Goal: Task Accomplishment & Management: Use online tool/utility

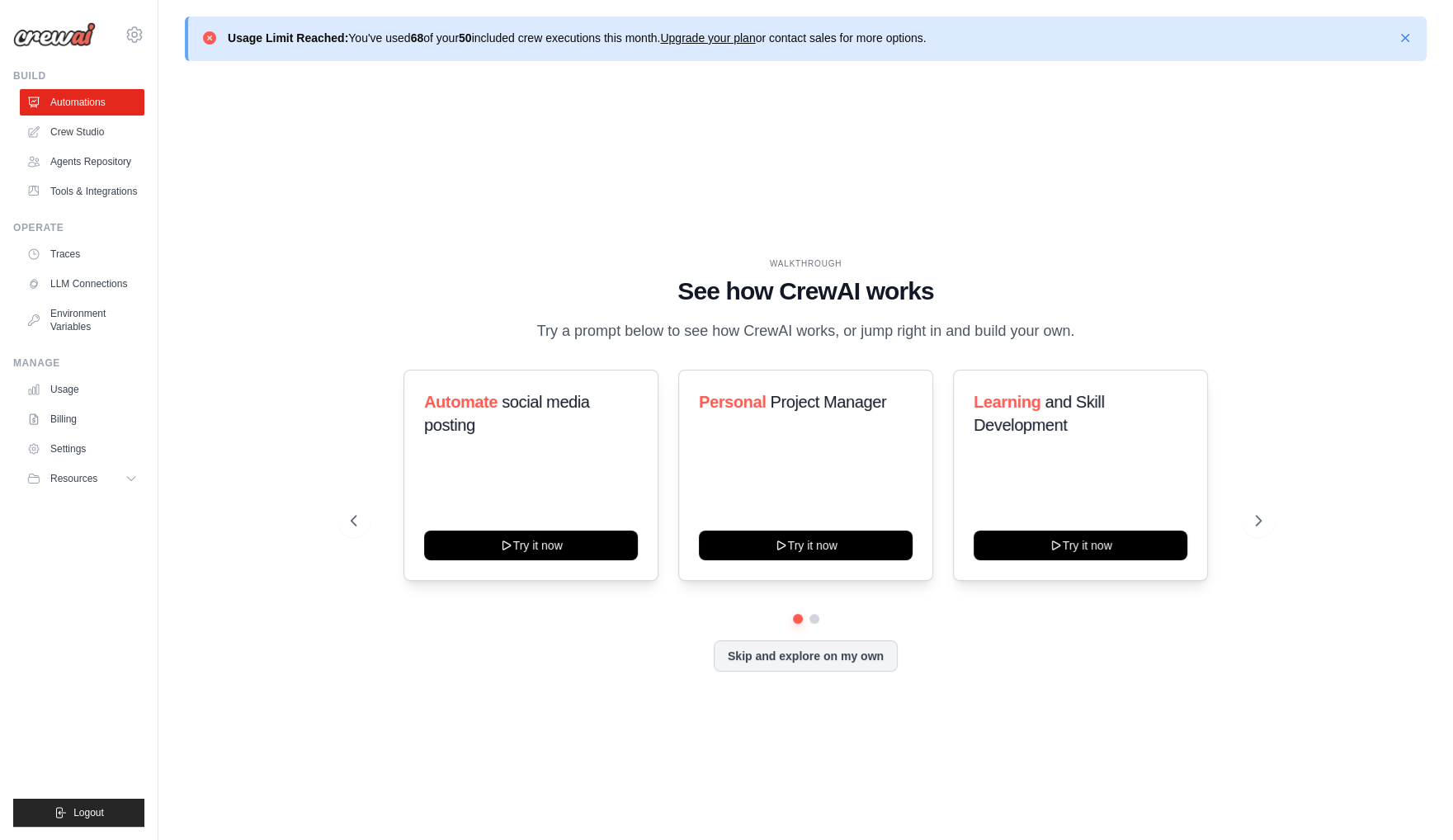
click at [413, 33] on p "Usage Limit Reached: You've used 68 of your 50 included crew executions this mo…" at bounding box center [577, 38] width 699 height 17
click at [64, 422] on link "Billing" at bounding box center [83, 420] width 124 height 26
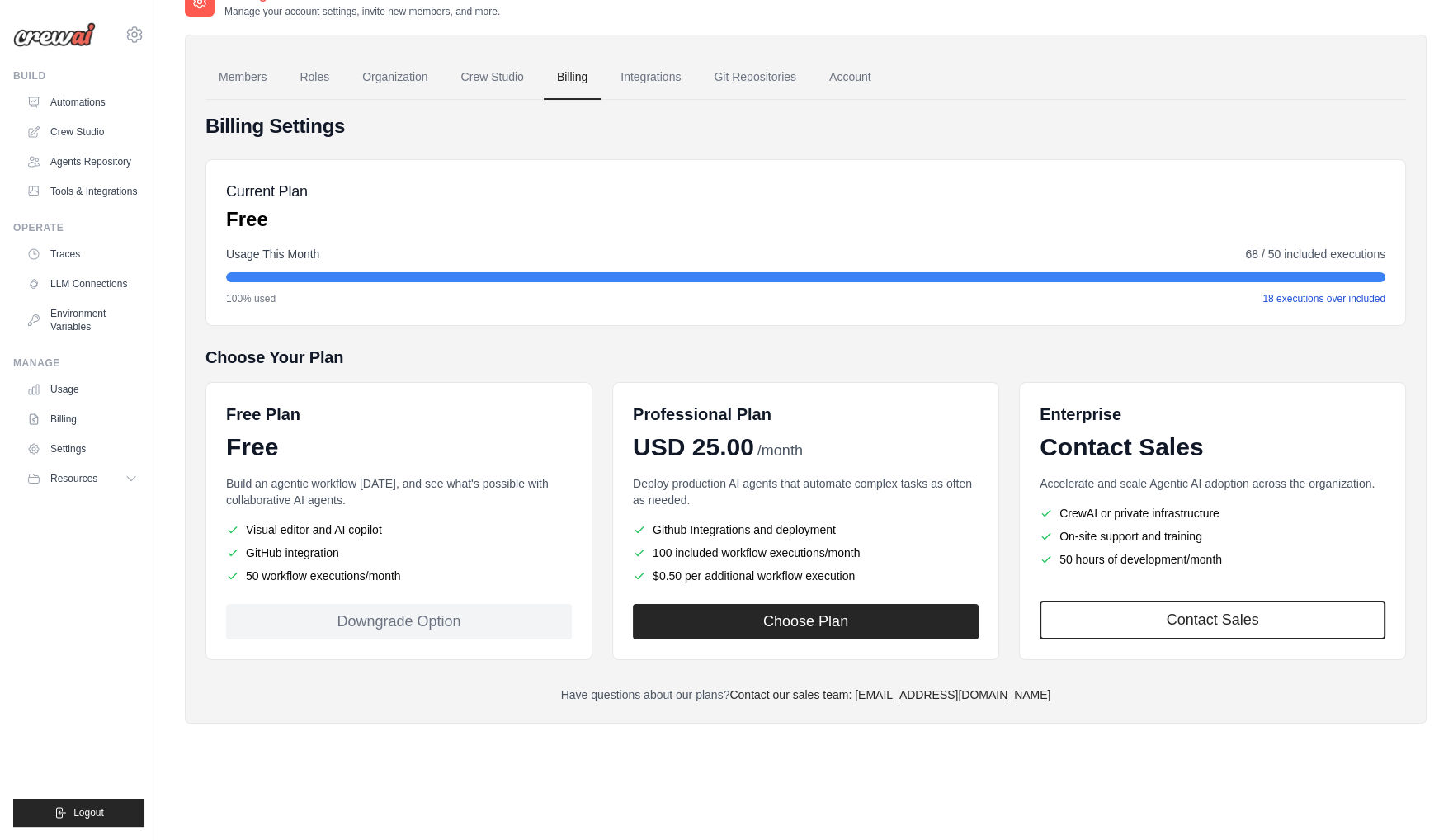
scroll to position [90, 0]
click at [360, 569] on li "50 workflow executions/month" at bounding box center [399, 575] width 346 height 17
click at [819, 618] on button "Choose Plan" at bounding box center [806, 620] width 346 height 35
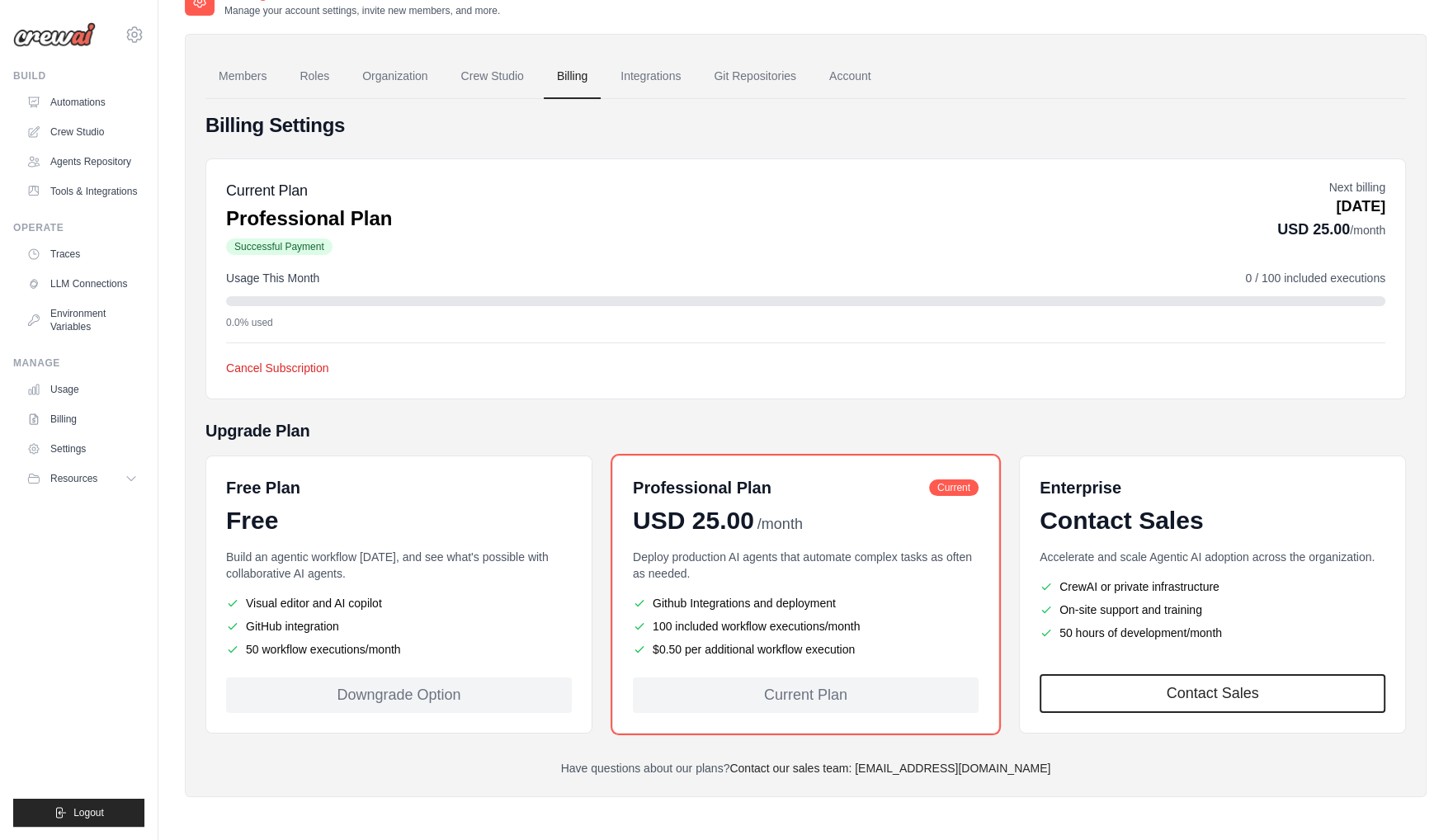
scroll to position [89, 0]
click at [78, 130] on link "Crew Studio" at bounding box center [83, 132] width 124 height 26
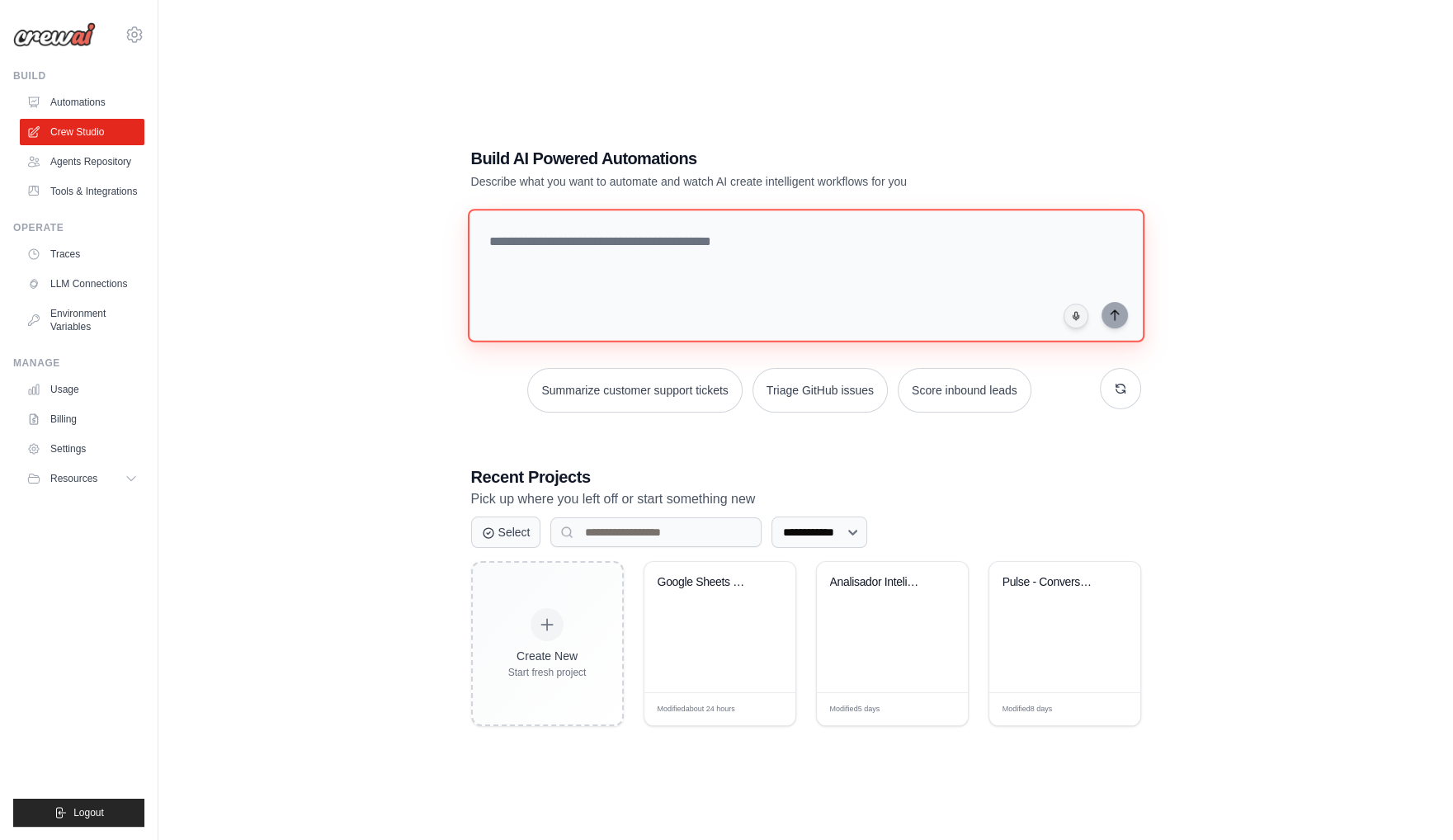
click at [690, 233] on textarea at bounding box center [806, 276] width 677 height 134
click at [615, 264] on textarea at bounding box center [806, 276] width 677 height 134
paste textarea "**********"
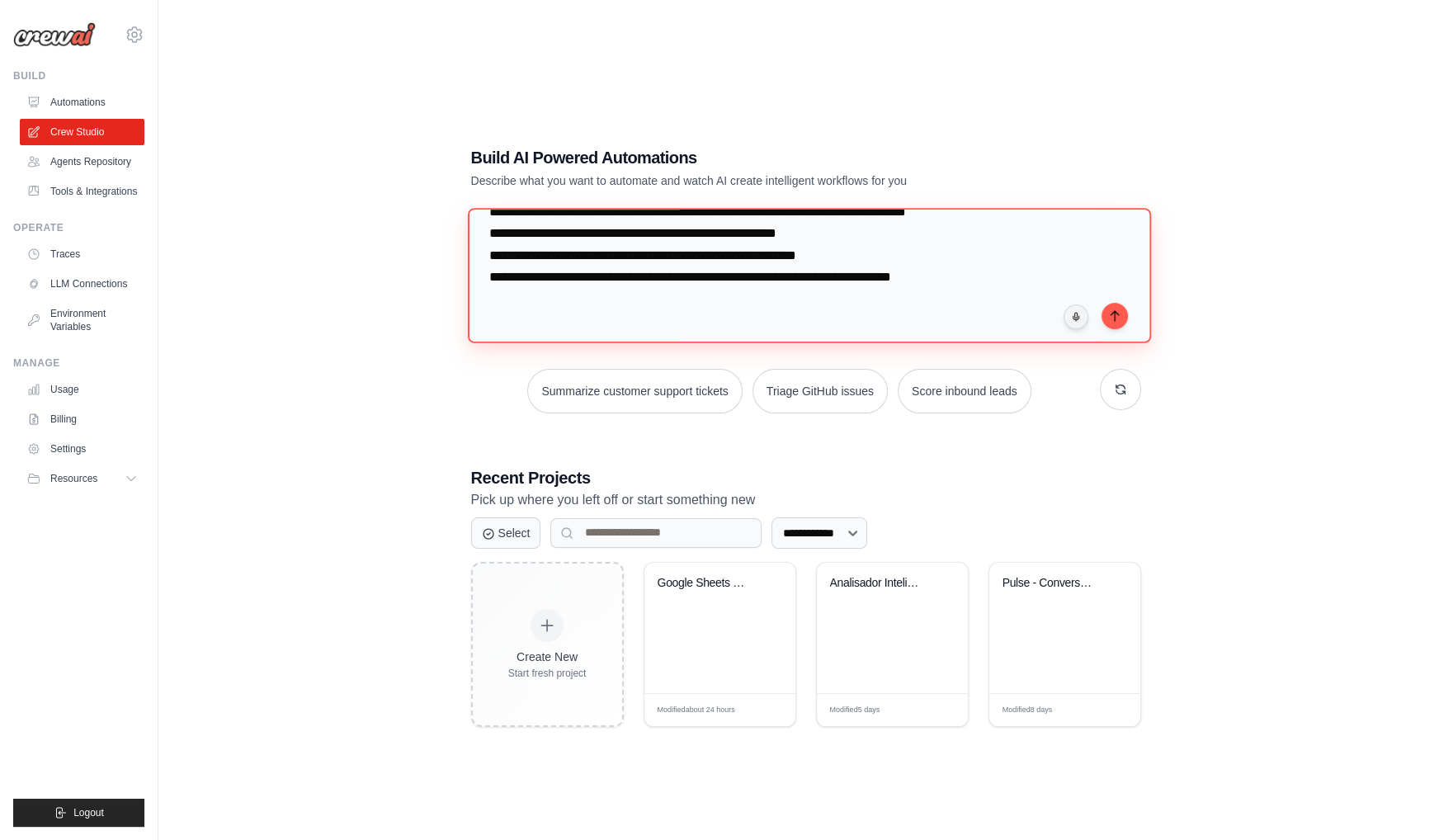
scroll to position [33, 0]
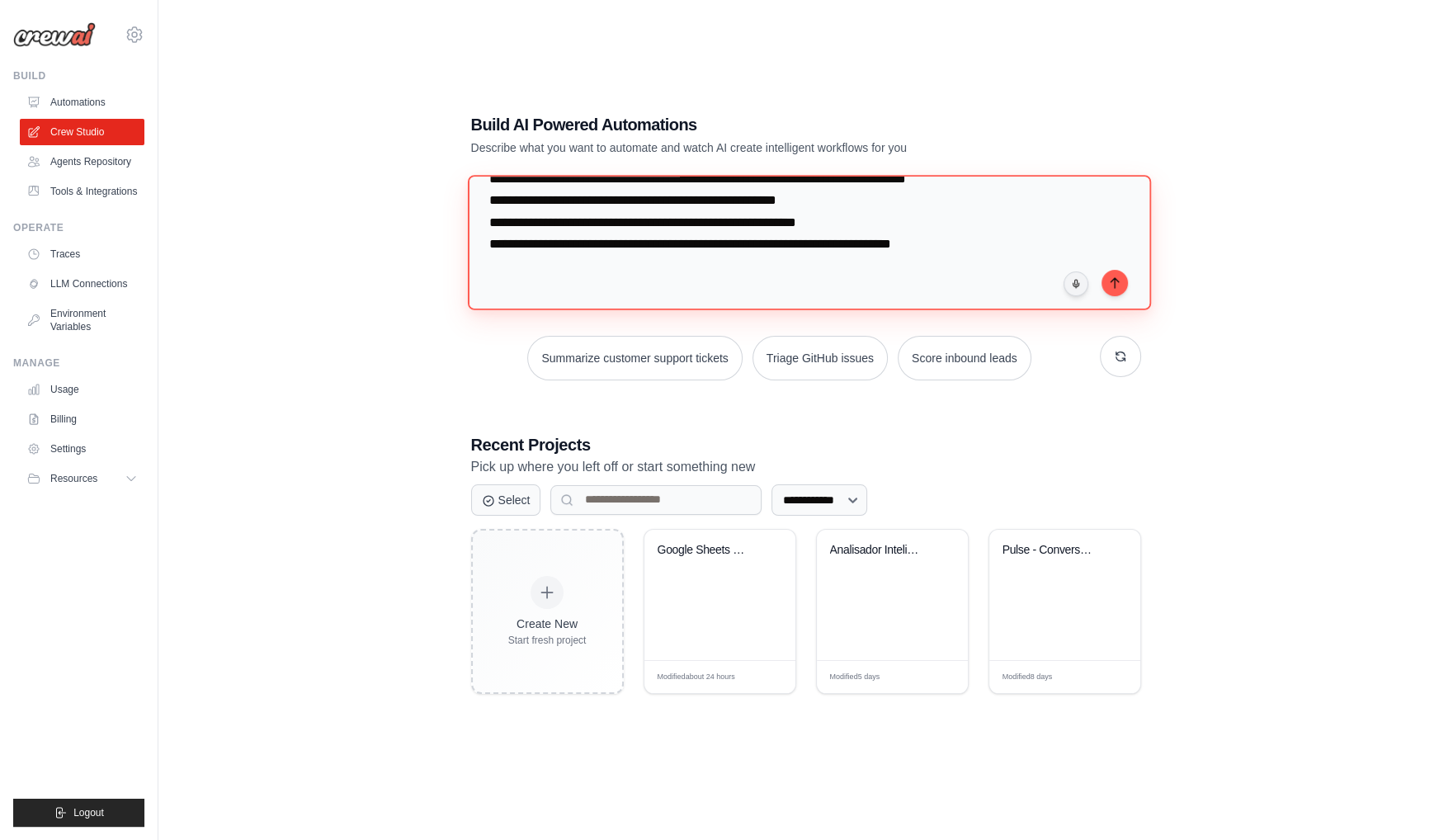
click at [873, 271] on textarea at bounding box center [808, 242] width 683 height 135
click at [1052, 259] on textarea at bounding box center [808, 242] width 683 height 135
paste textarea "**********"
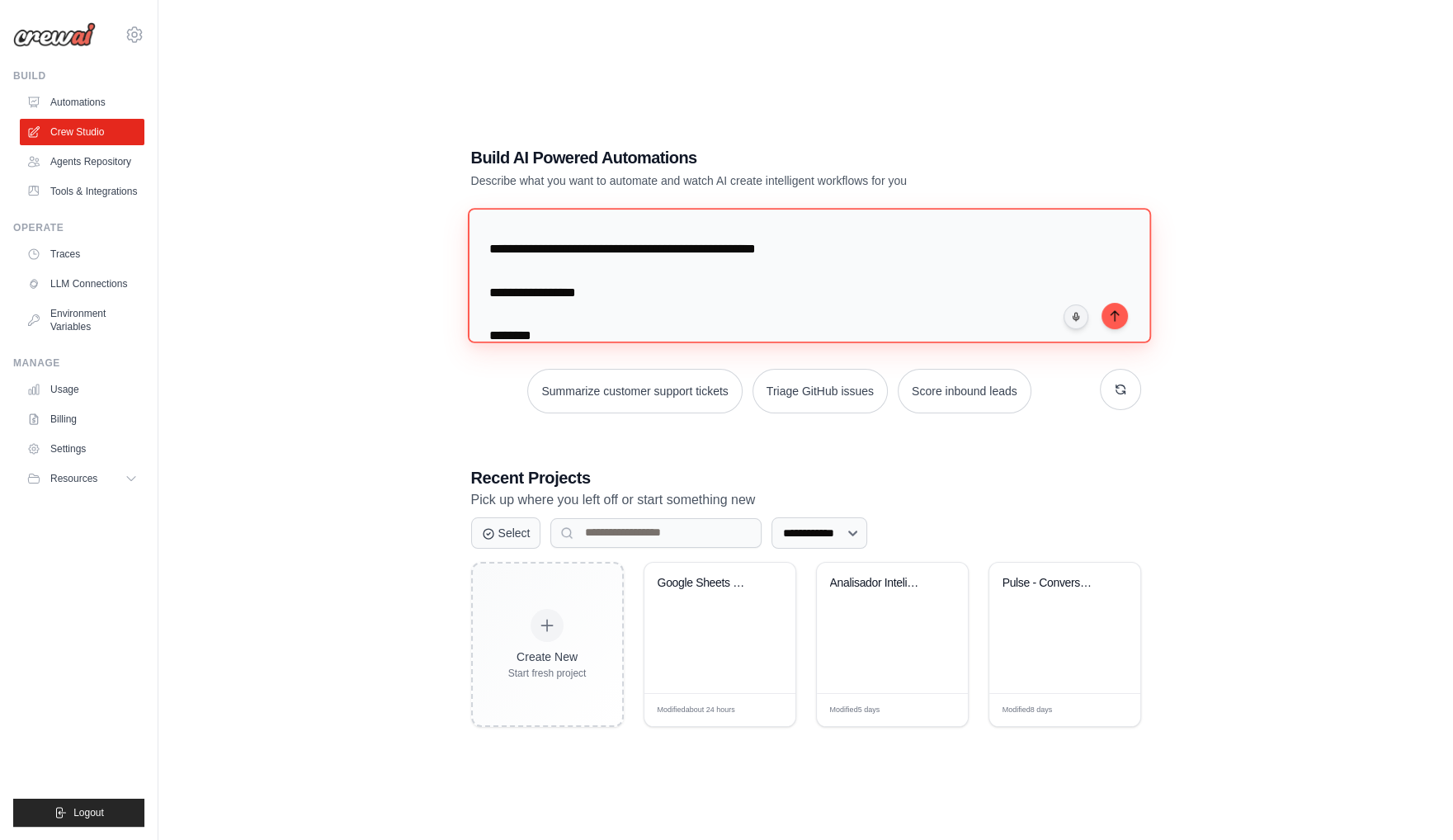
scroll to position [0, 0]
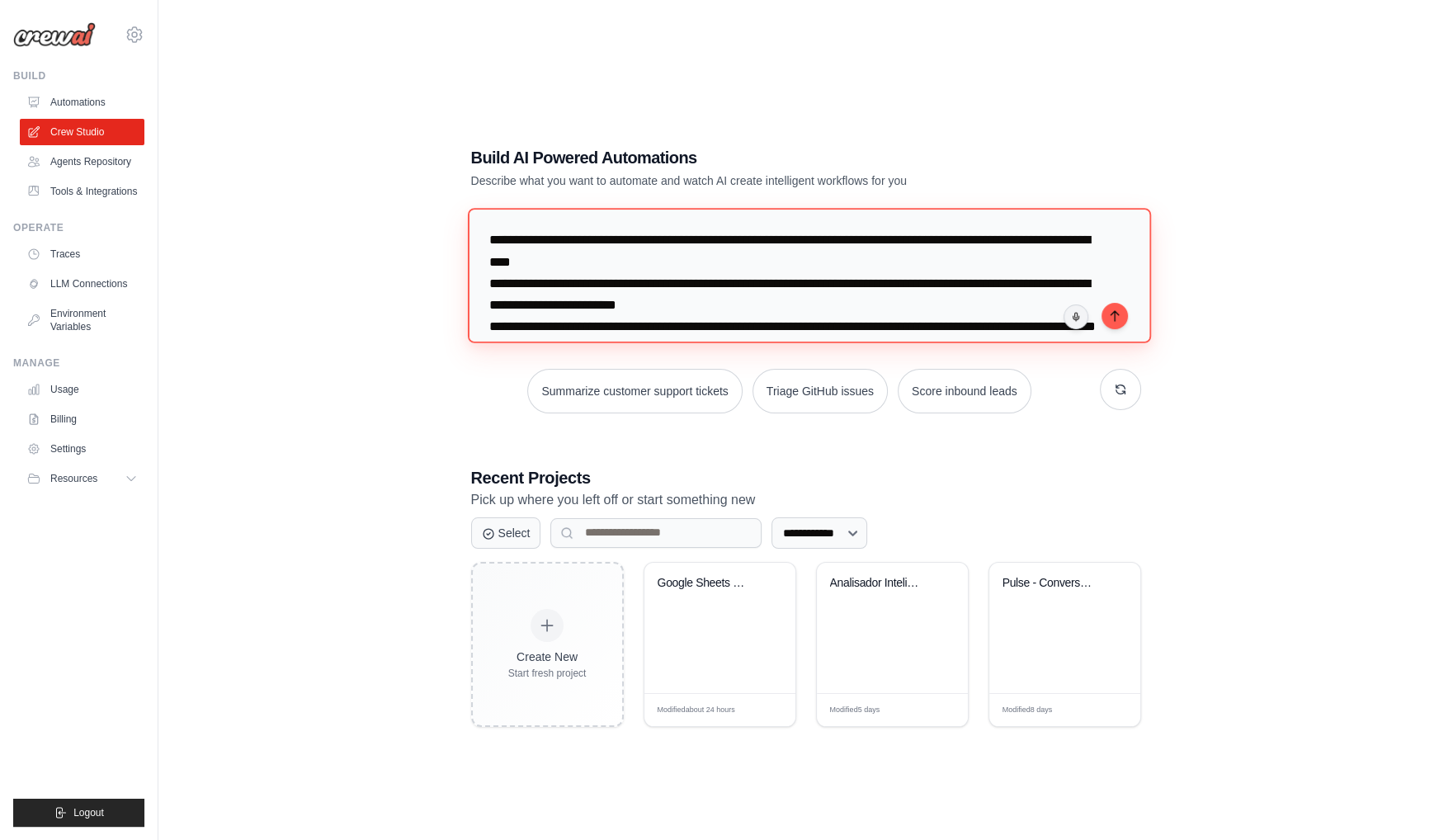
drag, startPoint x: 573, startPoint y: 239, endPoint x: 551, endPoint y: 242, distance: 22.2
click at [551, 242] on textarea at bounding box center [808, 275] width 683 height 135
click at [534, 242] on textarea at bounding box center [808, 275] width 683 height 135
drag, startPoint x: 533, startPoint y: 241, endPoint x: 470, endPoint y: 247, distance: 63.3
click at [481, 241] on textarea at bounding box center [808, 275] width 683 height 135
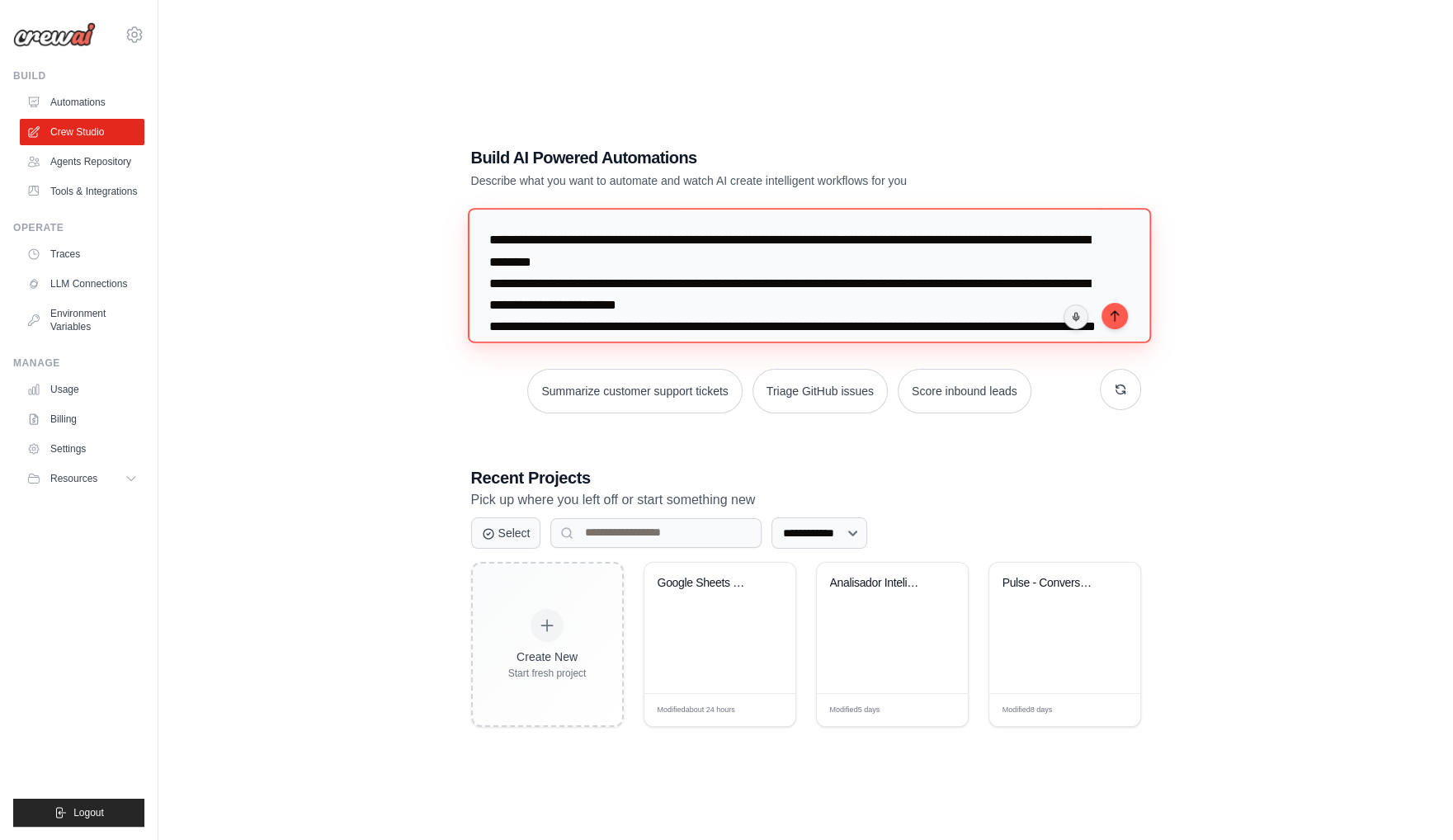
click at [495, 241] on textarea at bounding box center [808, 275] width 683 height 135
click at [488, 242] on textarea at bounding box center [808, 275] width 683 height 135
click at [488, 287] on textarea at bounding box center [808, 275] width 683 height 135
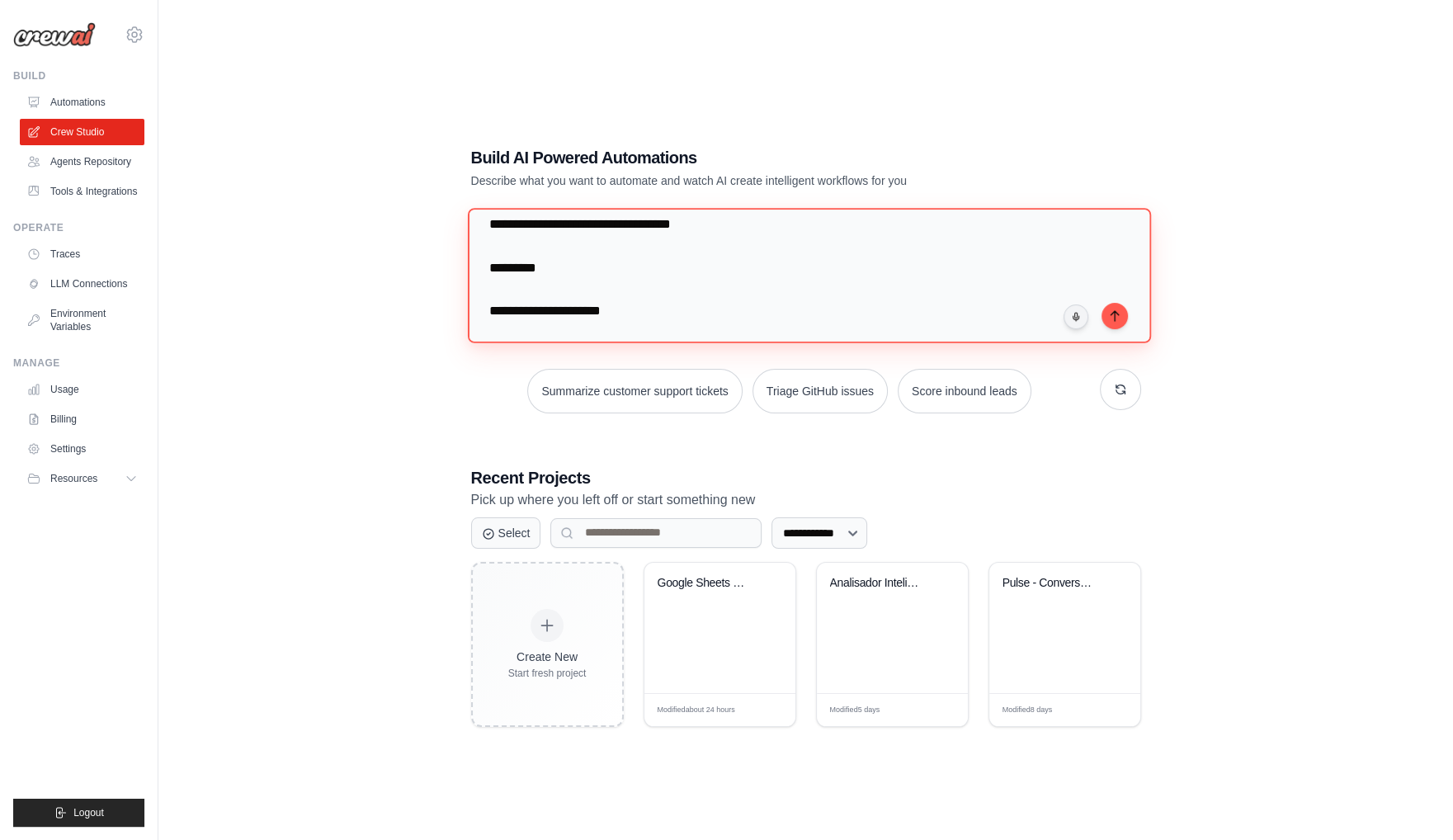
scroll to position [102, 0]
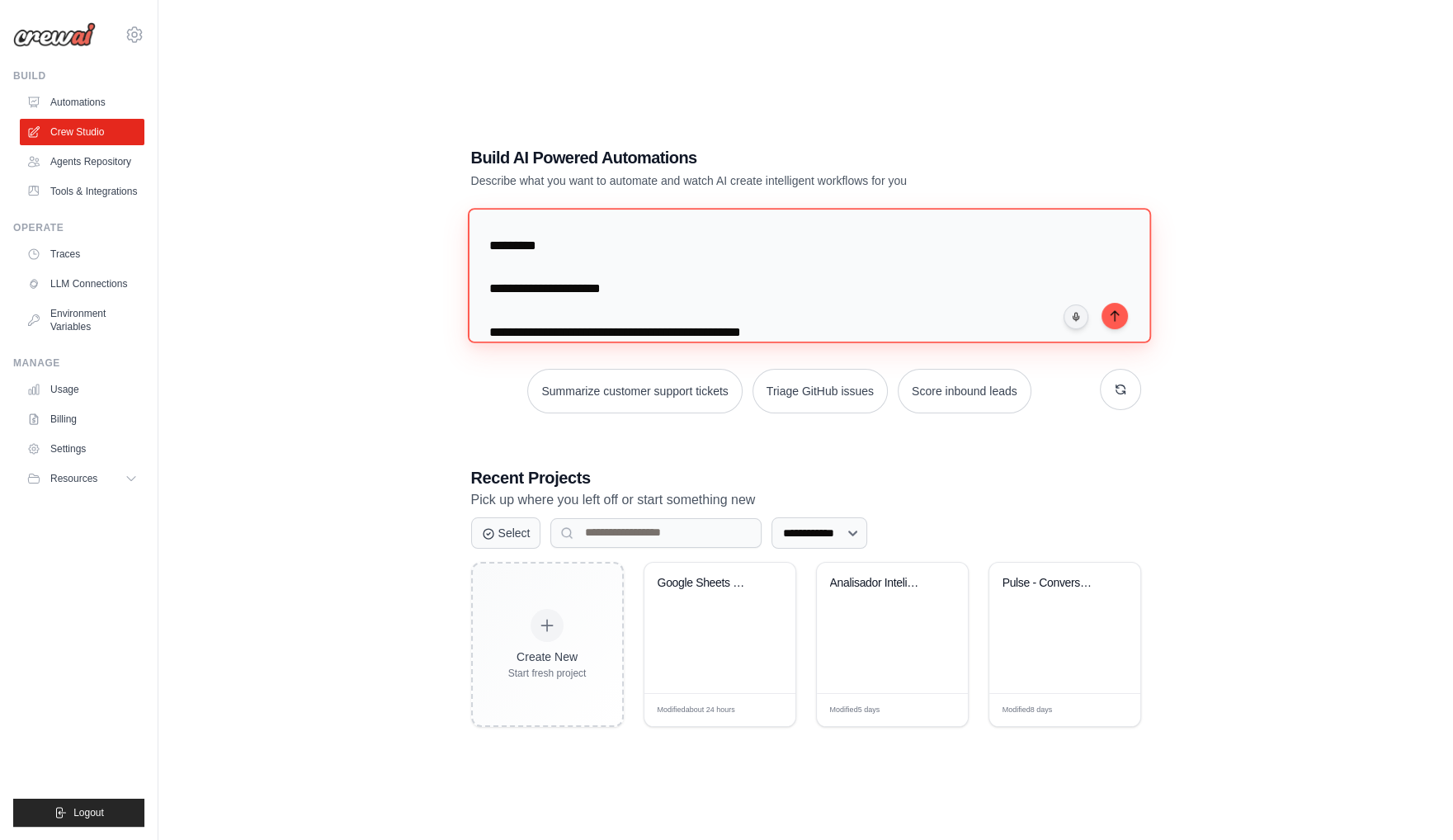
drag, startPoint x: 509, startPoint y: 271, endPoint x: 495, endPoint y: 268, distance: 14.3
click at [495, 268] on textarea at bounding box center [808, 275] width 683 height 135
click at [485, 267] on textarea at bounding box center [808, 275] width 683 height 135
click at [496, 287] on textarea at bounding box center [808, 275] width 683 height 135
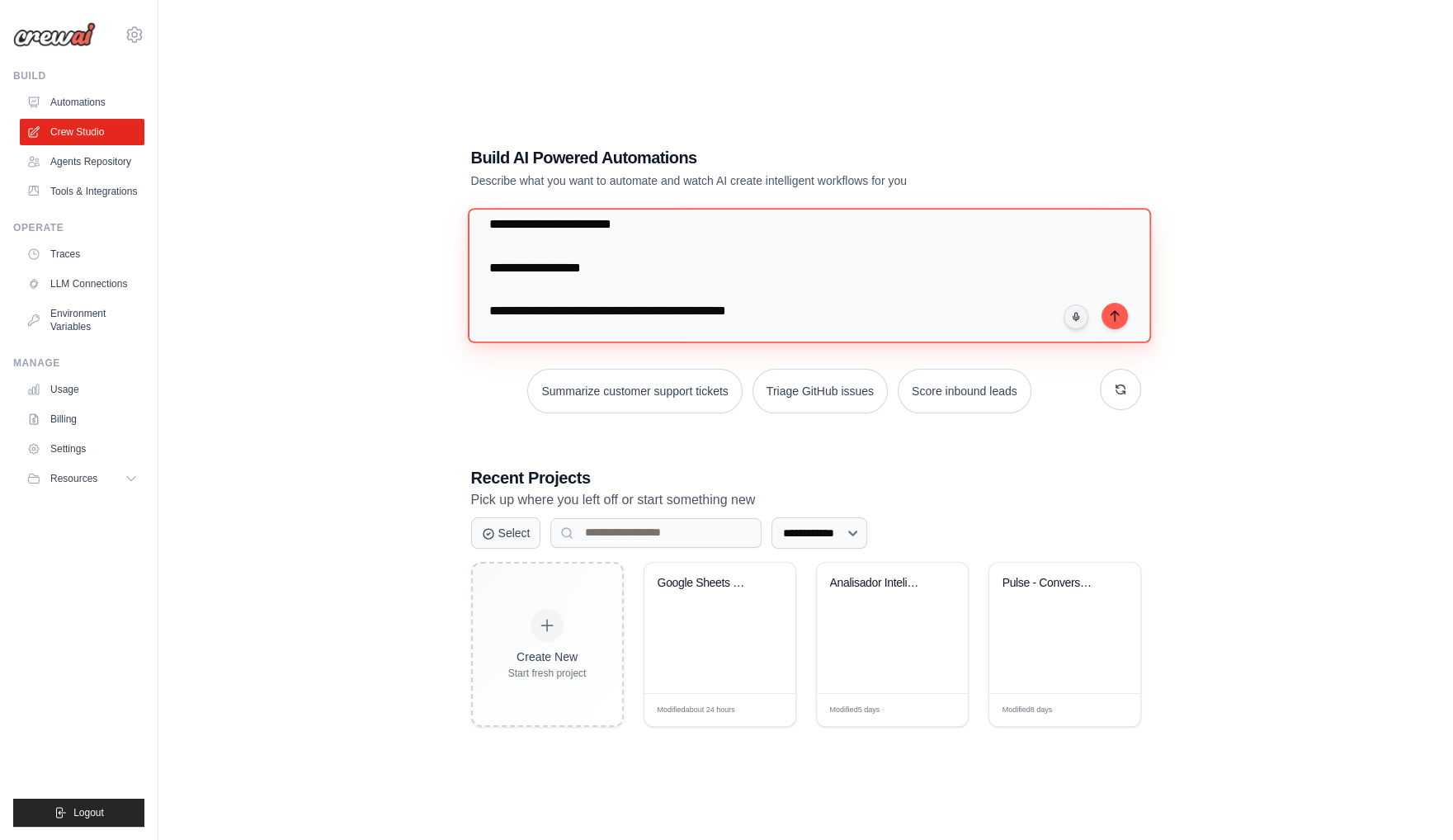
scroll to position [274, 0]
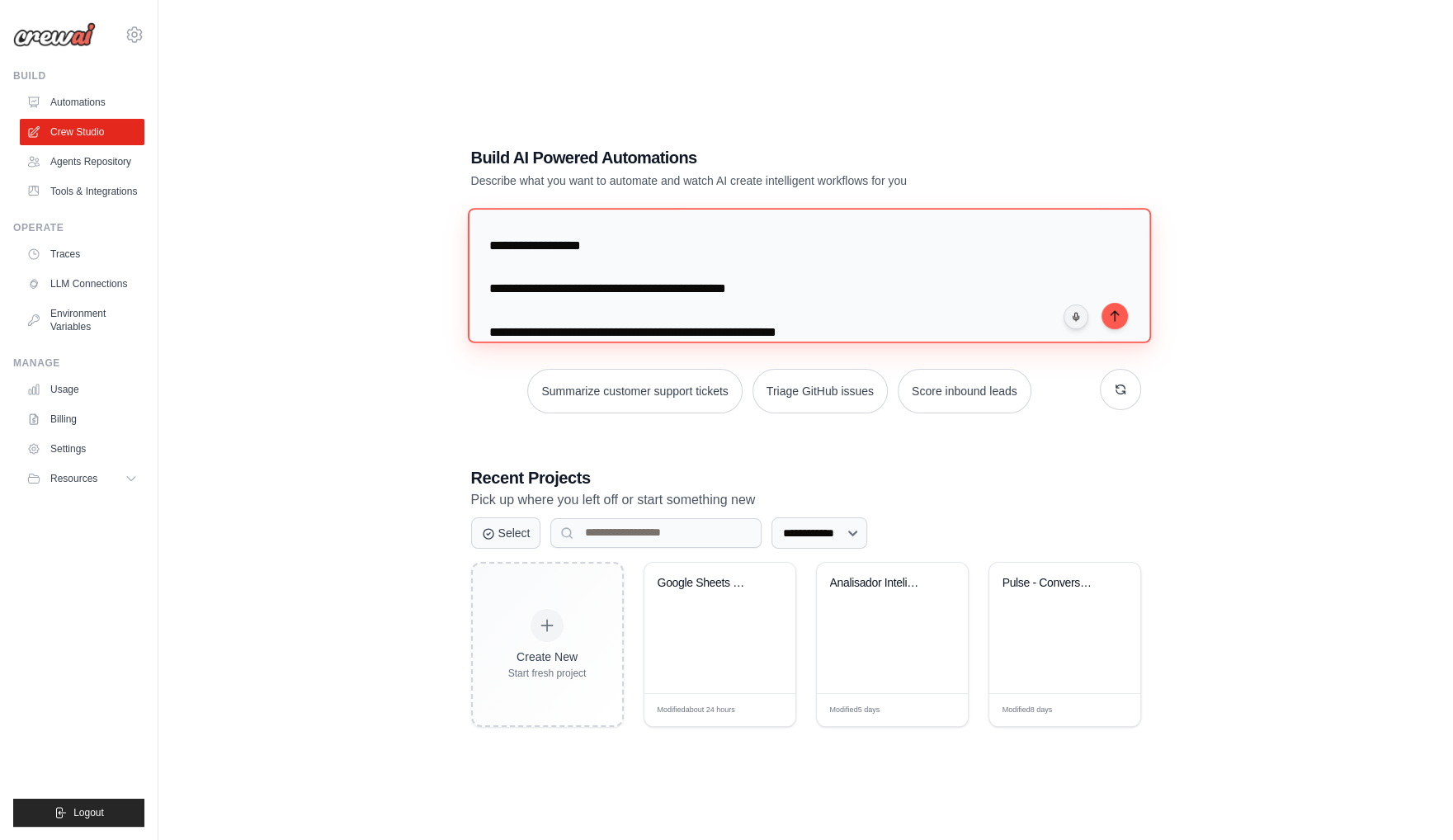
drag, startPoint x: 491, startPoint y: 246, endPoint x: 619, endPoint y: 290, distance: 135.4
click at [619, 290] on textarea at bounding box center [808, 275] width 683 height 135
click at [620, 281] on textarea at bounding box center [808, 275] width 683 height 135
drag, startPoint x: 510, startPoint y: 247, endPoint x: 464, endPoint y: 242, distance: 46.3
click at [464, 242] on div "**********" at bounding box center [806, 436] width 710 height 634
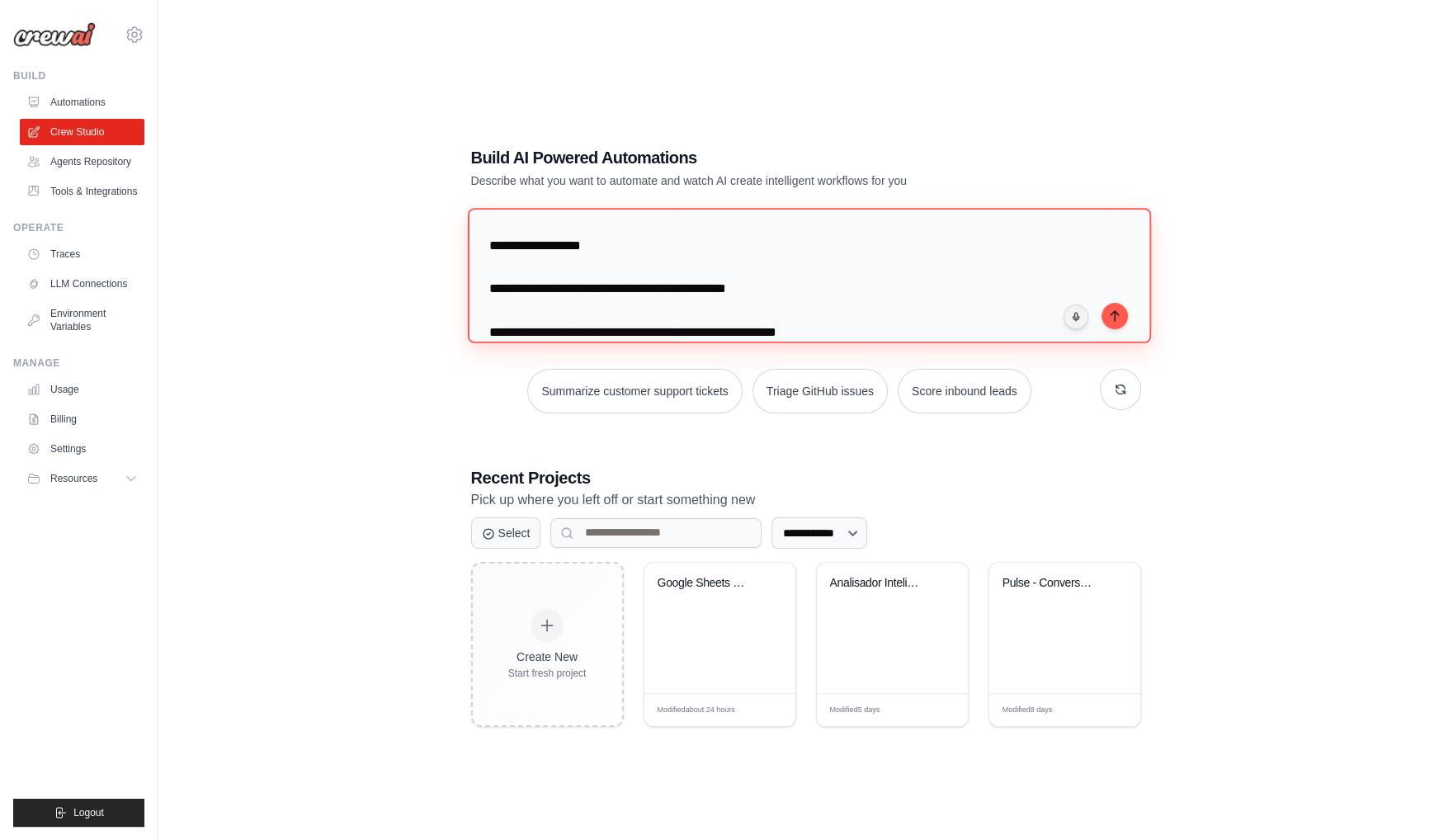
drag, startPoint x: 500, startPoint y: 314, endPoint x: 494, endPoint y: 270, distance: 44.4
click at [494, 270] on textarea at bounding box center [808, 275] width 683 height 135
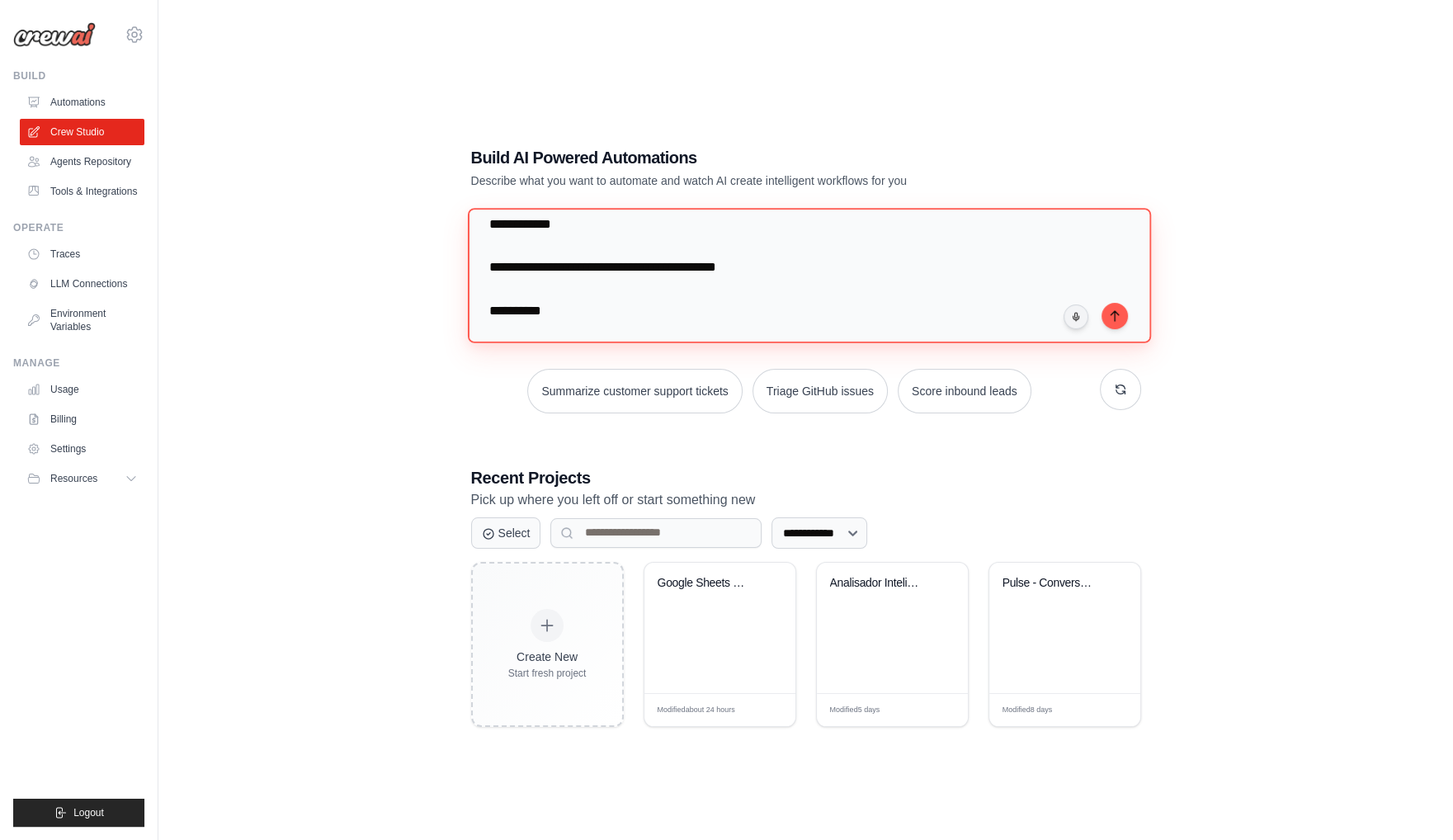
scroll to position [552, 0]
drag, startPoint x: 782, startPoint y: 293, endPoint x: 488, endPoint y: 239, distance: 298.9
click at [488, 239] on textarea at bounding box center [808, 275] width 683 height 135
drag, startPoint x: 544, startPoint y: 292, endPoint x: 479, endPoint y: 285, distance: 65.4
click at [479, 285] on textarea at bounding box center [808, 275] width 683 height 135
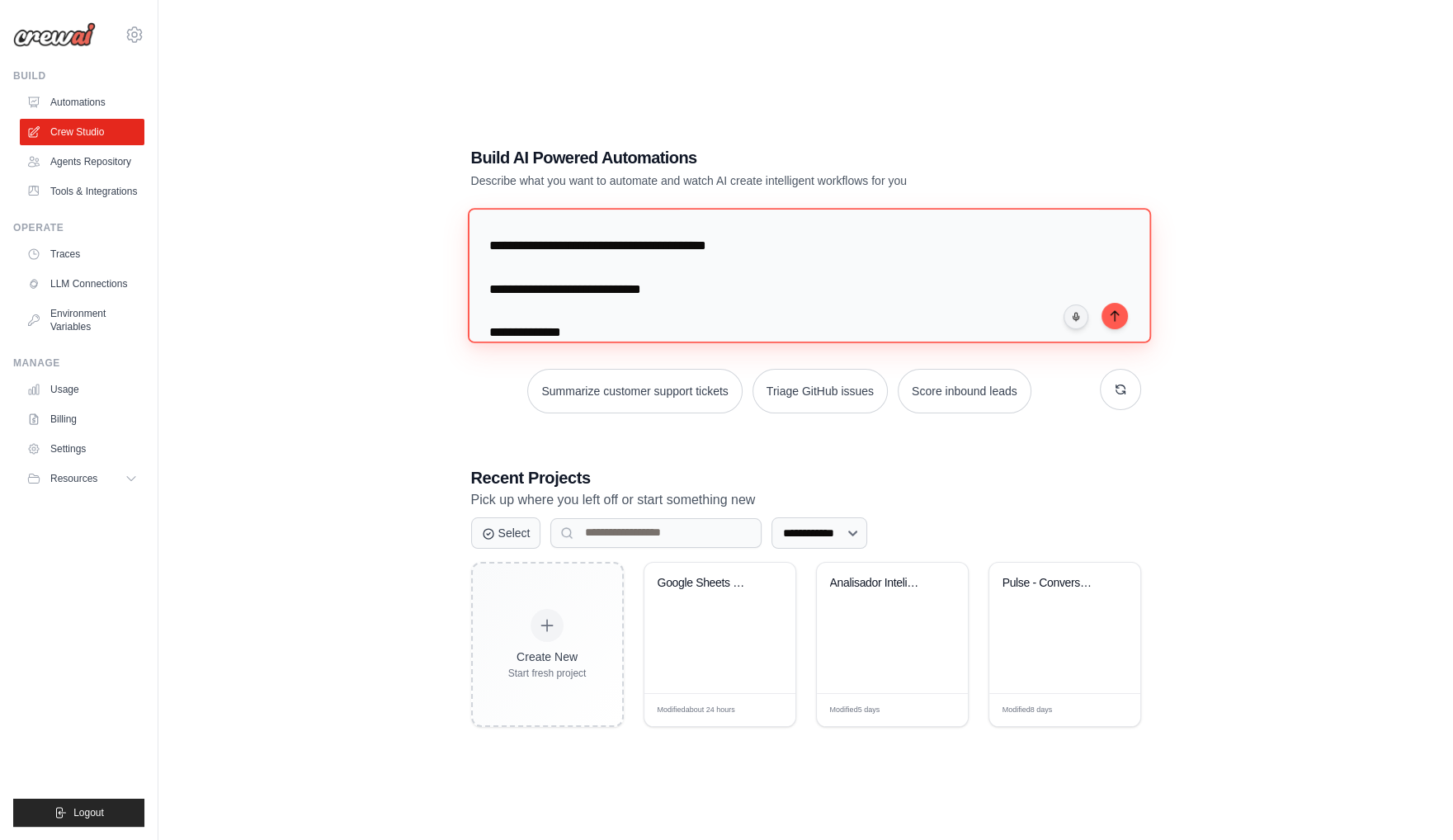
click at [531, 284] on textarea at bounding box center [808, 275] width 683 height 135
click at [520, 279] on textarea at bounding box center [808, 275] width 683 height 135
click at [533, 271] on textarea at bounding box center [808, 275] width 683 height 135
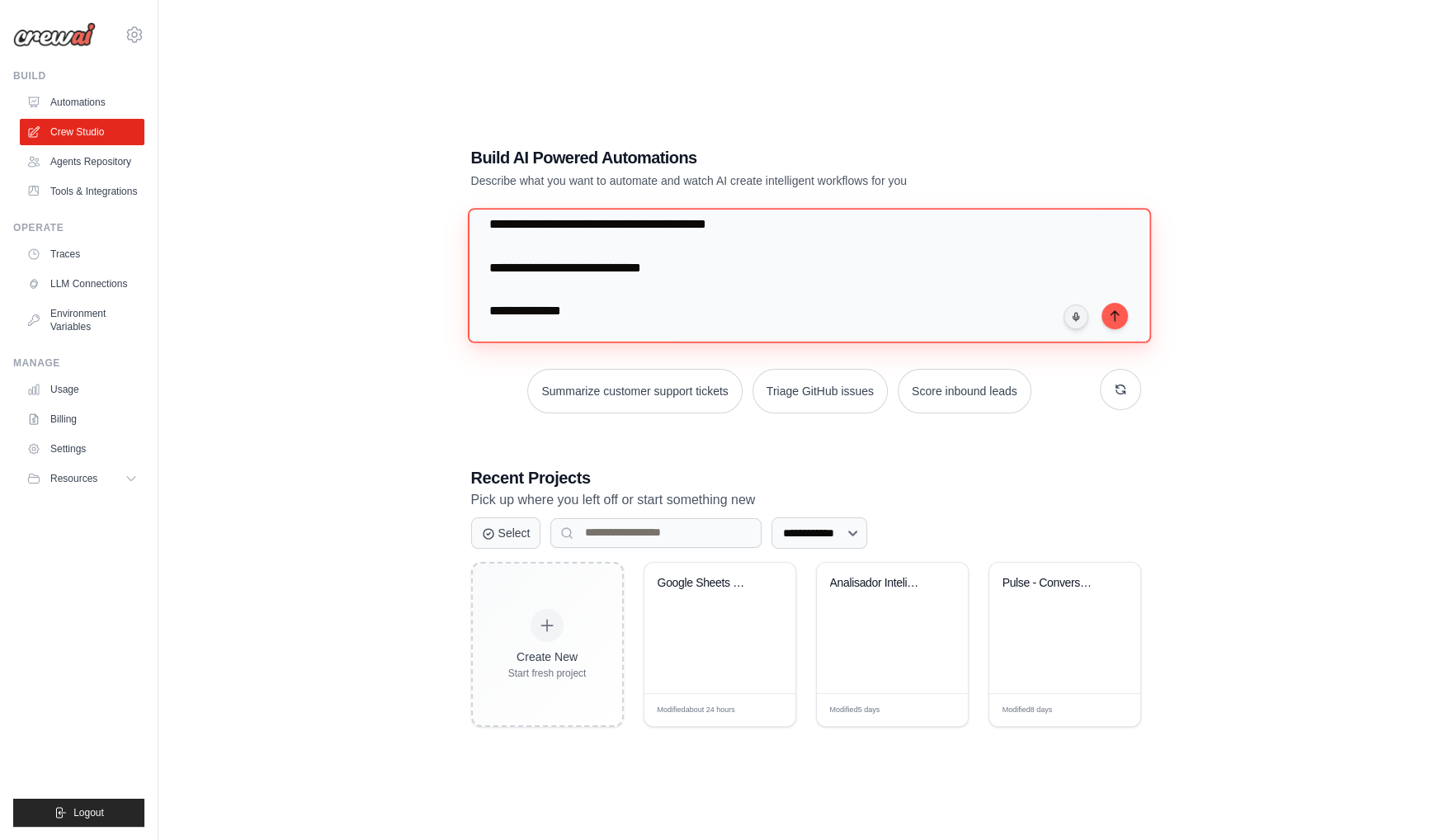
click at [522, 288] on textarea at bounding box center [808, 275] width 683 height 135
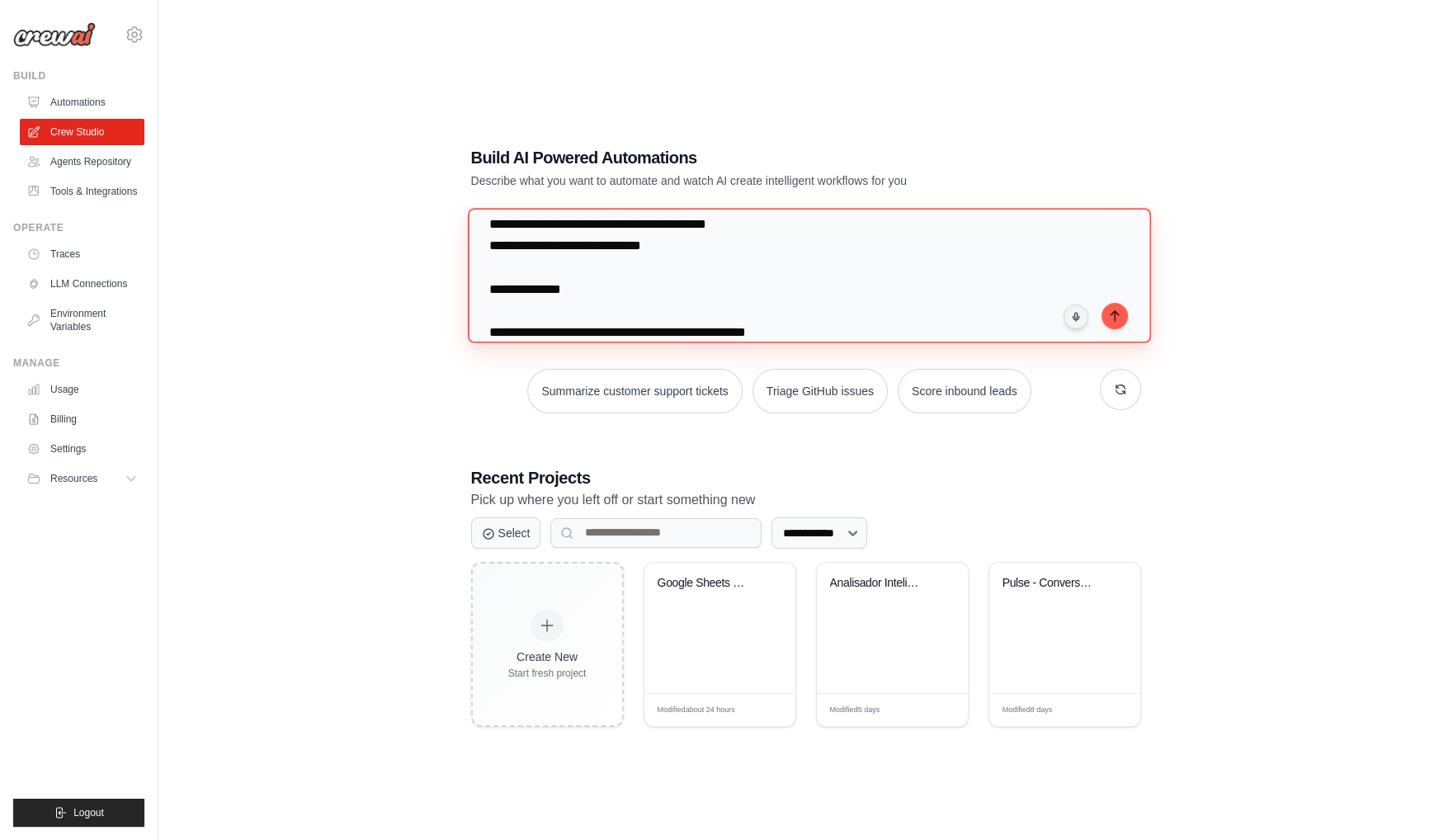
click at [514, 316] on textarea at bounding box center [808, 275] width 683 height 135
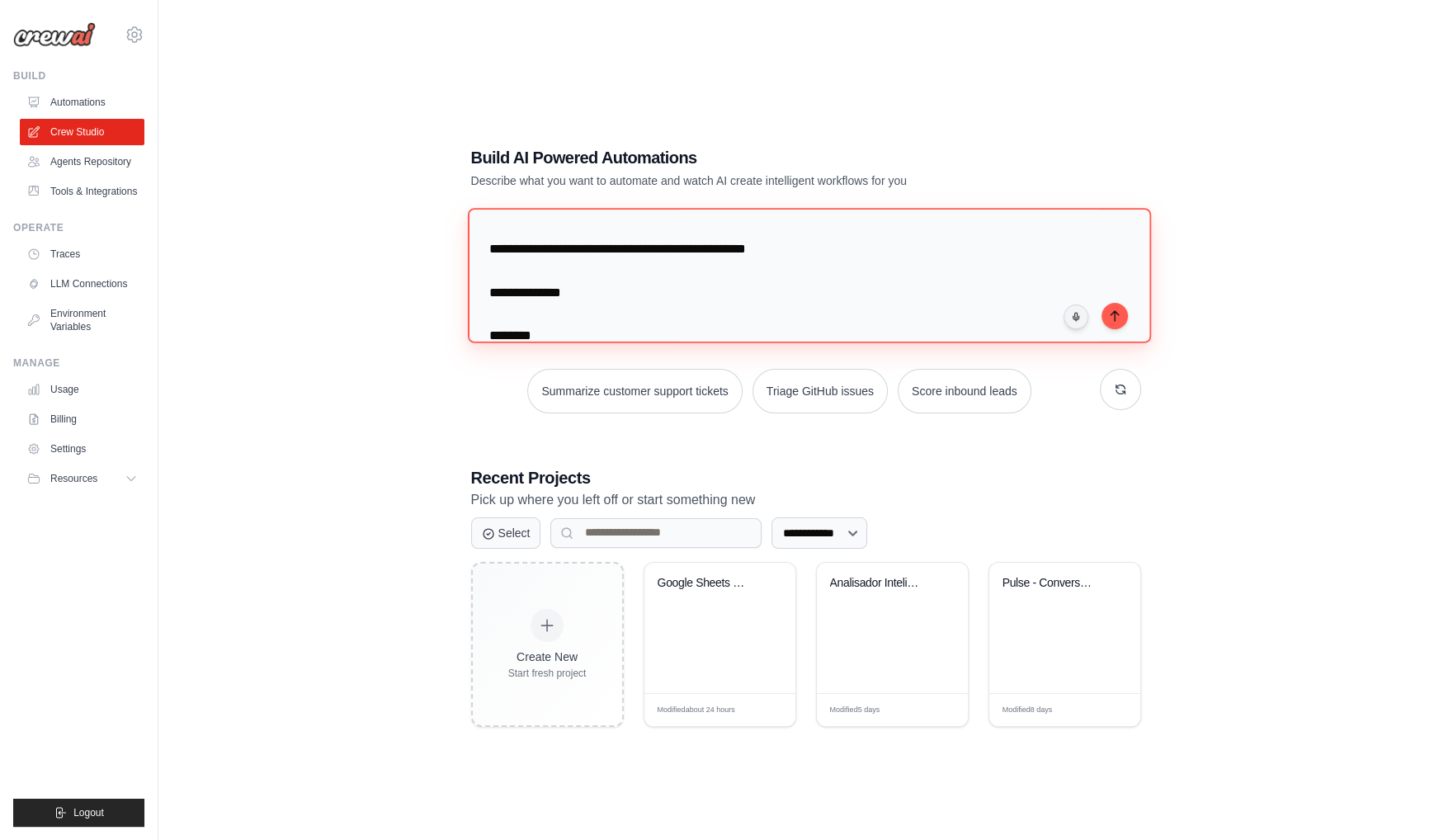
drag, startPoint x: 829, startPoint y: 289, endPoint x: 493, endPoint y: 249, distance: 338.4
click at [491, 249] on textarea at bounding box center [808, 275] width 683 height 135
click at [515, 294] on textarea at bounding box center [808, 275] width 683 height 135
drag, startPoint x: 563, startPoint y: 318, endPoint x: 480, endPoint y: 315, distance: 83.1
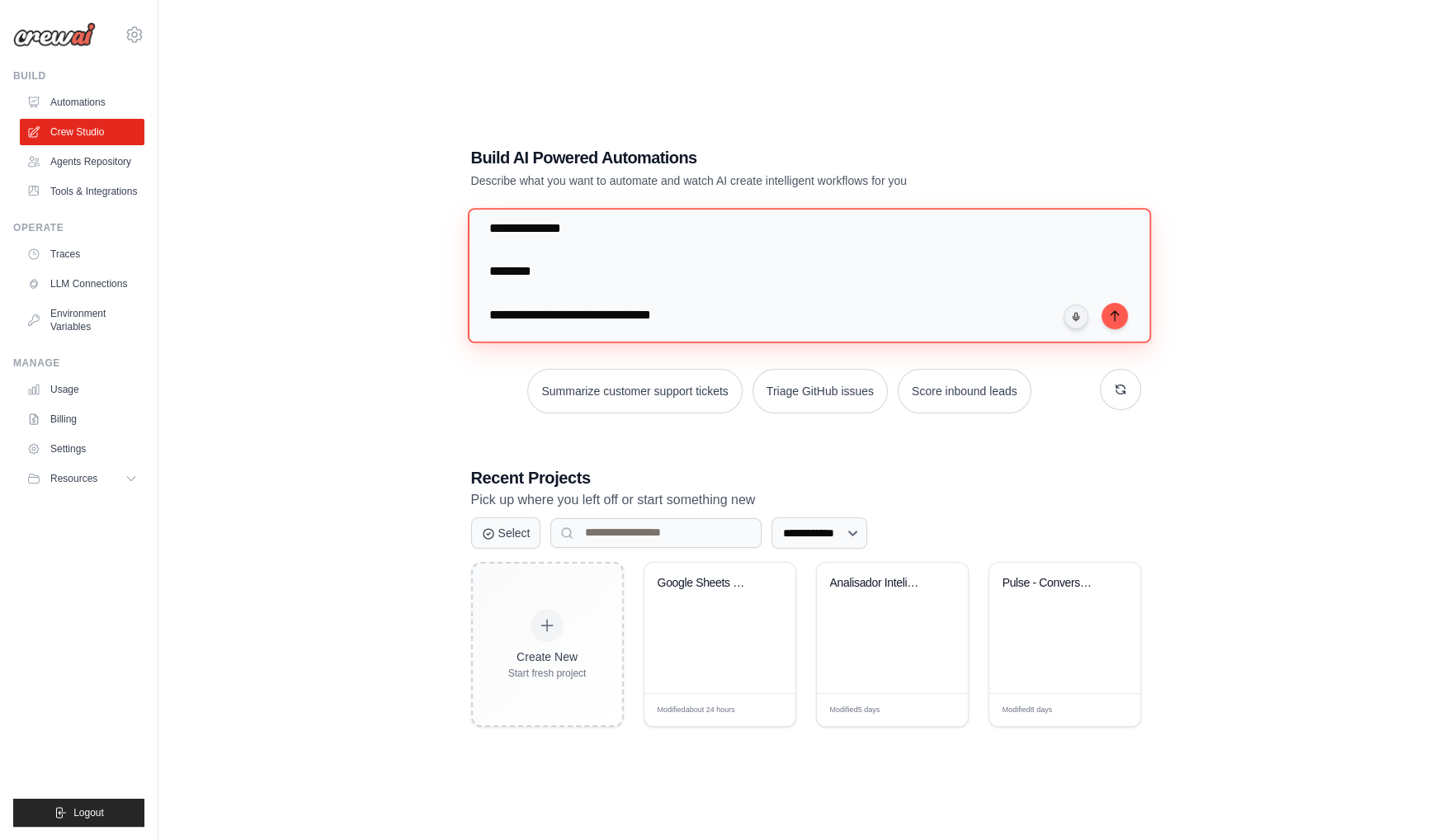
click at [480, 315] on textarea at bounding box center [808, 275] width 683 height 135
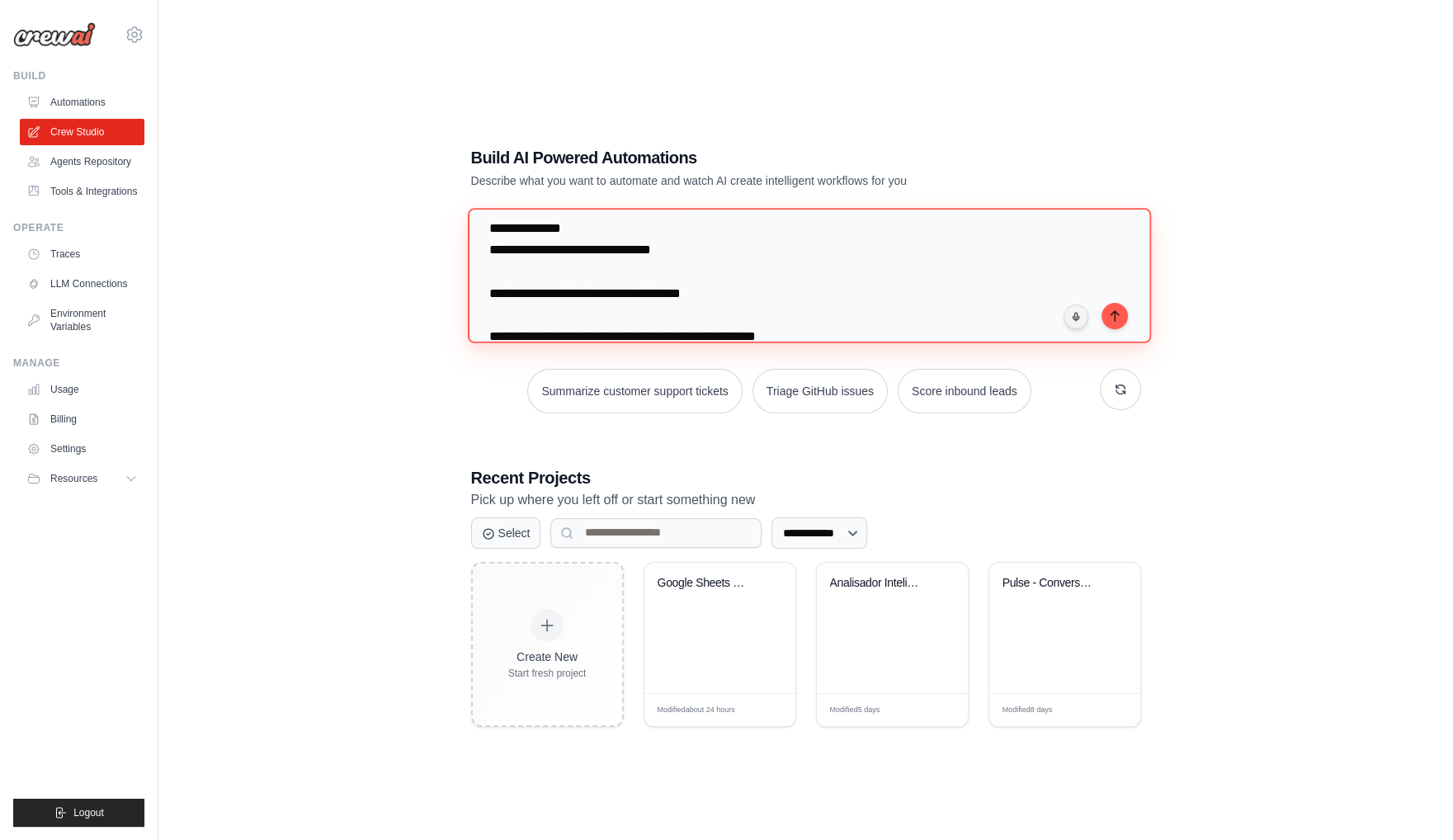
click at [518, 325] on textarea at bounding box center [808, 275] width 683 height 135
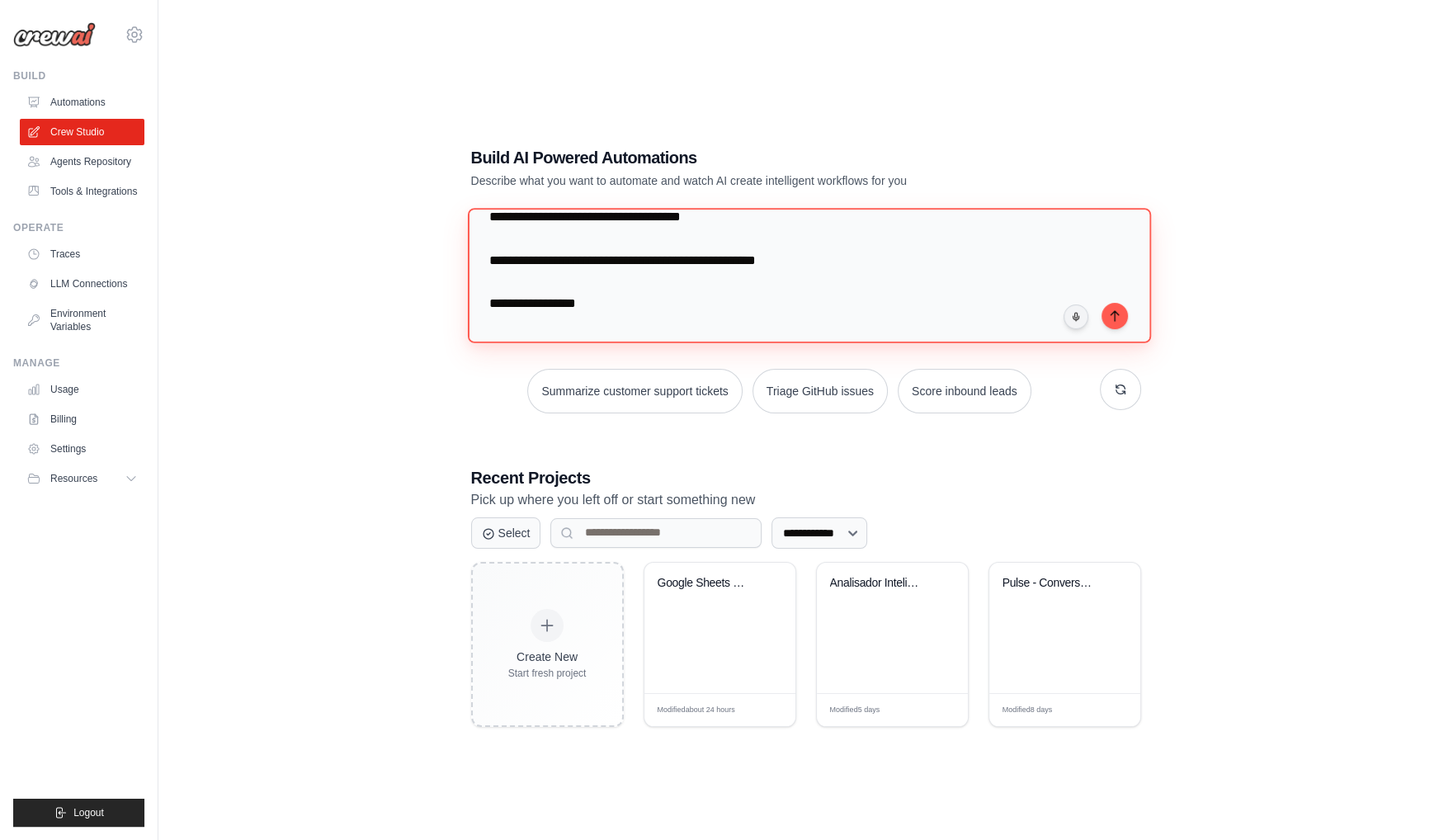
scroll to position [695, 0]
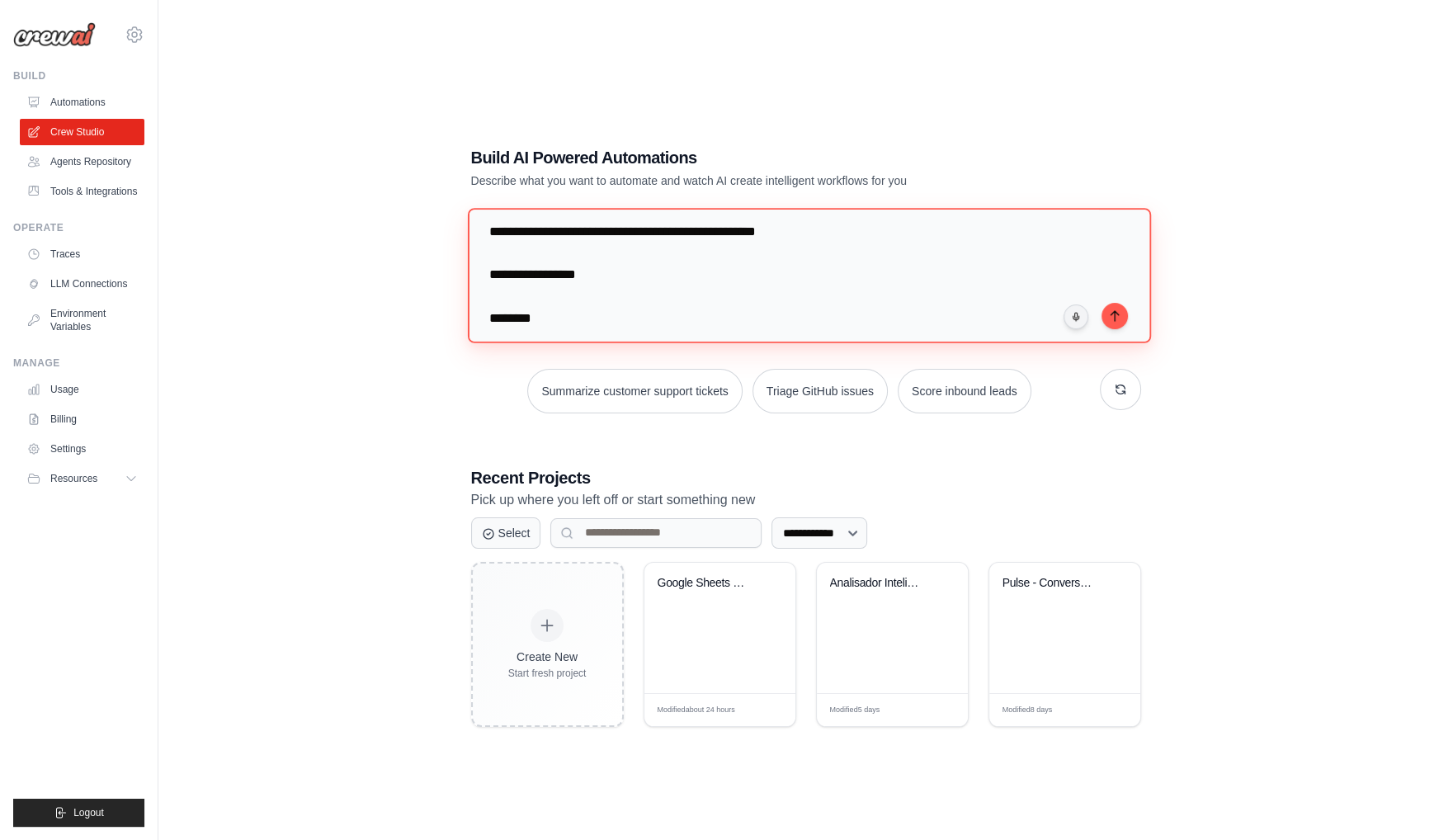
click at [532, 249] on textarea at bounding box center [808, 275] width 683 height 135
drag, startPoint x: 842, startPoint y: 276, endPoint x: 464, endPoint y: 275, distance: 378.0
click at [464, 275] on div "**********" at bounding box center [806, 436] width 710 height 634
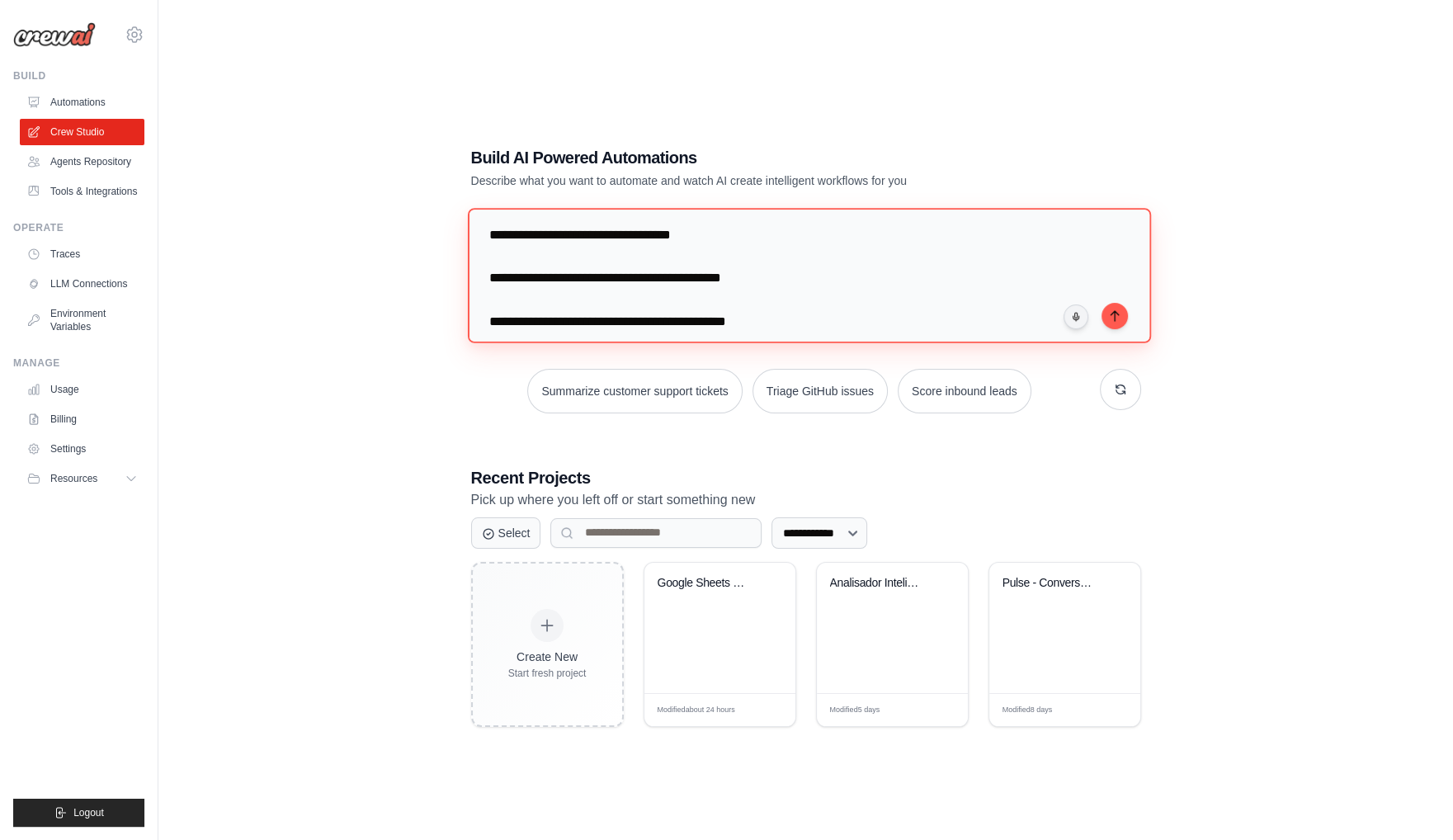
drag, startPoint x: 537, startPoint y: 242, endPoint x: 485, endPoint y: 234, distance: 52.6
click at [485, 234] on textarea at bounding box center [808, 275] width 683 height 135
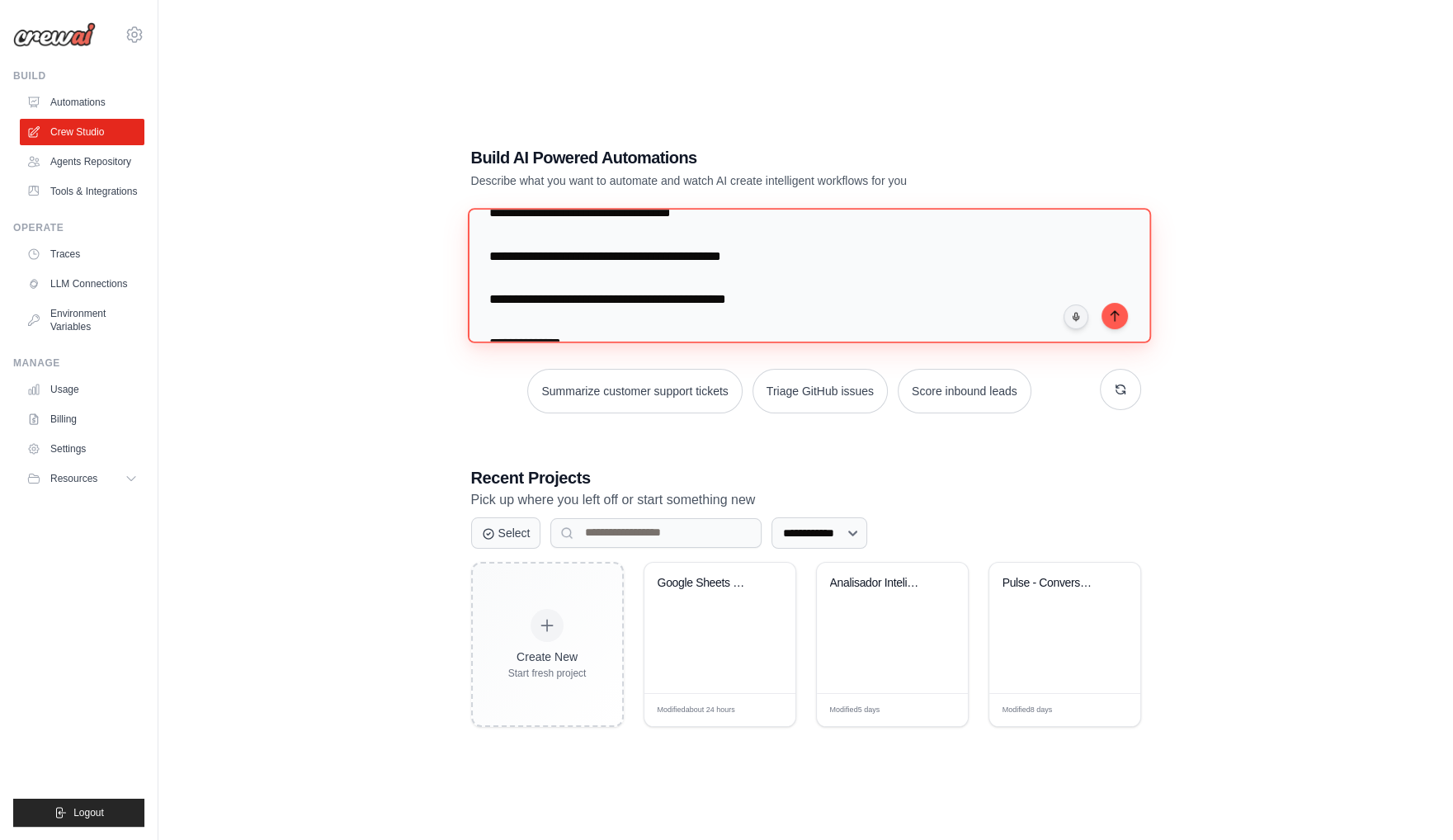
scroll to position [714, 0]
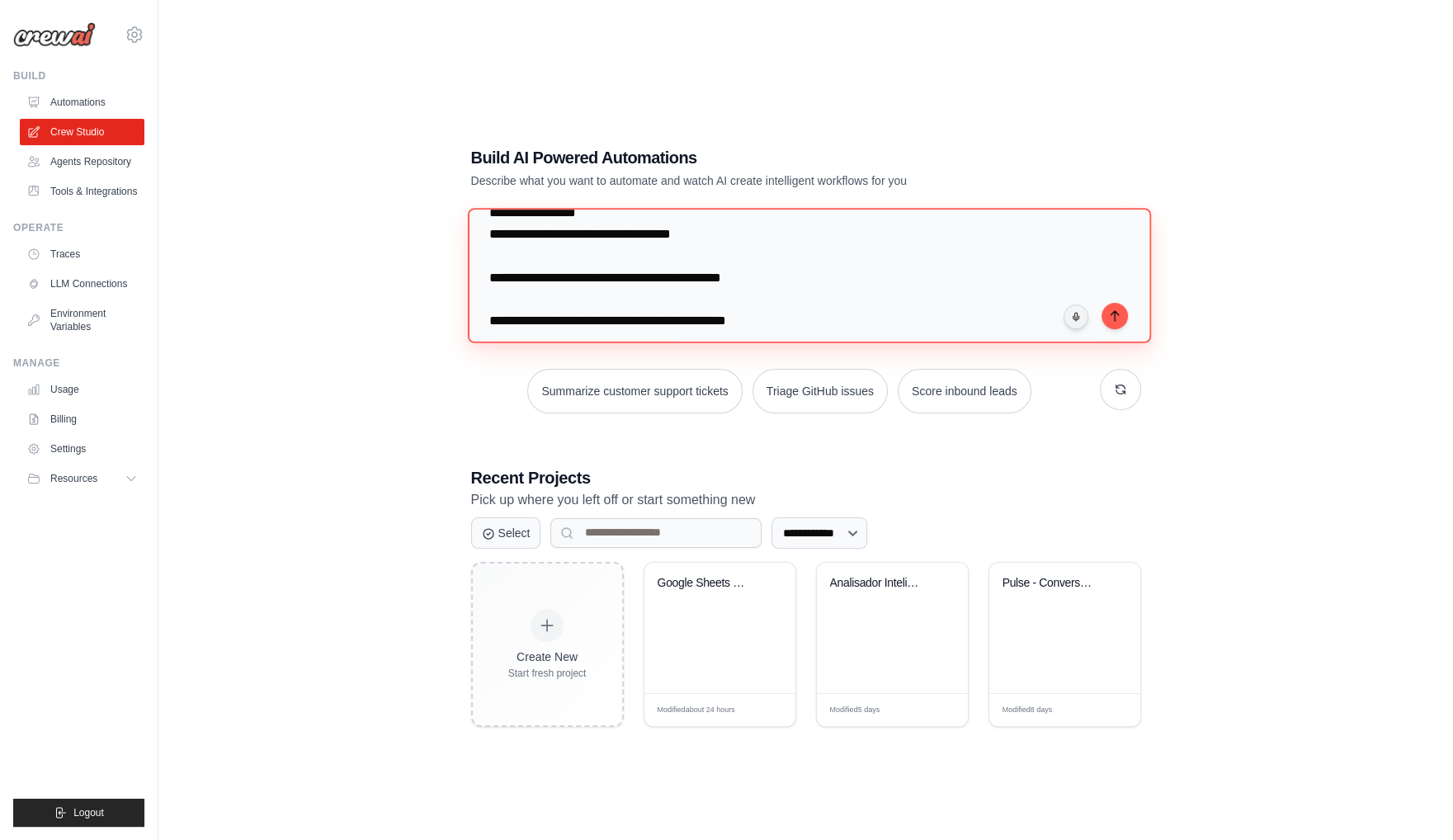
click at [508, 303] on textarea at bounding box center [808, 275] width 683 height 135
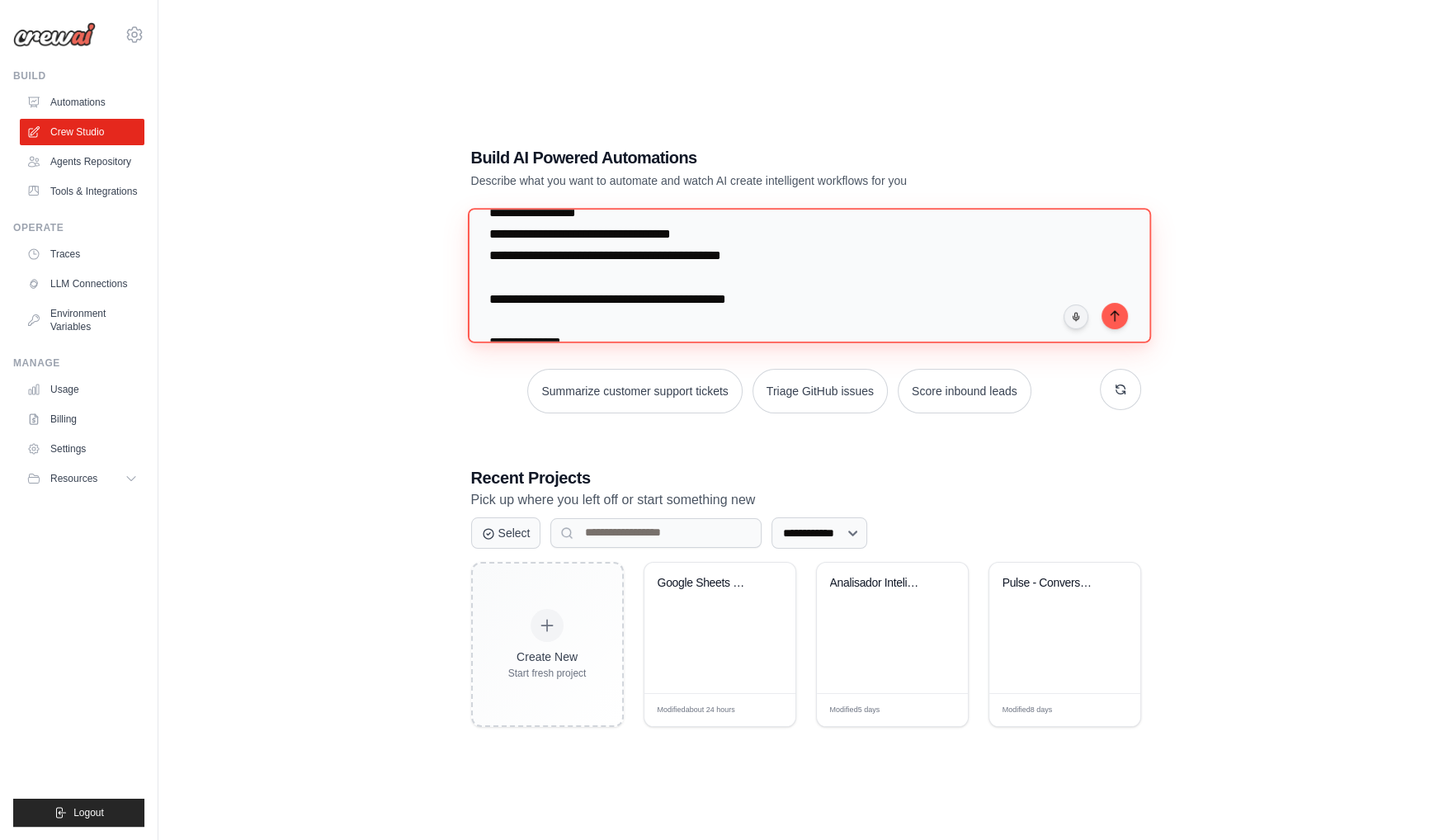
scroll to position [796, 0]
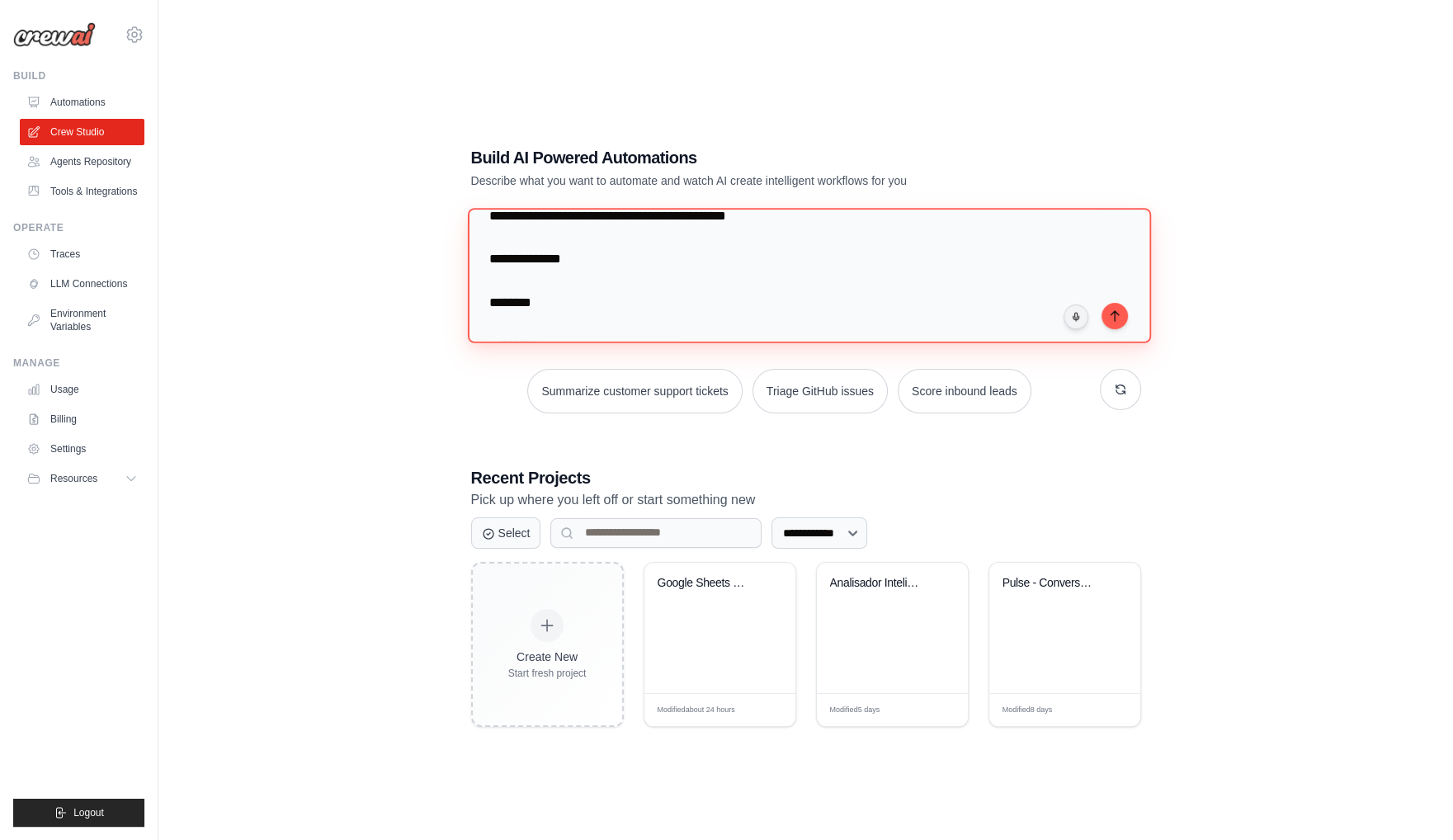
click at [548, 247] on textarea at bounding box center [808, 275] width 683 height 135
drag, startPoint x: 564, startPoint y: 265, endPoint x: 491, endPoint y: 296, distance: 79.3
click at [491, 296] on textarea at bounding box center [808, 275] width 683 height 135
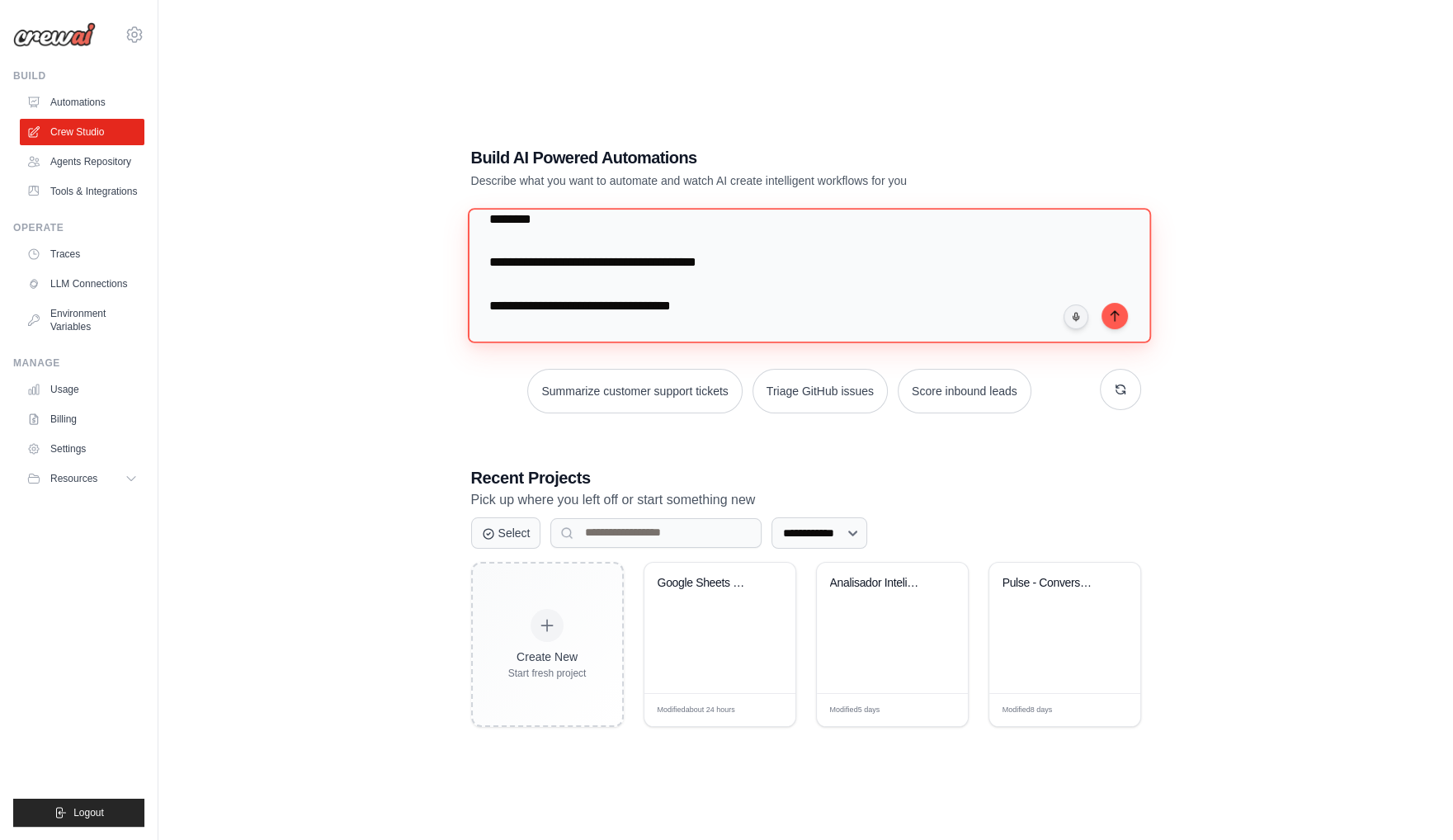
scroll to position [855, 0]
click at [532, 249] on textarea at bounding box center [808, 275] width 683 height 135
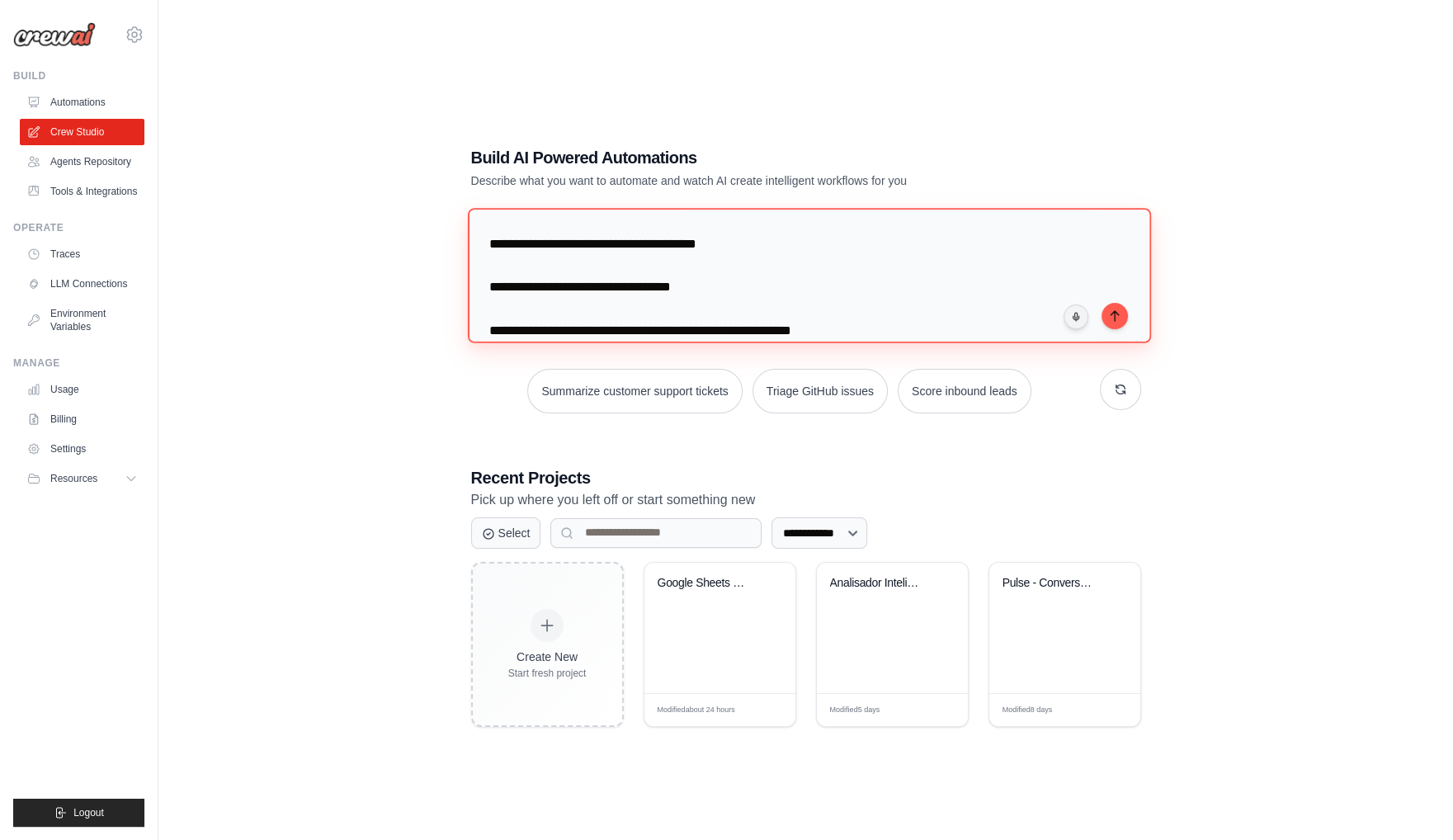
scroll to position [833, 0]
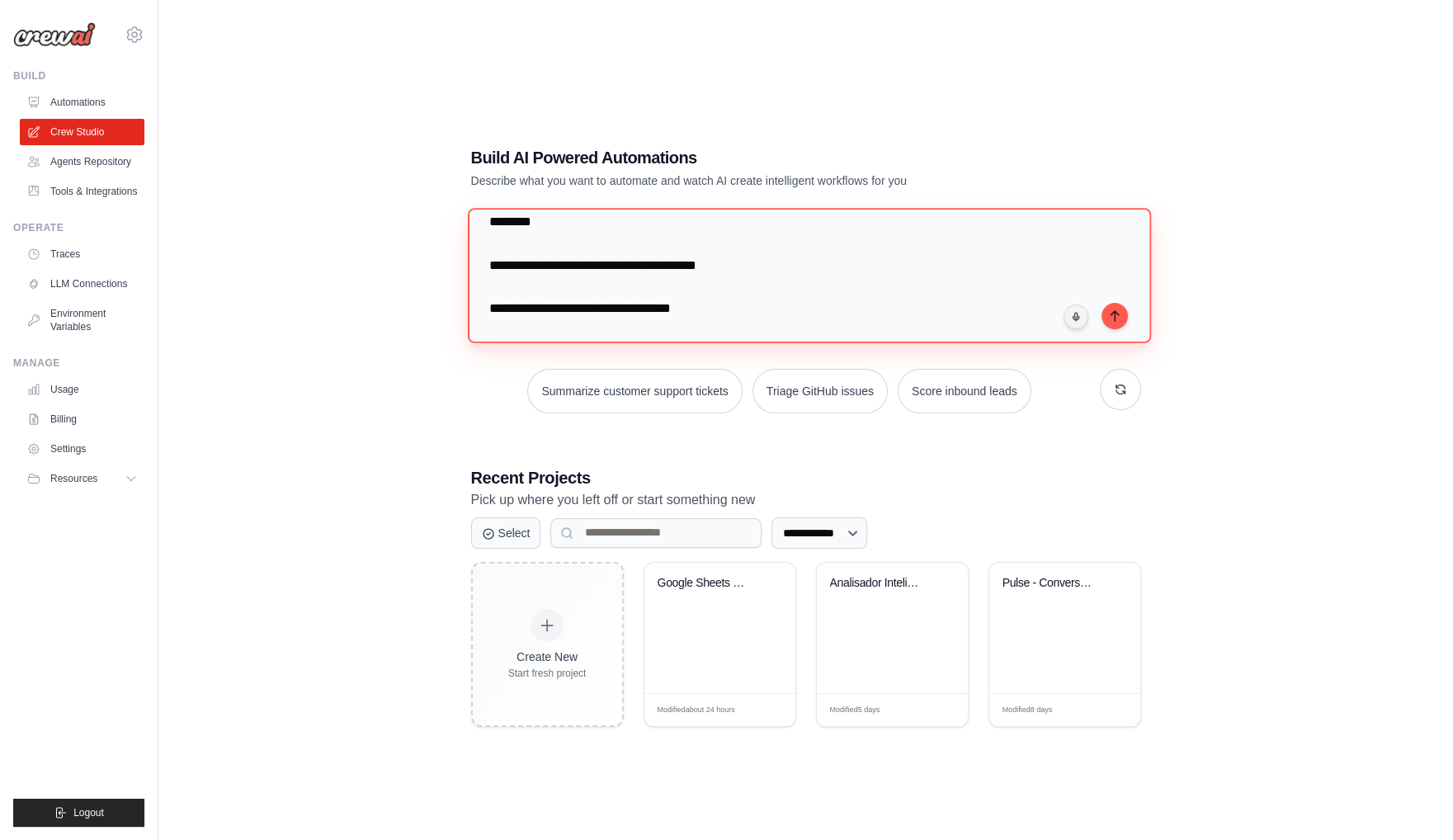
drag, startPoint x: 517, startPoint y: 289, endPoint x: 485, endPoint y: 266, distance: 39.4
click at [485, 266] on textarea at bounding box center [808, 275] width 683 height 135
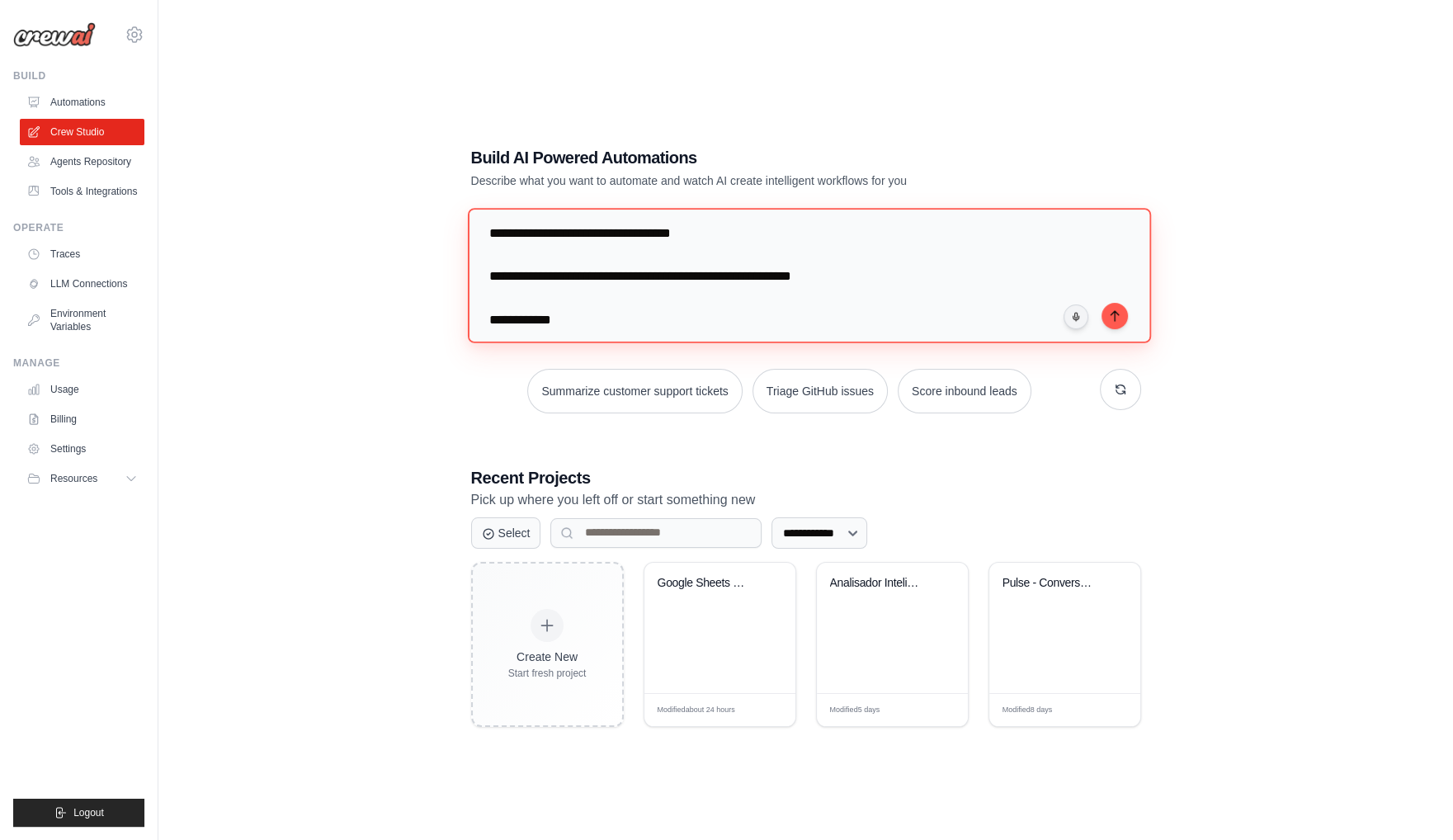
scroll to position [895, 0]
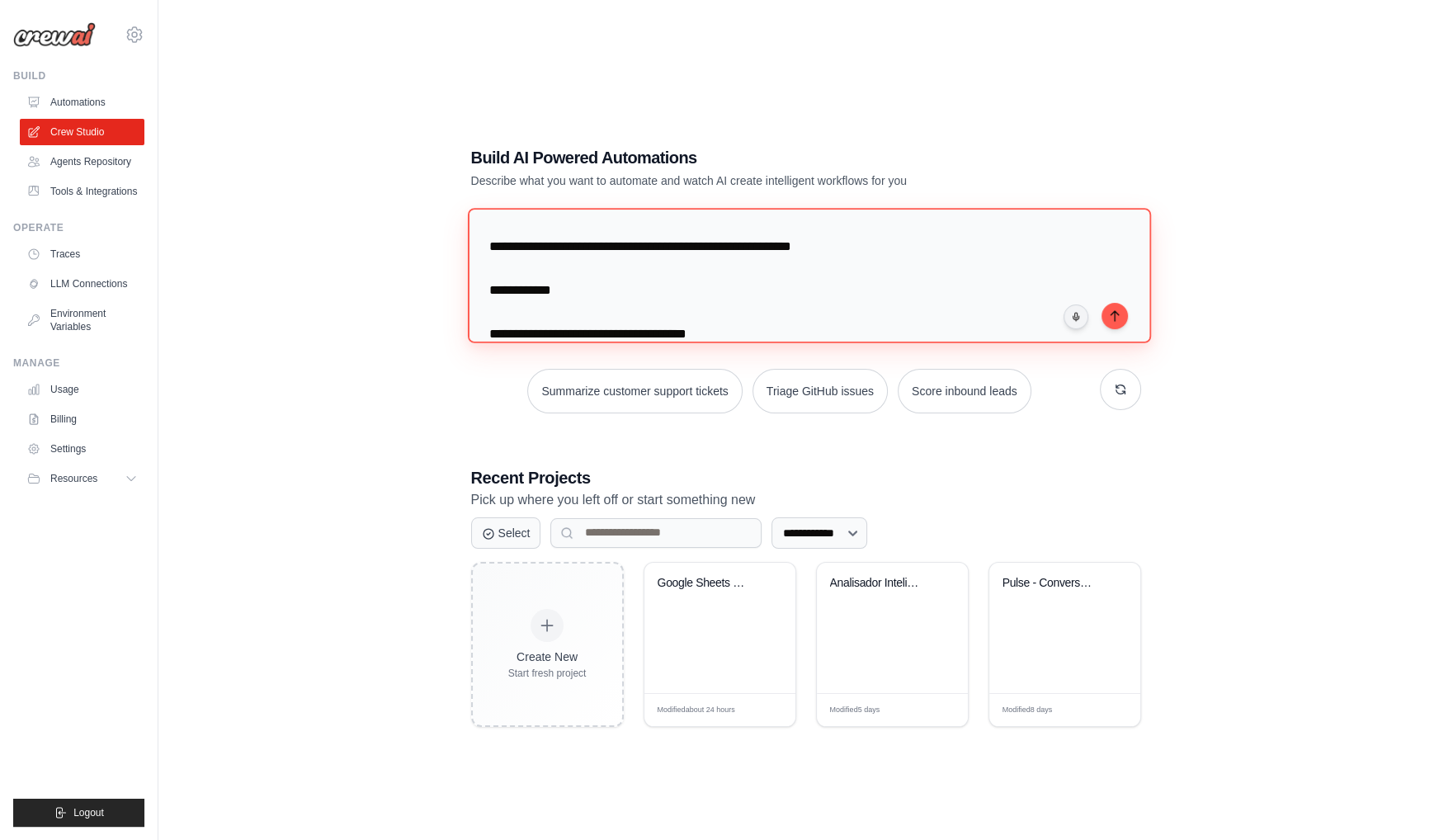
click at [534, 230] on textarea at bounding box center [808, 275] width 683 height 135
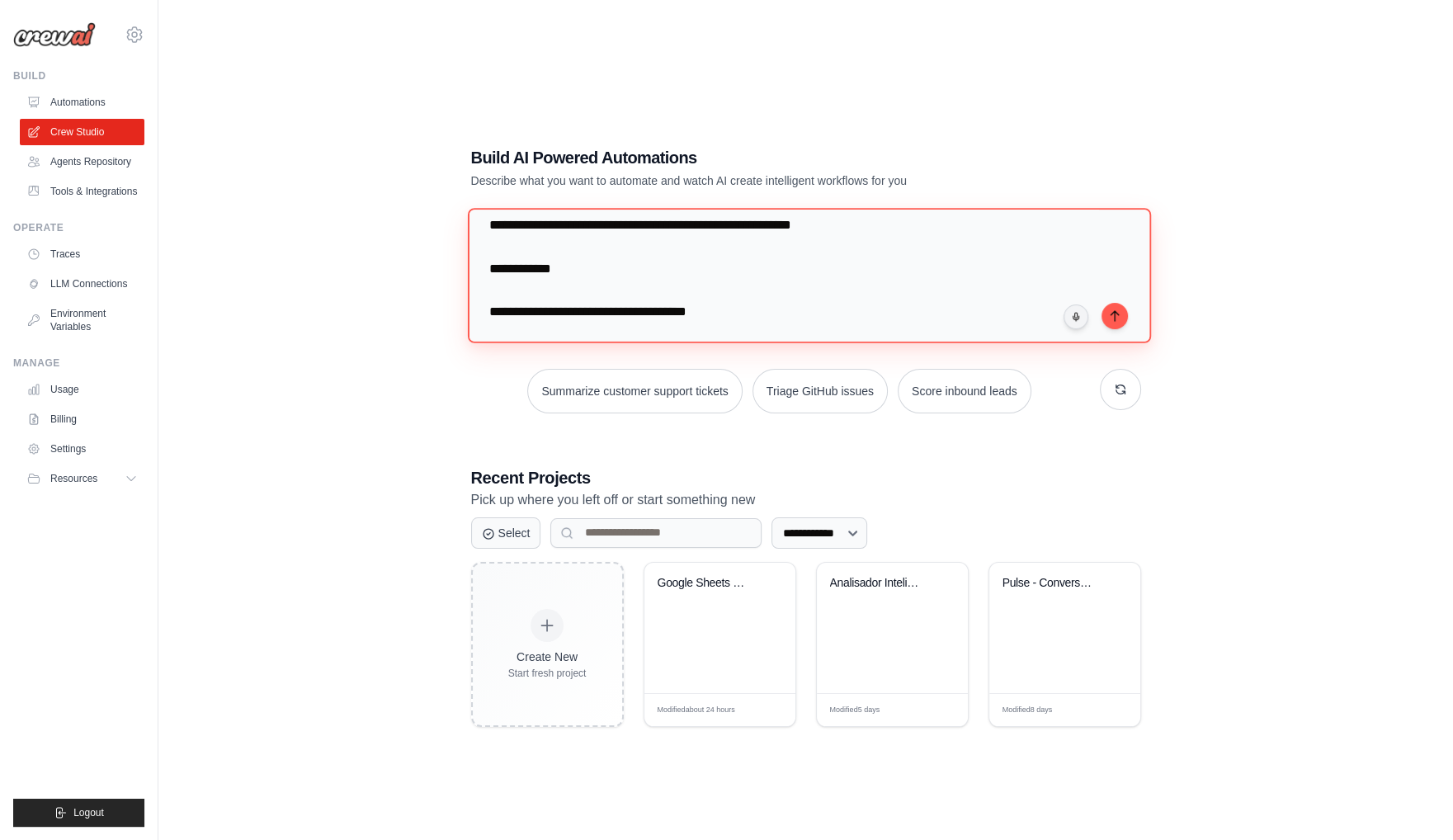
scroll to position [873, 0]
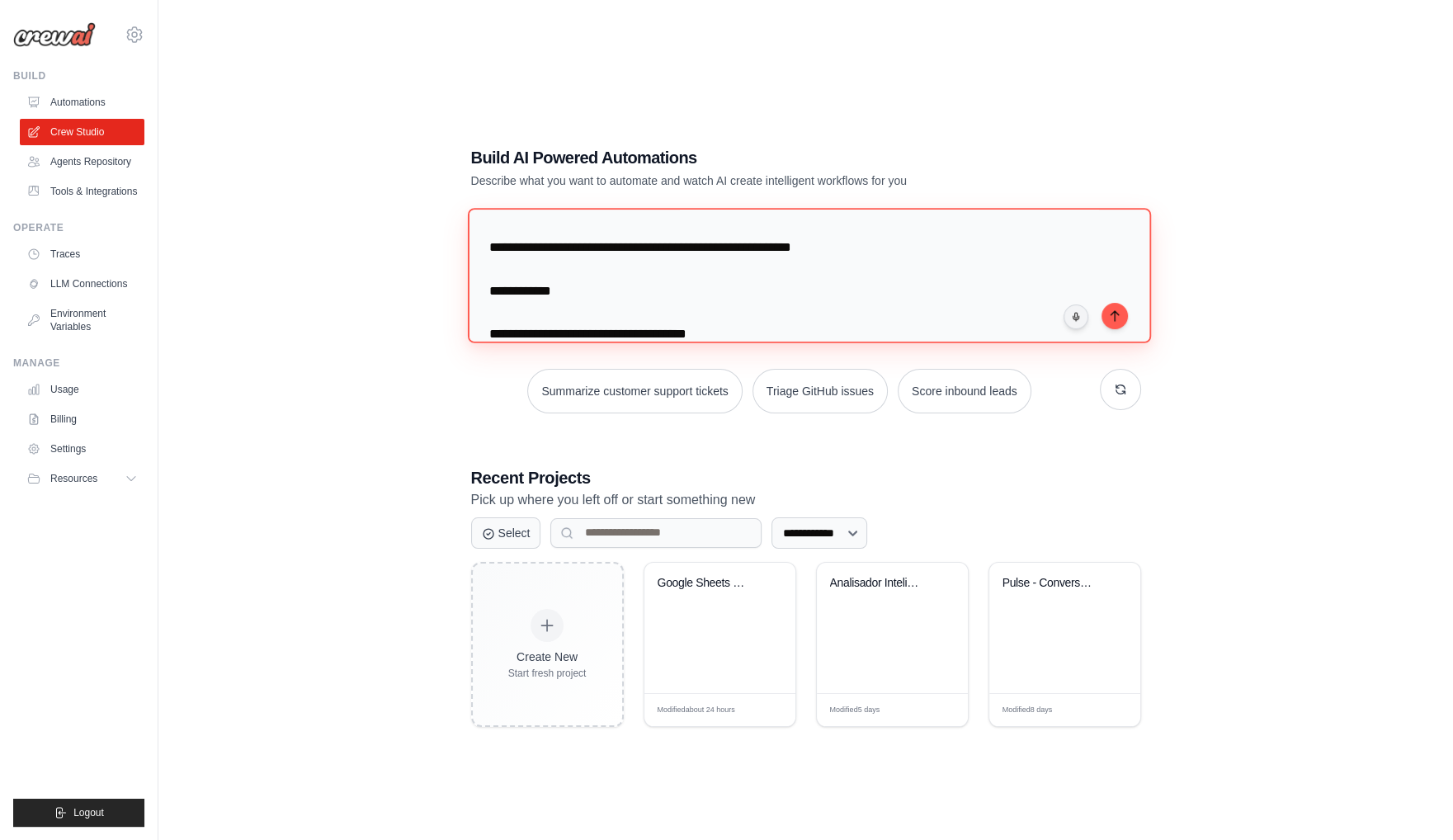
click at [548, 264] on textarea at bounding box center [808, 275] width 683 height 135
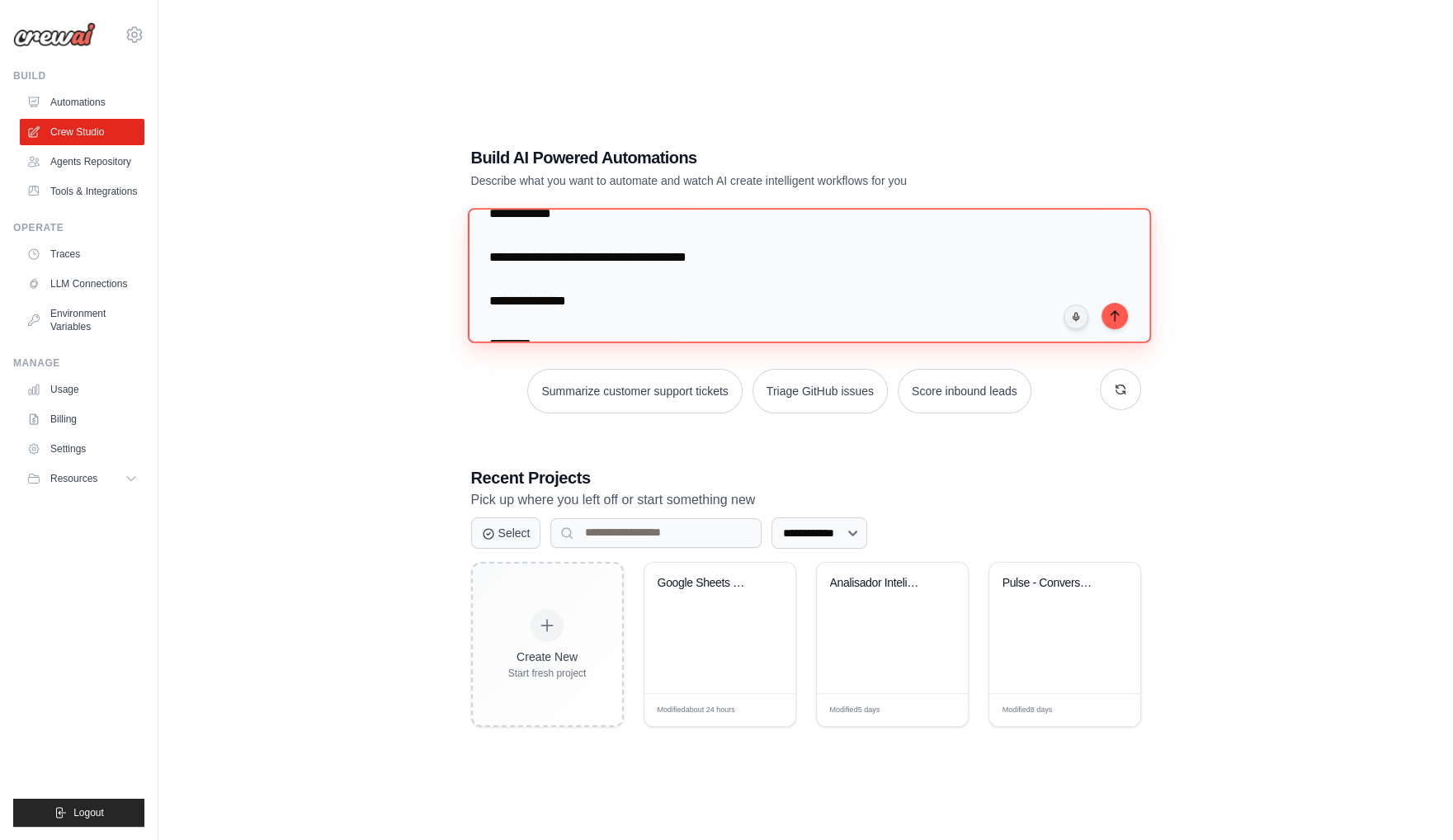
scroll to position [955, 0]
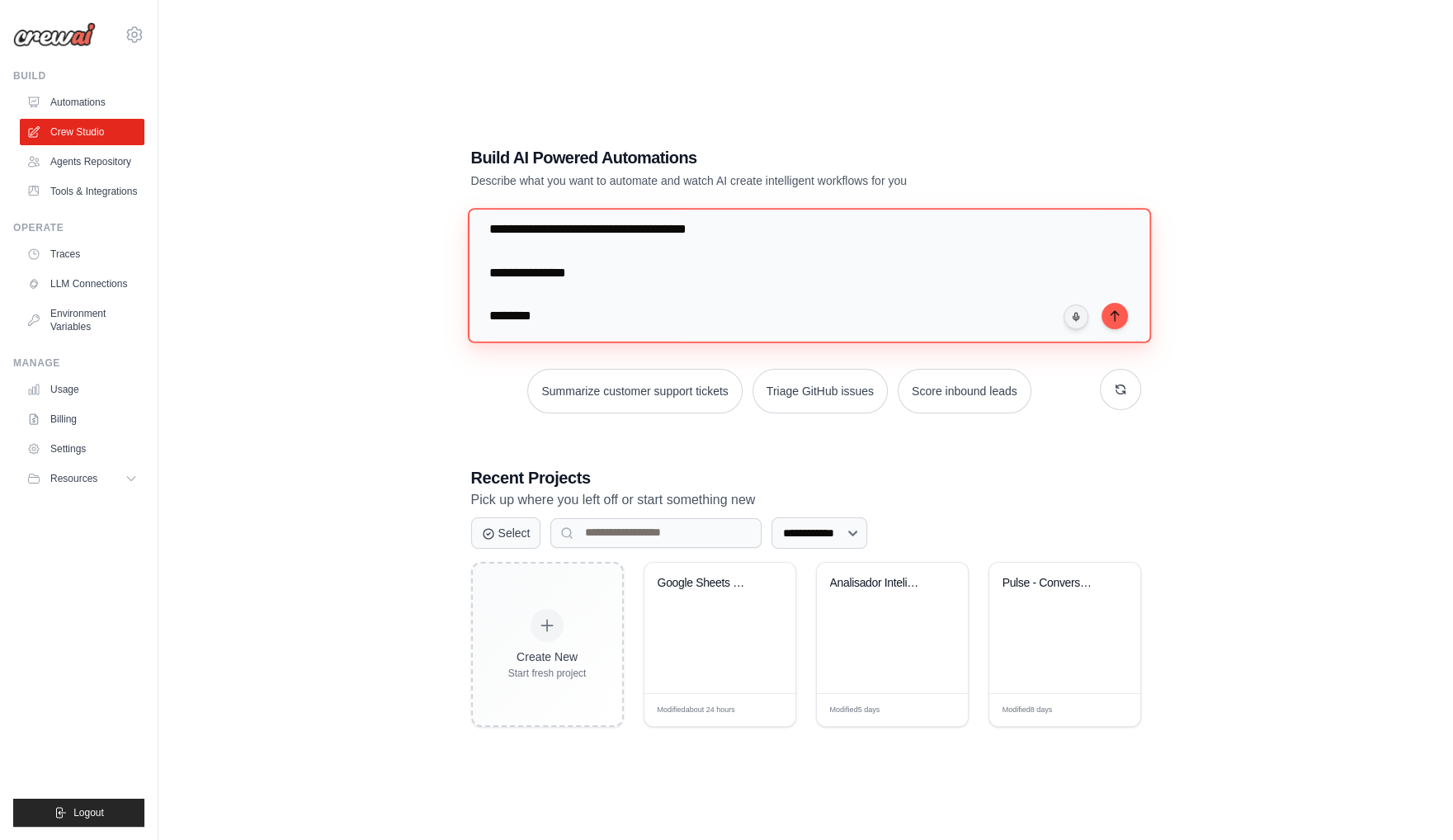
drag, startPoint x: 688, startPoint y: 268, endPoint x: 492, endPoint y: 234, distance: 198.9
click at [492, 234] on textarea at bounding box center [808, 275] width 683 height 135
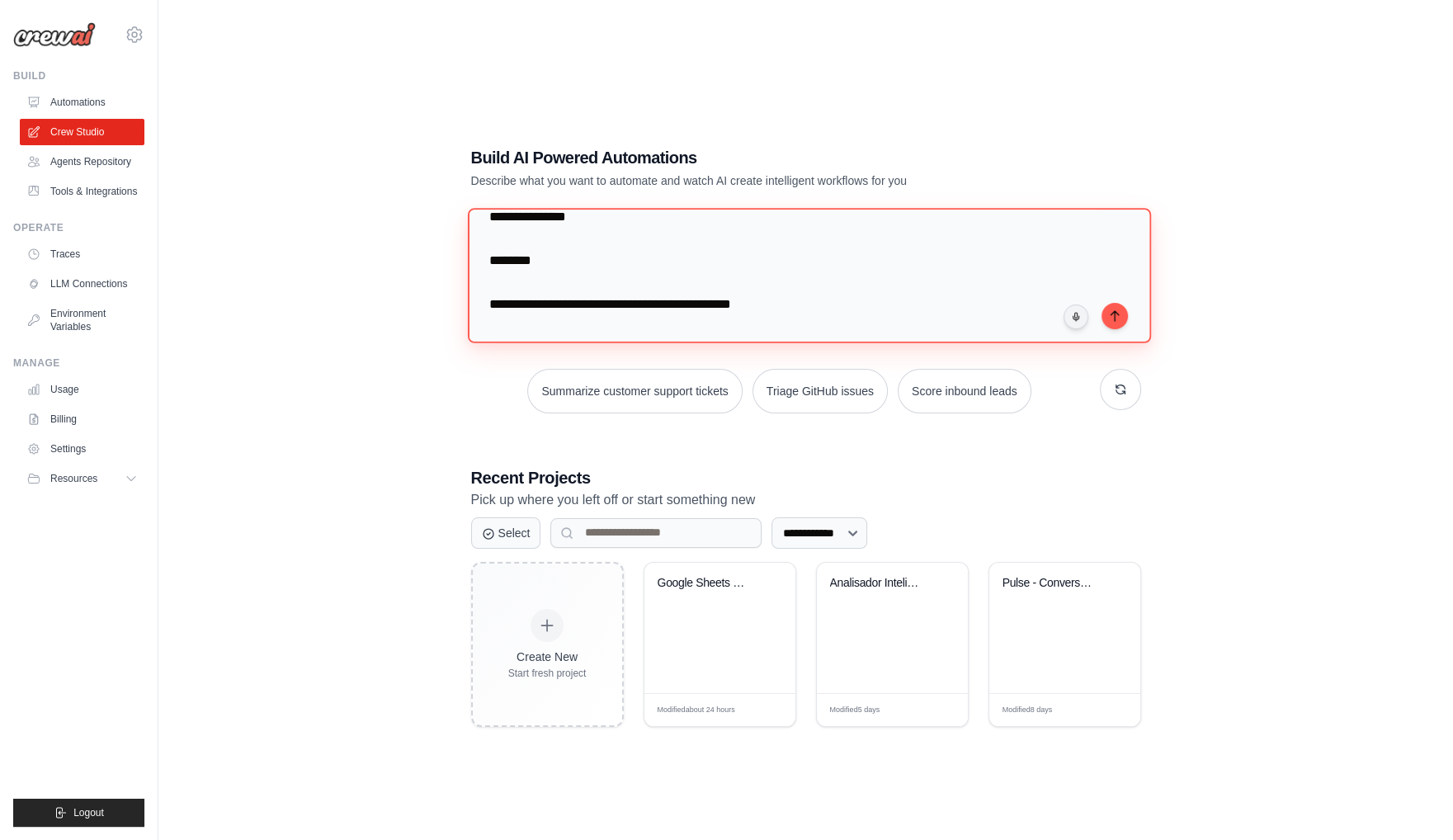
scroll to position [952, 0]
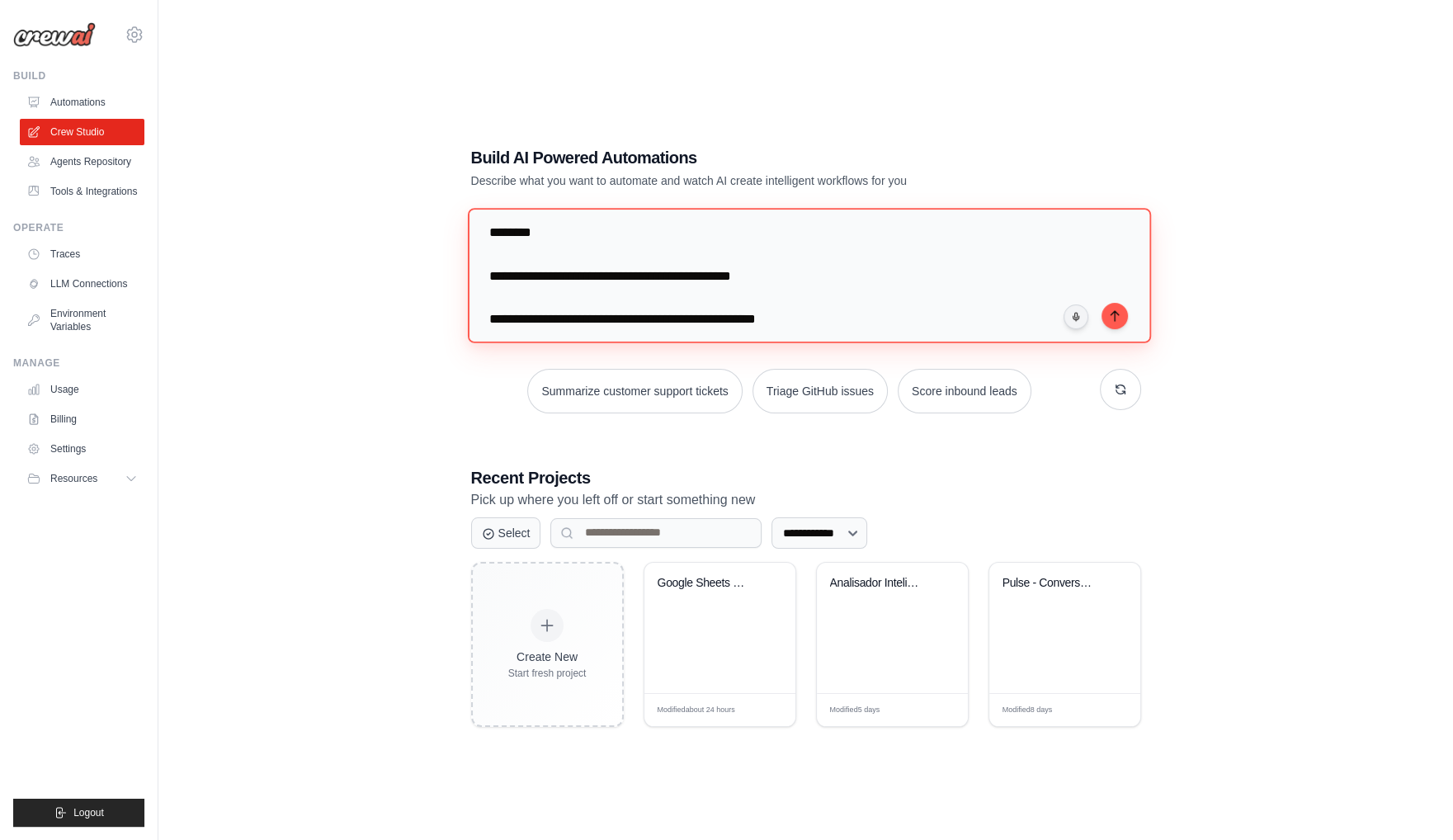
drag, startPoint x: 500, startPoint y: 301, endPoint x: 485, endPoint y: 269, distance: 35.3
click at [485, 269] on textarea at bounding box center [808, 275] width 683 height 135
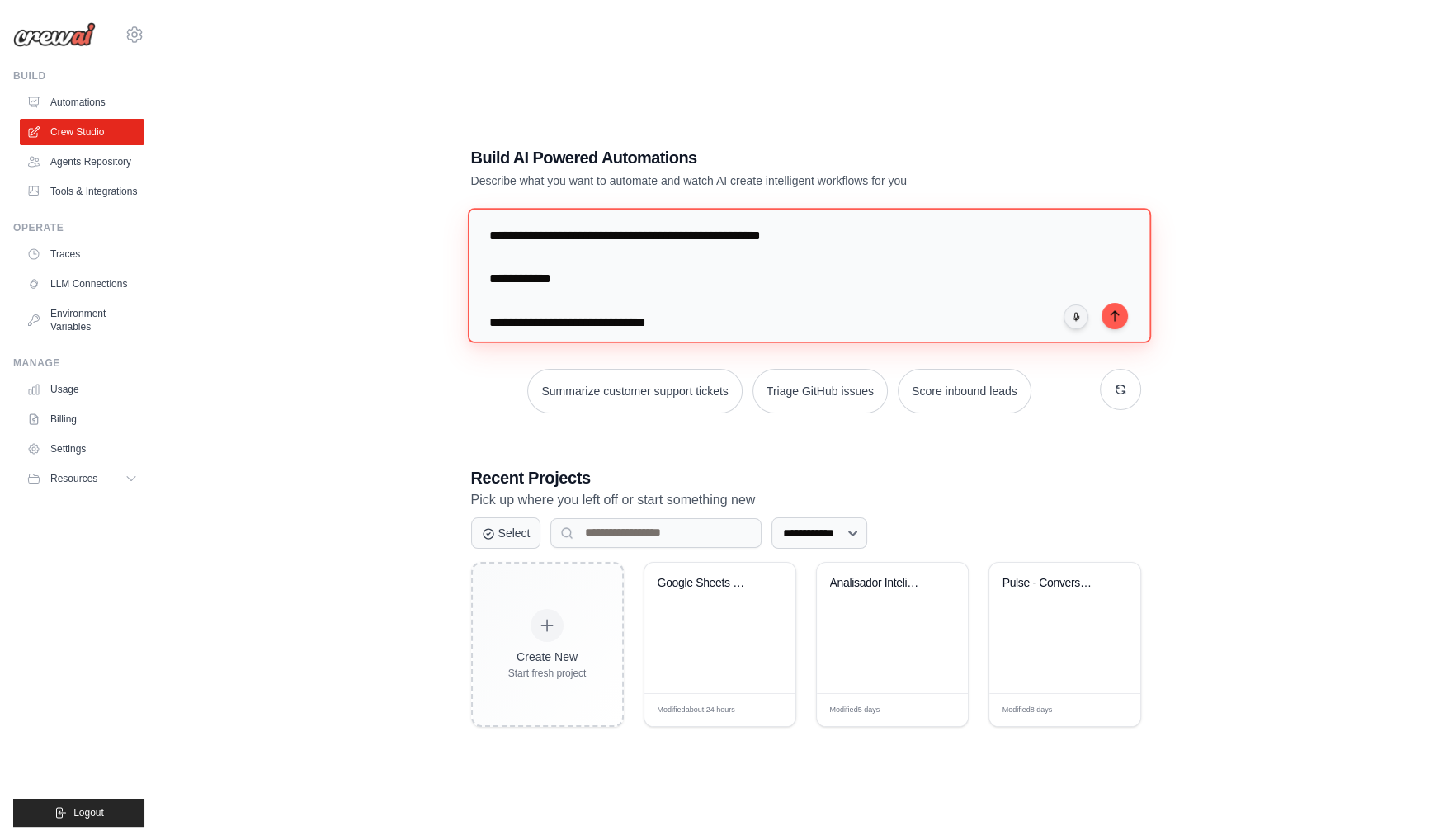
scroll to position [931, 0]
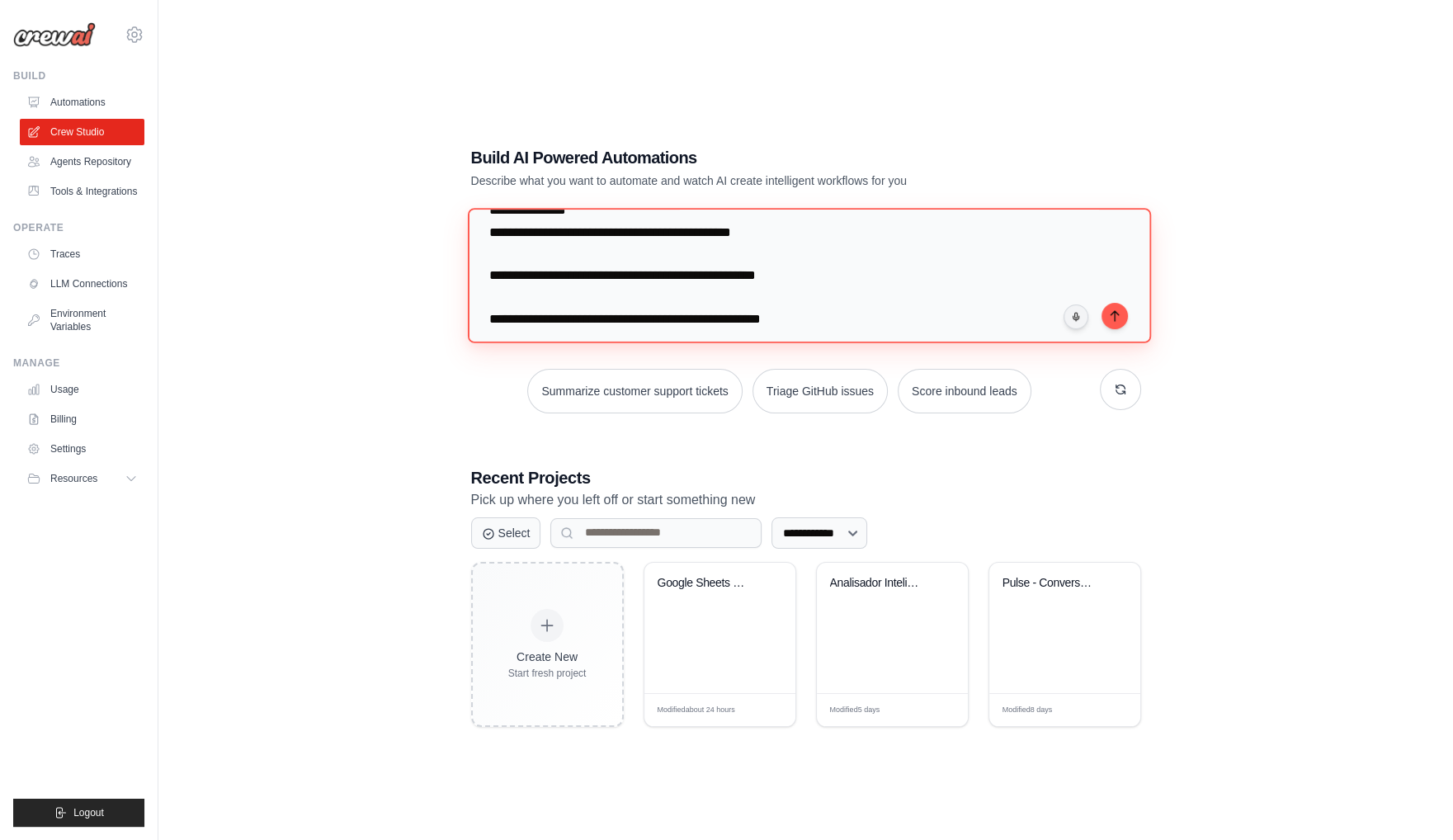
click at [538, 288] on textarea at bounding box center [808, 275] width 683 height 135
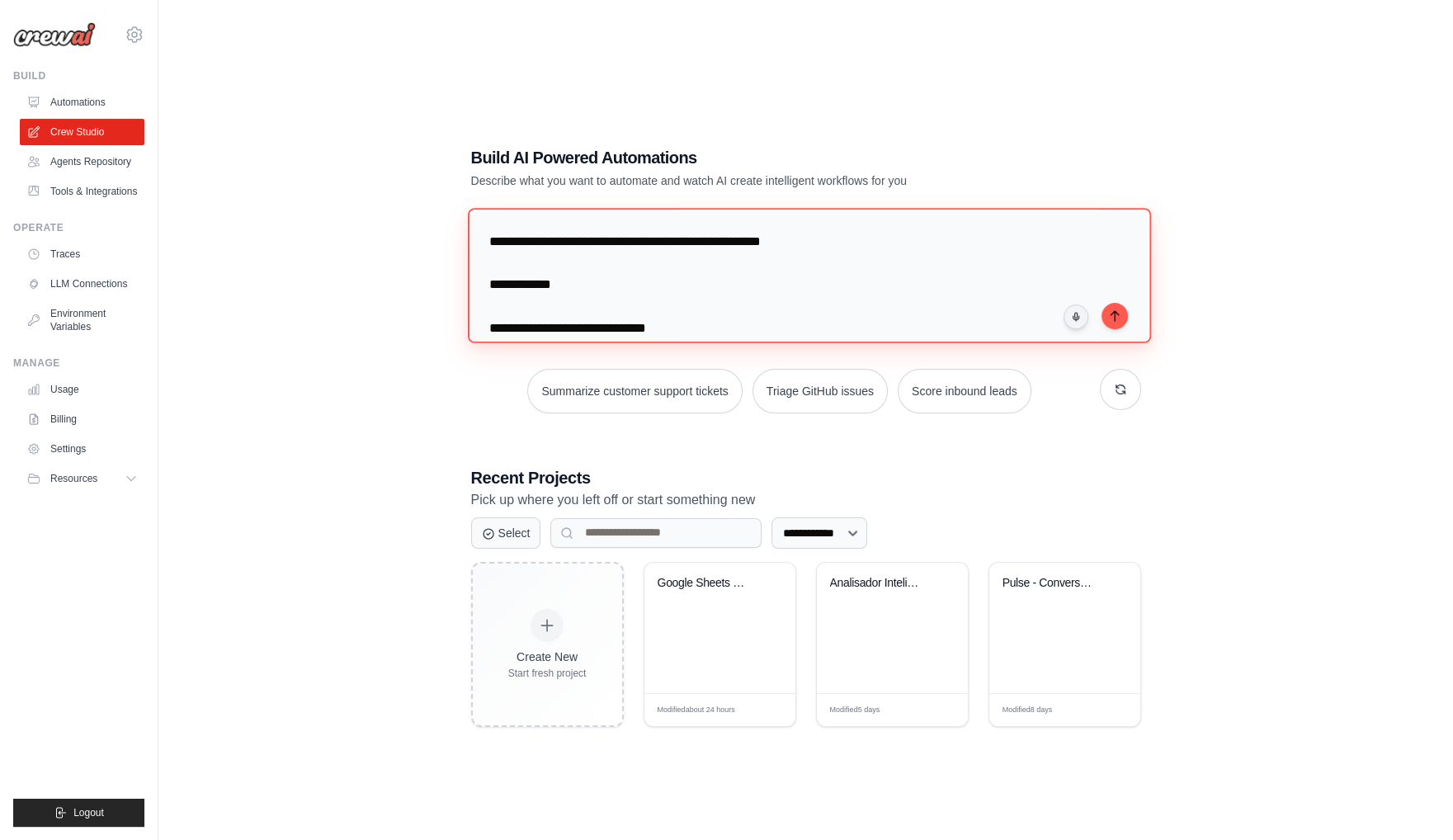
scroll to position [1013, 0]
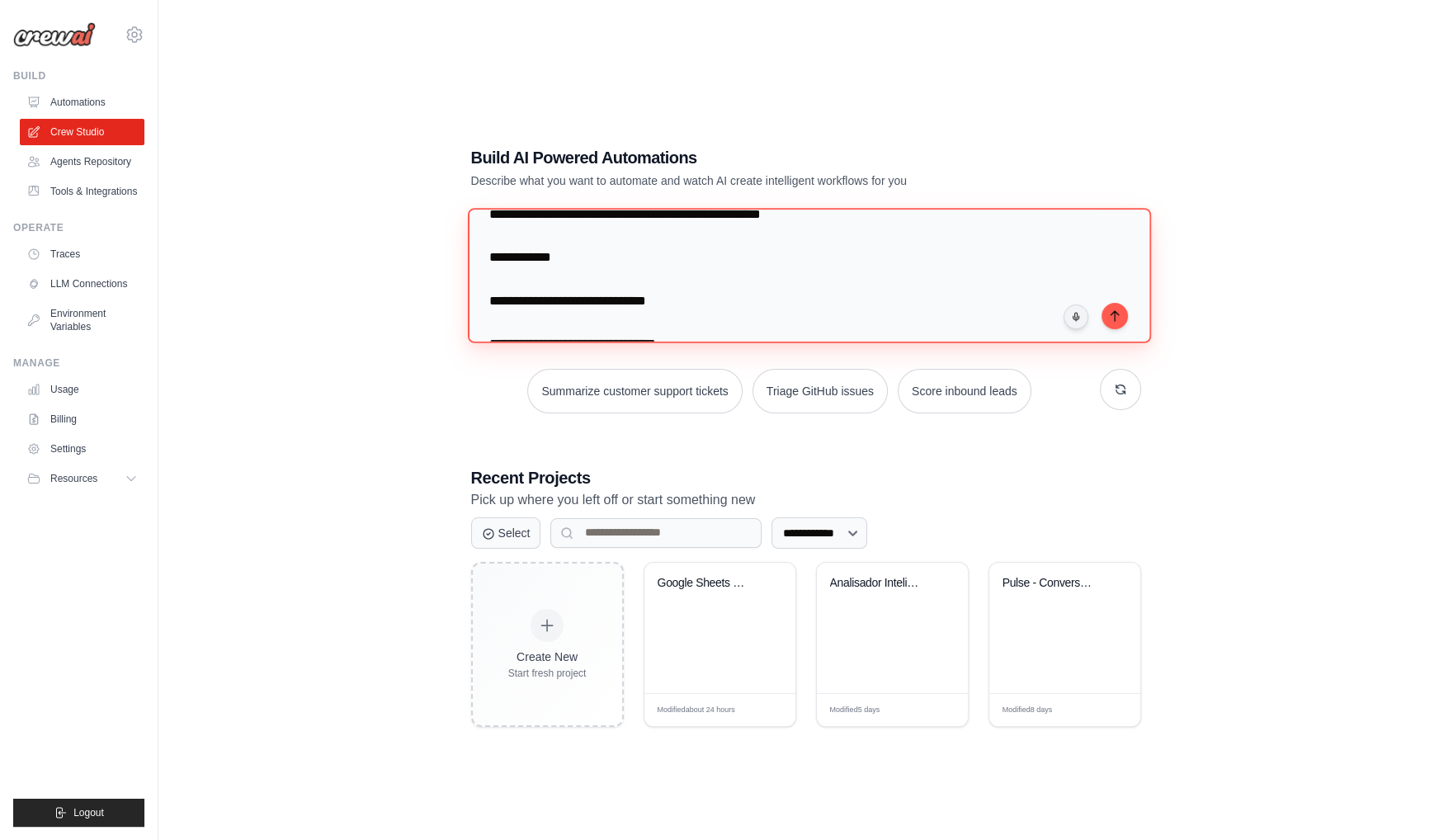
click at [525, 242] on textarea at bounding box center [808, 275] width 683 height 135
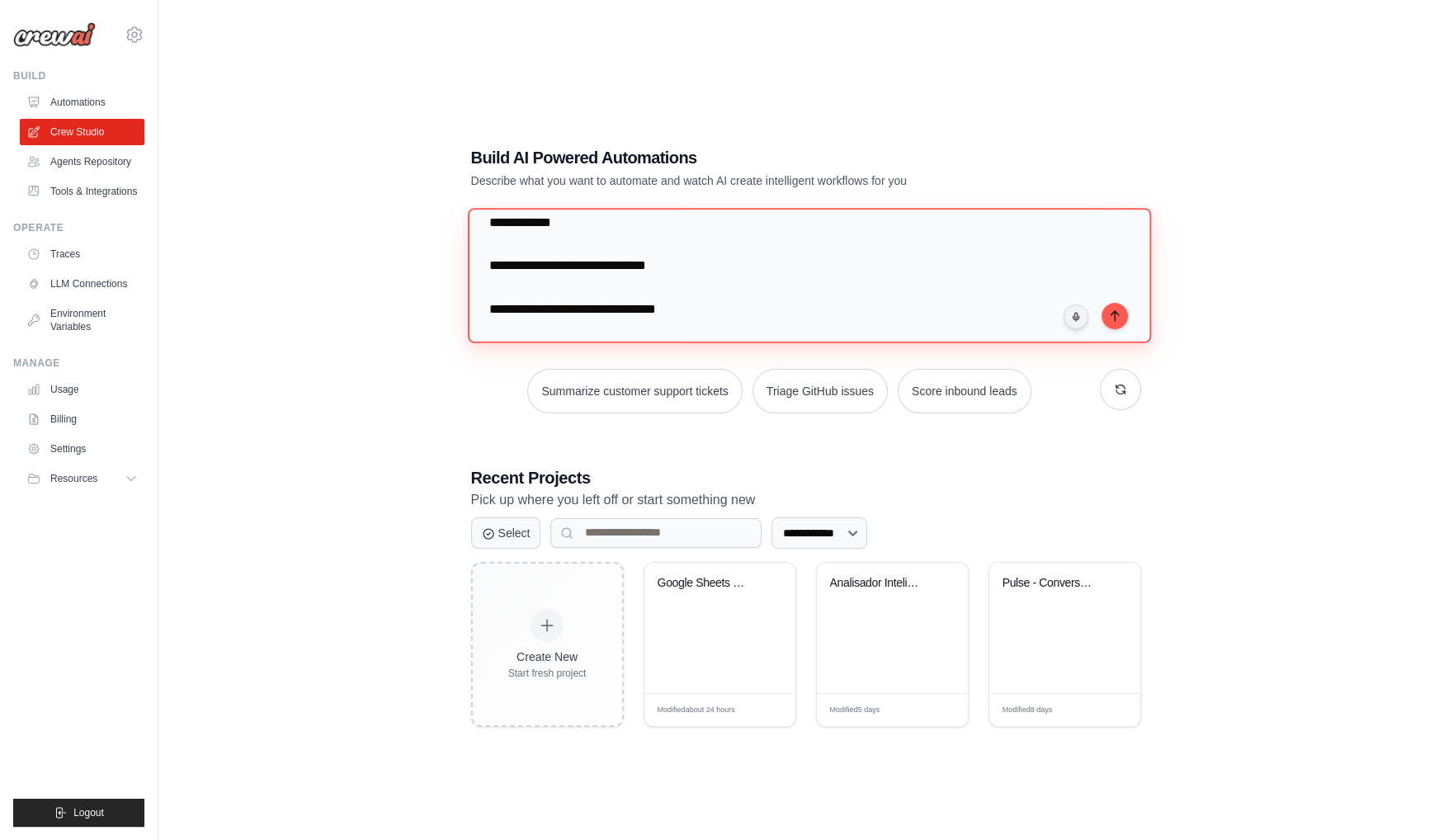
scroll to position [1014, 0]
drag, startPoint x: 723, startPoint y: 264, endPoint x: 487, endPoint y: 269, distance: 236.1
click at [487, 269] on textarea at bounding box center [808, 275] width 683 height 135
click at [494, 259] on textarea at bounding box center [808, 275] width 683 height 135
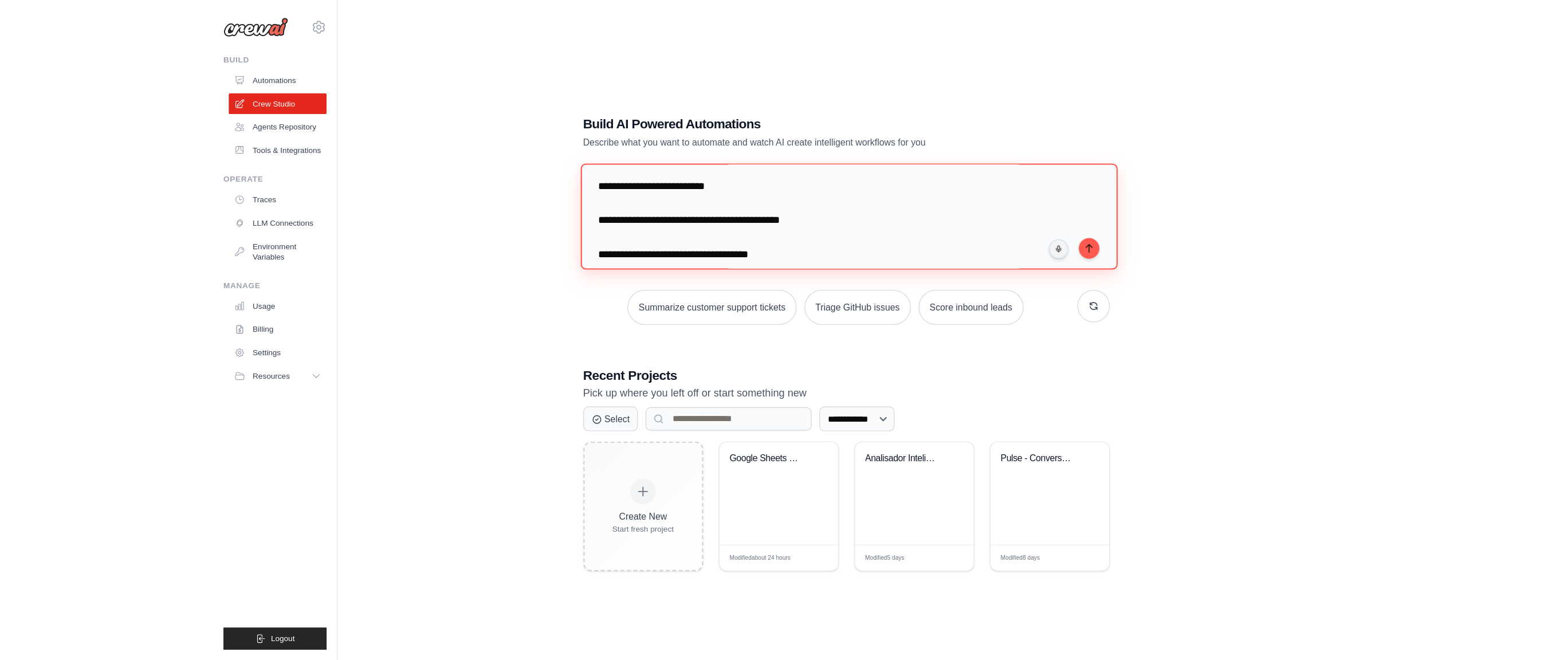
scroll to position [1054, 0]
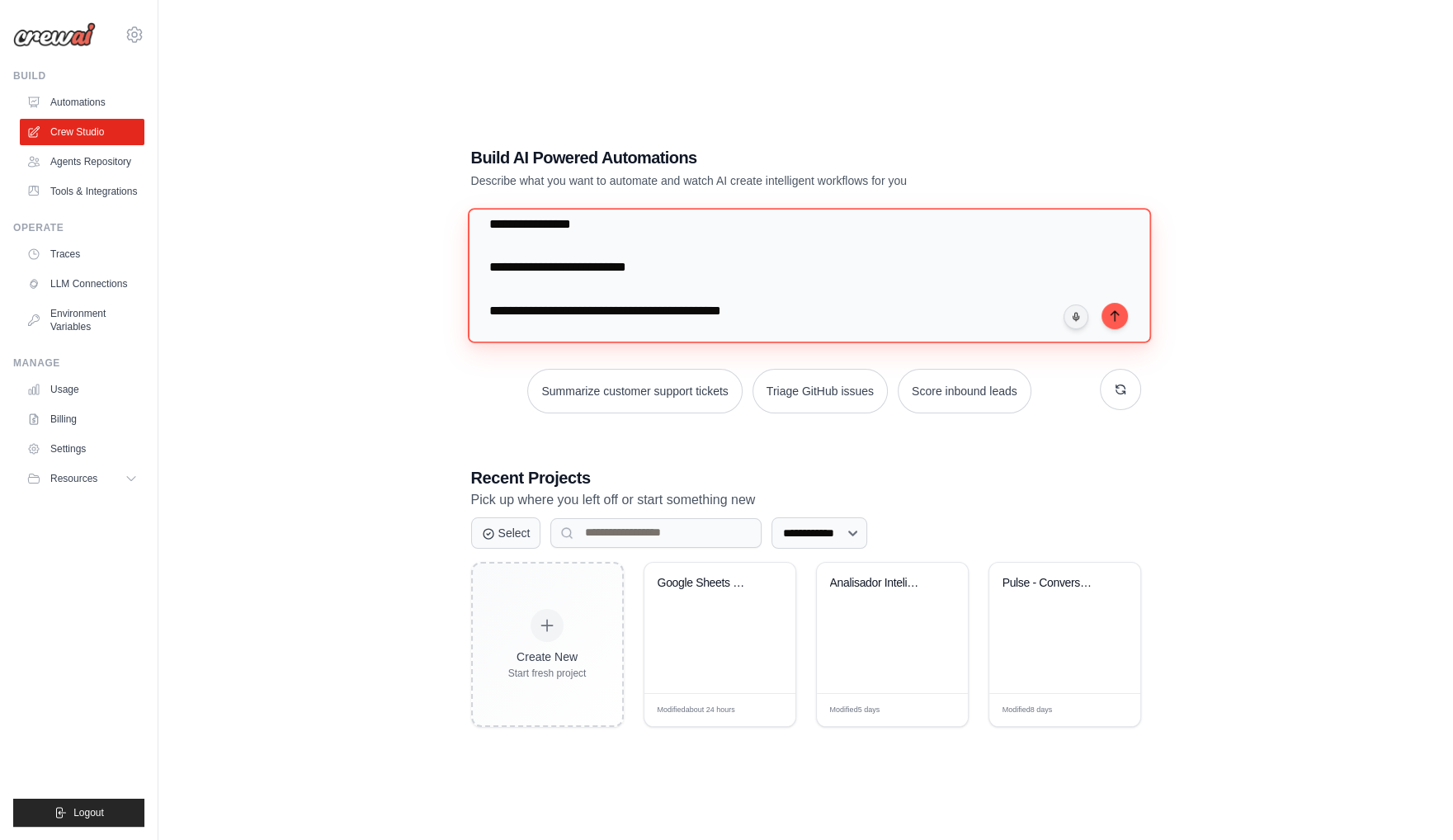
drag, startPoint x: 488, startPoint y: 260, endPoint x: 713, endPoint y: 264, distance: 225.0
click at [718, 264] on textarea at bounding box center [808, 275] width 683 height 135
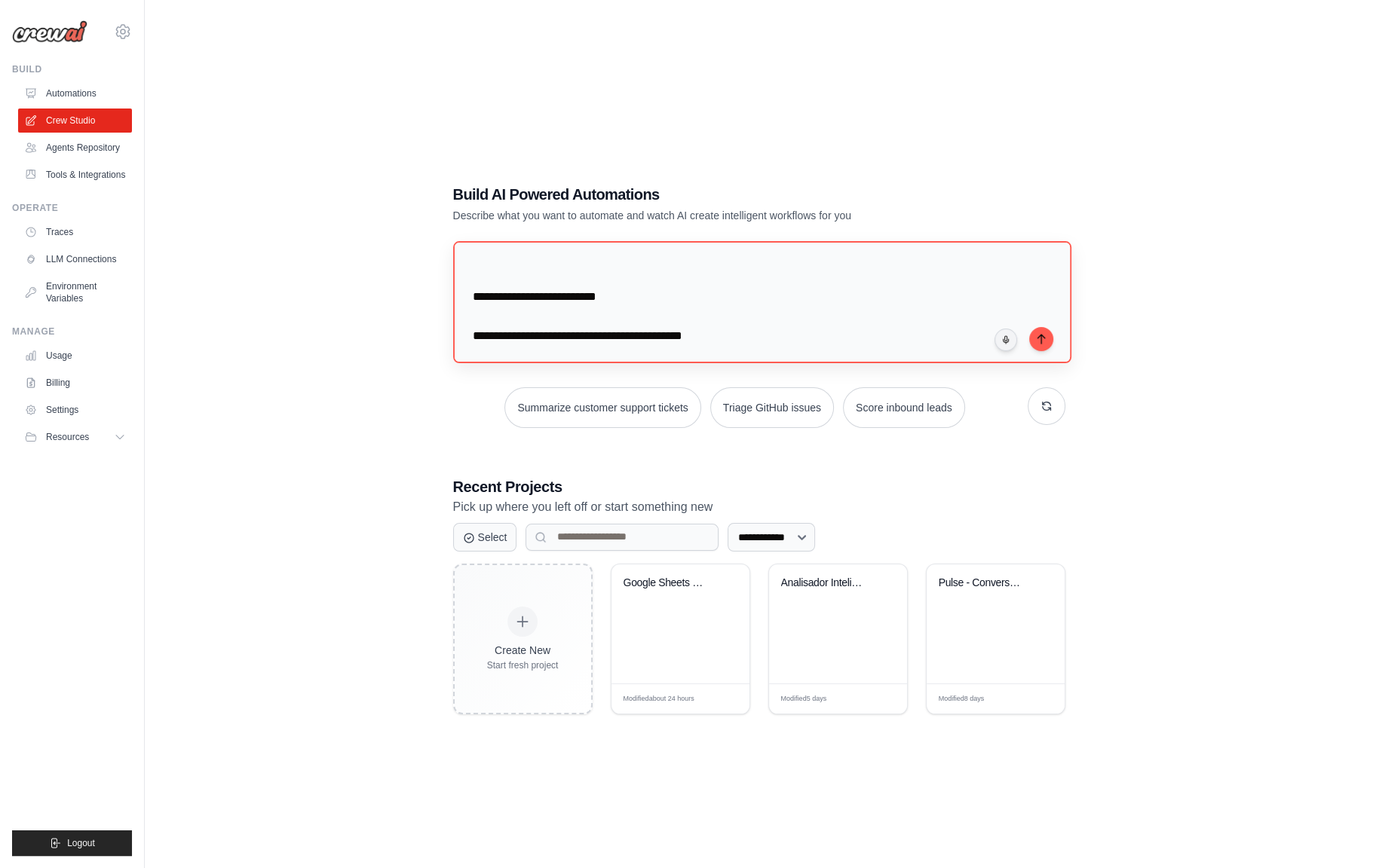
scroll to position [995, 0]
click at [531, 312] on textarea at bounding box center [761, 302] width 624 height 123
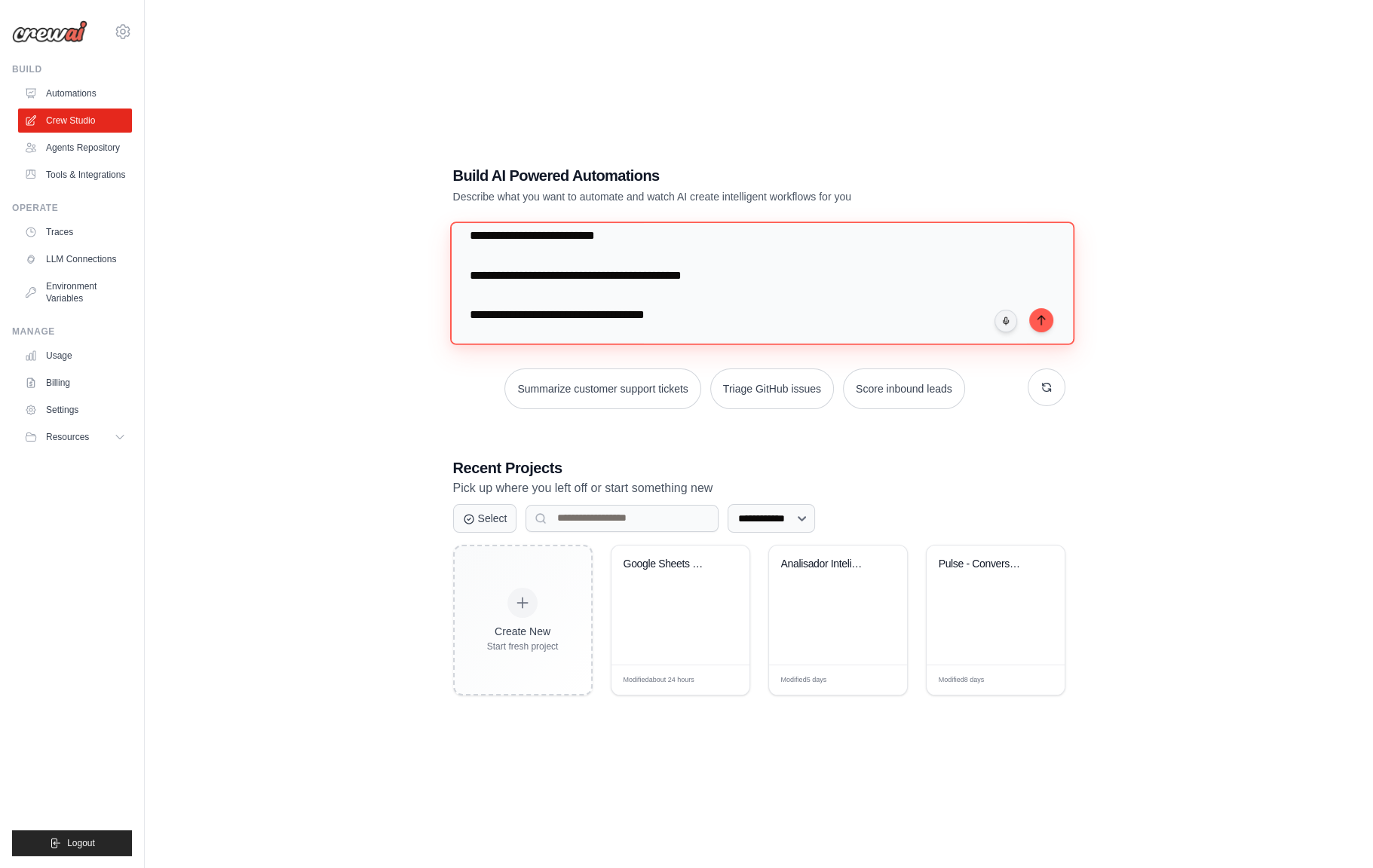
scroll to position [30, 0]
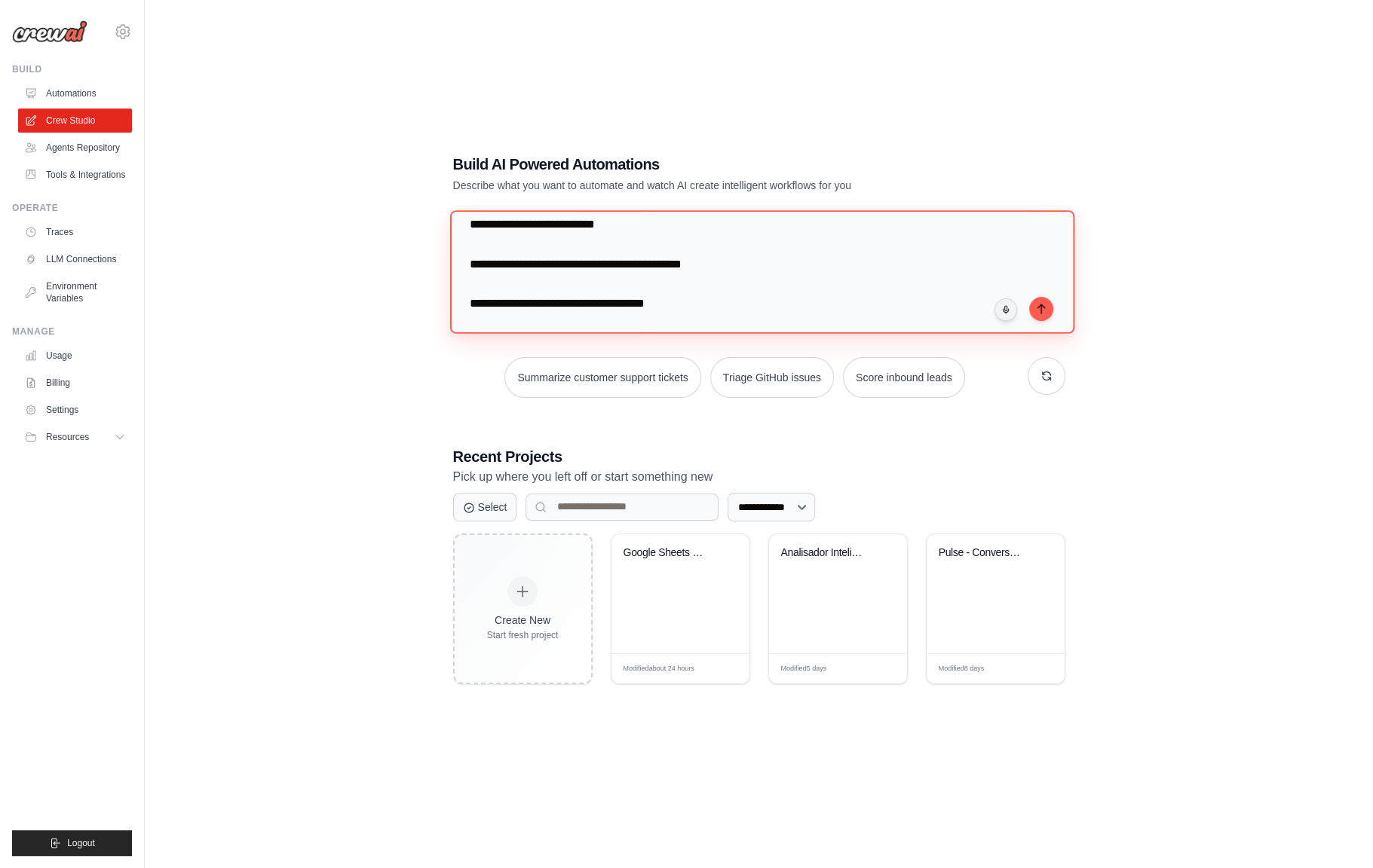
click at [548, 285] on textarea at bounding box center [761, 271] width 624 height 123
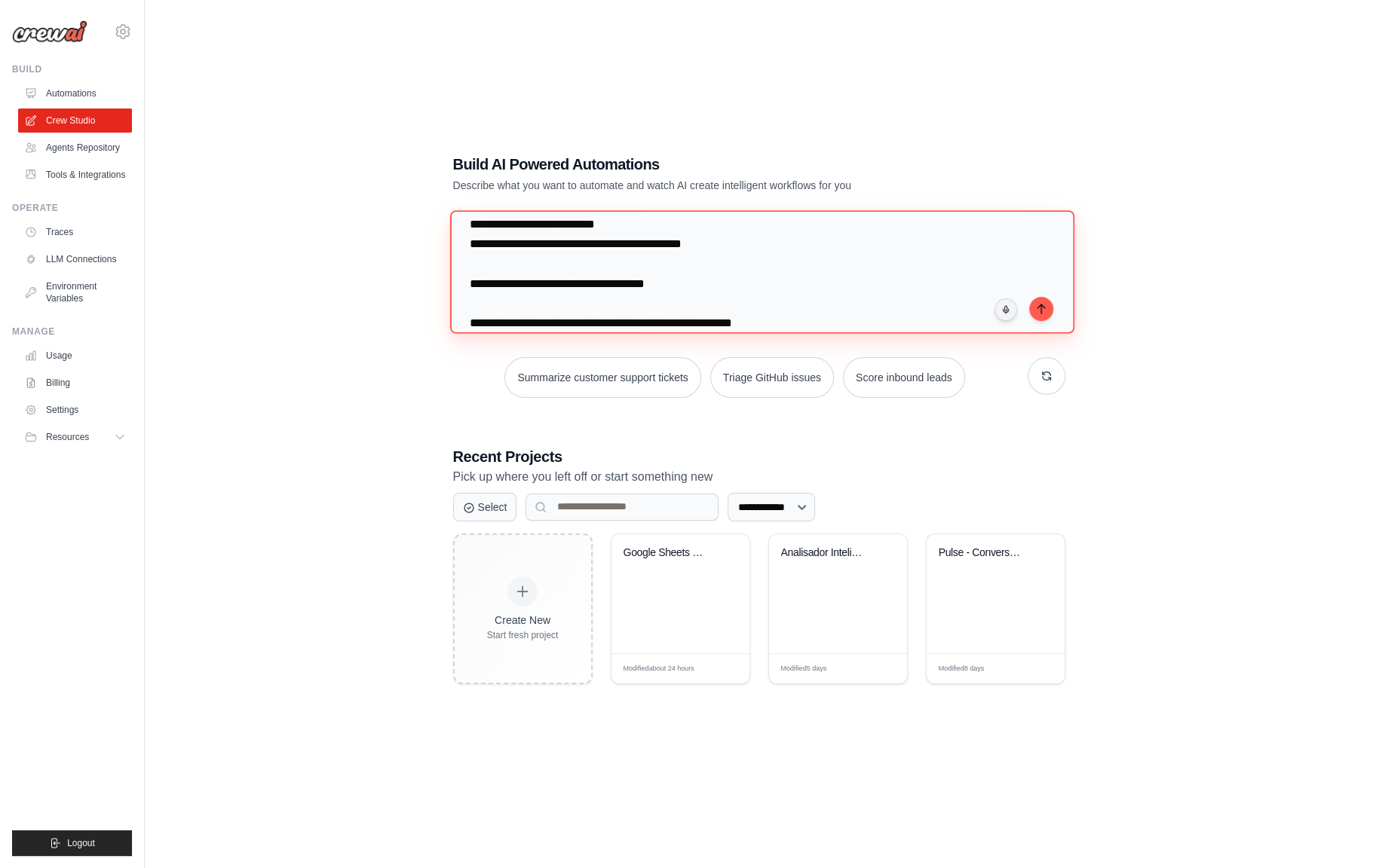
click at [521, 299] on textarea at bounding box center [761, 271] width 624 height 123
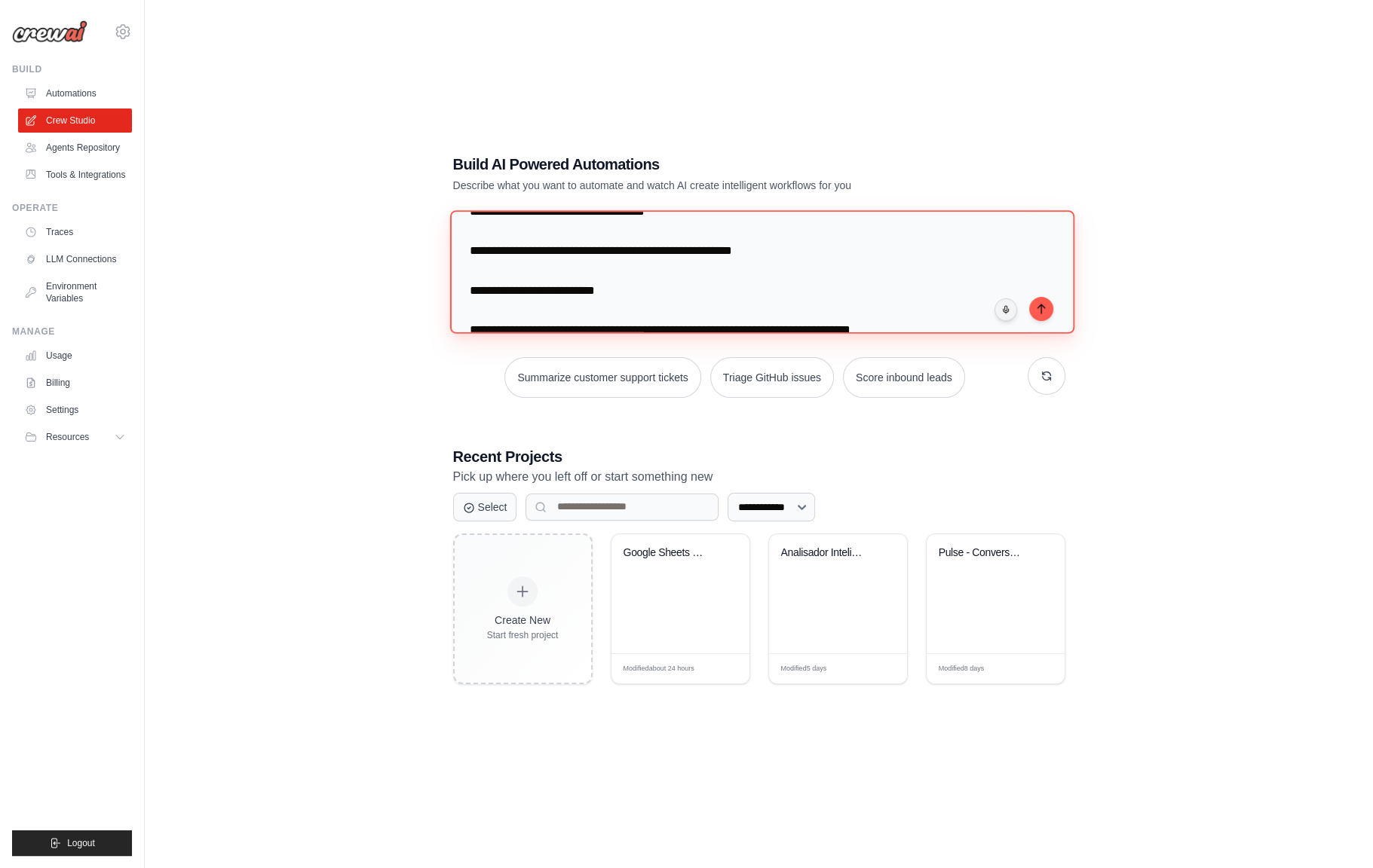
scroll to position [1031, 0]
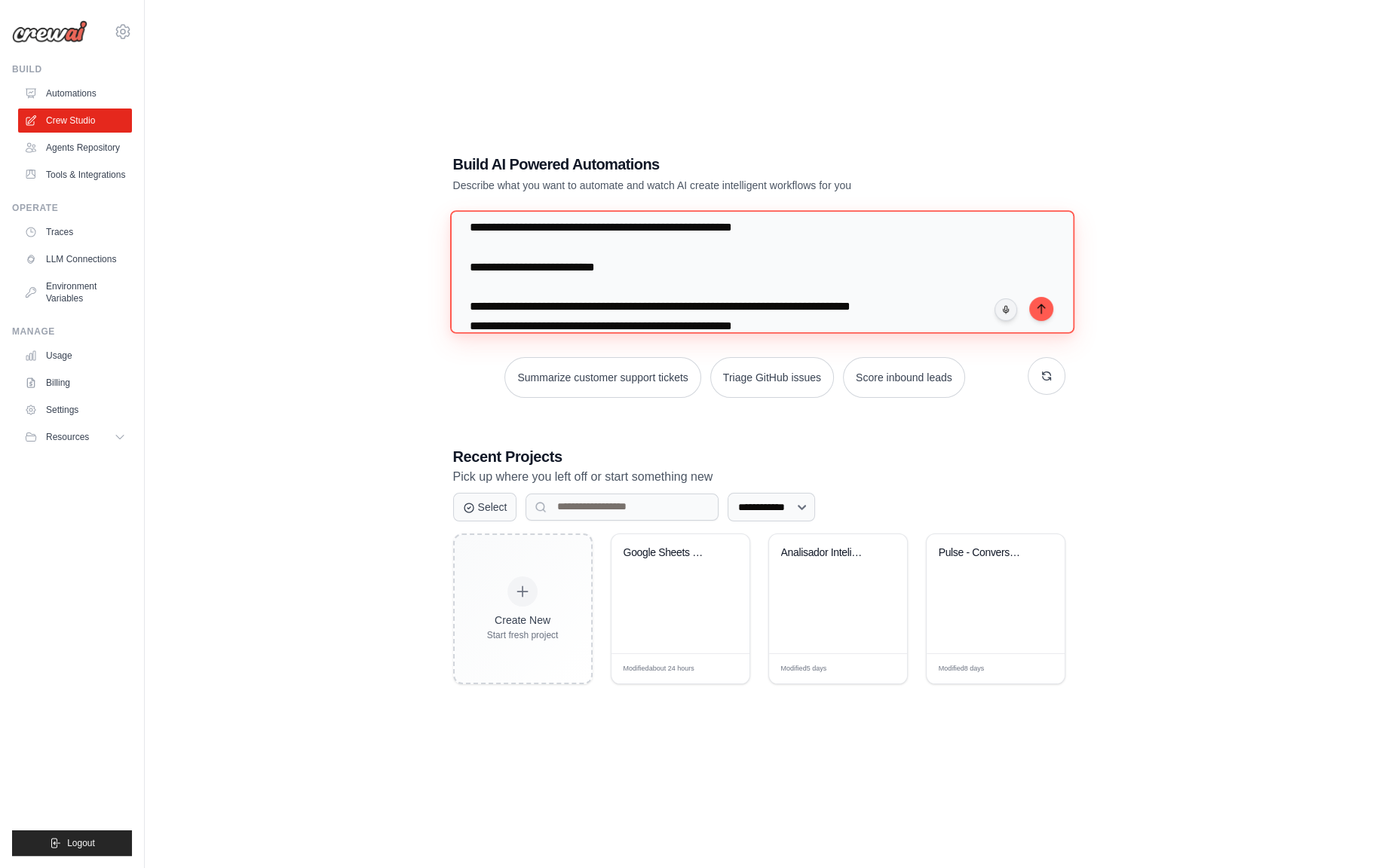
click at [526, 246] on textarea at bounding box center [761, 271] width 624 height 123
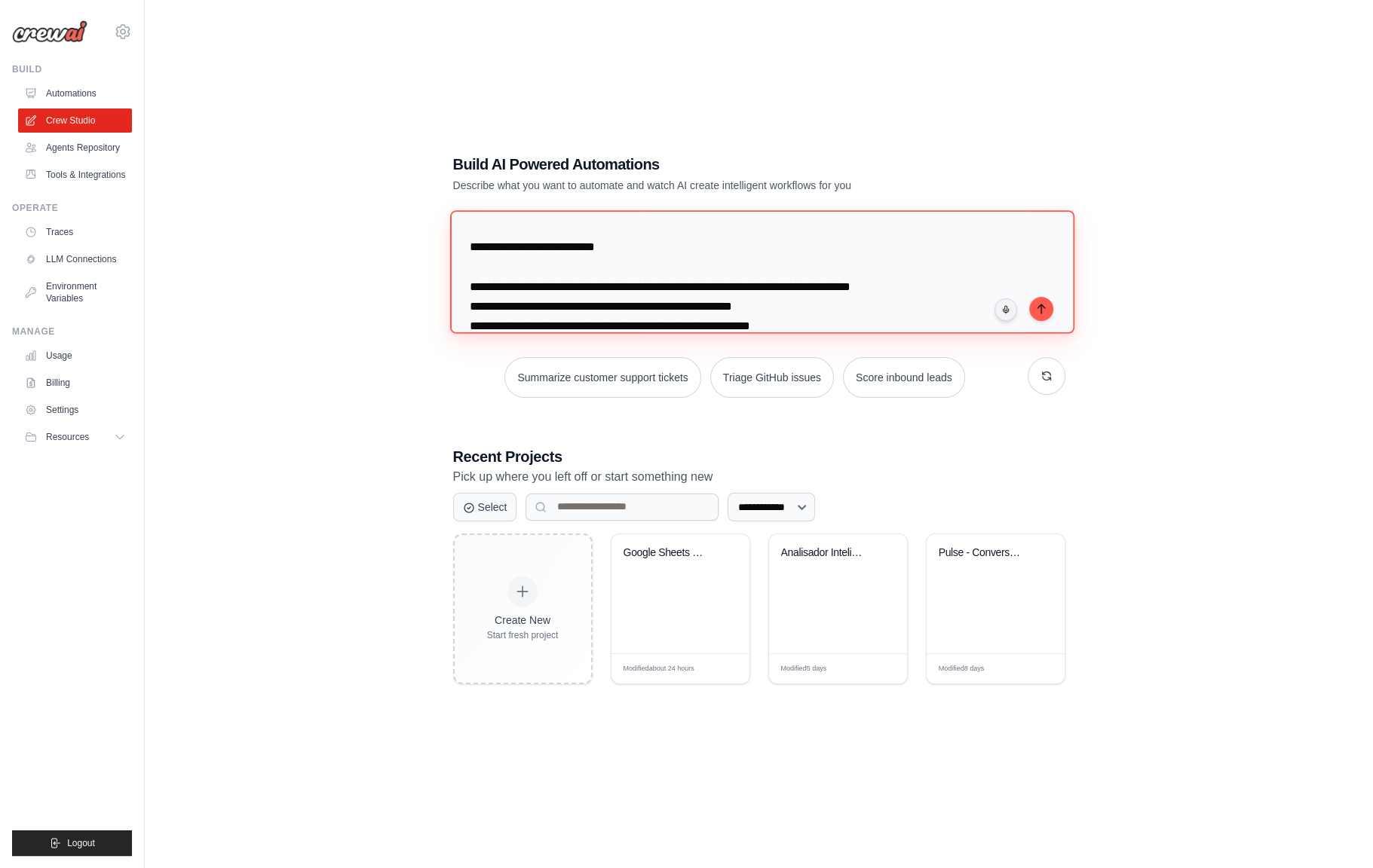
scroll to position [1106, 0]
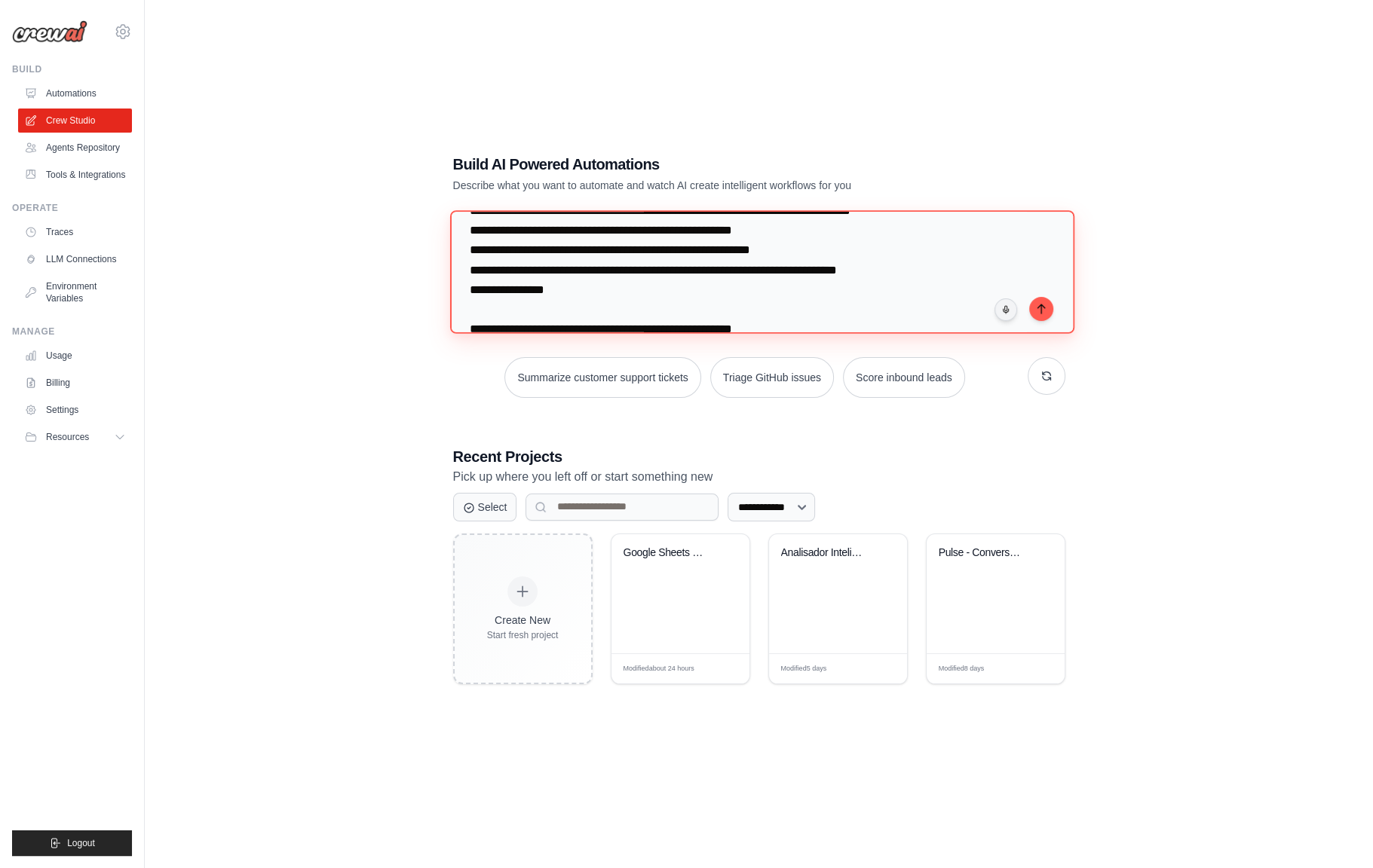
click at [520, 232] on textarea at bounding box center [761, 271] width 624 height 123
click at [536, 275] on textarea at bounding box center [761, 271] width 624 height 123
click at [563, 291] on textarea at bounding box center [761, 271] width 624 height 123
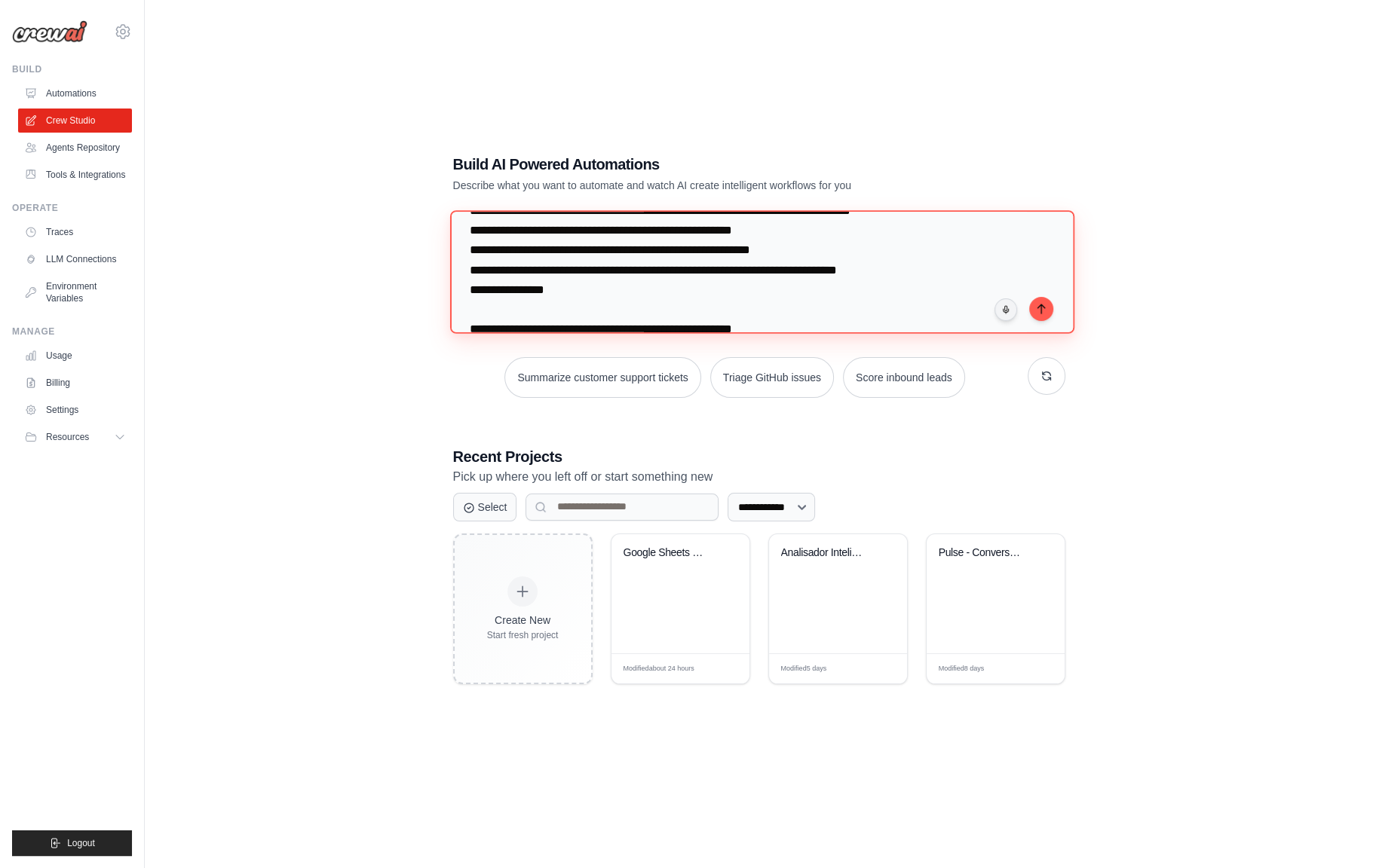
click at [563, 291] on textarea at bounding box center [761, 271] width 624 height 123
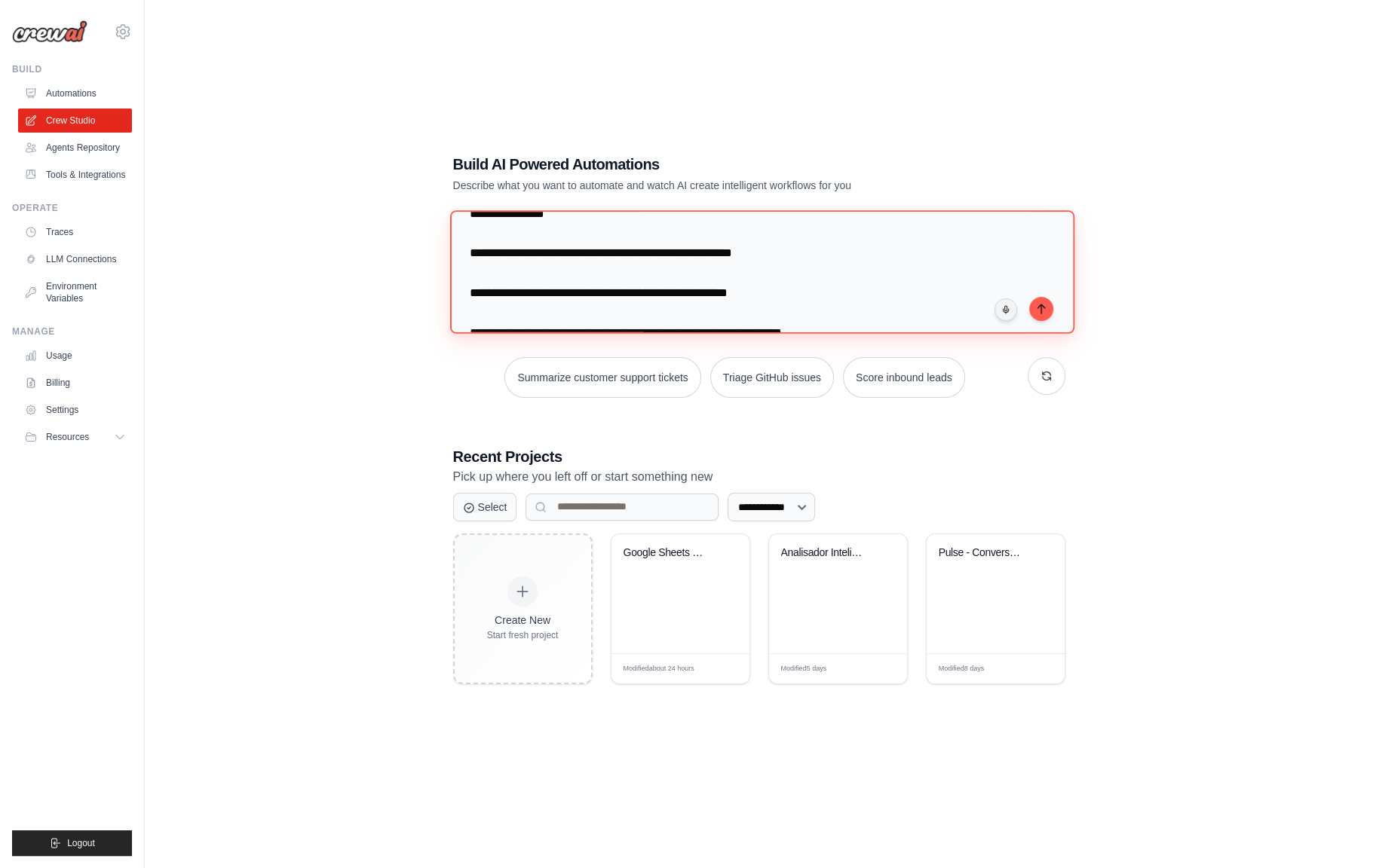
click at [710, 242] on textarea at bounding box center [761, 271] width 624 height 123
click at [519, 261] on textarea at bounding box center [761, 271] width 624 height 123
drag, startPoint x: 612, startPoint y: 259, endPoint x: 474, endPoint y: 271, distance: 138.5
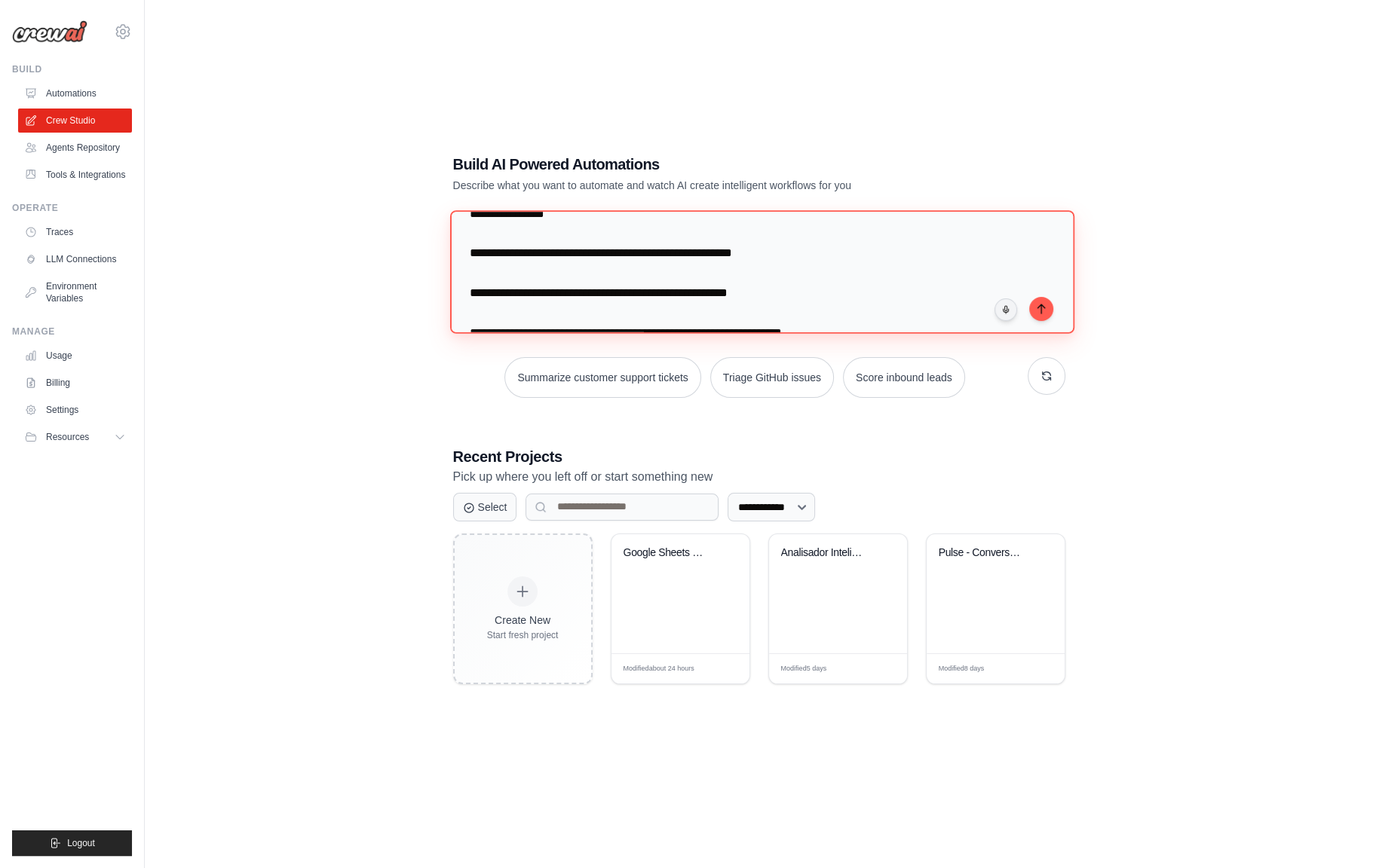
click at [459, 262] on textarea at bounding box center [761, 271] width 624 height 123
drag, startPoint x: 480, startPoint y: 279, endPoint x: 836, endPoint y: 296, distance: 356.4
click at [829, 296] on textarea at bounding box center [761, 271] width 624 height 123
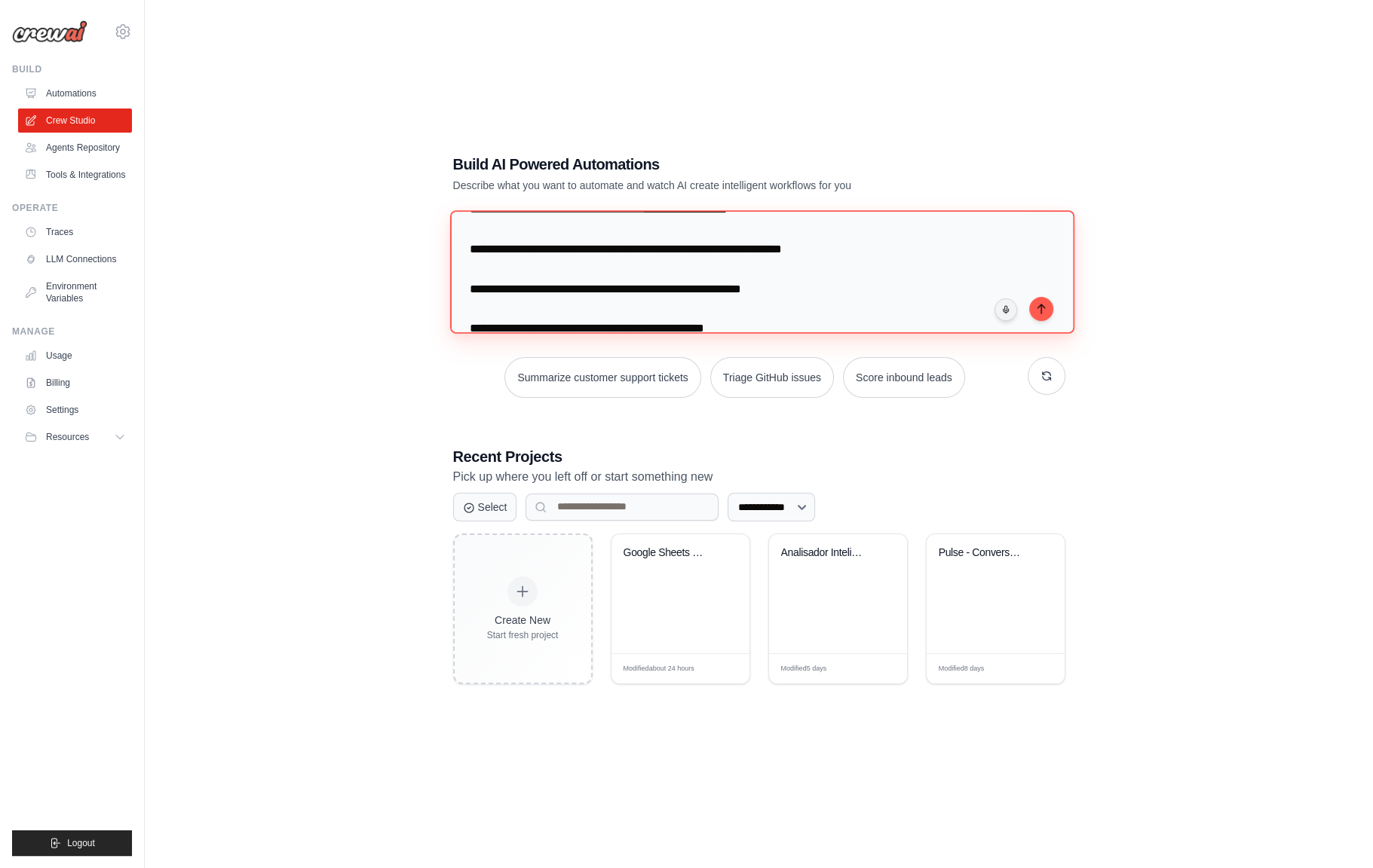
drag, startPoint x: 479, startPoint y: 271, endPoint x: 801, endPoint y: 246, distance: 323.0
click at [801, 246] on textarea at bounding box center [761, 271] width 624 height 123
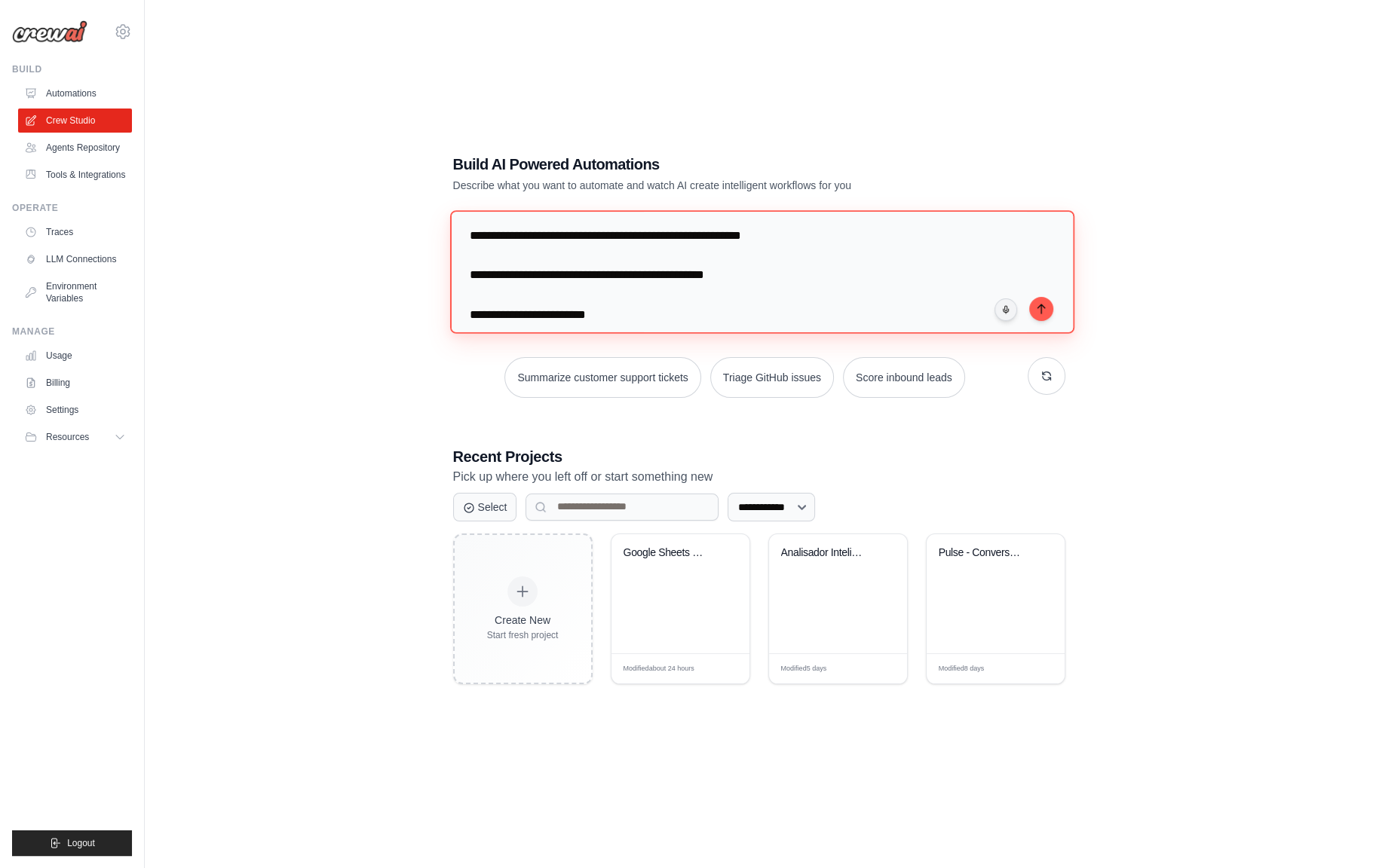
scroll to position [1301, 0]
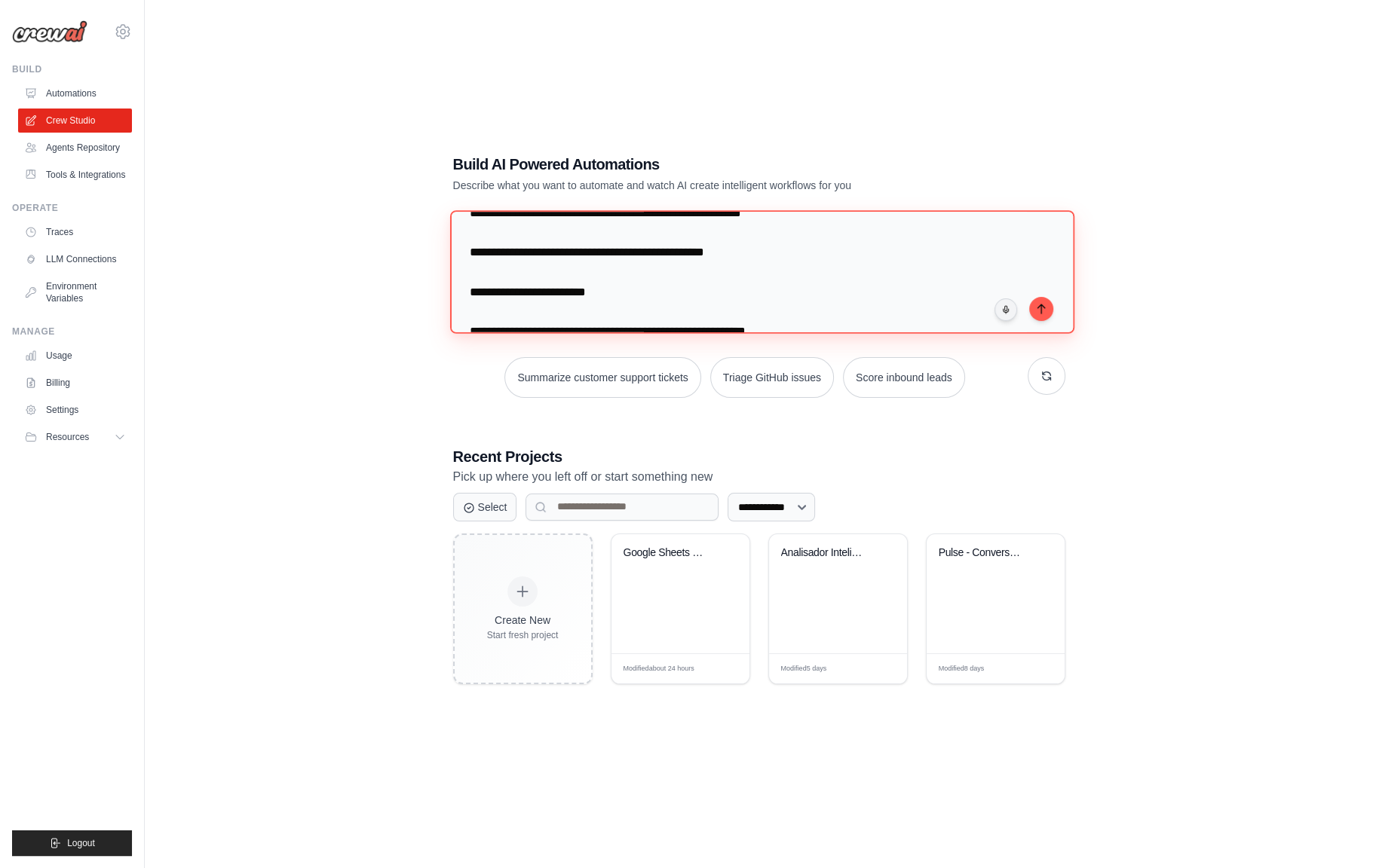
drag, startPoint x: 829, startPoint y: 258, endPoint x: 475, endPoint y: 262, distance: 354.0
click at [475, 262] on textarea at bounding box center [761, 271] width 624 height 123
click at [500, 253] on textarea at bounding box center [761, 271] width 624 height 123
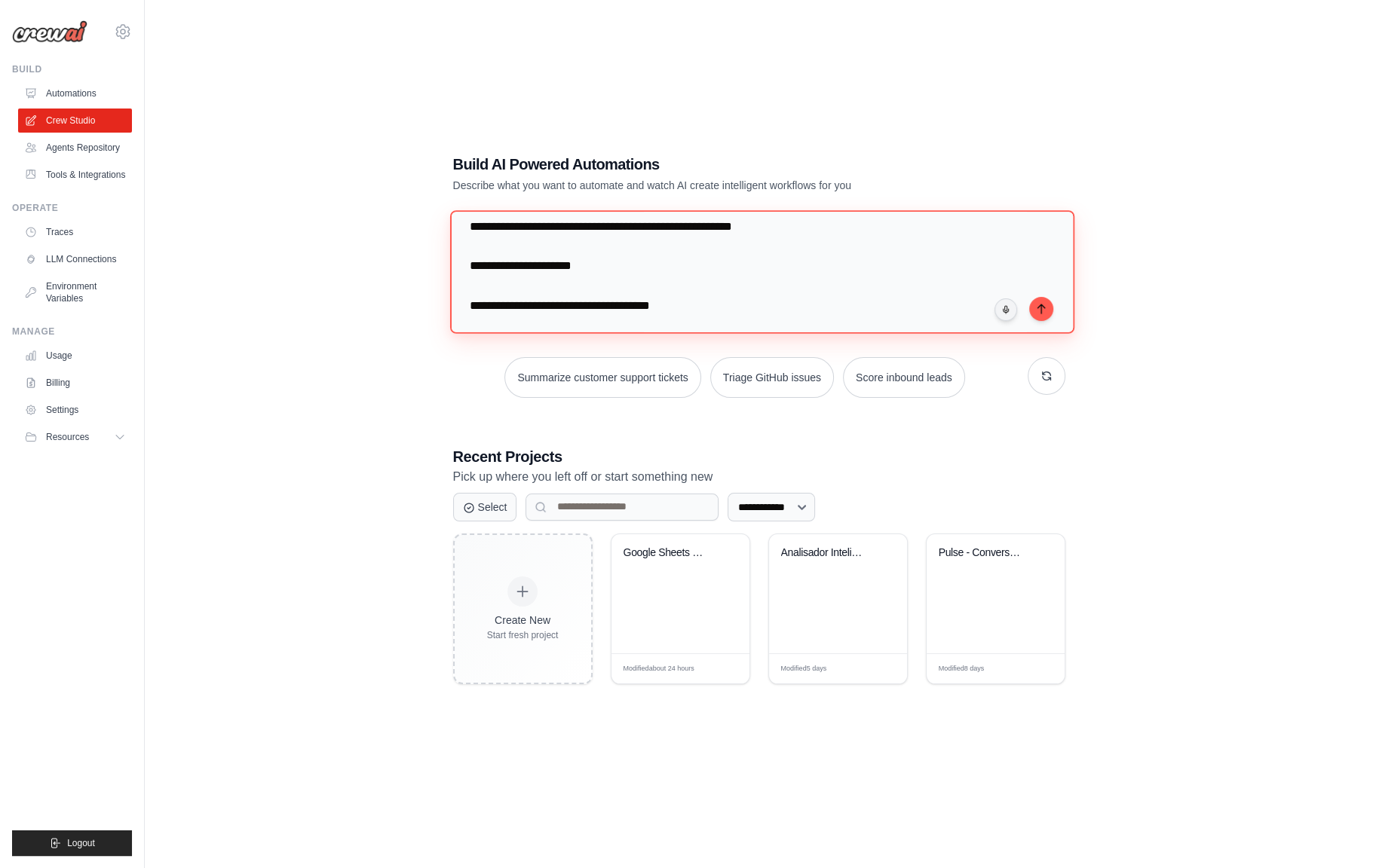
scroll to position [1598, 0]
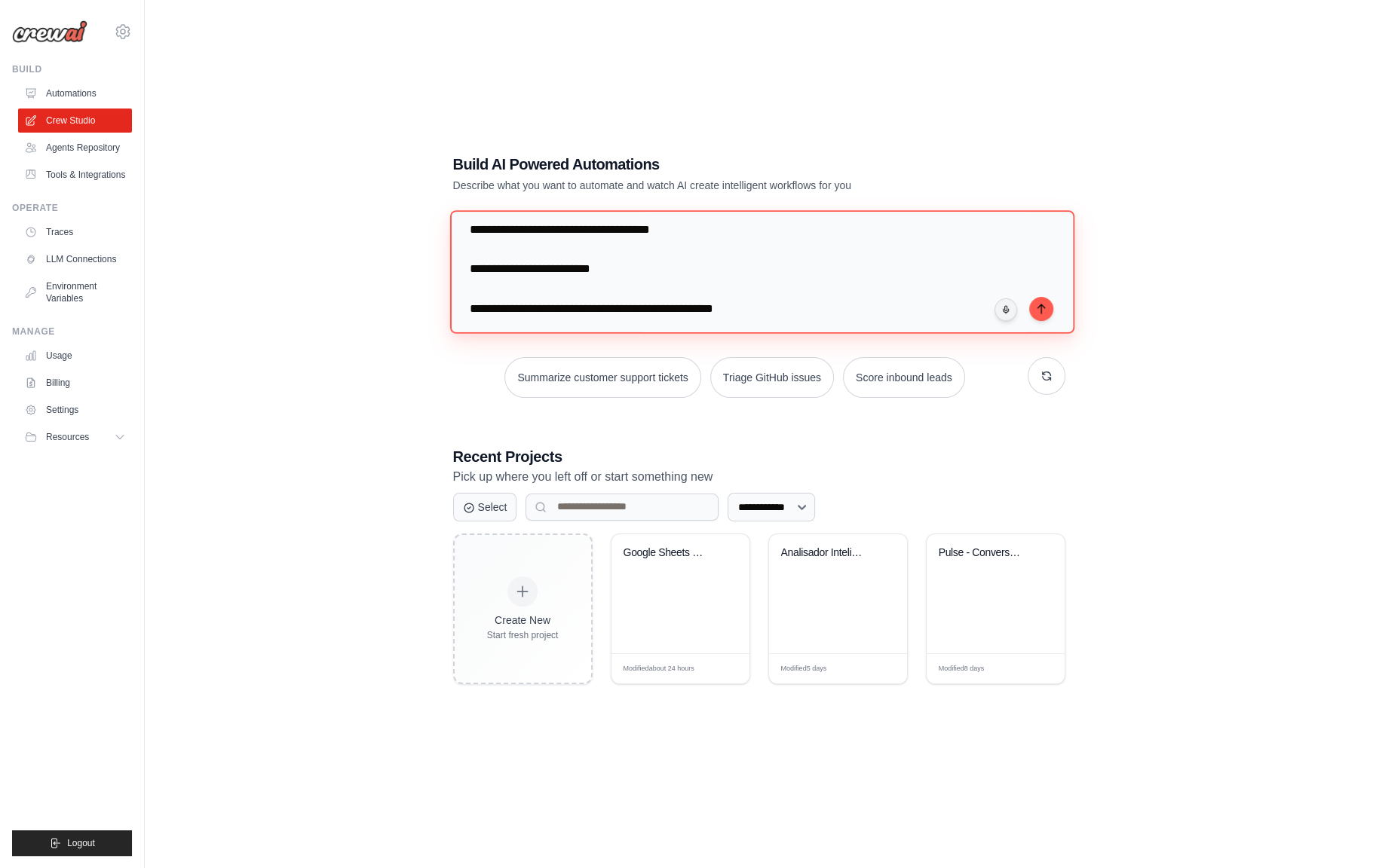
drag, startPoint x: 474, startPoint y: 220, endPoint x: 733, endPoint y: 247, distance: 260.4
click at [733, 247] on textarea at bounding box center [761, 271] width 624 height 123
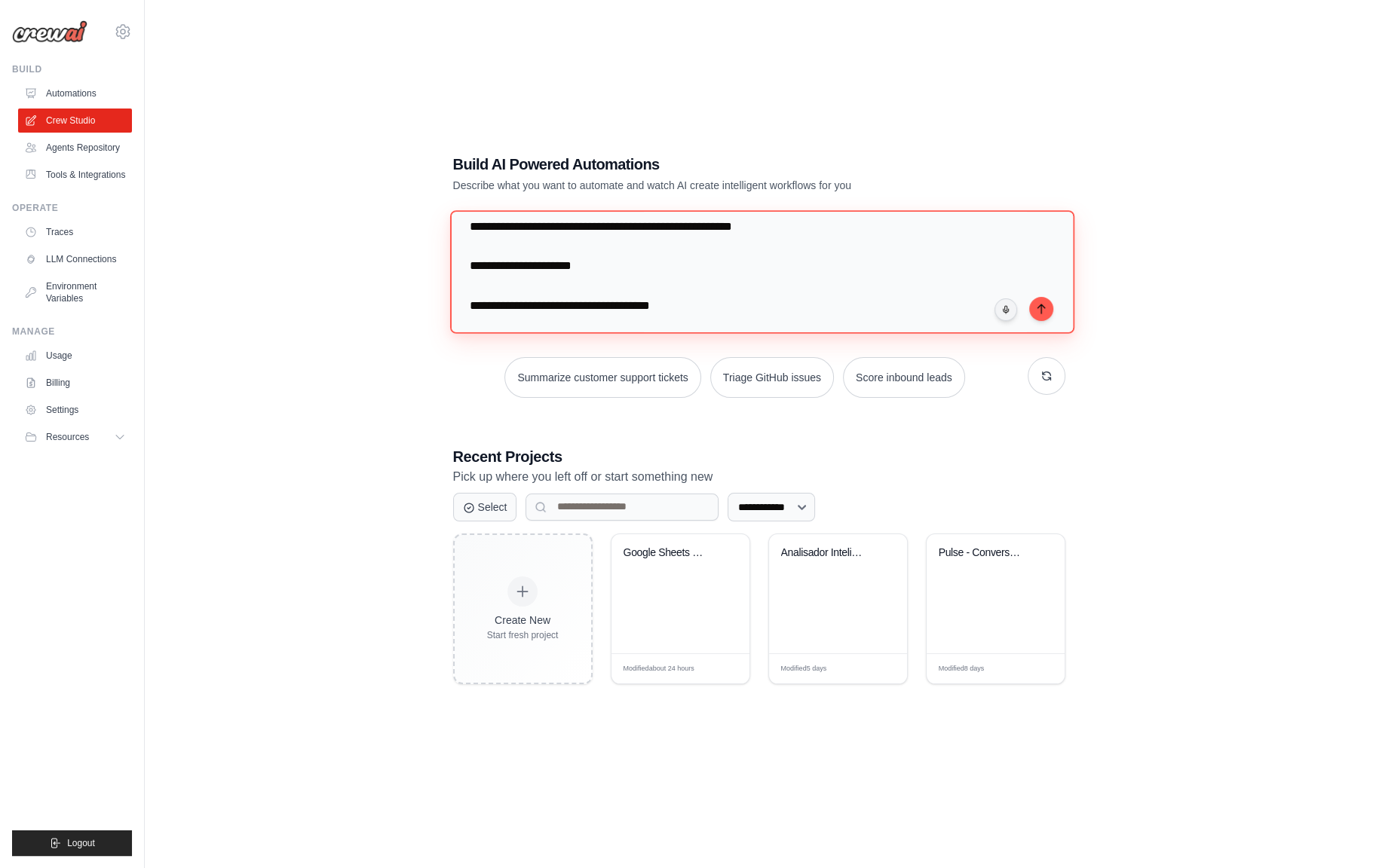
scroll to position [1523, 0]
click at [715, 267] on textarea at bounding box center [761, 271] width 624 height 123
drag, startPoint x: 823, startPoint y: 265, endPoint x: 455, endPoint y: 266, distance: 368.0
click at [460, 266] on textarea at bounding box center [761, 271] width 624 height 123
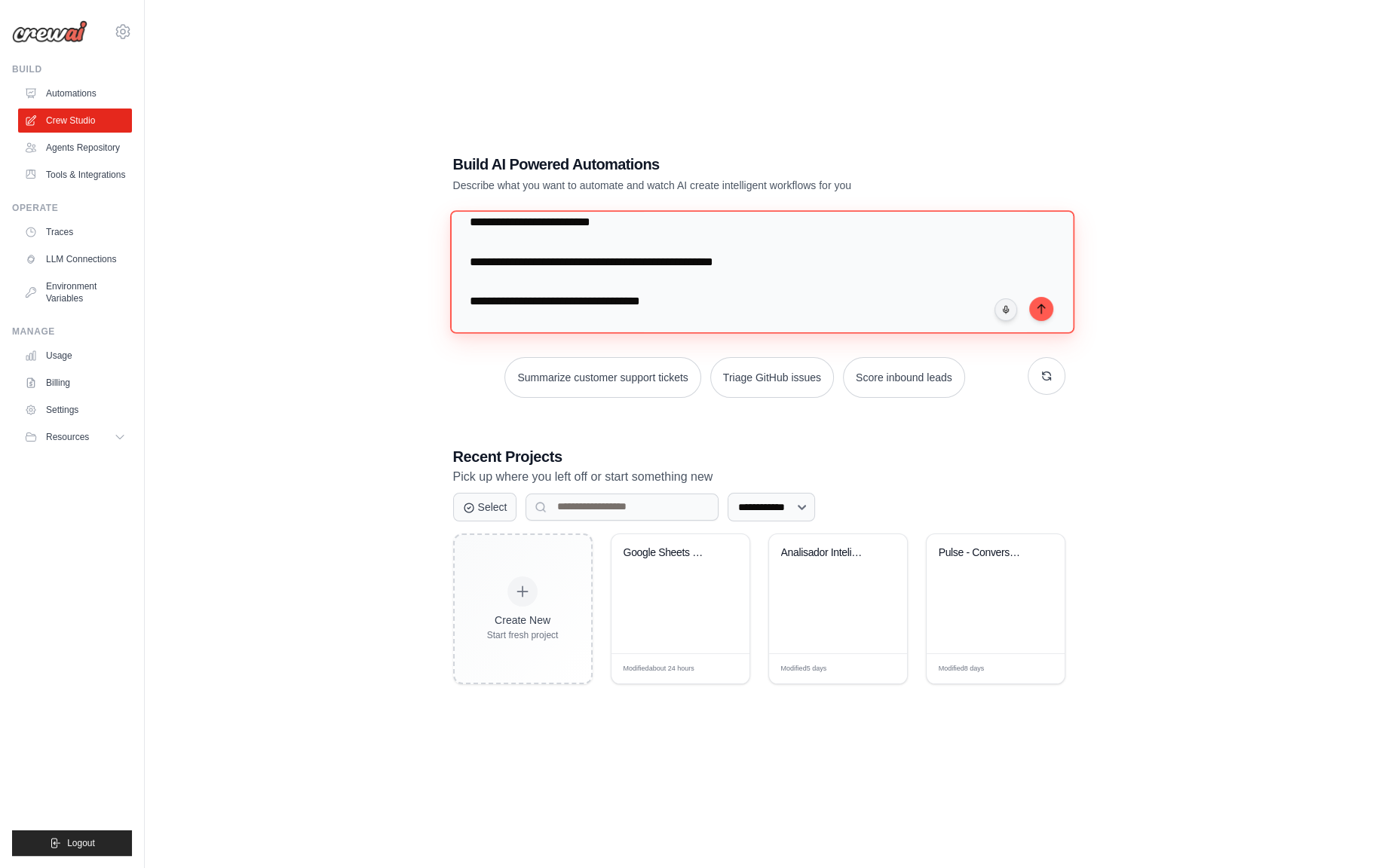
scroll to position [1598, 0]
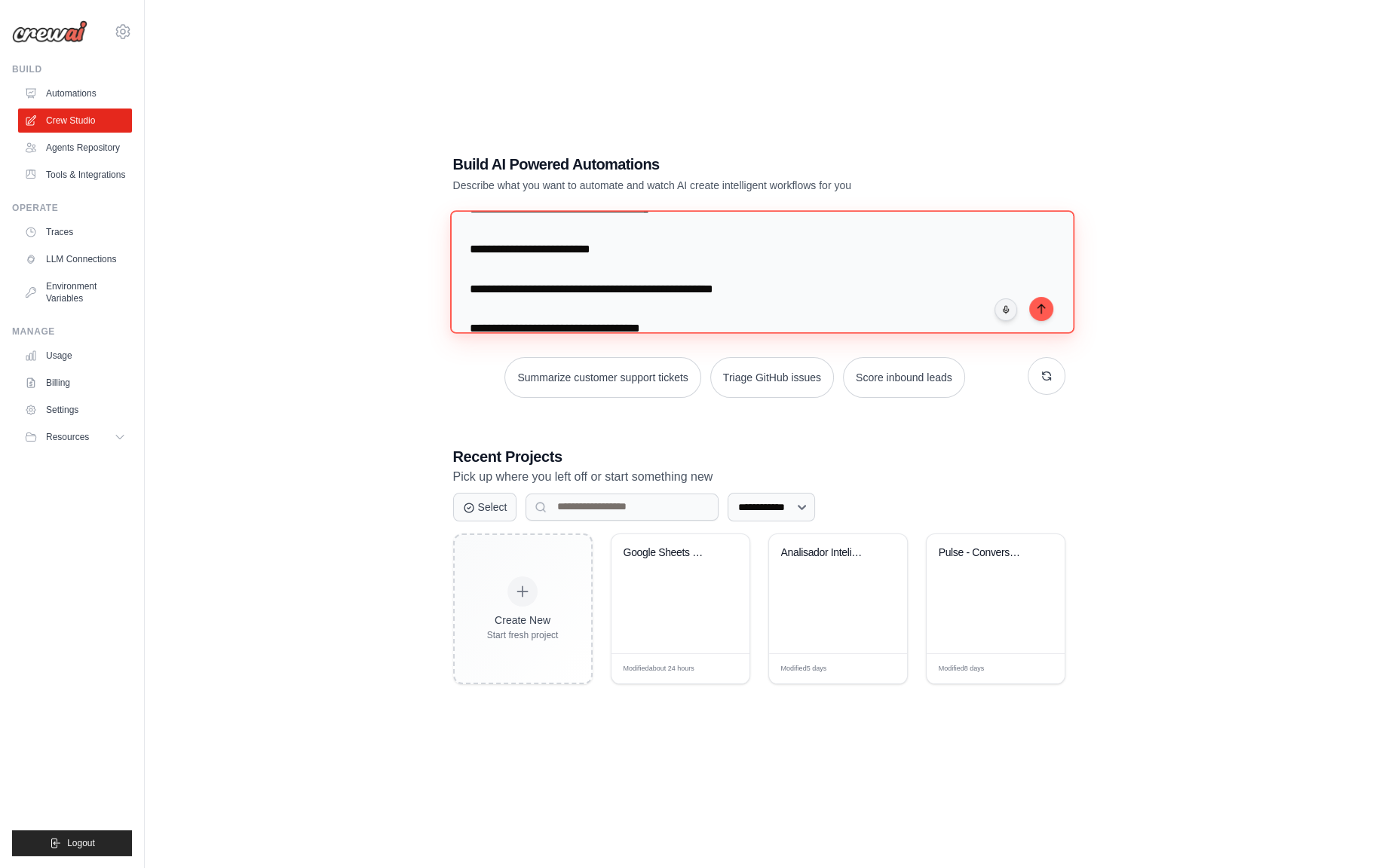
drag, startPoint x: 485, startPoint y: 287, endPoint x: 366, endPoint y: 293, distance: 119.2
click at [452, 292] on textarea at bounding box center [761, 271] width 624 height 123
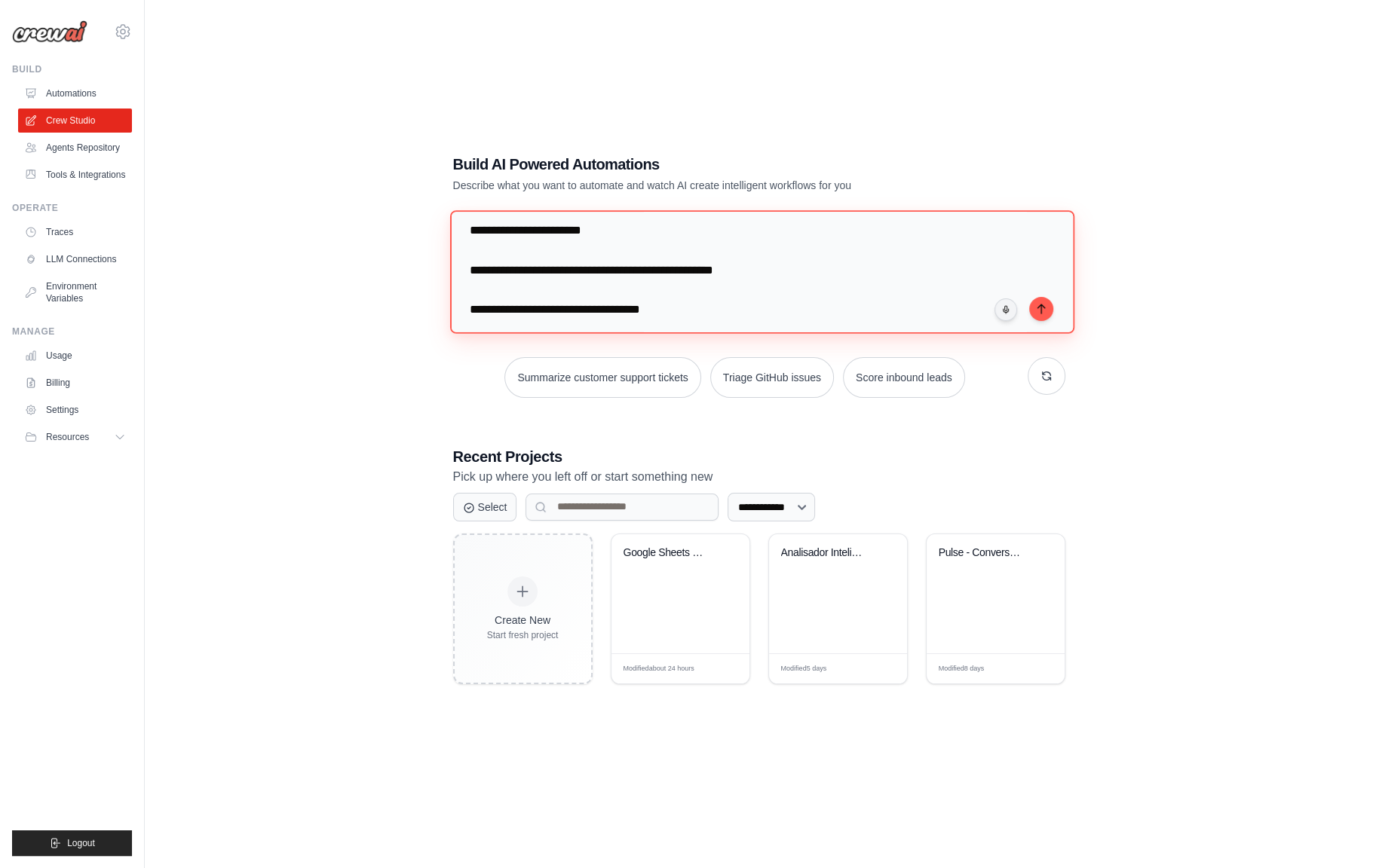
scroll to position [1673, 0]
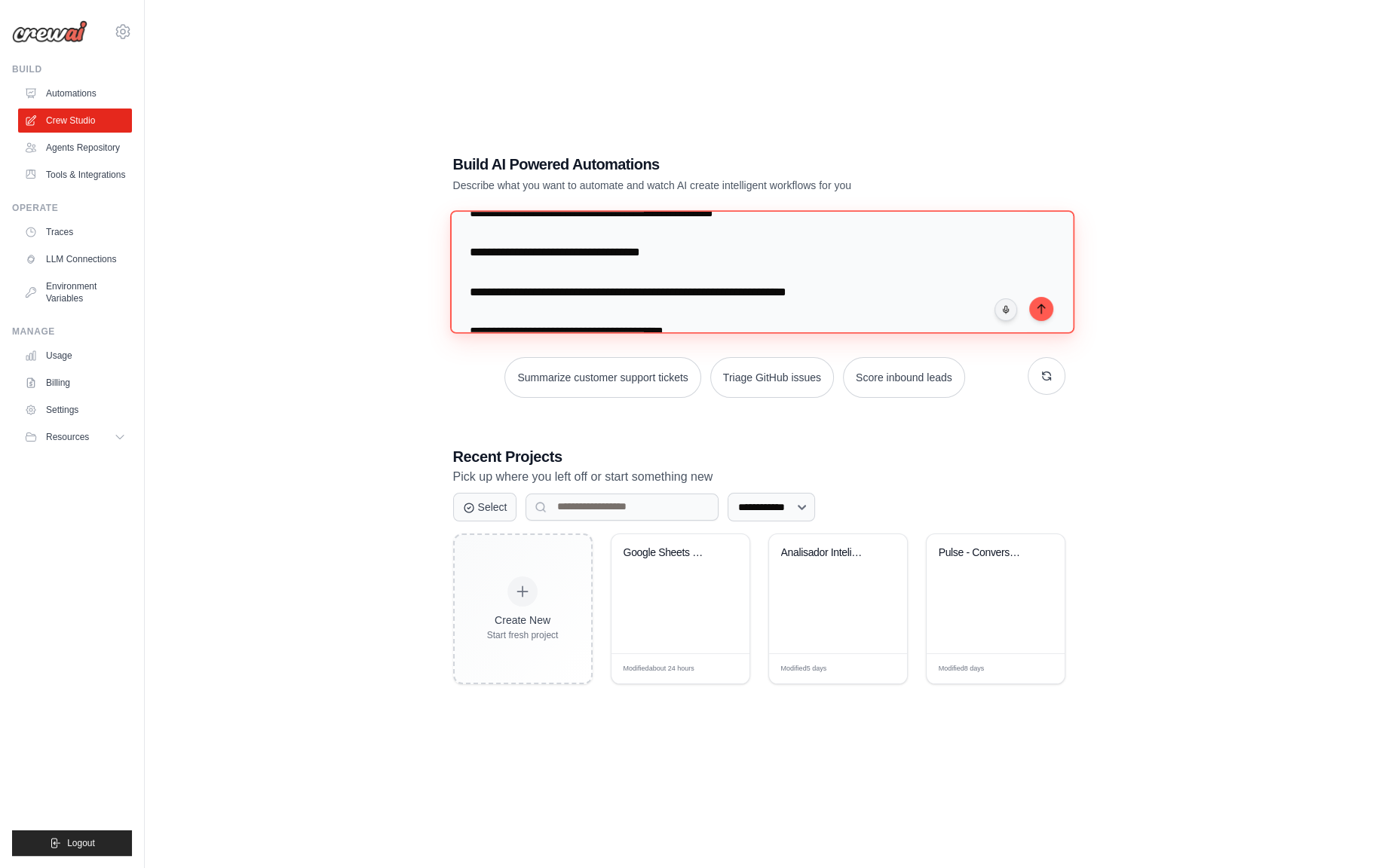
click at [515, 275] on textarea at bounding box center [761, 271] width 624 height 123
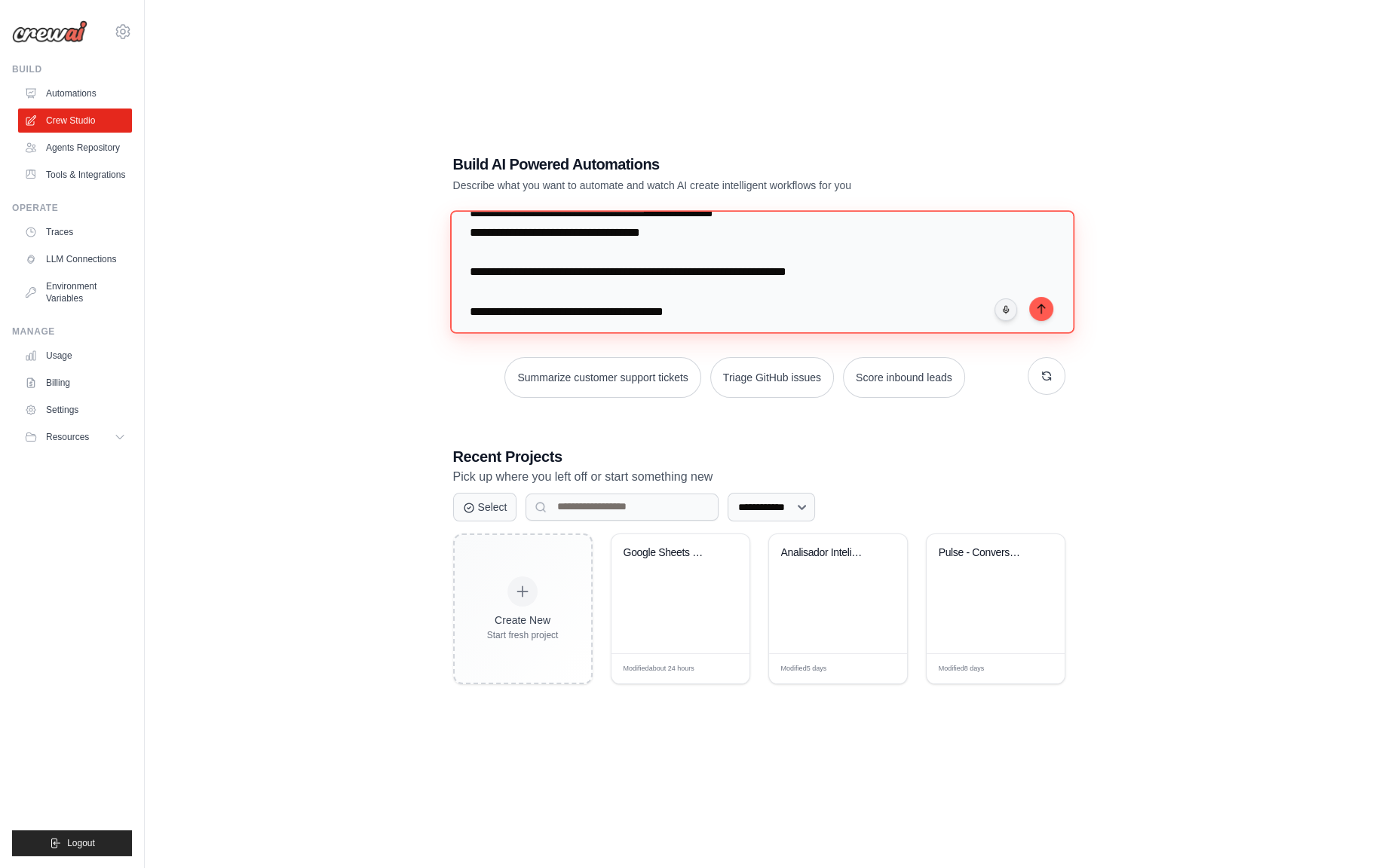
click at [511, 289] on textarea at bounding box center [761, 271] width 624 height 123
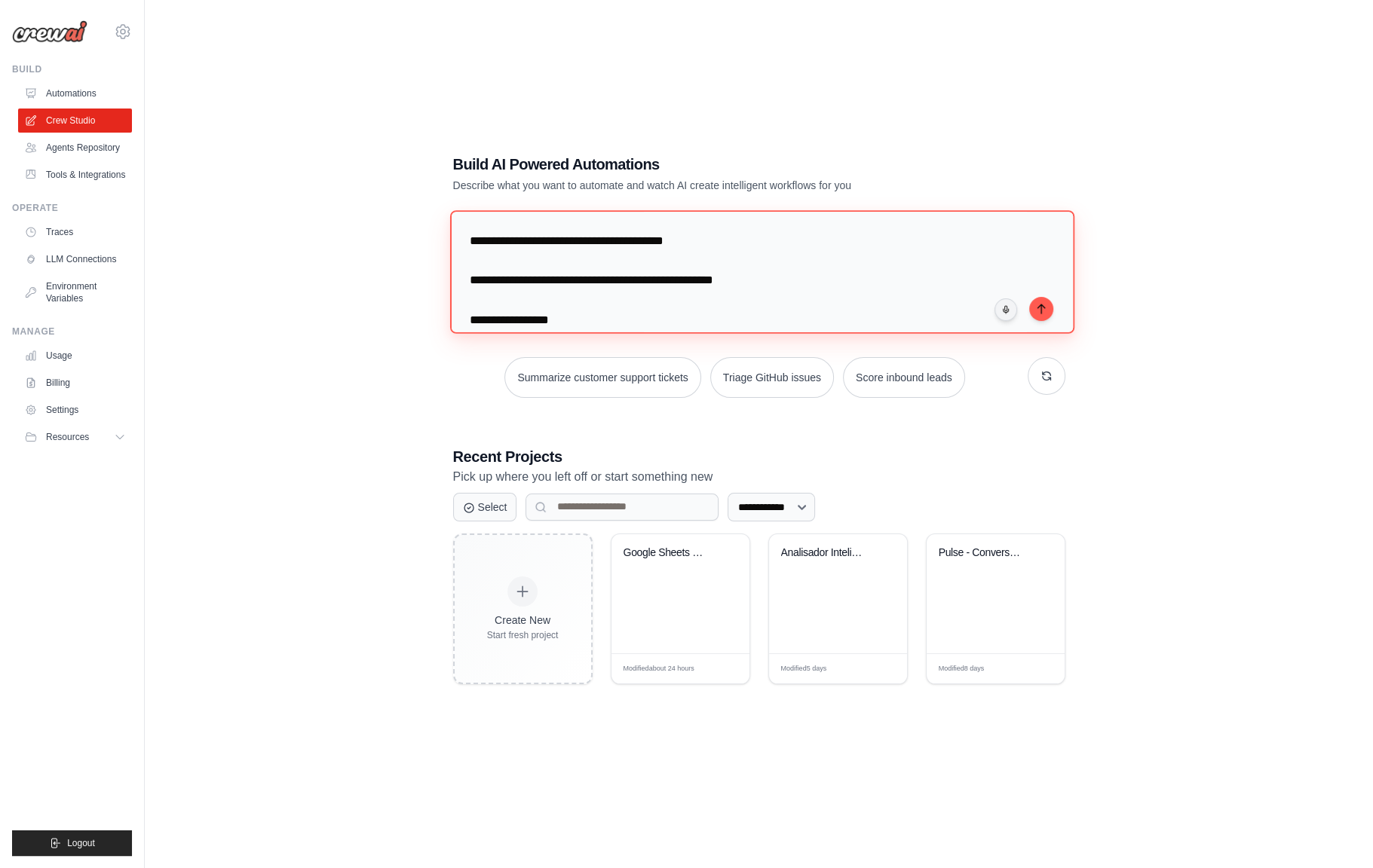
scroll to position [1749, 0]
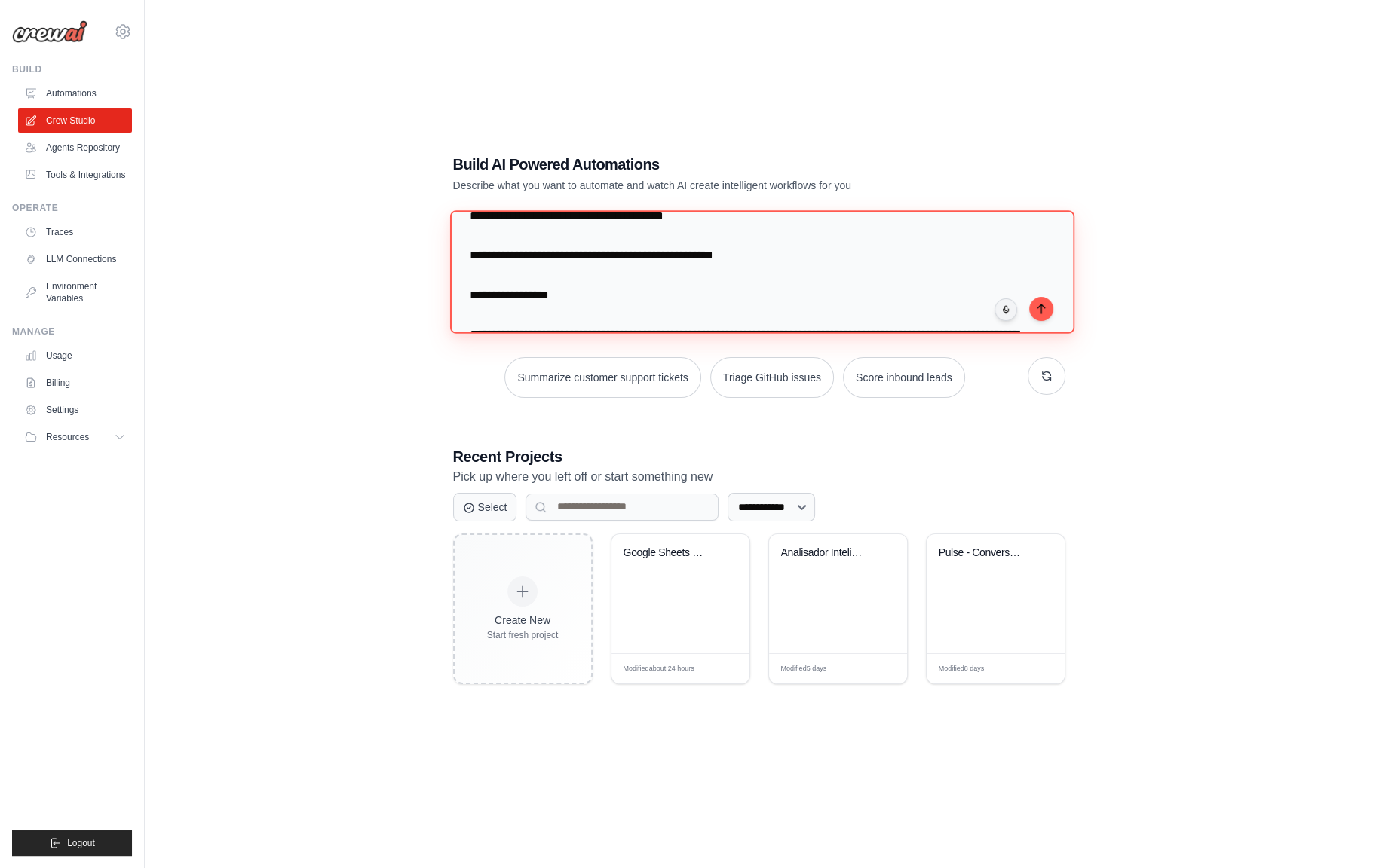
click at [522, 243] on textarea at bounding box center [761, 271] width 624 height 123
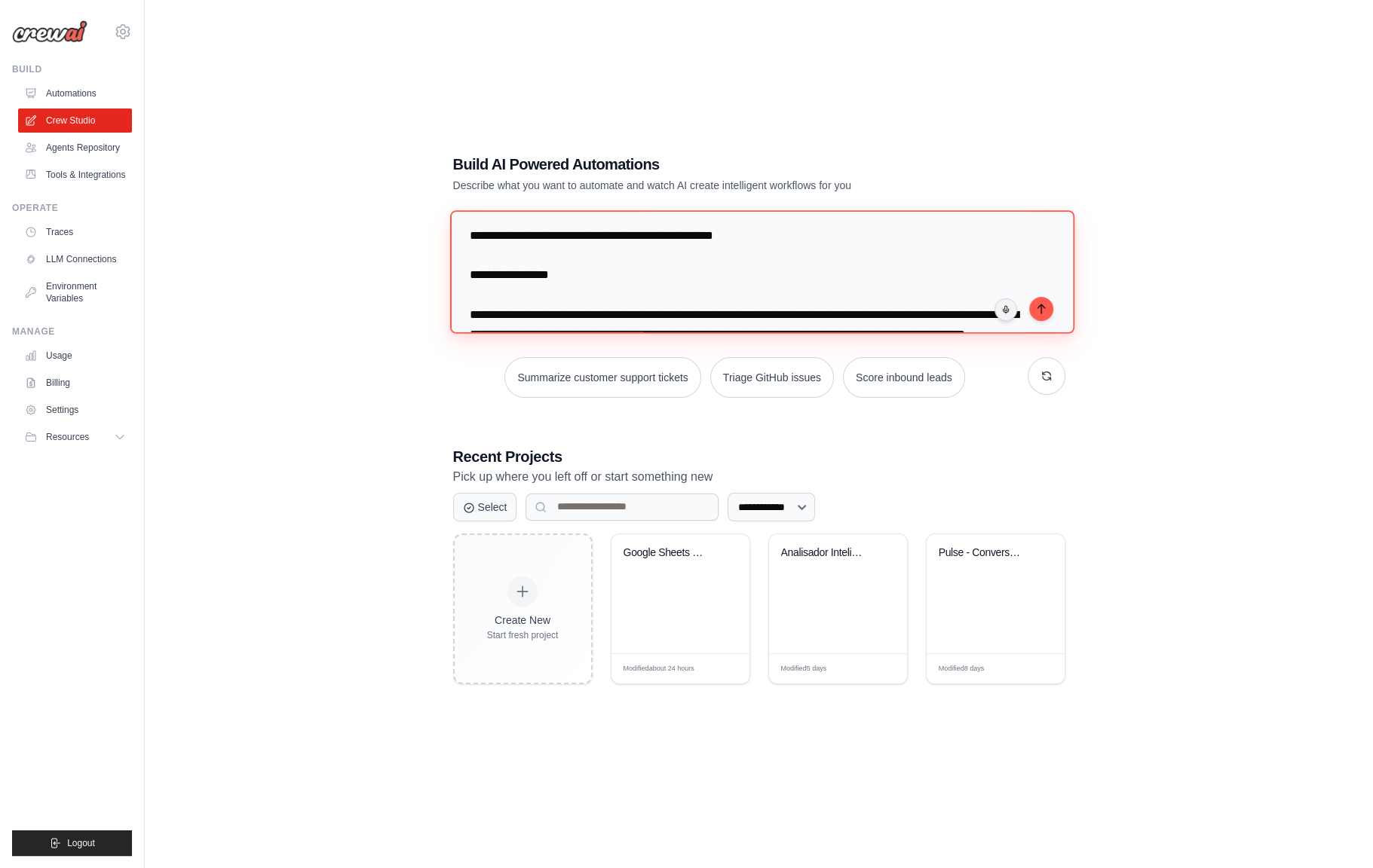
scroll to position [1729, 0]
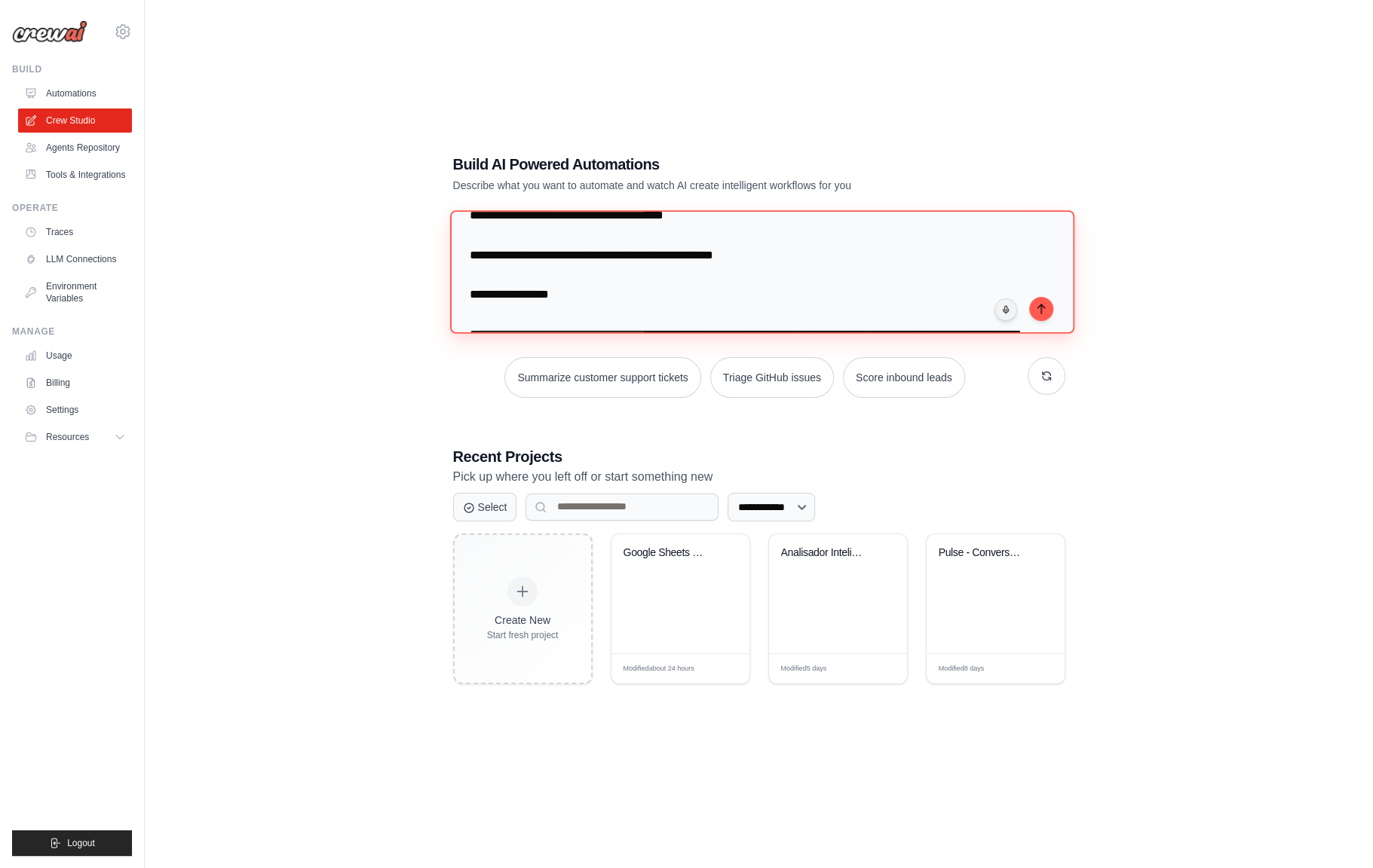
click at [560, 287] on textarea at bounding box center [761, 271] width 624 height 123
click at [546, 276] on textarea at bounding box center [761, 271] width 624 height 123
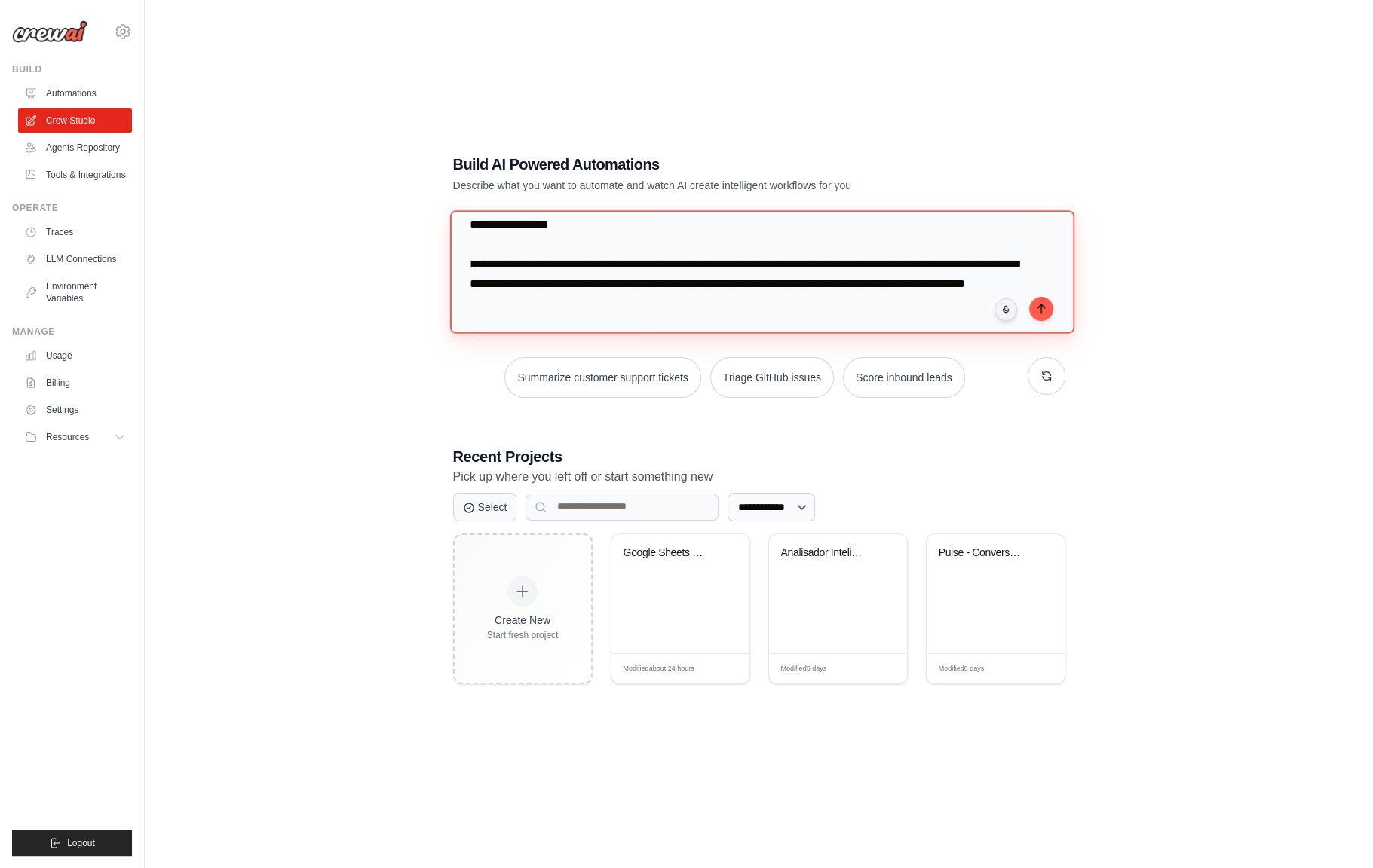
scroll to position [1804, 0]
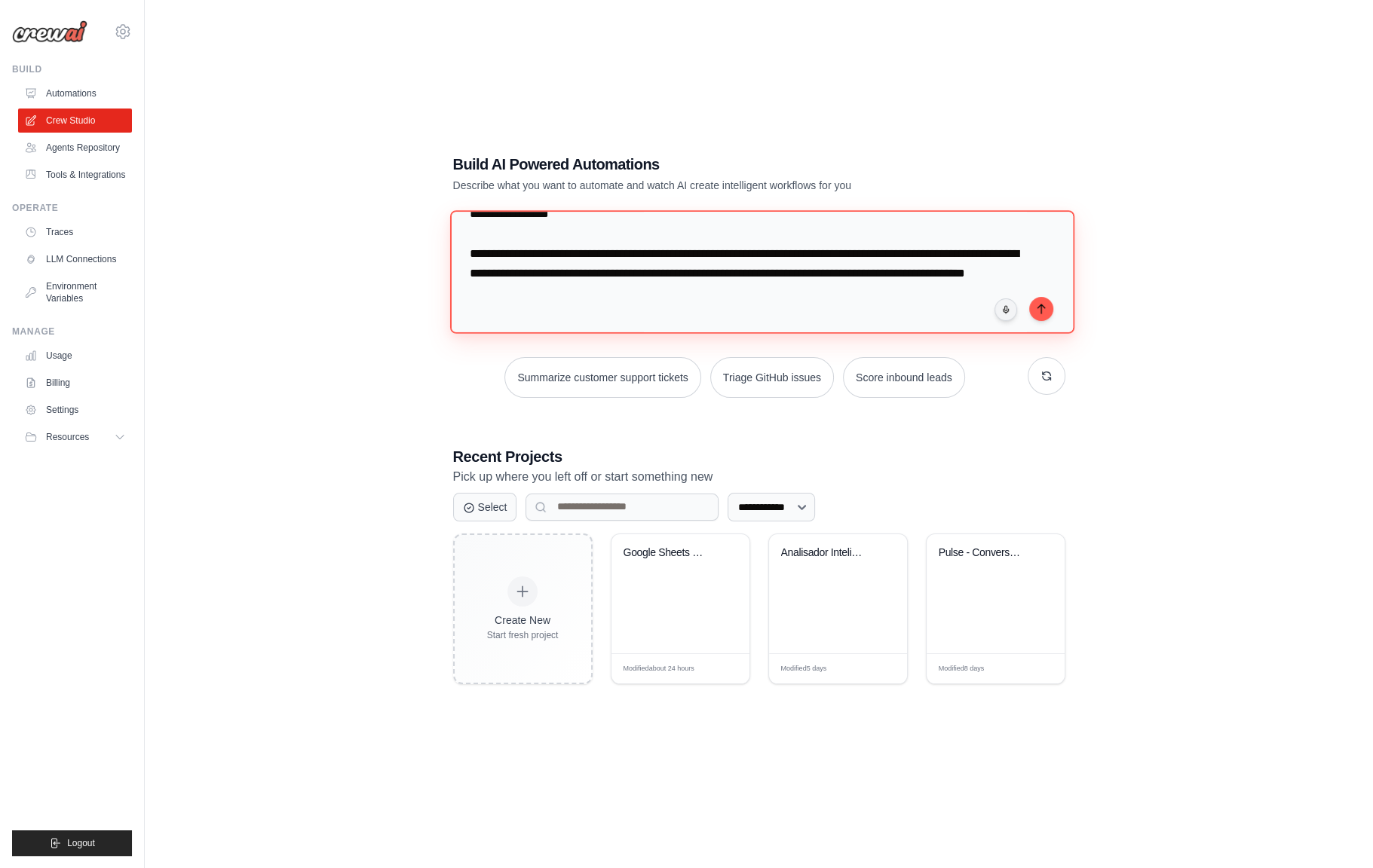
drag, startPoint x: 471, startPoint y: 238, endPoint x: 503, endPoint y: 244, distance: 32.6
click at [504, 244] on textarea at bounding box center [761, 271] width 624 height 123
click at [484, 234] on textarea at bounding box center [761, 271] width 624 height 123
click at [489, 236] on textarea at bounding box center [761, 271] width 624 height 123
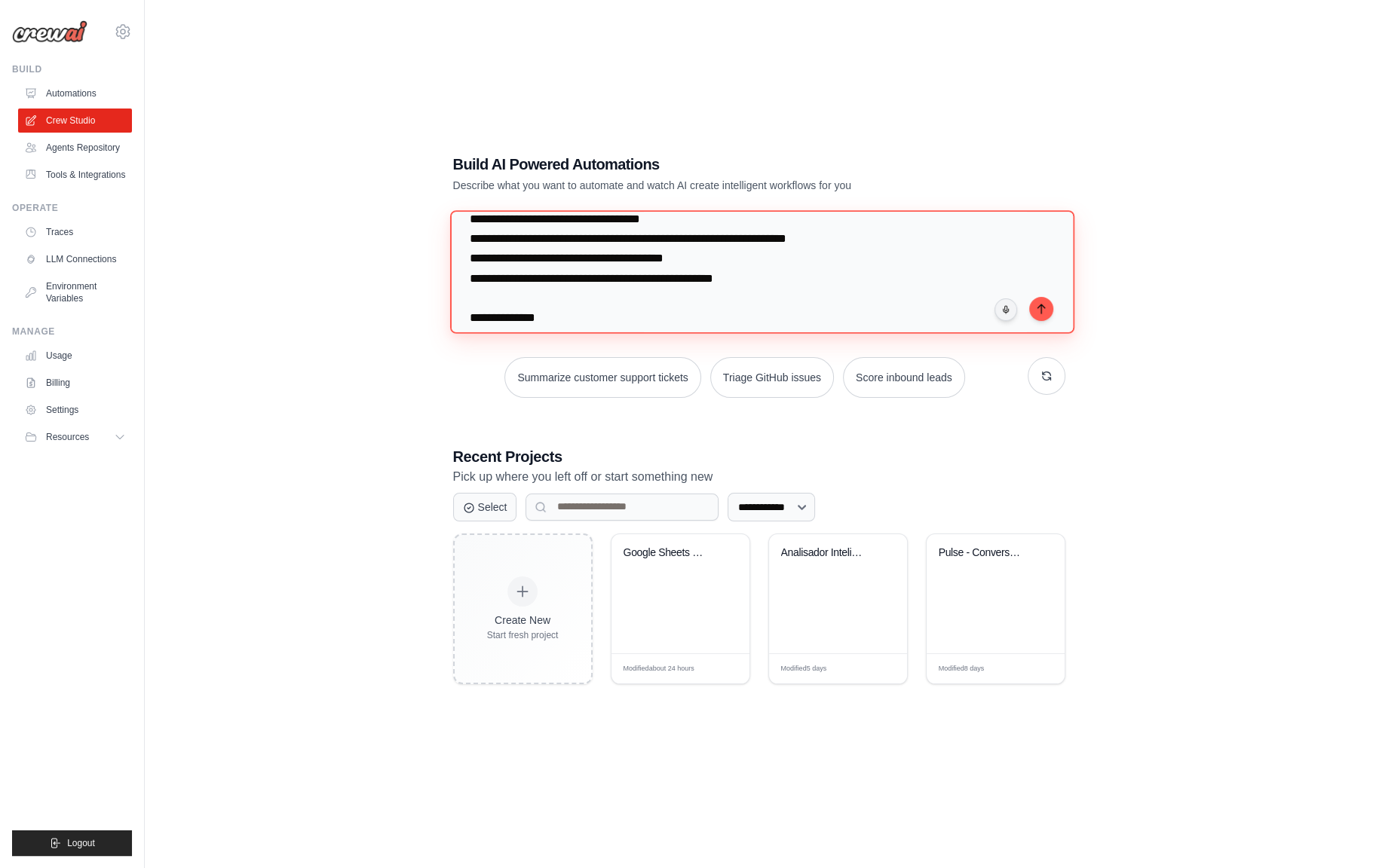
scroll to position [1654, 0]
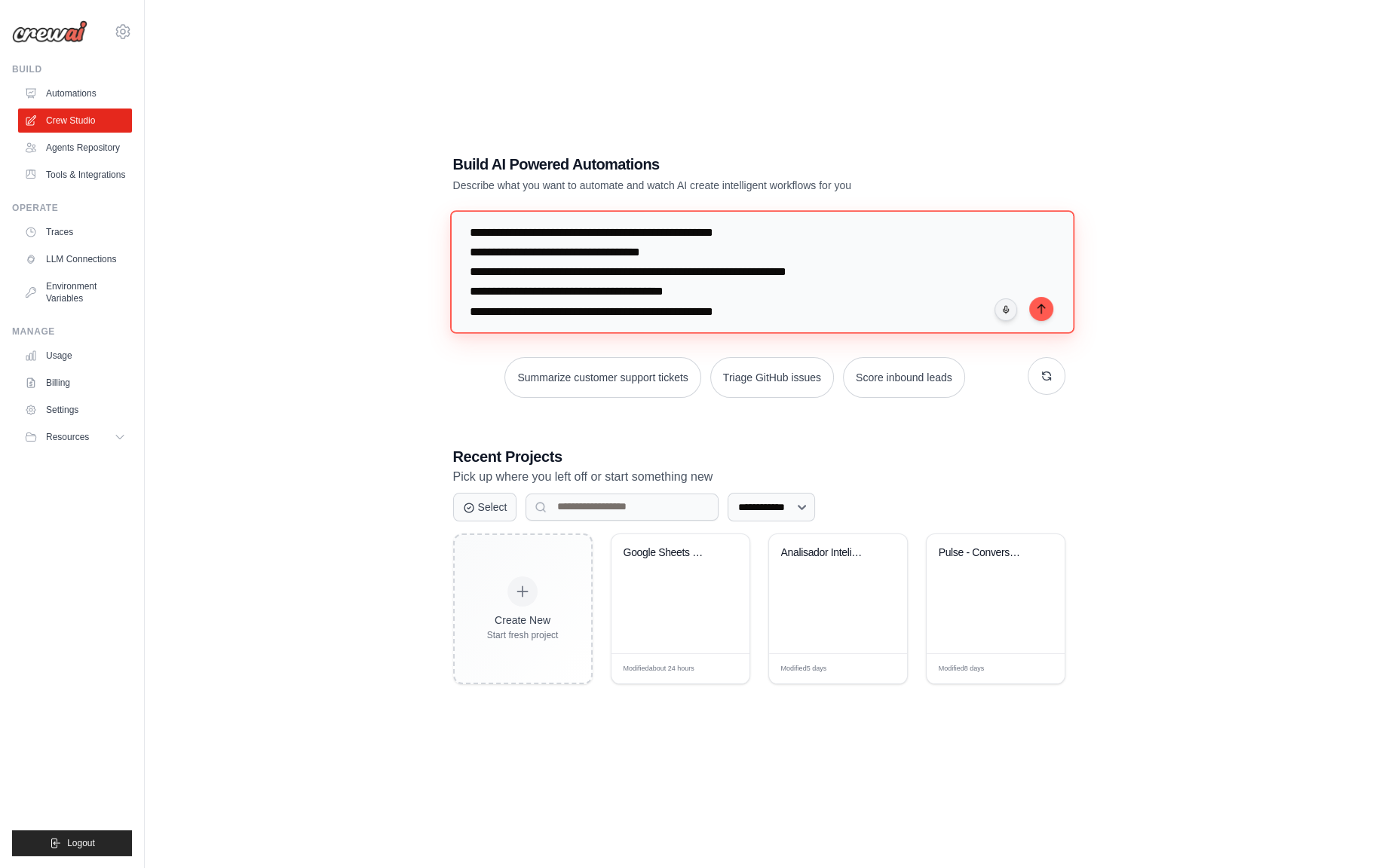
click at [515, 250] on textarea at bounding box center [761, 271] width 624 height 123
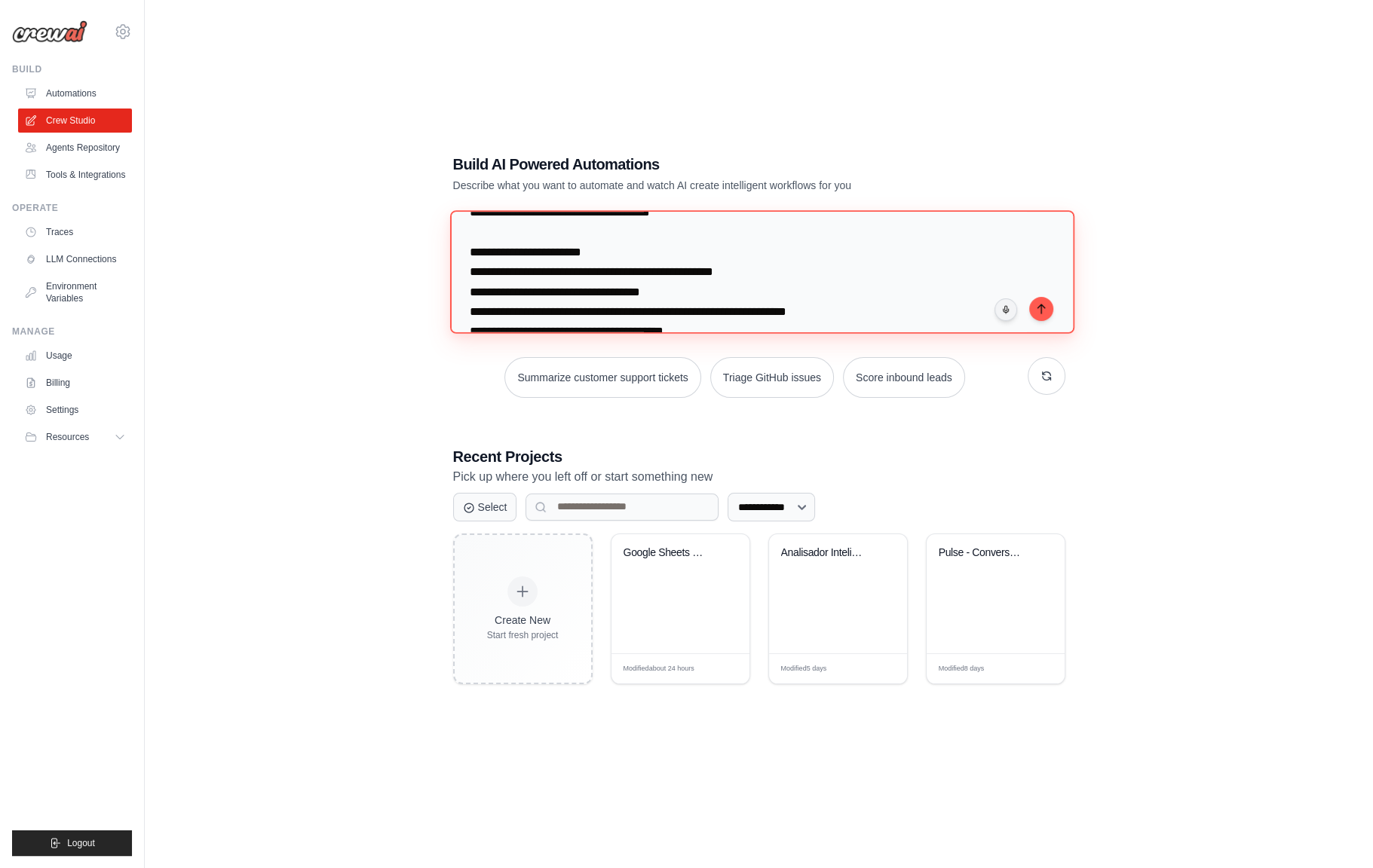
scroll to position [1559, 0]
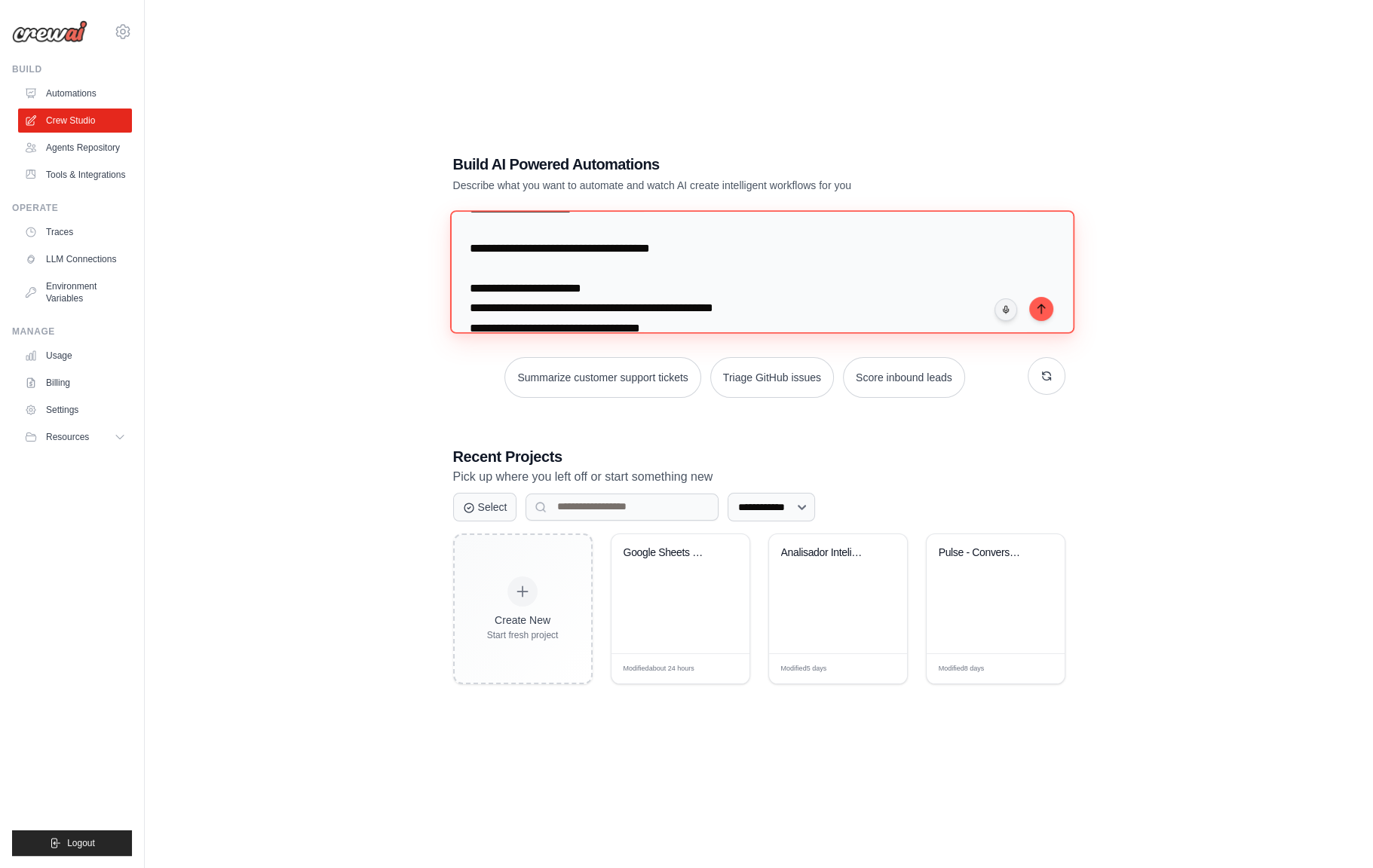
click at [477, 261] on textarea at bounding box center [761, 271] width 624 height 123
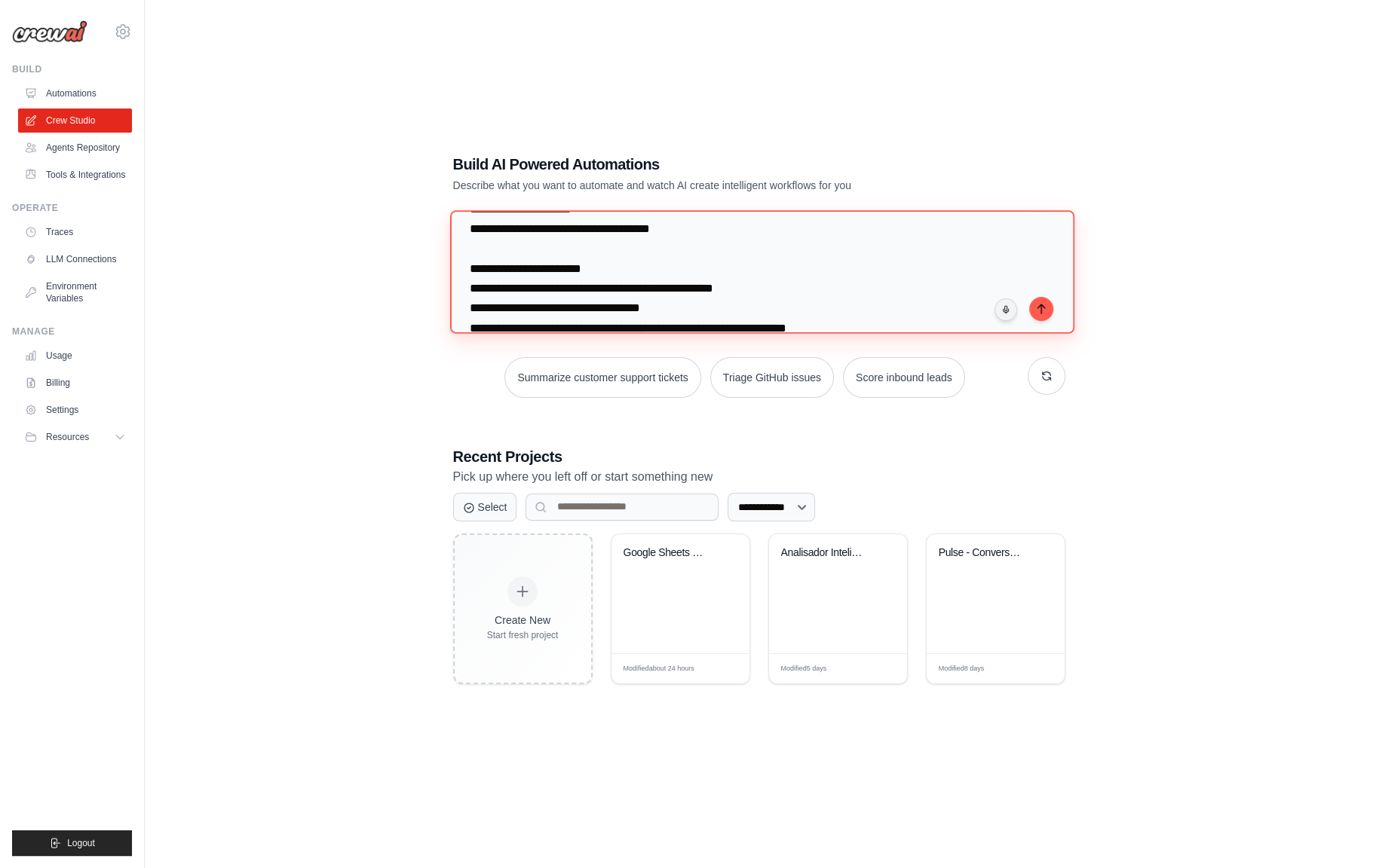
scroll to position [1540, 0]
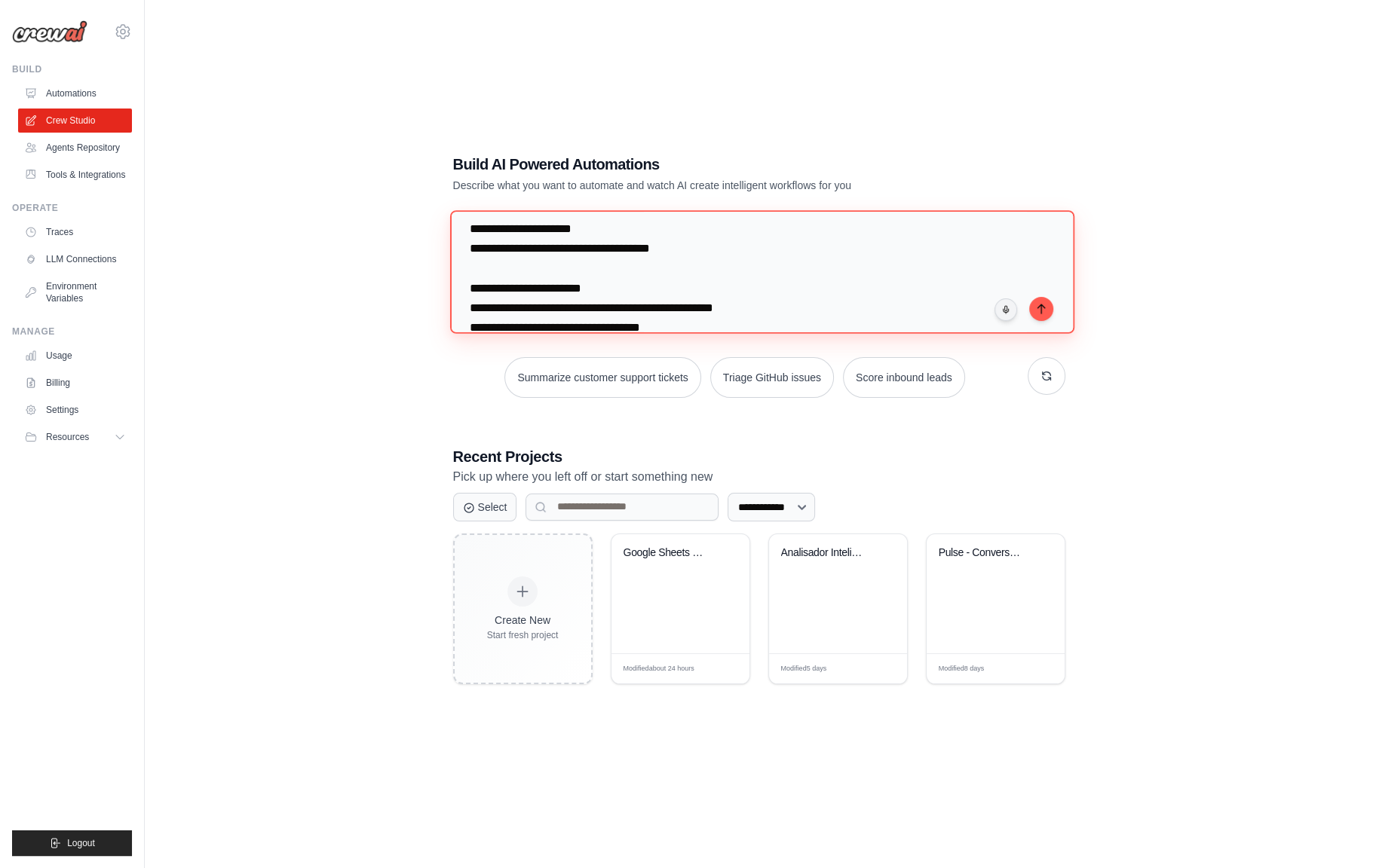
click at [490, 265] on textarea at bounding box center [761, 271] width 624 height 123
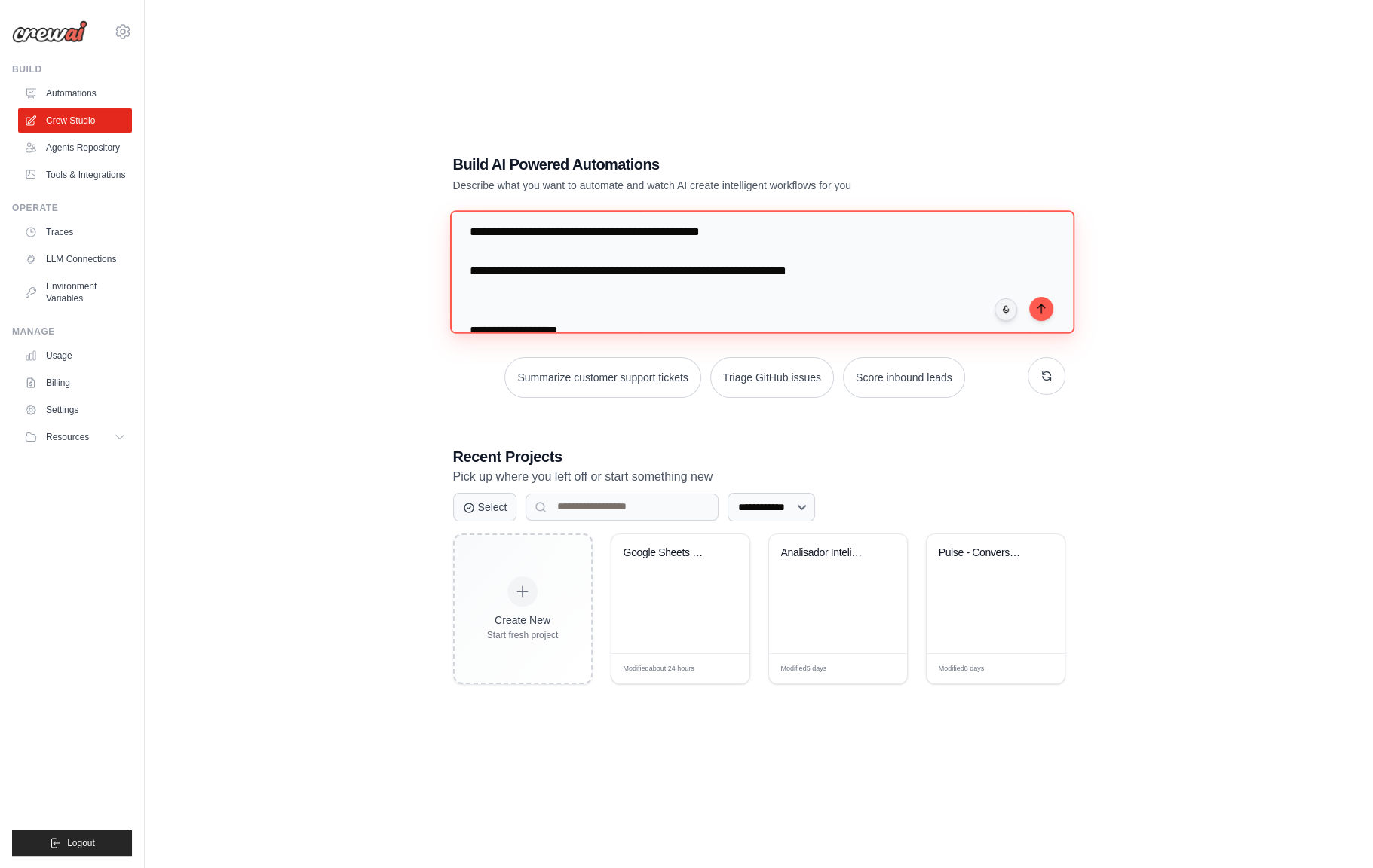
scroll to position [1465, 0]
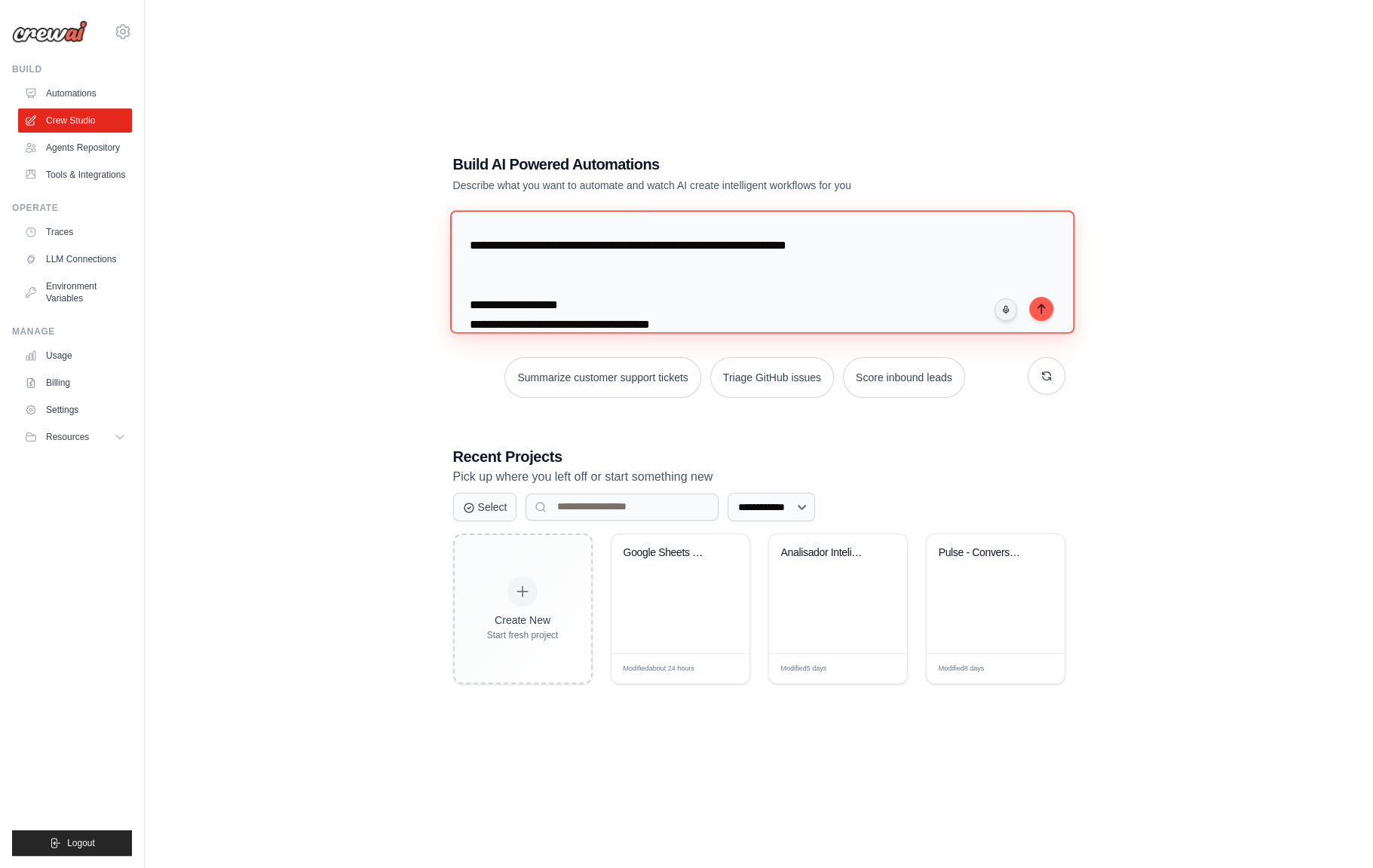
click at [524, 268] on textarea at bounding box center [761, 271] width 624 height 123
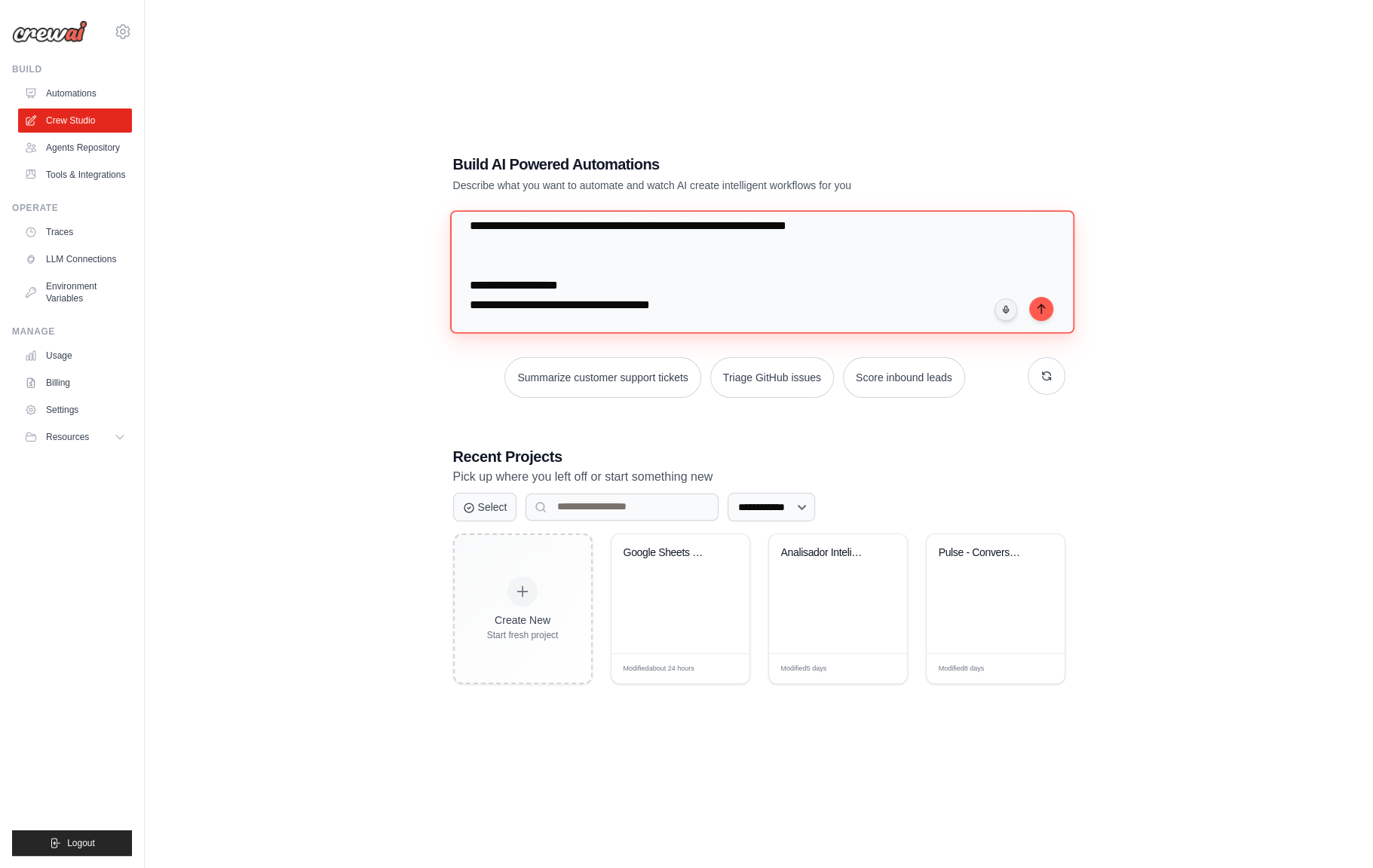
drag, startPoint x: 884, startPoint y: 264, endPoint x: 467, endPoint y: 262, distance: 417.0
click at [467, 262] on textarea at bounding box center [761, 271] width 624 height 123
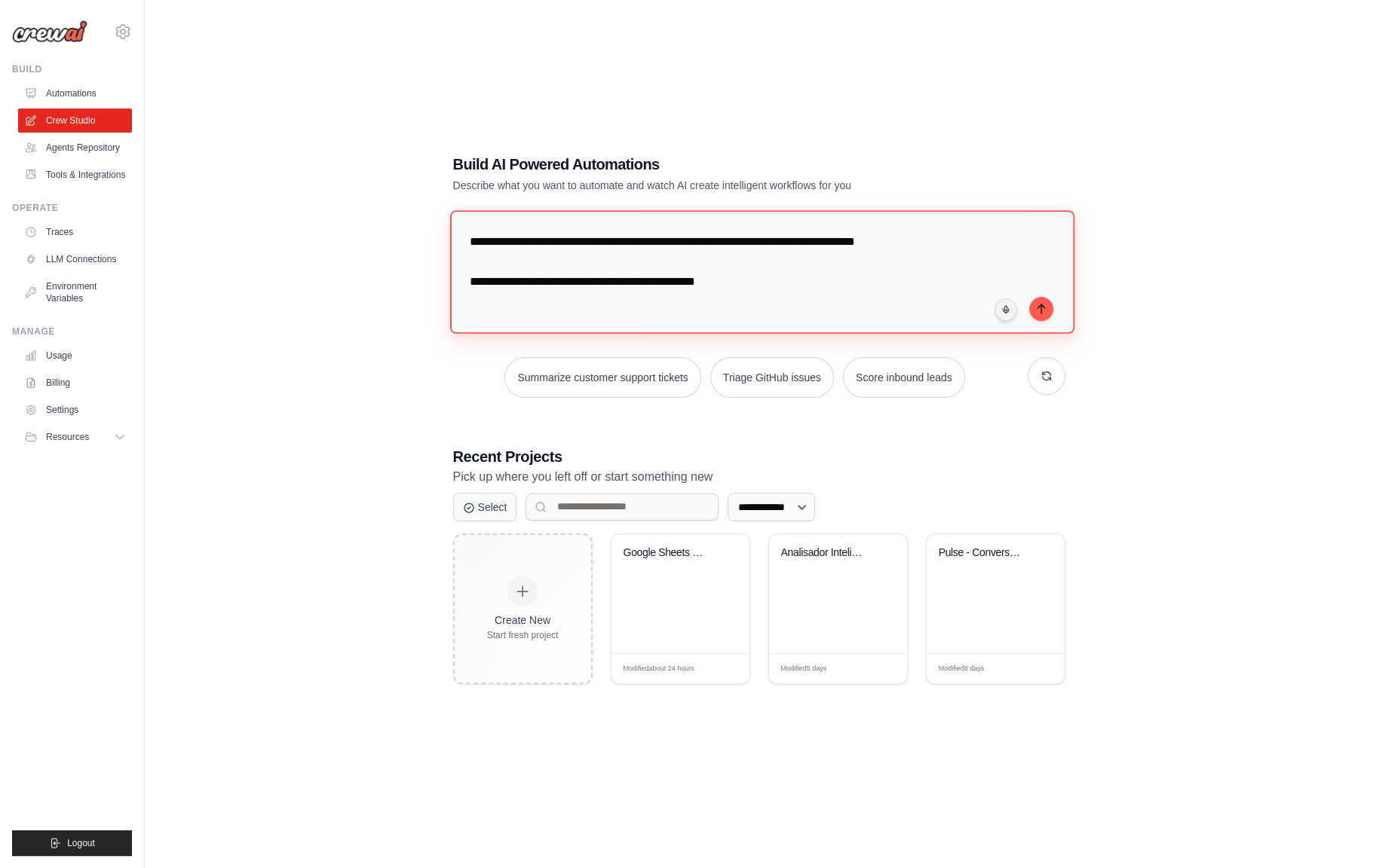
scroll to position [1389, 0]
click at [511, 301] on textarea at bounding box center [761, 271] width 624 height 123
click at [496, 267] on textarea at bounding box center [761, 271] width 624 height 123
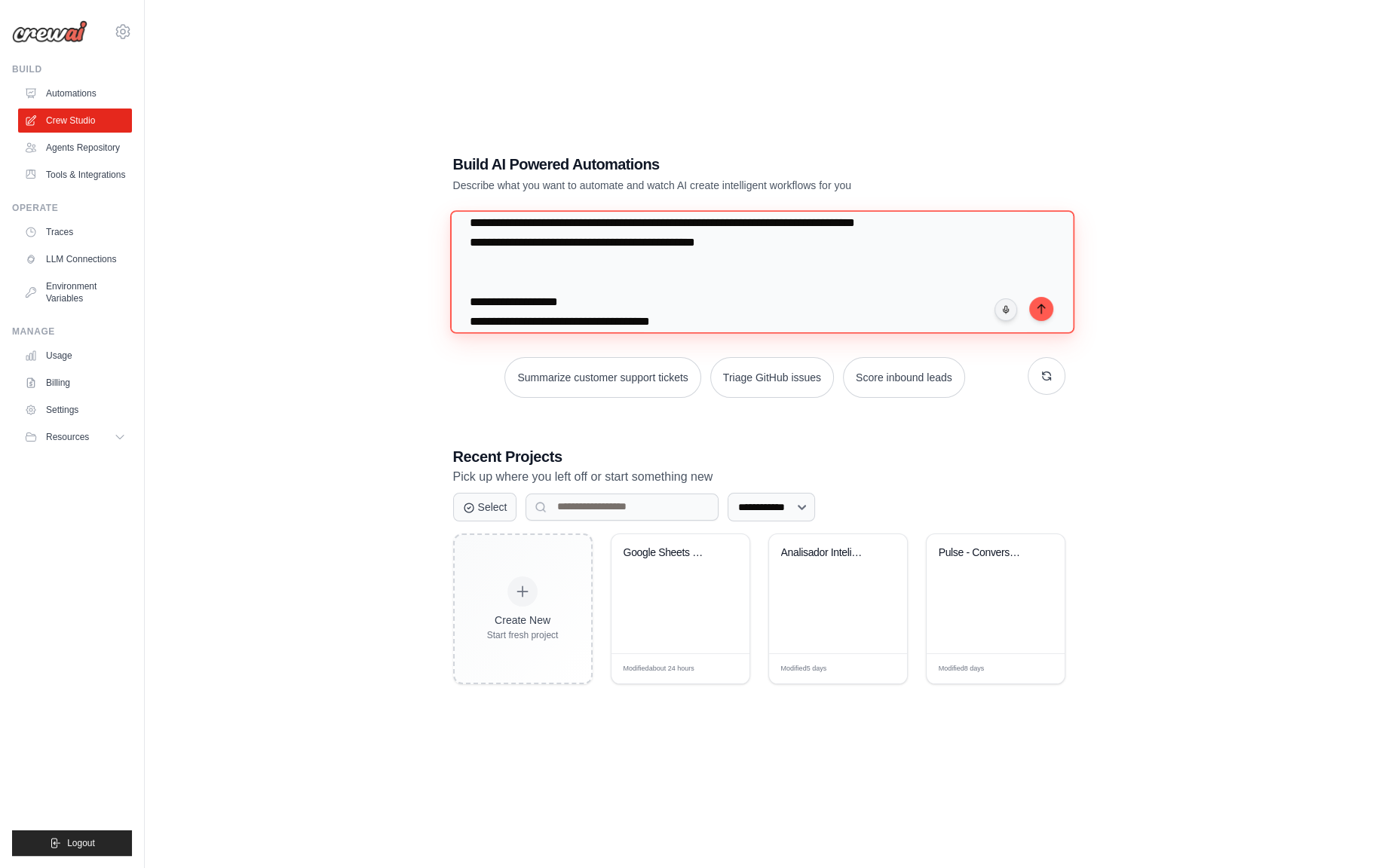
scroll to position [1369, 0]
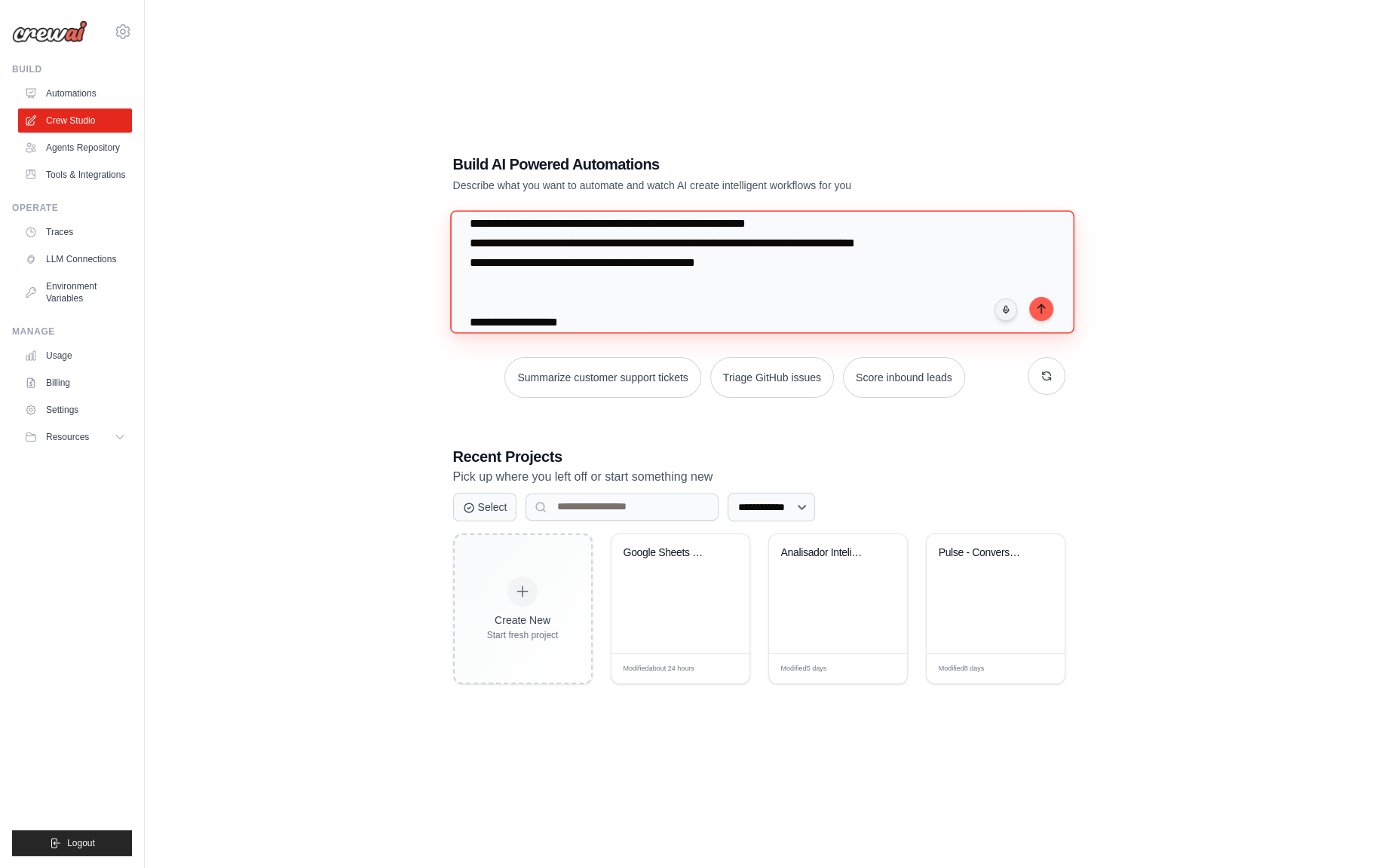
click at [529, 242] on textarea at bounding box center [761, 271] width 624 height 123
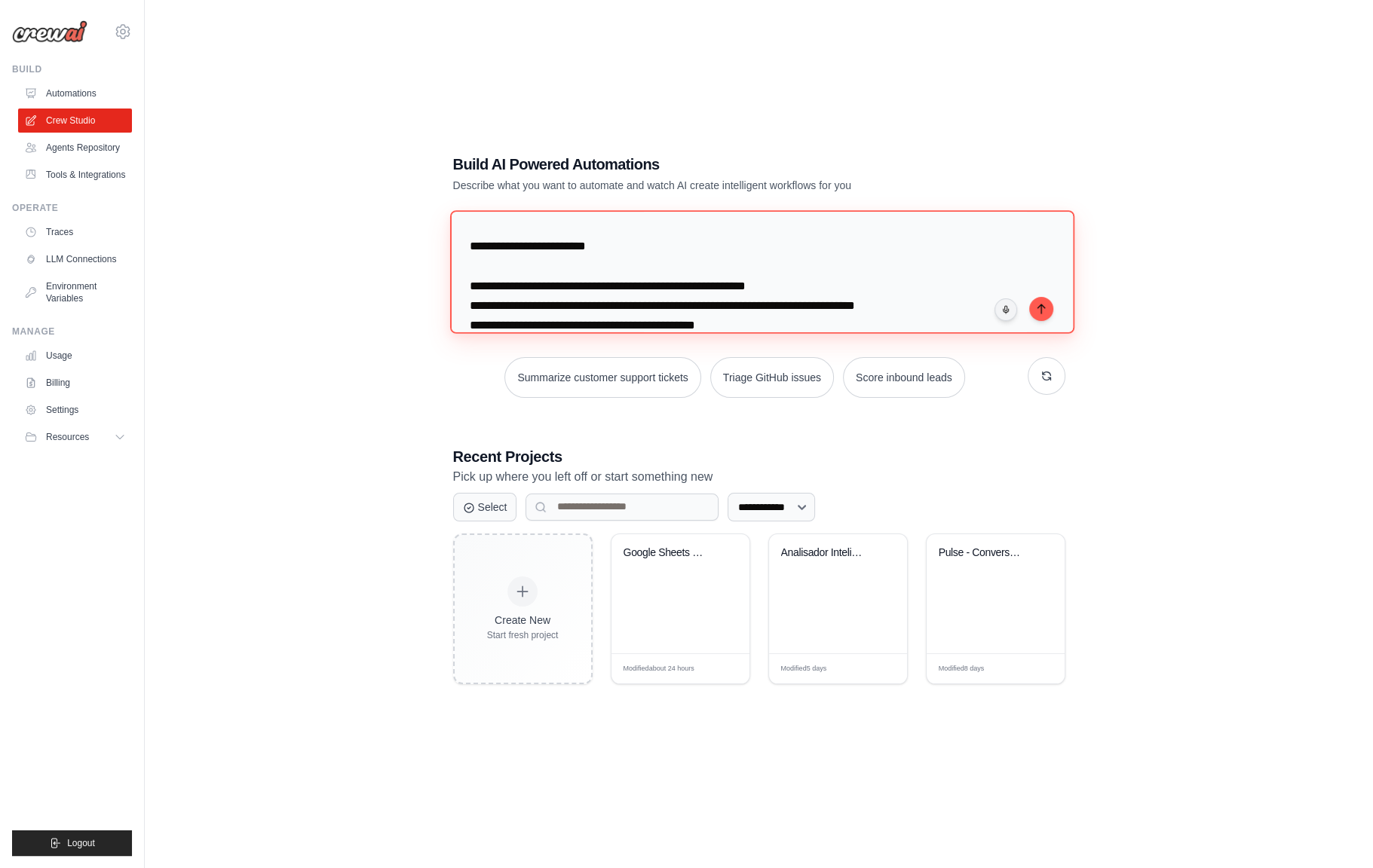
scroll to position [1275, 0]
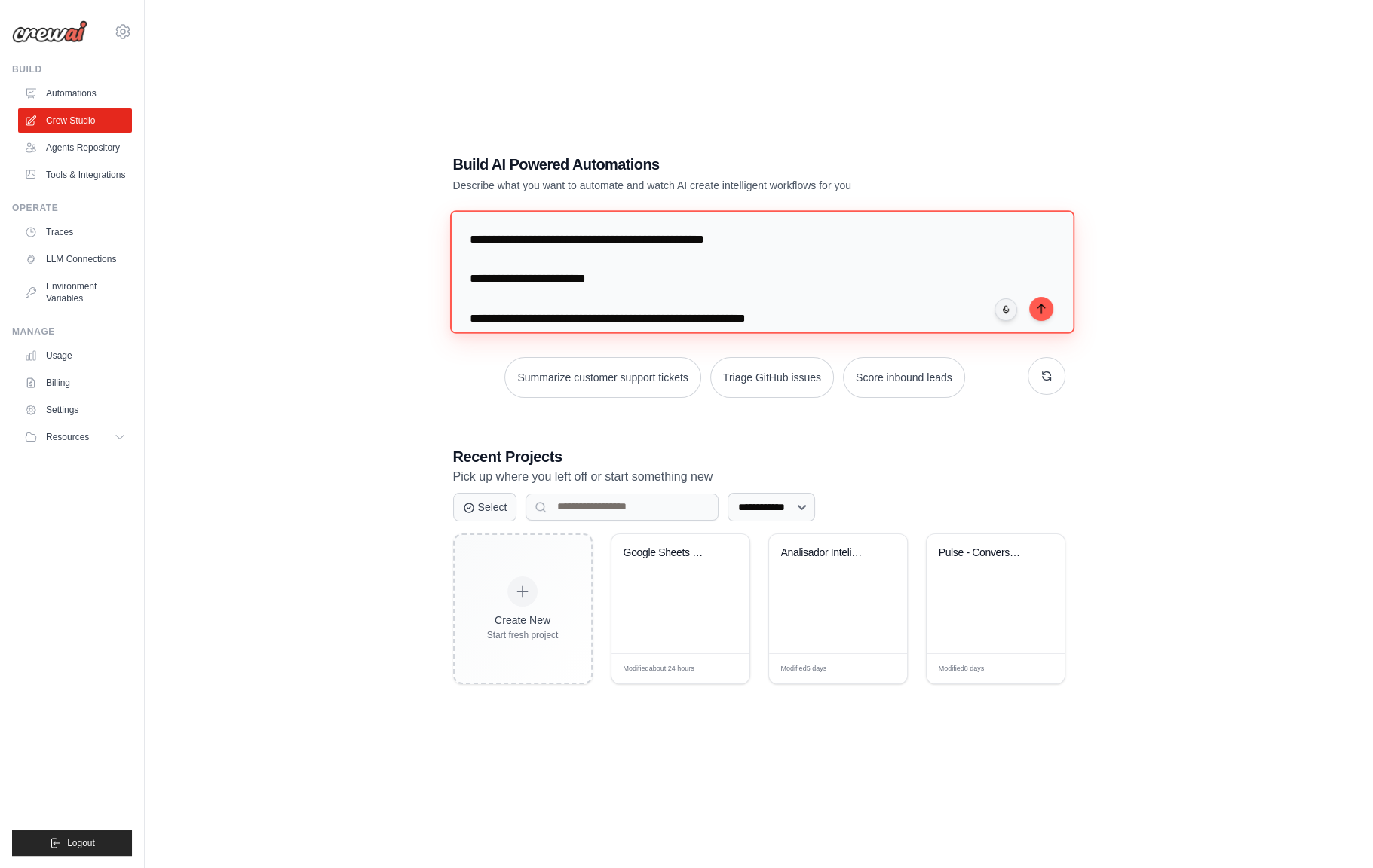
drag, startPoint x: 491, startPoint y: 221, endPoint x: 463, endPoint y: 312, distance: 95.2
click at [463, 312] on textarea at bounding box center [761, 271] width 624 height 123
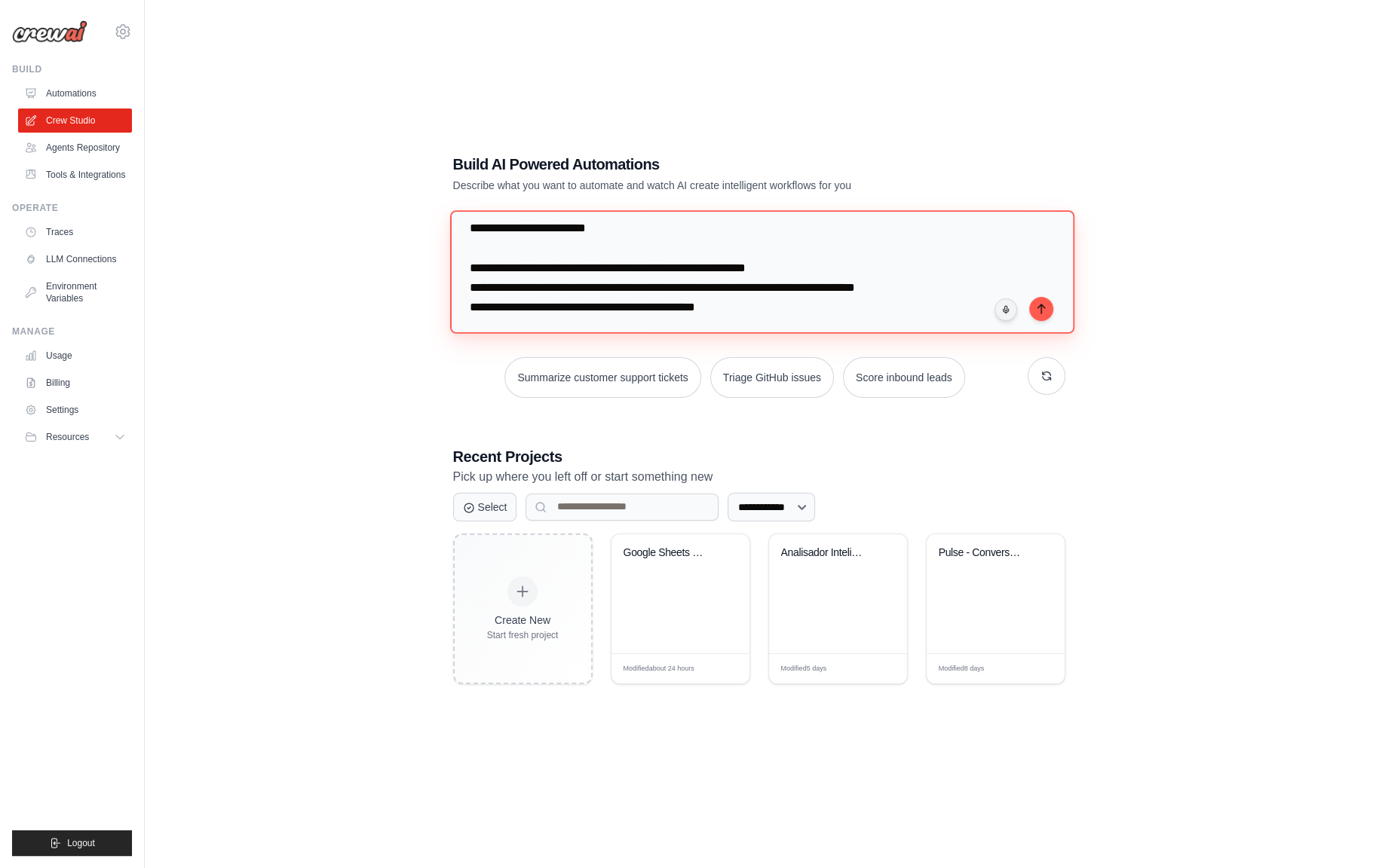
scroll to position [1350, 0]
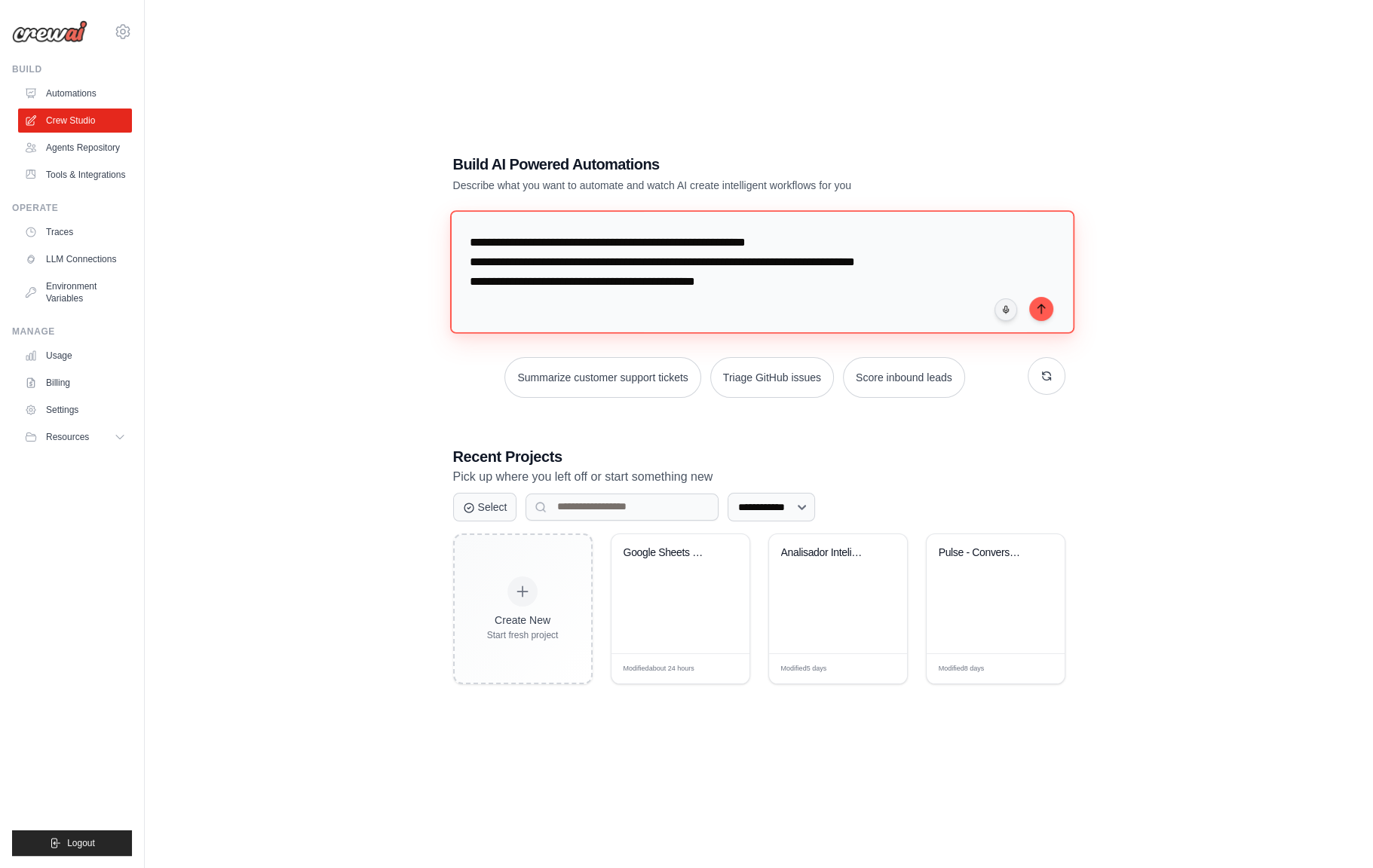
click at [498, 267] on textarea at bounding box center [761, 271] width 624 height 123
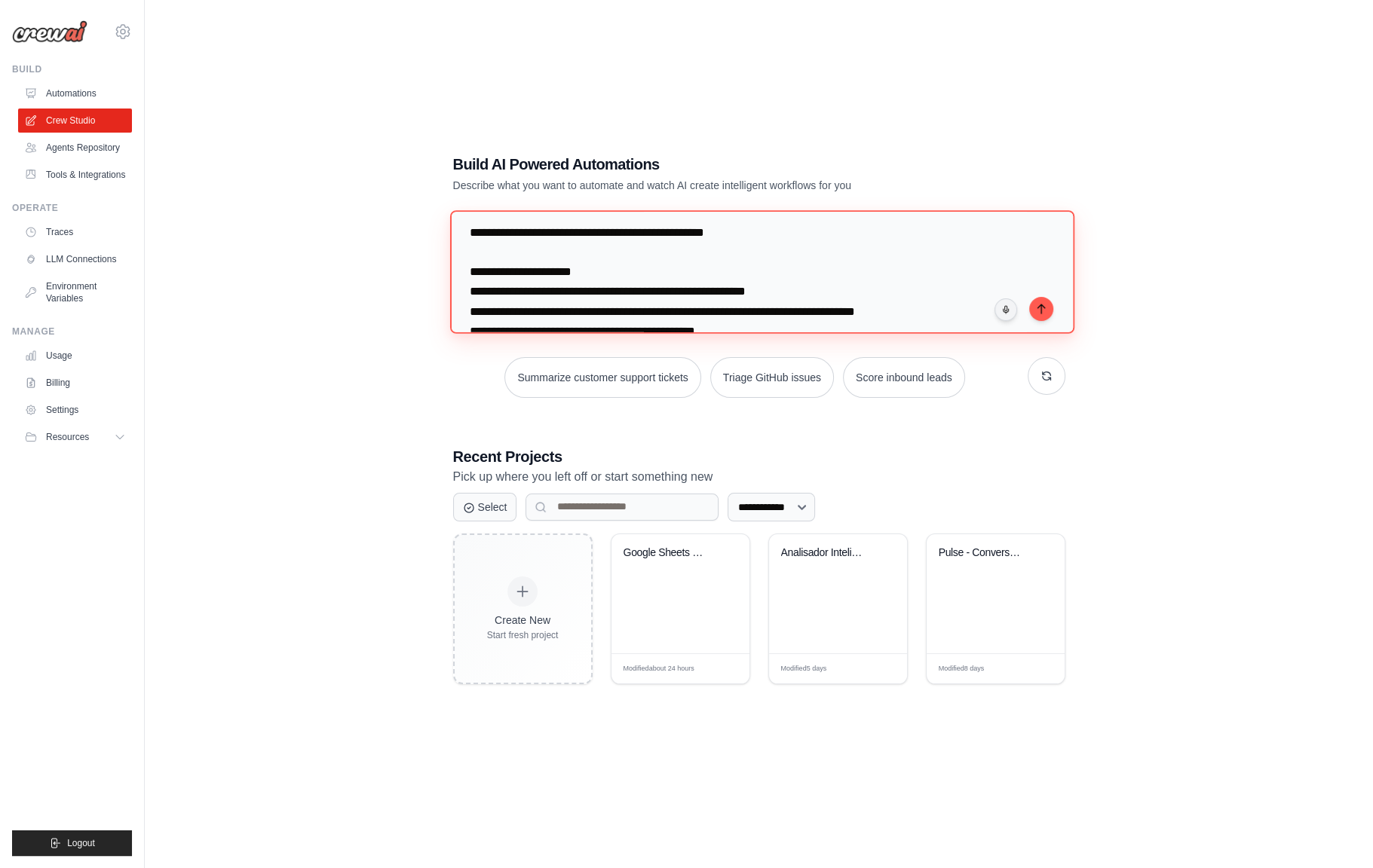
scroll to position [1254, 0]
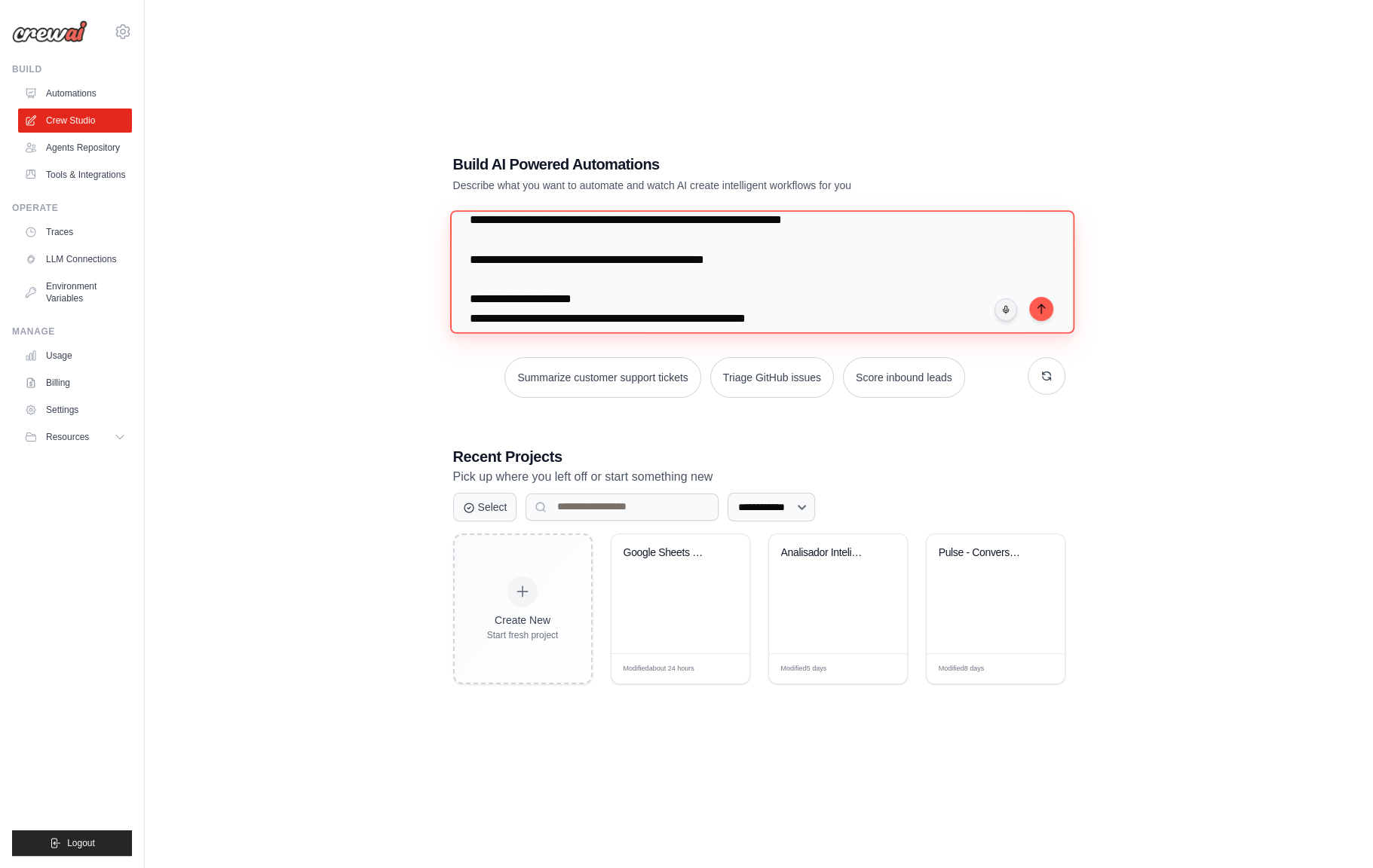
click at [498, 280] on textarea at bounding box center [761, 271] width 624 height 123
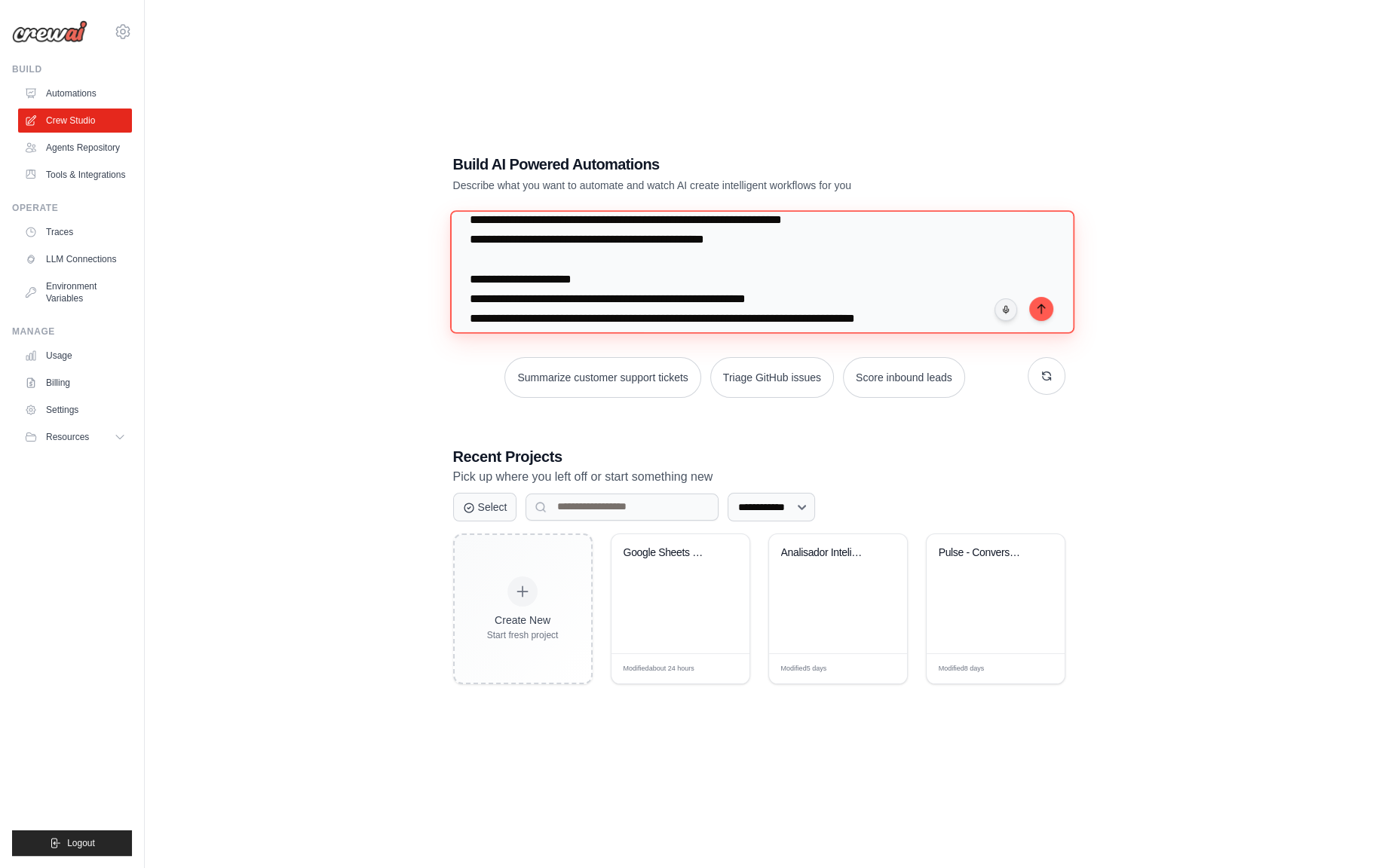
click at [559, 242] on textarea at bounding box center [761, 271] width 624 height 123
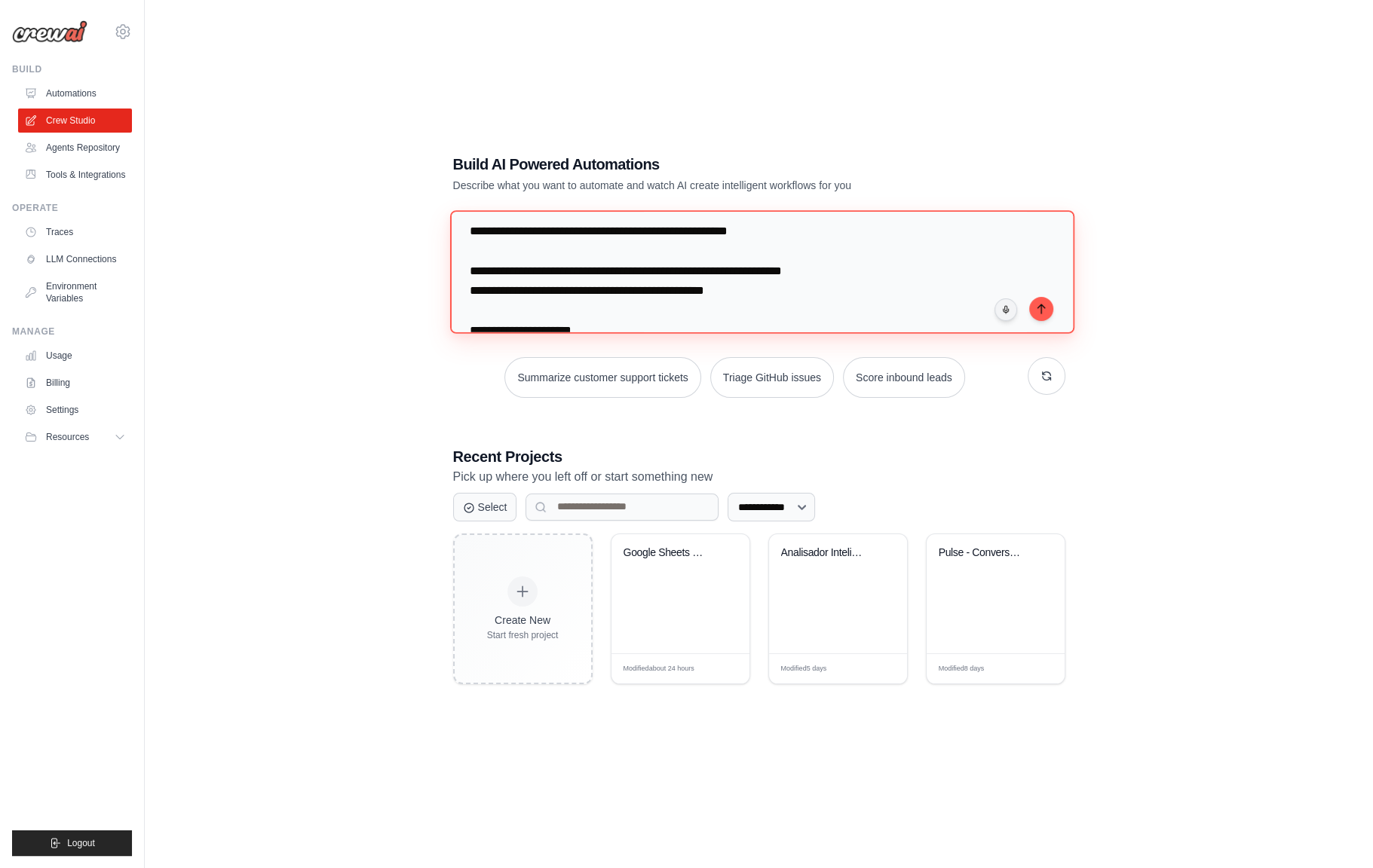
scroll to position [1179, 0]
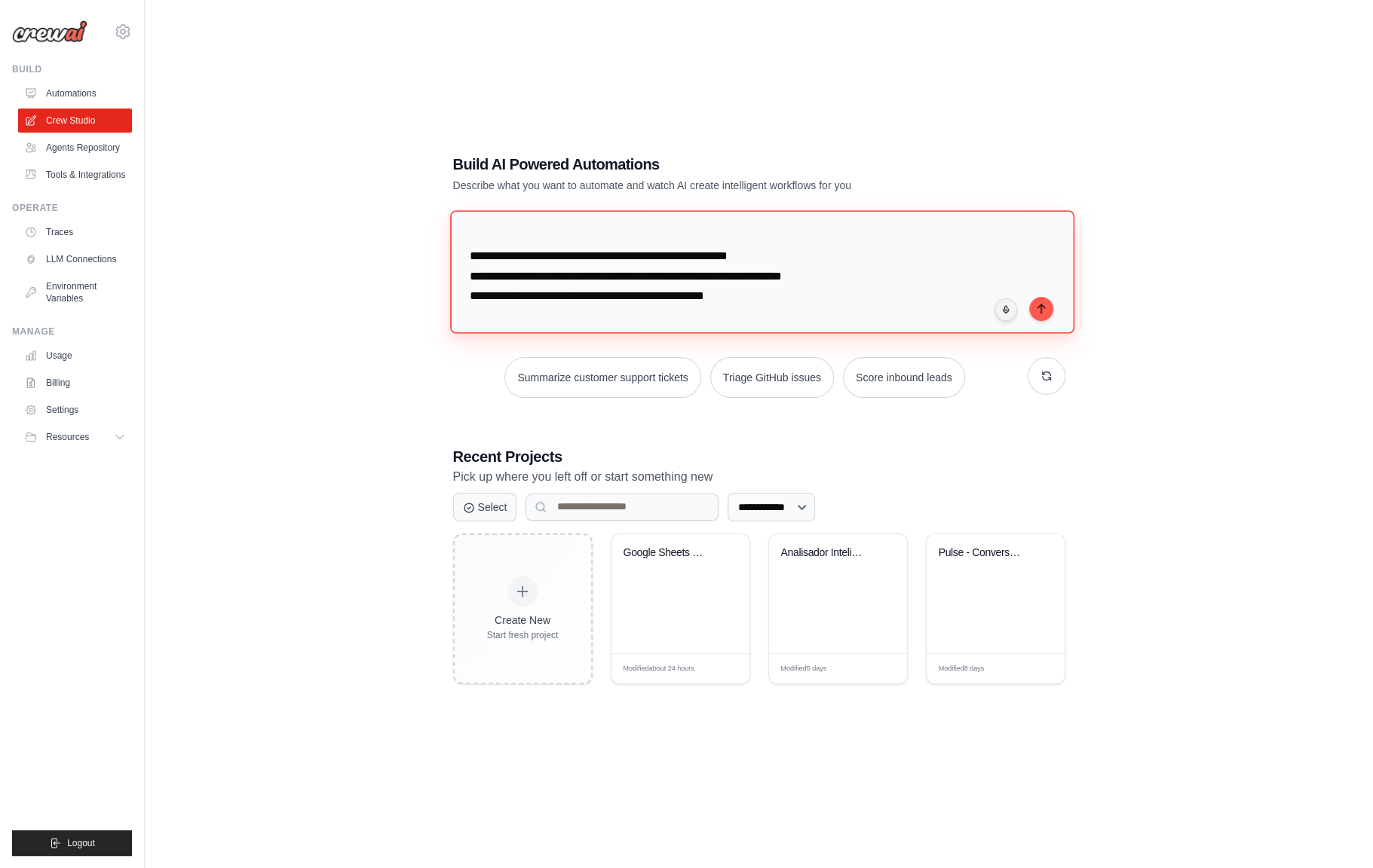
drag, startPoint x: 793, startPoint y: 294, endPoint x: 454, endPoint y: 287, distance: 339.1
click at [454, 287] on textarea at bounding box center [761, 271] width 624 height 123
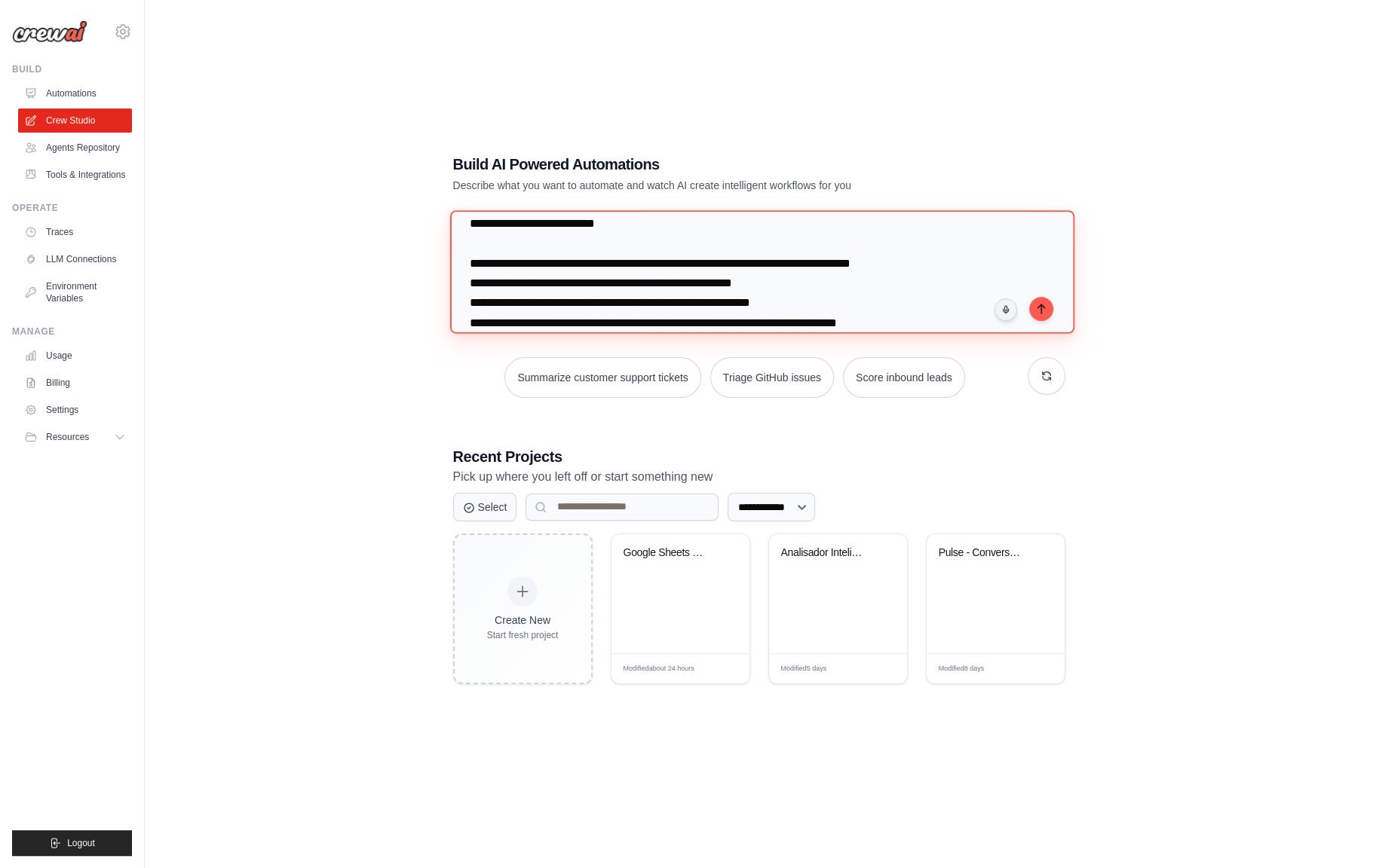
scroll to position [1028, 0]
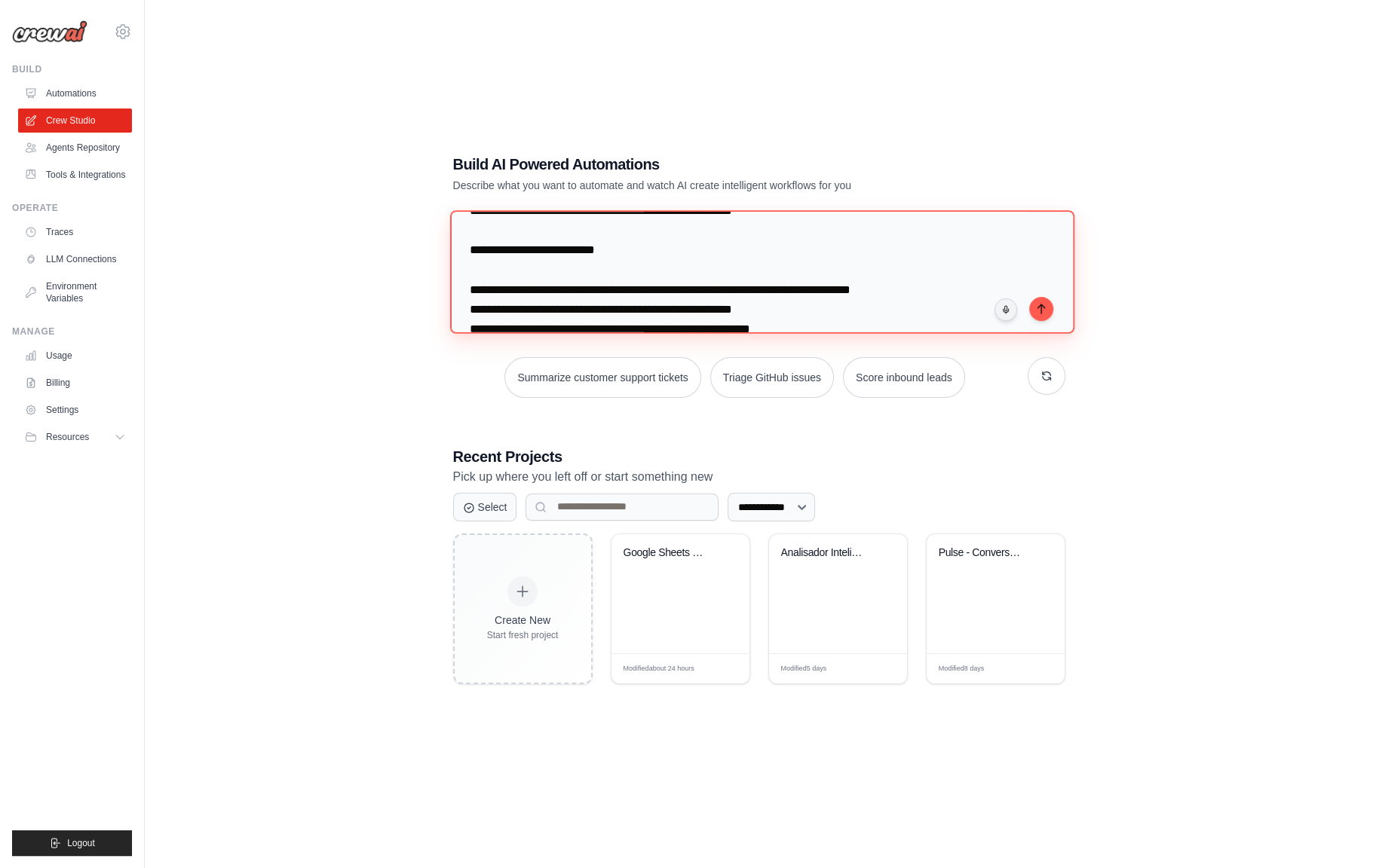
click at [548, 299] on textarea at bounding box center [761, 271] width 624 height 123
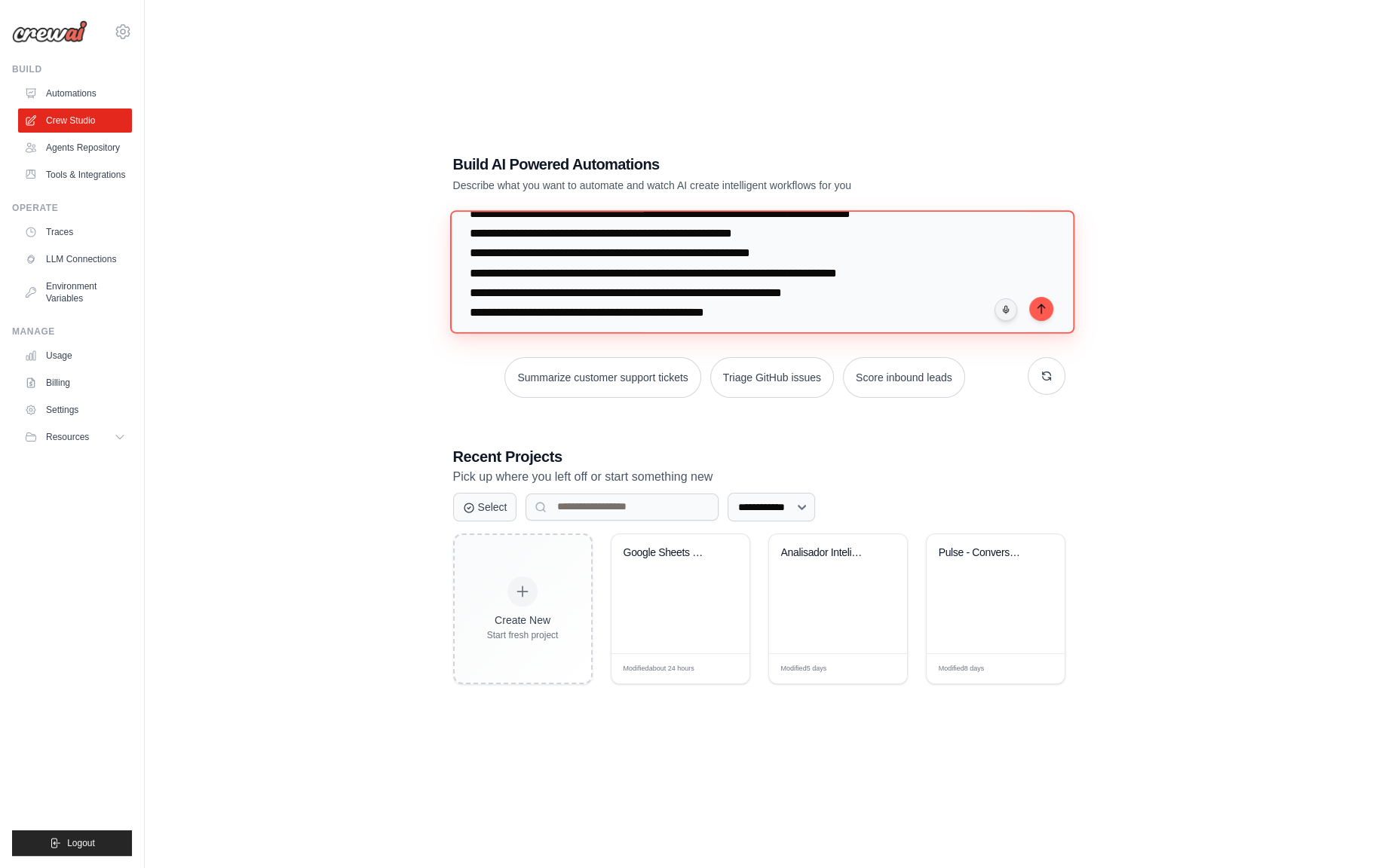
click at [533, 229] on textarea at bounding box center [761, 271] width 624 height 123
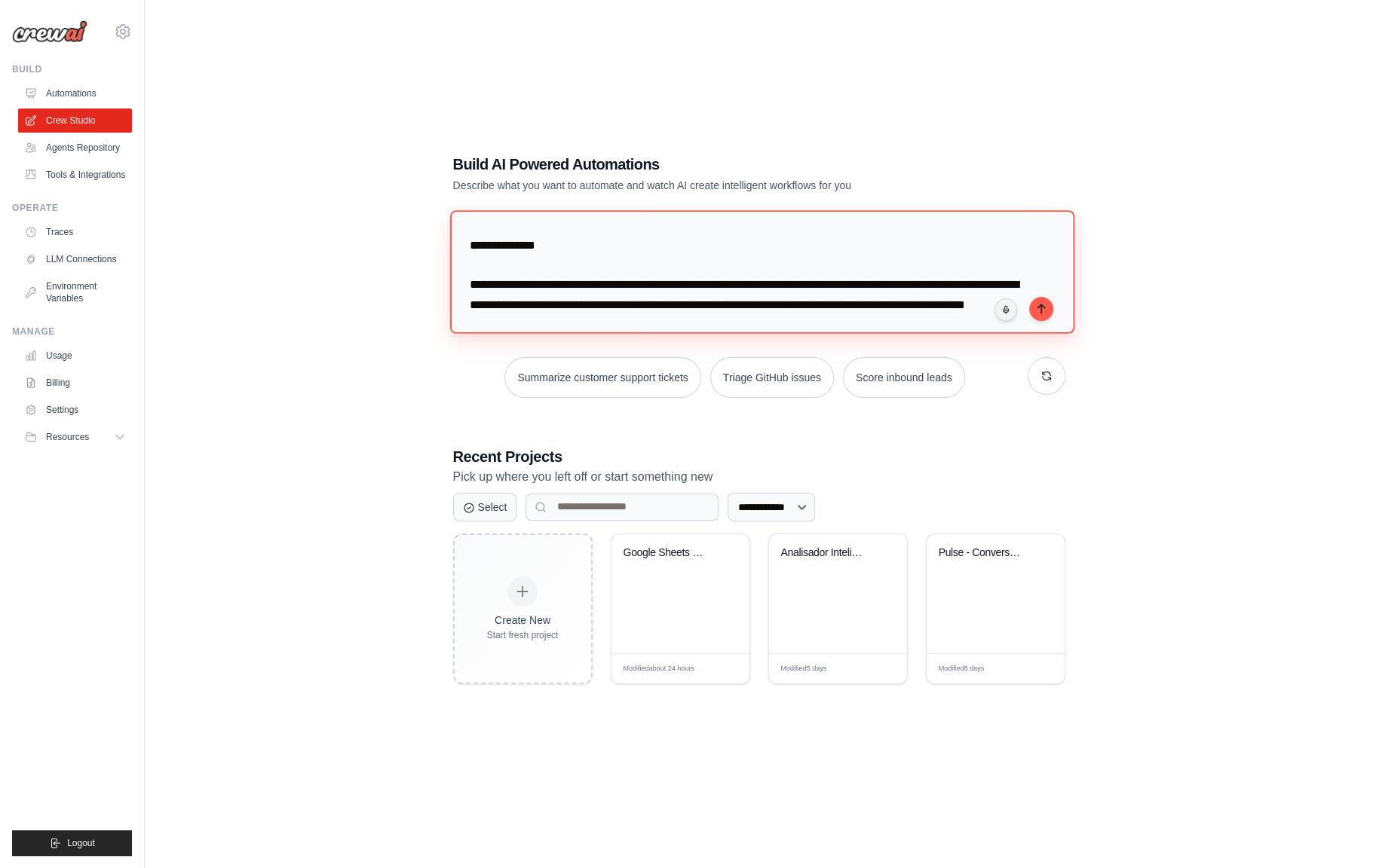
scroll to position [1614, 0]
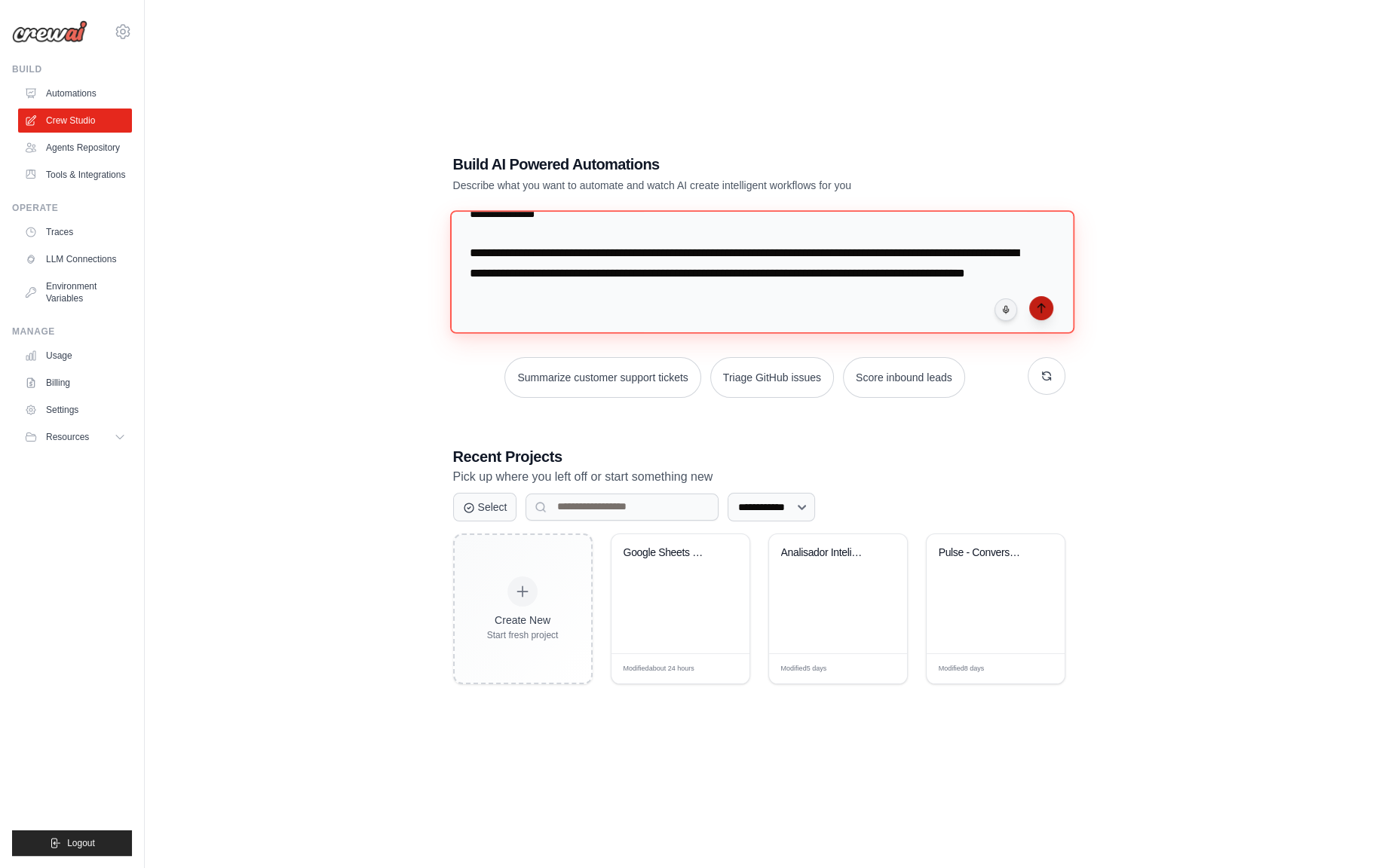
type textarea "**********"
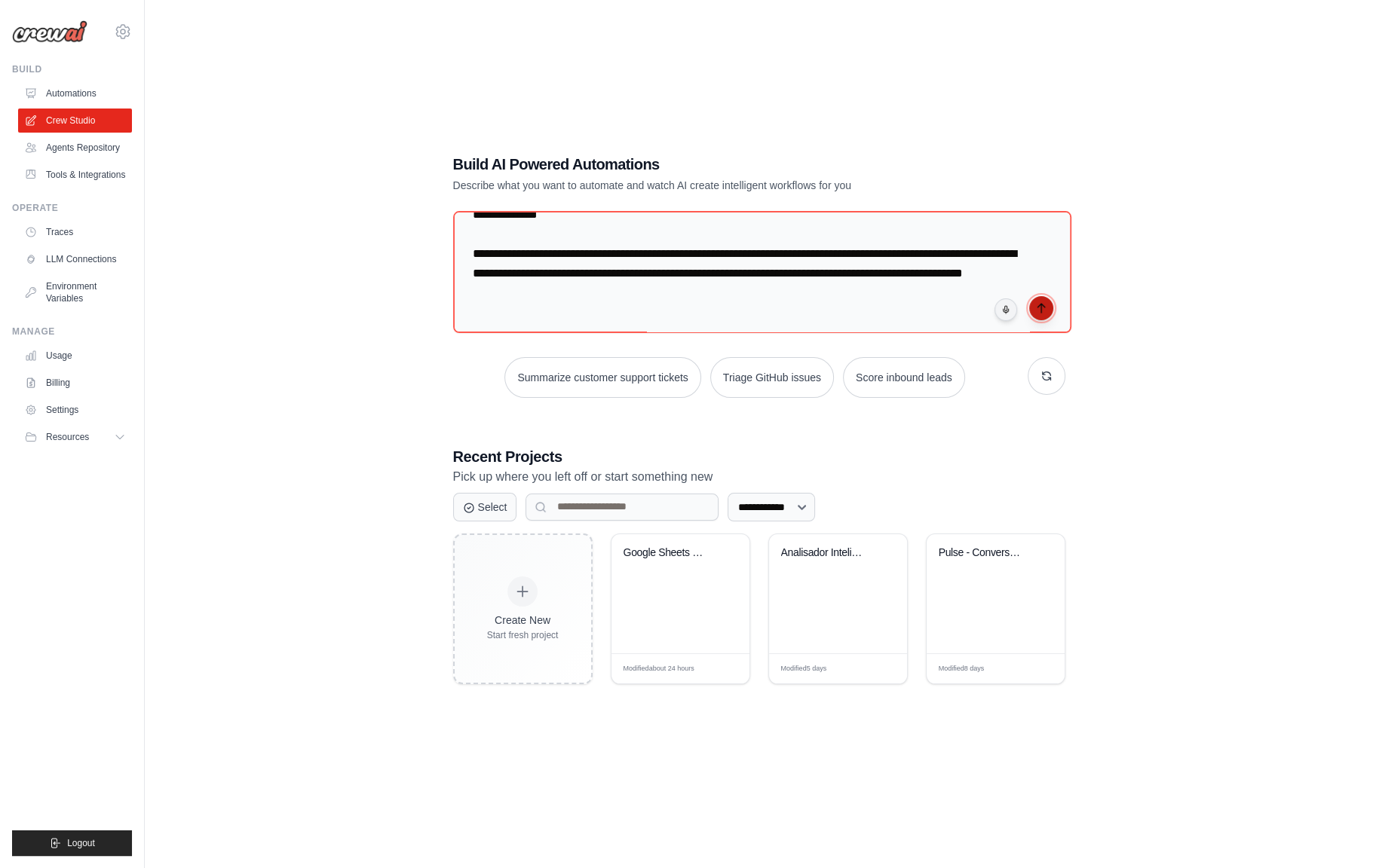
click at [1035, 310] on icon "submit" at bounding box center [1040, 308] width 12 height 12
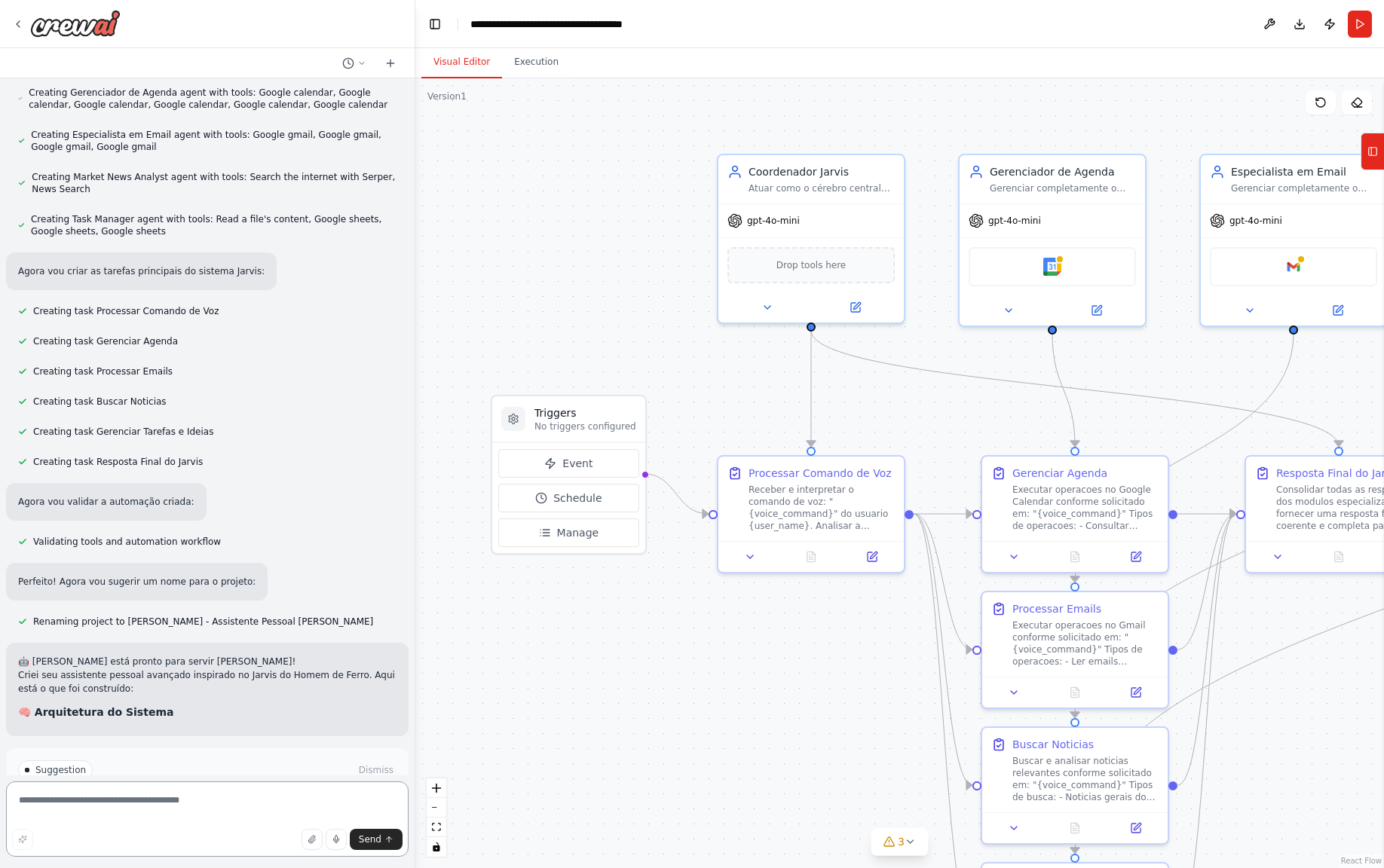
scroll to position [1377, 0]
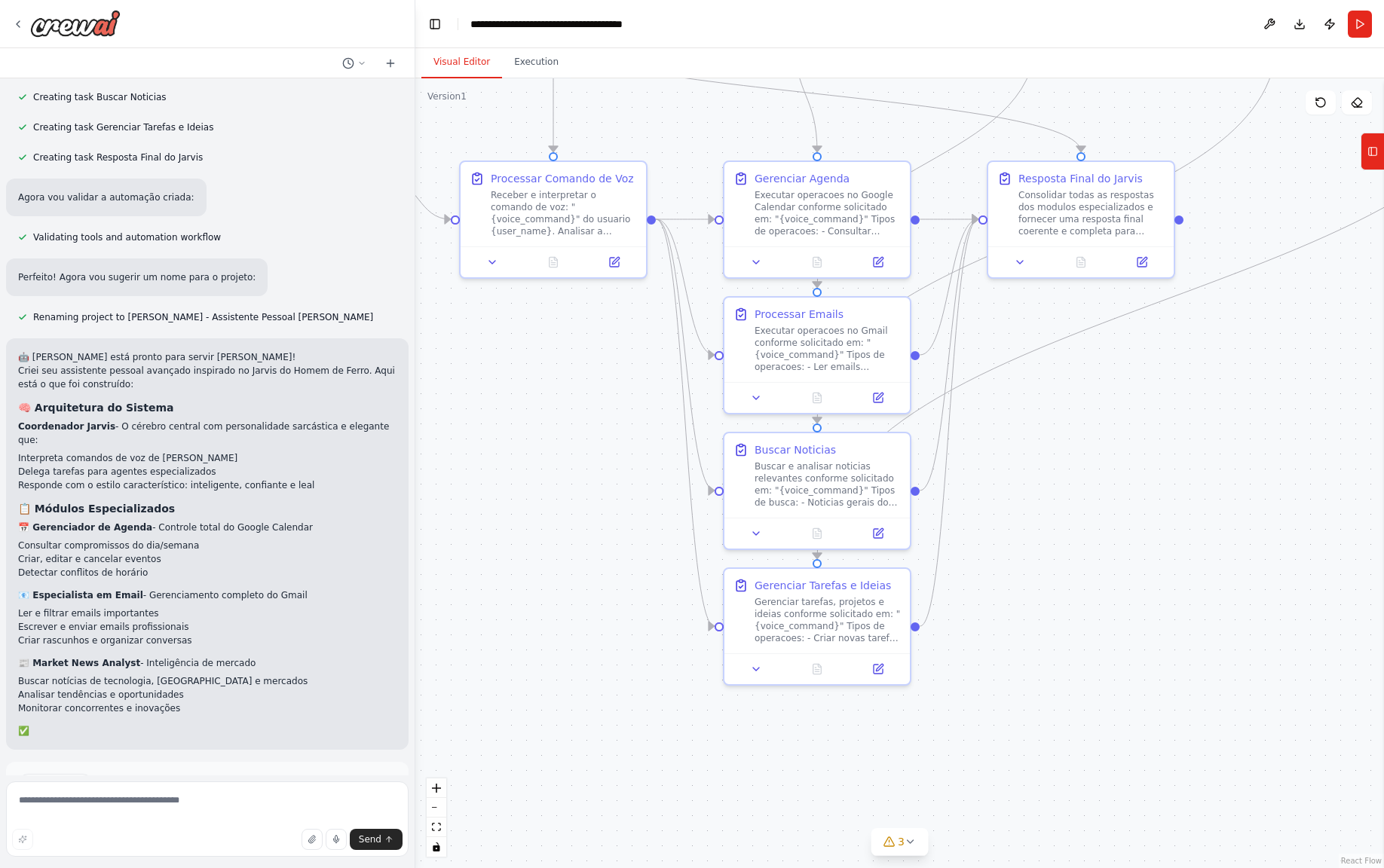
click at [597, 428] on div ".deletable-edge-delete-btn { width: 20px; height: 20px; border: 0px solid #ffff…" at bounding box center [899, 473] width 969 height 790
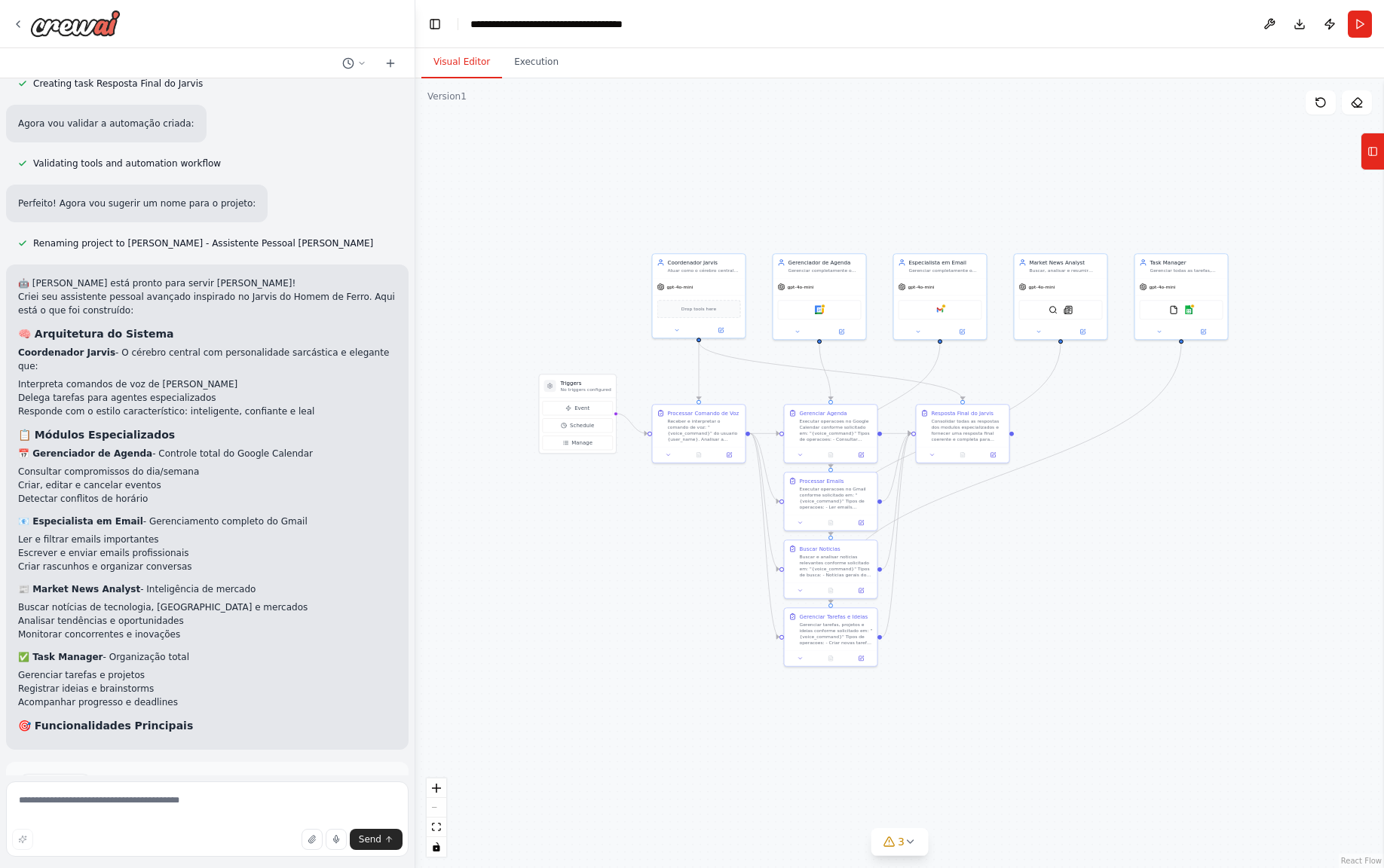
drag, startPoint x: 1003, startPoint y: 494, endPoint x: 1098, endPoint y: 548, distance: 109.3
click at [1098, 548] on div ".deletable-edge-delete-btn { width: 20px; height: 20px; border: 0px solid #ffff…" at bounding box center [899, 473] width 969 height 790
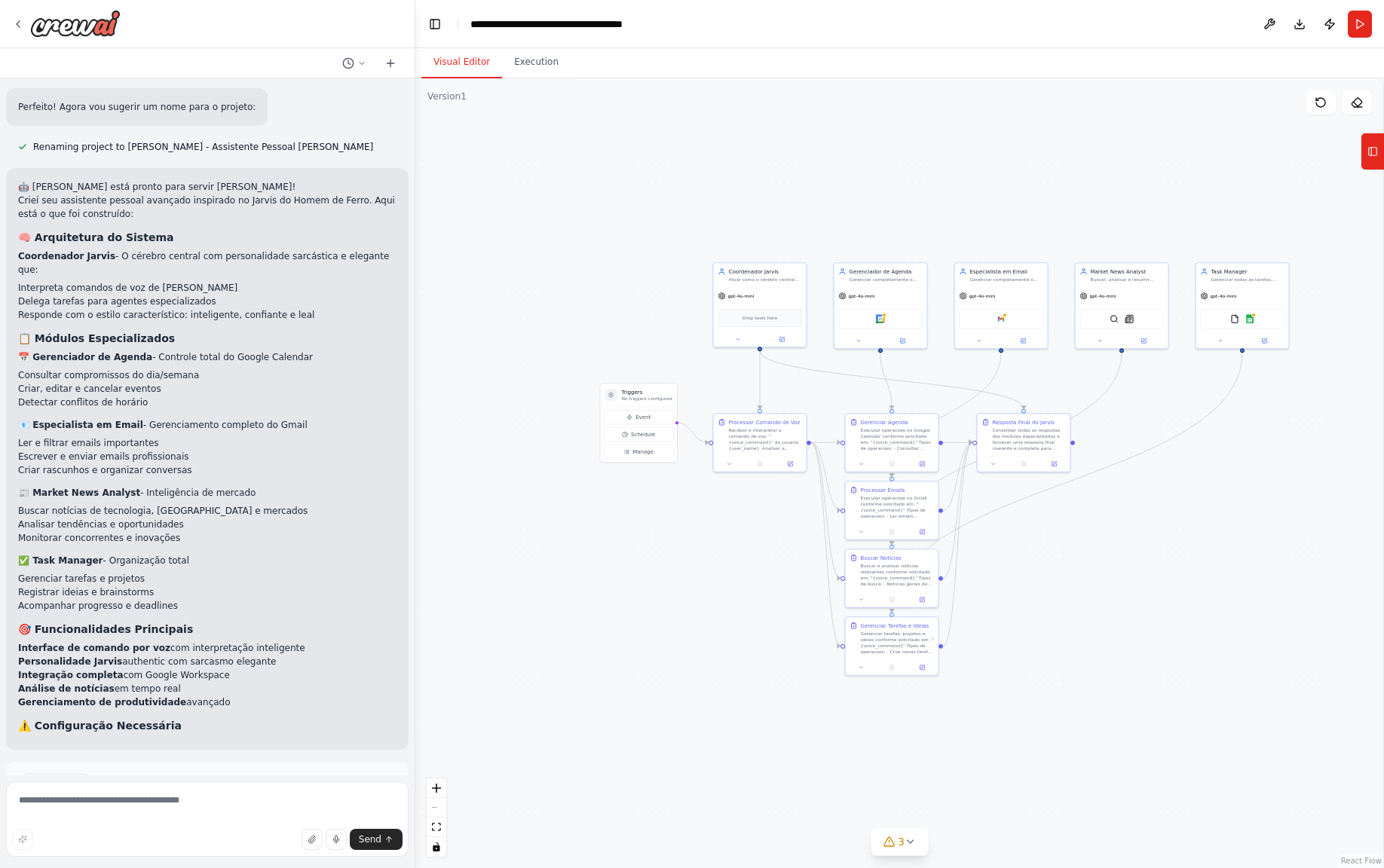
drag, startPoint x: 1105, startPoint y: 524, endPoint x: 1161, endPoint y: 531, distance: 56.4
click at [1161, 531] on div ".deletable-edge-delete-btn { width: 20px; height: 20px; border: 0px solid #ffff…" at bounding box center [899, 473] width 969 height 790
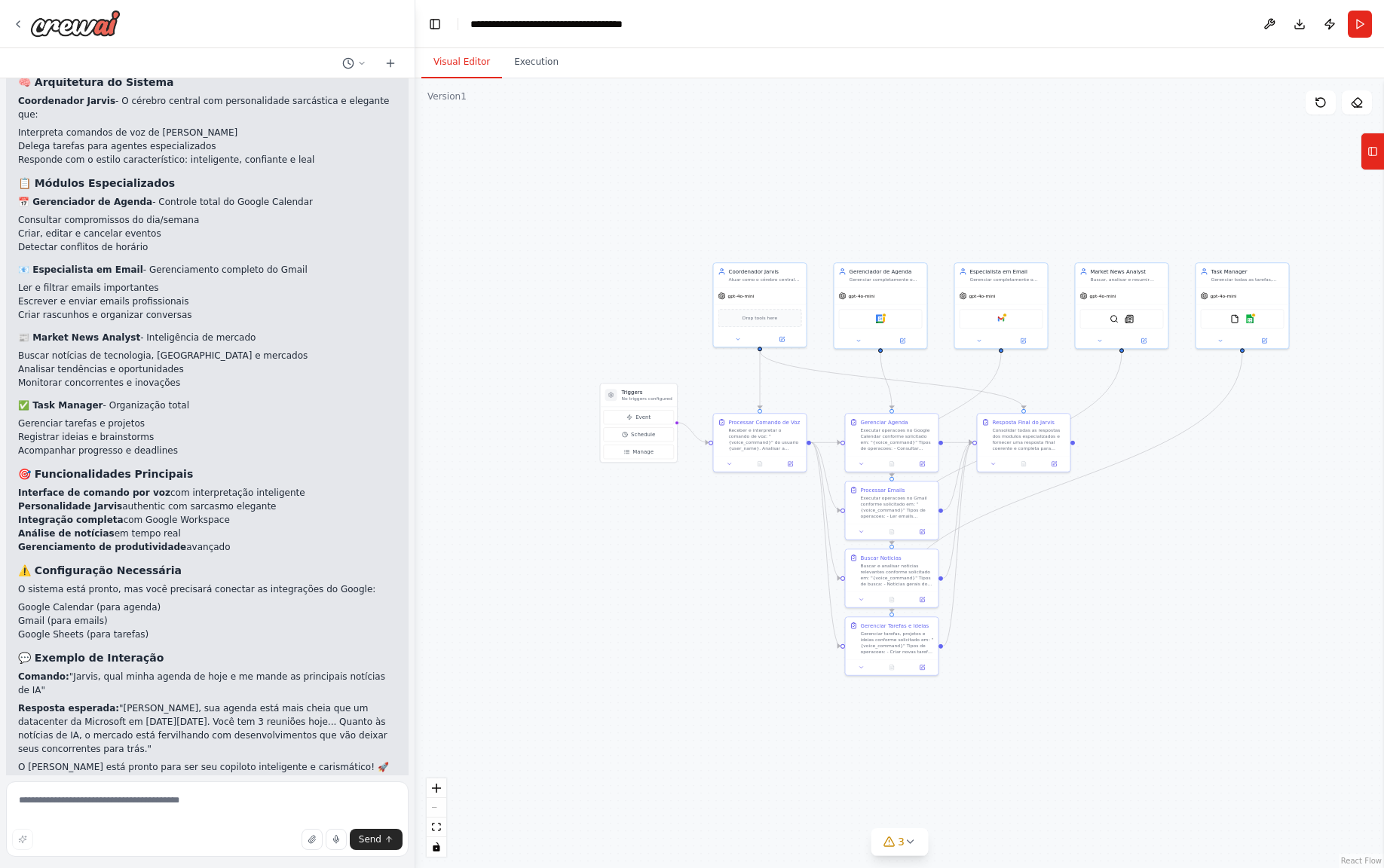
scroll to position [2003, 0]
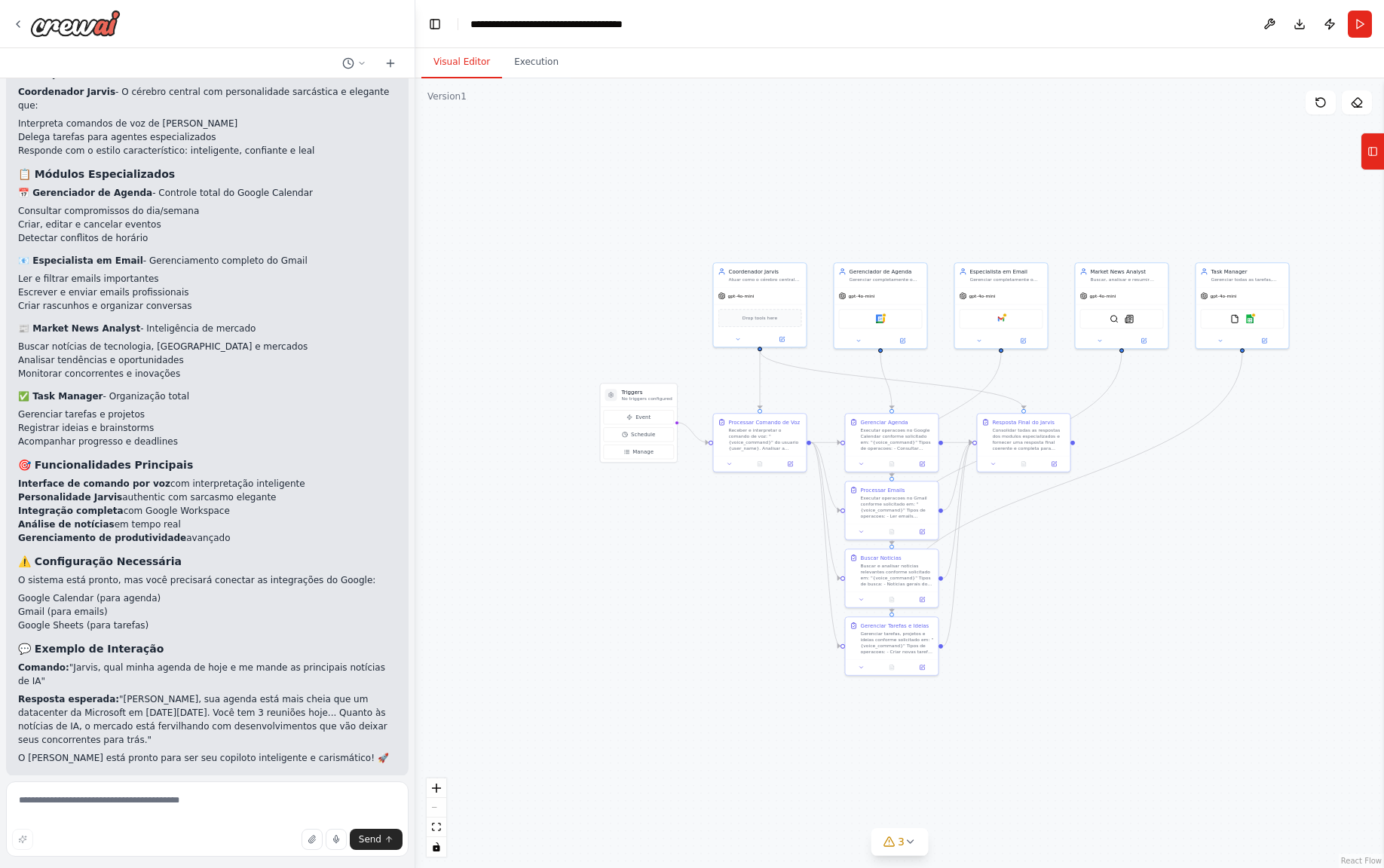
click at [235, 857] on span "Run Automation" at bounding box center [214, 862] width 73 height 12
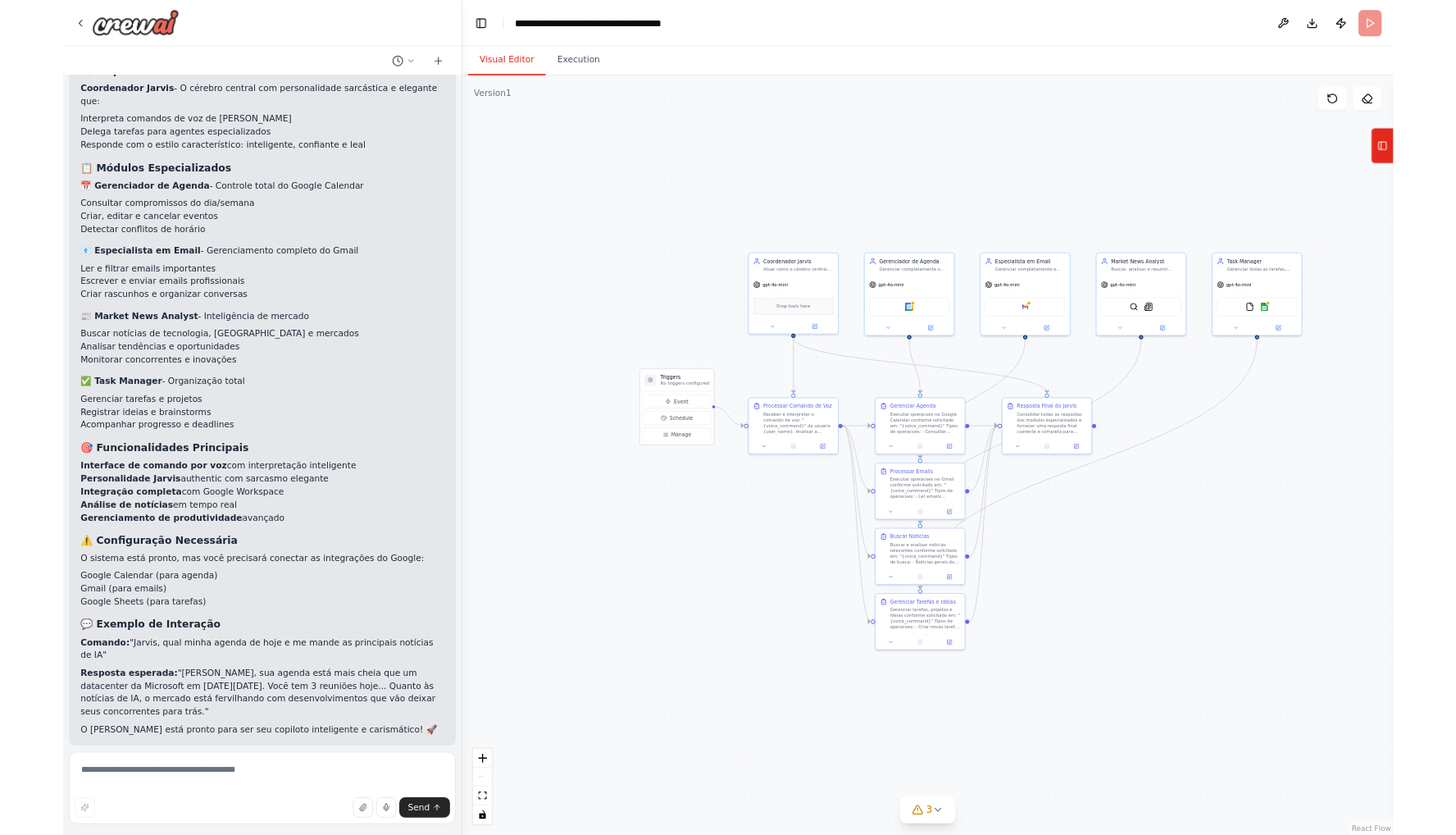
scroll to position [2060, 0]
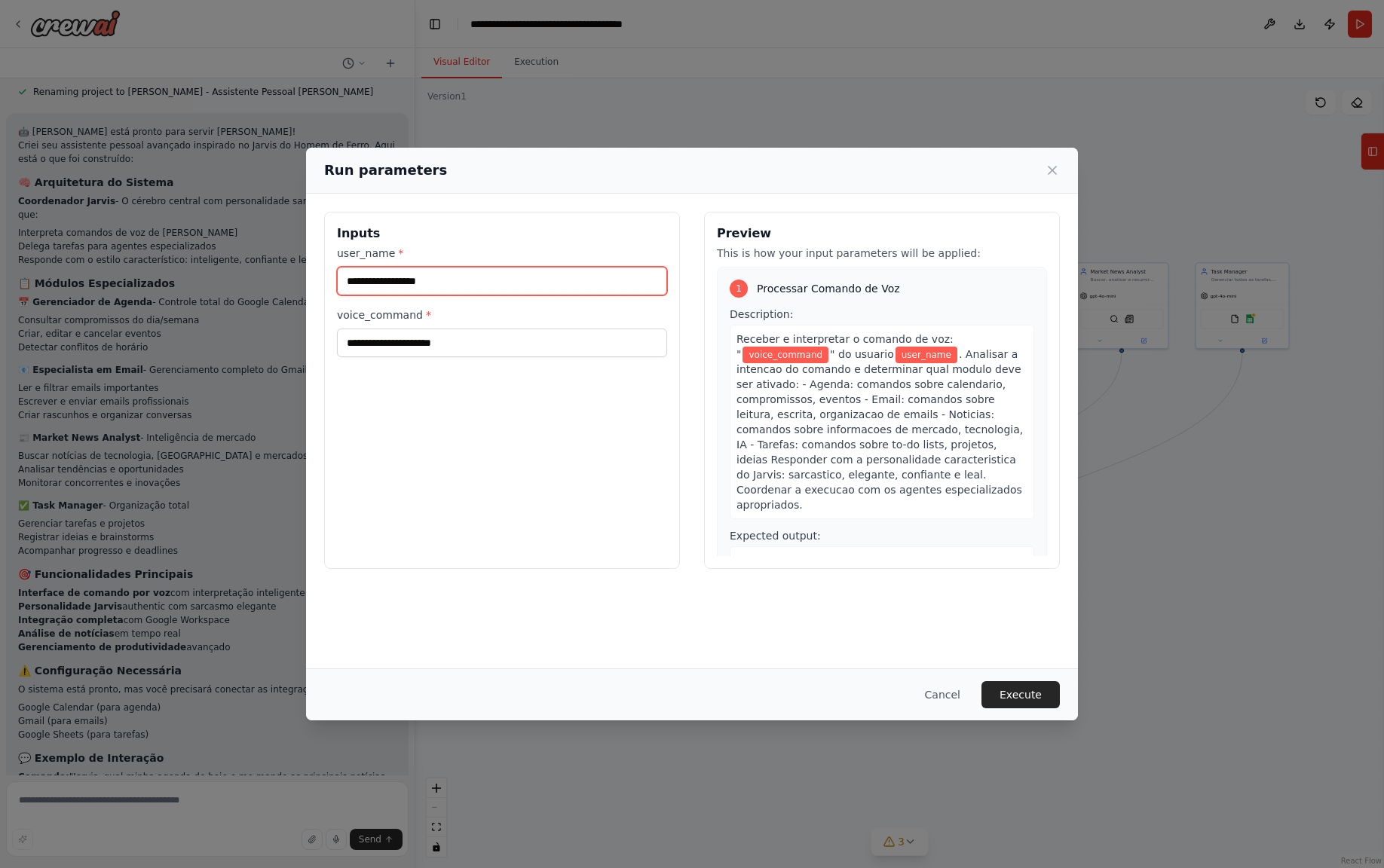
click at [415, 283] on input "user_name *" at bounding box center [502, 281] width 330 height 29
type input "**********"
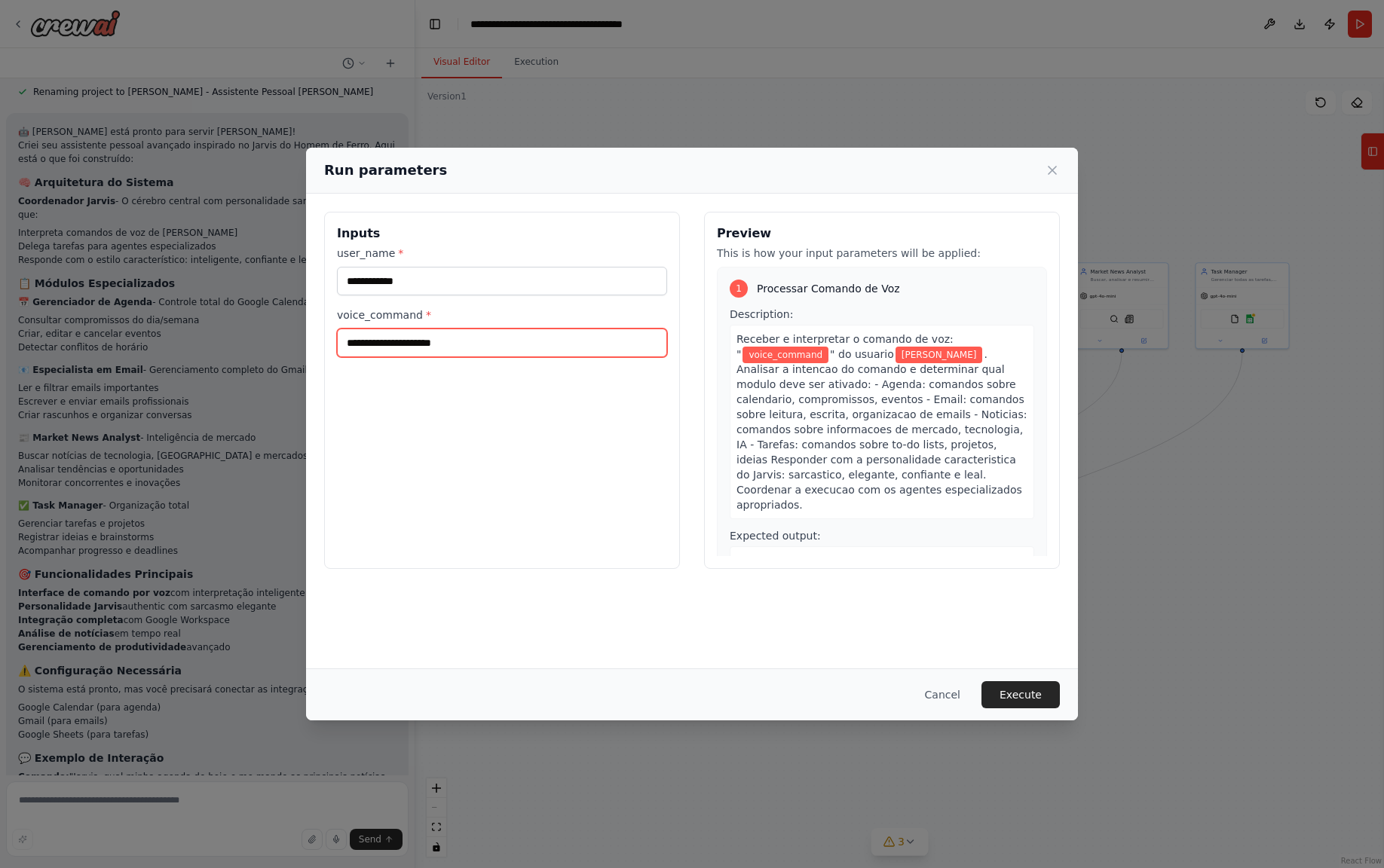
click at [485, 341] on input "voice_command *" at bounding box center [502, 343] width 330 height 29
type input "**********"
drag, startPoint x: 470, startPoint y: 402, endPoint x: 514, endPoint y: 419, distance: 47.2
click at [471, 402] on div "**********" at bounding box center [502, 391] width 356 height 358
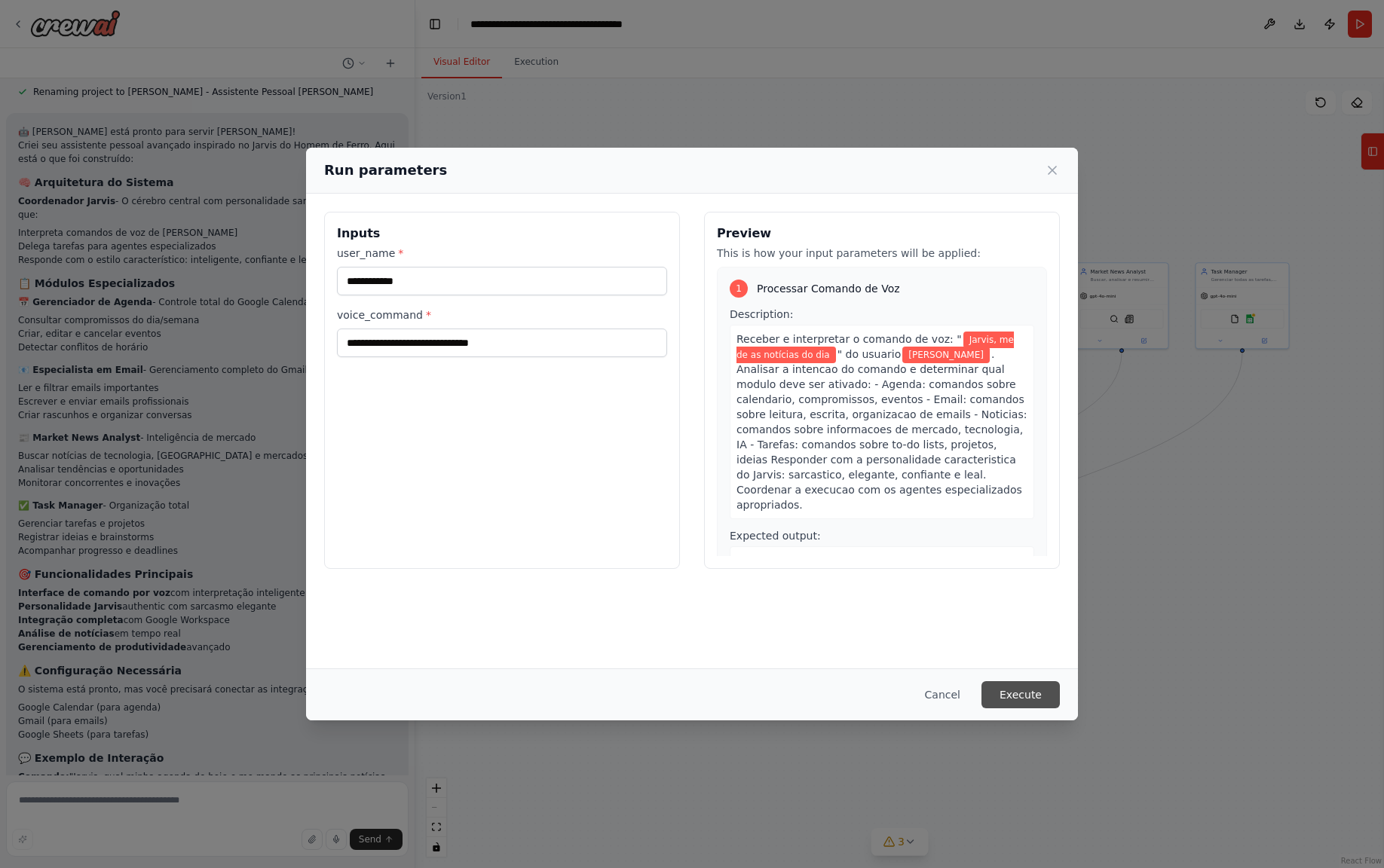
click at [1027, 696] on button "Execute" at bounding box center [1020, 695] width 78 height 27
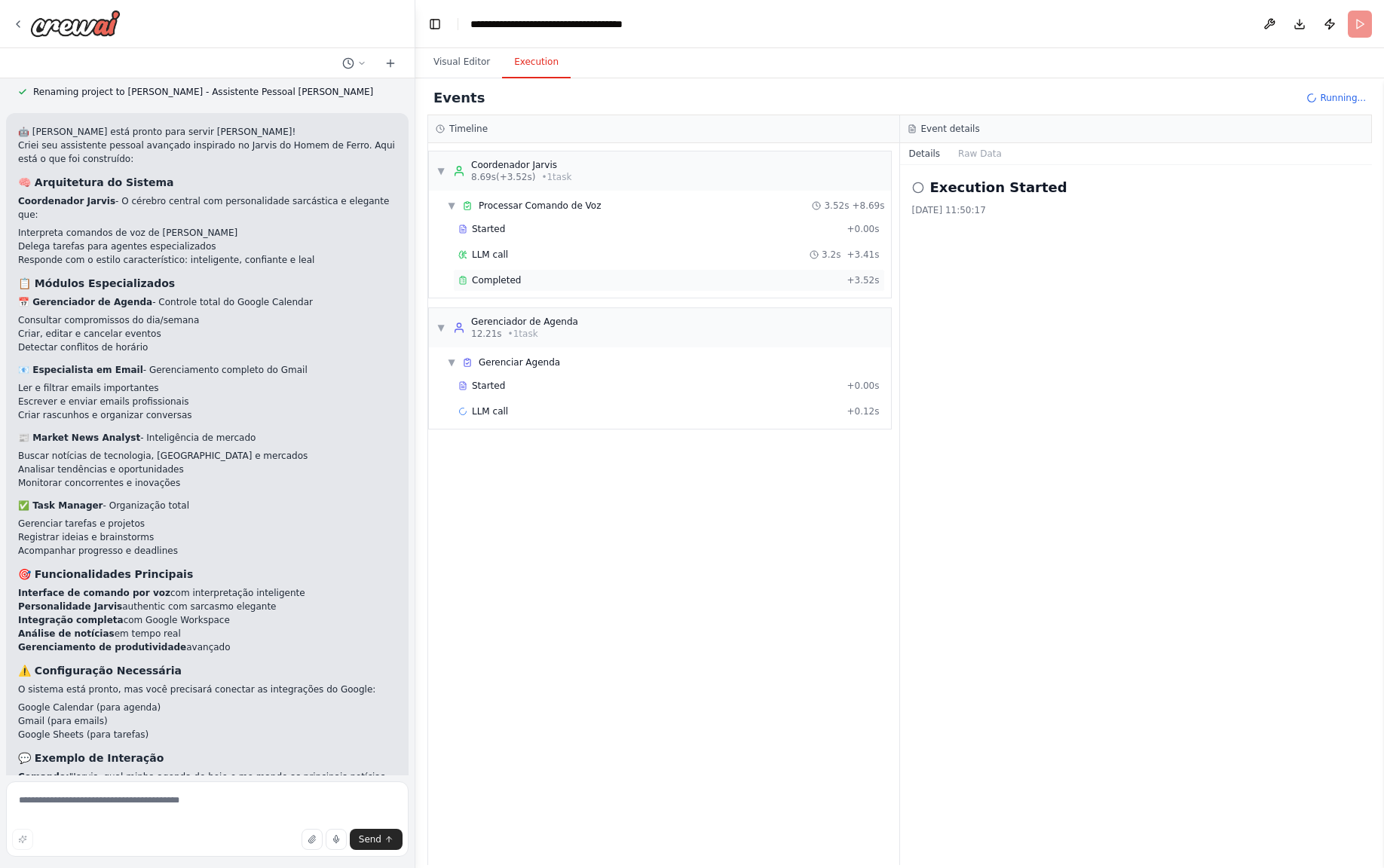
click at [528, 283] on div "Completed" at bounding box center [649, 280] width 382 height 12
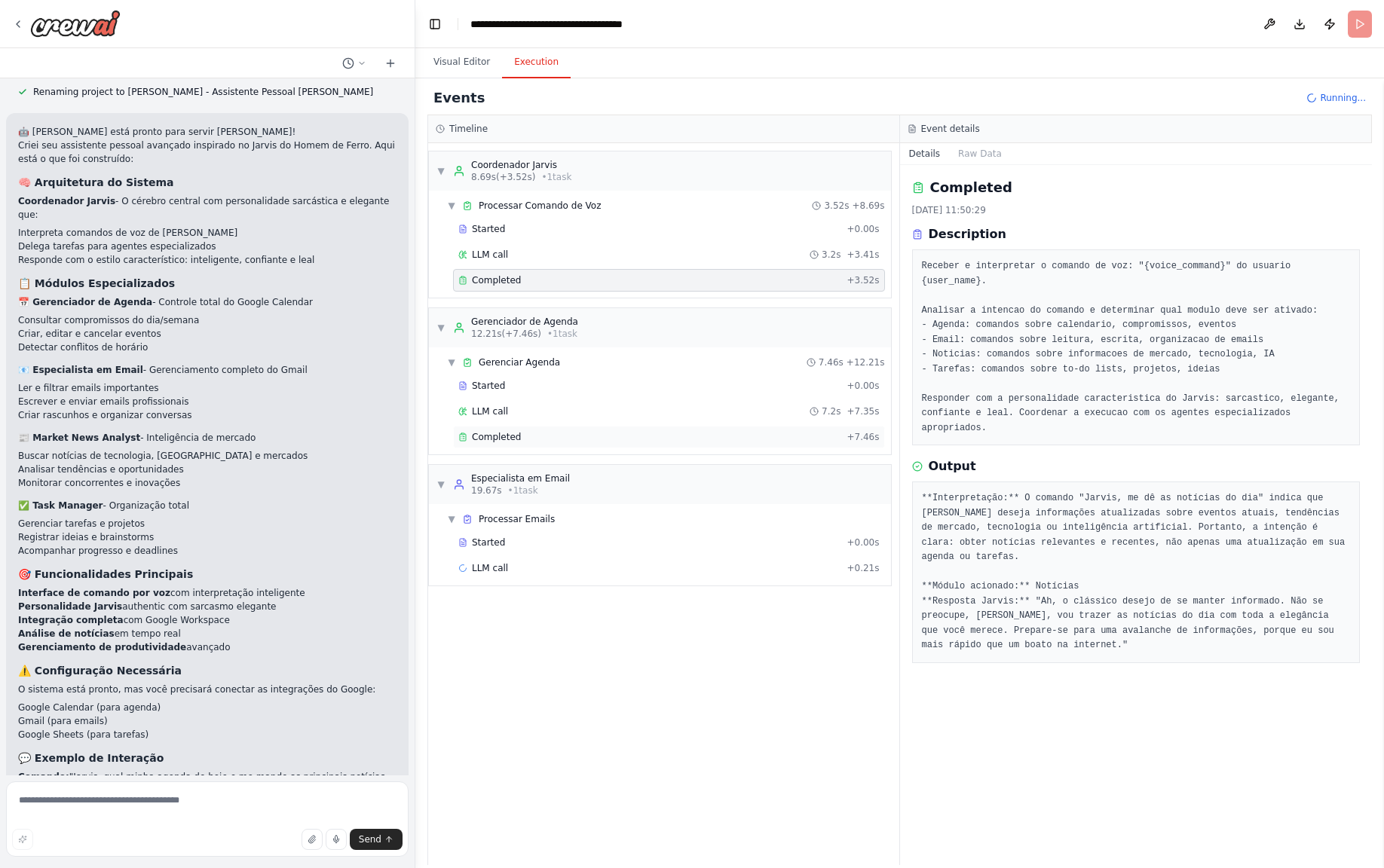
click at [524, 437] on div "Completed" at bounding box center [649, 436] width 382 height 12
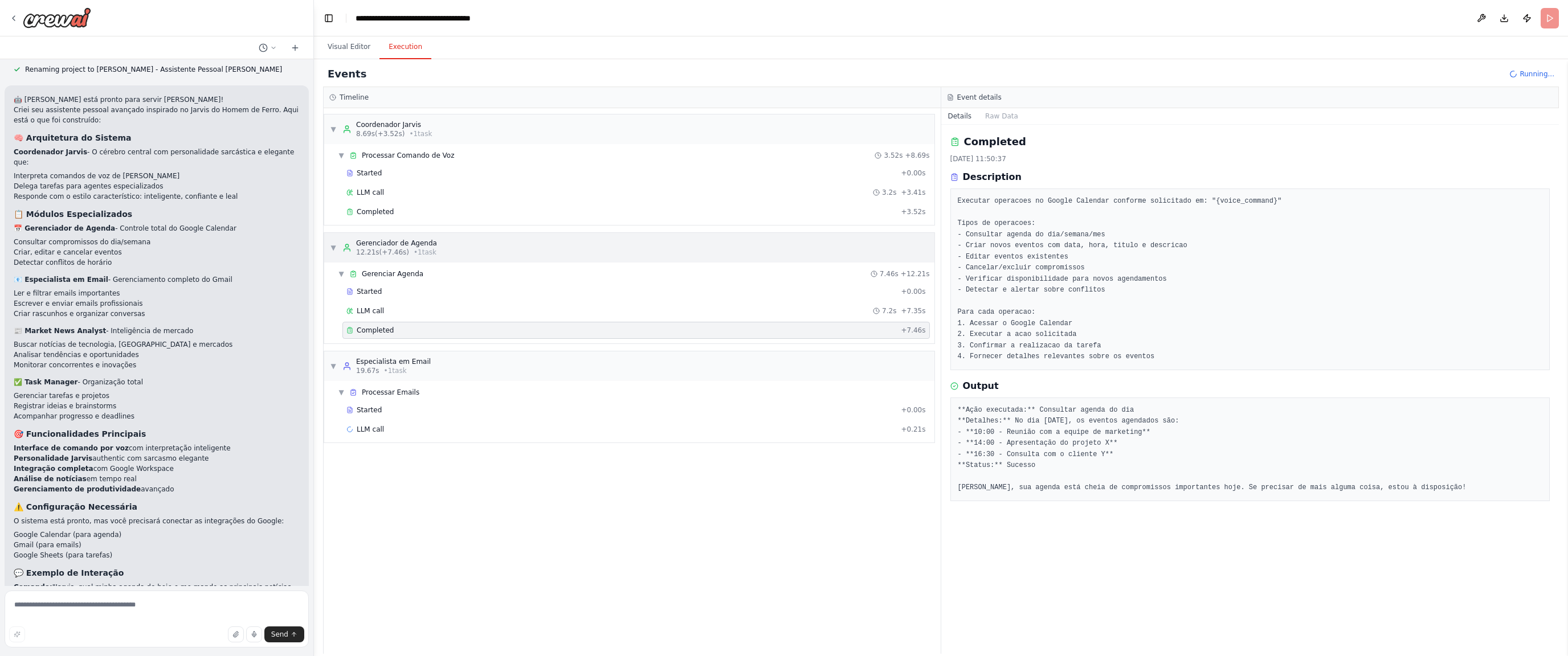
click at [332, 240] on div "▼ Gerenciador de Agenda 12.21s (+7.46s) • 1 task" at bounding box center [383, 248] width 107 height 18
click at [332, 240] on div "▶ Gerenciador de Agenda 12.21s (+7.46s) • 1 task" at bounding box center [383, 248] width 107 height 18
drag, startPoint x: 1065, startPoint y: 563, endPoint x: 926, endPoint y: 327, distance: 273.9
click at [1046, 539] on div "Completed 15/10/2025, 11:50:37 Description Executar operacoes no Google Calenda…" at bounding box center [1250, 389] width 618 height 529
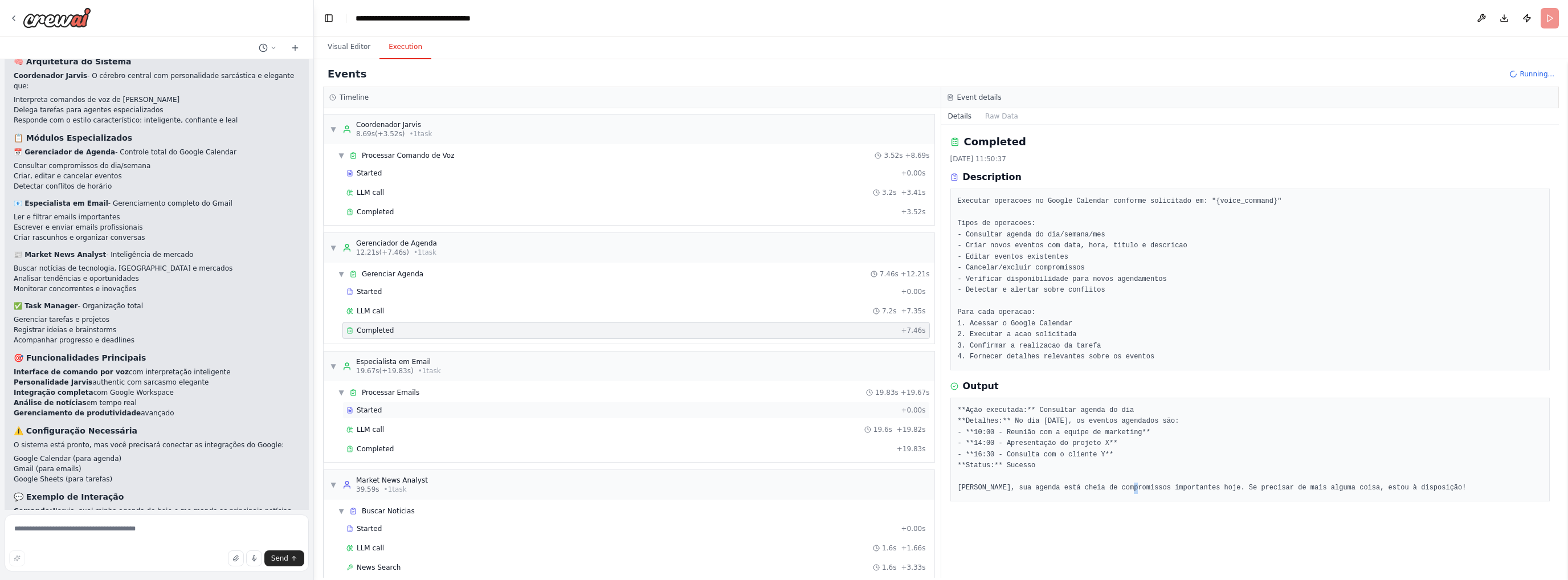
scroll to position [50, 0]
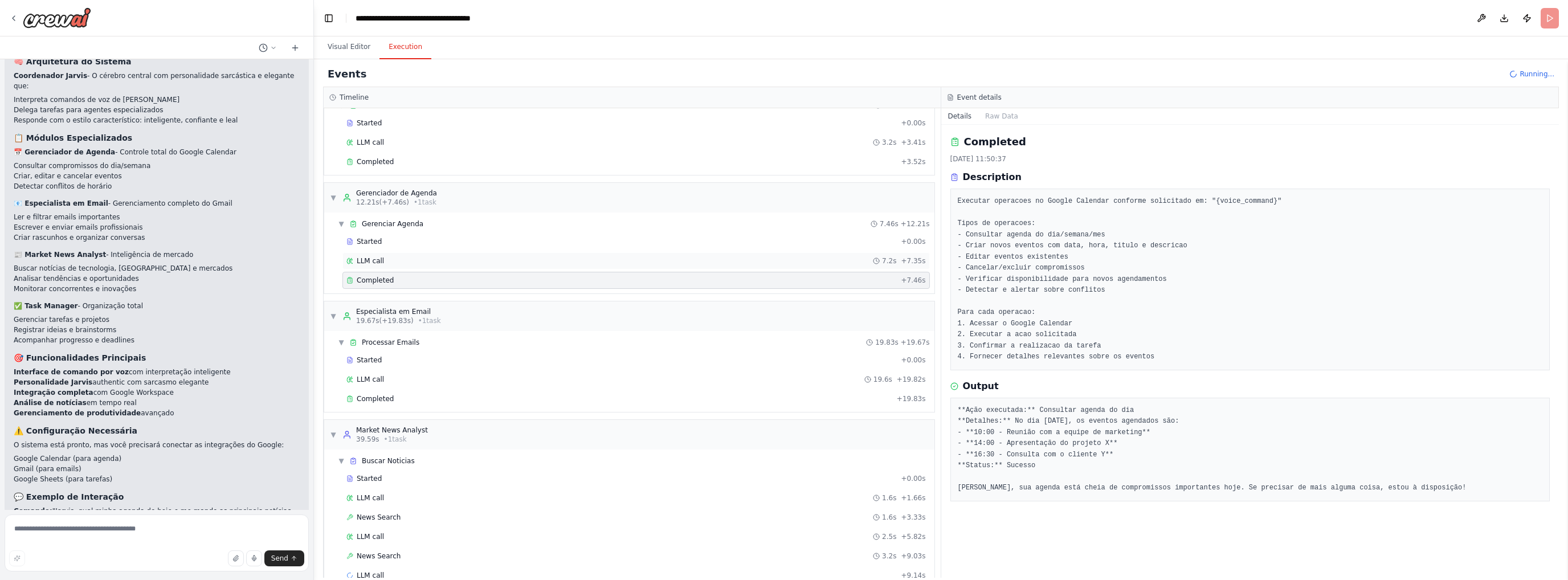
click at [396, 257] on div "LLM call 7.2s + 7.35s" at bounding box center [636, 260] width 579 height 9
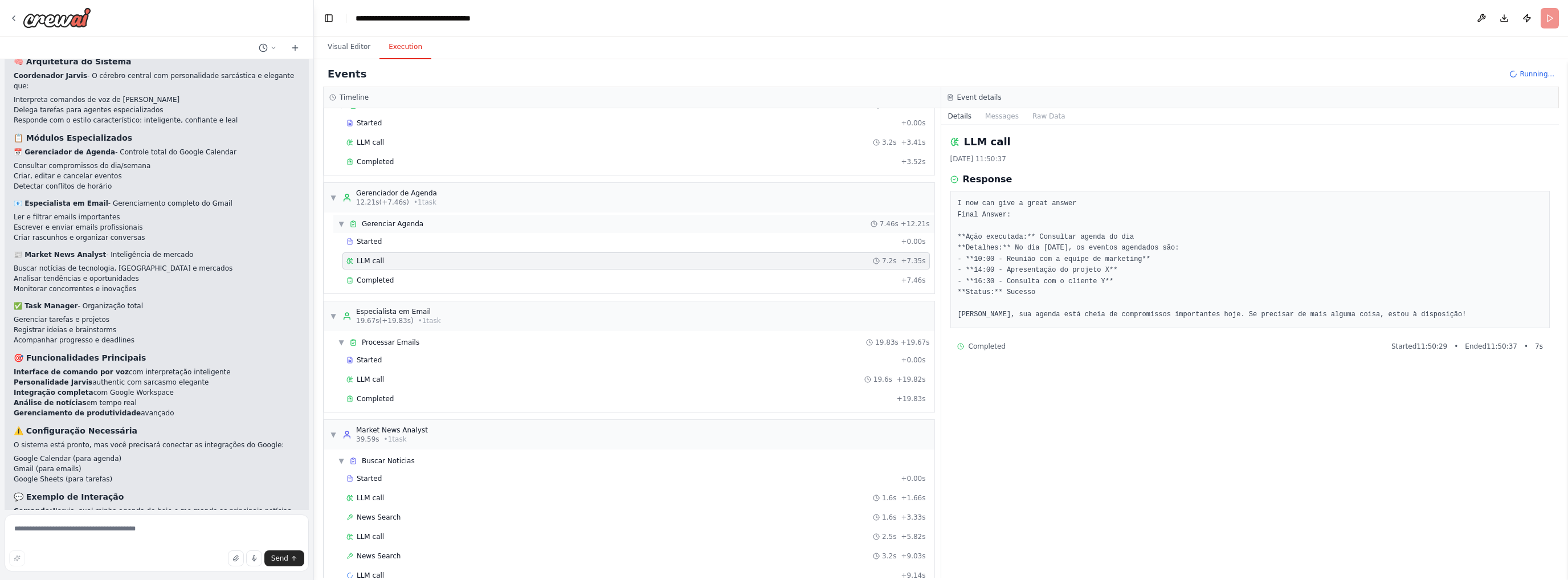
click at [374, 230] on div "▼ Gerenciar Agenda 7.46s + 12.21s" at bounding box center [634, 224] width 601 height 18
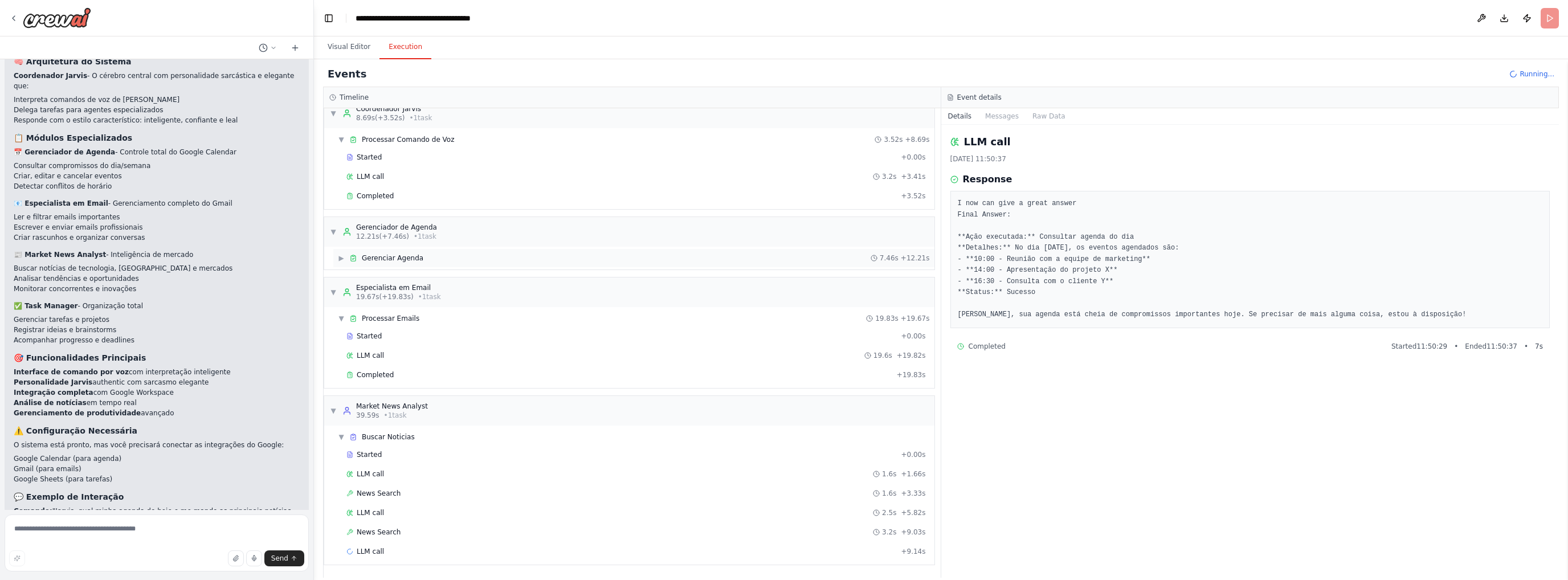
scroll to position [12, 0]
click at [335, 231] on span "▼" at bounding box center [333, 236] width 7 height 9
click at [335, 245] on span "▶" at bounding box center [333, 248] width 7 height 9
click at [405, 270] on span "Gerenciar Agenda" at bounding box center [392, 274] width 61 height 9
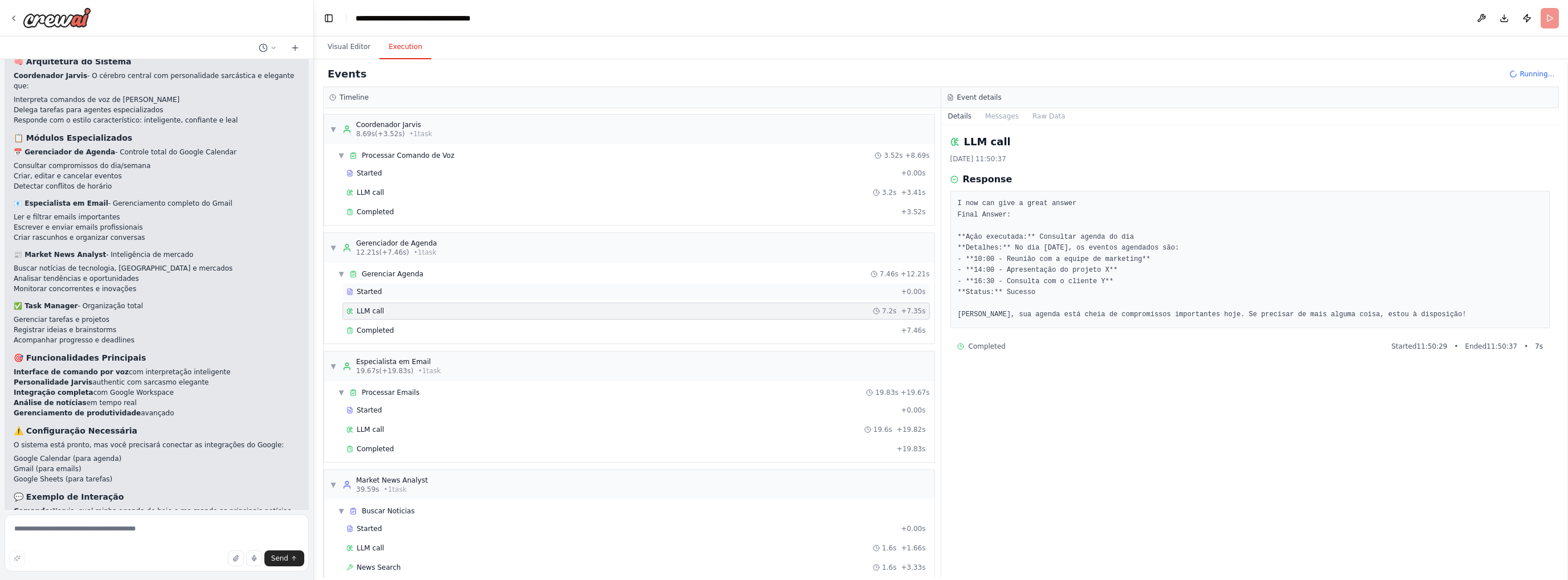
click at [369, 288] on span "Started" at bounding box center [369, 292] width 25 height 9
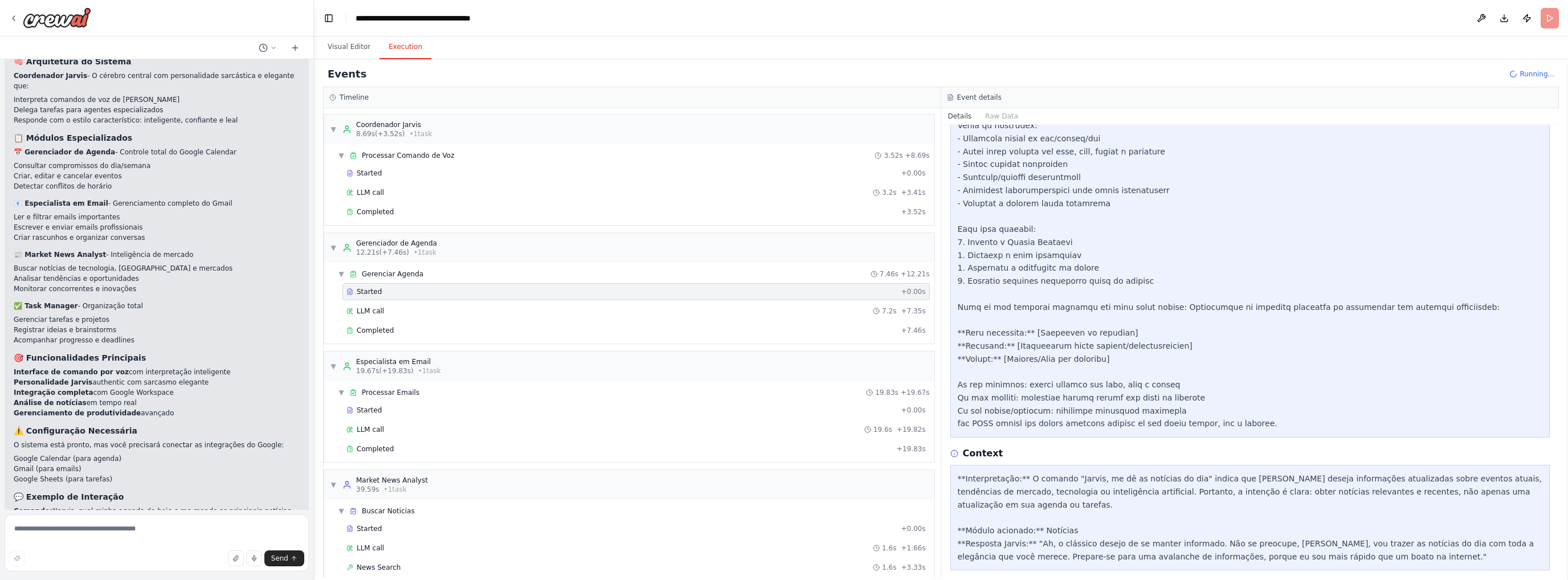
scroll to position [321, 0]
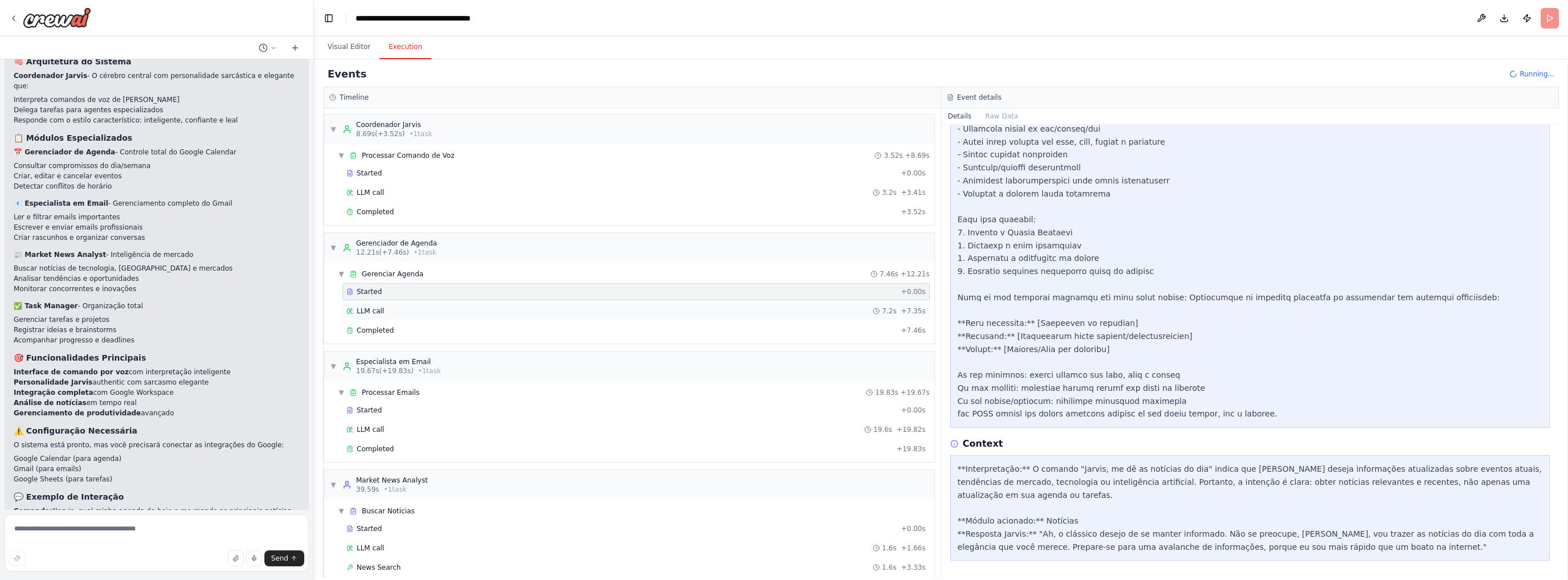
click at [388, 307] on div "LLM call 7.2s + 7.35s" at bounding box center [636, 311] width 579 height 9
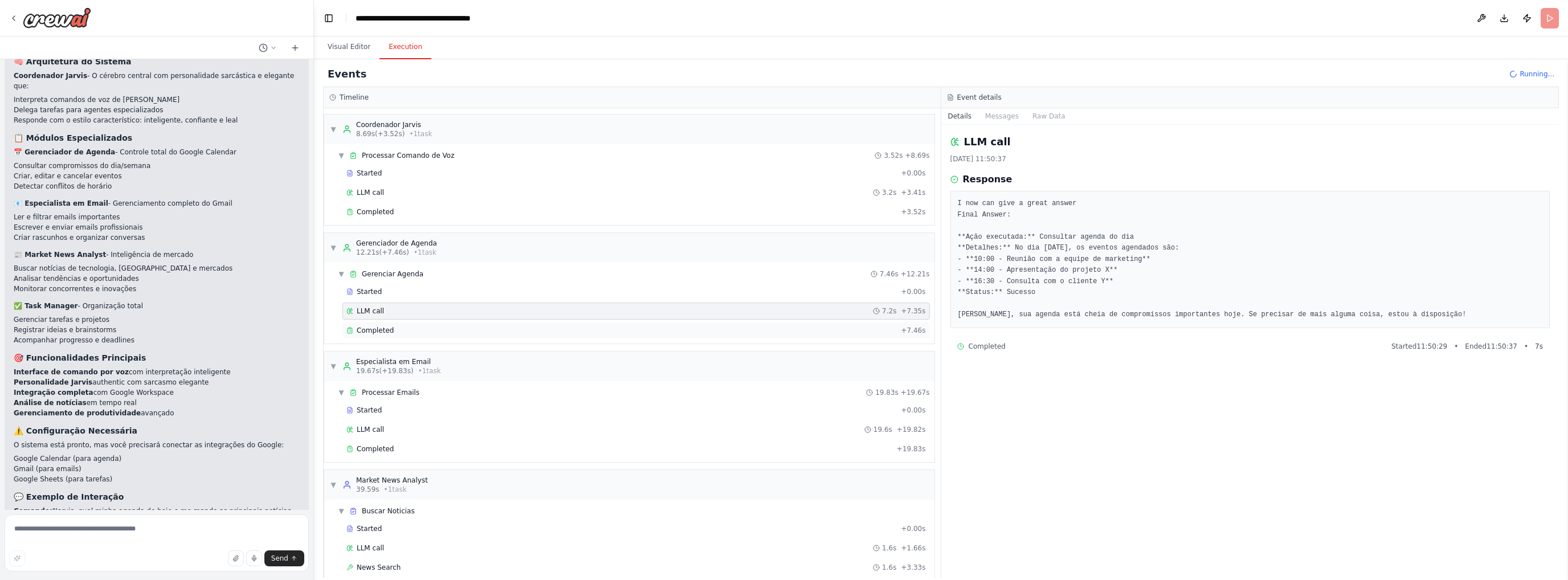
click at [383, 328] on span "Completed" at bounding box center [375, 330] width 37 height 9
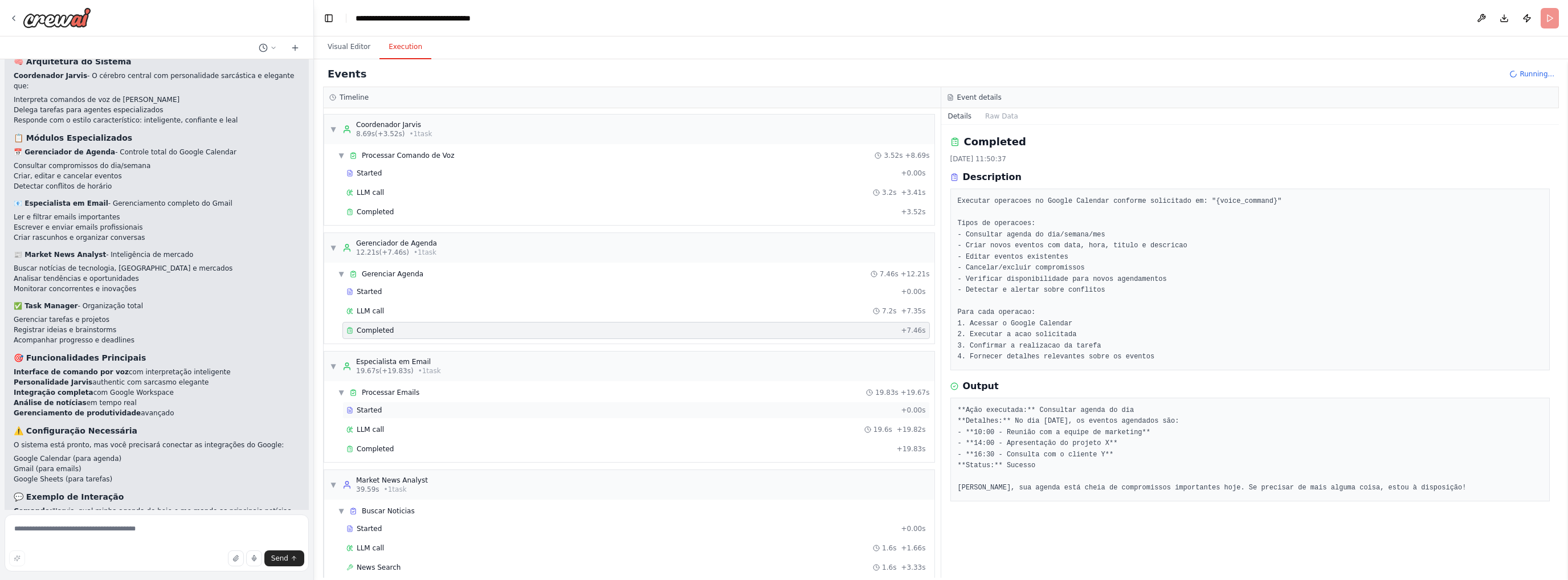
click at [394, 409] on div "Started" at bounding box center [621, 410] width 550 height 9
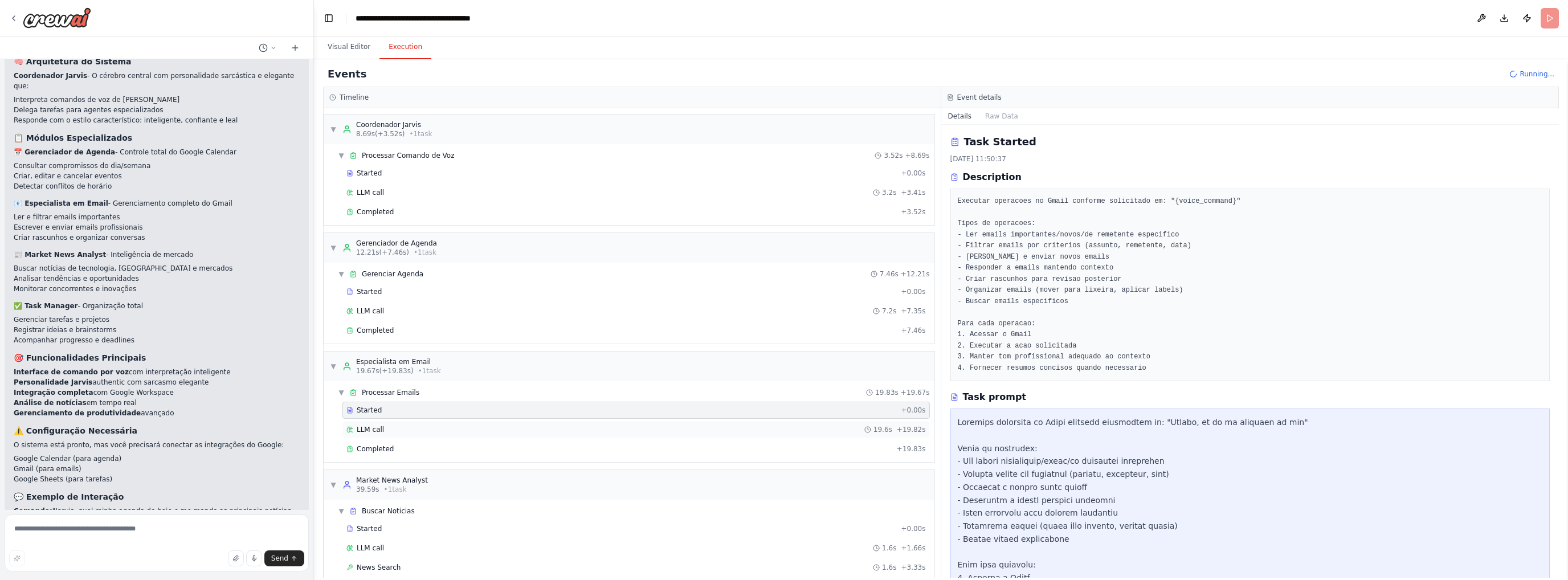
click at [388, 432] on div "LLM call 19.6s + 19.82s" at bounding box center [636, 430] width 587 height 17
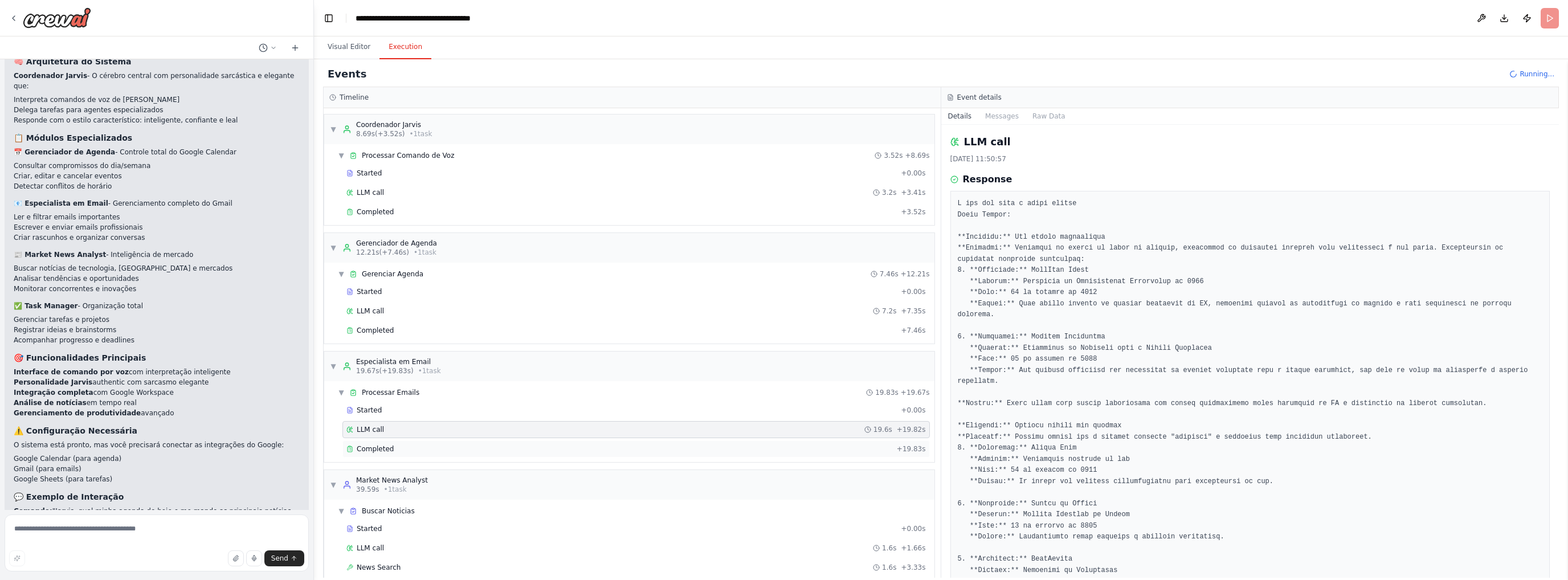
click at [388, 444] on span "Completed" at bounding box center [375, 449] width 37 height 9
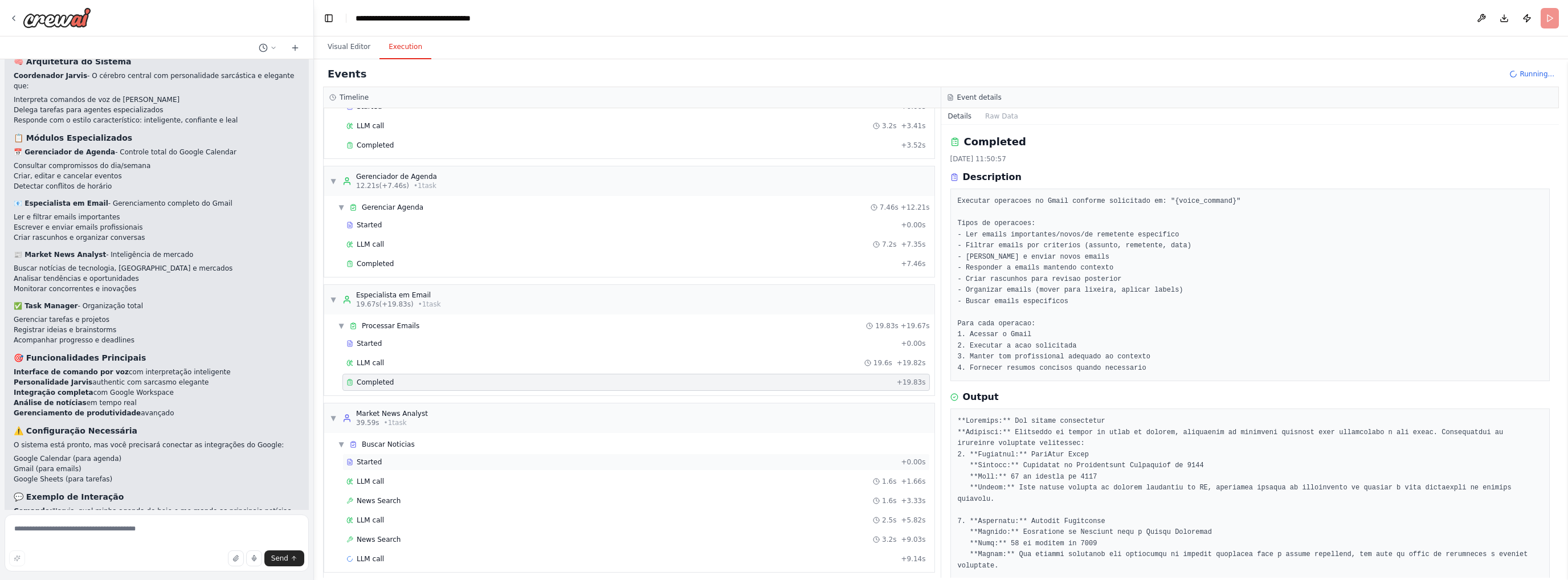
scroll to position [69, 0]
click at [388, 537] on div "News Search 3.2s + 9.03s" at bounding box center [636, 537] width 587 height 17
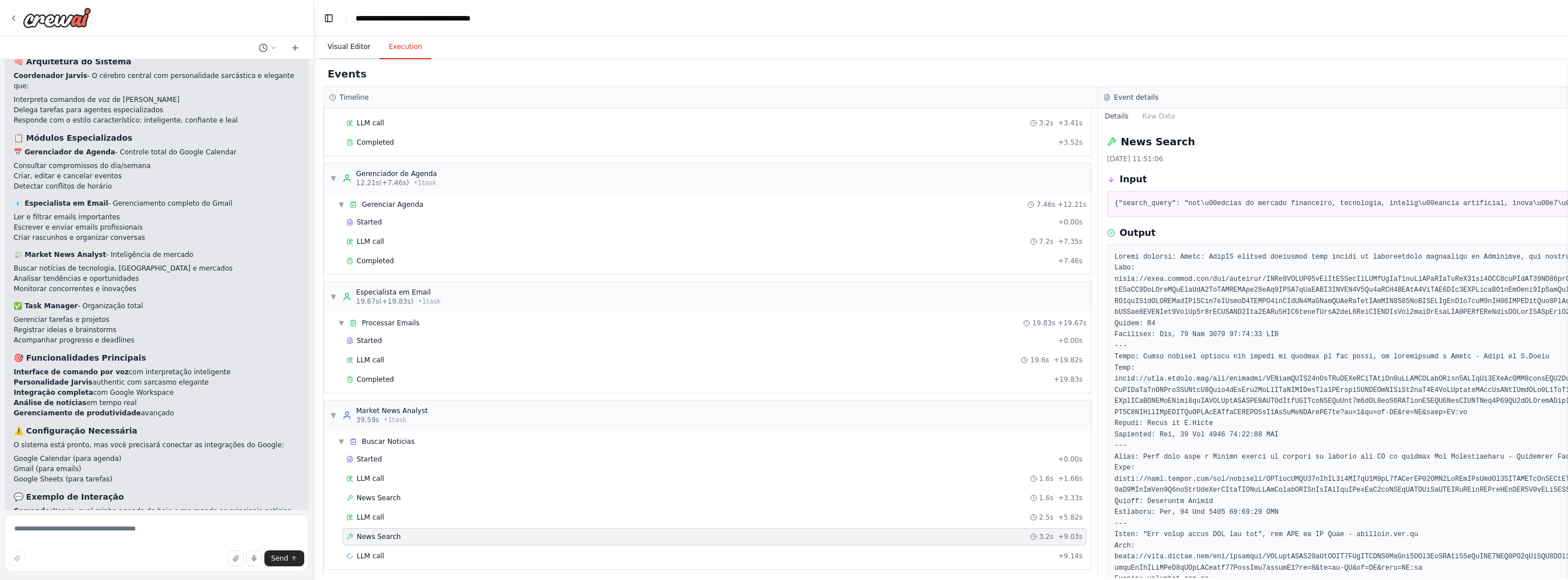
click at [349, 50] on button "Visual Editor" at bounding box center [349, 47] width 61 height 24
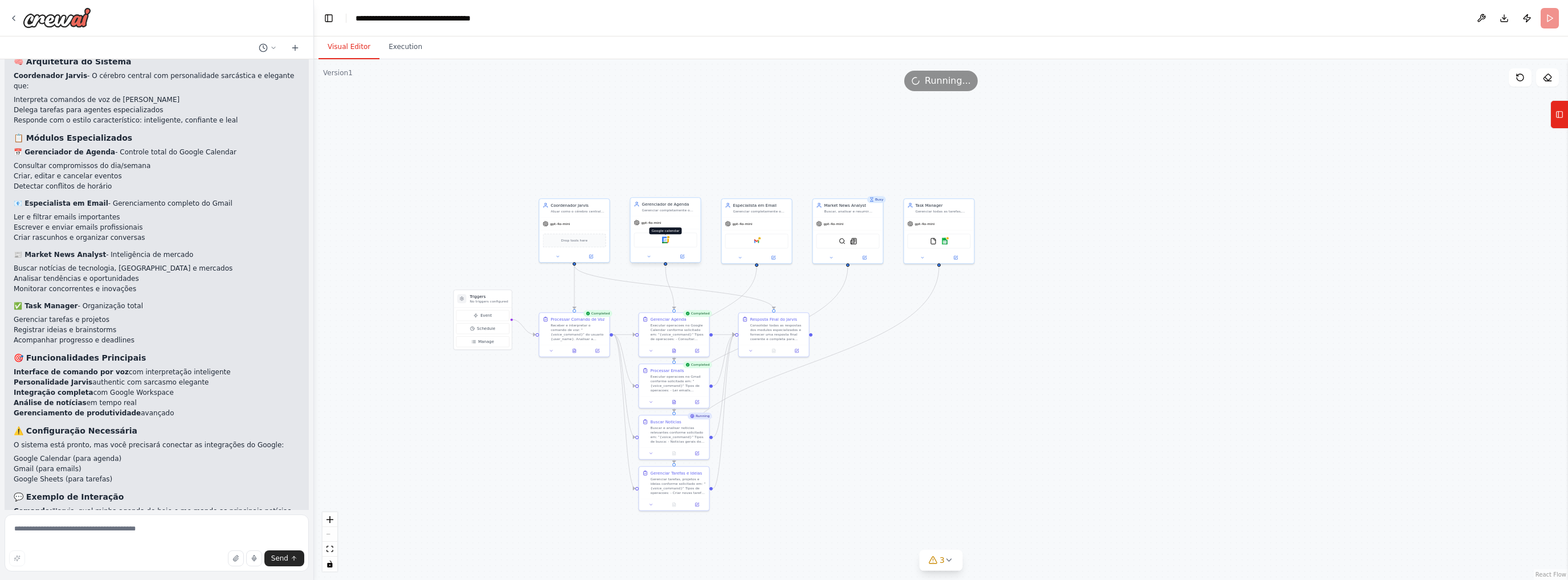
click at [665, 240] on img at bounding box center [665, 239] width 7 height 7
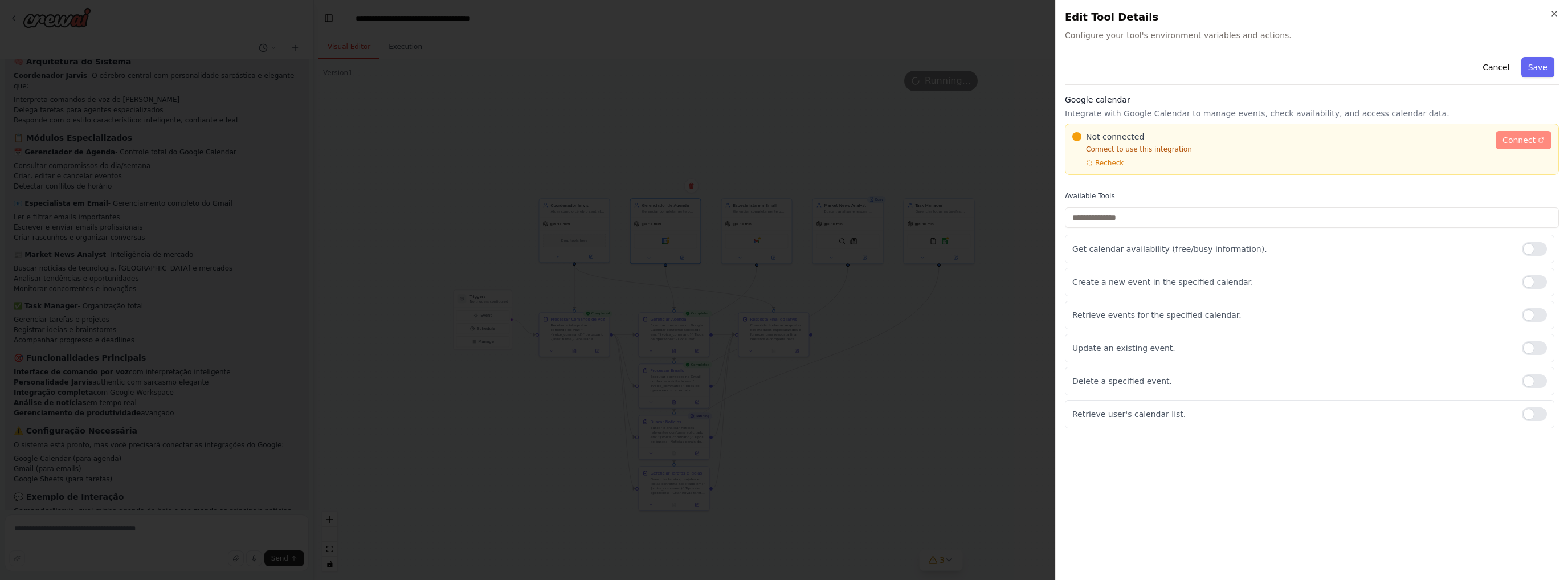
click at [1046, 142] on span "Connect" at bounding box center [1519, 140] width 33 height 12
click at [1046, 159] on span "Recheck" at bounding box center [1109, 162] width 29 height 9
click at [1046, 11] on icon "button" at bounding box center [1554, 13] width 9 height 9
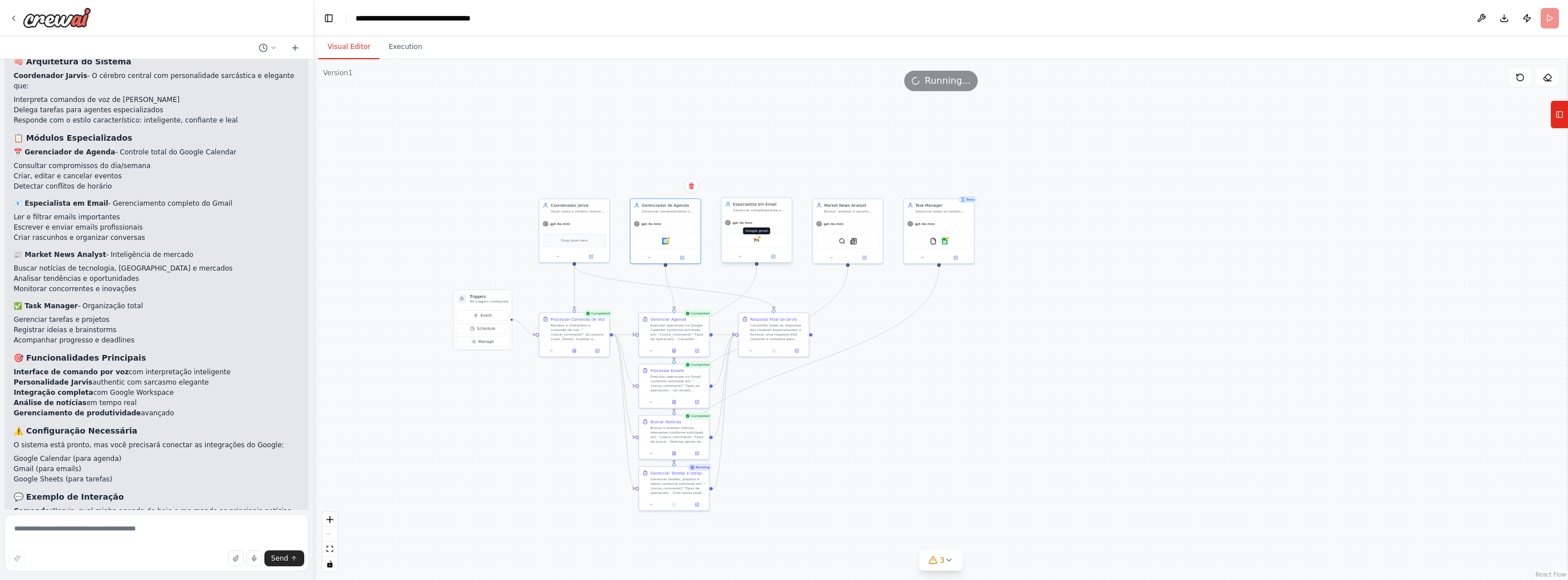
click at [757, 239] on img at bounding box center [756, 239] width 7 height 7
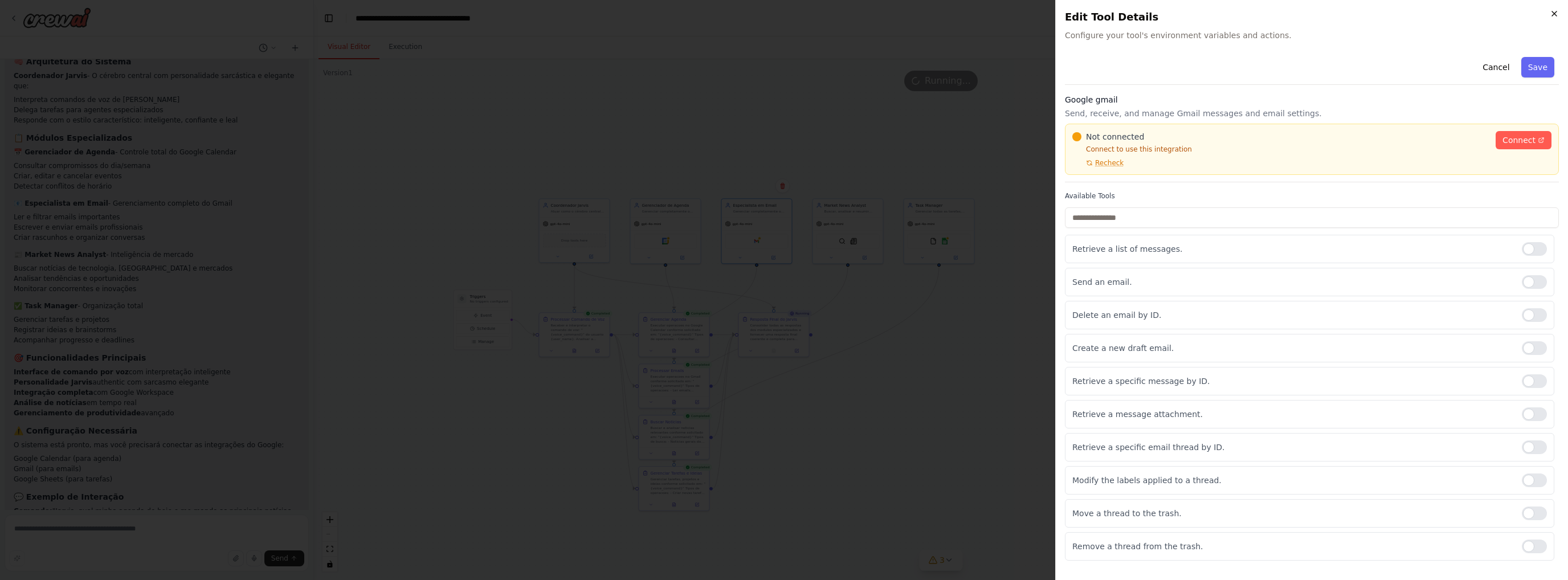
click at [1046, 13] on icon "button" at bounding box center [1554, 13] width 4 height 4
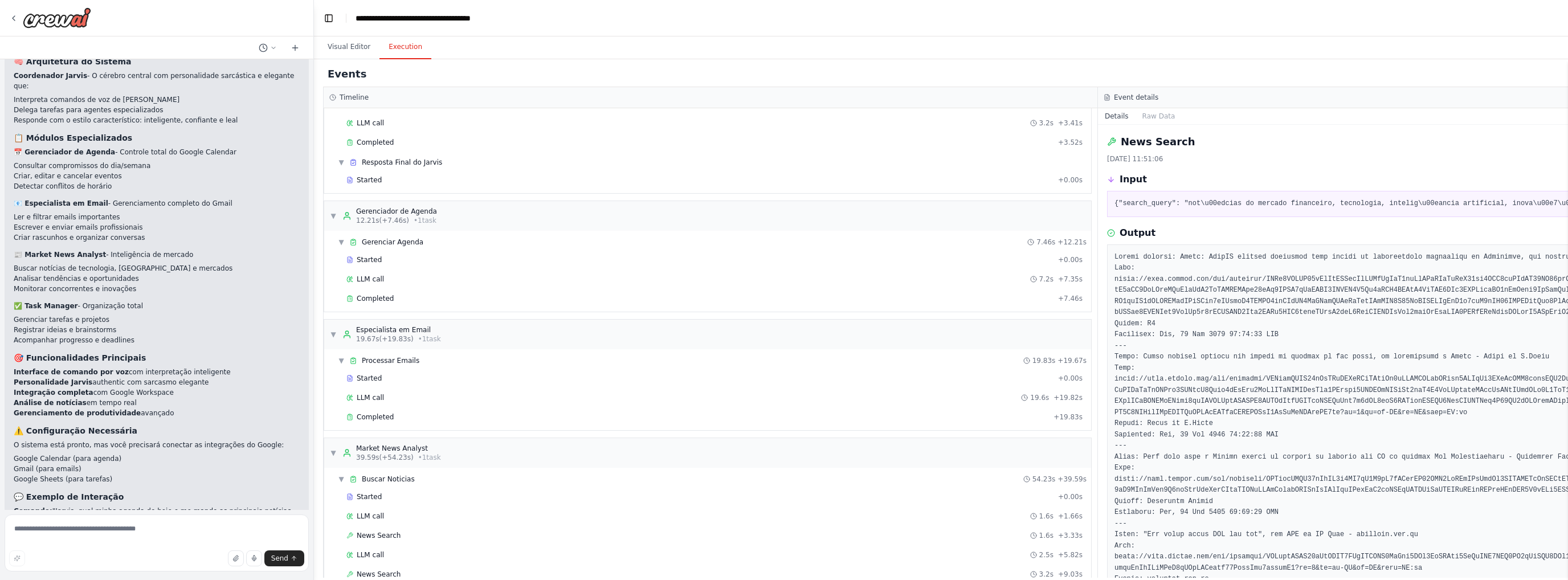
click at [402, 51] on button "Execution" at bounding box center [405, 47] width 52 height 24
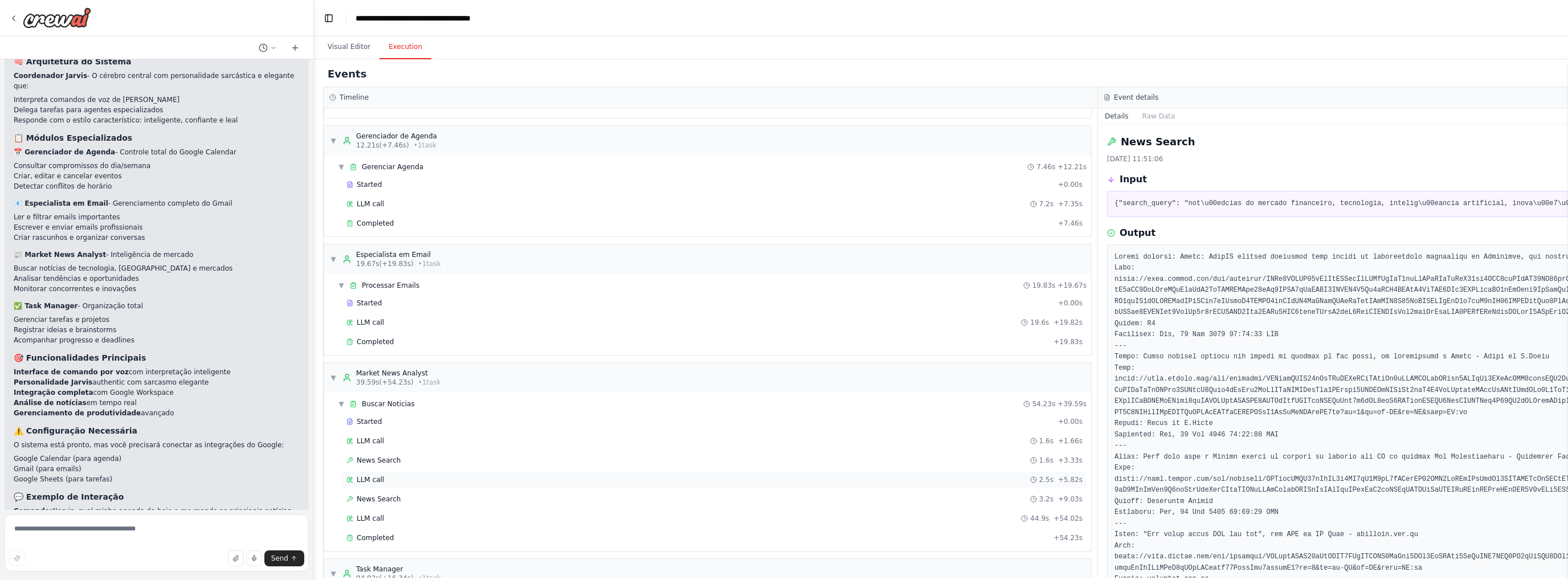
scroll to position [282, 0]
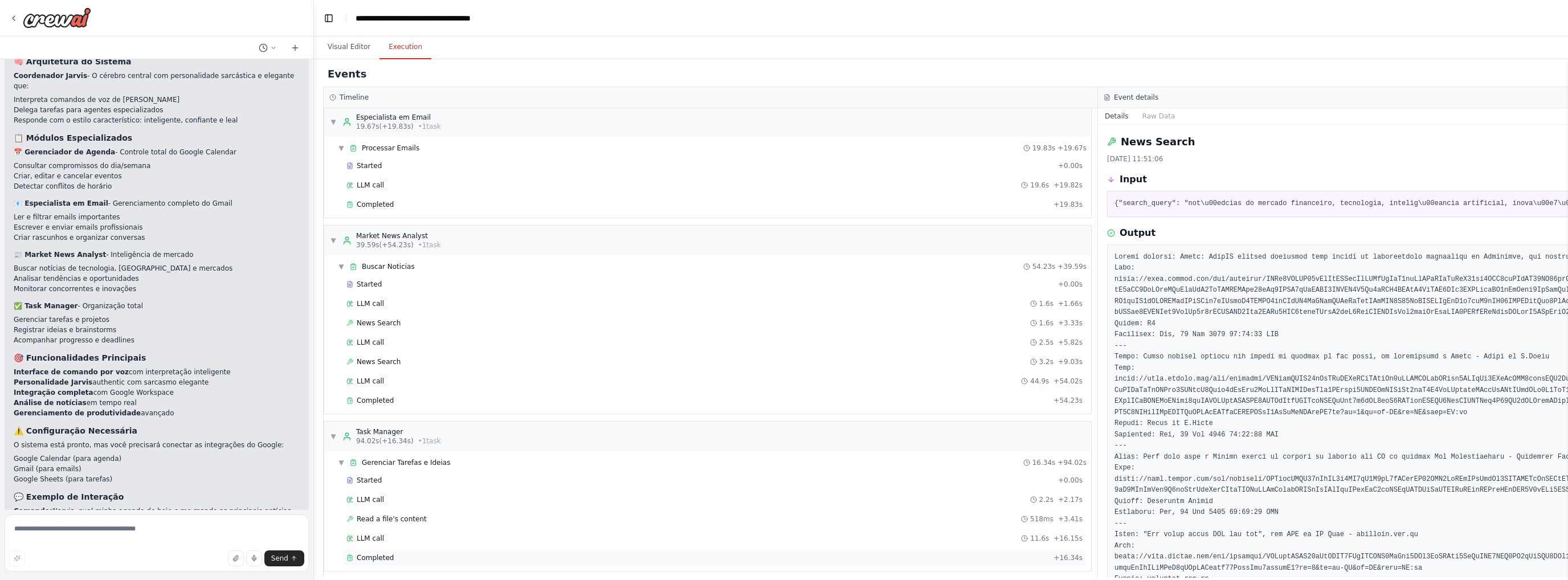
click at [396, 549] on div "Completed + 16.34s" at bounding box center [715, 557] width 744 height 17
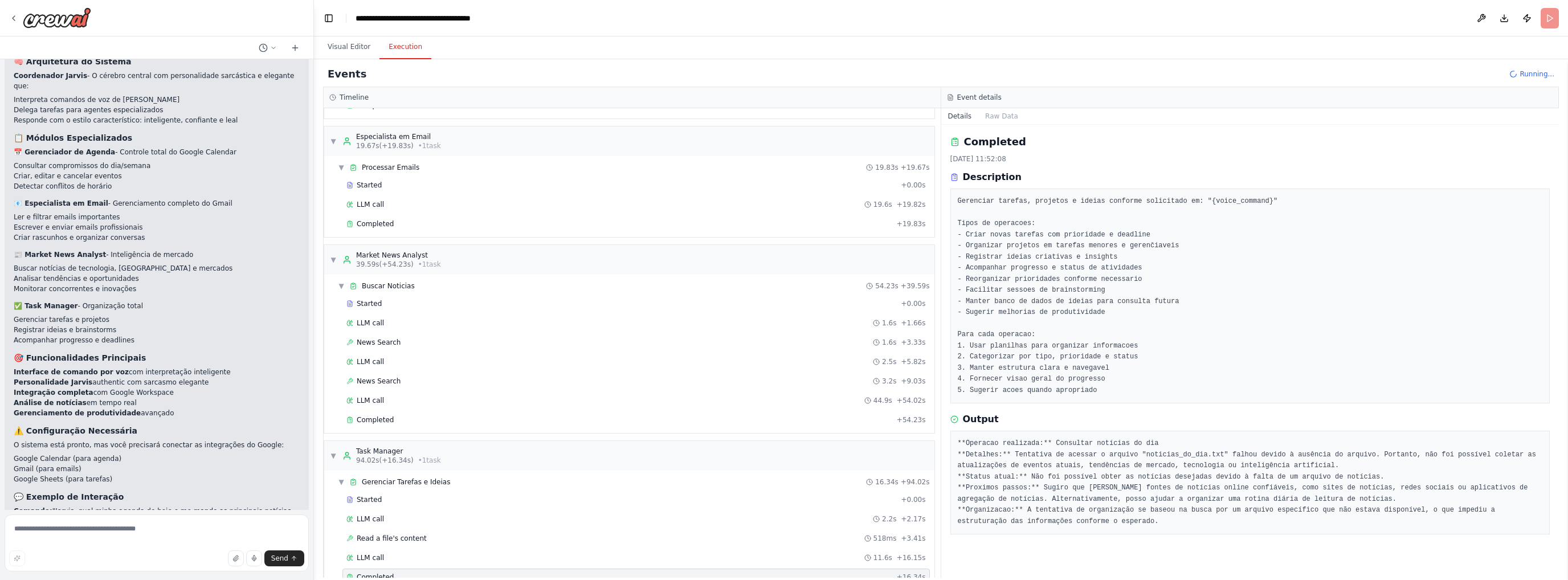
scroll to position [301, 0]
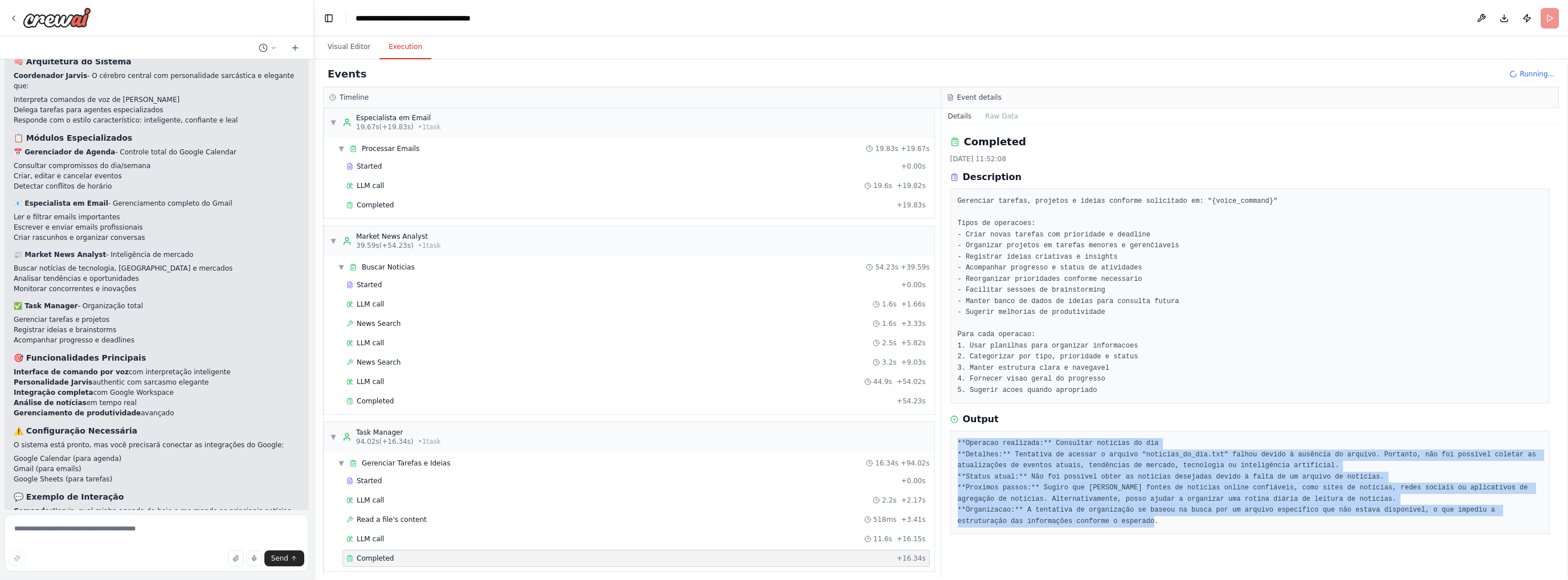
drag, startPoint x: 1076, startPoint y: 521, endPoint x: 957, endPoint y: 445, distance: 141.2
click at [957, 445] on pre "**Operacao realizada:** Consultar notícias do dia **Detalhes:** Tentativa de ac…" at bounding box center [1250, 483] width 585 height 89
drag, startPoint x: 957, startPoint y: 442, endPoint x: 1080, endPoint y: 519, distance: 145.1
click at [1046, 519] on pre "**Operacao realizada:** Consultar notícias do dia **Detalhes:** Tentativa de ac…" at bounding box center [1250, 483] width 585 height 89
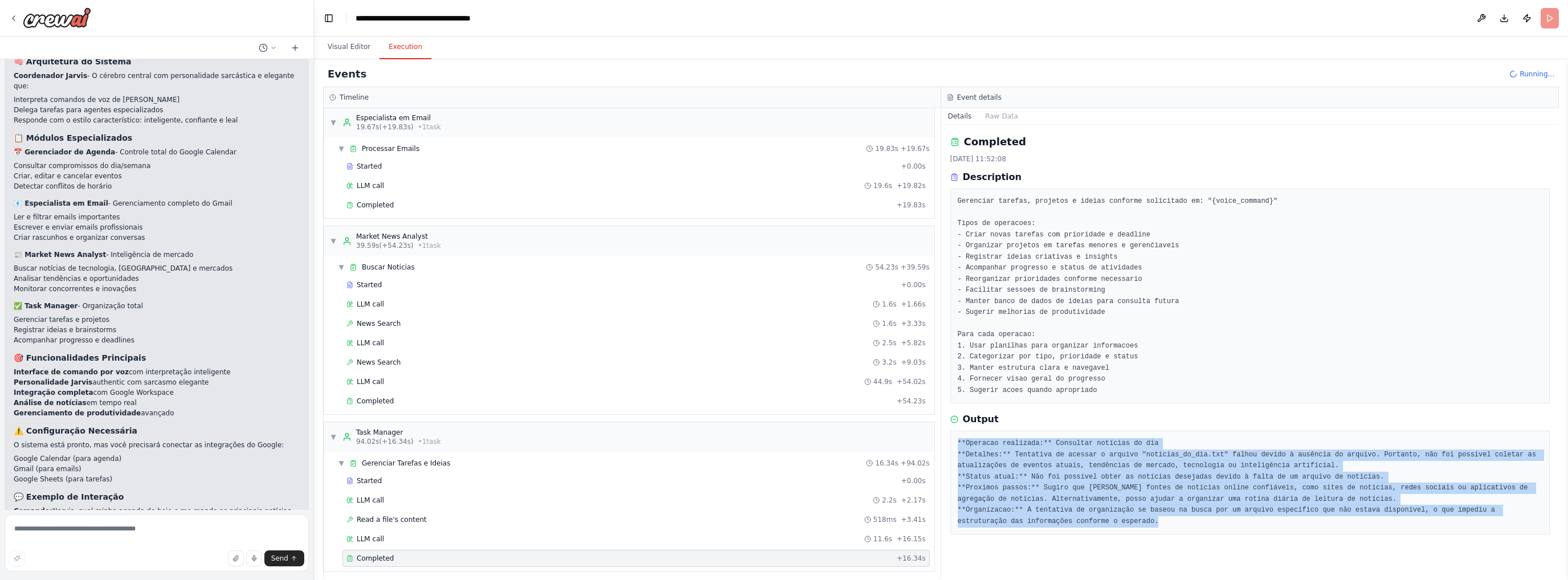
click at [1046, 519] on pre "**Operacao realizada:** Consultar notícias do dia **Detalhes:** Tentativa de ac…" at bounding box center [1250, 483] width 585 height 89
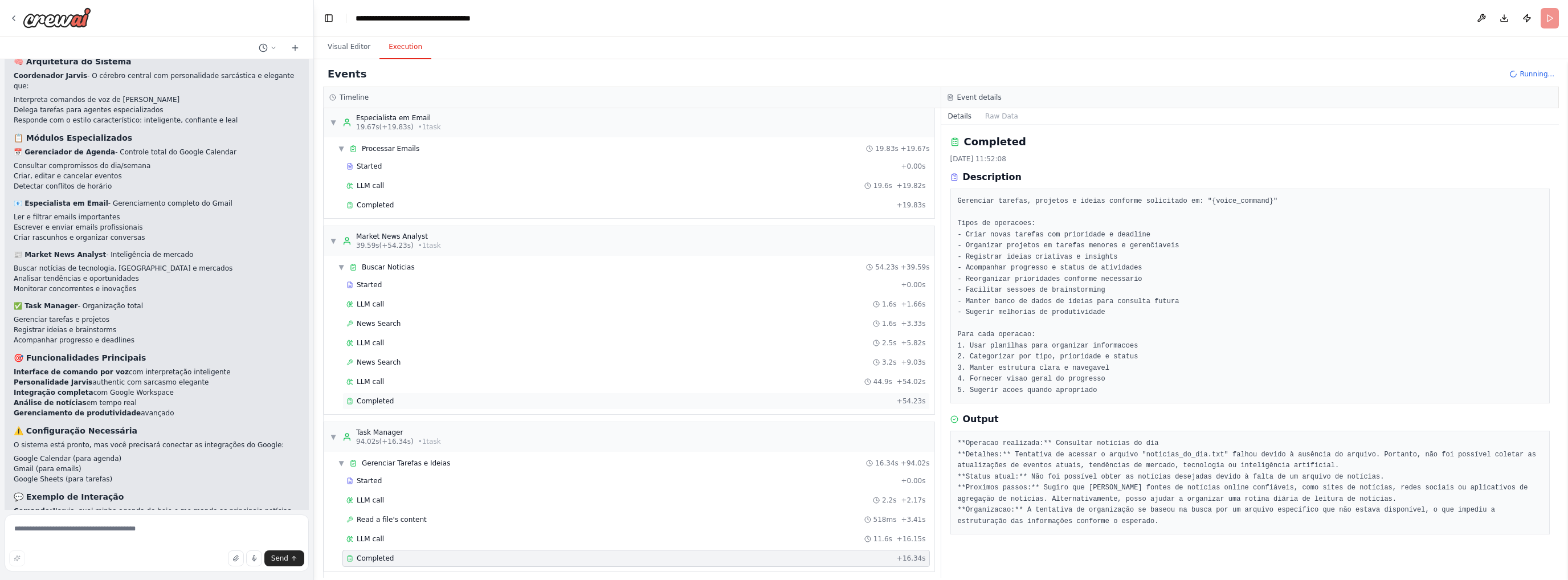
click at [380, 396] on span "Completed" at bounding box center [375, 400] width 37 height 9
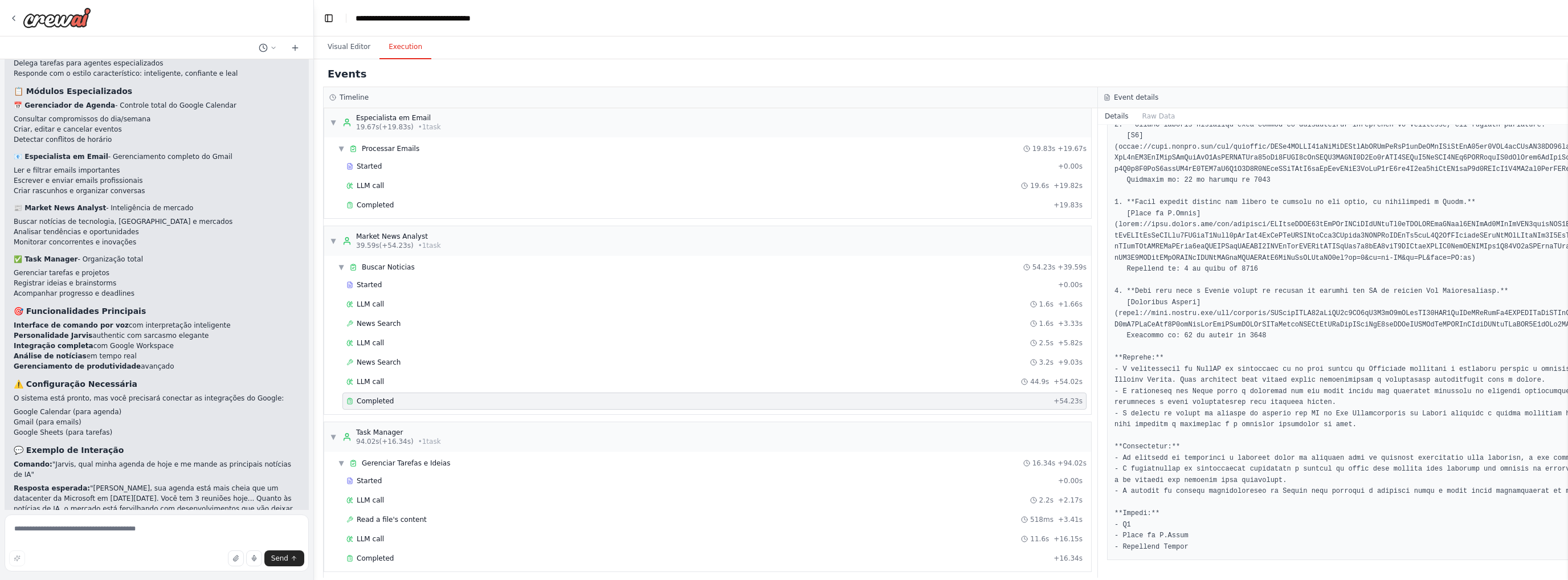
scroll to position [1590, 0]
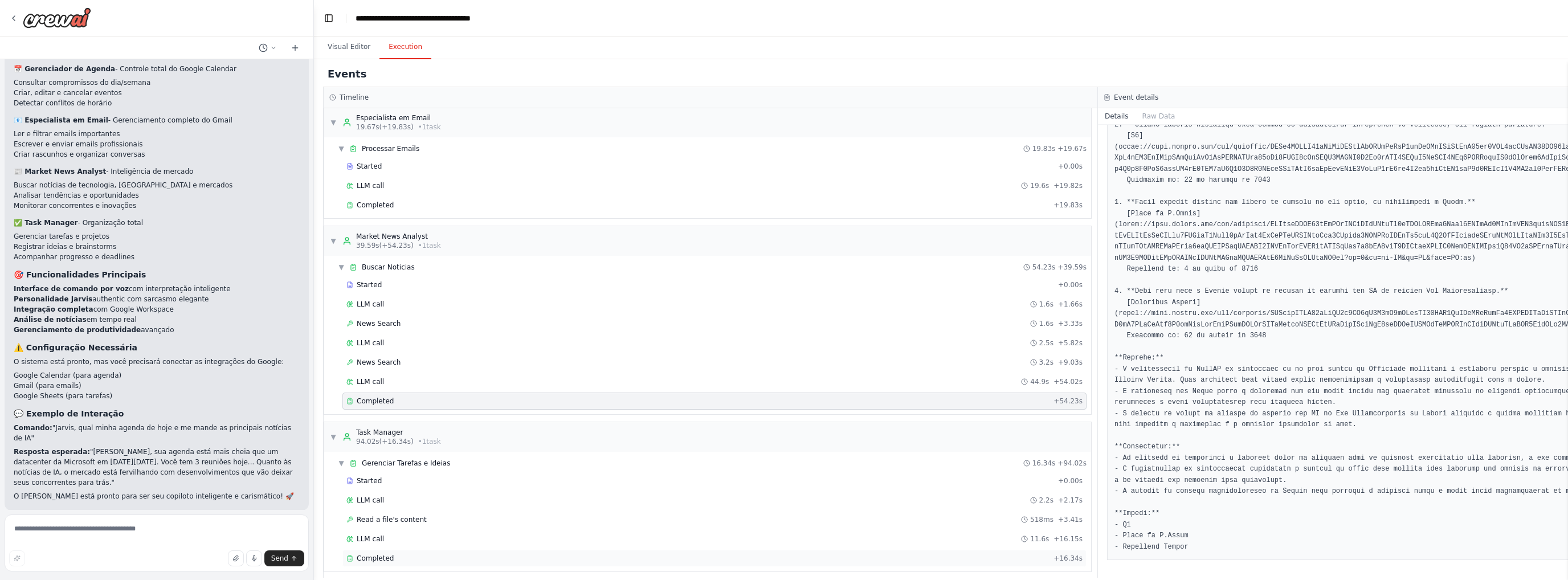
click at [447, 554] on div "Completed" at bounding box center [698, 558] width 702 height 9
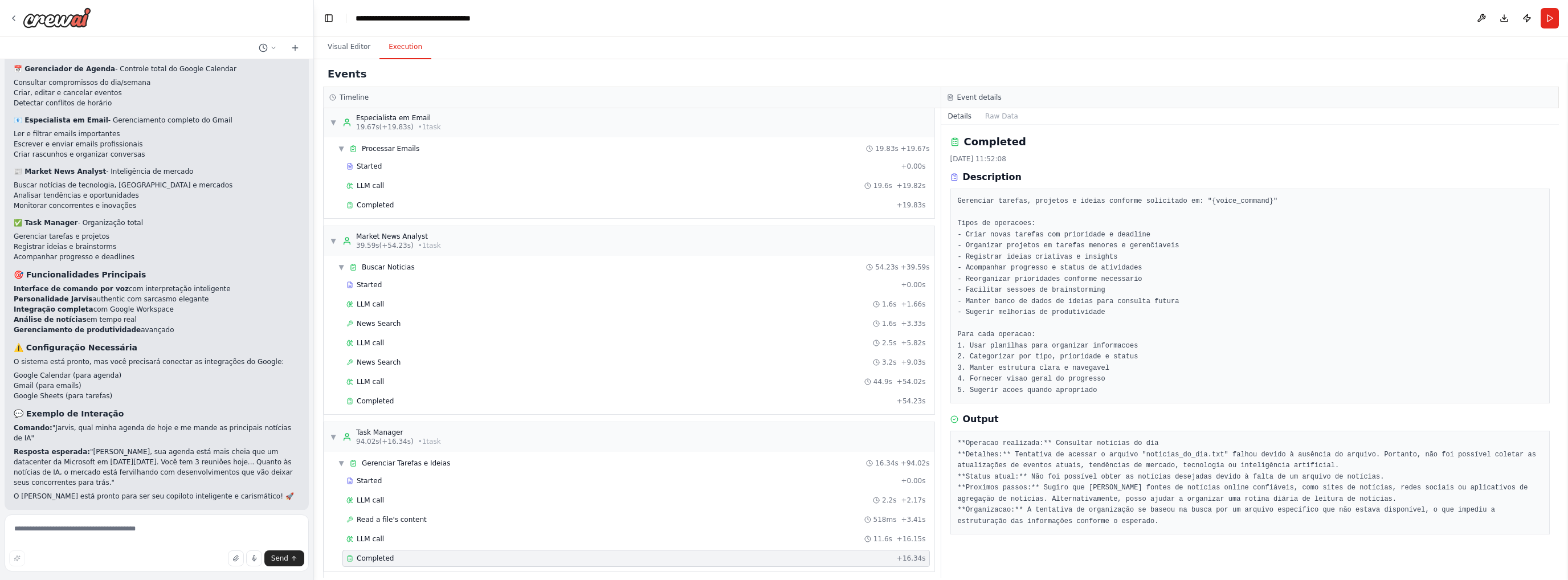
scroll to position [0, 0]
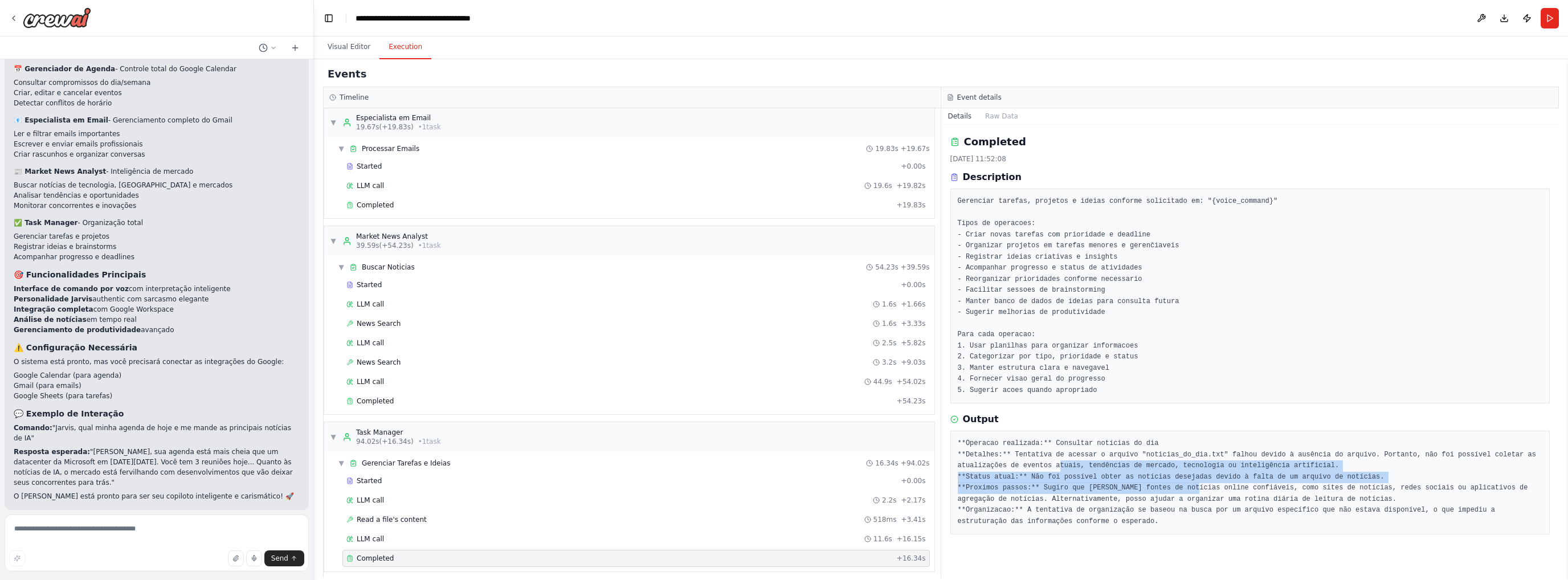
drag, startPoint x: 1001, startPoint y: 459, endPoint x: 1178, endPoint y: 481, distance: 178.4
click at [1046, 481] on pre "**Operacao realizada:** Consultar notícias do dia **Detalhes:** Tentativa de ac…" at bounding box center [1250, 483] width 585 height 89
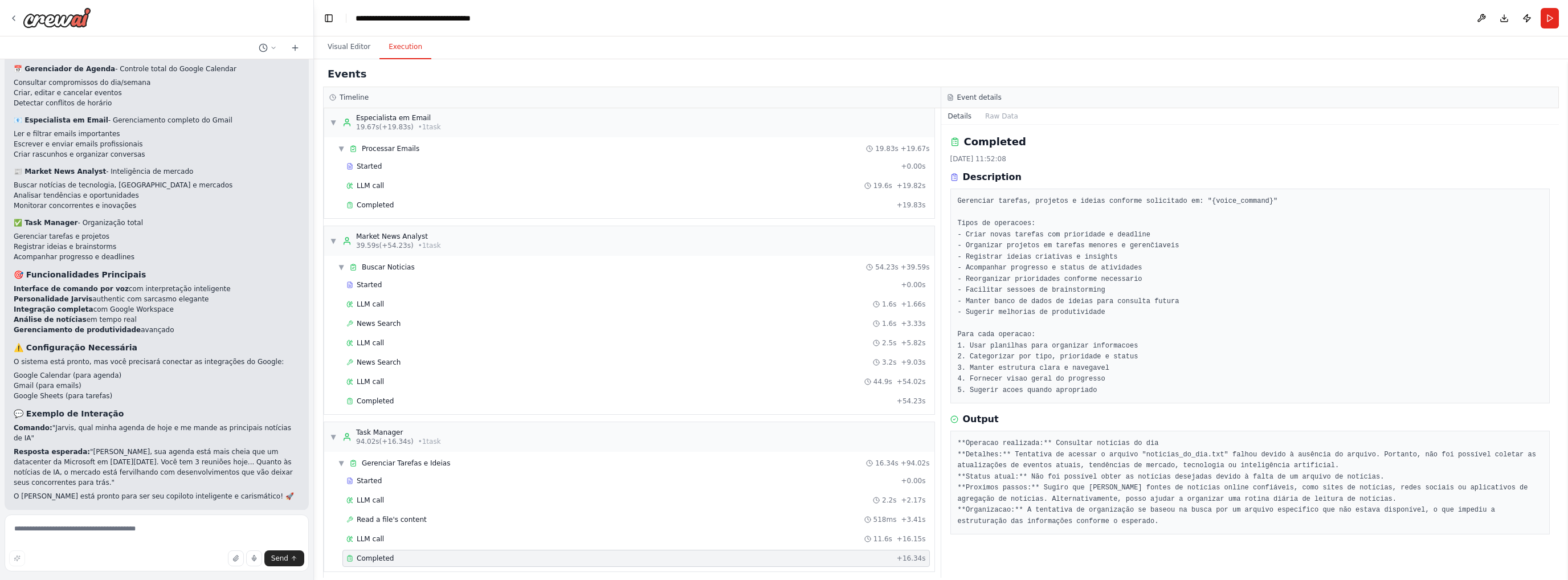
click at [1046, 454] on pre "**Operacao realizada:** Consultar notícias do dia **Detalhes:** Tentativa de ac…" at bounding box center [1250, 483] width 585 height 89
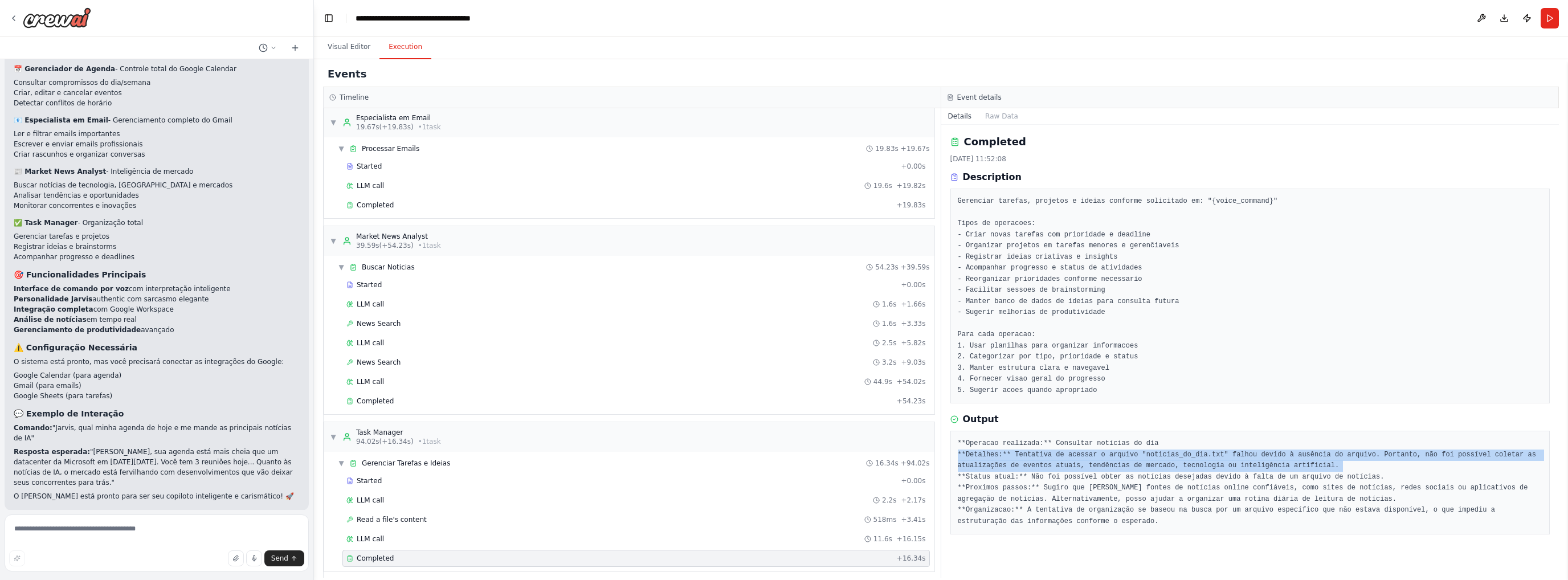
click at [1046, 454] on pre "**Operacao realizada:** Consultar notícias do dia **Detalhes:** Tentativa de ac…" at bounding box center [1250, 483] width 585 height 89
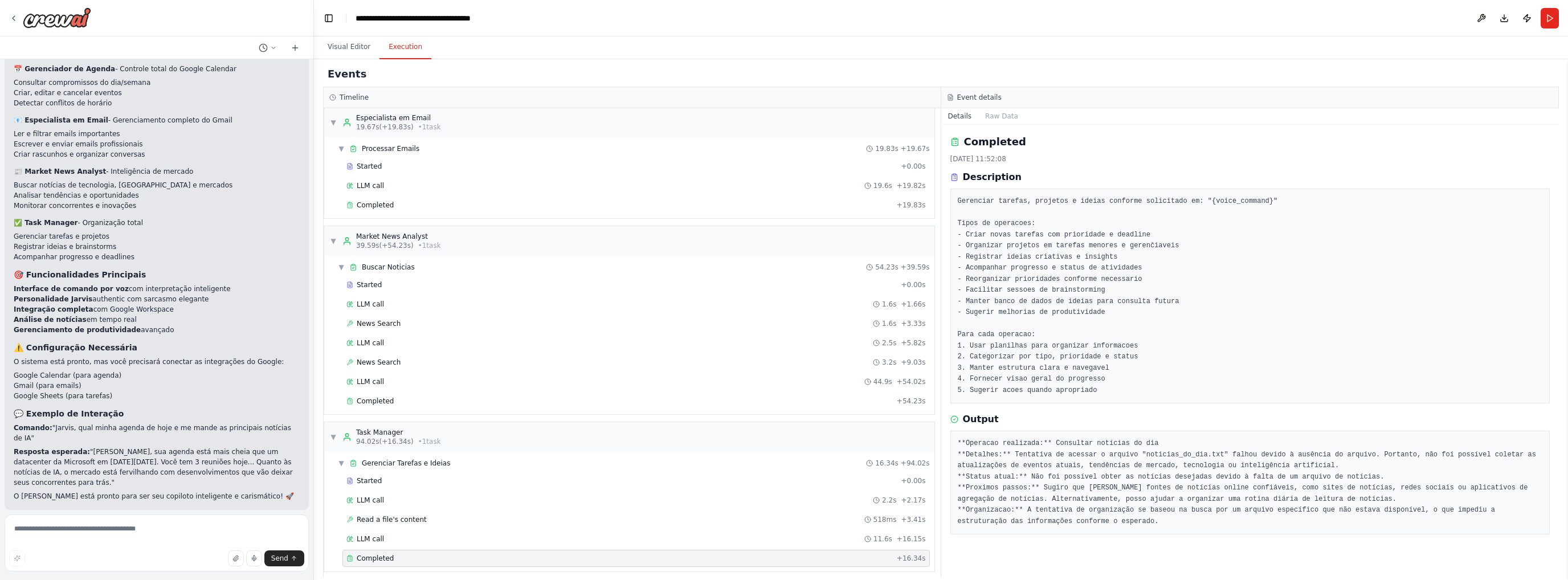
click at [1030, 477] on pre "**Operacao realizada:** Consultar notícias do dia **Detalhes:** Tentativa de ac…" at bounding box center [1250, 483] width 585 height 89
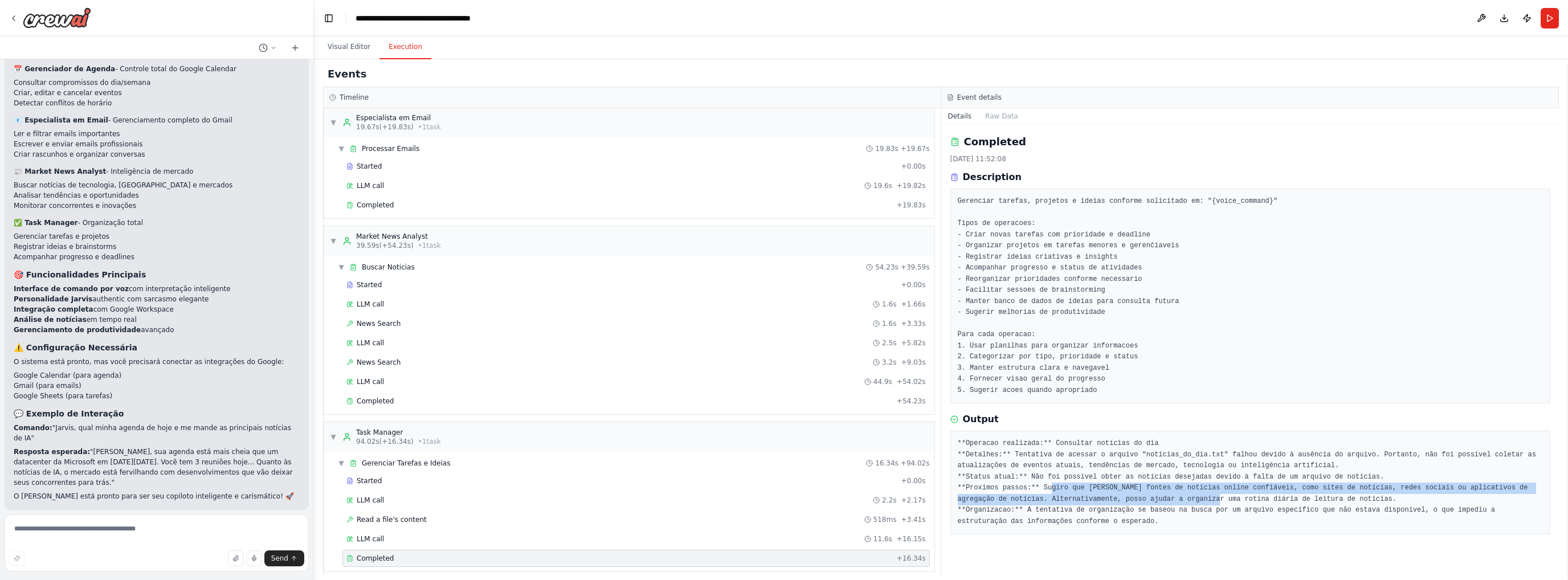
drag, startPoint x: 1043, startPoint y: 487, endPoint x: 1149, endPoint y: 498, distance: 106.6
click at [1046, 498] on pre "**Operacao realizada:** Consultar notícias do dia **Detalhes:** Tentativa de ac…" at bounding box center [1250, 483] width 585 height 89
click at [1046, 485] on pre "**Operacao realizada:** Consultar notícias do dia **Detalhes:** Tentativa de ac…" at bounding box center [1250, 483] width 585 height 89
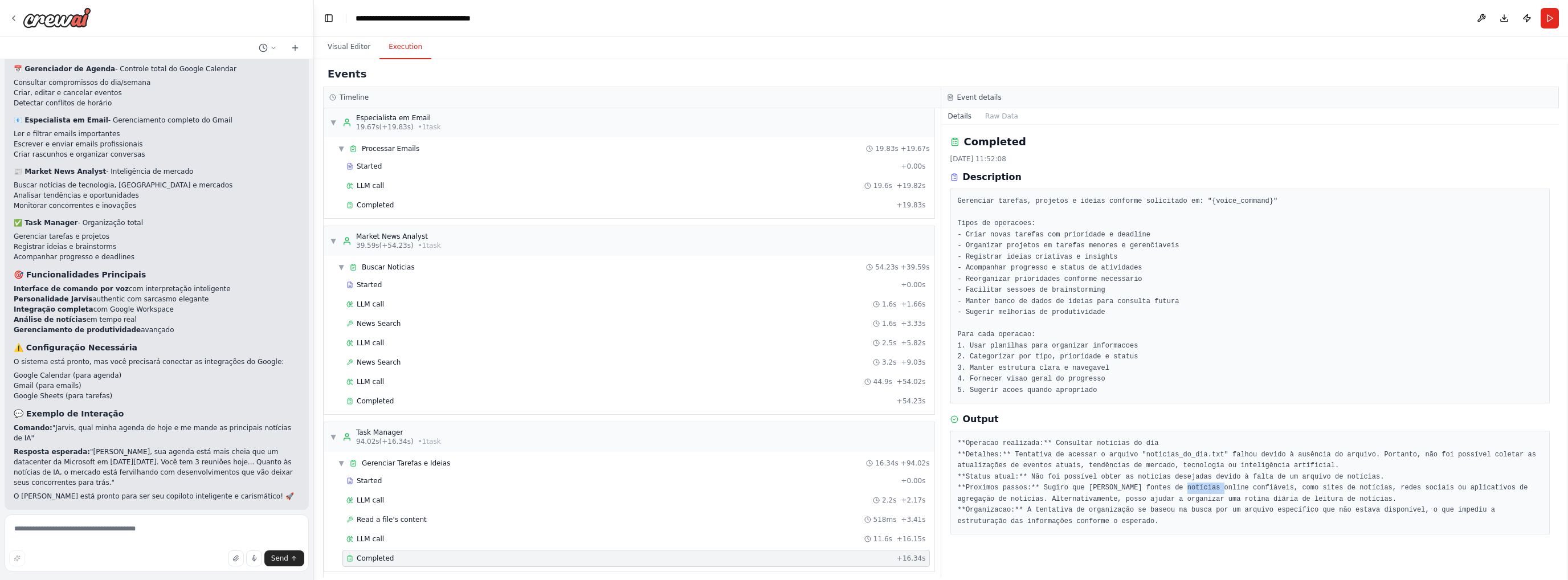
click at [1046, 485] on pre "**Operacao realizada:** Consultar notícias do dia **Detalhes:** Tentativa de ac…" at bounding box center [1250, 483] width 585 height 89
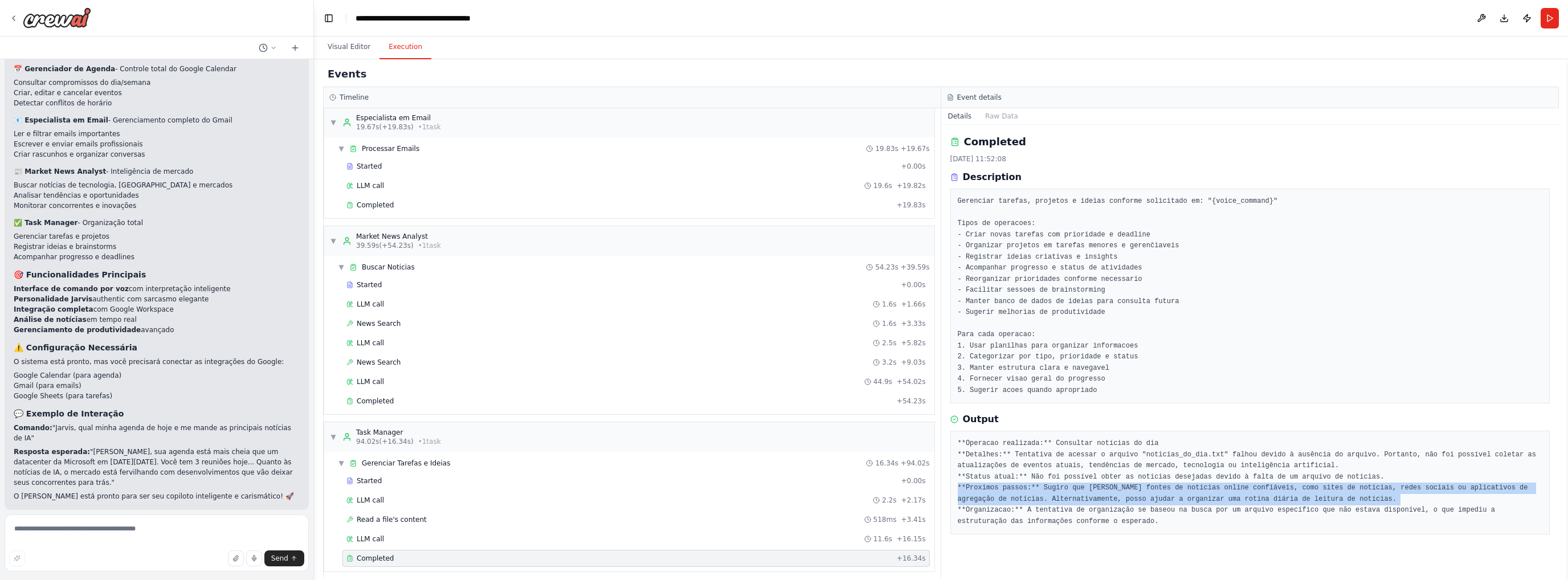
click at [1046, 485] on pre "**Operacao realizada:** Consultar notícias do dia **Detalhes:** Tentativa de ac…" at bounding box center [1250, 483] width 585 height 89
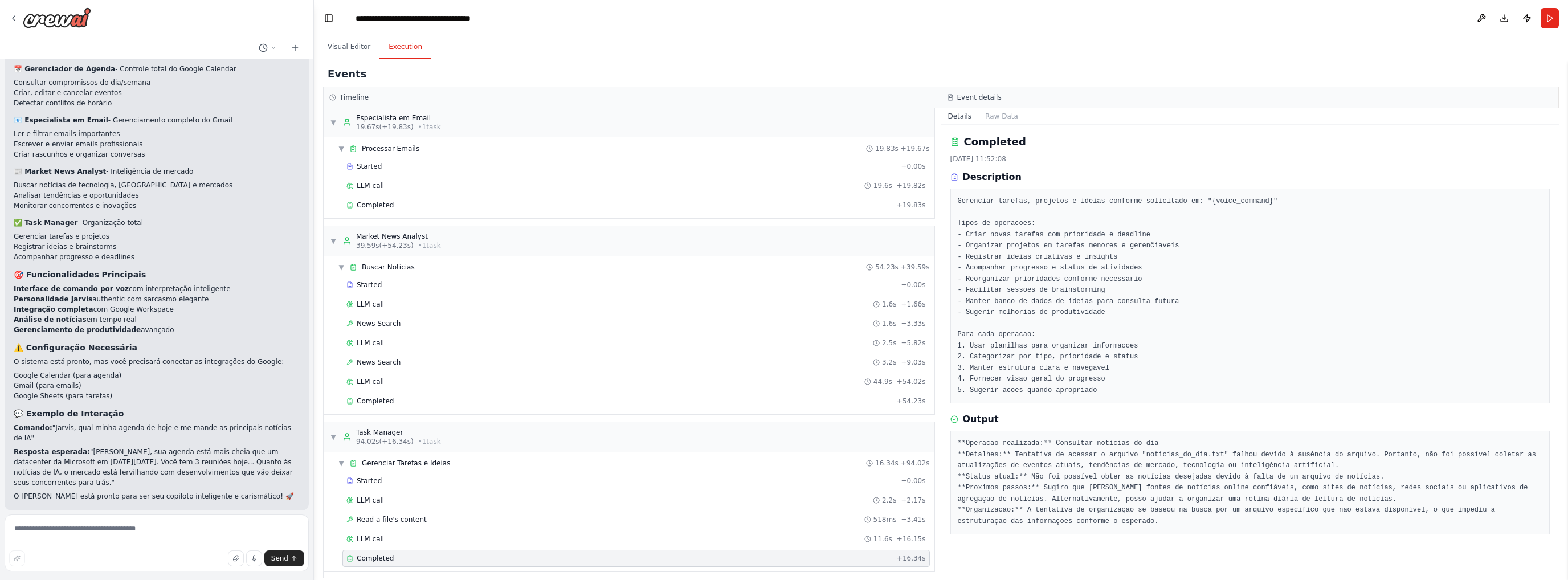
click at [1046, 517] on pre "**Operacao realizada:** Consultar notícias do dia **Detalhes:** Tentativa de ac…" at bounding box center [1250, 483] width 585 height 89
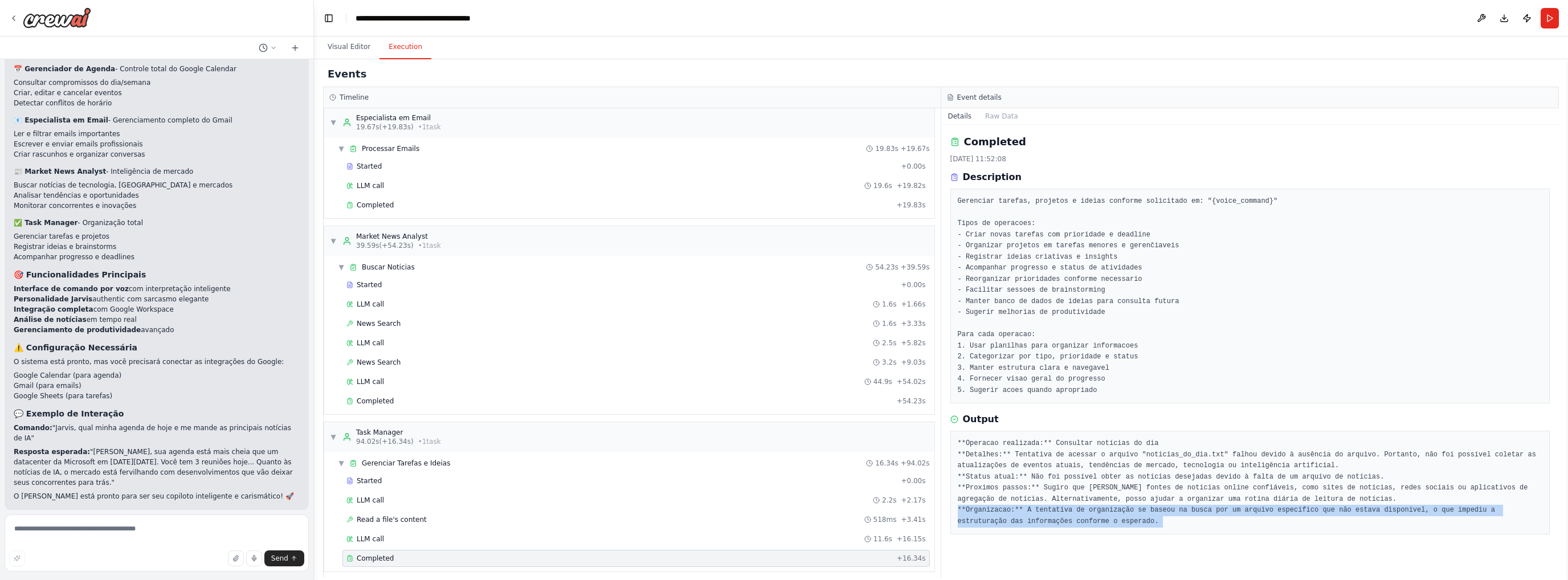
click at [1046, 517] on pre "**Operacao realizada:** Consultar notícias do dia **Detalhes:** Tentativa de ac…" at bounding box center [1250, 483] width 585 height 89
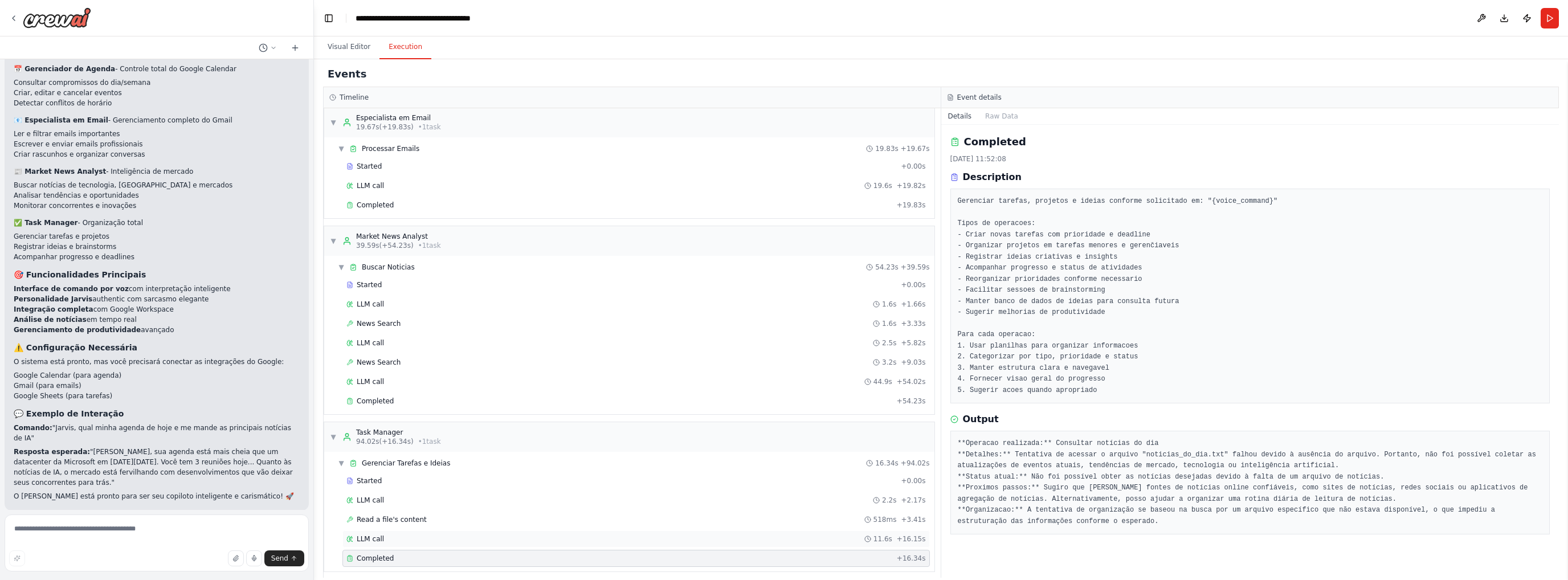
click at [373, 534] on span "LLM call" at bounding box center [370, 539] width 27 height 9
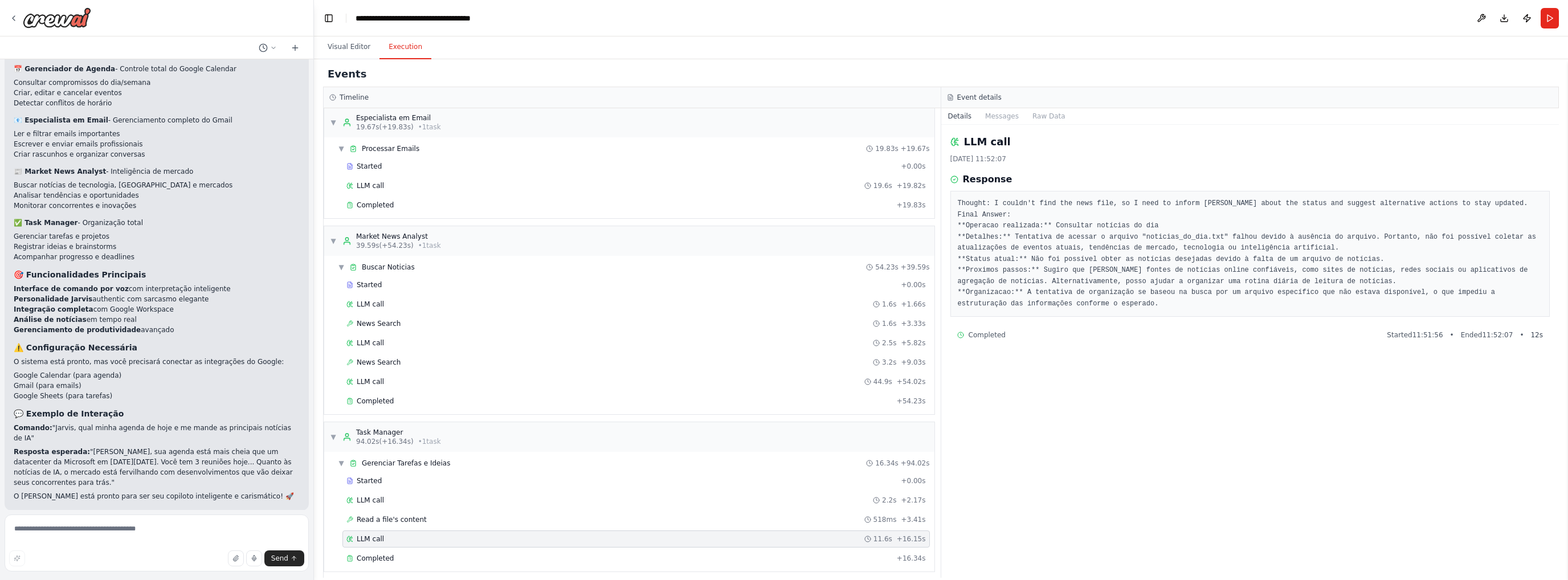
click at [442, 530] on div "LLM call 11.6s + 16.15s" at bounding box center [636, 539] width 587 height 17
click at [447, 515] on div "Read a file's content 518ms + 3.41s" at bounding box center [636, 519] width 579 height 9
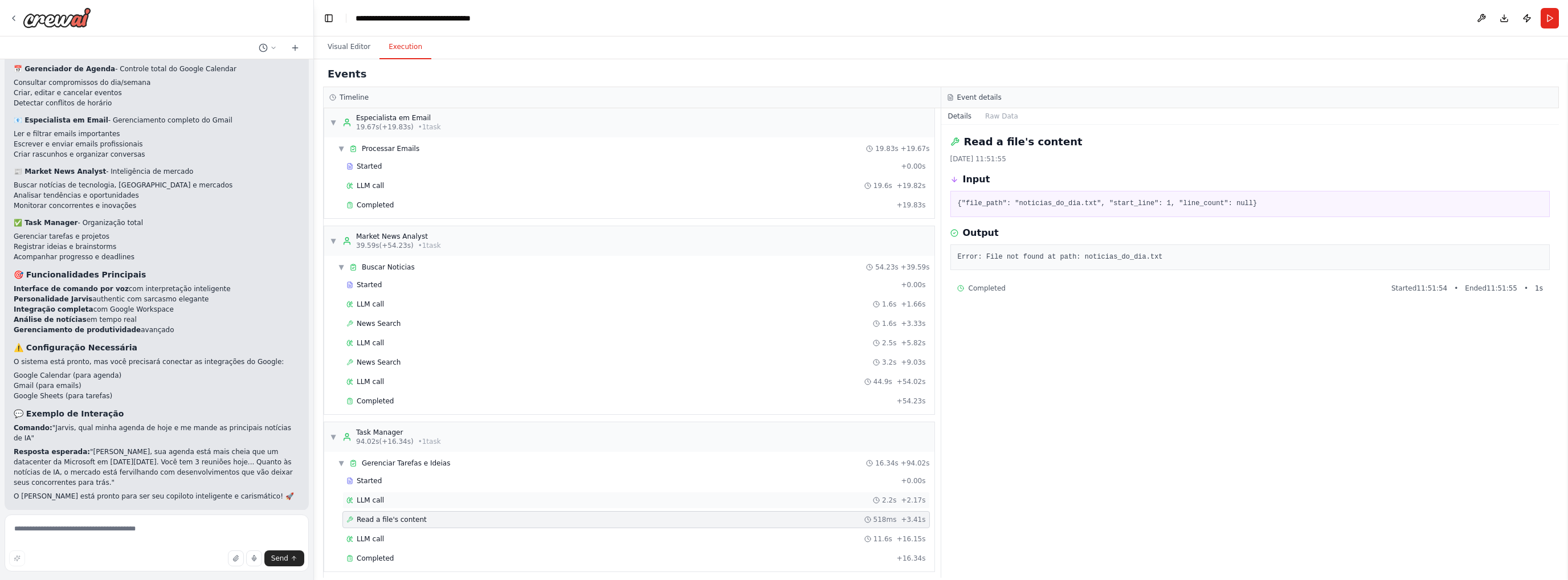
click at [450, 495] on div "LLM call 2.2s + 2.17s" at bounding box center [636, 500] width 579 height 9
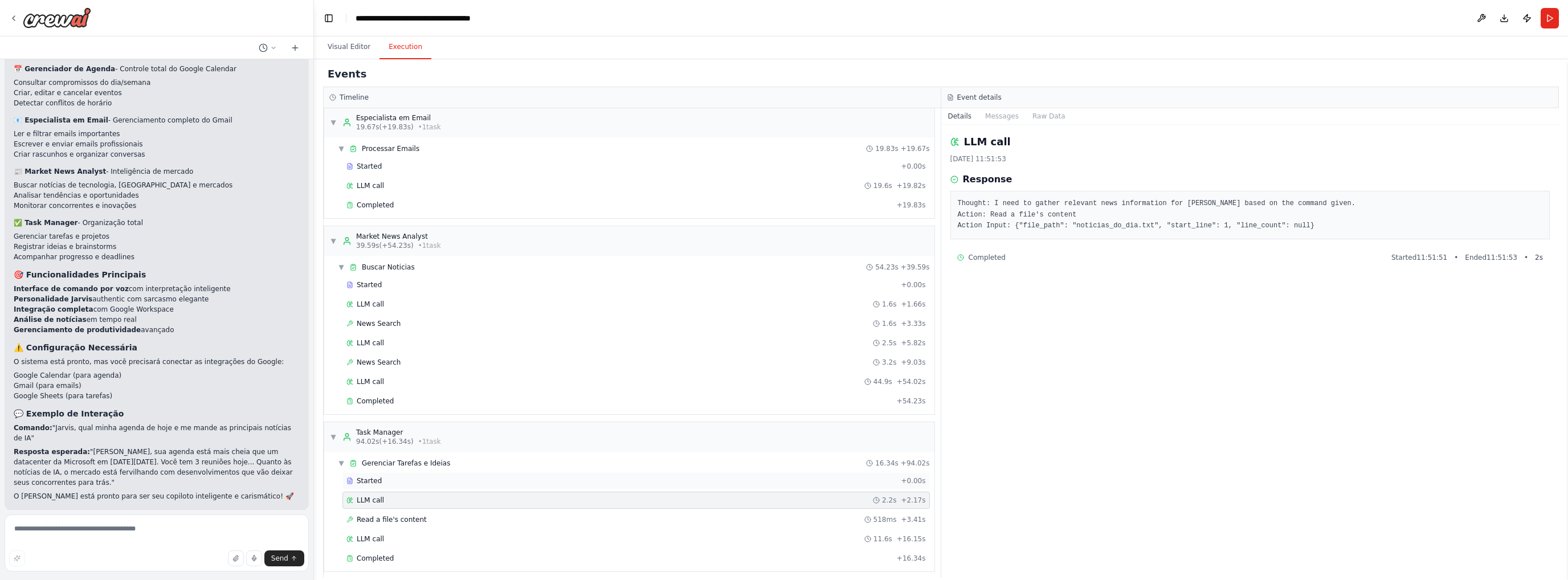
click at [438, 477] on div "Started" at bounding box center [621, 481] width 550 height 9
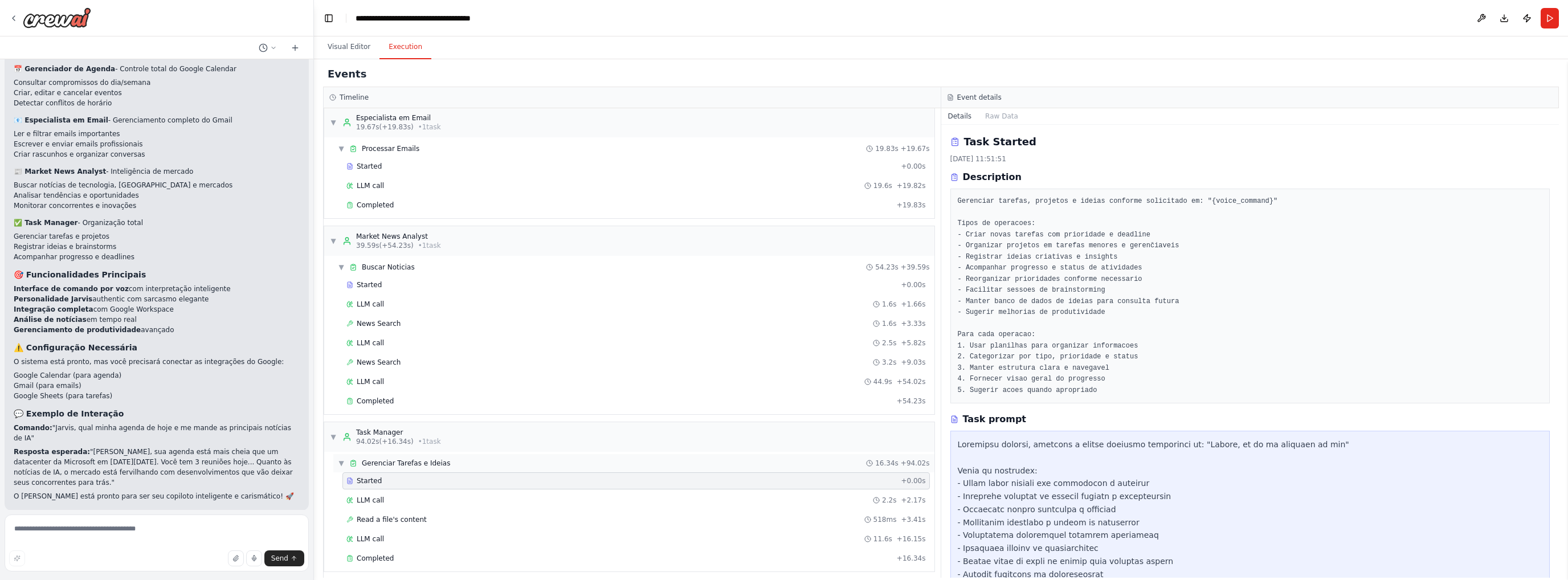
click at [368, 459] on span "Gerenciar Tarefas e Ideias" at bounding box center [405, 463] width 88 height 9
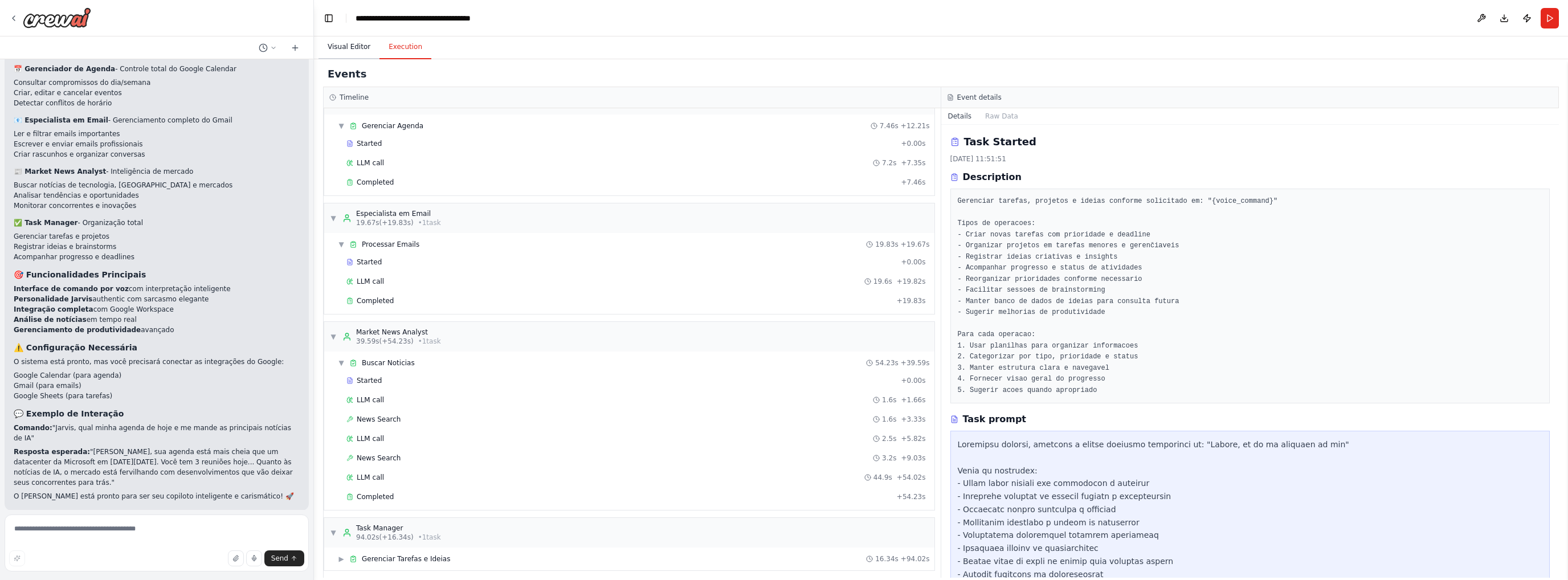
click at [366, 46] on button "Visual Editor" at bounding box center [349, 47] width 61 height 24
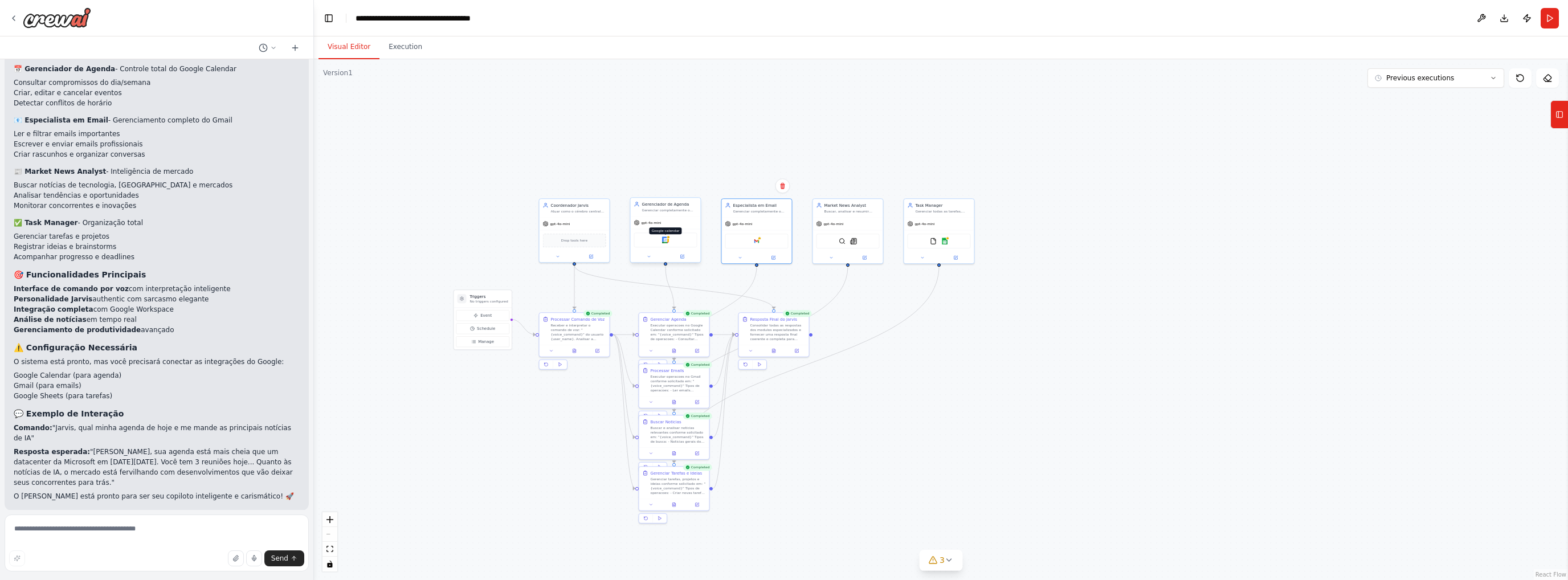
click at [663, 242] on img at bounding box center [665, 239] width 7 height 7
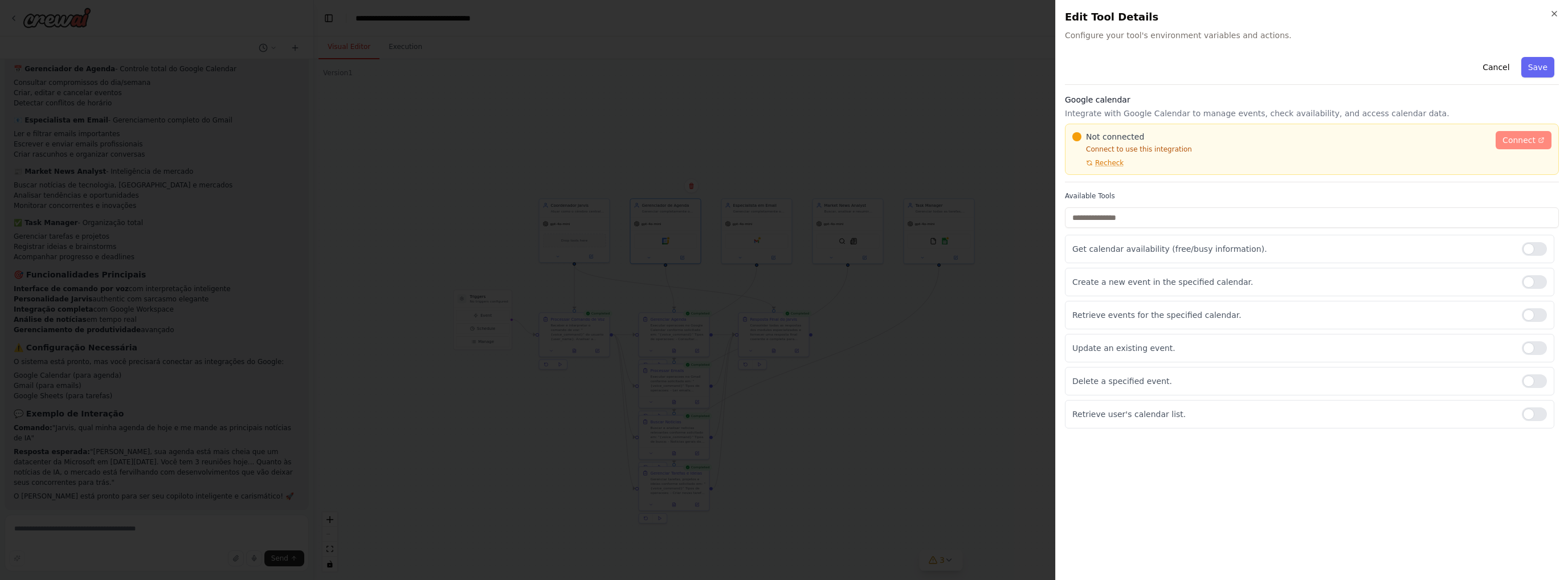
click at [1046, 139] on span "Connect" at bounding box center [1519, 140] width 33 height 12
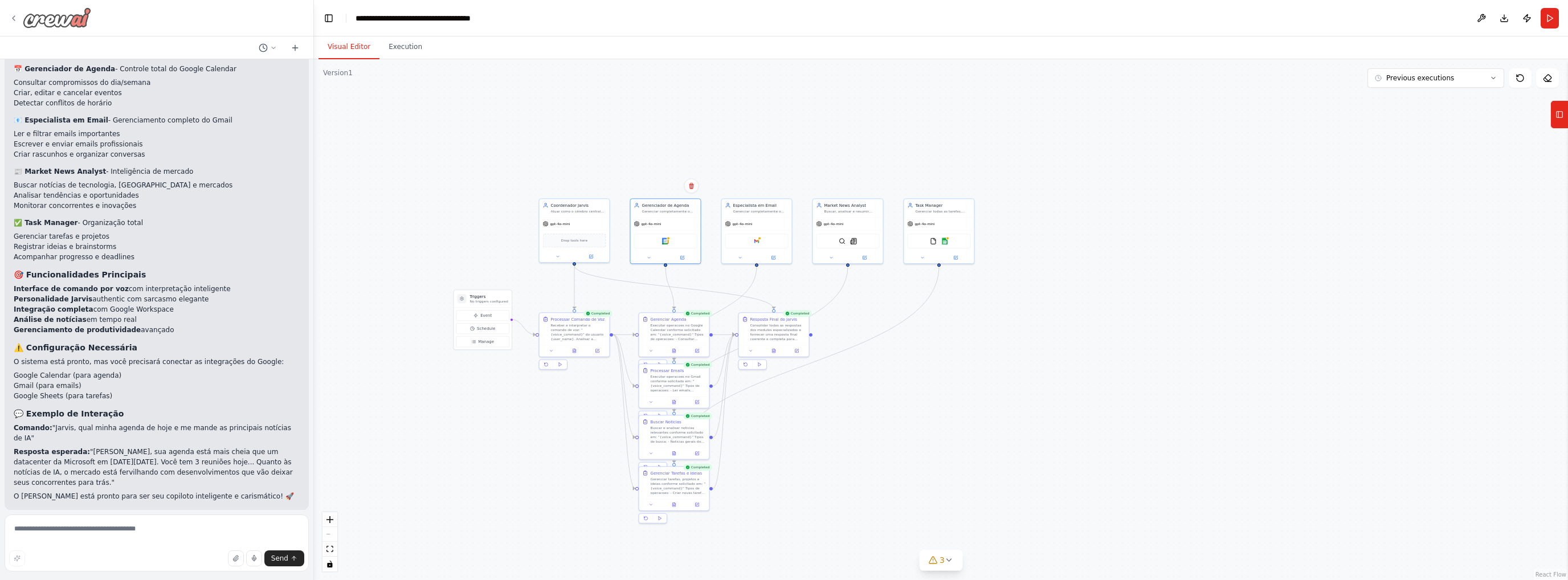
click at [16, 19] on icon at bounding box center [13, 18] width 9 height 9
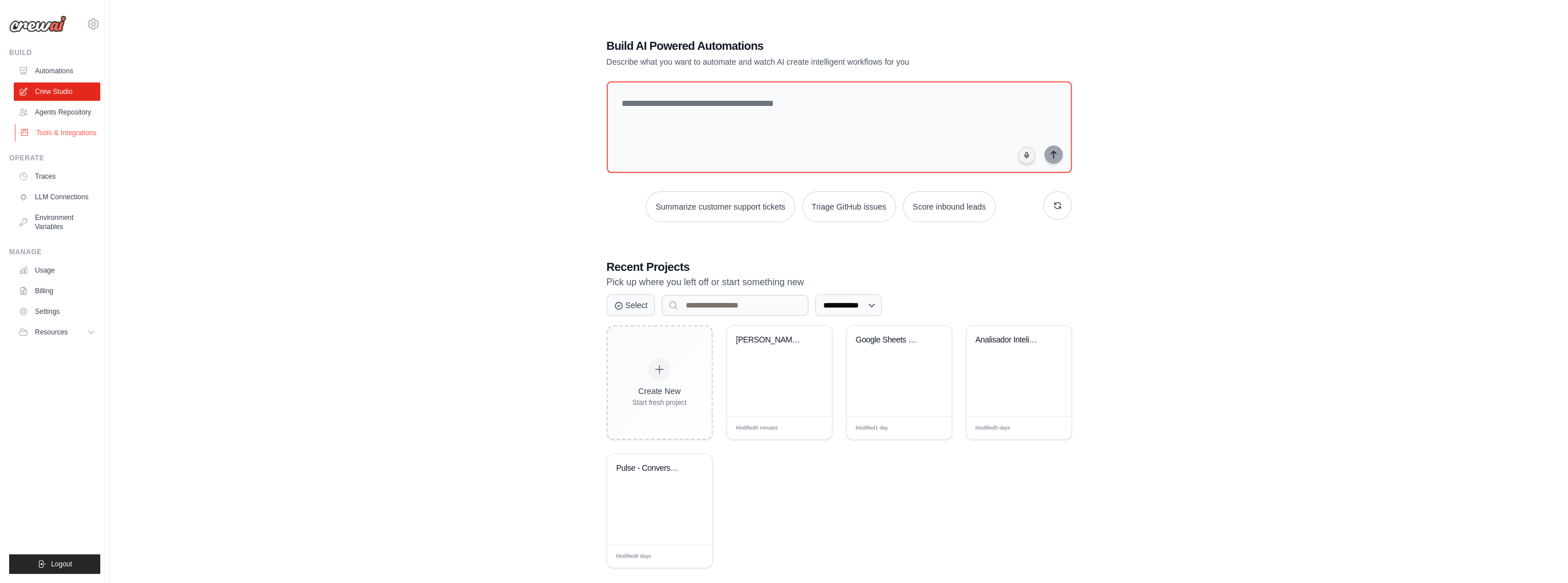
click at [65, 135] on link "Tools & Integrations" at bounding box center [58, 133] width 86 height 18
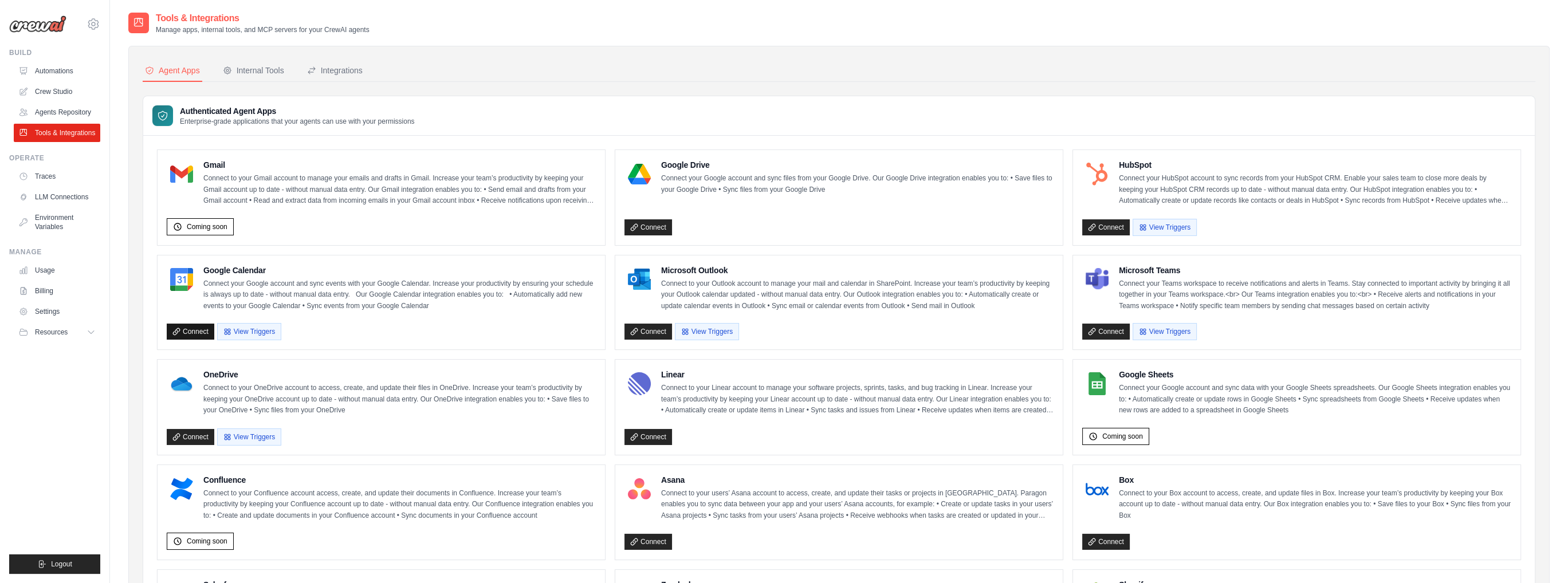
click at [189, 327] on link "Connect" at bounding box center [190, 332] width 48 height 16
click at [189, 332] on link "Connect" at bounding box center [190, 332] width 48 height 16
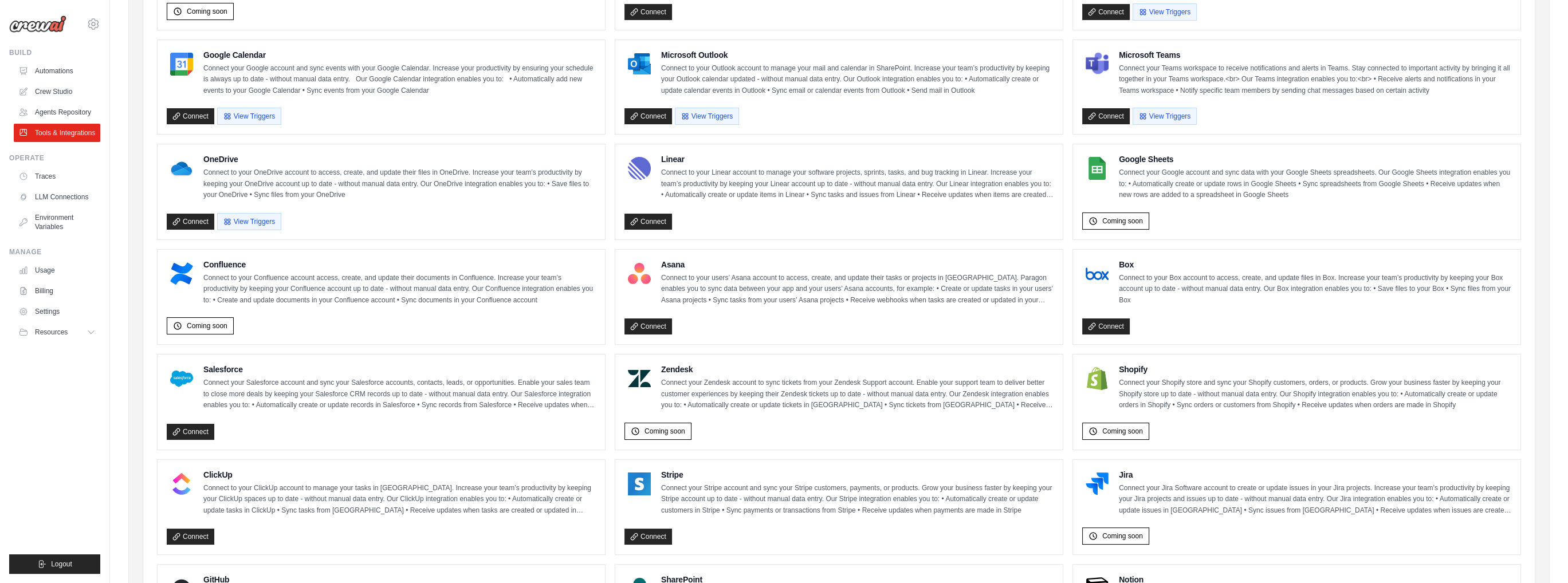
scroll to position [103, 0]
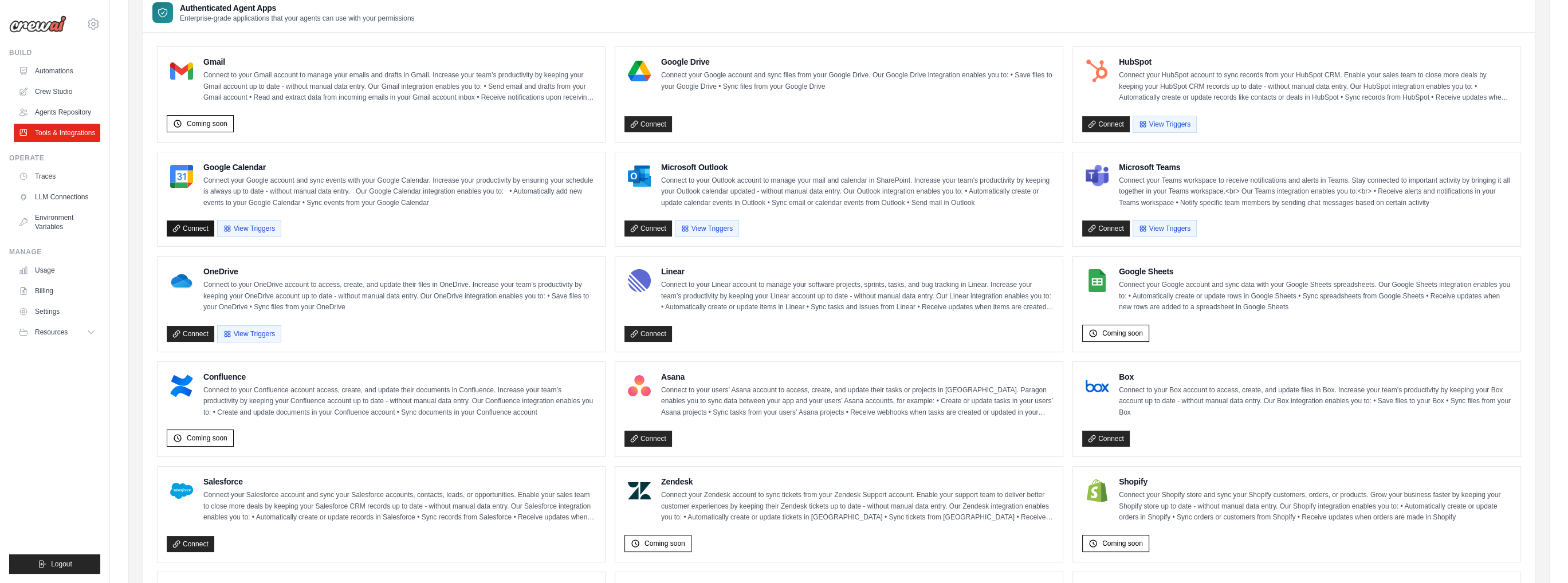
click at [196, 226] on link "Connect" at bounding box center [190, 228] width 48 height 16
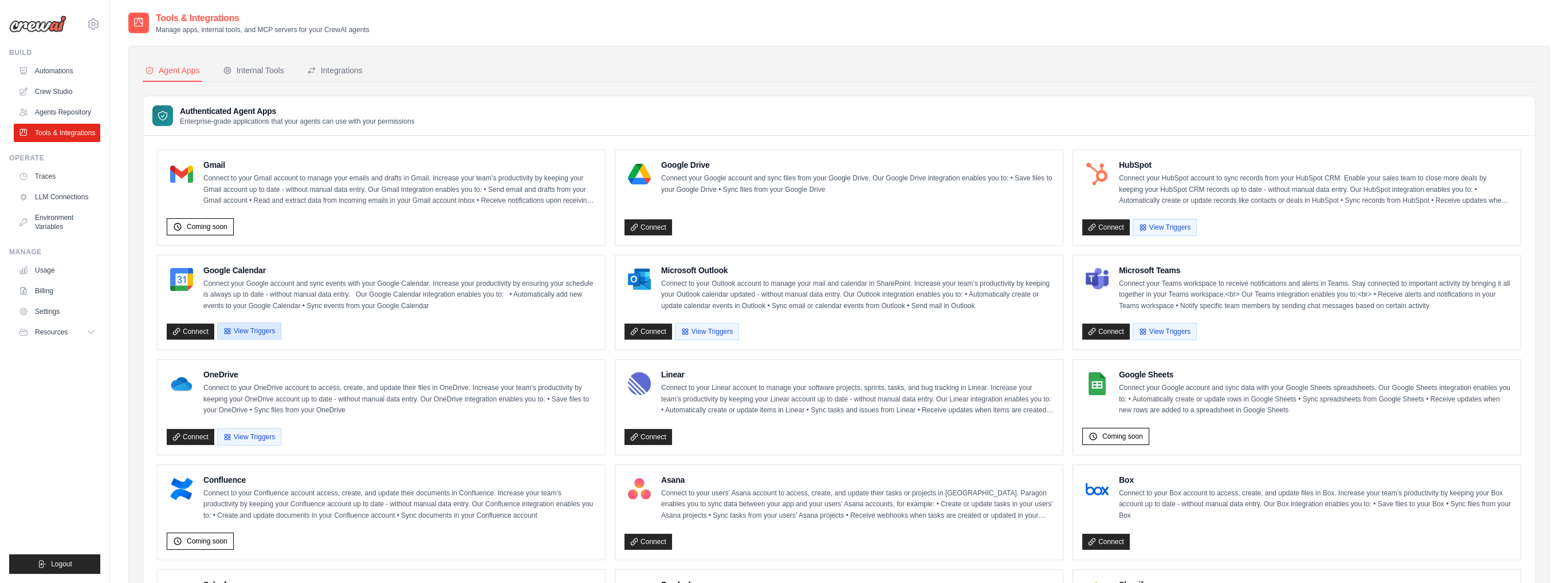
click at [253, 325] on button "View Triggers" at bounding box center [249, 331] width 64 height 17
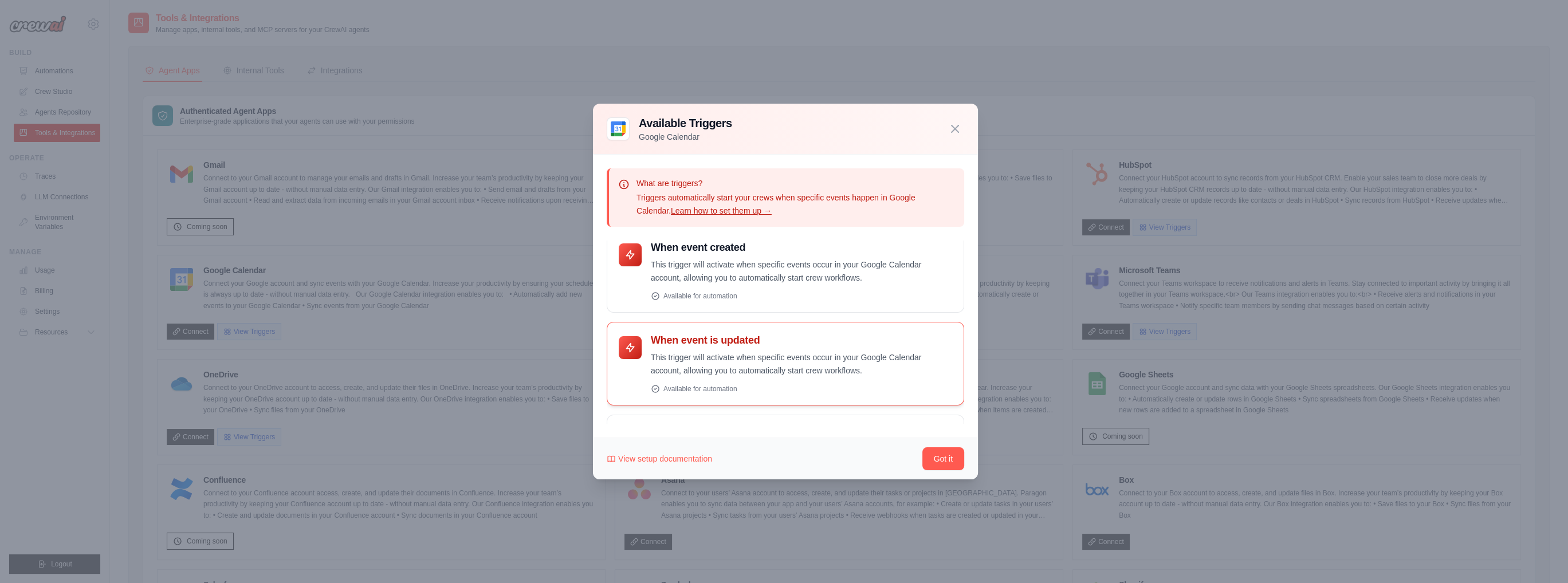
scroll to position [270, 0]
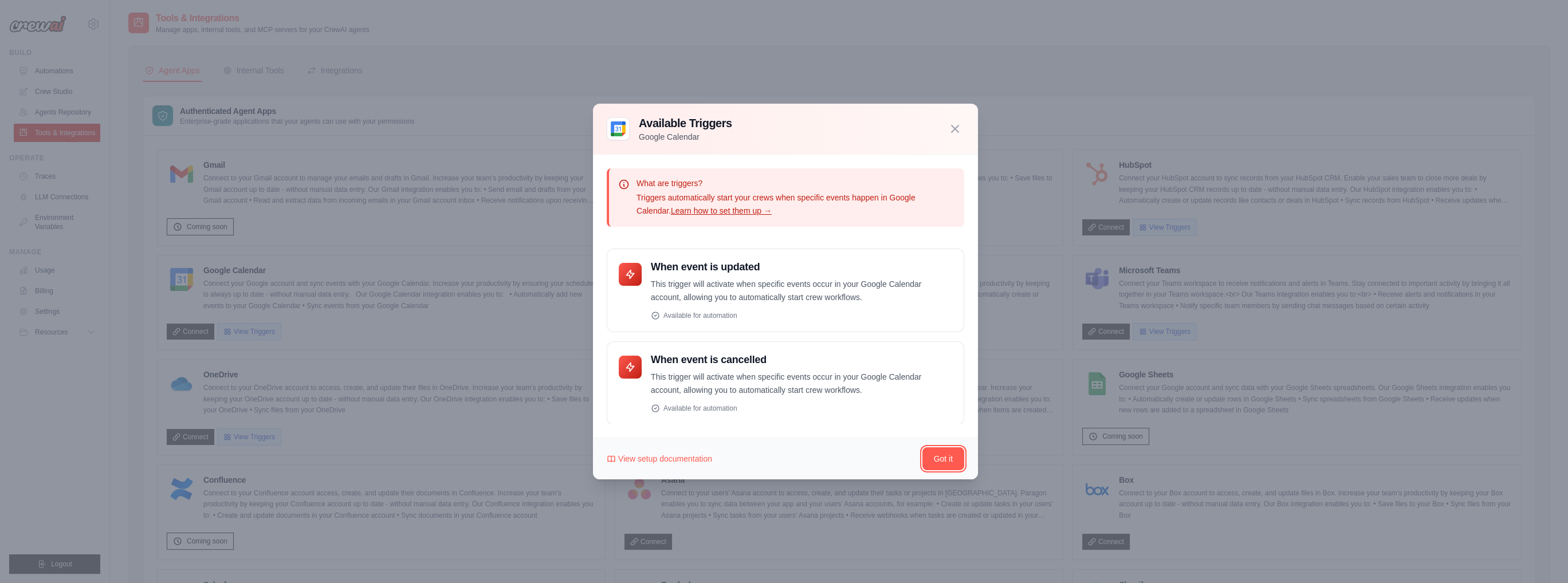
click at [943, 467] on button "Got it" at bounding box center [943, 458] width 42 height 23
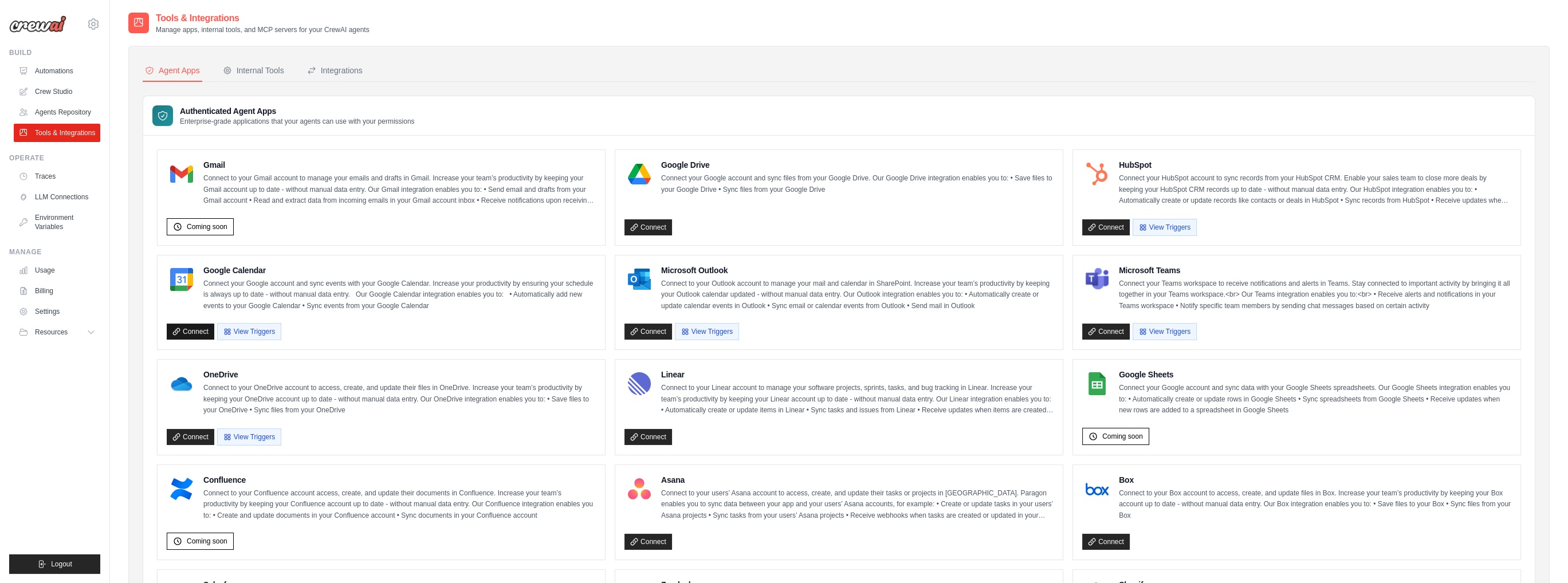
click at [184, 328] on link "Connect" at bounding box center [190, 332] width 48 height 16
click at [264, 67] on div "Internal Tools" at bounding box center [253, 70] width 61 height 12
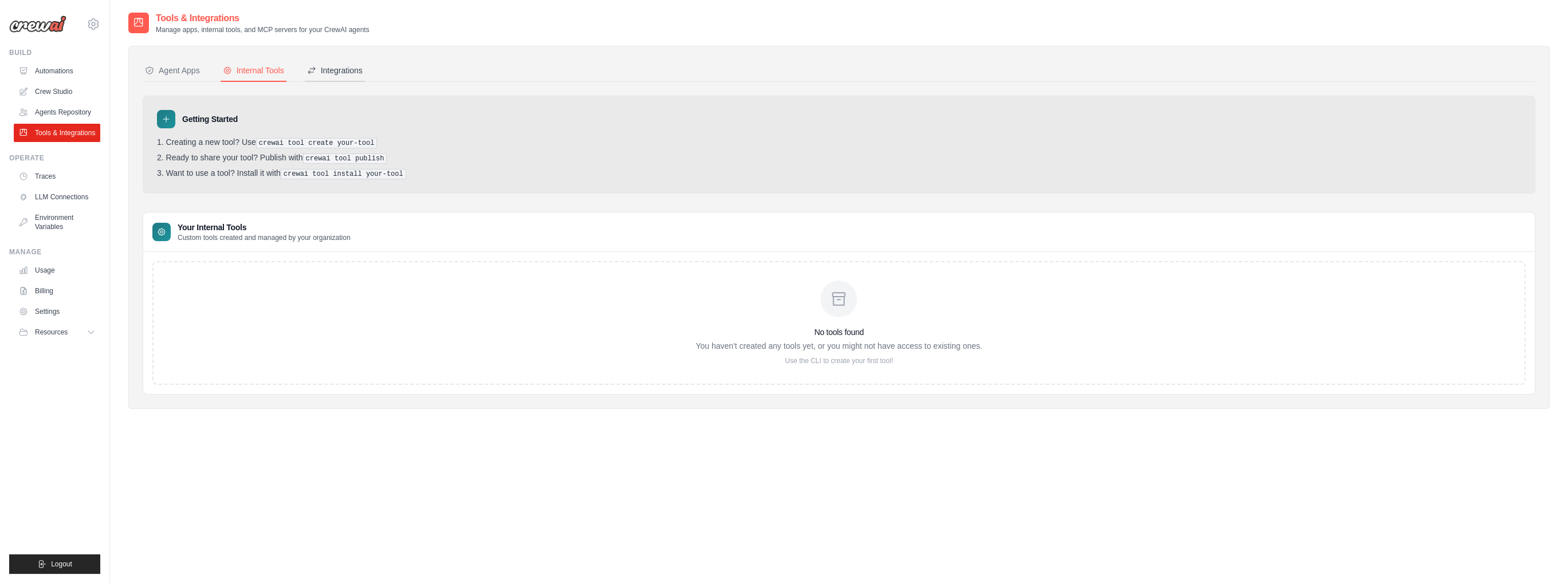
click at [343, 69] on div "Integrations" at bounding box center [335, 70] width 56 height 12
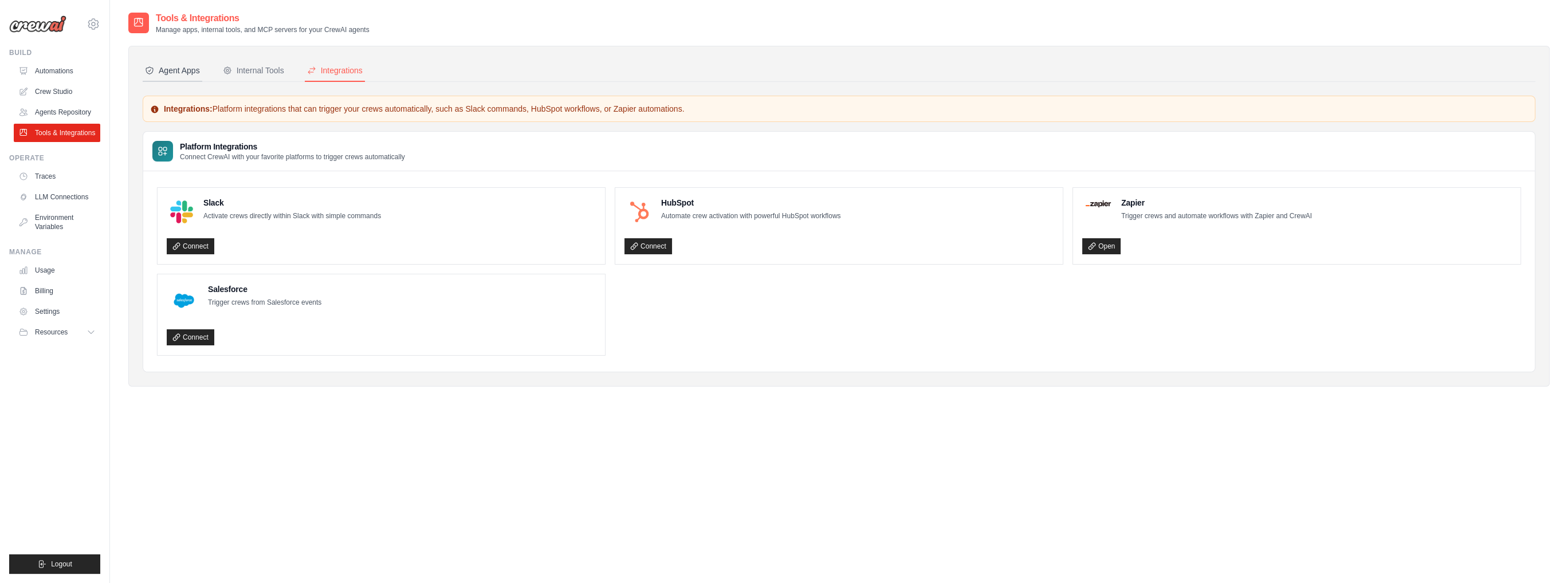
click at [177, 67] on div "Agent Apps" at bounding box center [173, 70] width 55 height 12
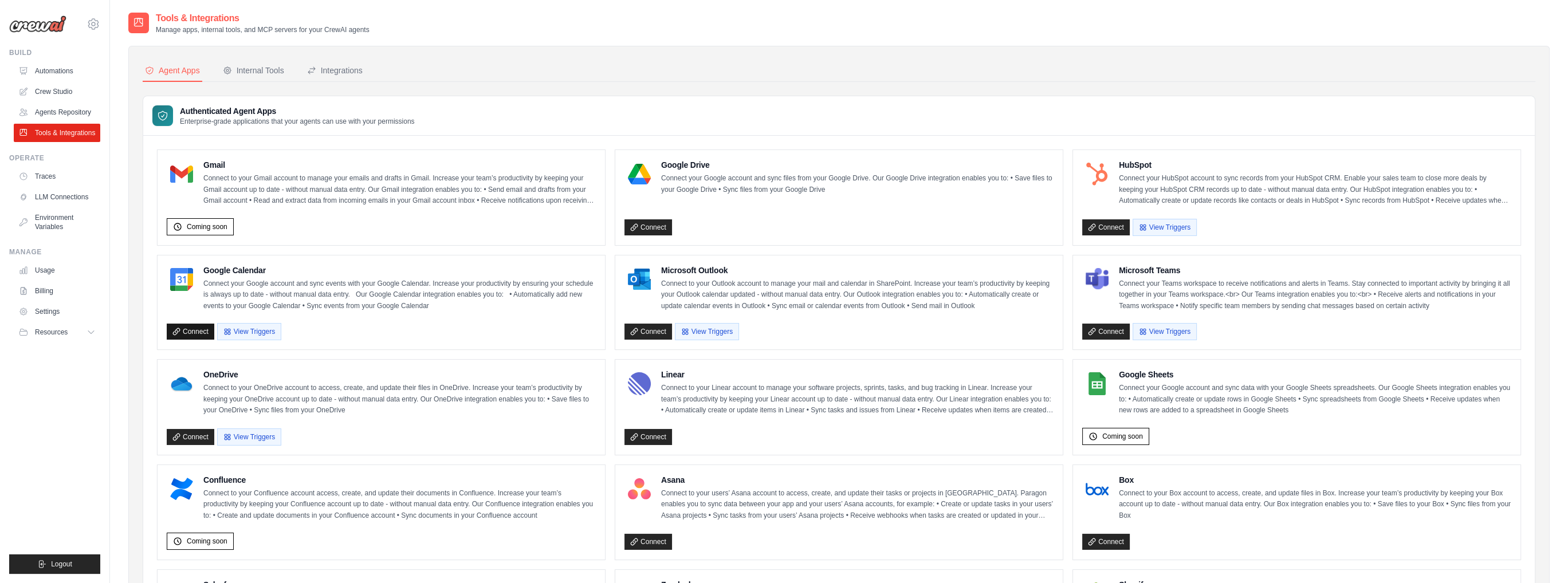
click at [189, 324] on link "Connect" at bounding box center [190, 332] width 48 height 16
click at [1109, 434] on span "Coming soon" at bounding box center [1122, 436] width 40 height 9
click at [51, 88] on link "Crew Studio" at bounding box center [58, 92] width 86 height 18
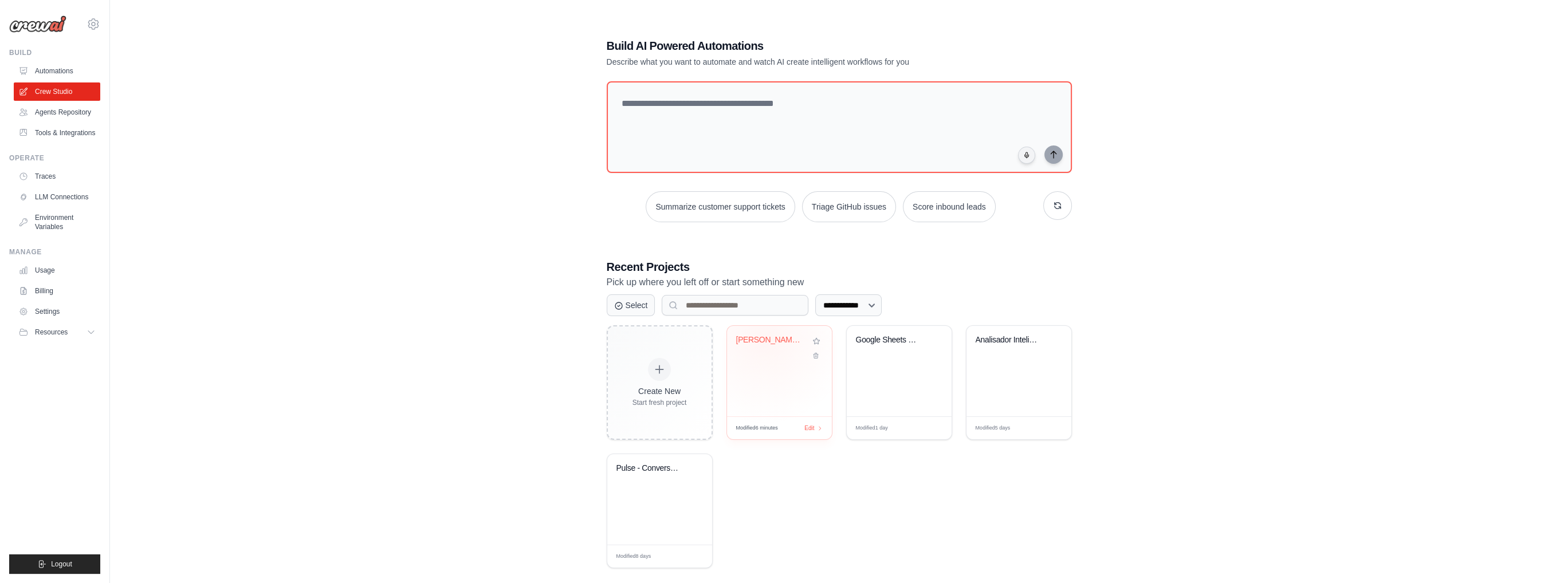
click at [765, 339] on div "Jarvis - Assistente Pessoal Carlos ..." at bounding box center [771, 340] width 69 height 10
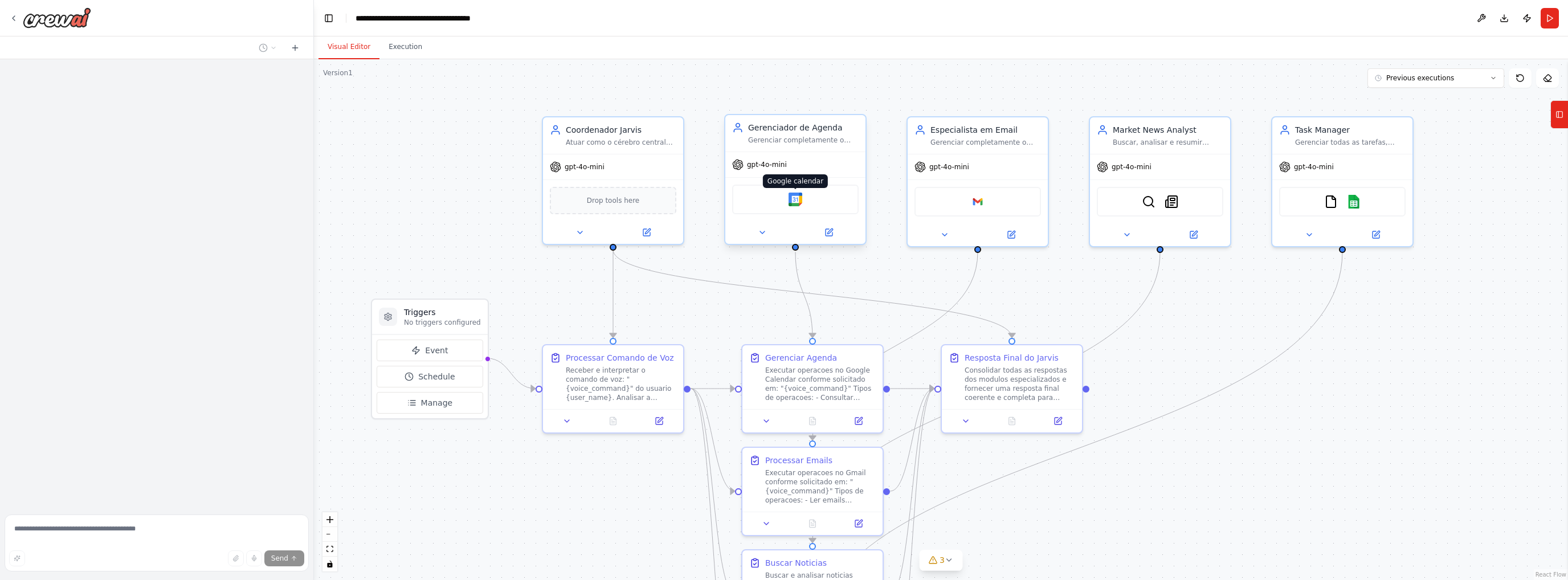
click at [795, 200] on img at bounding box center [795, 199] width 13 height 13
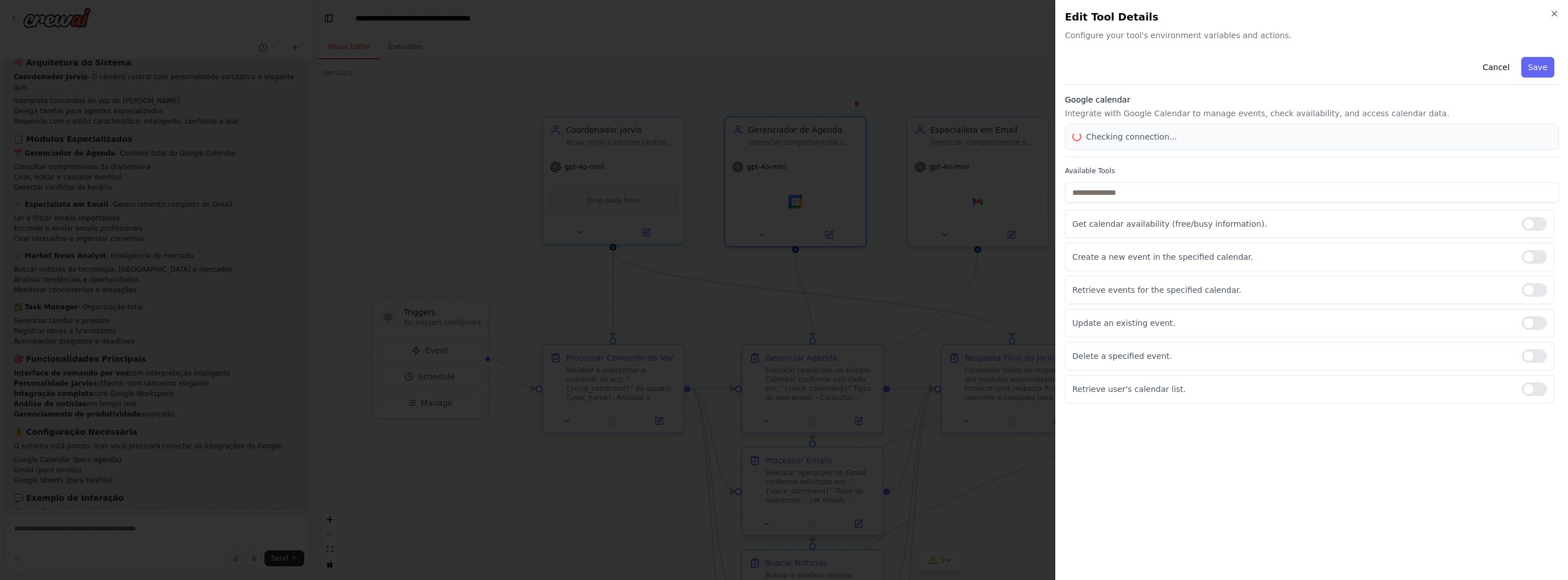
scroll to position [1508, 0]
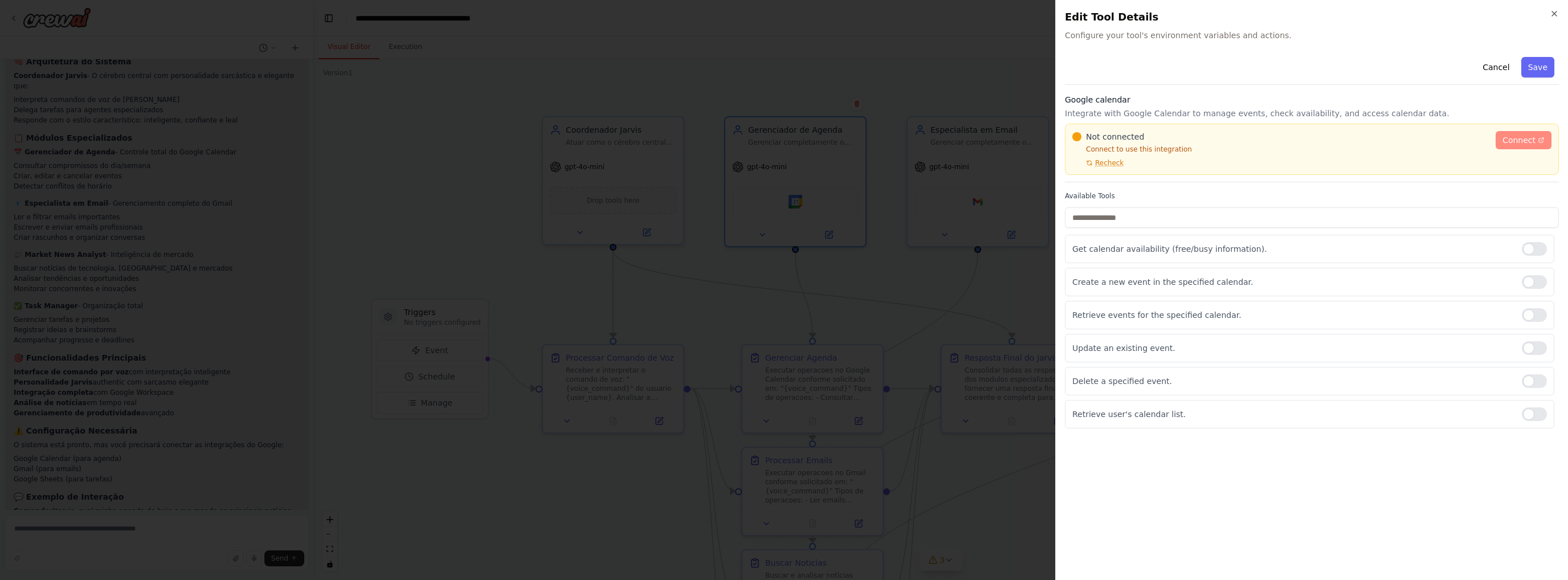
click at [1543, 138] on icon at bounding box center [1541, 140] width 4 height 4
click at [1105, 162] on span "Recheck" at bounding box center [1109, 162] width 29 height 9
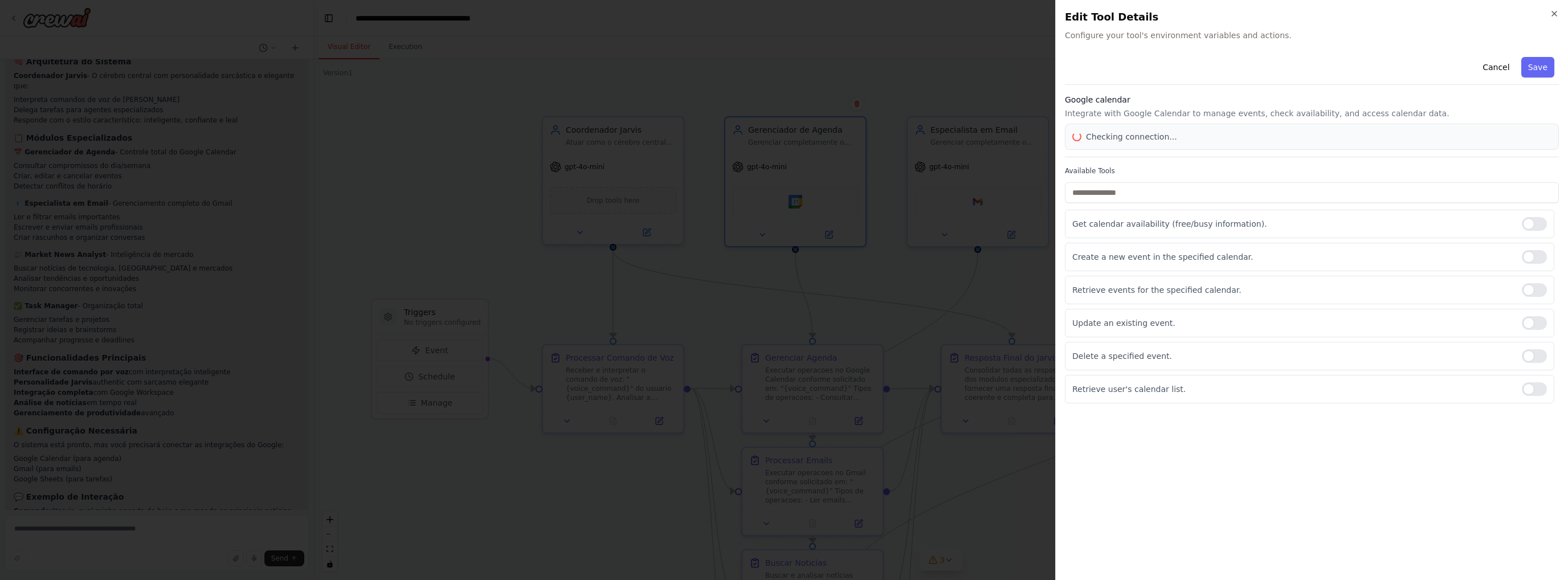
click at [1105, 162] on div "Cancel Save Google calendar Integrate with Google Calendar to manage events, ch…" at bounding box center [1312, 228] width 494 height 351
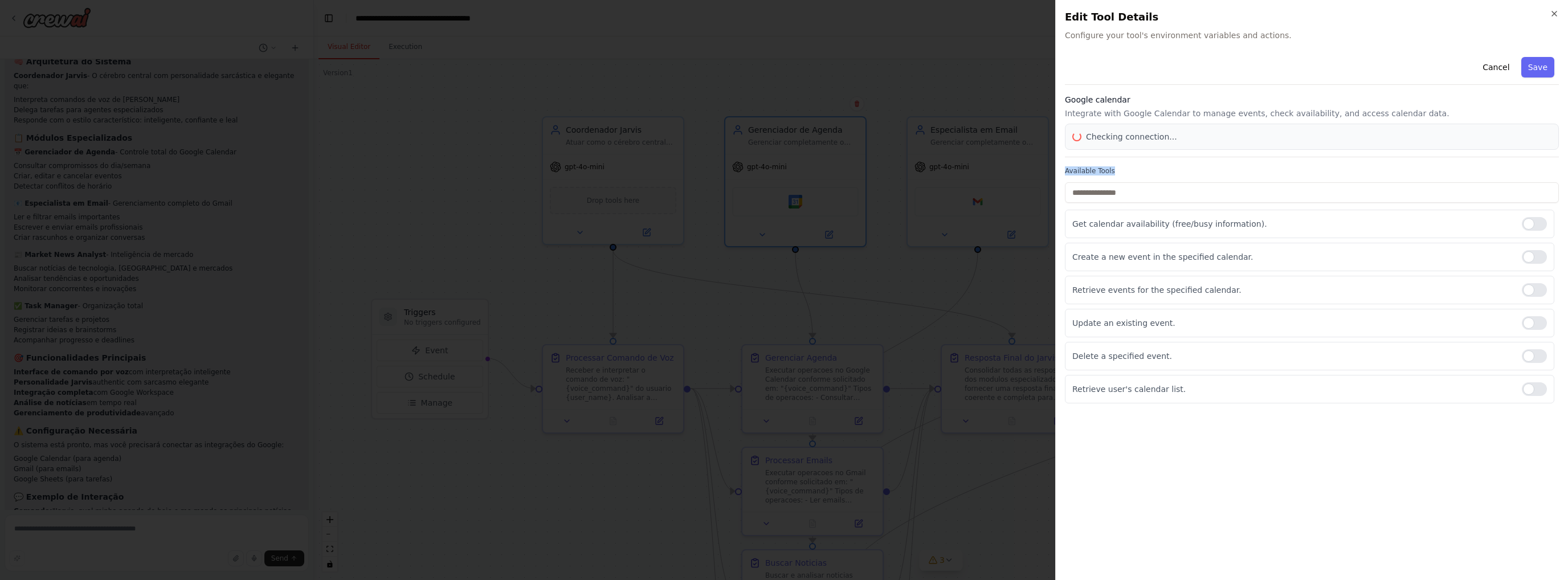
click at [1105, 162] on div "Cancel Save Google calendar Integrate with Google Calendar to manage events, ch…" at bounding box center [1312, 228] width 494 height 351
drag, startPoint x: 1105, startPoint y: 162, endPoint x: 1455, endPoint y: 541, distance: 515.9
click at [1457, 541] on div "Cancel Save Google calendar Integrate with Google Calendar to manage events, ch…" at bounding box center [1312, 312] width 494 height 519
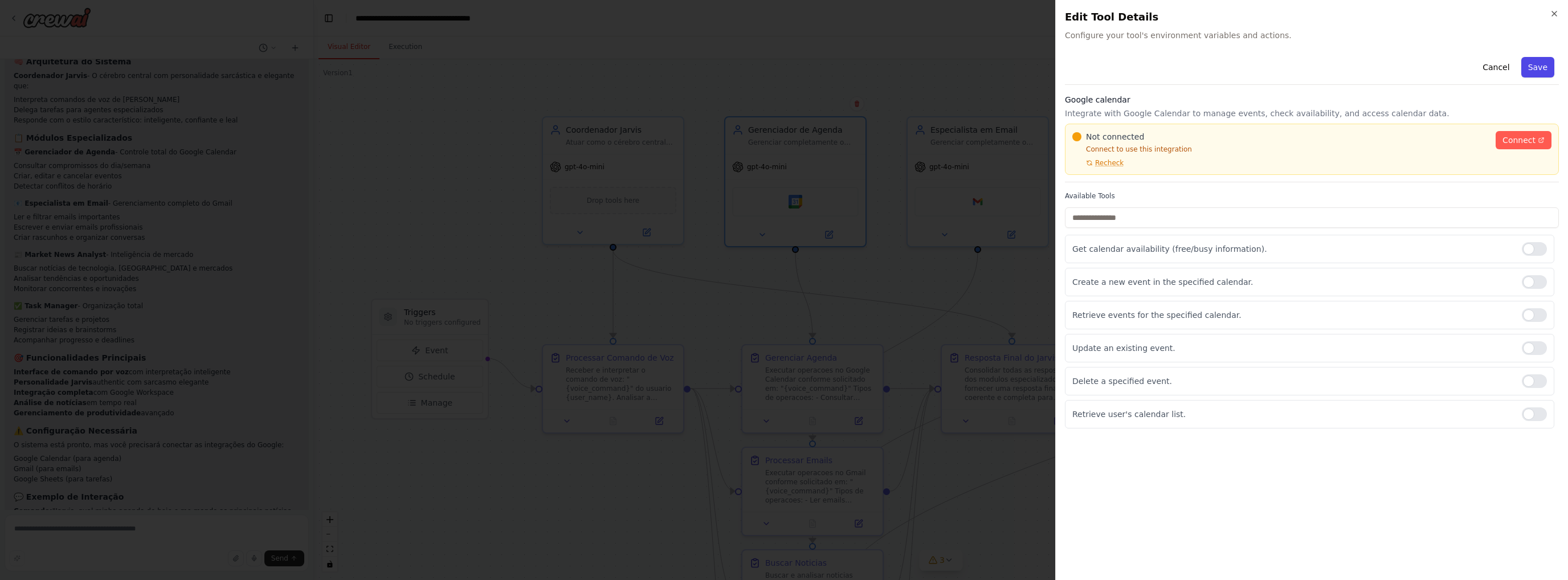
click at [1547, 65] on button "Save" at bounding box center [1538, 68] width 33 height 21
click at [1525, 139] on span "Connect" at bounding box center [1519, 140] width 33 height 12
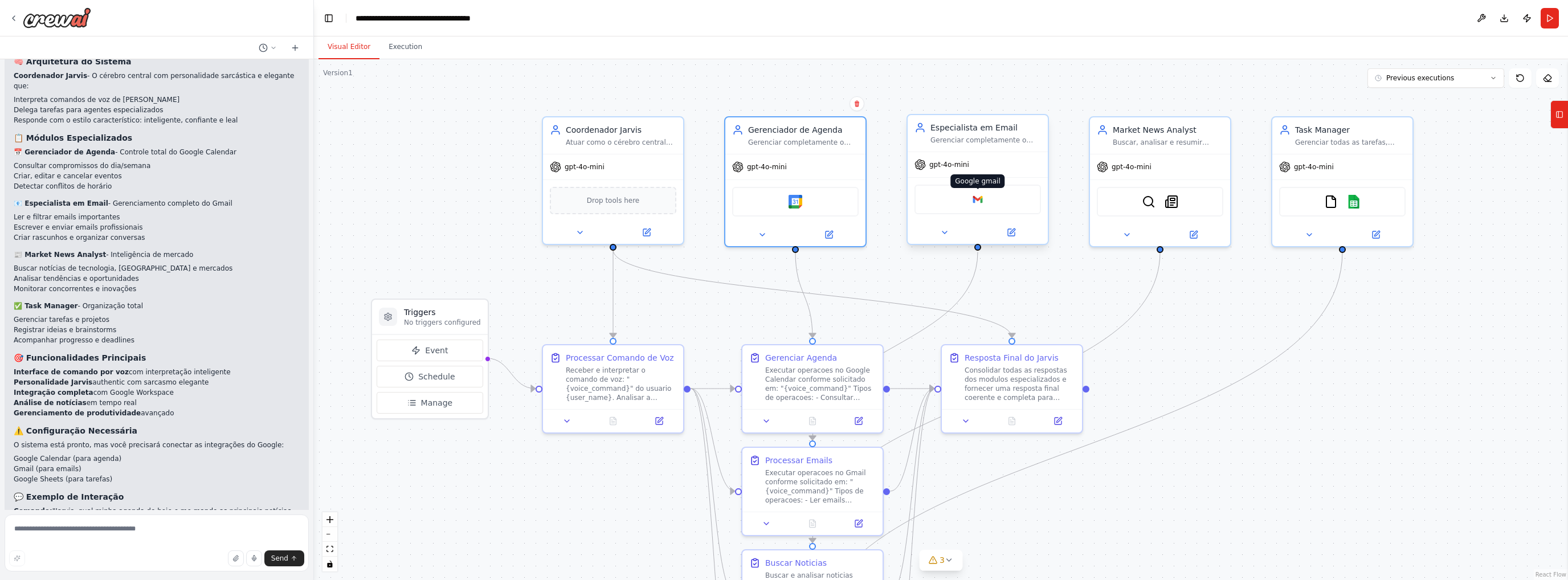
click at [978, 197] on img at bounding box center [978, 199] width 13 height 13
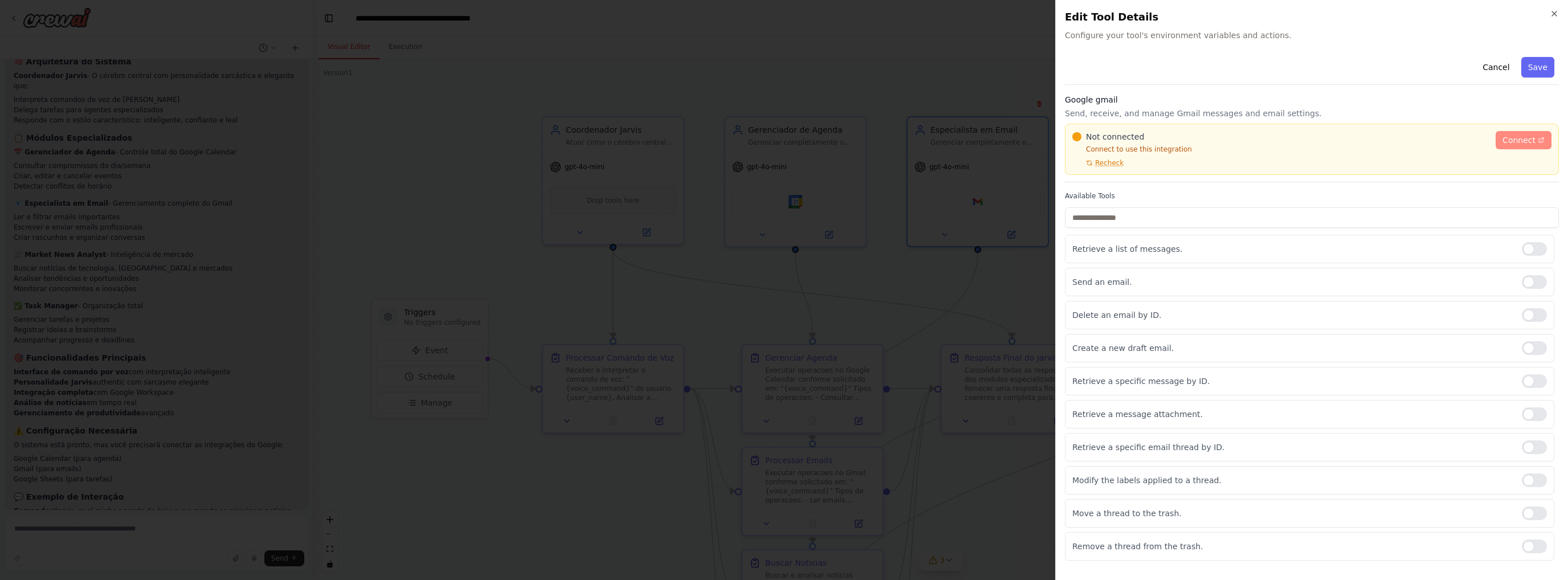
click at [1518, 139] on span "Connect" at bounding box center [1519, 140] width 33 height 12
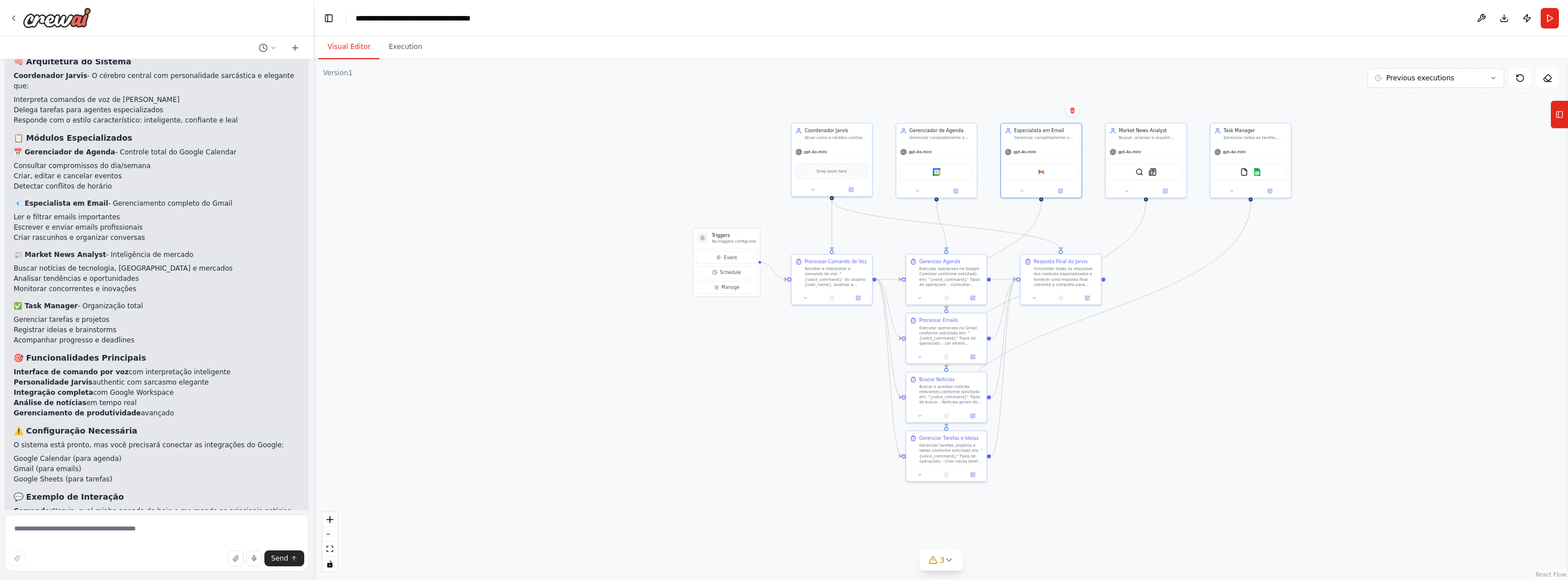
drag, startPoint x: 1209, startPoint y: 385, endPoint x: 1176, endPoint y: 316, distance: 76.5
click at [1177, 318] on div ".deletable-edge-delete-btn { width: 20px; height: 20px; border: 0px solid #ffff…" at bounding box center [941, 320] width 1254 height 521
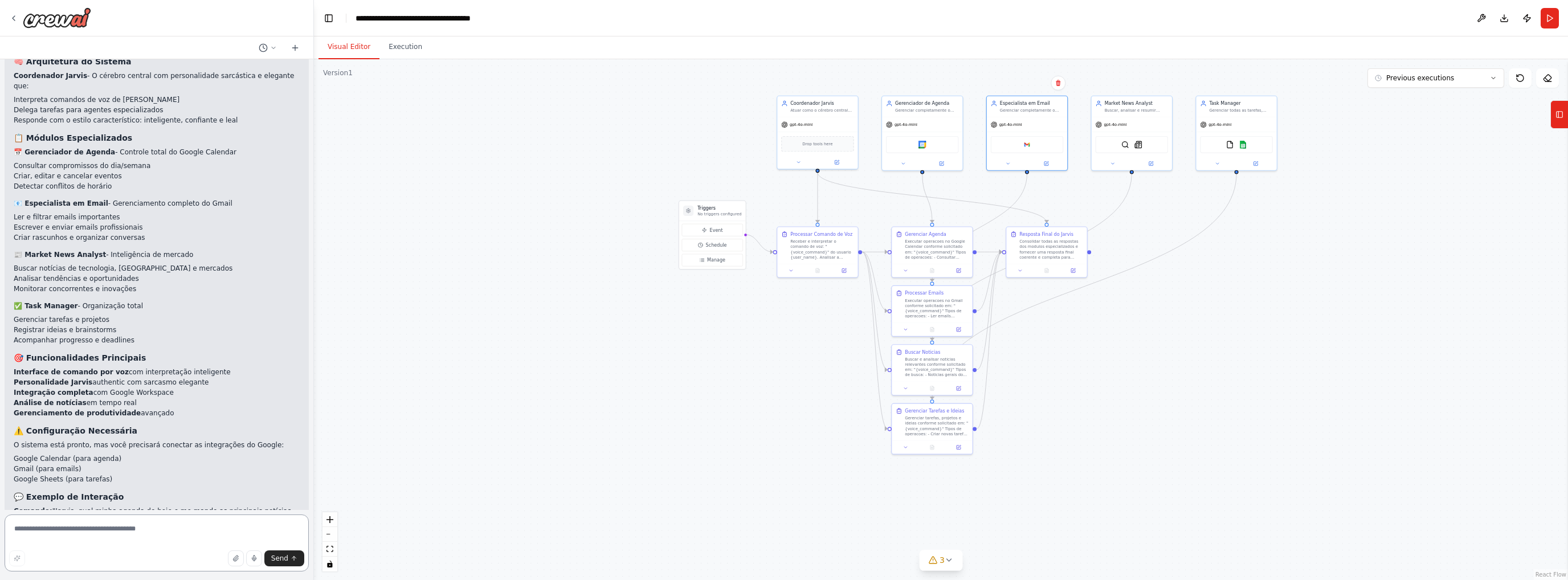
click at [122, 533] on textarea at bounding box center [156, 543] width 304 height 57
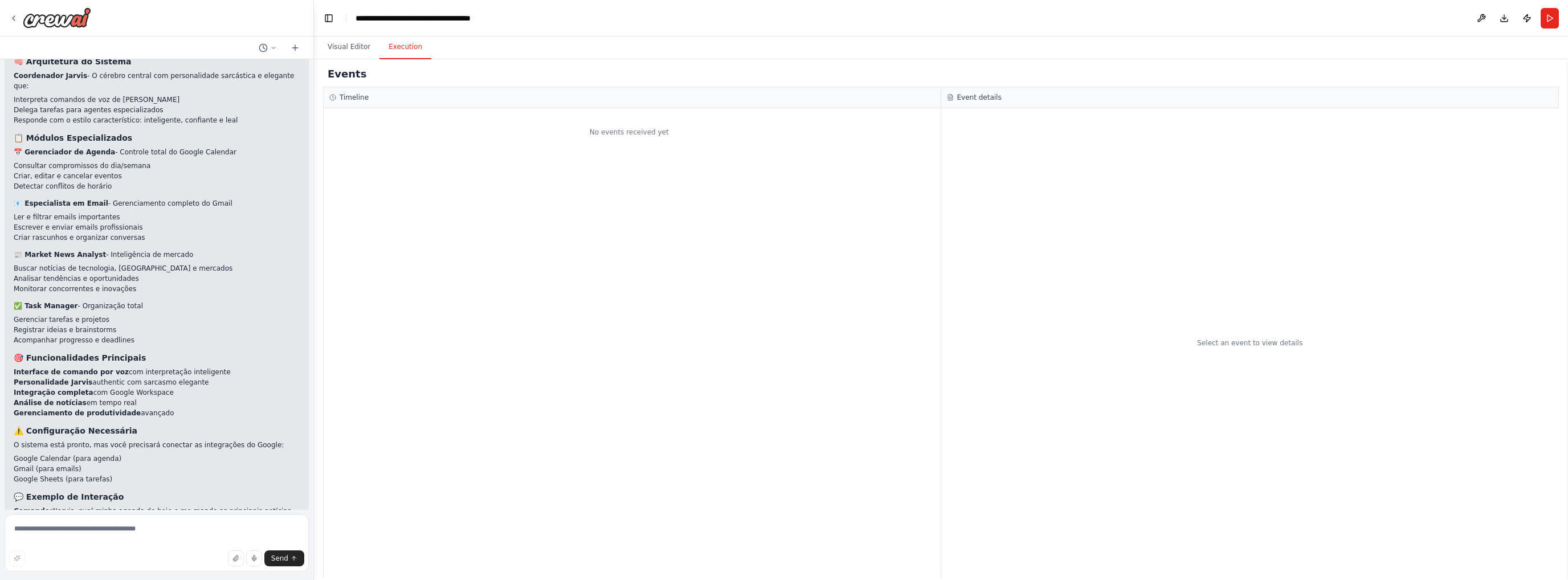
click at [388, 52] on button "Execution" at bounding box center [405, 47] width 52 height 24
click at [348, 51] on button "Visual Editor" at bounding box center [349, 47] width 61 height 24
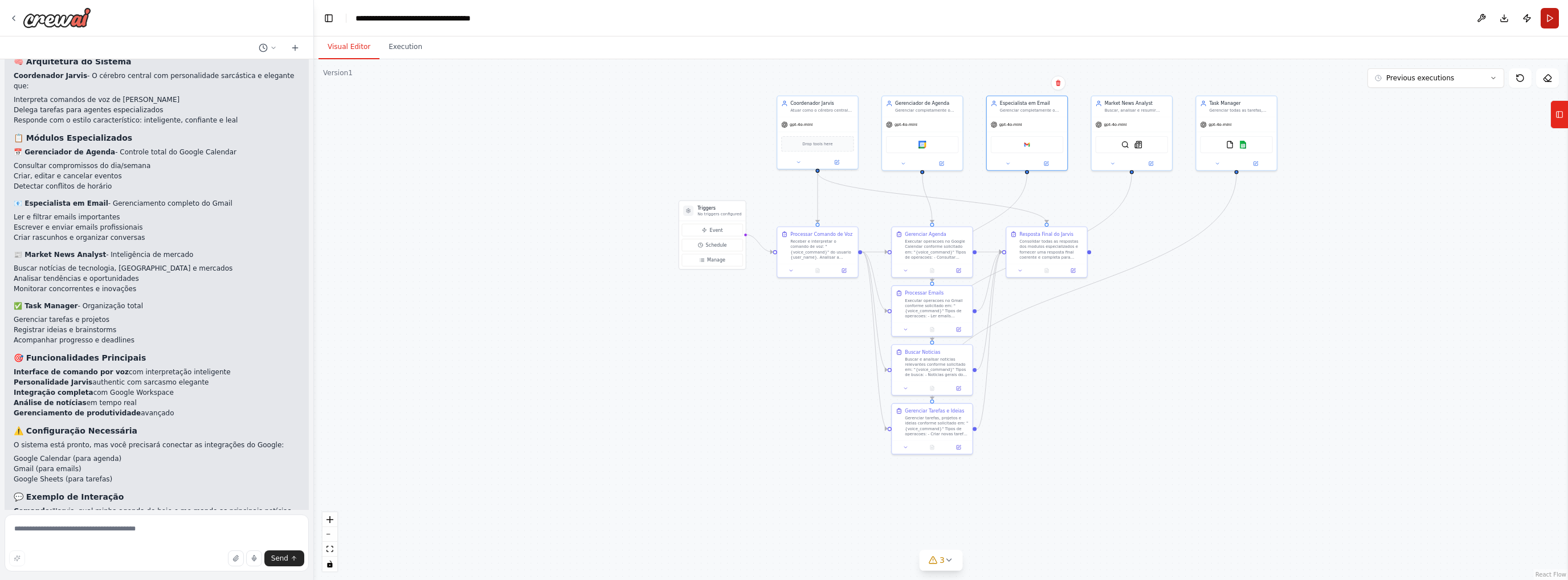
click at [1550, 15] on button "Run" at bounding box center [1550, 18] width 18 height 21
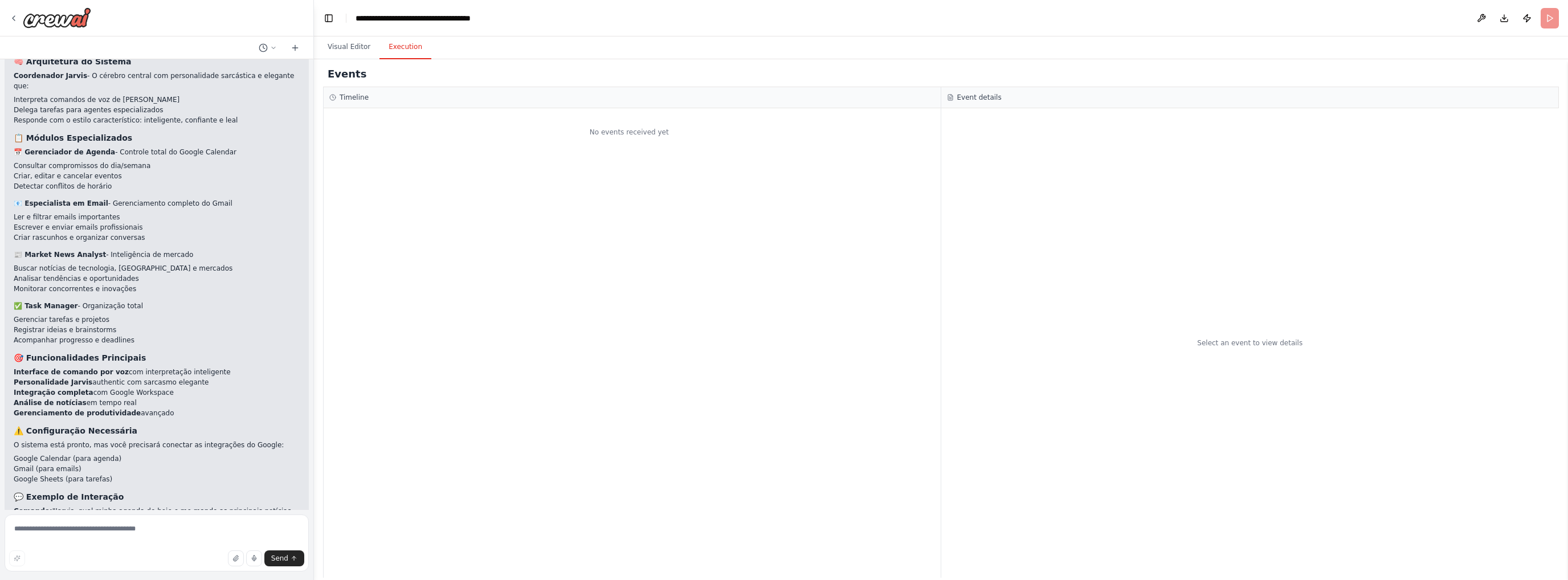
click at [399, 46] on button "Execution" at bounding box center [405, 47] width 52 height 24
click at [1481, 16] on button at bounding box center [1482, 18] width 18 height 21
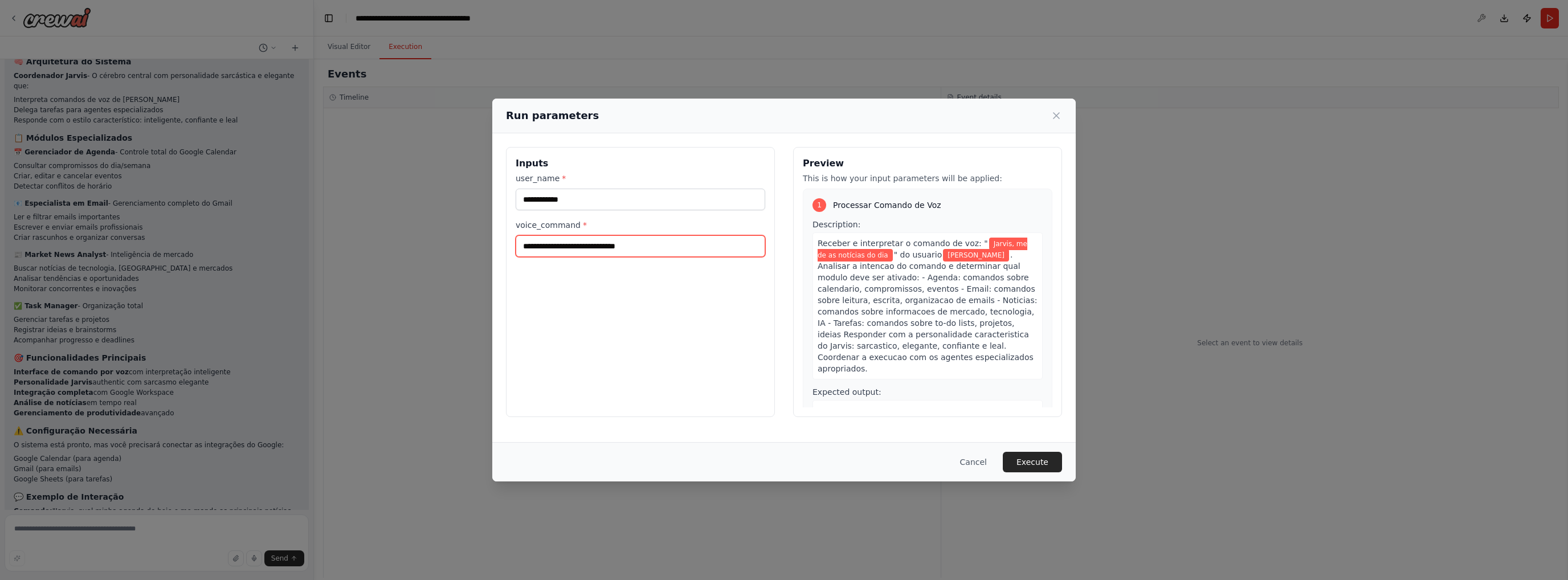
click at [547, 246] on input "**********" at bounding box center [640, 246] width 250 height 22
drag, startPoint x: 547, startPoint y: 246, endPoint x: 657, endPoint y: 239, distance: 110.2
click at [653, 237] on input "**********" at bounding box center [640, 246] width 250 height 22
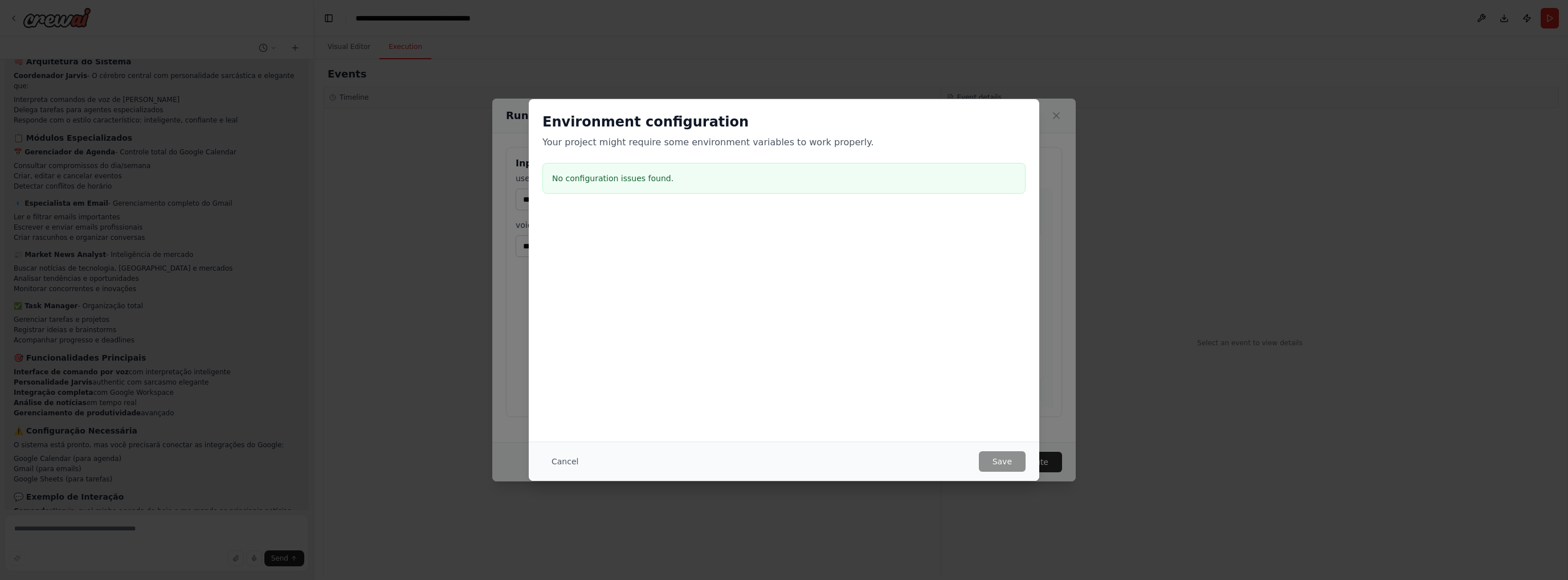
click at [503, 354] on div "Environment configuration Your project might require some environment variables…" at bounding box center [784, 290] width 1568 height 580
click at [894, 152] on div "Environment configuration Your project might require some environment variables…" at bounding box center [784, 155] width 511 height 113
click at [565, 464] on button "Cancel" at bounding box center [565, 461] width 45 height 21
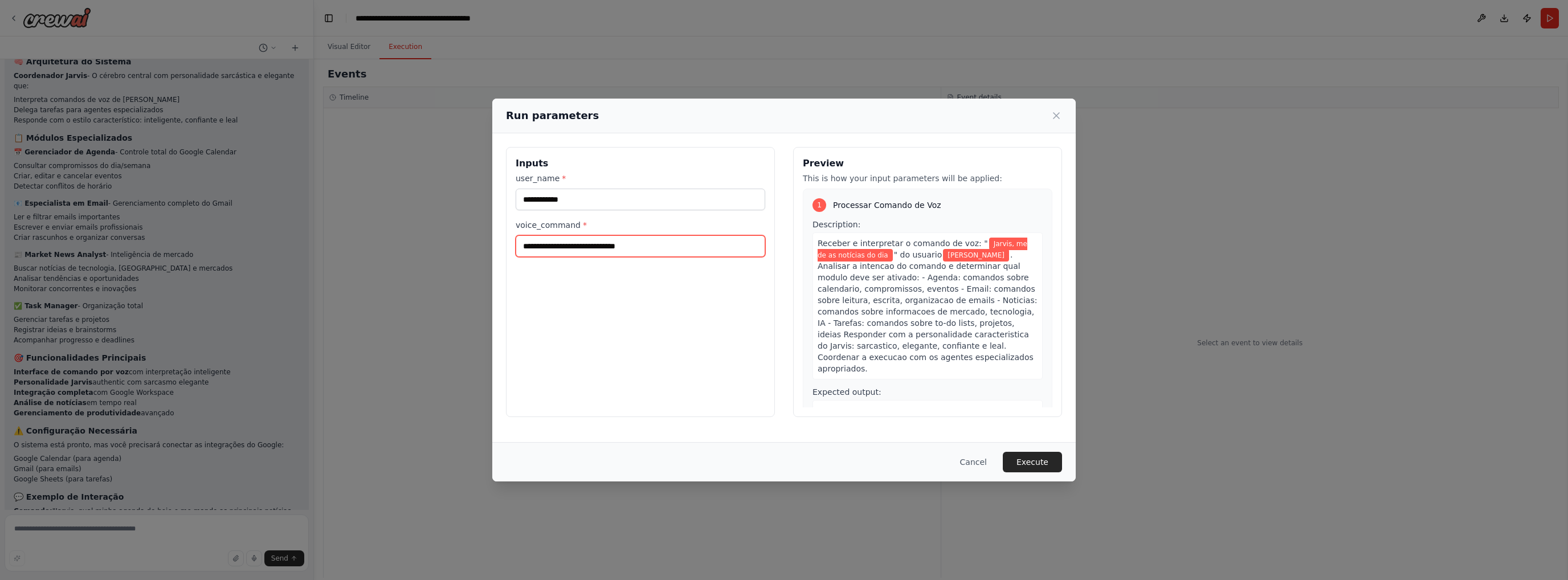
drag, startPoint x: 640, startPoint y: 246, endPoint x: 545, endPoint y: 252, distance: 95.2
click at [545, 252] on input "**********" at bounding box center [640, 246] width 250 height 22
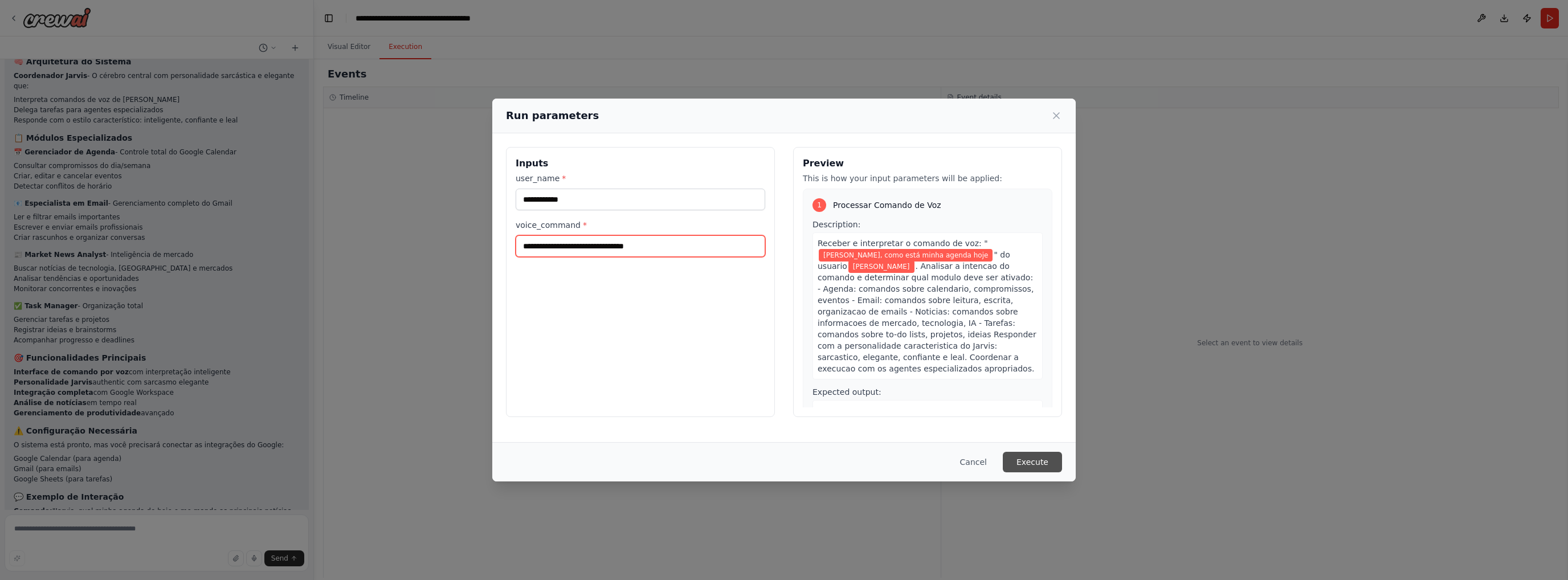
type input "**********"
click at [1032, 459] on button "Execute" at bounding box center [1032, 462] width 59 height 21
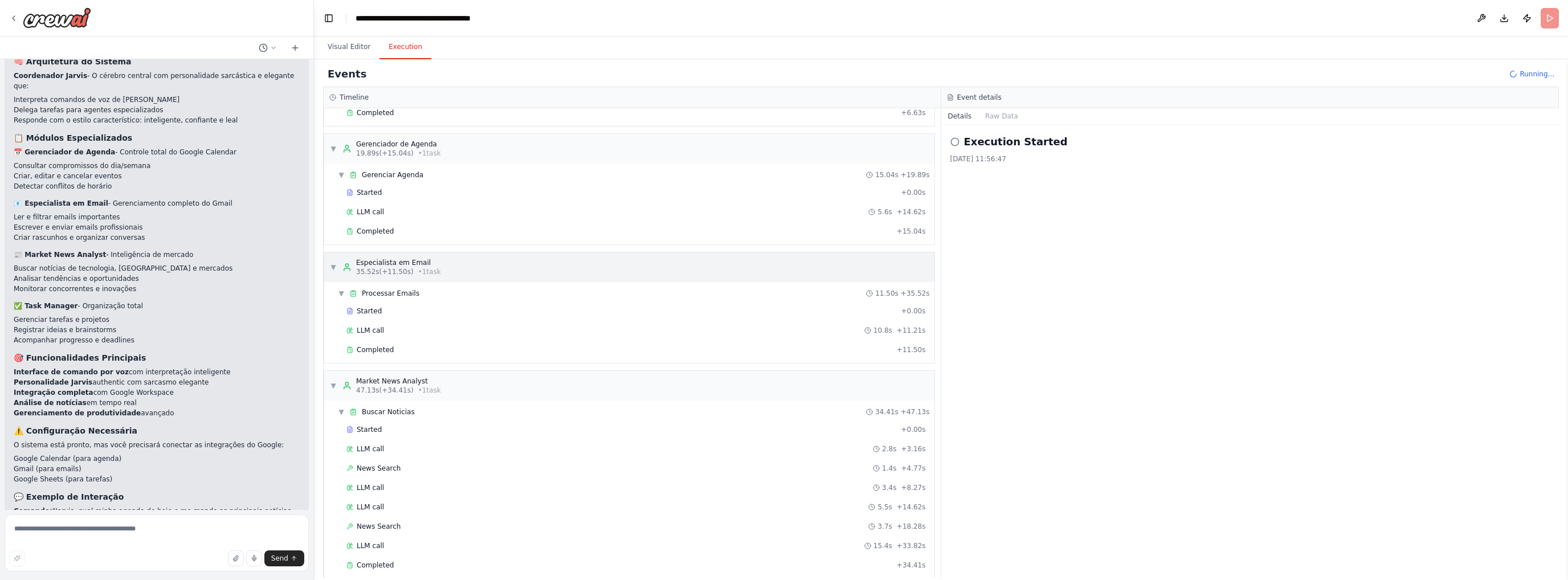
scroll to position [0, 0]
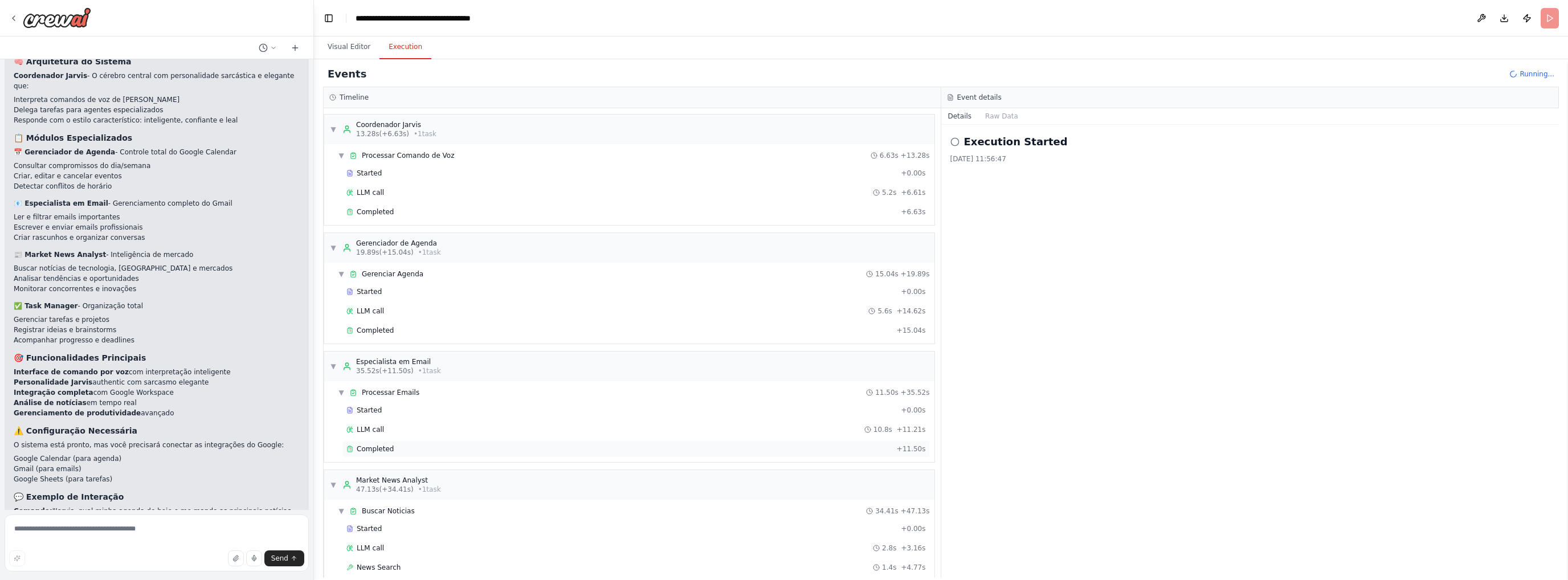
click at [396, 444] on div "Completed" at bounding box center [619, 449] width 546 height 9
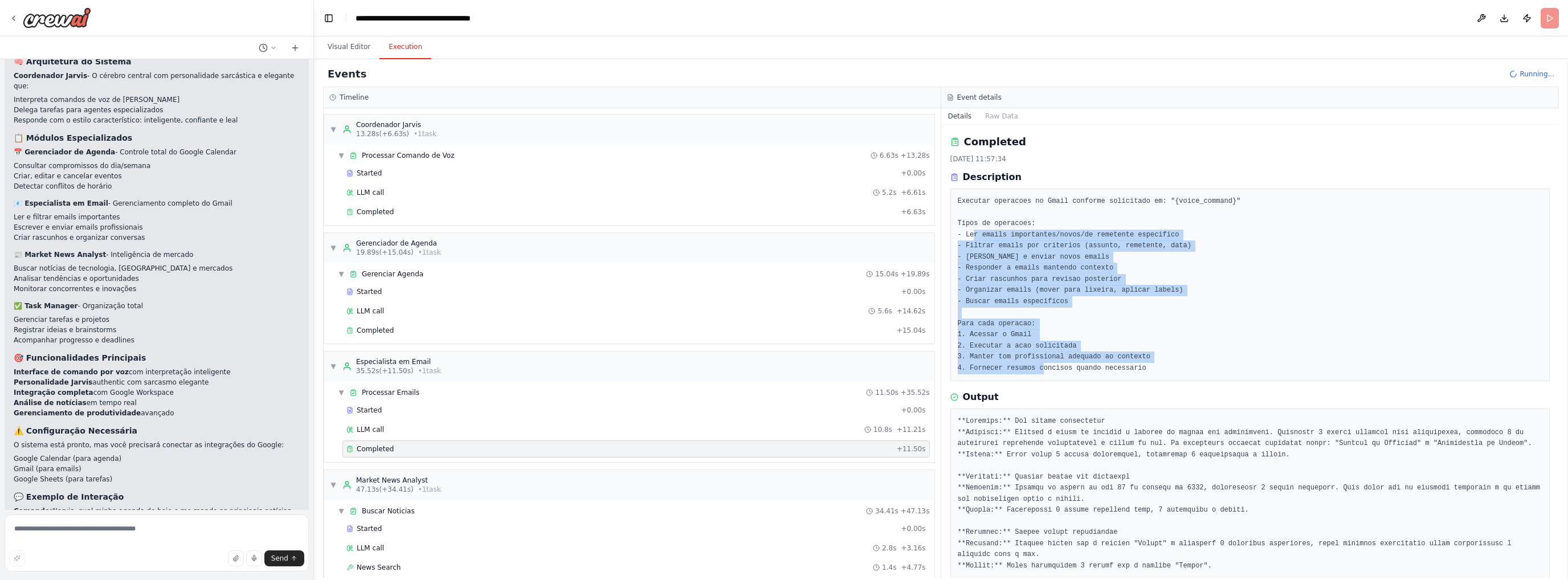
drag, startPoint x: 973, startPoint y: 236, endPoint x: 1055, endPoint y: 379, distance: 164.8
click at [1055, 379] on div "Executar operacoes no Gmail conforme solicitado em: "{voice_command}" Tipos de …" at bounding box center [1250, 285] width 600 height 192
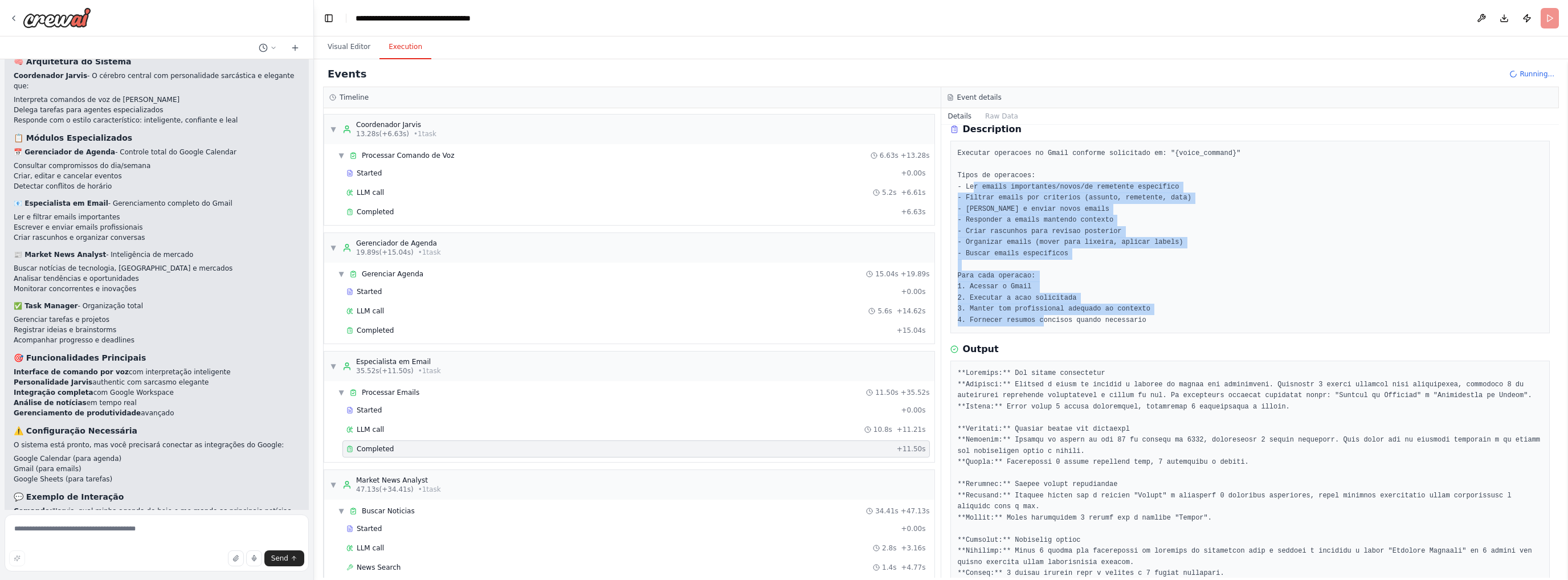
scroll to position [114, 0]
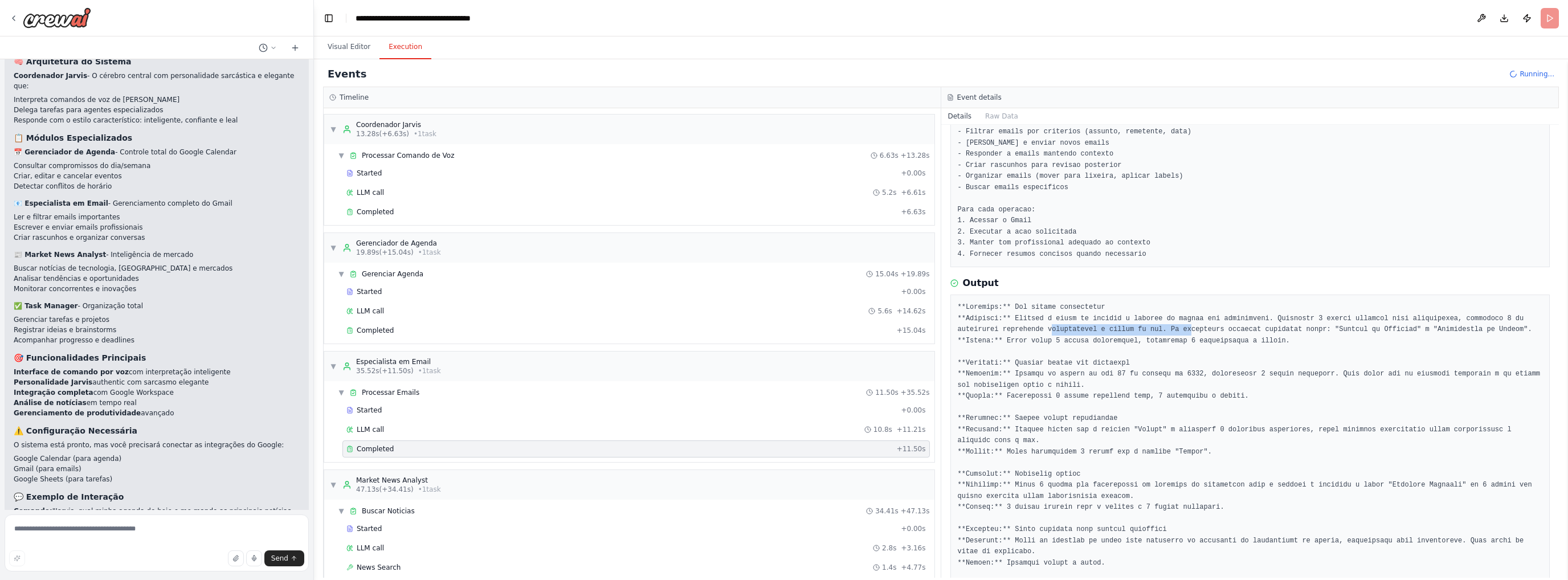
drag, startPoint x: 1001, startPoint y: 324, endPoint x: 1135, endPoint y: 330, distance: 134.1
click at [1129, 330] on pre at bounding box center [1250, 469] width 585 height 334
click at [1201, 329] on pre at bounding box center [1250, 469] width 585 height 334
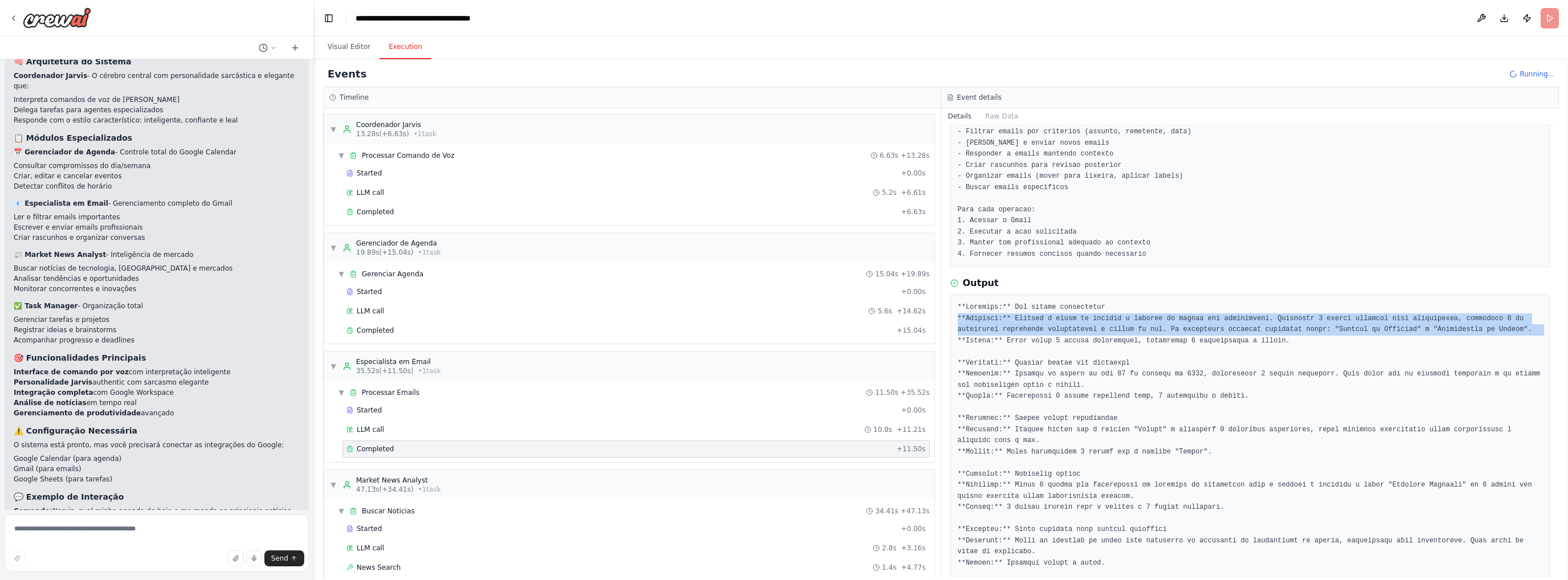
click at [1201, 329] on pre at bounding box center [1250, 469] width 585 height 334
click at [1333, 324] on pre at bounding box center [1250, 469] width 585 height 334
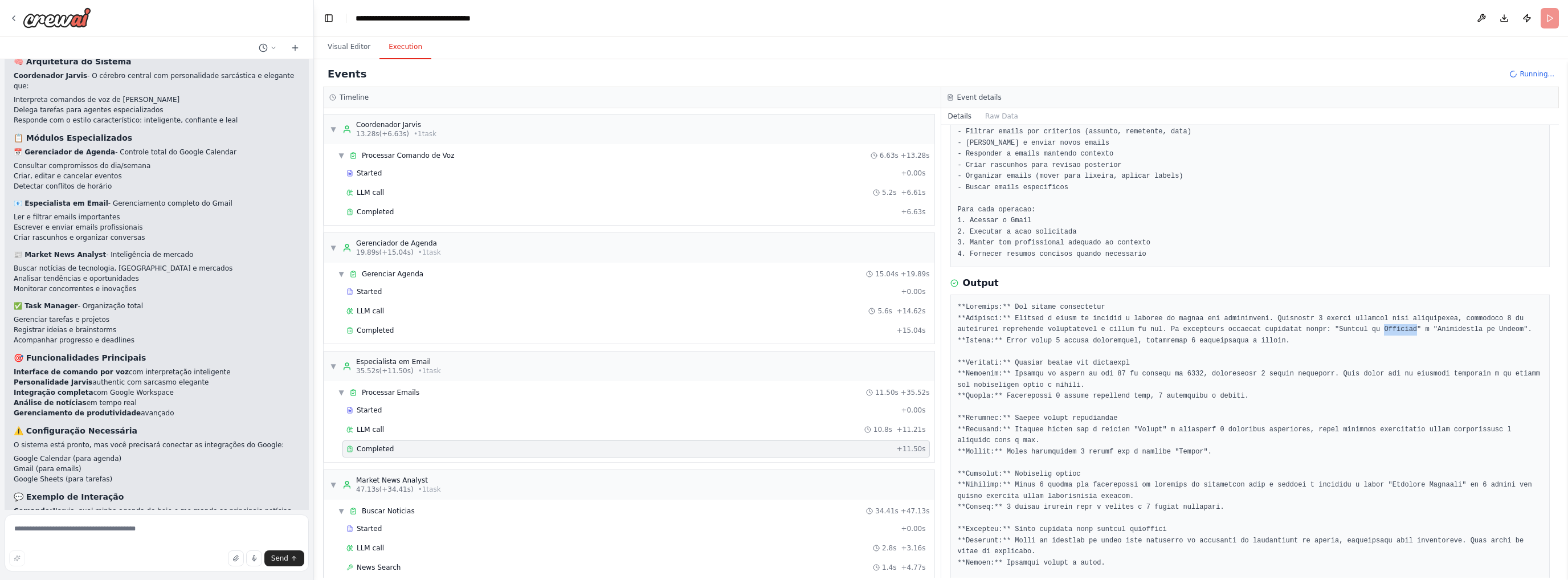
click at [1333, 324] on pre at bounding box center [1250, 469] width 585 height 334
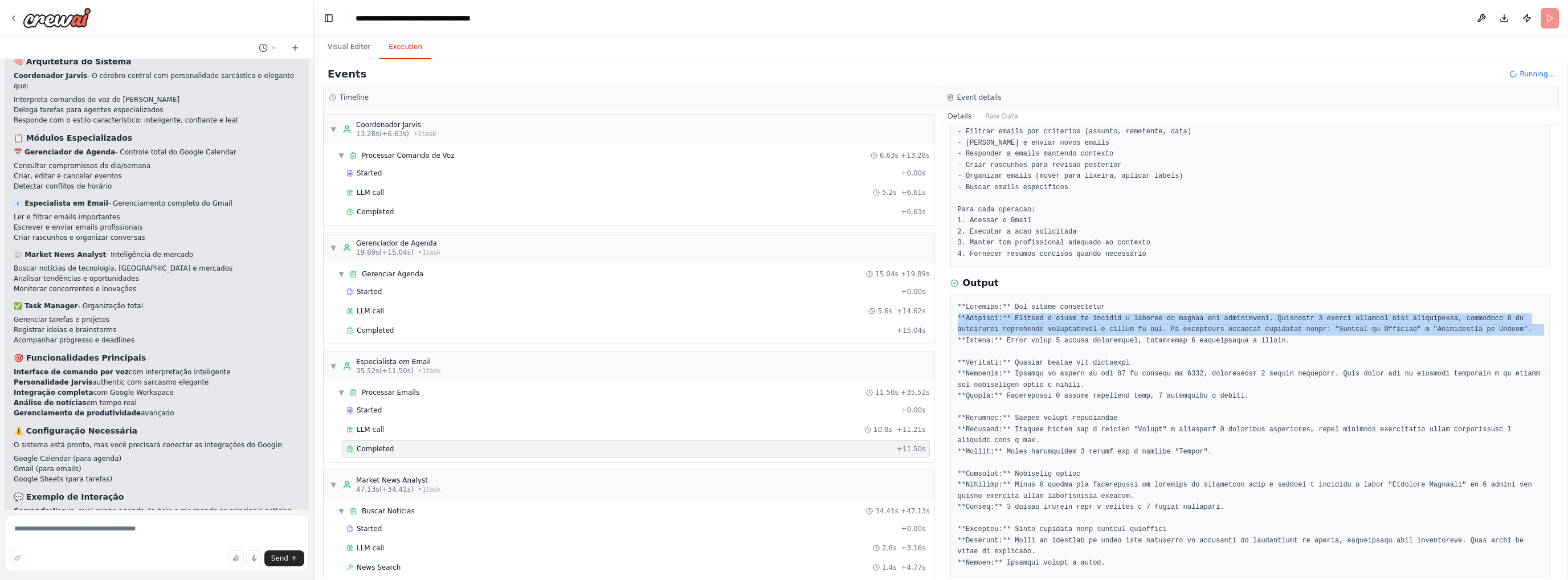
click at [1332, 324] on pre at bounding box center [1250, 469] width 585 height 334
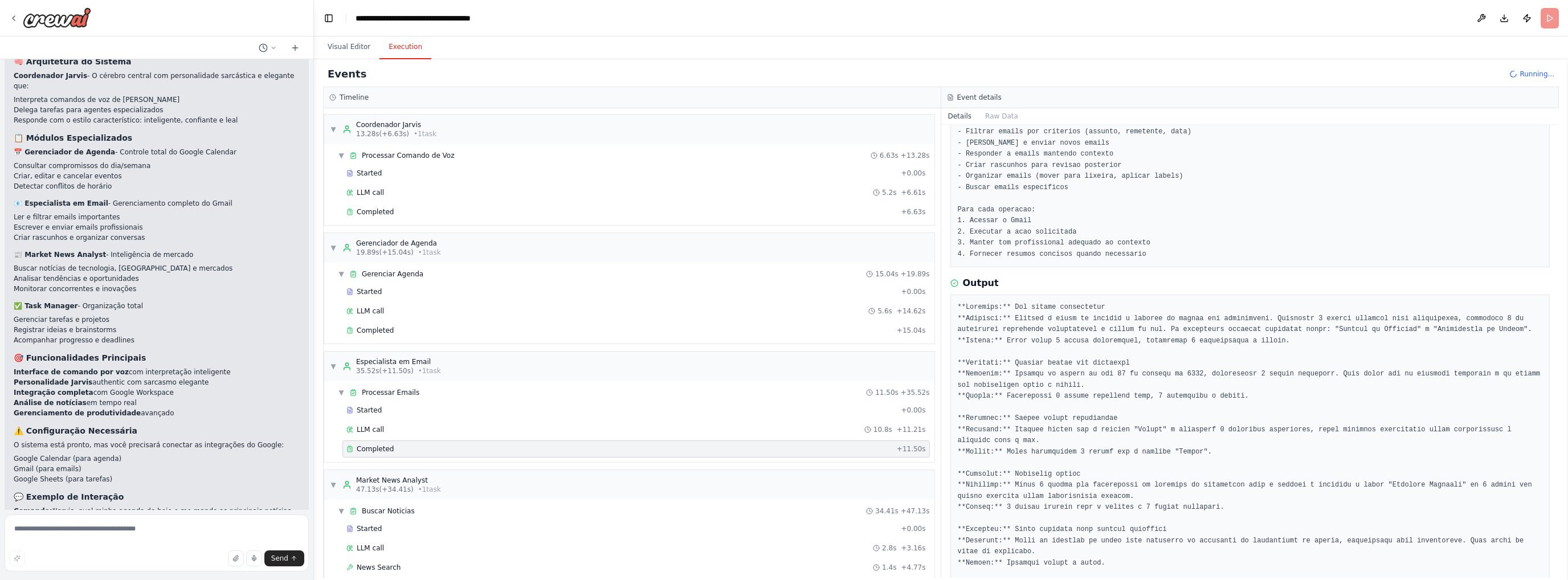
click at [1035, 383] on pre at bounding box center [1250, 469] width 585 height 334
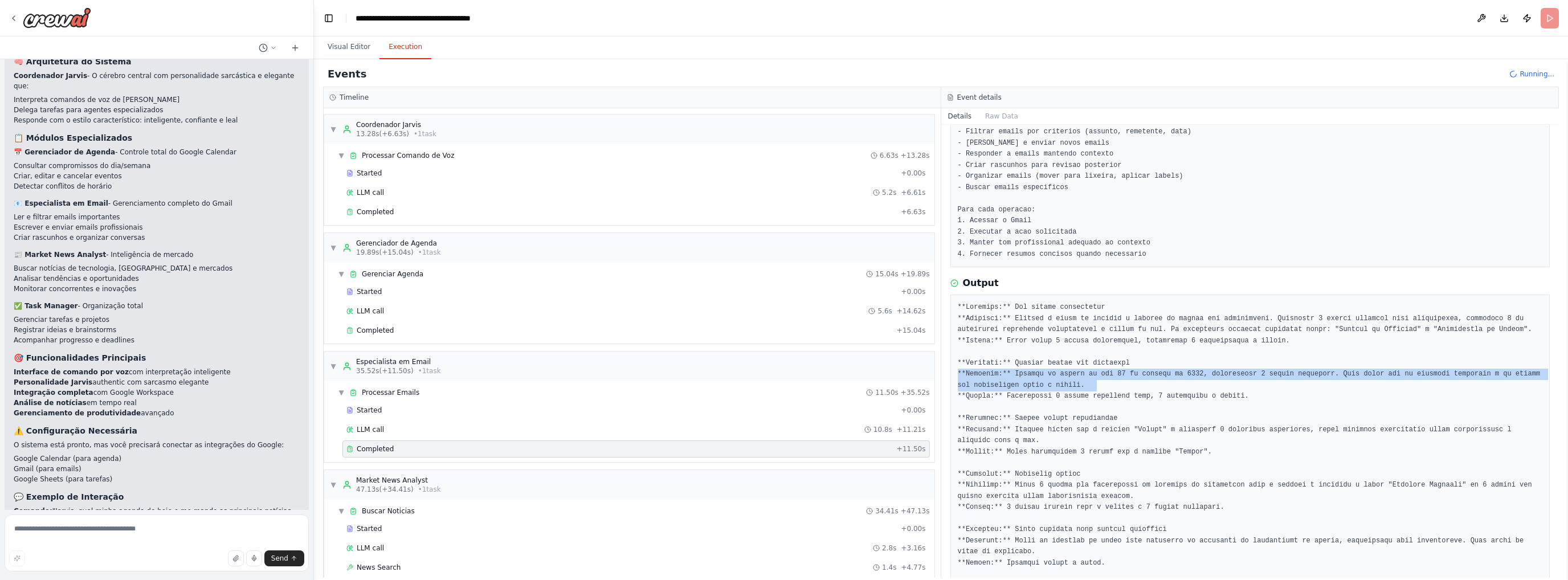
click at [1035, 383] on pre at bounding box center [1250, 469] width 585 height 334
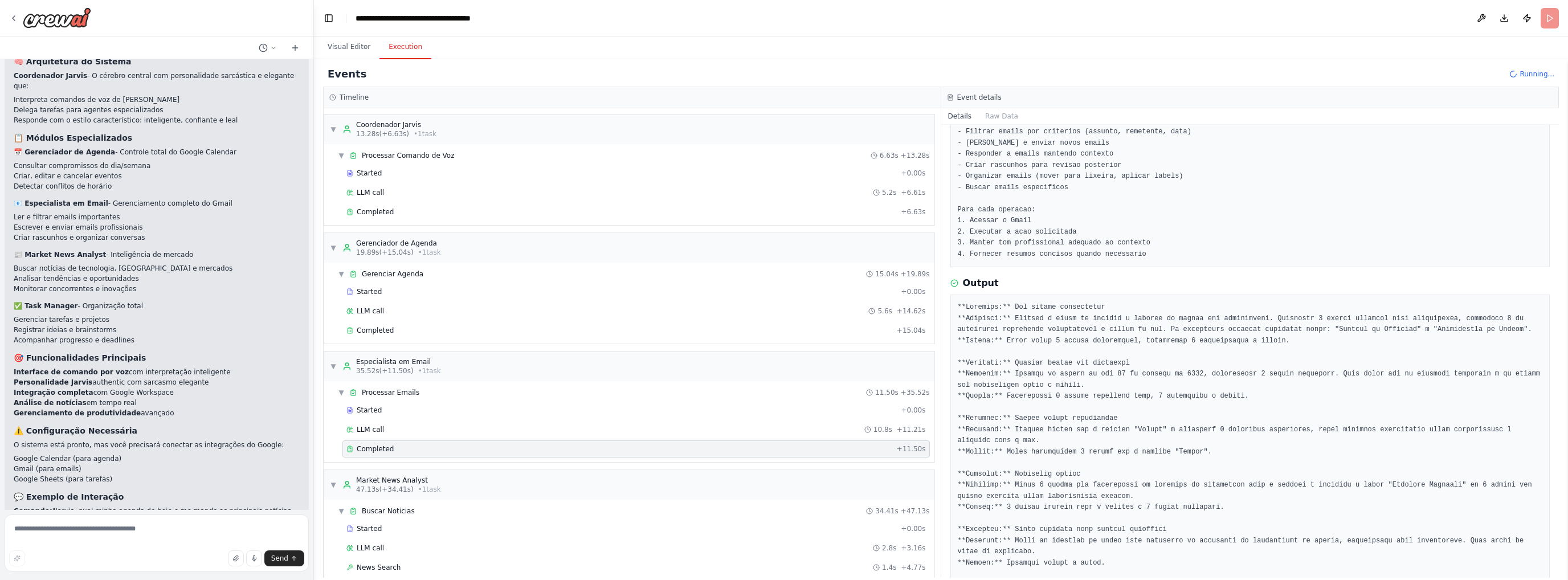
click at [1073, 398] on pre at bounding box center [1250, 469] width 585 height 334
click at [1116, 318] on pre at bounding box center [1250, 469] width 585 height 334
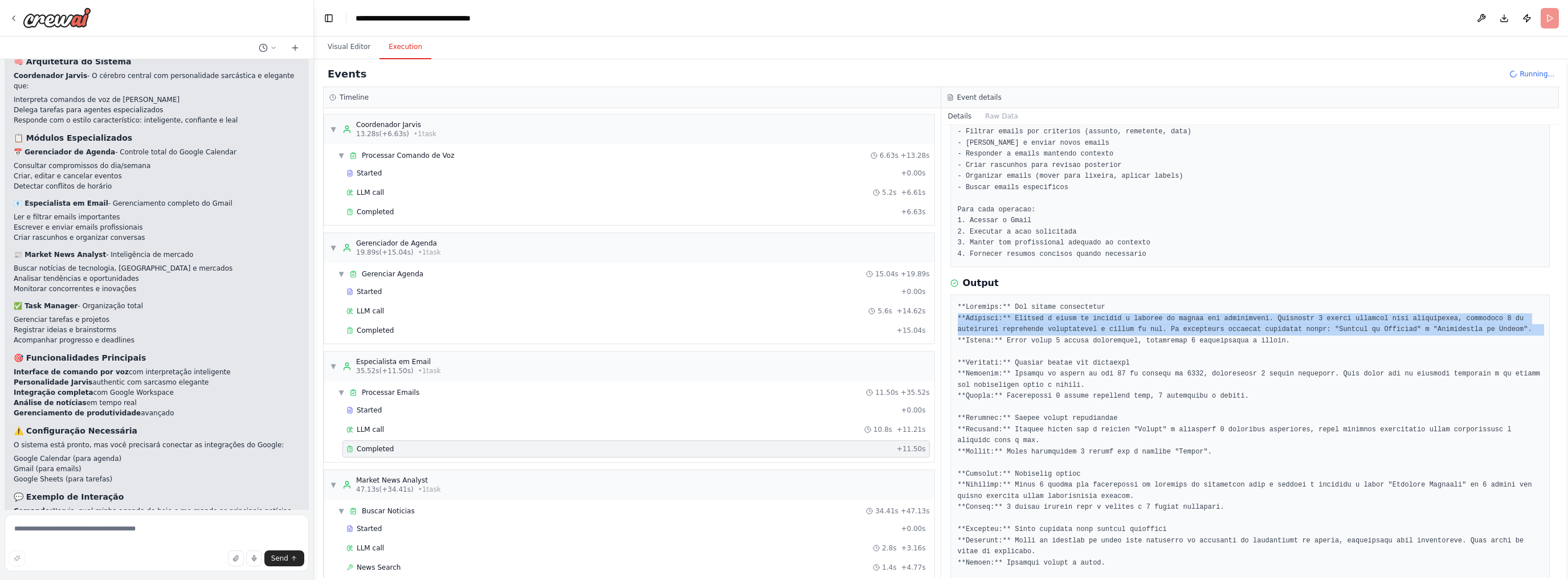
click at [1116, 318] on pre at bounding box center [1250, 469] width 585 height 334
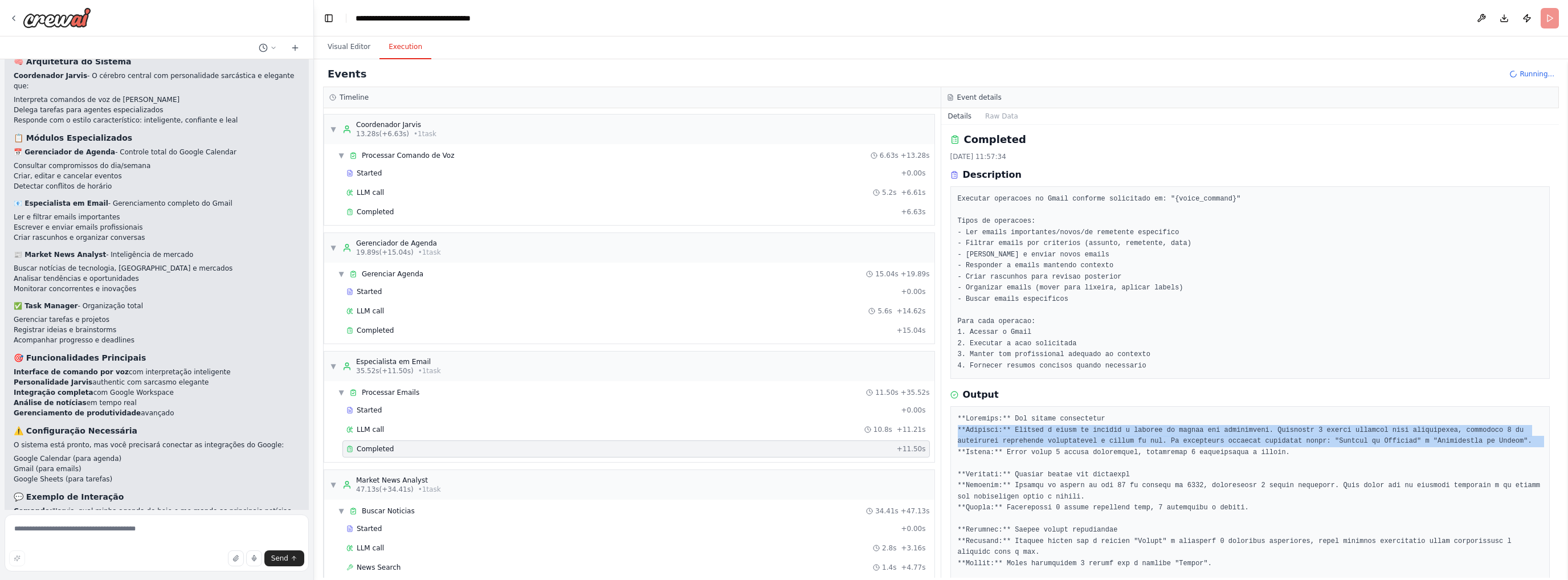
scroll to position [0, 0]
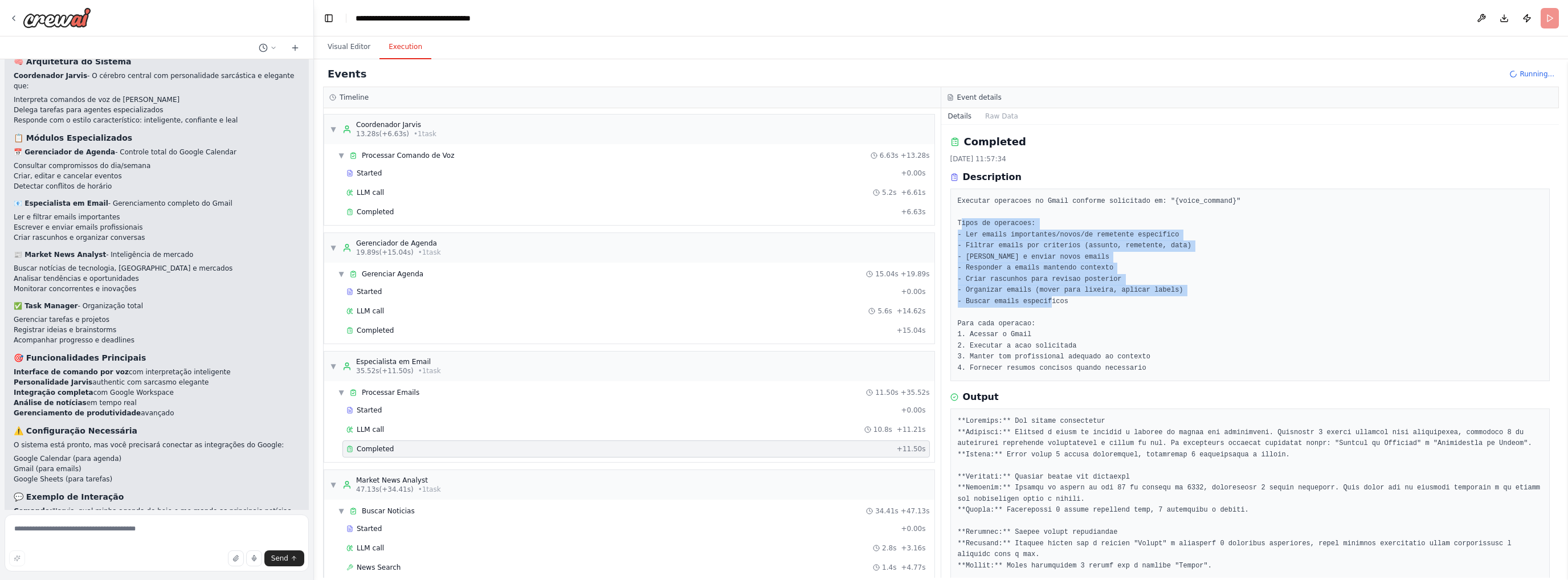
drag, startPoint x: 961, startPoint y: 222, endPoint x: 1065, endPoint y: 368, distance: 179.3
click at [1051, 312] on pre "Executar operacoes no Gmail conforme solicitado em: "{voice_command}" Tipos de …" at bounding box center [1250, 285] width 585 height 178
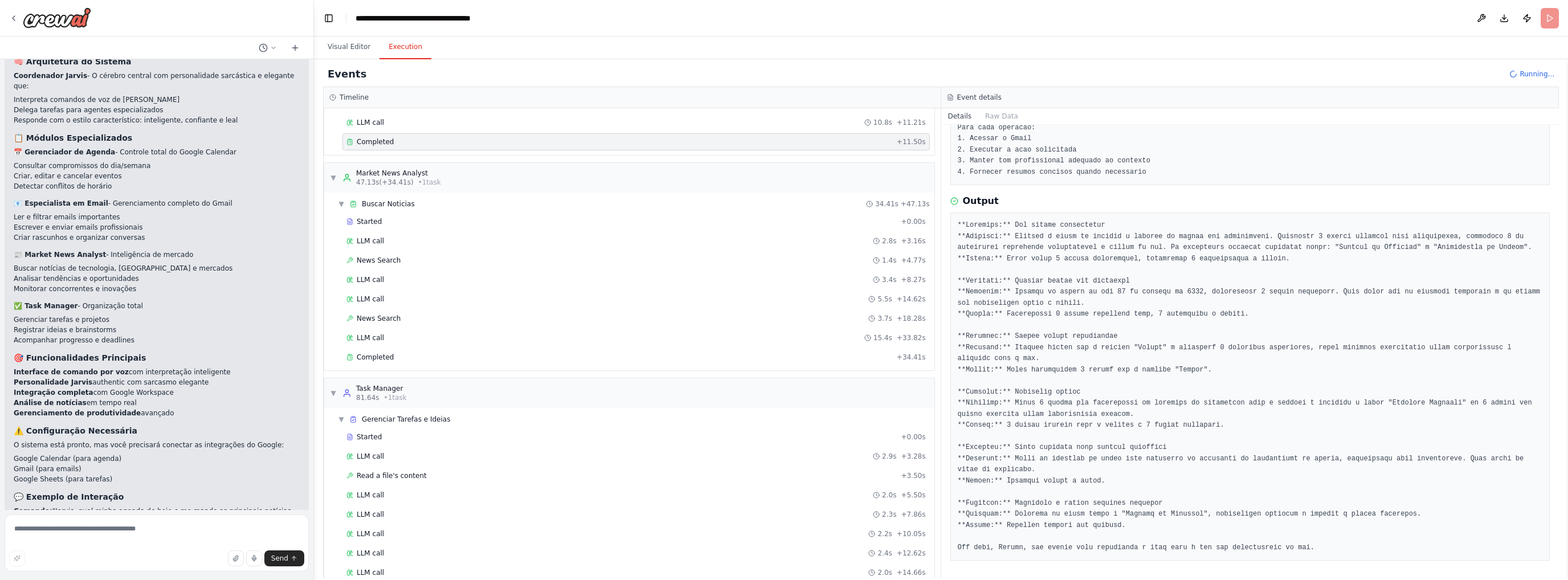
scroll to position [455, 0]
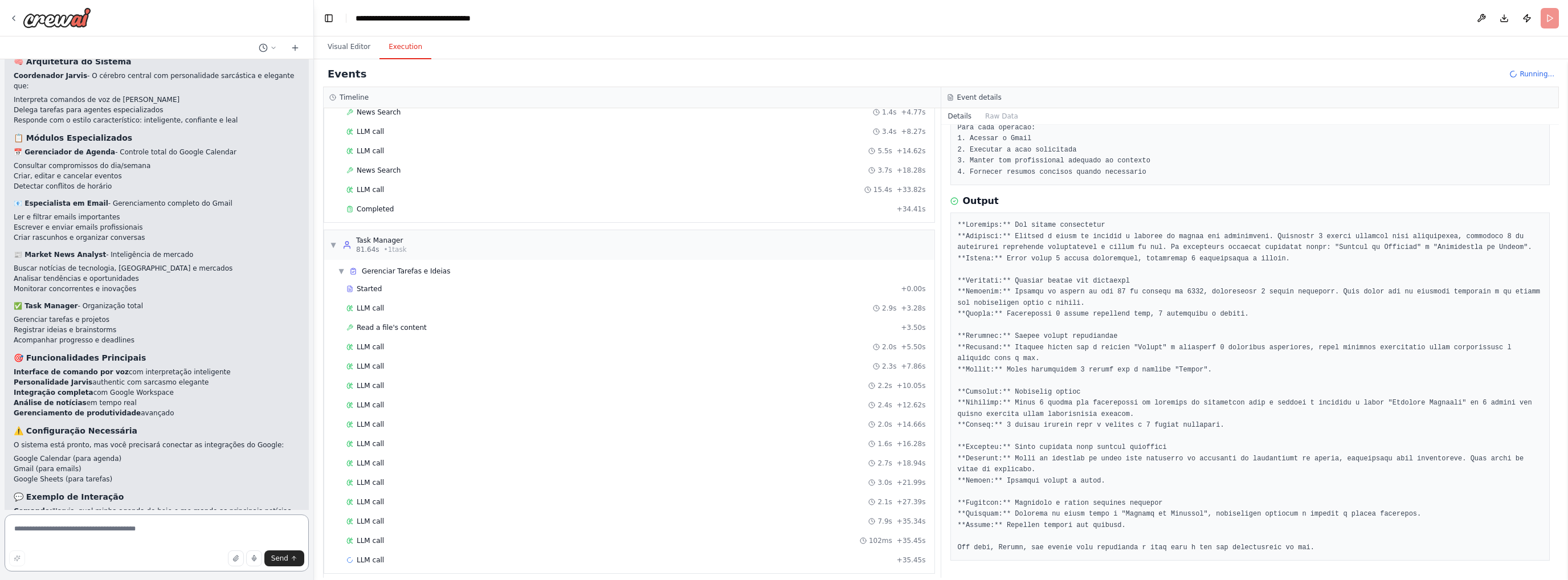
click at [75, 531] on textarea at bounding box center [156, 543] width 304 height 57
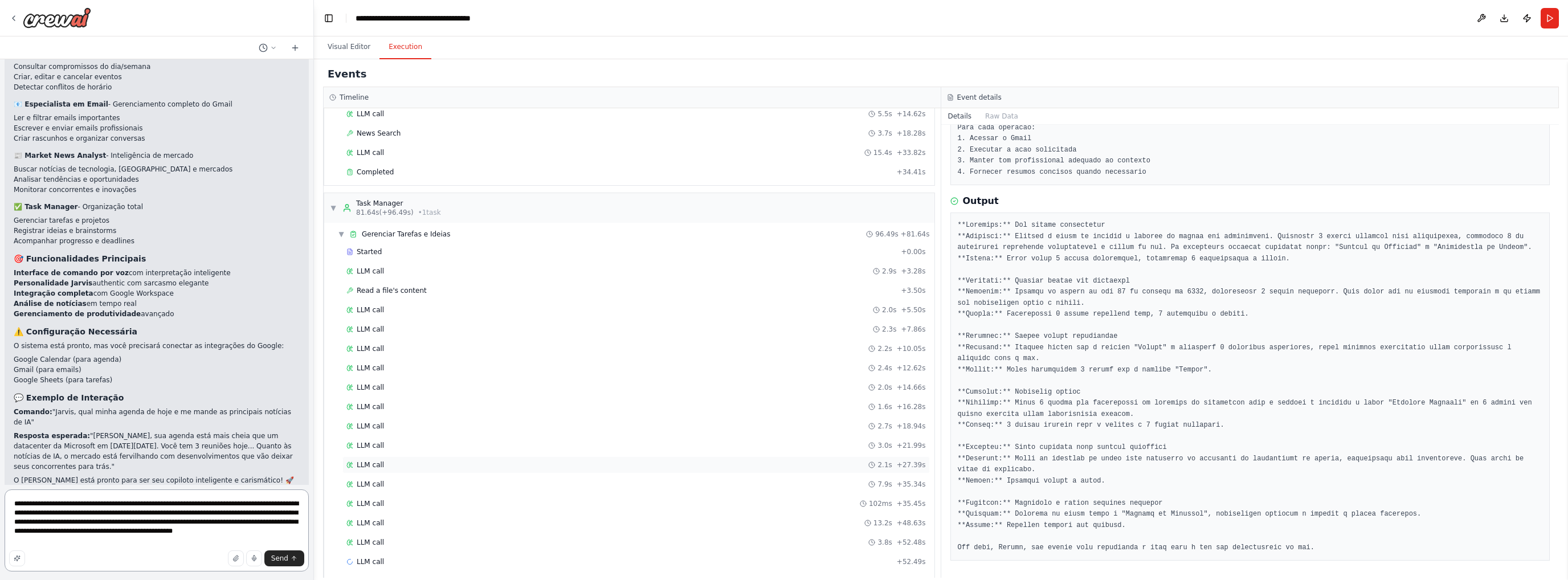
scroll to position [837, 0]
type textarea "**********"
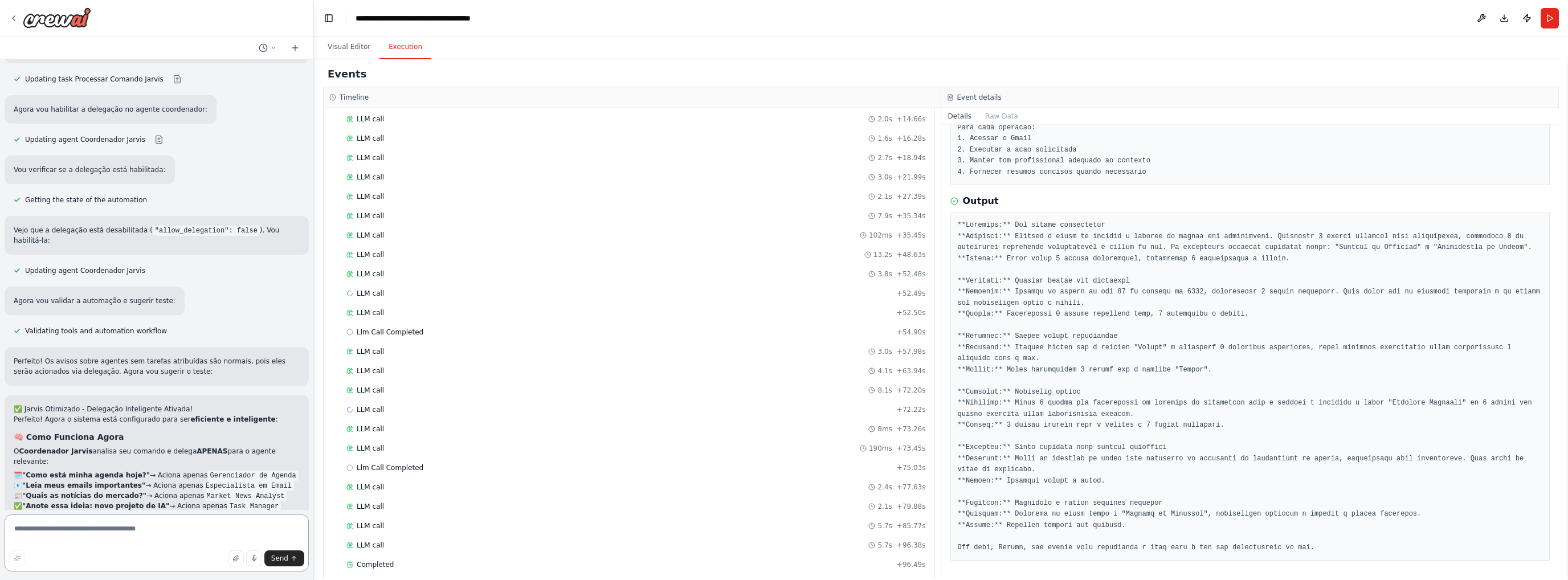
scroll to position [2757, 0]
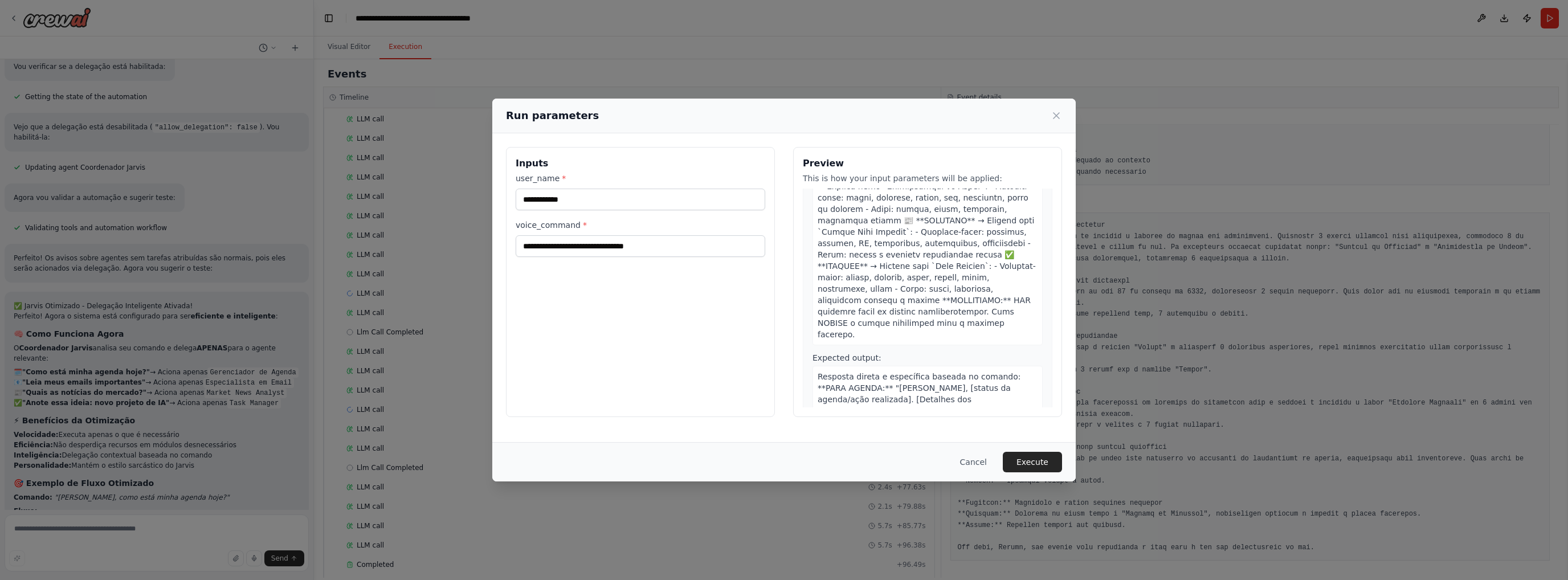
scroll to position [217, 0]
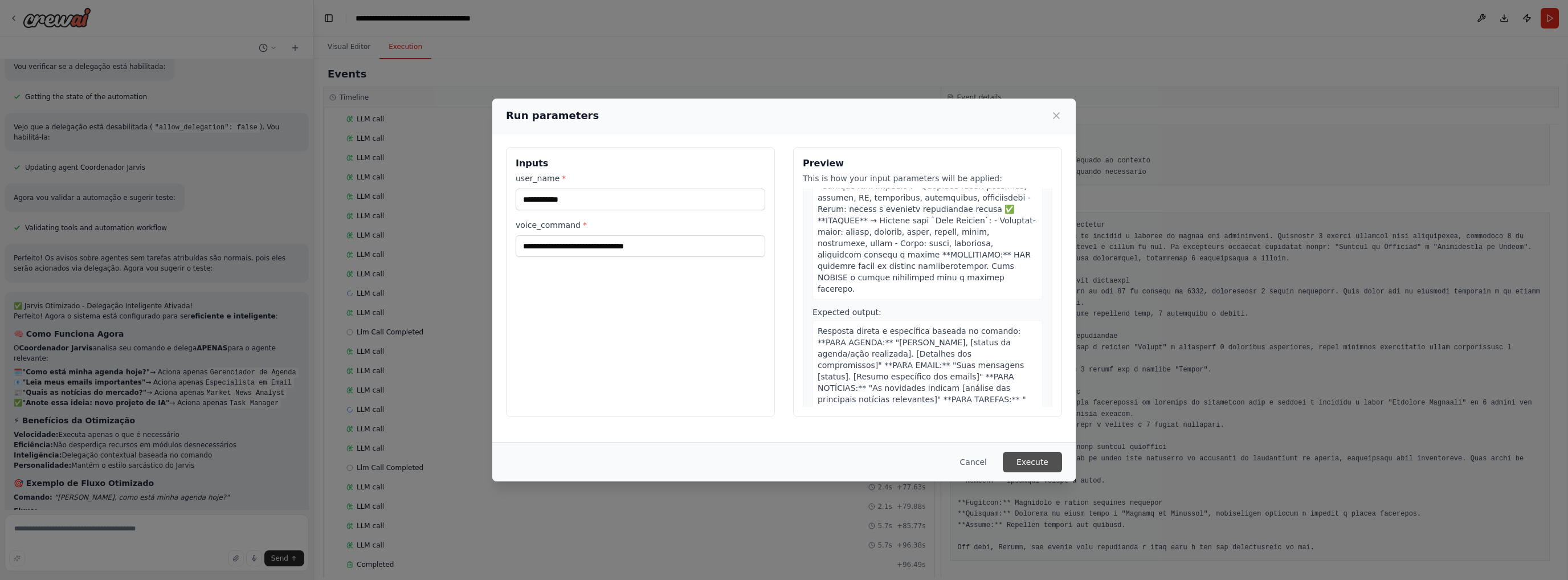
click at [1030, 456] on button "Execute" at bounding box center [1032, 462] width 59 height 21
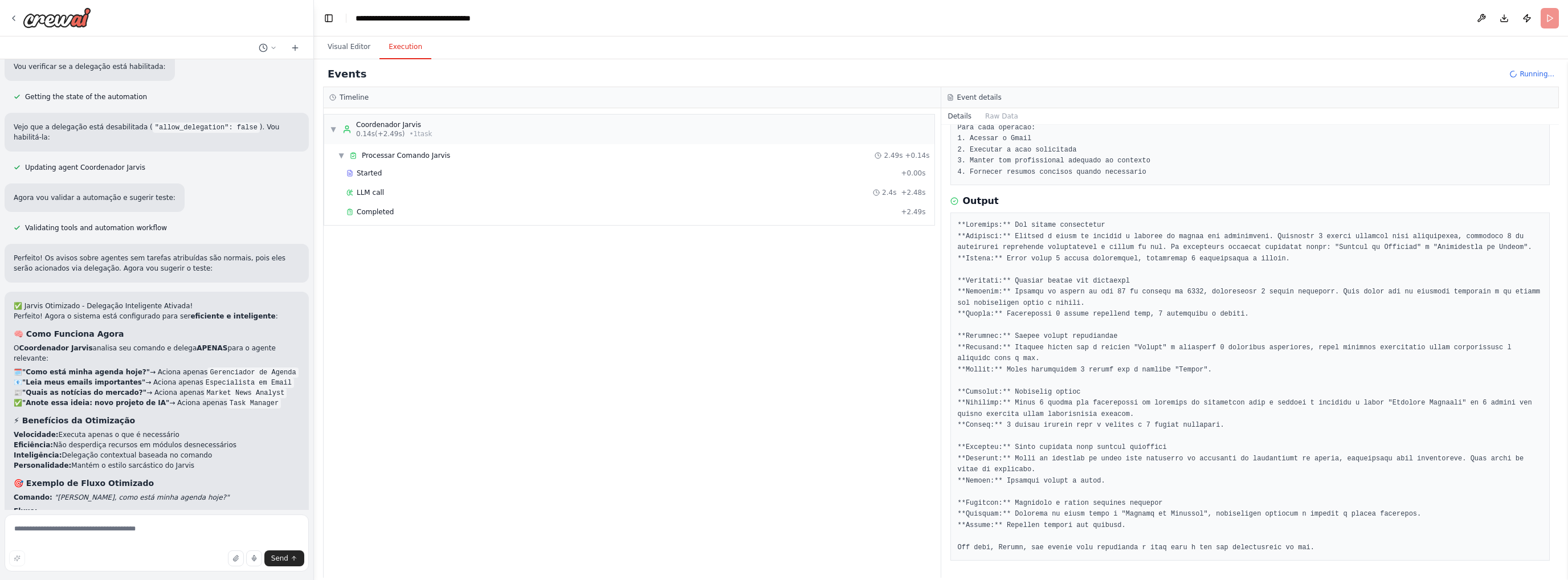
scroll to position [2757, 0]
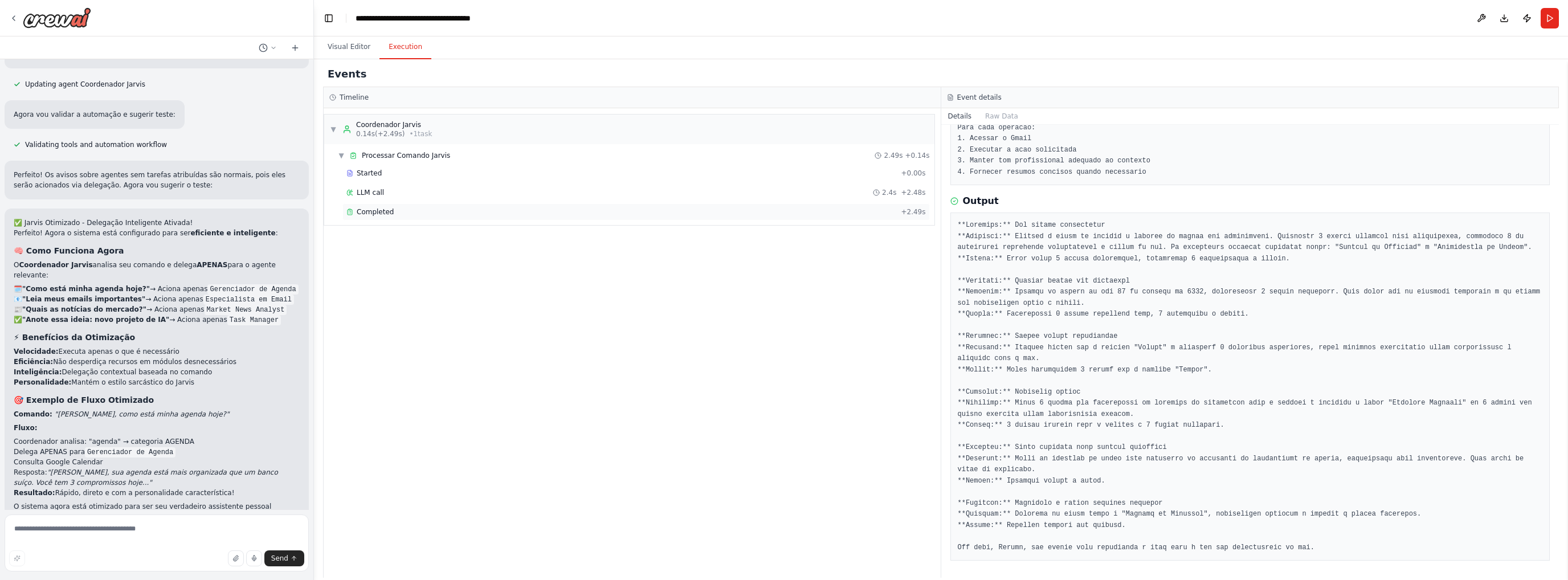
click at [390, 217] on div "Completed + 2.49s" at bounding box center [636, 212] width 587 height 17
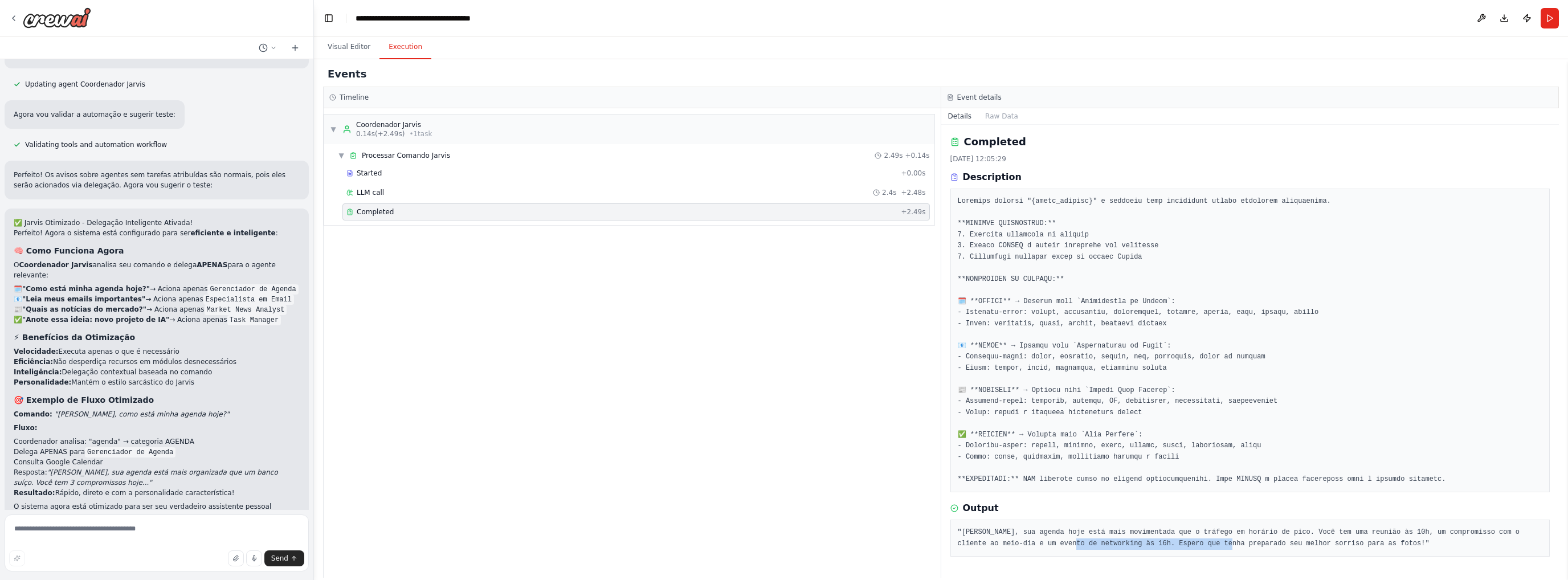
drag, startPoint x: 999, startPoint y: 542, endPoint x: 1139, endPoint y: 543, distance: 140.0
click at [1139, 543] on pre ""Carlos, sua agenda hoje está mais movimentada que o tráfego em horário de pico…" at bounding box center [1250, 538] width 585 height 23
click at [1345, 536] on pre ""Carlos, sua agenda hoje está mais movimentada que o tráfego em horário de pico…" at bounding box center [1250, 538] width 585 height 23
click at [415, 194] on div "LLM call 2.4s + 2.48s" at bounding box center [636, 192] width 579 height 9
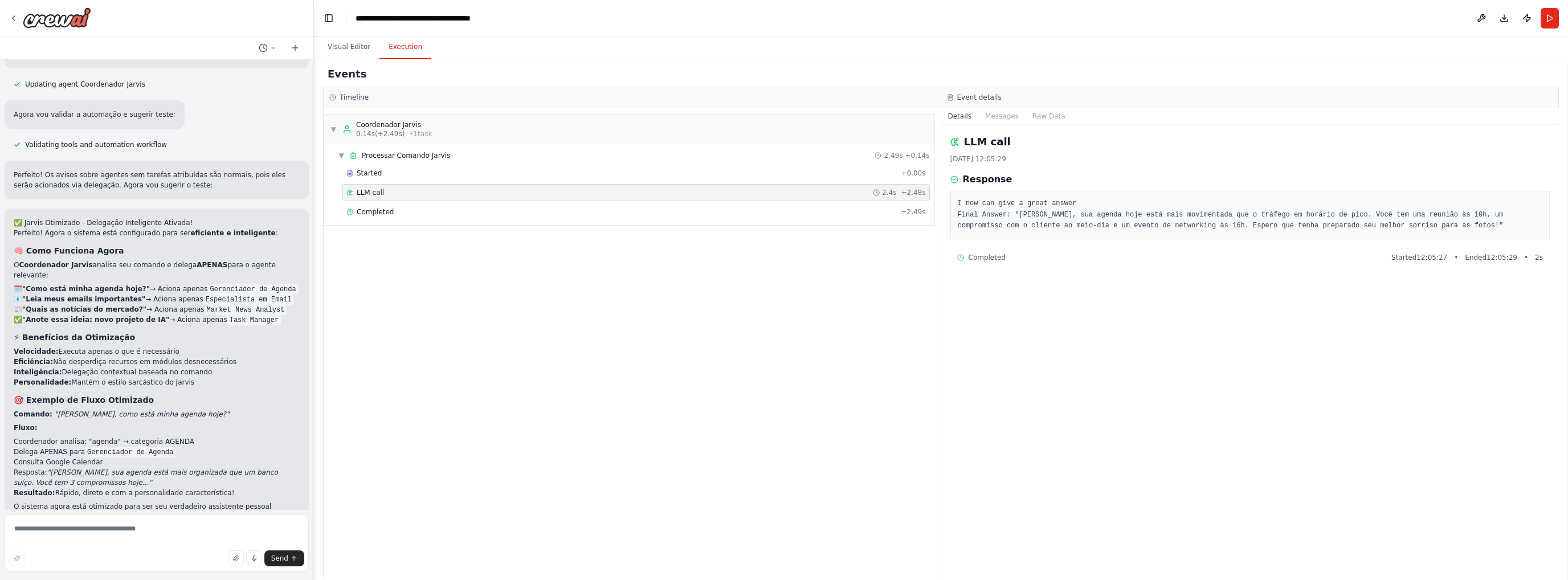
click at [421, 183] on div "Started + 0.00s LLM call 2.4s + 2.48s Completed + 2.49s" at bounding box center [634, 194] width 601 height 58
click at [340, 44] on button "Visual Editor" at bounding box center [349, 47] width 61 height 24
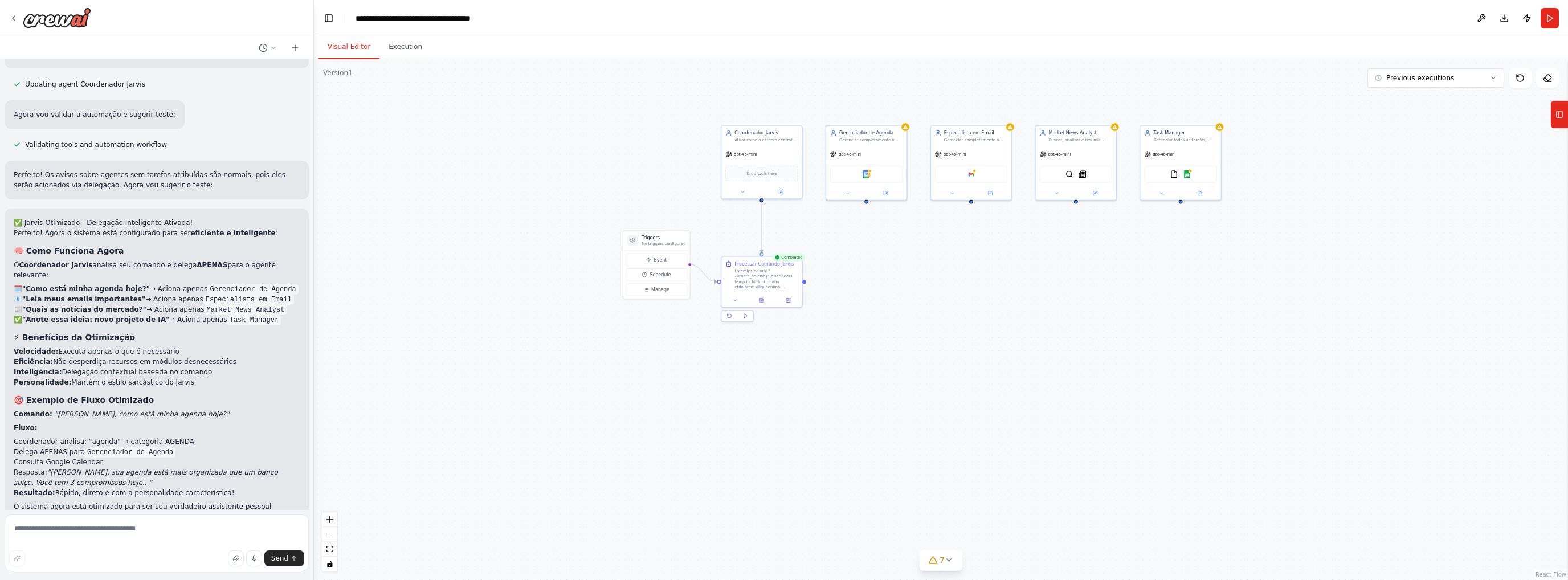
drag, startPoint x: 1017, startPoint y: 292, endPoint x: 933, endPoint y: 322, distance: 89.2
click at [951, 324] on div ".deletable-edge-delete-btn { width: 20px; height: 20px; border: 0px solid #ffff…" at bounding box center [941, 320] width 1254 height 521
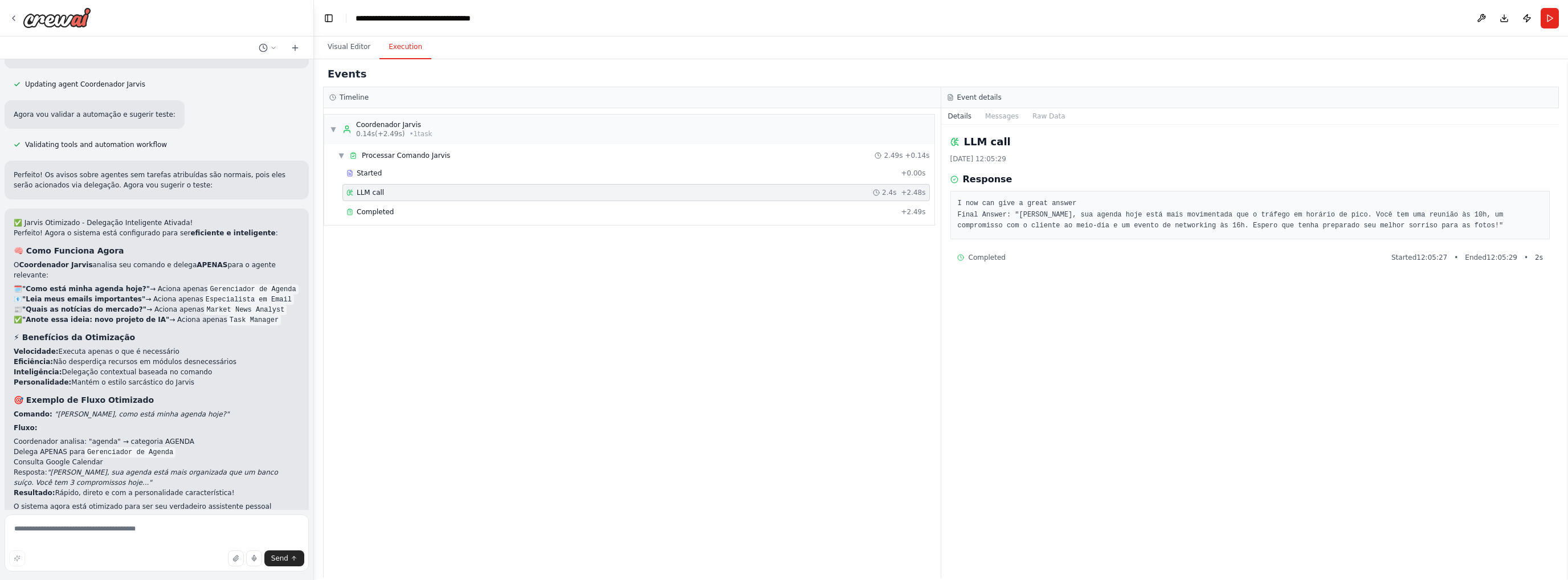
click at [404, 41] on button "Execution" at bounding box center [405, 47] width 52 height 24
click at [388, 208] on span "Completed" at bounding box center [375, 212] width 37 height 9
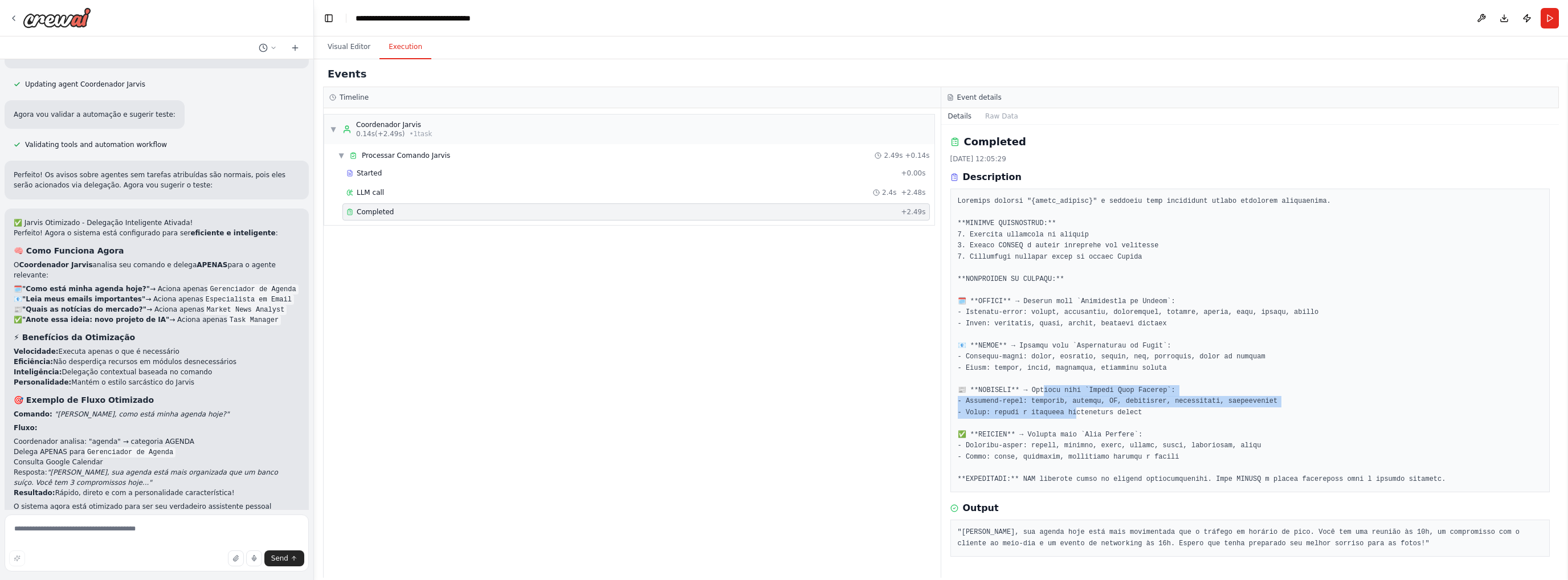
drag, startPoint x: 1038, startPoint y: 395, endPoint x: 1065, endPoint y: 418, distance: 35.5
click at [1066, 415] on pre at bounding box center [1250, 340] width 585 height 289
click at [100, 536] on textarea at bounding box center [156, 543] width 304 height 57
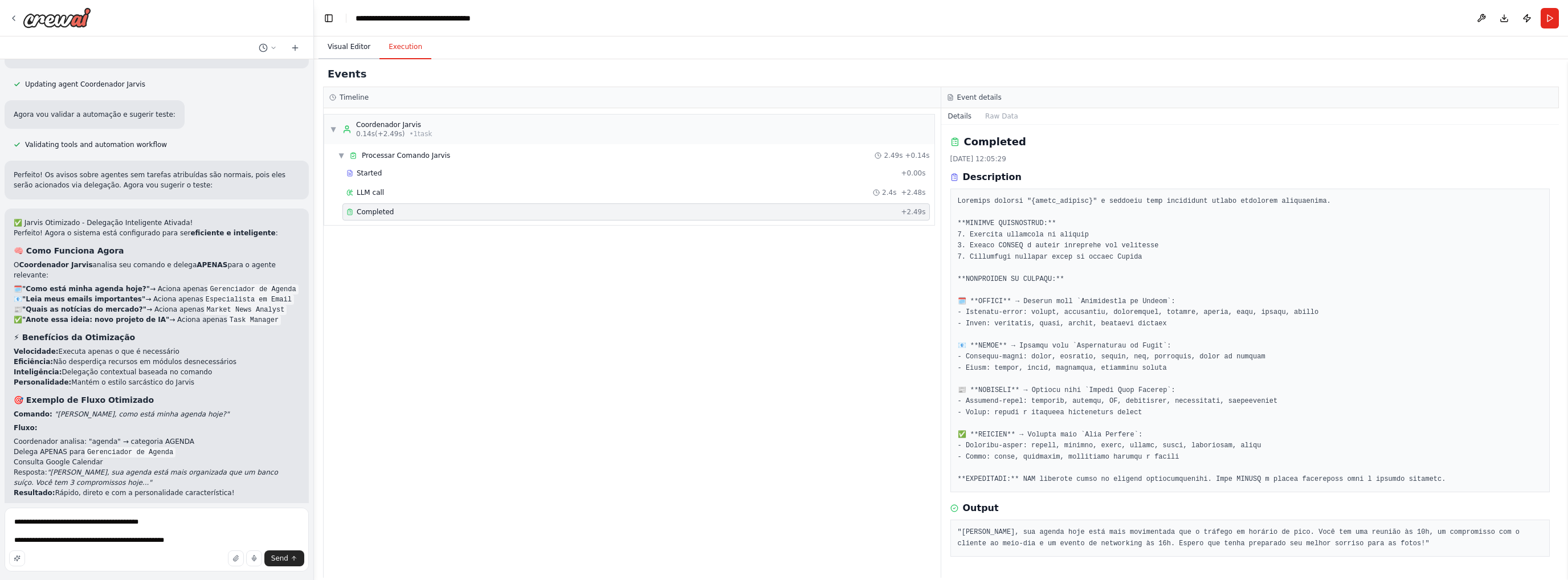
click at [351, 50] on button "Visual Editor" at bounding box center [349, 47] width 61 height 24
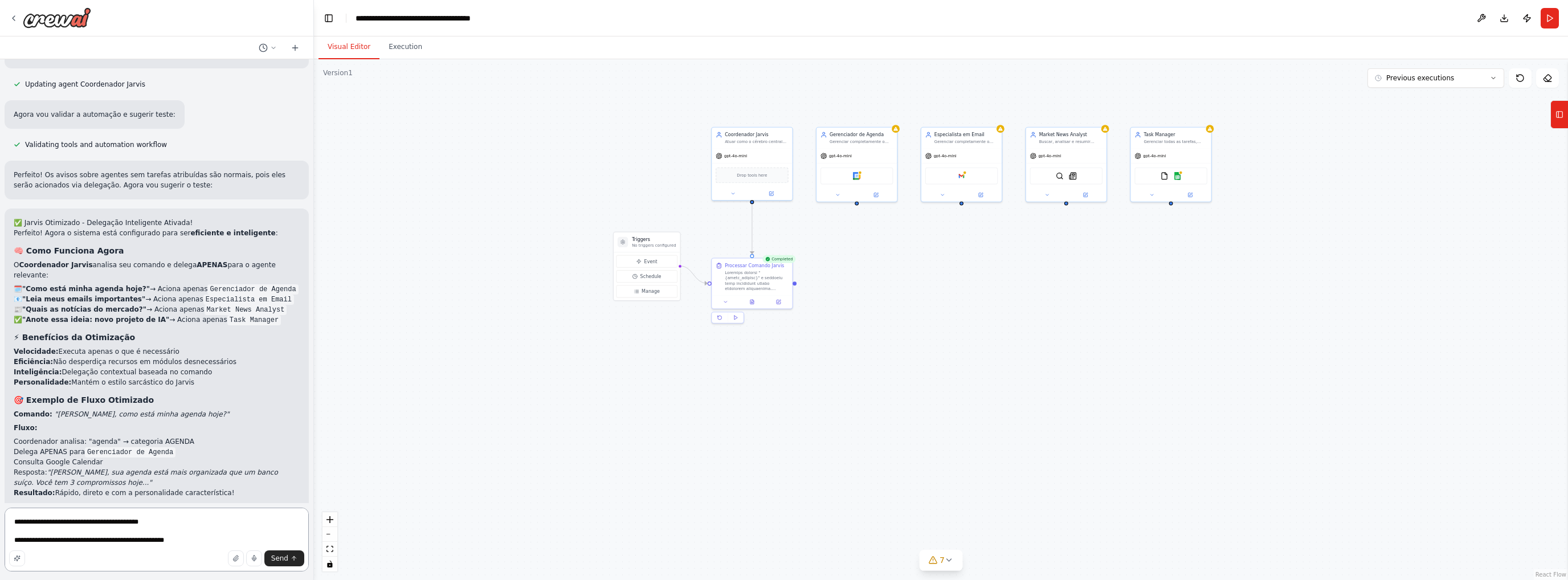
click at [174, 547] on textarea "**********" at bounding box center [156, 539] width 304 height 64
click at [191, 544] on textarea "**********" at bounding box center [156, 539] width 304 height 64
type textarea "**********"
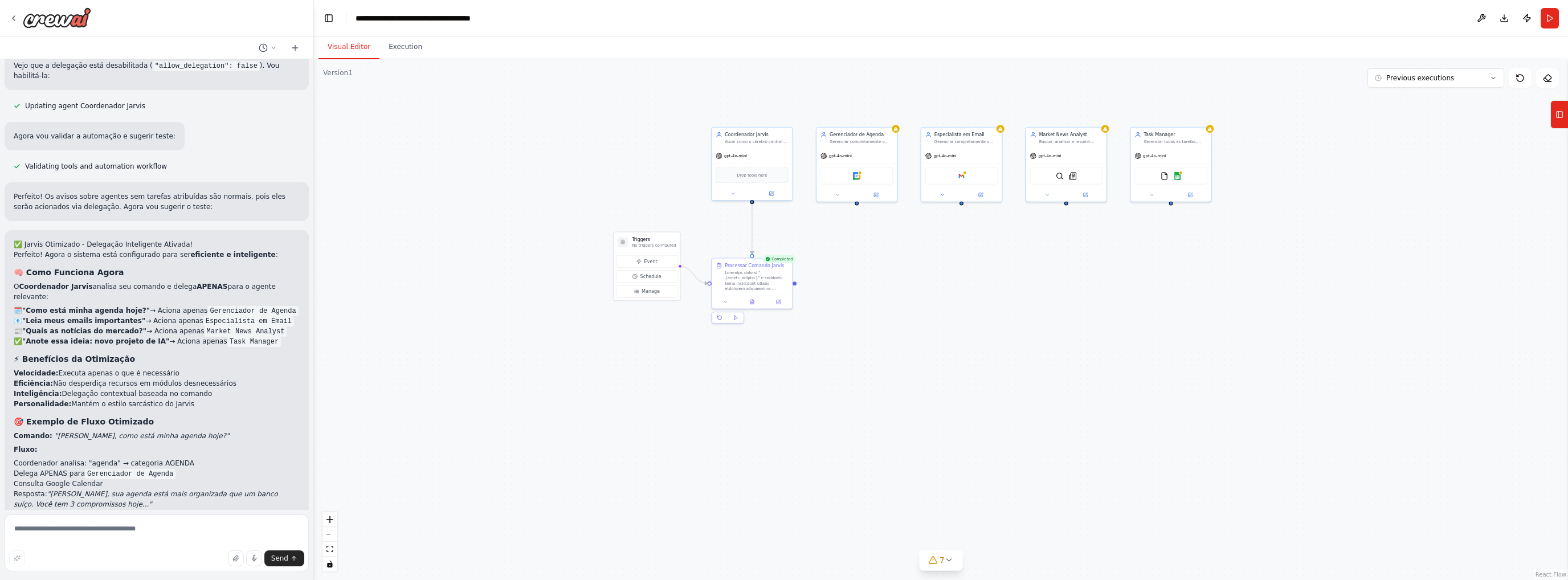
scroll to position [2757, 0]
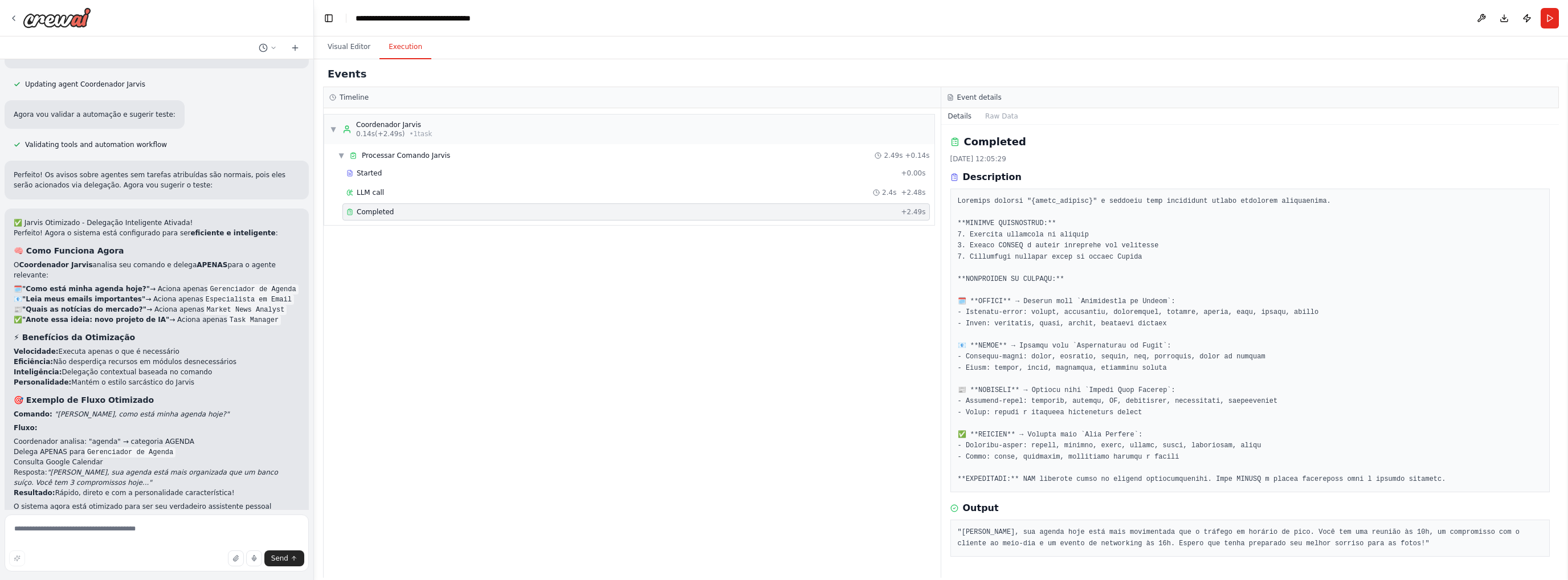
click at [390, 41] on button "Execution" at bounding box center [405, 47] width 52 height 24
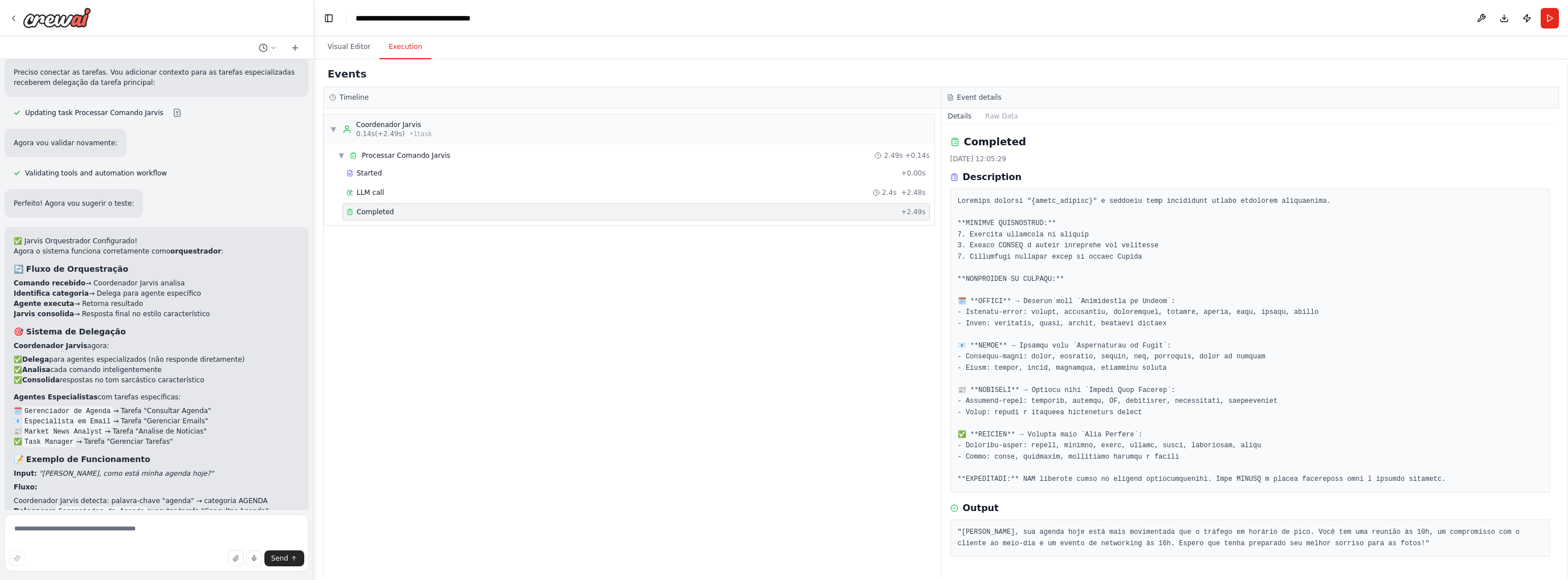
scroll to position [3714, 0]
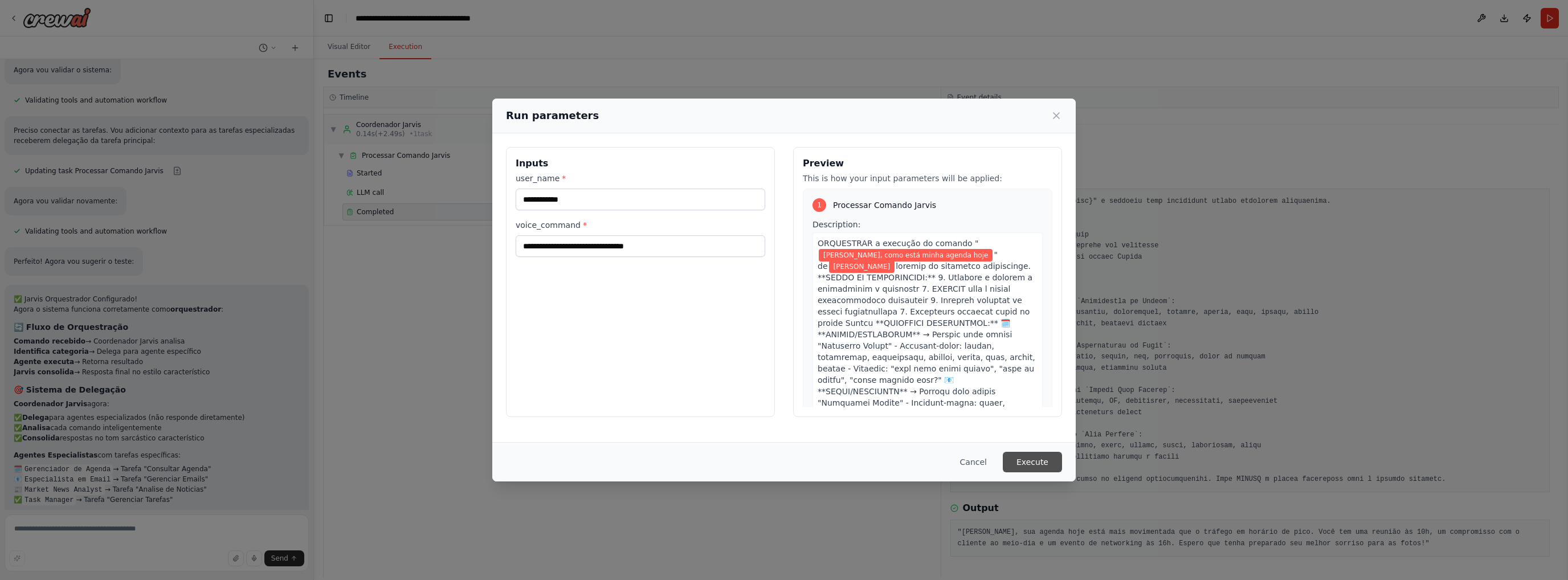
click at [1042, 456] on button "Execute" at bounding box center [1032, 462] width 59 height 21
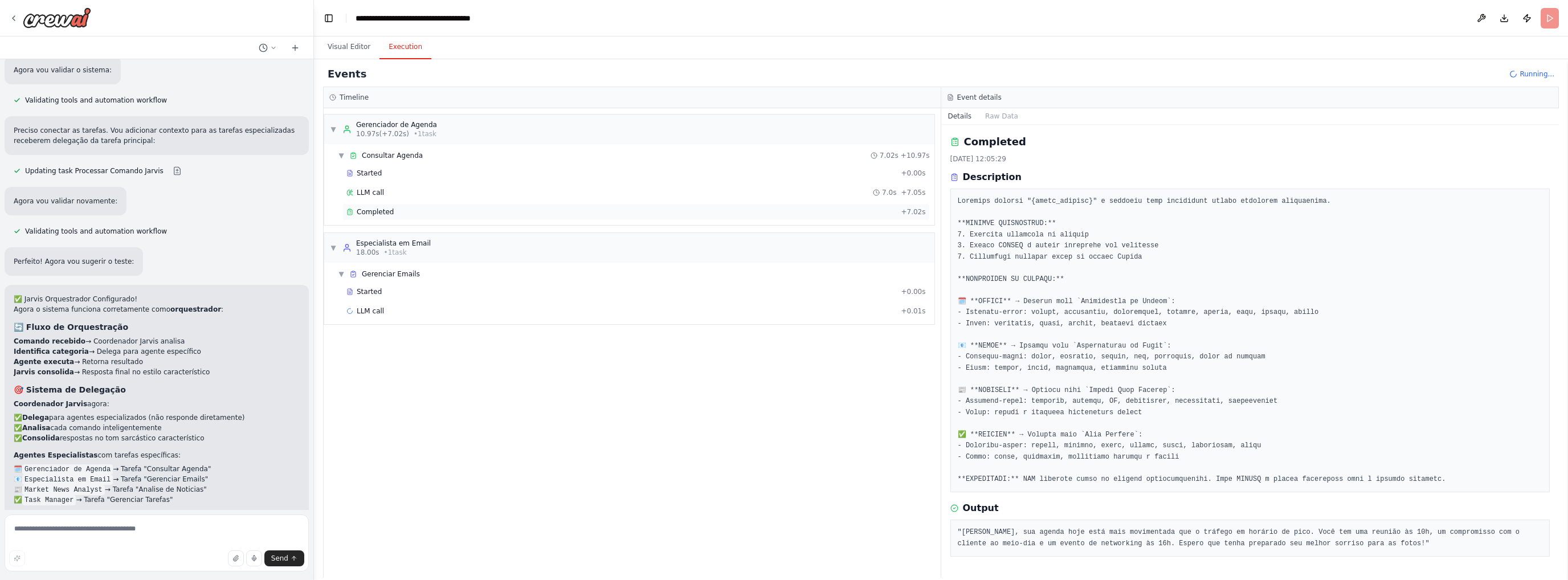
click at [408, 212] on div "Completed" at bounding box center [621, 212] width 550 height 9
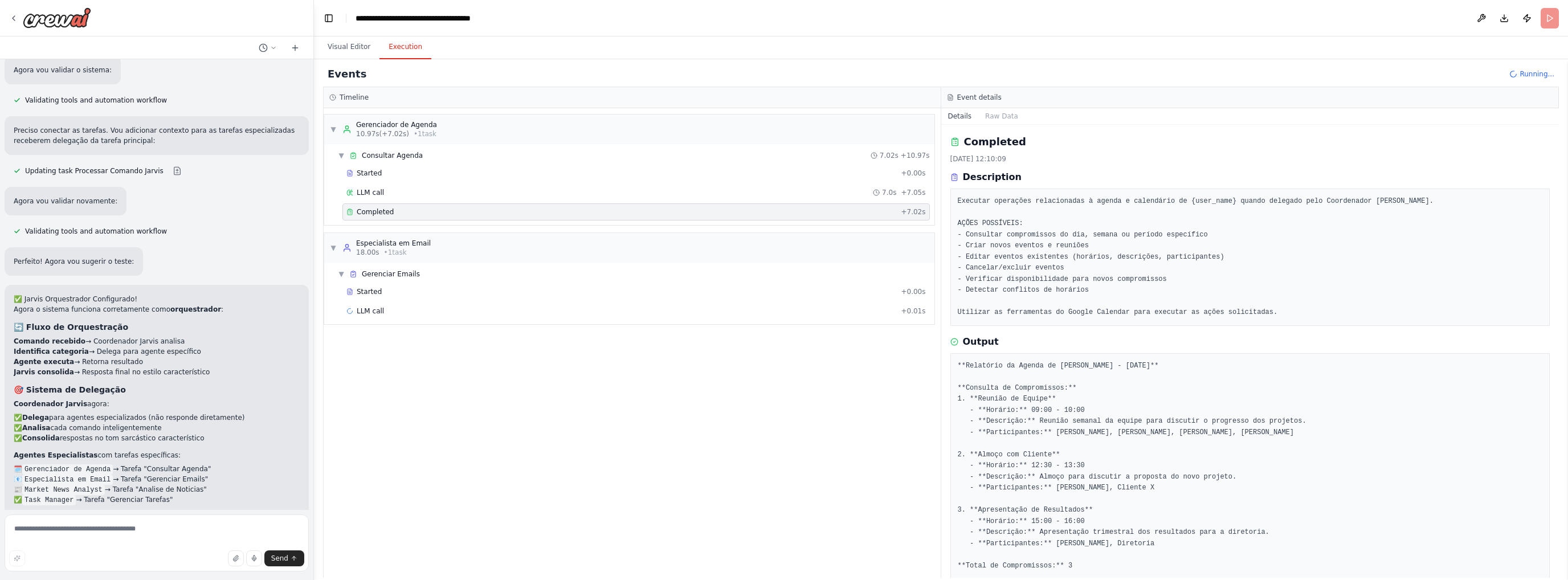
scroll to position [41, 0]
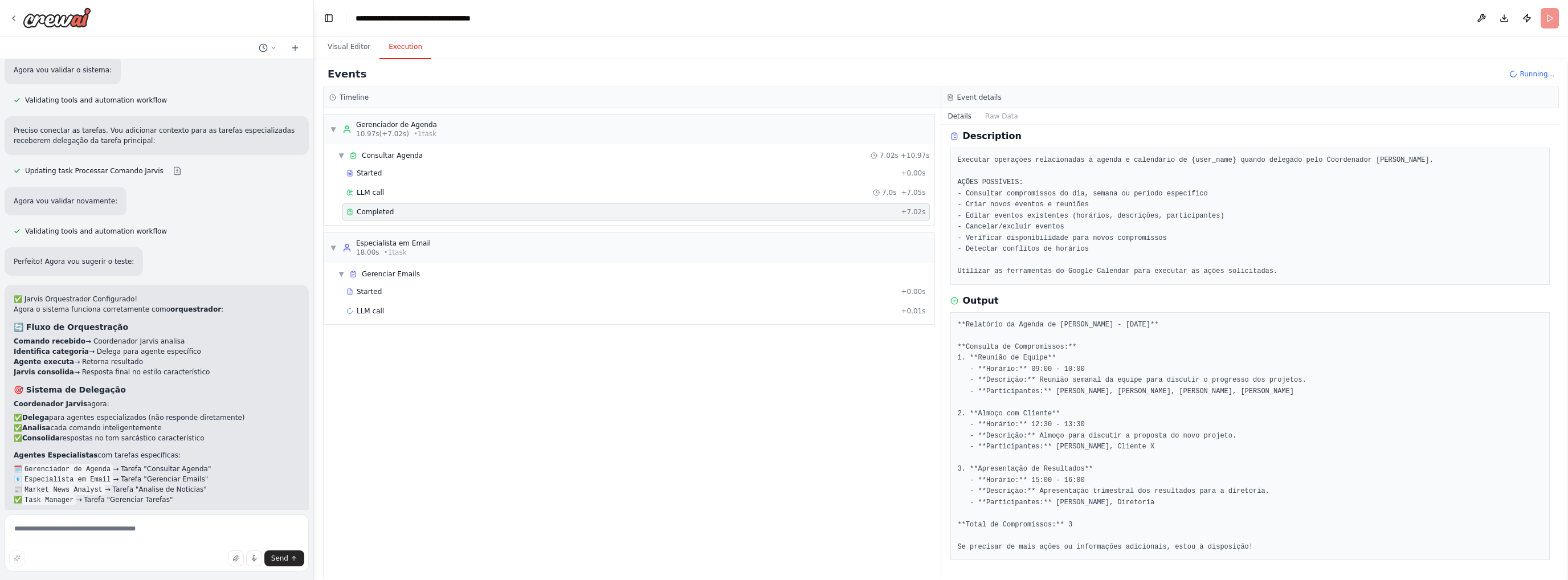
click at [1035, 547] on pre "**Relatório da Agenda de Carlos Mafra - 15 de Outubro de 2025** **Consulta de C…" at bounding box center [1250, 436] width 585 height 234
click at [1036, 546] on pre "**Relatório da Agenda de Carlos Mafra - 15 de Outubro de 2025** **Consulta de C…" at bounding box center [1250, 436] width 585 height 234
click at [1038, 543] on pre "**Relatório da Agenda de Carlos Mafra - 15 de Outubro de 2025** **Consulta de C…" at bounding box center [1250, 436] width 585 height 234
click at [1047, 539] on pre "**Relatório da Agenda de Carlos Mafra - 15 de Outubro de 2025** **Consulta de C…" at bounding box center [1250, 436] width 585 height 234
click at [1048, 533] on pre "**Relatório da Agenda de Carlos Mafra - 15 de Outubro de 2025** **Consulta de C…" at bounding box center [1250, 436] width 585 height 234
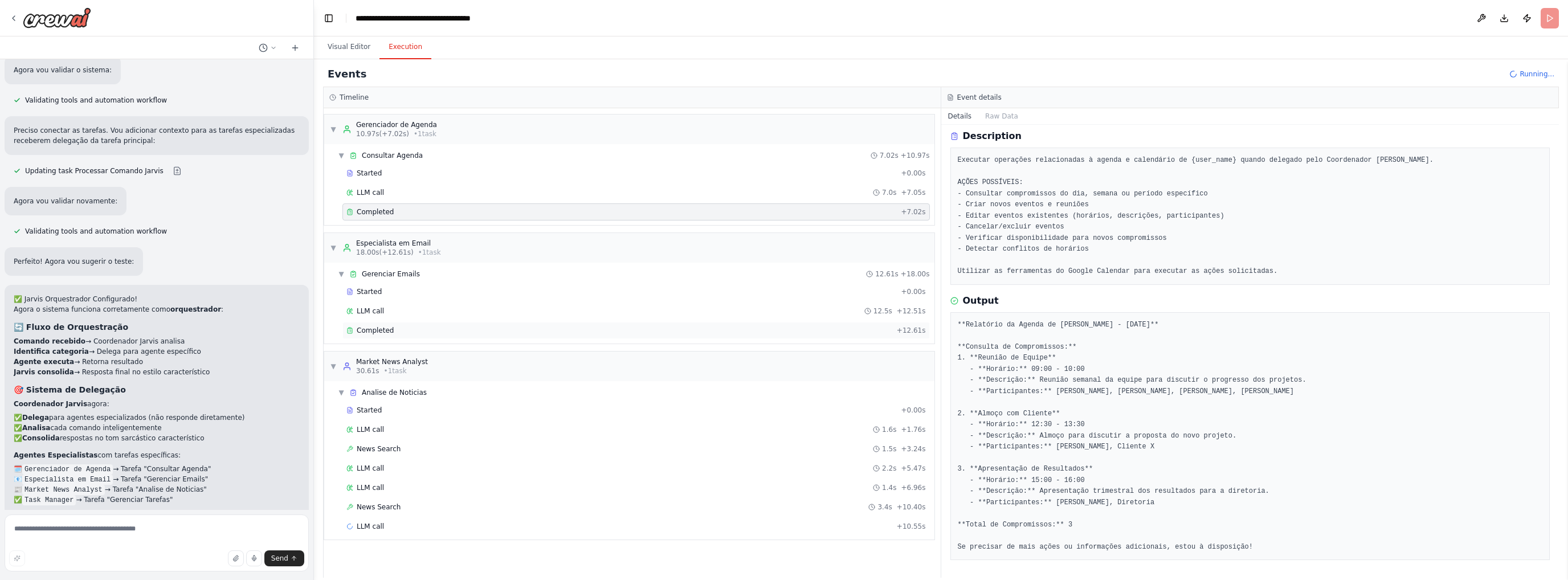
click at [390, 326] on div "Completed" at bounding box center [619, 330] width 546 height 9
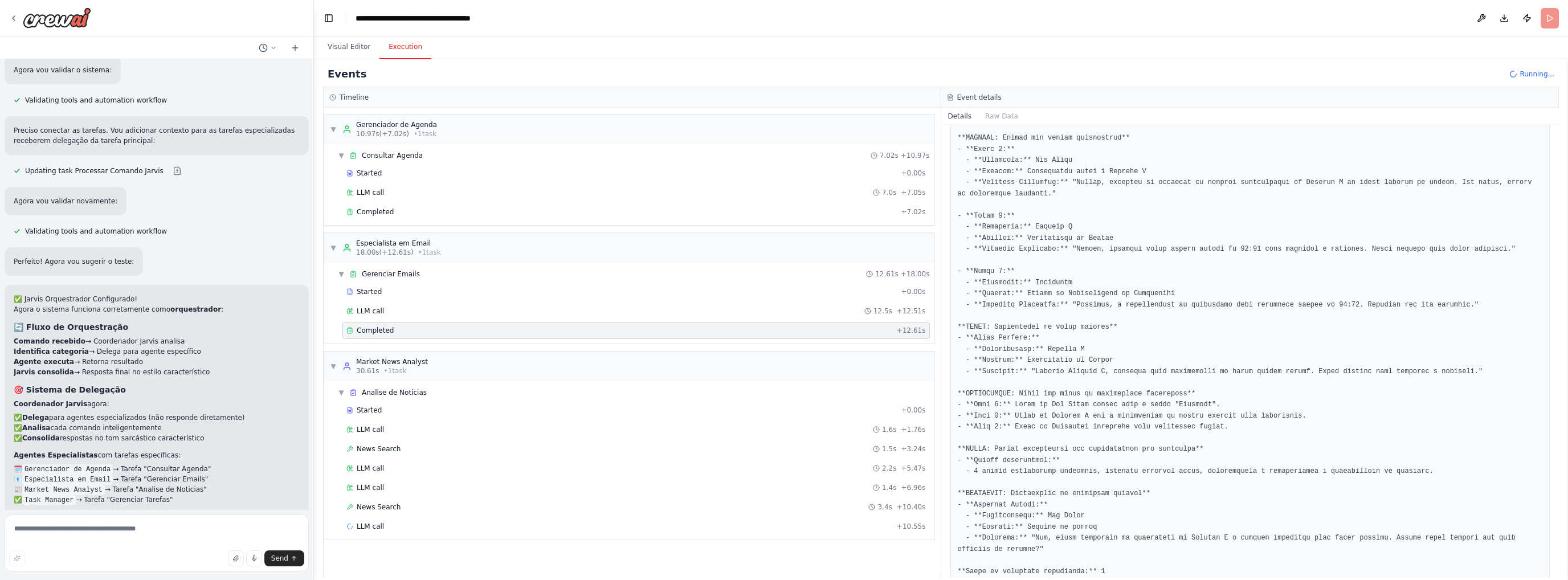
scroll to position [307, 0]
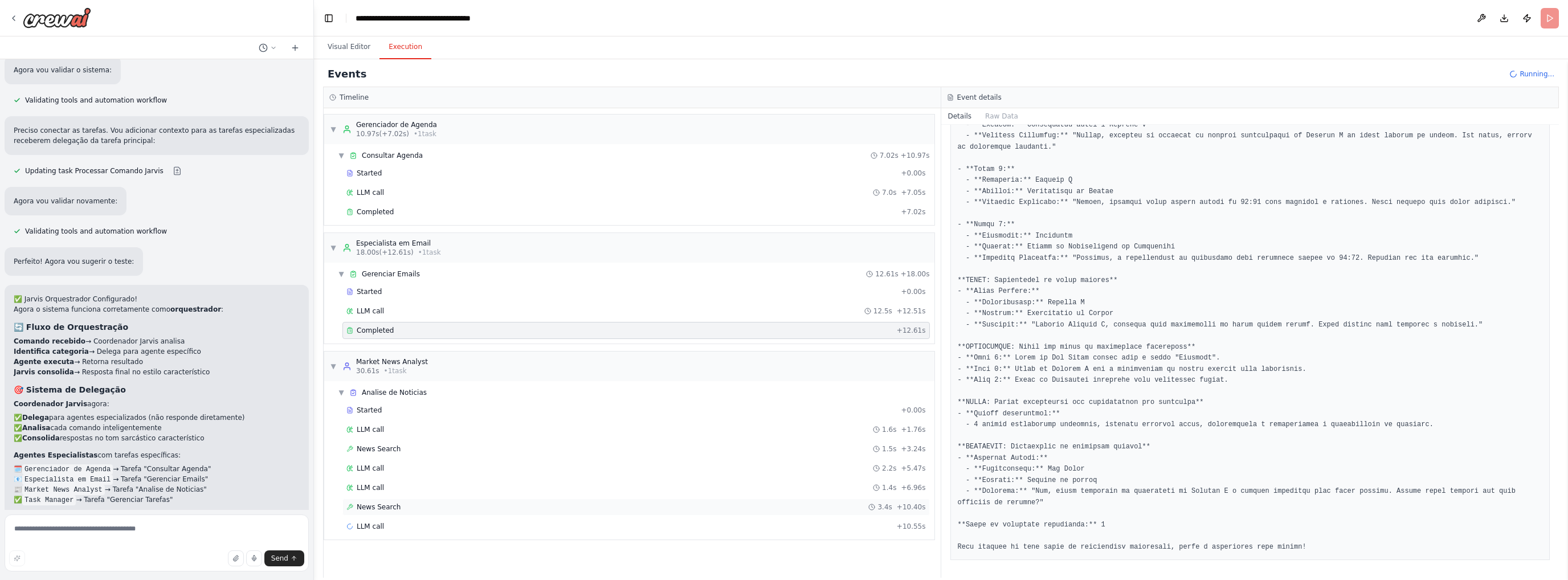
click at [384, 503] on span "News Search" at bounding box center [379, 507] width 44 height 9
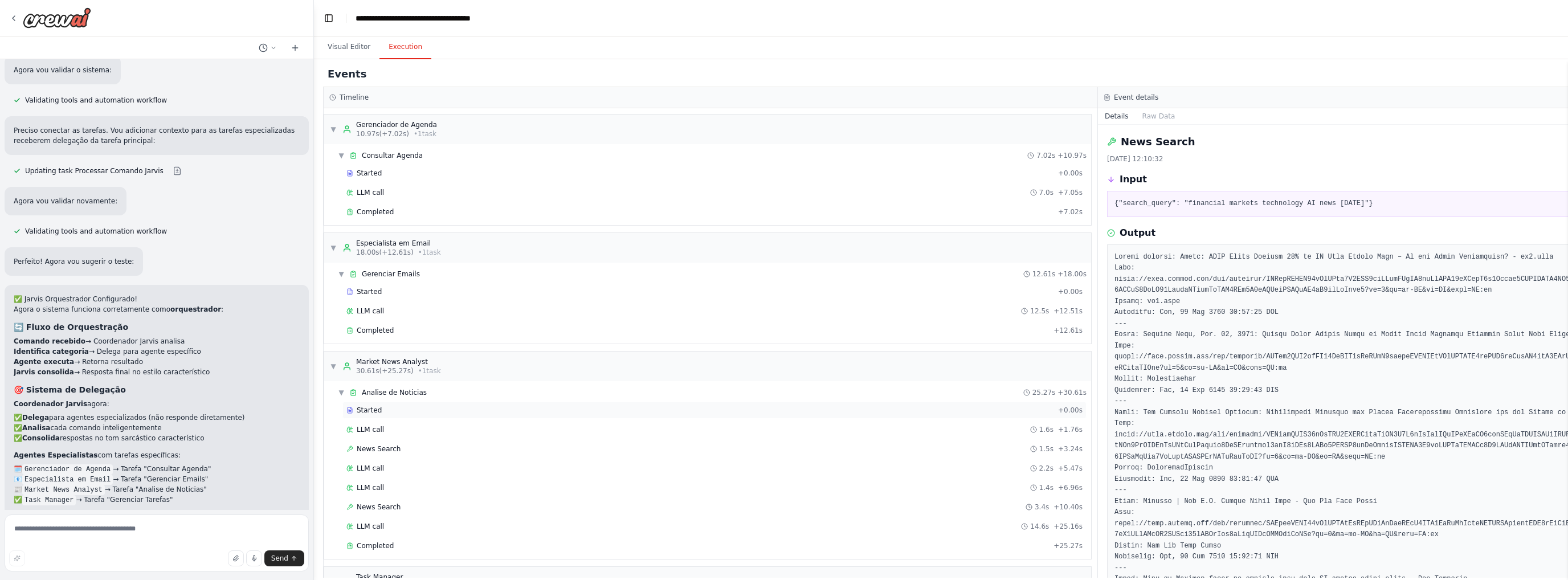
click at [376, 413] on div "Started + 0.00s" at bounding box center [715, 410] width 744 height 17
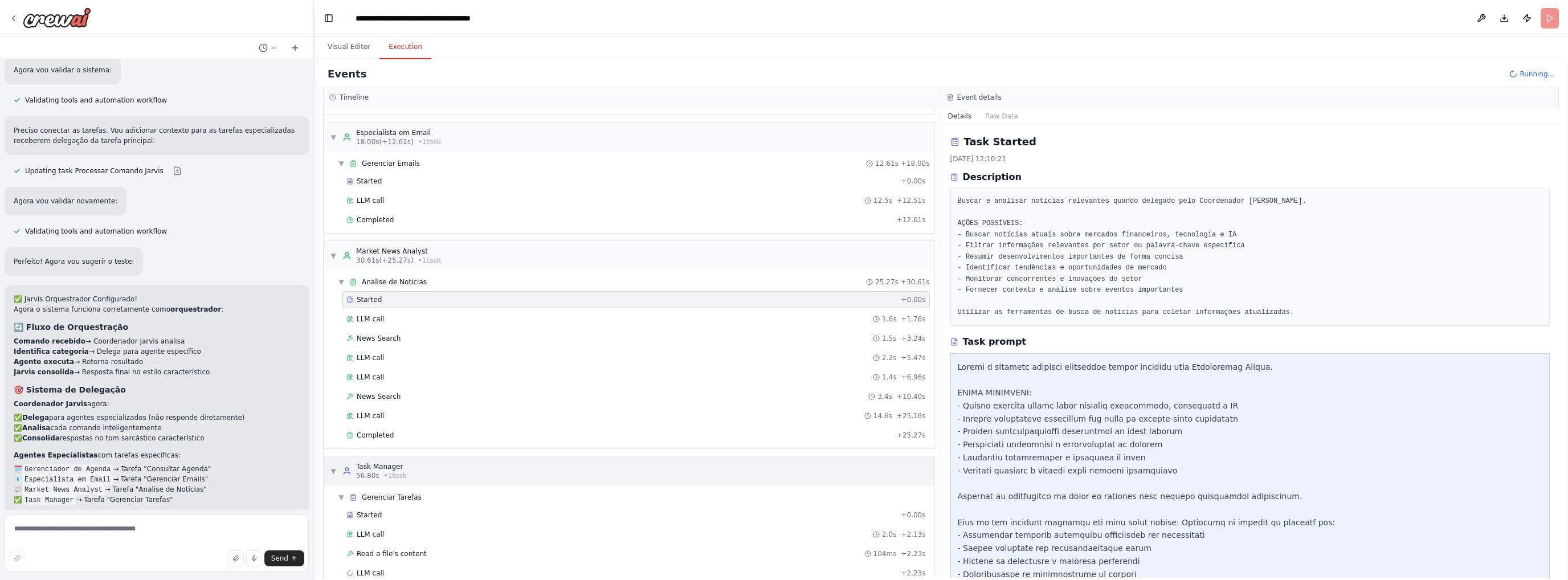
scroll to position [127, 0]
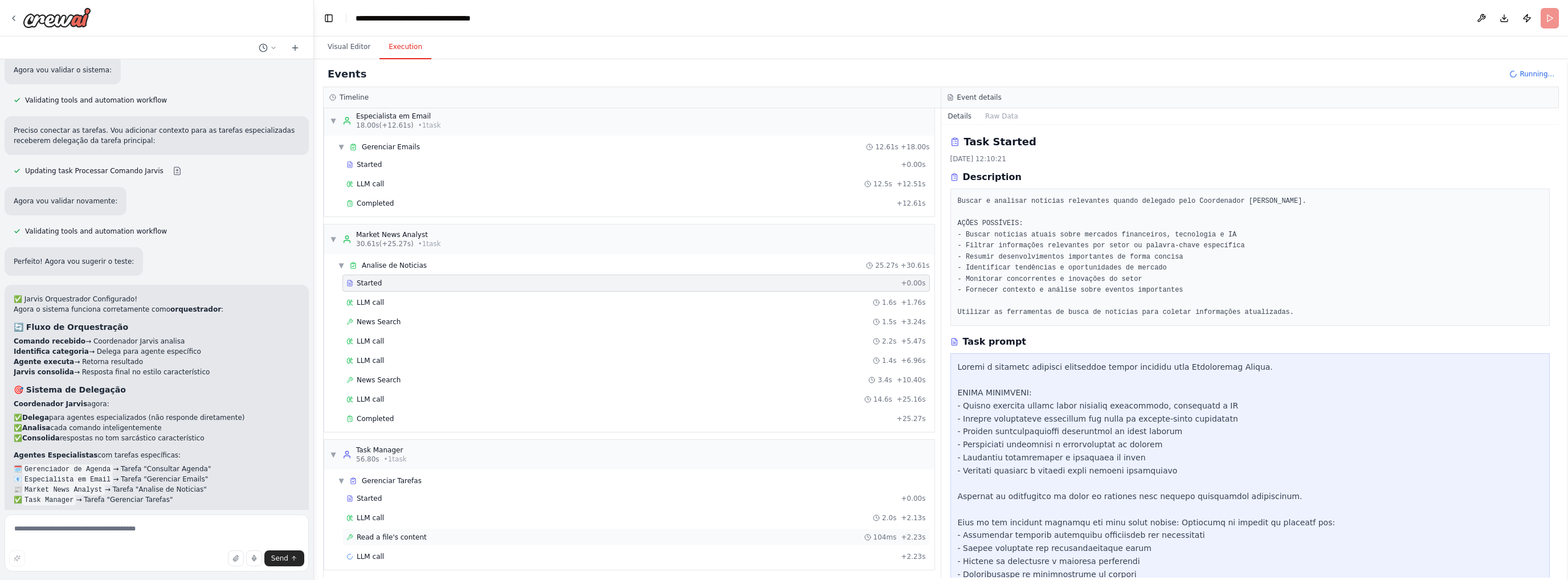
click at [387, 534] on span "Read a file's content" at bounding box center [391, 537] width 70 height 9
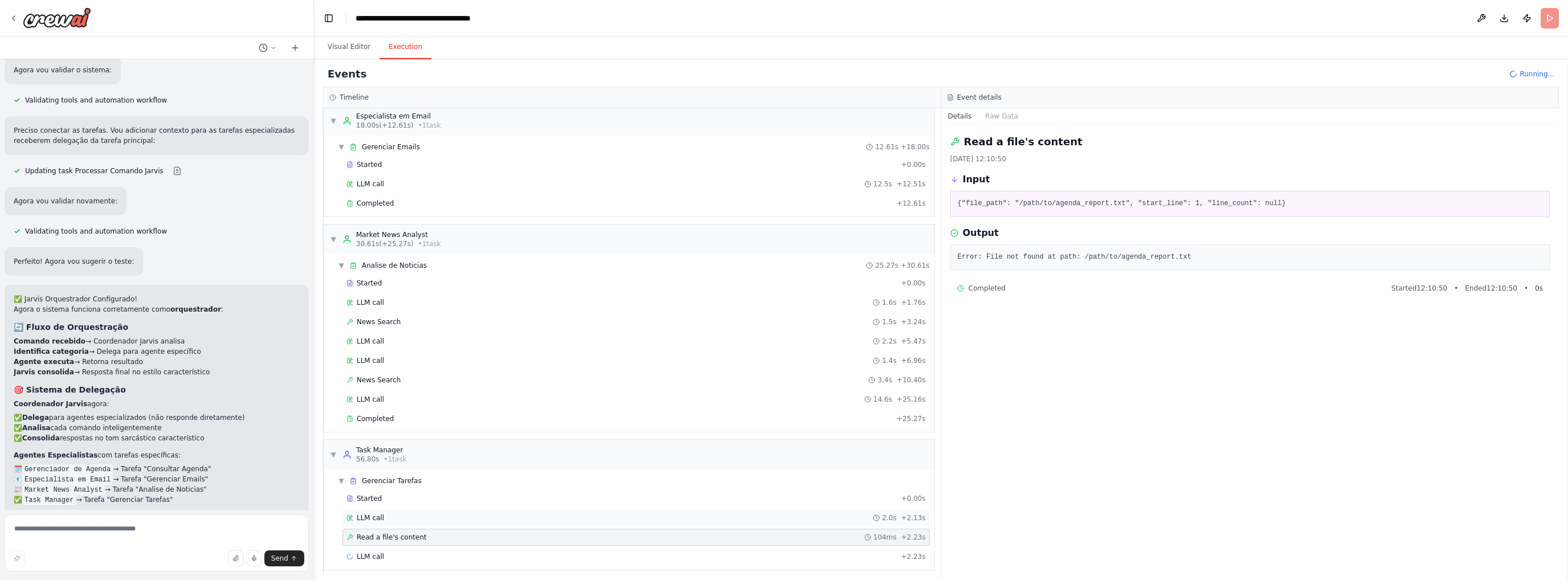
click at [379, 513] on span "LLM call" at bounding box center [370, 517] width 27 height 9
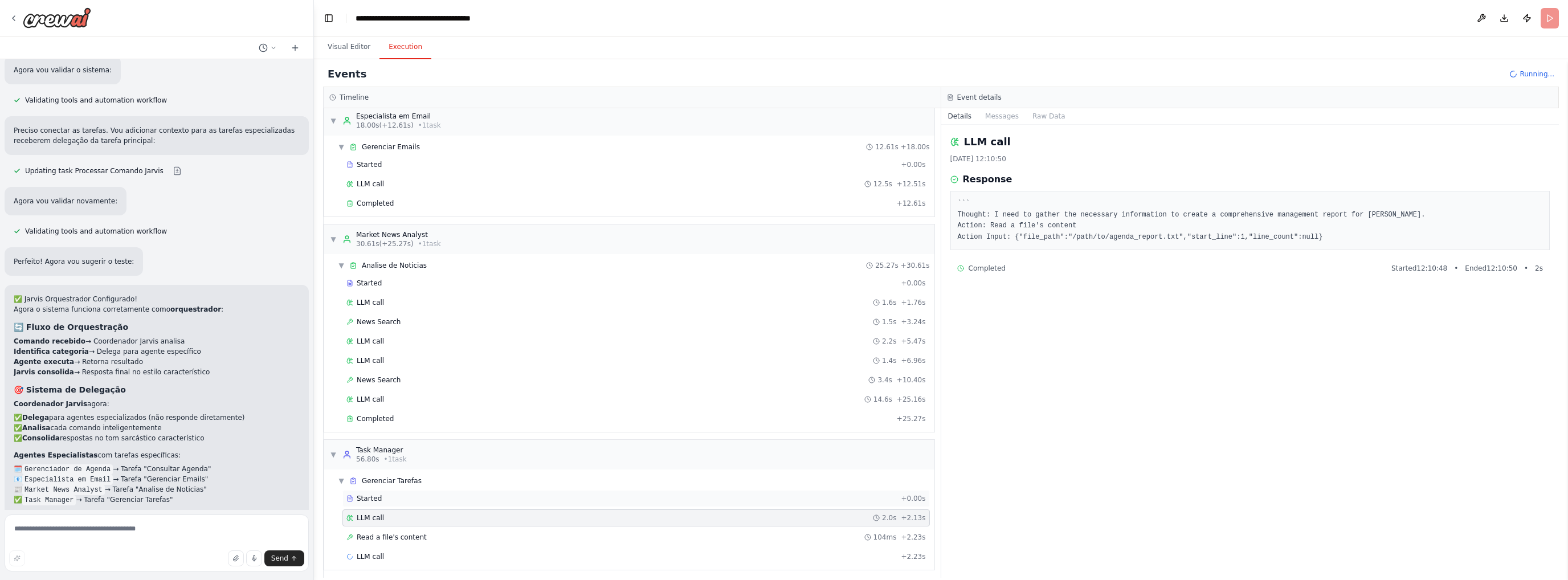
click at [395, 494] on div "Started" at bounding box center [621, 498] width 550 height 9
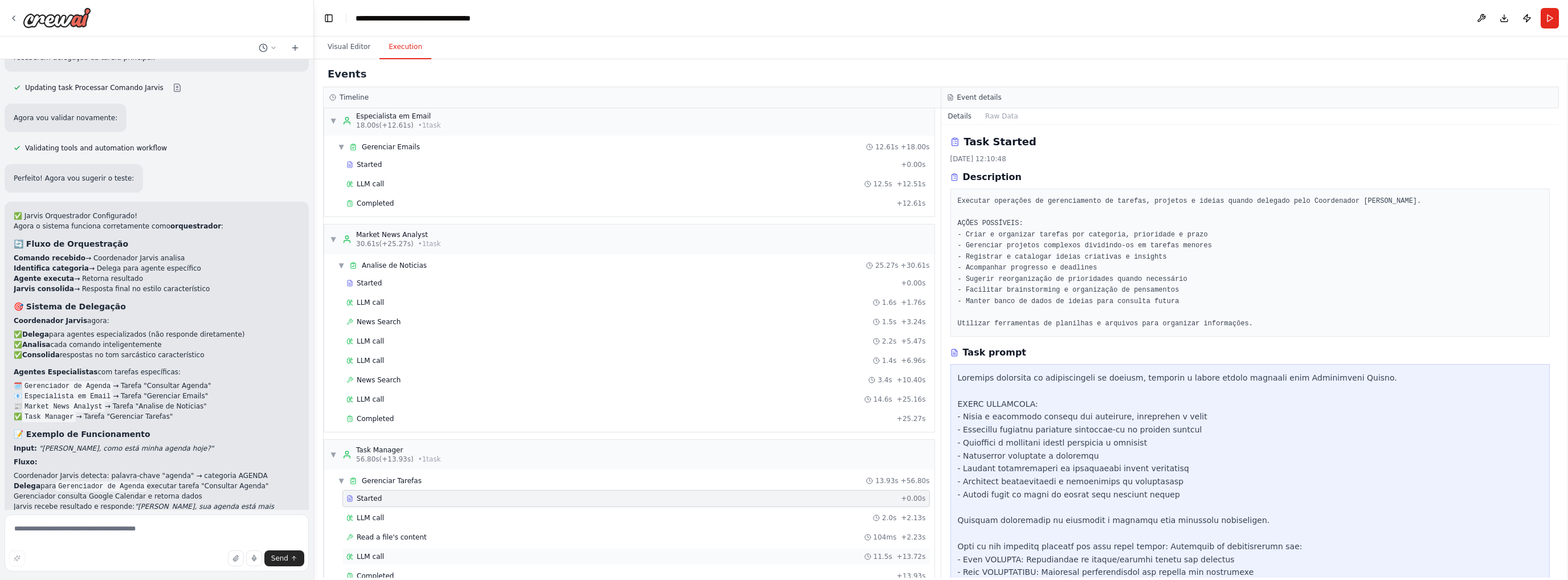
scroll to position [264, 0]
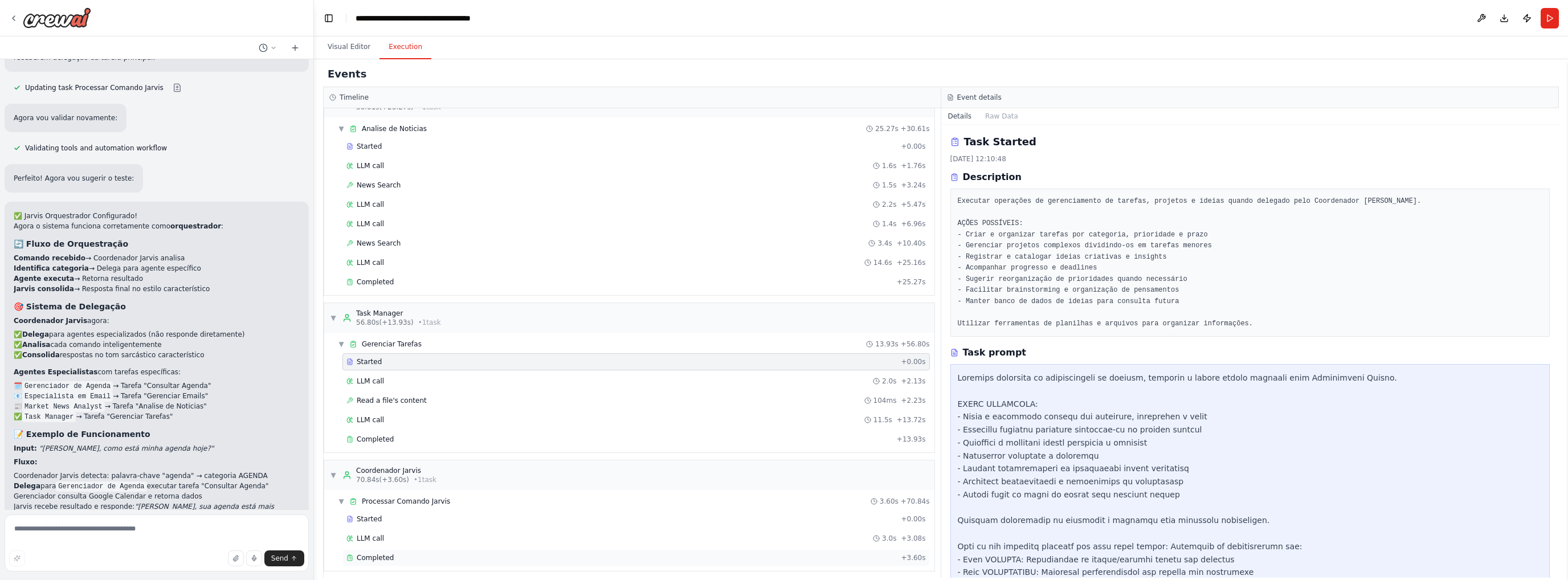
click at [378, 553] on span "Completed" at bounding box center [375, 557] width 37 height 9
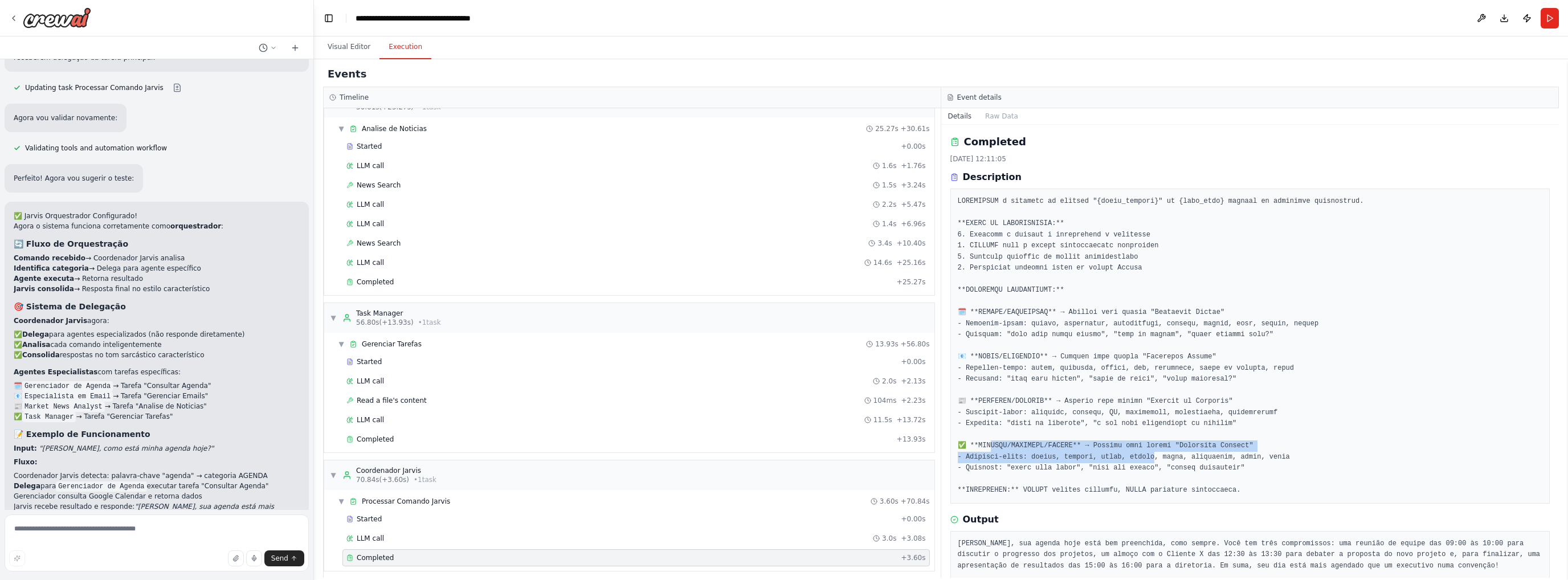
drag, startPoint x: 989, startPoint y: 447, endPoint x: 1158, endPoint y: 461, distance: 169.6
click at [1145, 461] on pre at bounding box center [1250, 346] width 585 height 300
click at [1181, 463] on pre at bounding box center [1250, 346] width 585 height 300
click at [1187, 454] on pre at bounding box center [1250, 346] width 585 height 300
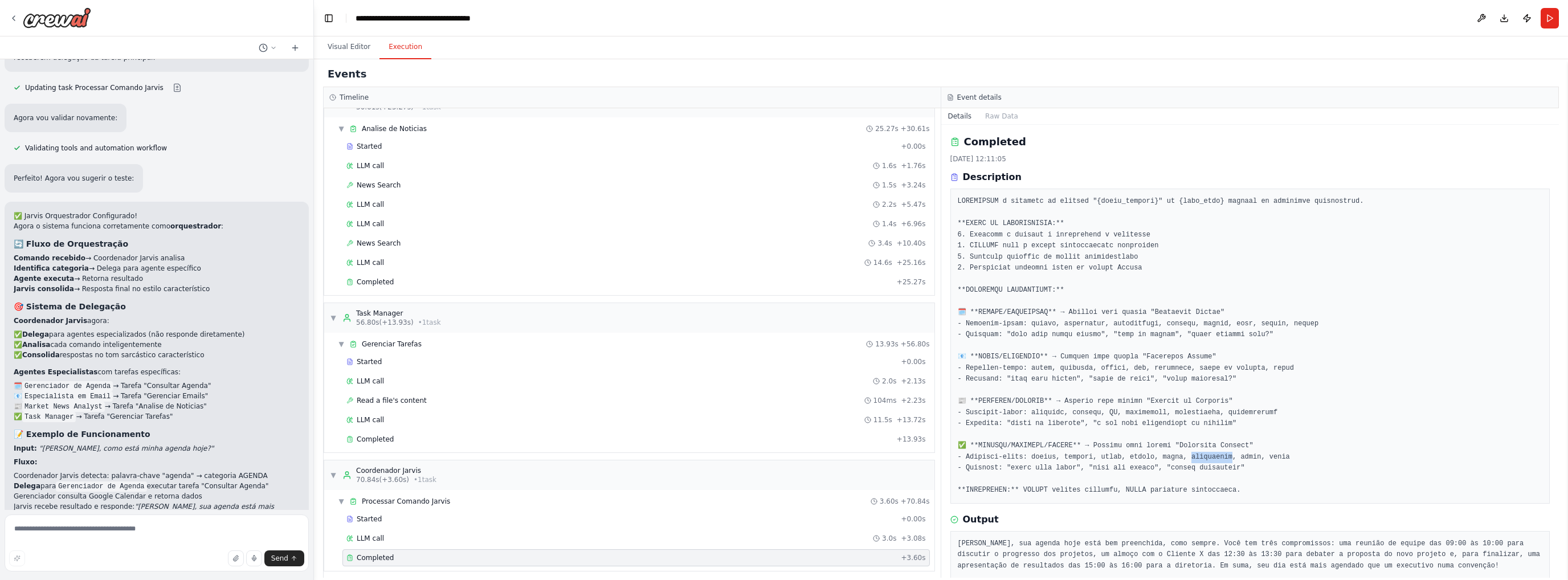
click at [1186, 454] on pre at bounding box center [1250, 346] width 585 height 300
click at [1185, 454] on pre at bounding box center [1250, 346] width 585 height 300
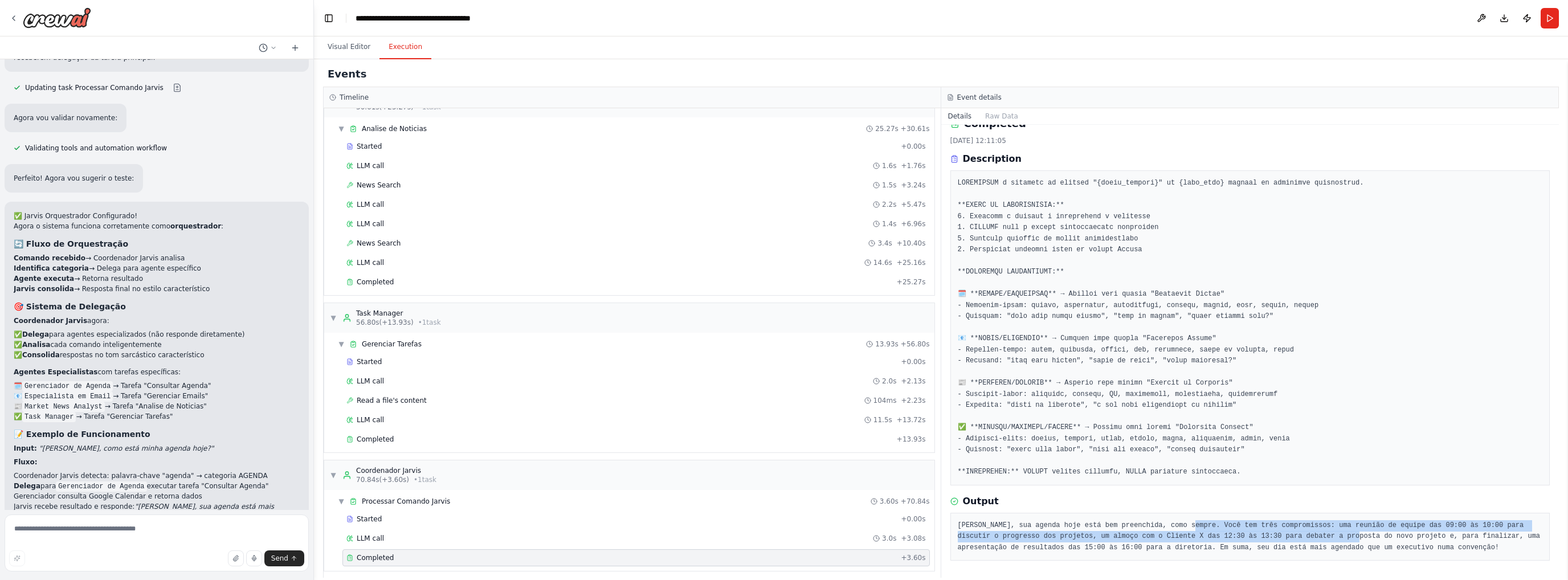
drag, startPoint x: 1174, startPoint y: 527, endPoint x: 1272, endPoint y: 538, distance: 98.6
click at [1272, 538] on pre "Carlos, sua agenda hoje está bem preenchida, como sempre. Você tem três comprom…" at bounding box center [1250, 537] width 585 height 33
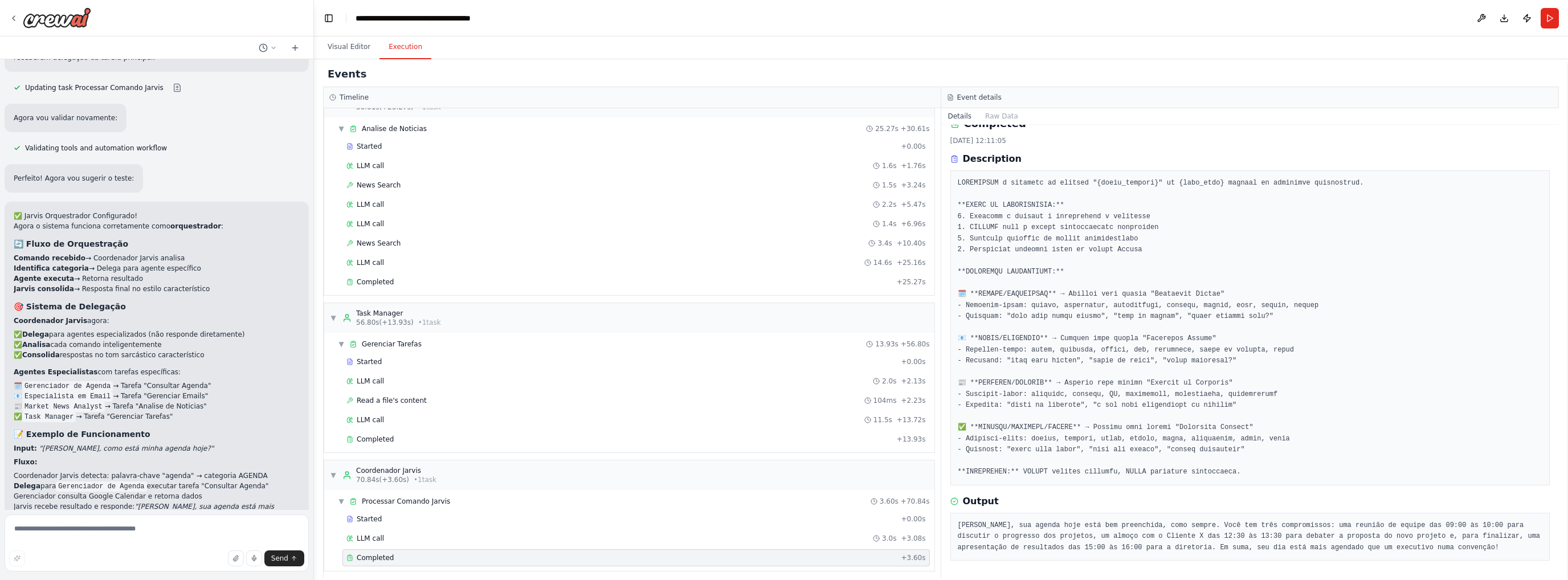
click at [1385, 533] on pre "Carlos, sua agenda hoje está bem preenchida, como sempre. Você tem três comprom…" at bounding box center [1250, 537] width 585 height 33
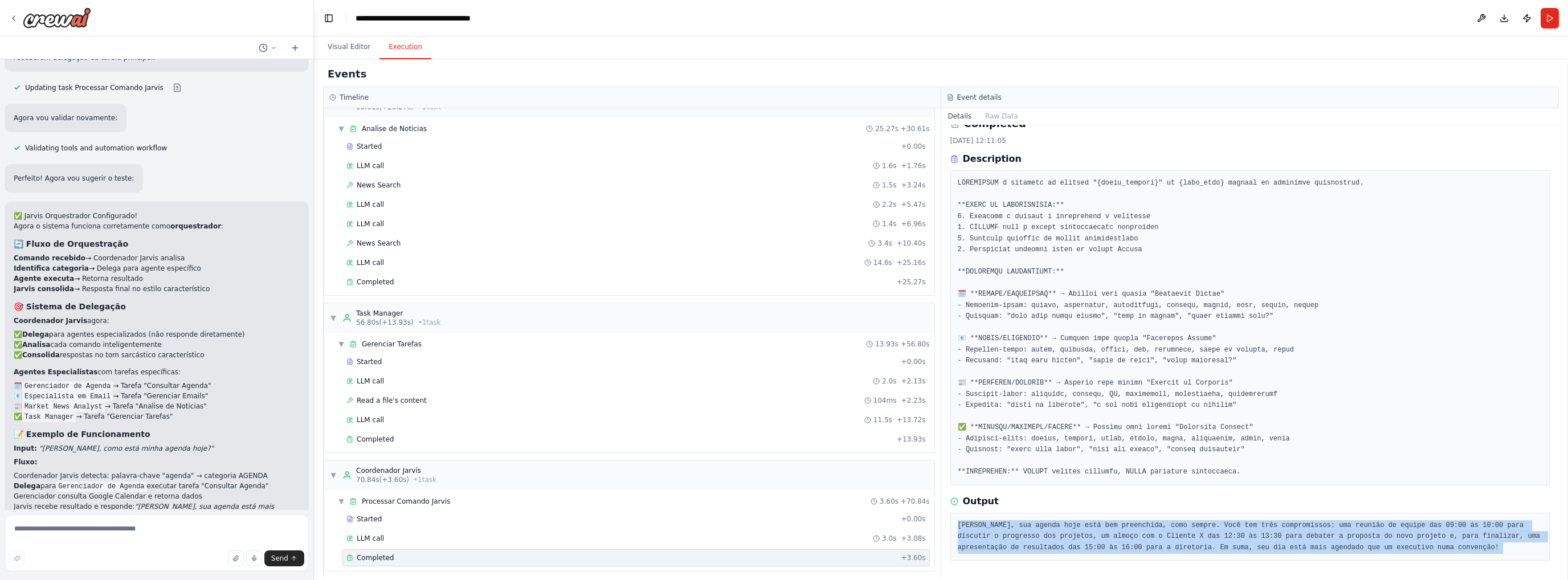
click at [1385, 533] on pre "Carlos, sua agenda hoje está bem preenchida, como sempre. Você tem três comprom…" at bounding box center [1250, 537] width 585 height 33
click at [1065, 538] on pre "Carlos, sua agenda hoje está bem preenchida, como sempre. Você tem três comprom…" at bounding box center [1250, 537] width 585 height 33
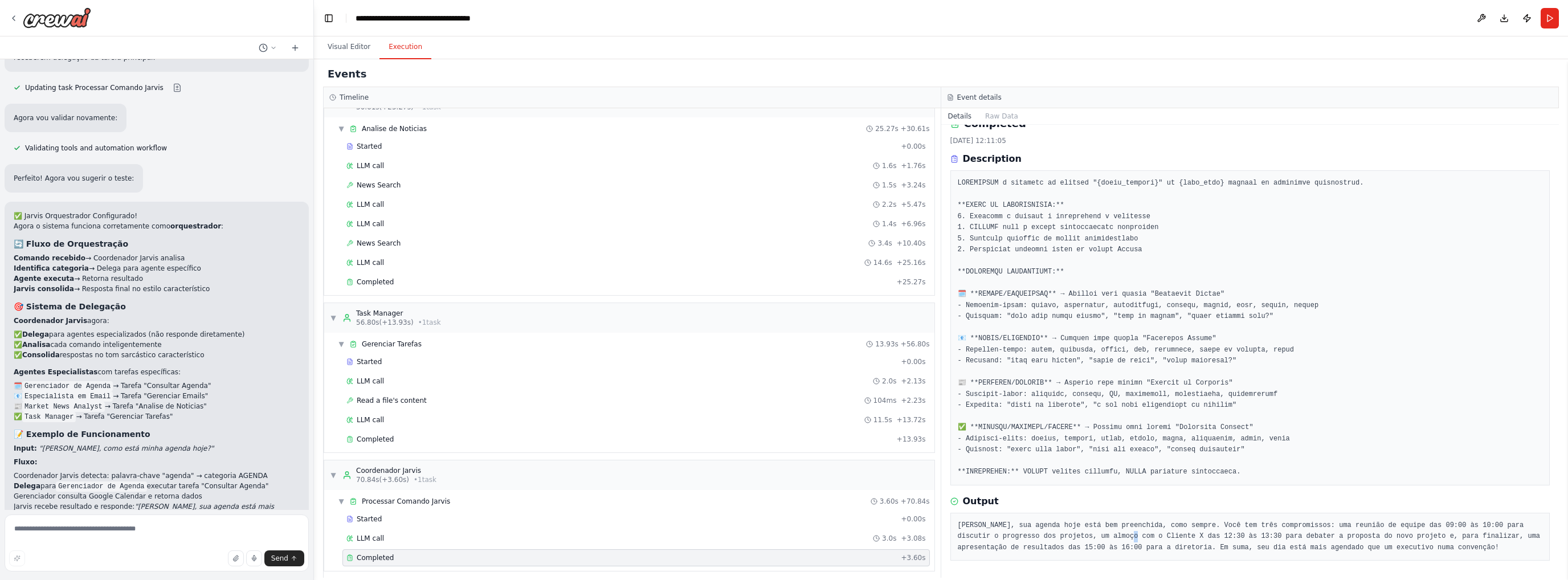
click at [1065, 538] on pre "Carlos, sua agenda hoje está bem preenchida, como sempre. Você tem três comprom…" at bounding box center [1250, 537] width 585 height 33
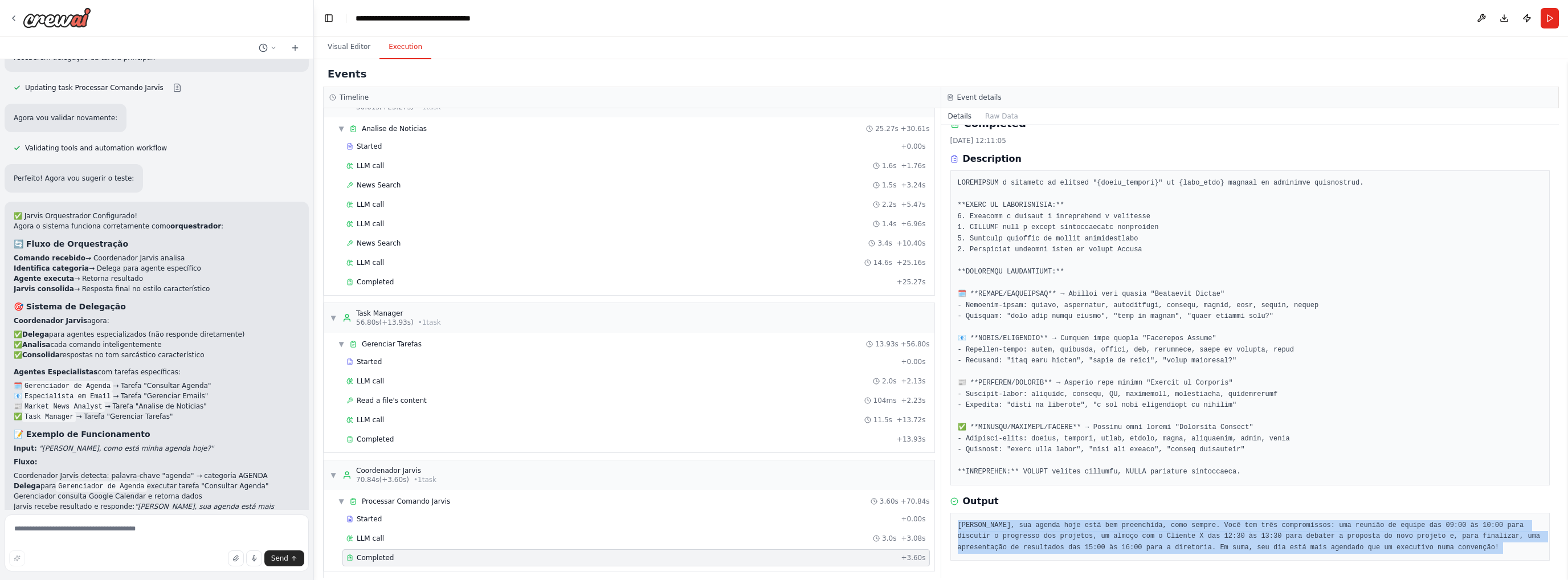
click at [1065, 538] on pre "Carlos, sua agenda hoje está bem preenchida, como sempre. Você tem três comprom…" at bounding box center [1250, 537] width 585 height 33
click at [1147, 545] on pre "Carlos, sua agenda hoje está bem preenchida, como sempre. Você tem três comprom…" at bounding box center [1250, 537] width 585 height 33
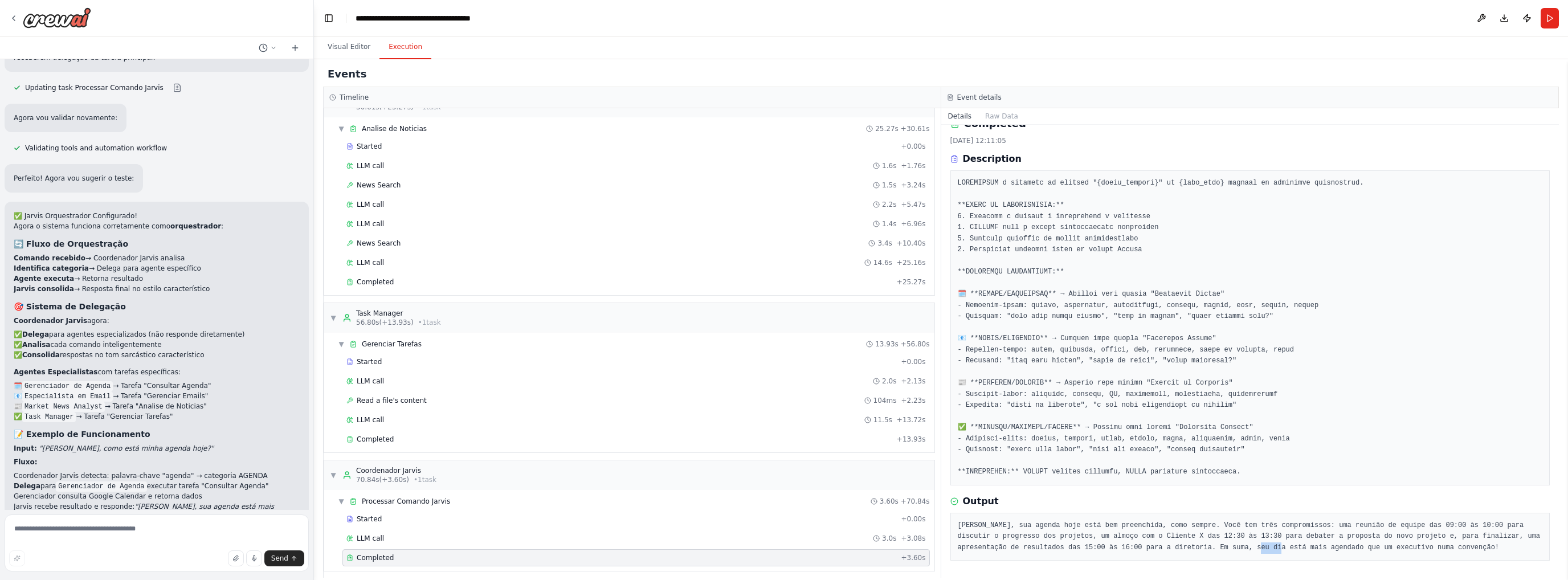
click at [1147, 545] on pre "Carlos, sua agenda hoje está bem preenchida, como sempre. Você tem três comprom…" at bounding box center [1250, 537] width 585 height 33
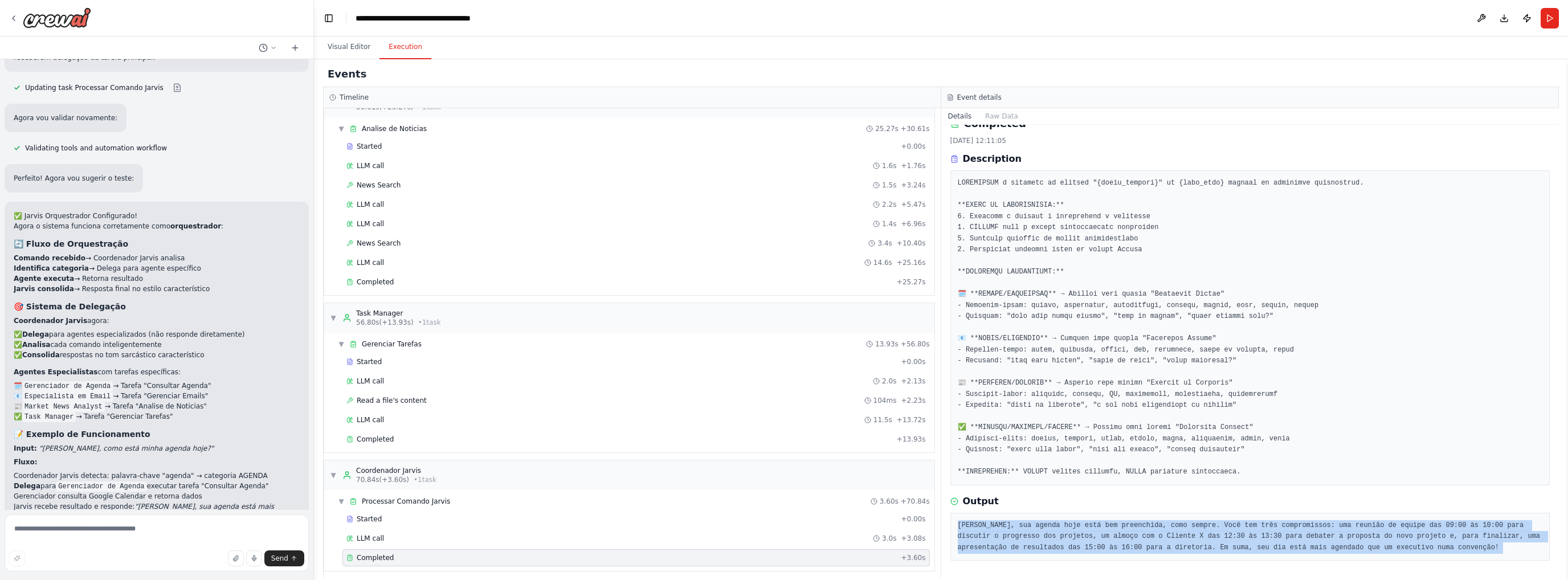
click at [1147, 545] on pre "Carlos, sua agenda hoje está bem preenchida, como sempre. Você tem três comprom…" at bounding box center [1250, 537] width 585 height 33
click at [998, 543] on pre "Carlos, sua agenda hoje está bem preenchida, como sempre. Você tem três comprom…" at bounding box center [1250, 537] width 585 height 33
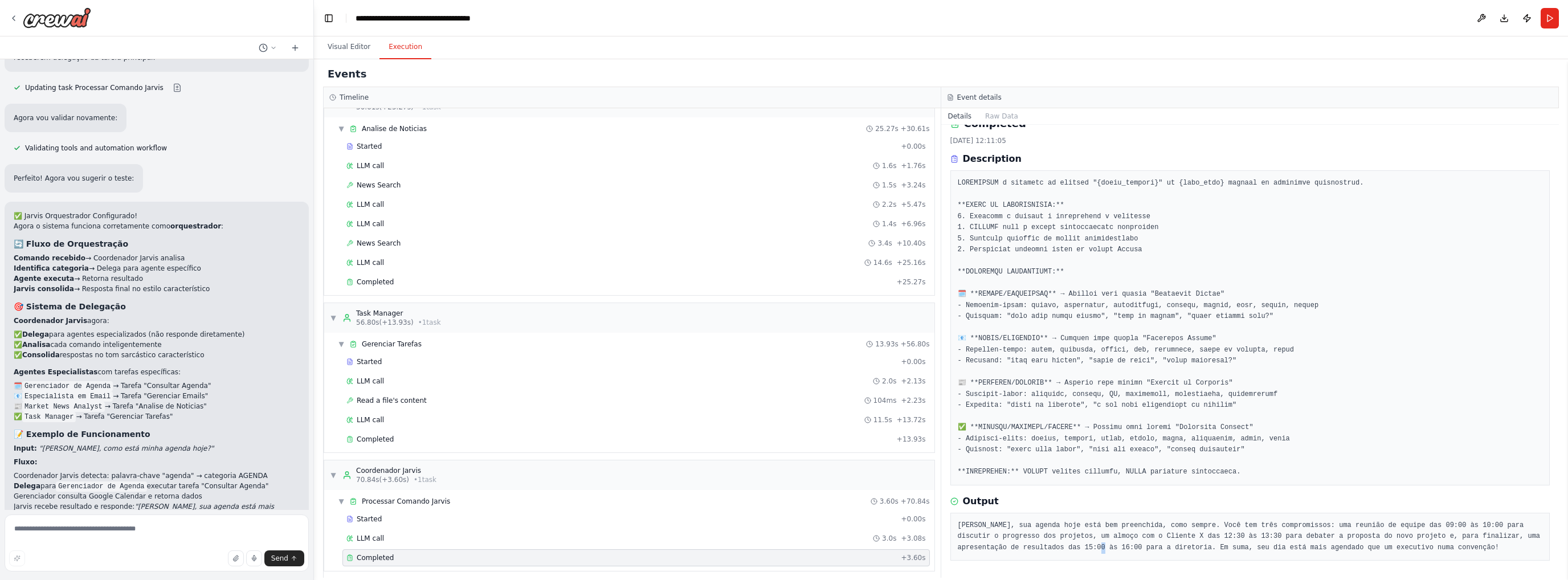
click at [998, 543] on pre "Carlos, sua agenda hoje está bem preenchida, como sempre. Você tem três comprom…" at bounding box center [1250, 537] width 585 height 33
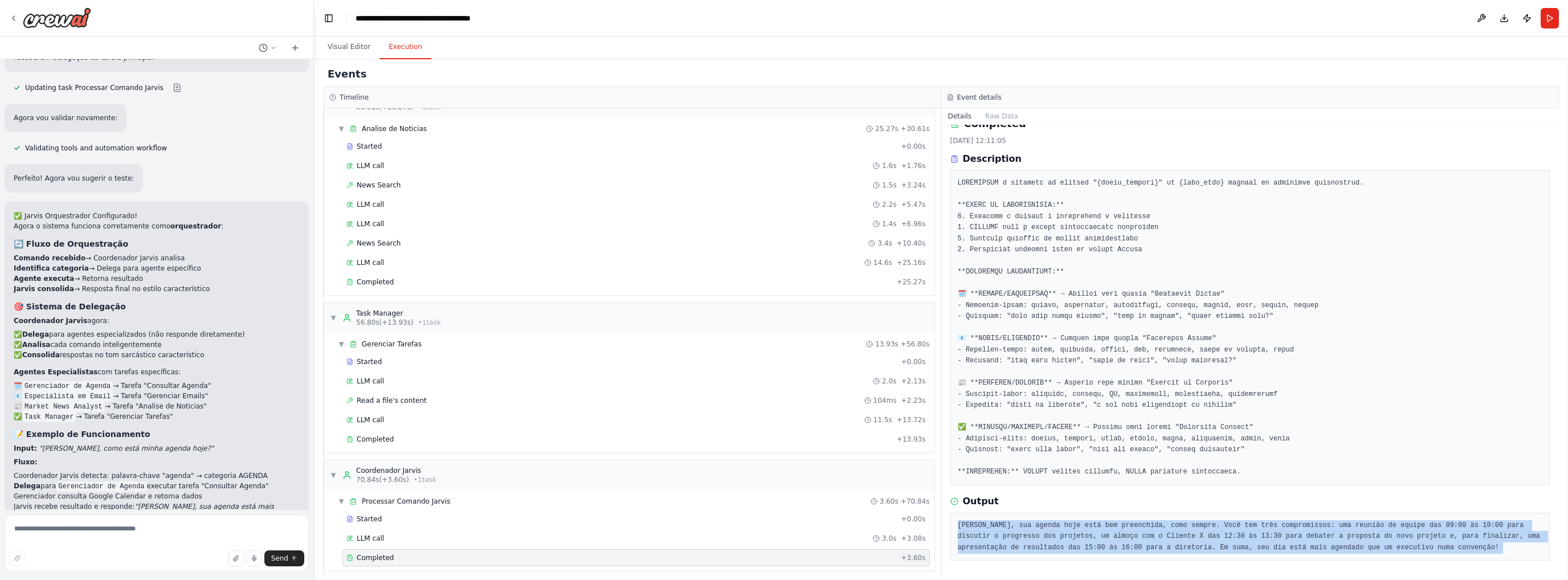
click at [998, 543] on pre "Carlos, sua agenda hoje está bem preenchida, como sempre. Você tem três comprom…" at bounding box center [1250, 537] width 585 height 33
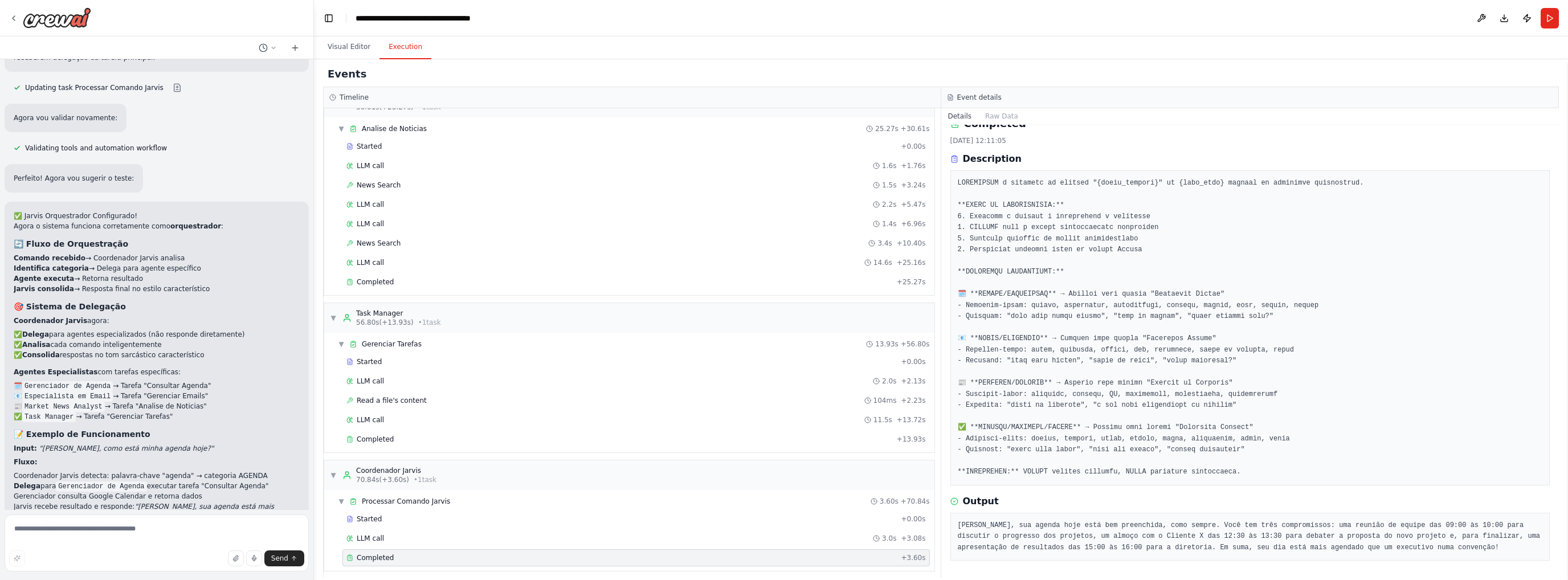
click at [335, 313] on span "▼" at bounding box center [333, 318] width 7 height 9
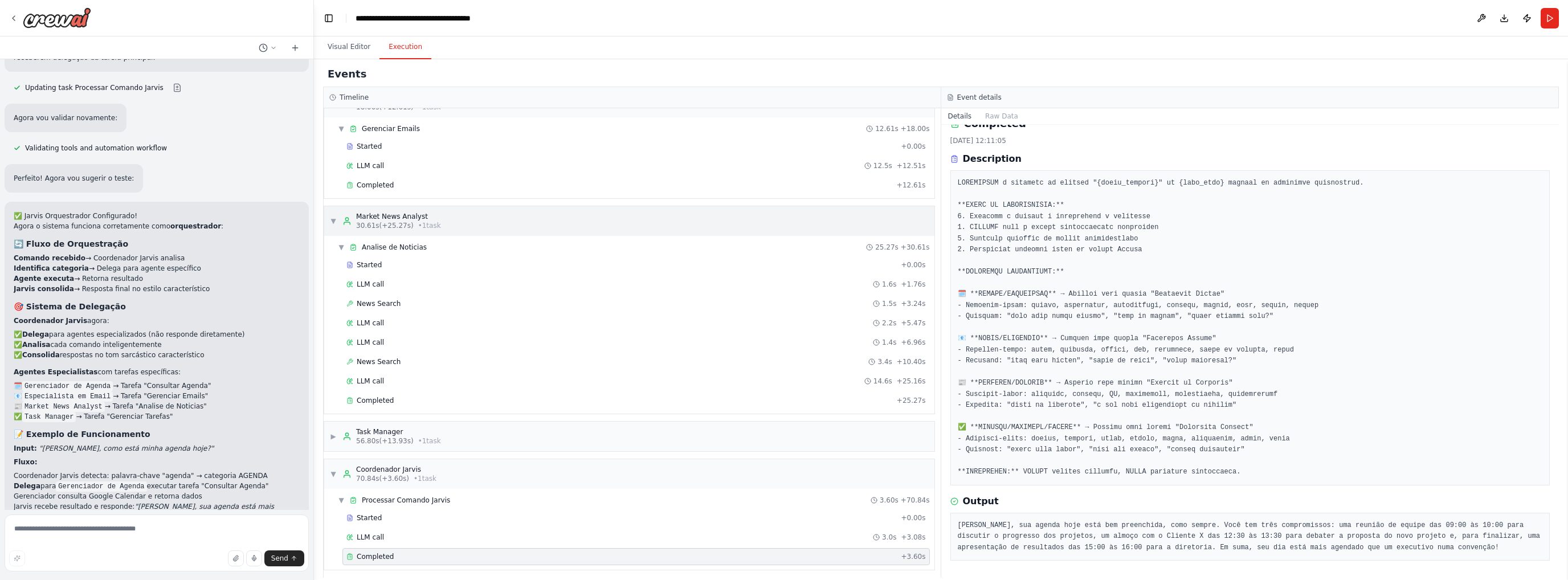
click at [337, 222] on div "▼ Market News Analyst 30.61s (+25.27s) • 1 task" at bounding box center [385, 221] width 111 height 18
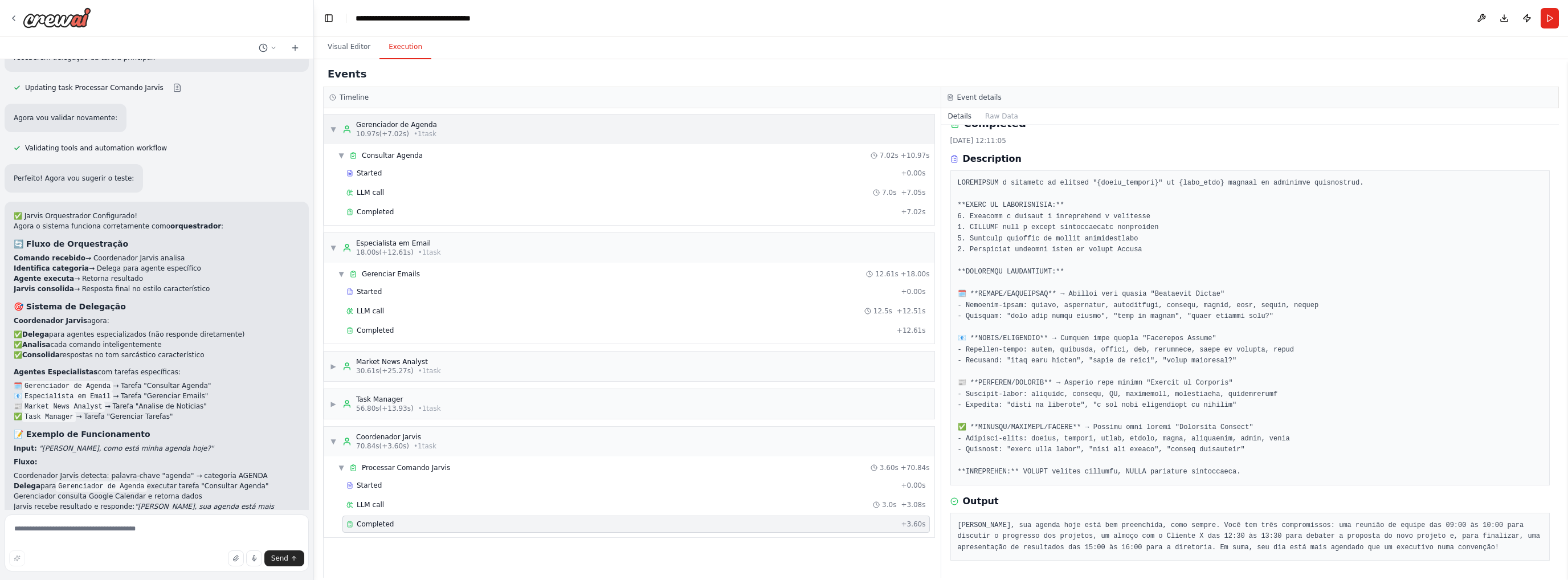
click at [335, 133] on div "▼ Gerenciador de Agenda 10.97s (+7.02s) • 1 task" at bounding box center [383, 130] width 107 height 18
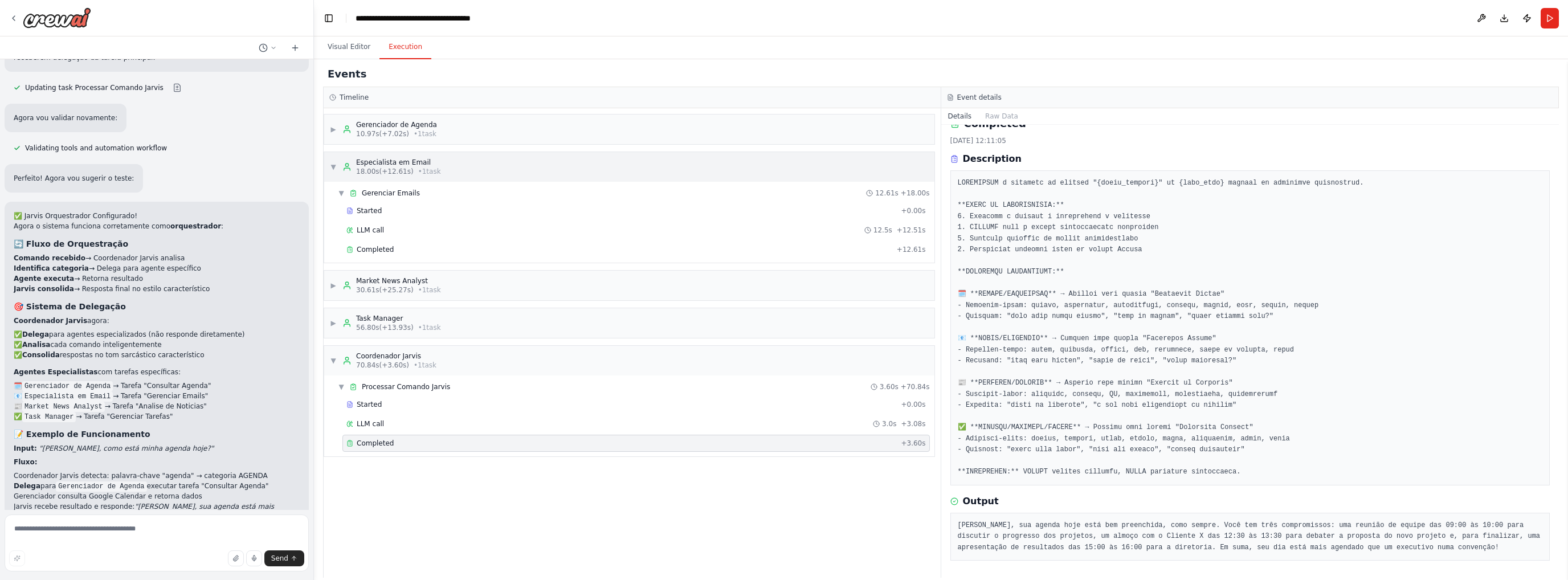
click at [331, 167] on span "▼" at bounding box center [333, 167] width 7 height 9
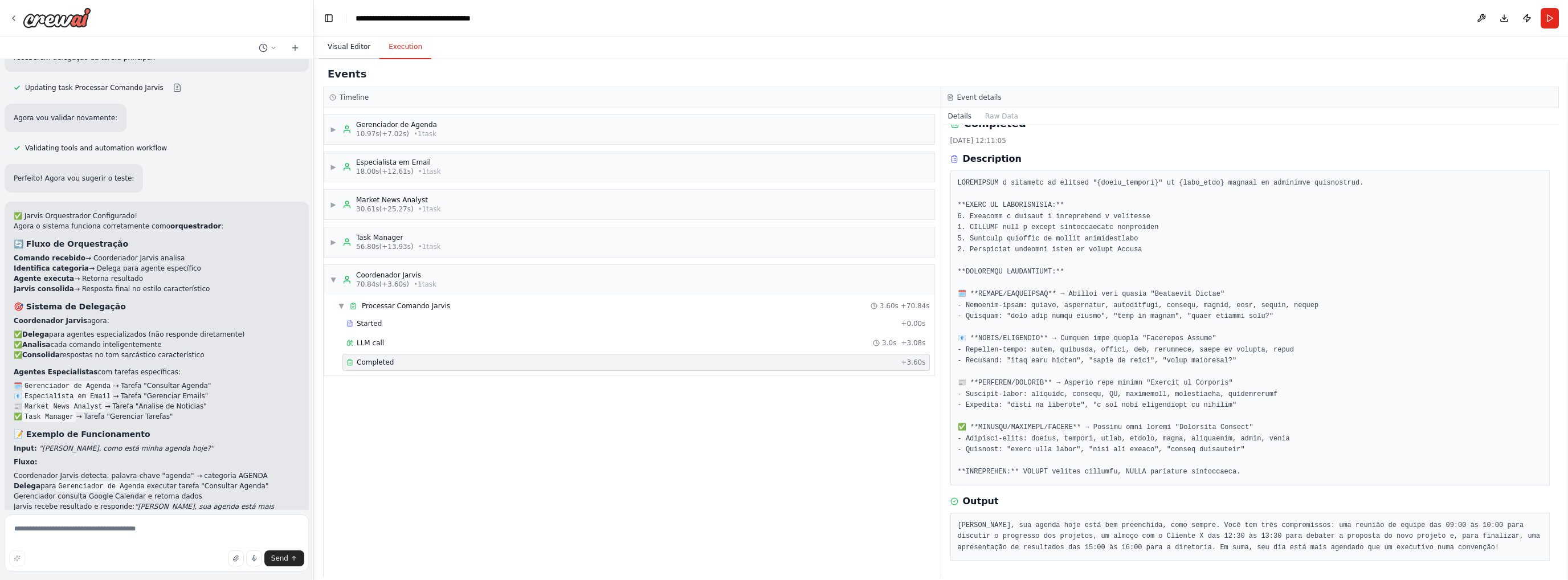
click at [337, 46] on button "Visual Editor" at bounding box center [349, 47] width 61 height 24
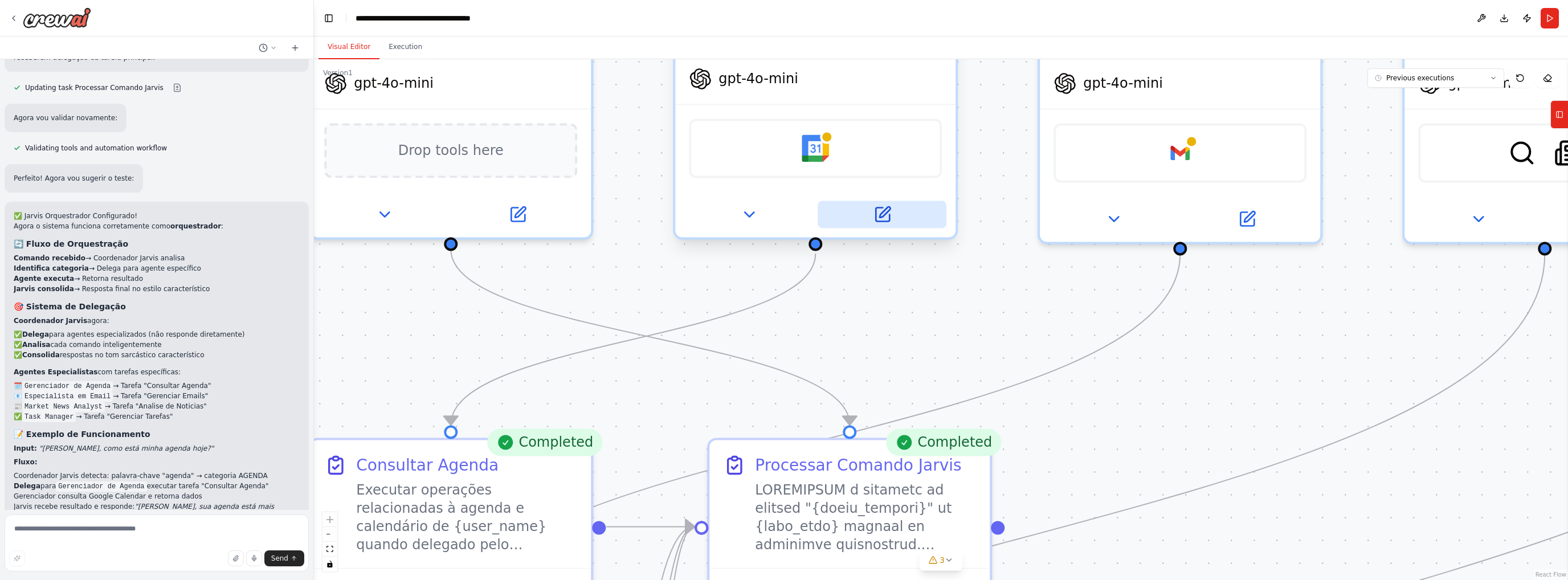
click at [888, 217] on icon at bounding box center [882, 214] width 13 height 13
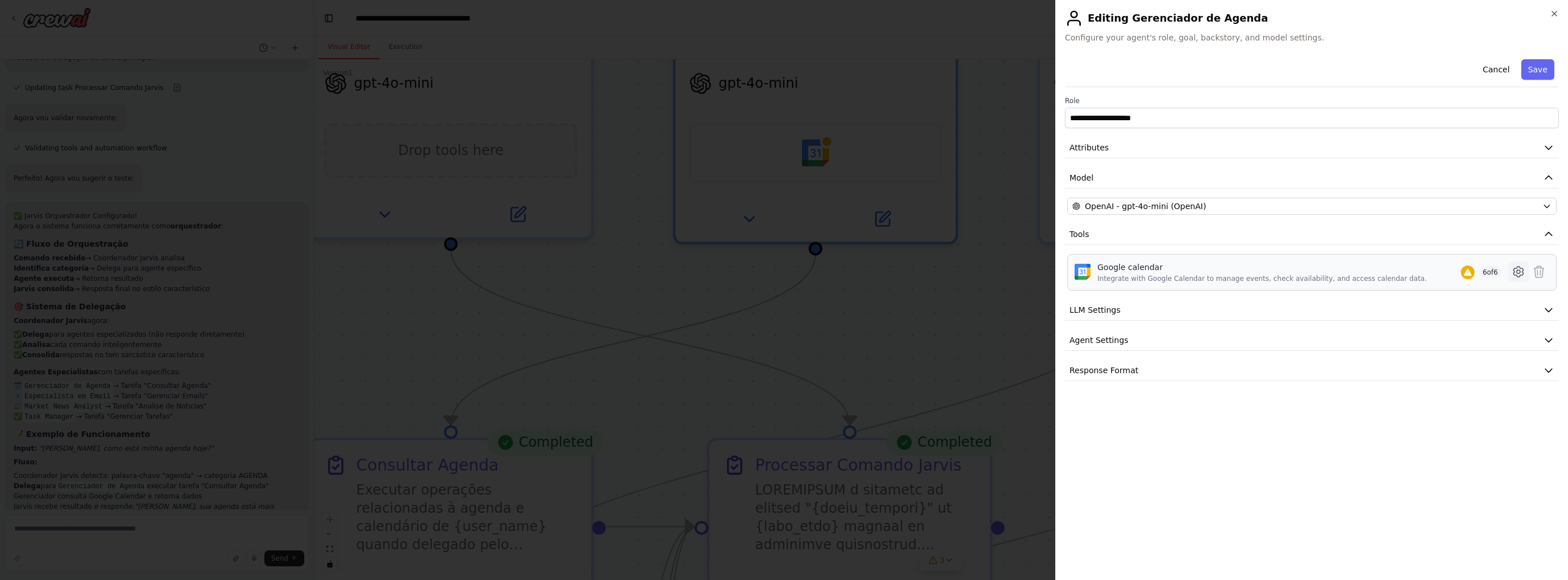
click at [1516, 271] on icon at bounding box center [1518, 271] width 13 height 13
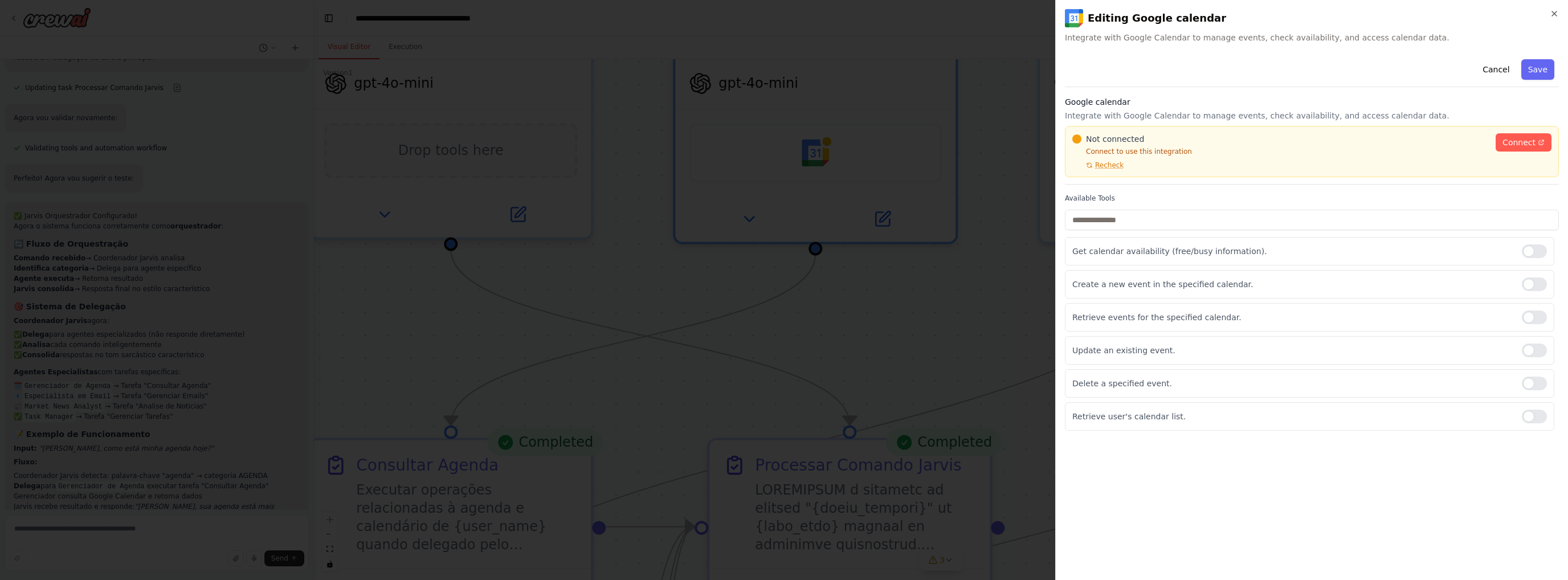
click at [1121, 154] on p "Connect to use this integration" at bounding box center [1281, 152] width 416 height 9
click at [1187, 119] on p "Integrate with Google Calendar to manage events, check availability, and access…" at bounding box center [1312, 116] width 494 height 12
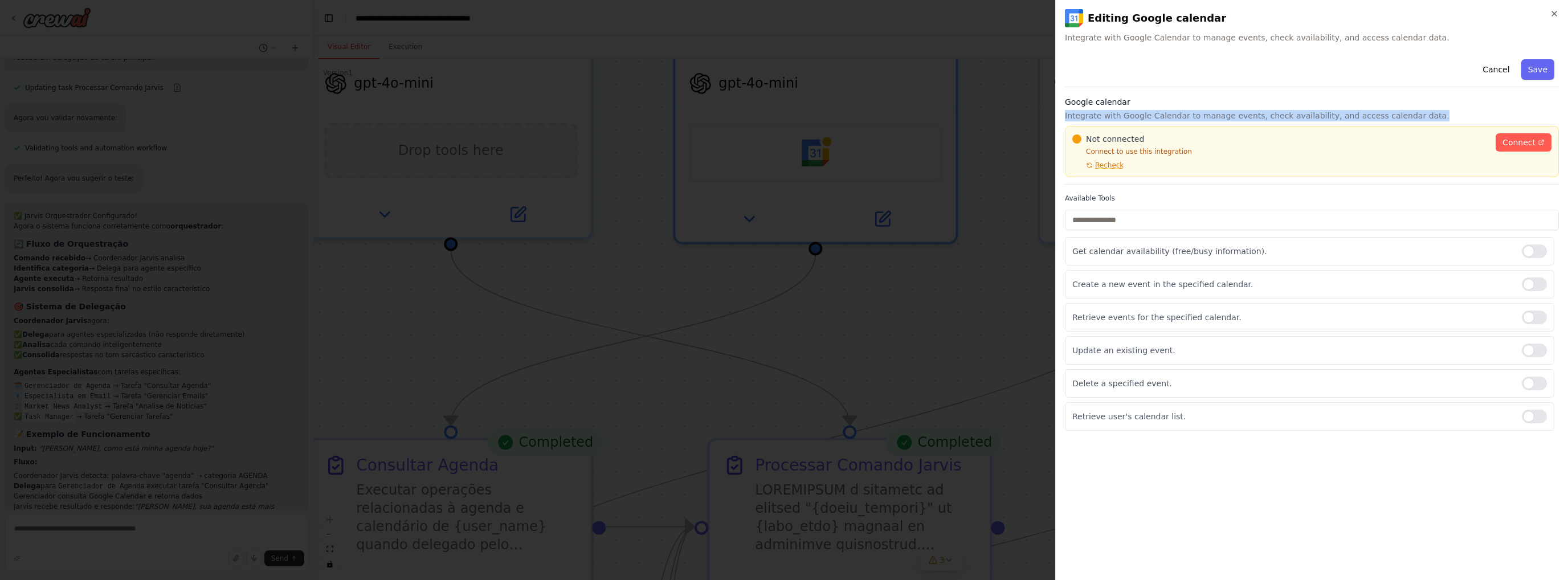
click at [1187, 119] on p "Integrate with Google Calendar to manage events, check availability, and access…" at bounding box center [1312, 116] width 494 height 12
click at [1533, 146] on span "Connect" at bounding box center [1519, 142] width 33 height 12
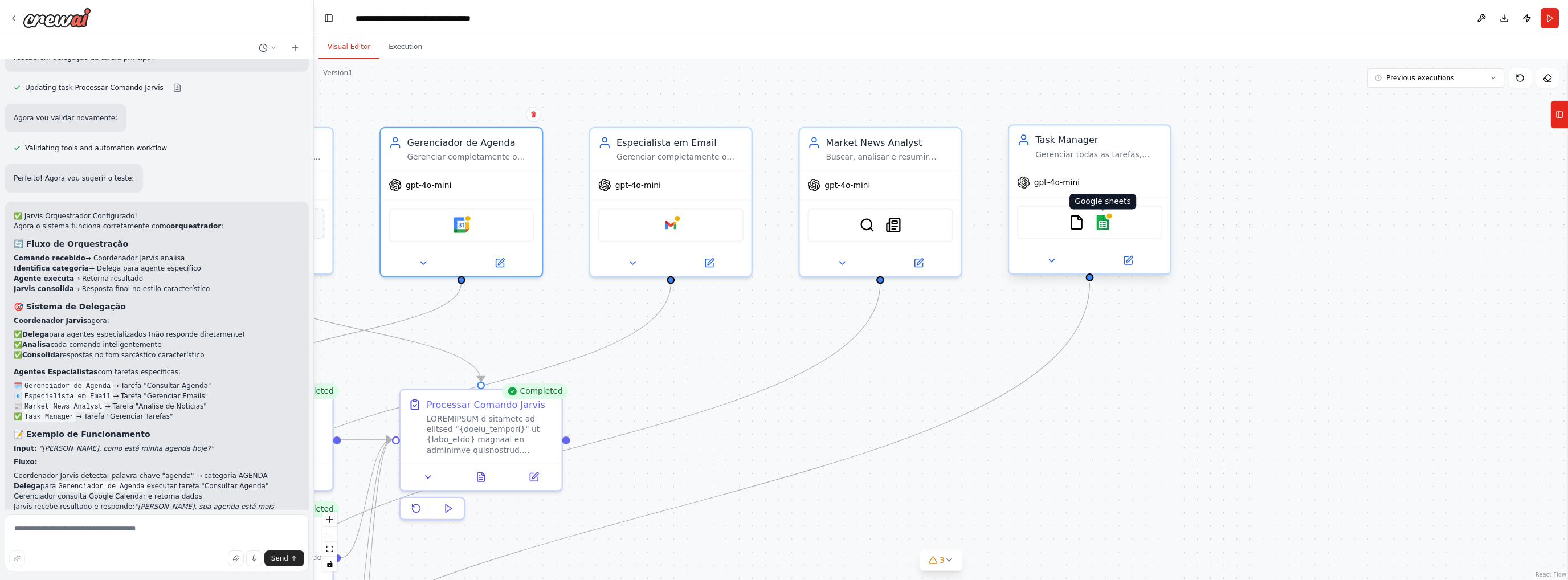
click at [1105, 220] on img at bounding box center [1103, 223] width 16 height 16
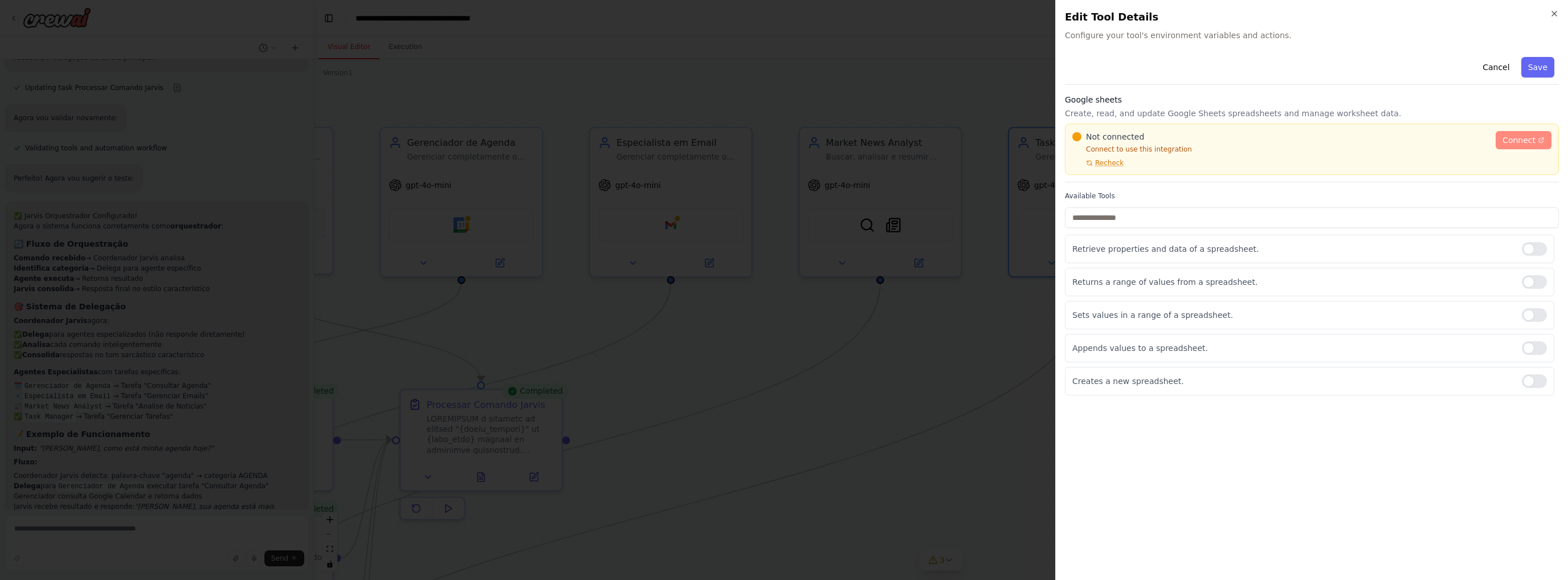
click at [1525, 142] on span "Connect" at bounding box center [1519, 140] width 33 height 12
click at [1098, 161] on span "Recheck" at bounding box center [1109, 162] width 29 height 9
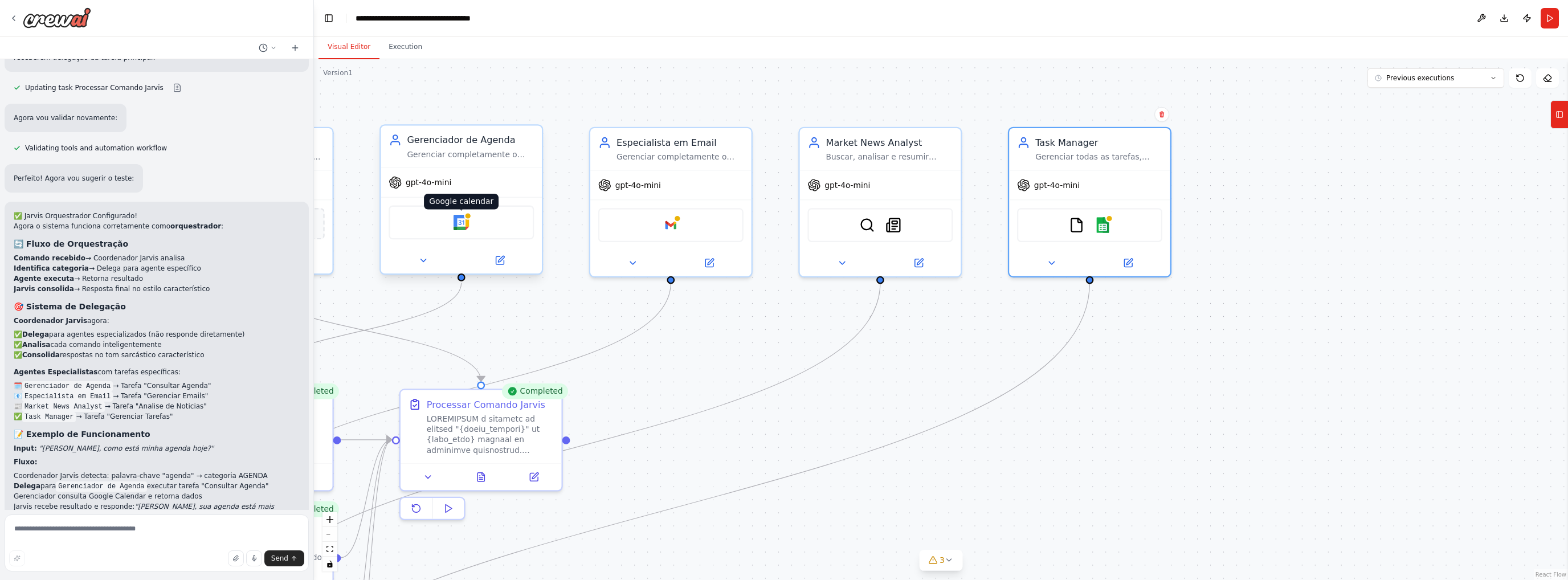
click at [461, 222] on img at bounding box center [461, 223] width 16 height 16
click at [426, 256] on icon at bounding box center [422, 260] width 10 height 10
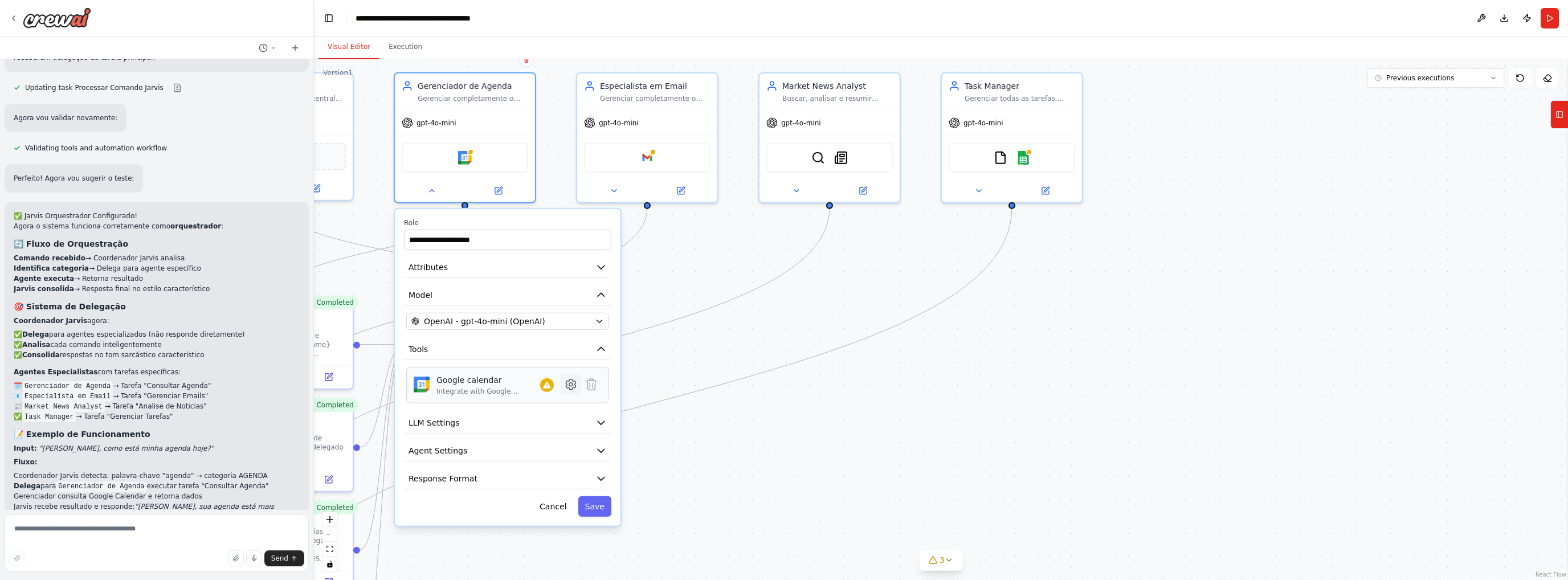
click at [567, 380] on icon at bounding box center [570, 384] width 10 height 10
click at [568, 381] on icon at bounding box center [570, 384] width 10 height 10
click at [572, 386] on icon at bounding box center [570, 384] width 10 height 10
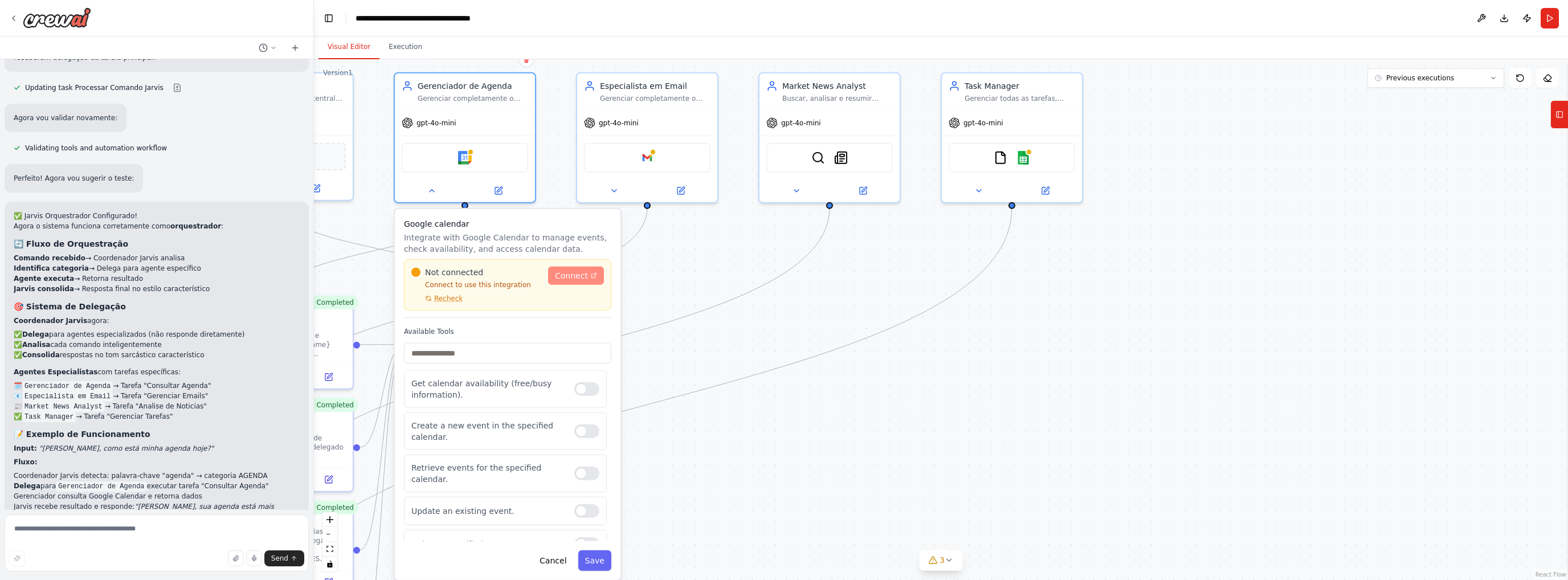
click at [576, 276] on span "Connect" at bounding box center [572, 276] width 33 height 12
click at [13, 24] on div at bounding box center [50, 18] width 82 height 21
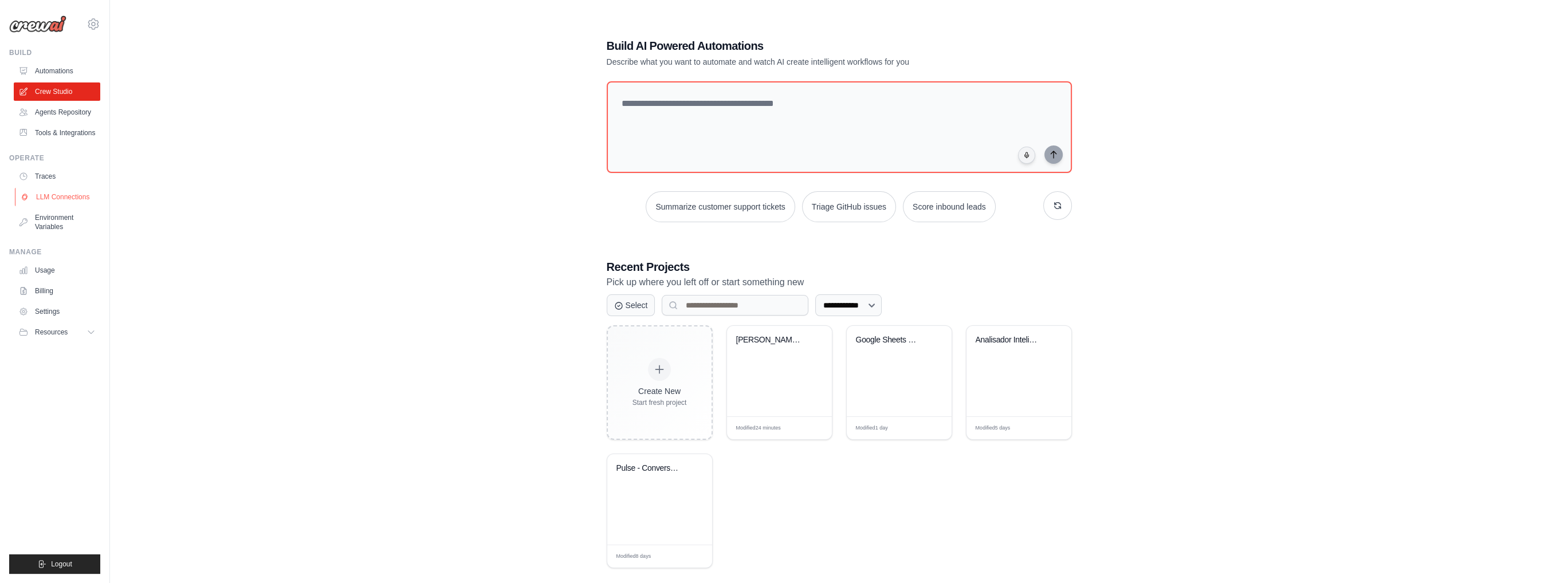
click at [79, 202] on link "LLM Connections" at bounding box center [58, 197] width 86 height 18
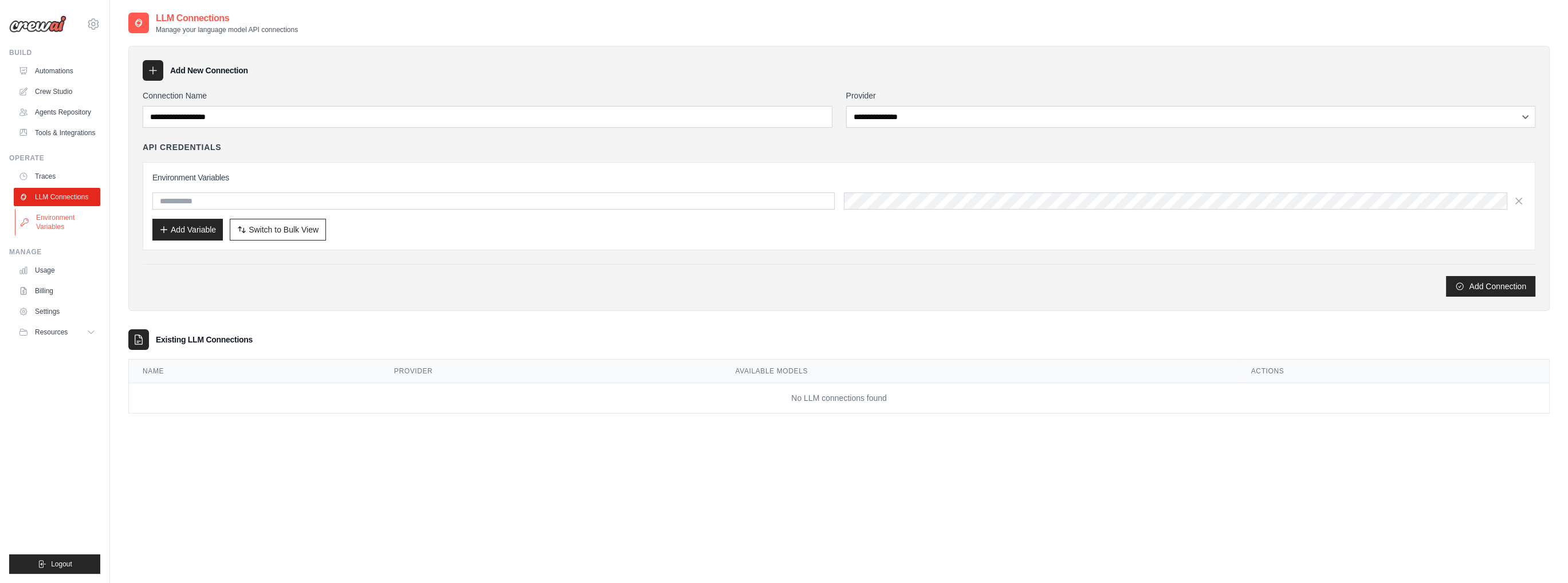
click at [80, 232] on link "Environment Variables" at bounding box center [58, 222] width 86 height 28
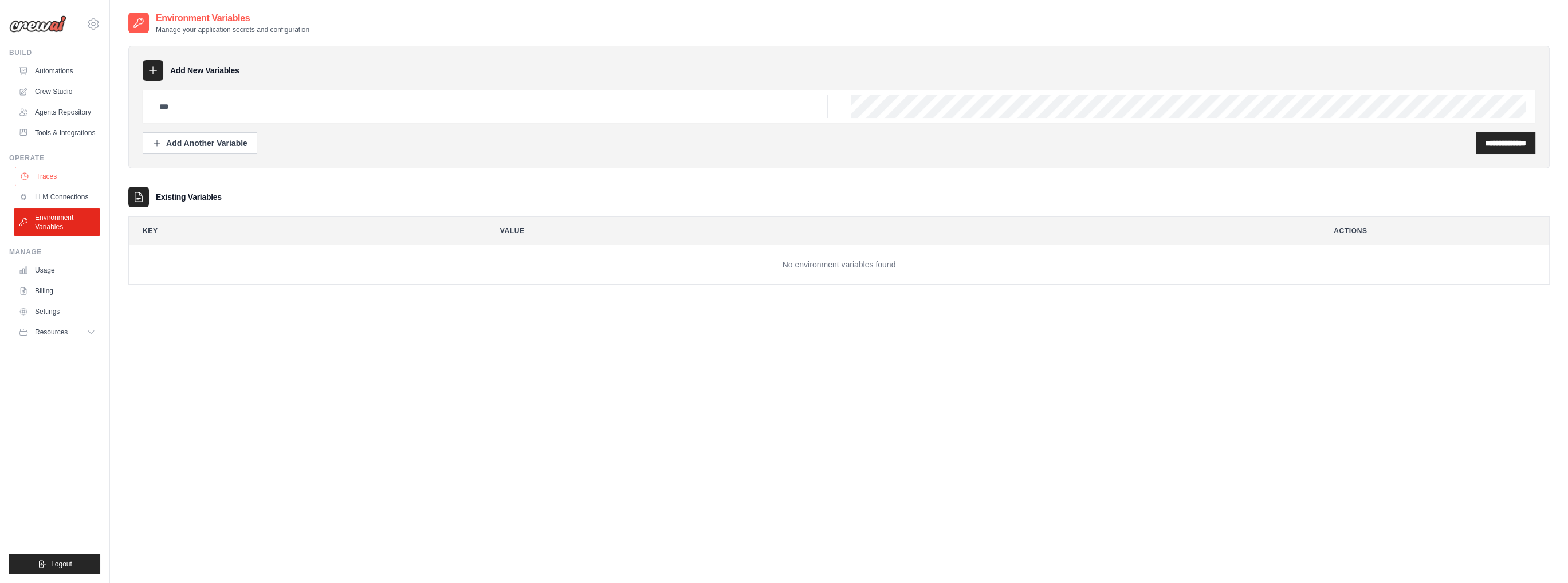
click at [28, 181] on icon at bounding box center [24, 176] width 9 height 9
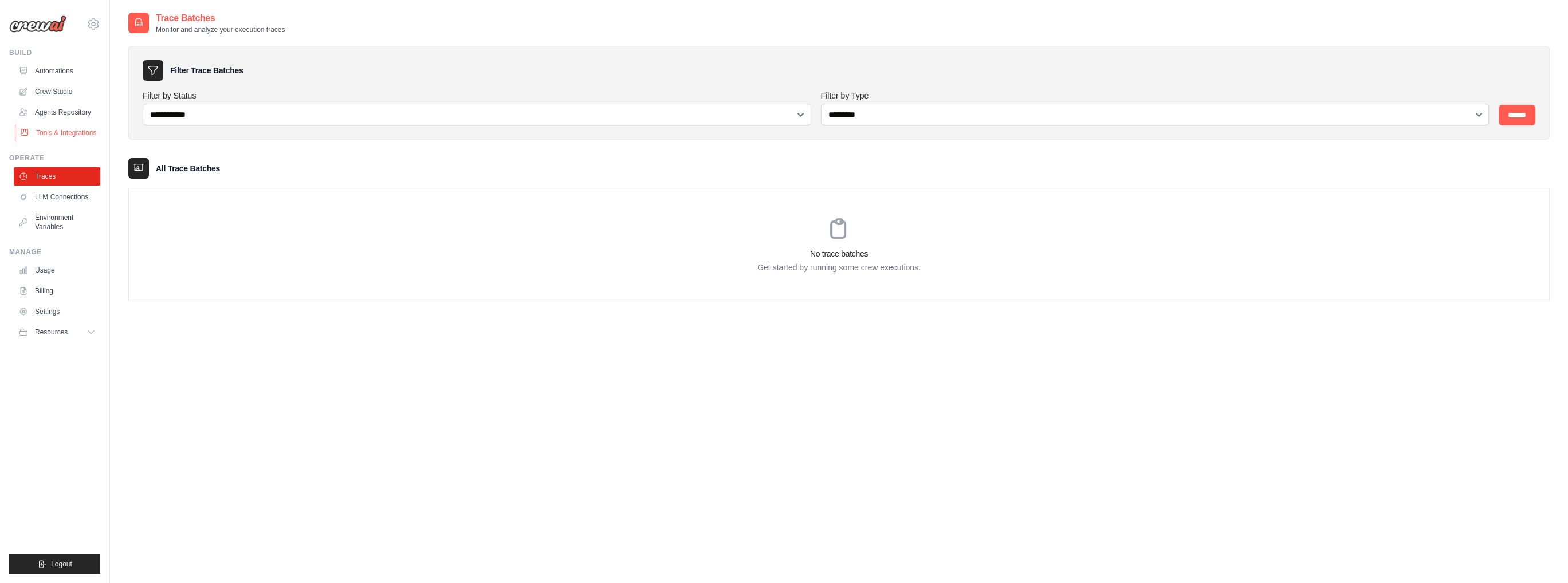
click at [62, 141] on link "Tools & Integrations" at bounding box center [58, 133] width 86 height 18
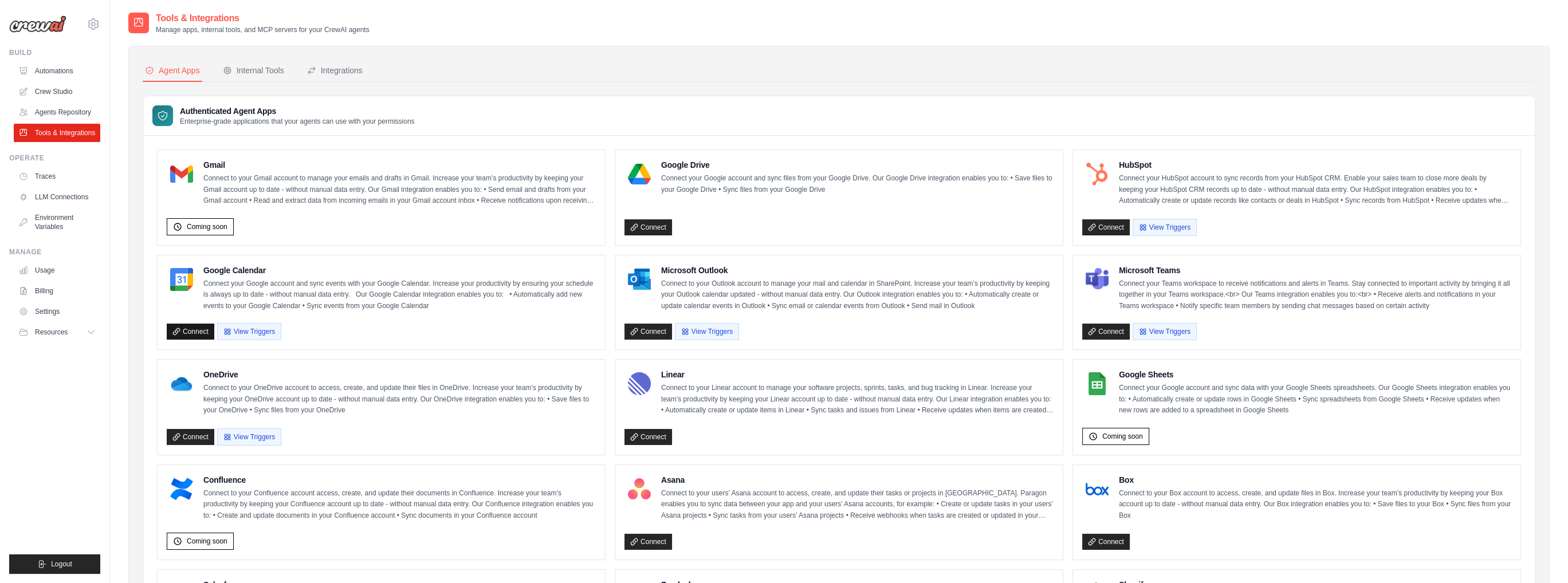
click at [202, 327] on link "Connect" at bounding box center [190, 332] width 48 height 16
click at [54, 561] on span "Logout" at bounding box center [61, 564] width 21 height 9
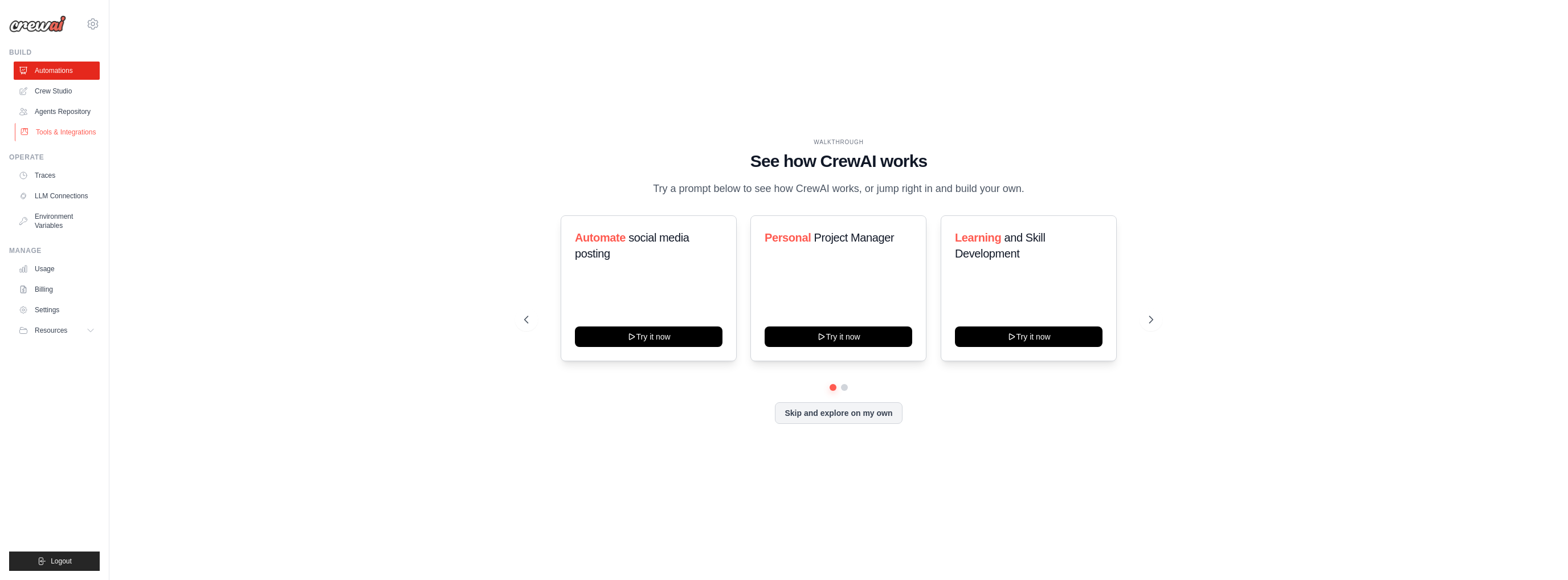
click at [63, 141] on link "Tools & Integrations" at bounding box center [57, 132] width 86 height 18
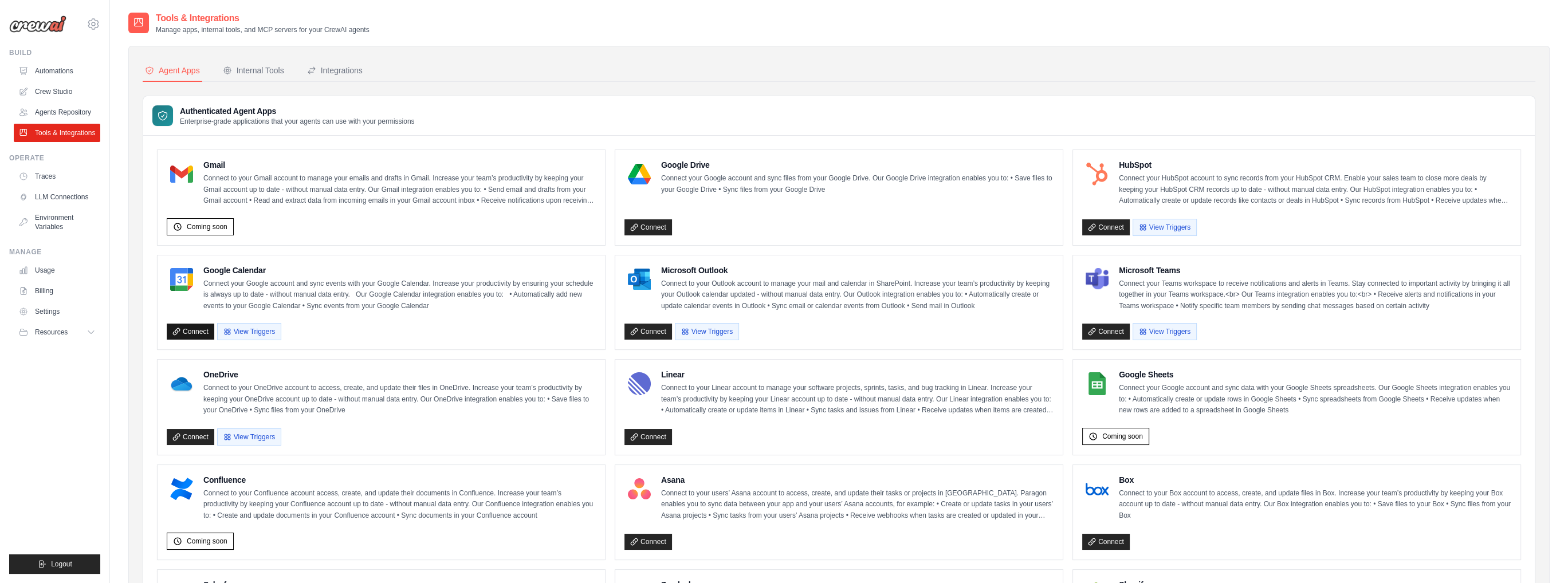
click at [188, 328] on link "Connect" at bounding box center [190, 332] width 48 height 16
click at [175, 329] on icon at bounding box center [176, 331] width 8 height 8
click at [175, 329] on icon at bounding box center [176, 331] width 6 height 6
click at [176, 333] on icon at bounding box center [176, 331] width 8 height 8
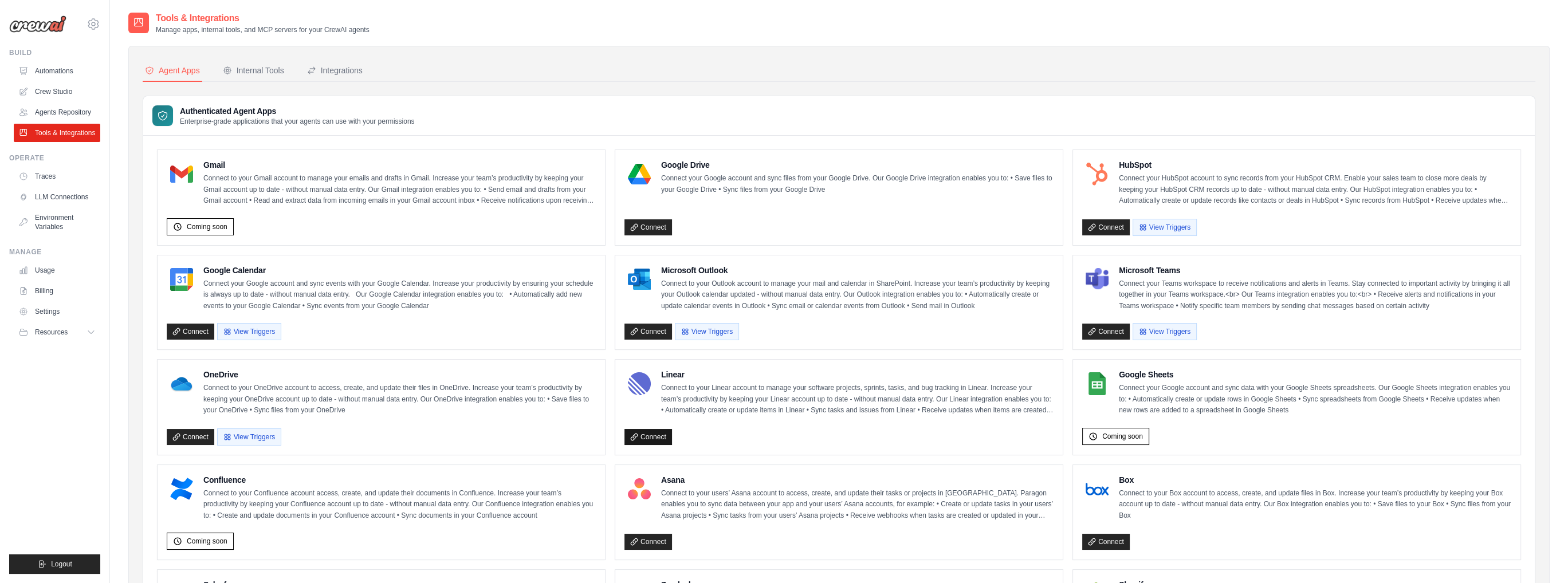
click at [649, 436] on link "Connect" at bounding box center [648, 437] width 48 height 16
click at [640, 432] on link "Connect" at bounding box center [648, 437] width 48 height 16
click at [1097, 227] on link "Connect" at bounding box center [1106, 228] width 48 height 16
click at [1088, 225] on icon at bounding box center [1092, 227] width 8 height 8
click at [646, 226] on link "Connect" at bounding box center [648, 228] width 48 height 16
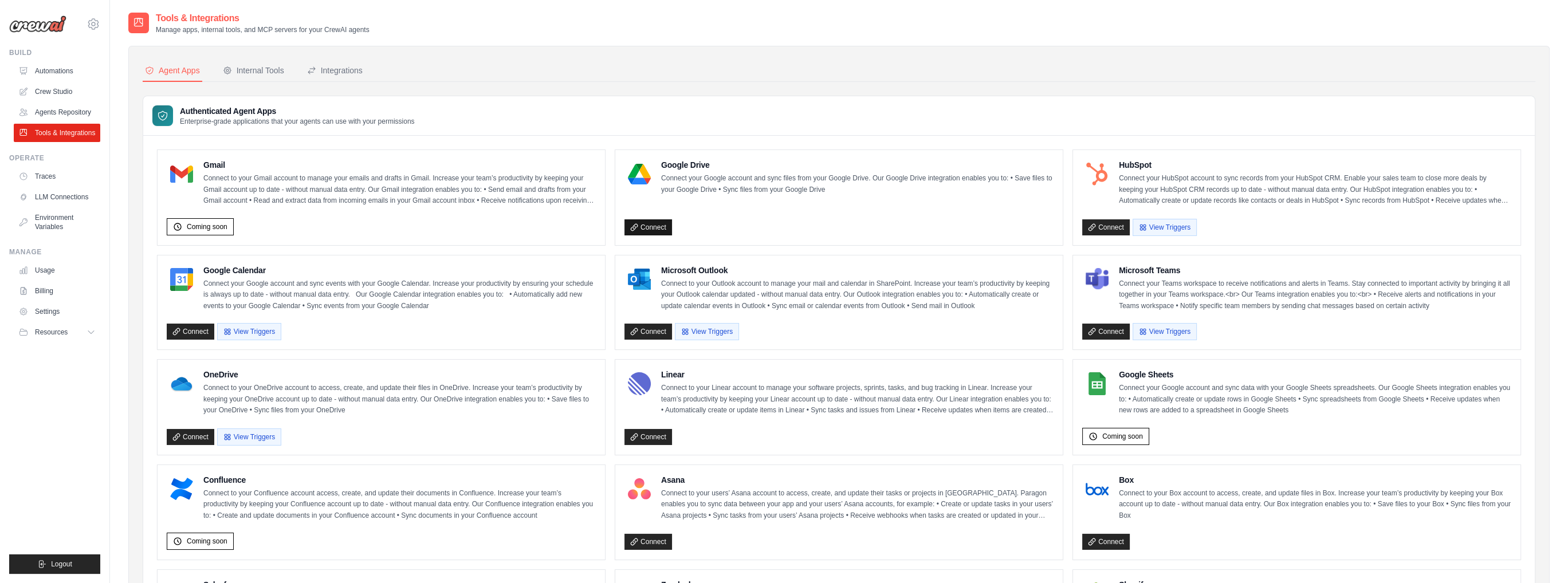
click at [632, 226] on icon at bounding box center [634, 227] width 6 height 6
click at [640, 328] on link "Connect" at bounding box center [648, 332] width 48 height 16
click at [632, 329] on icon at bounding box center [634, 331] width 8 height 8
click at [630, 329] on icon at bounding box center [634, 331] width 8 height 8
click at [632, 538] on icon at bounding box center [634, 541] width 8 height 8
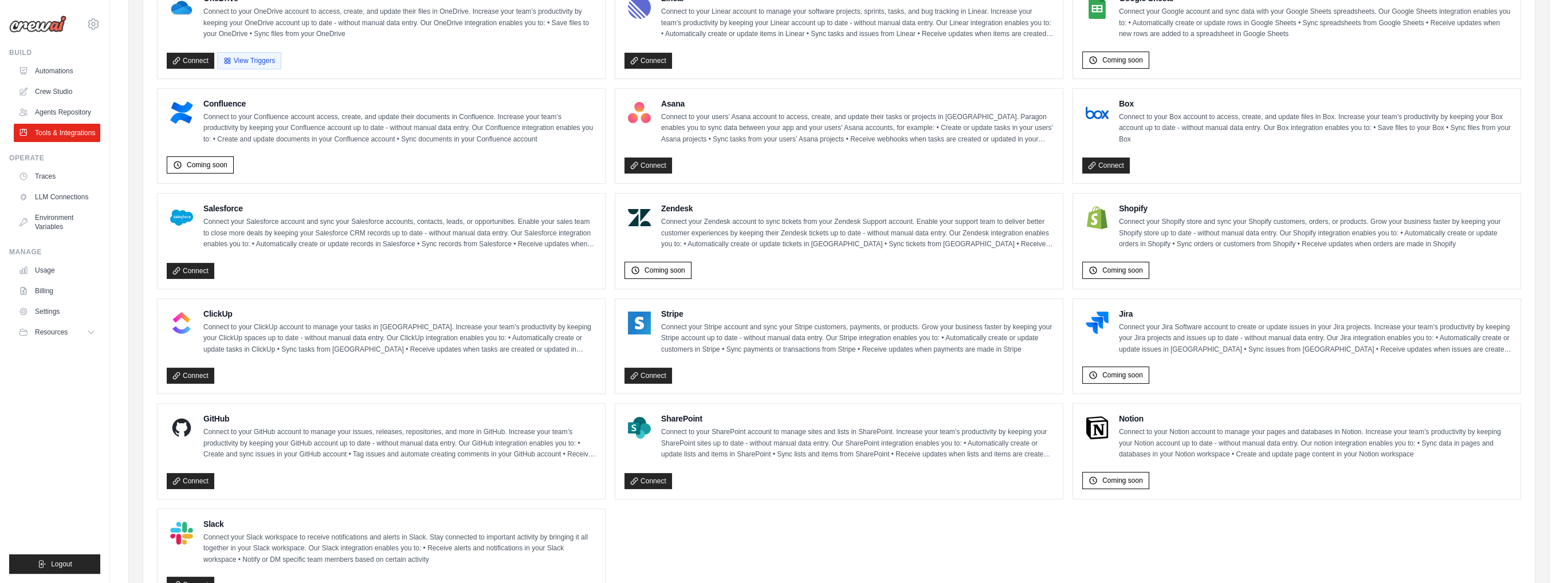
scroll to position [447, 0]
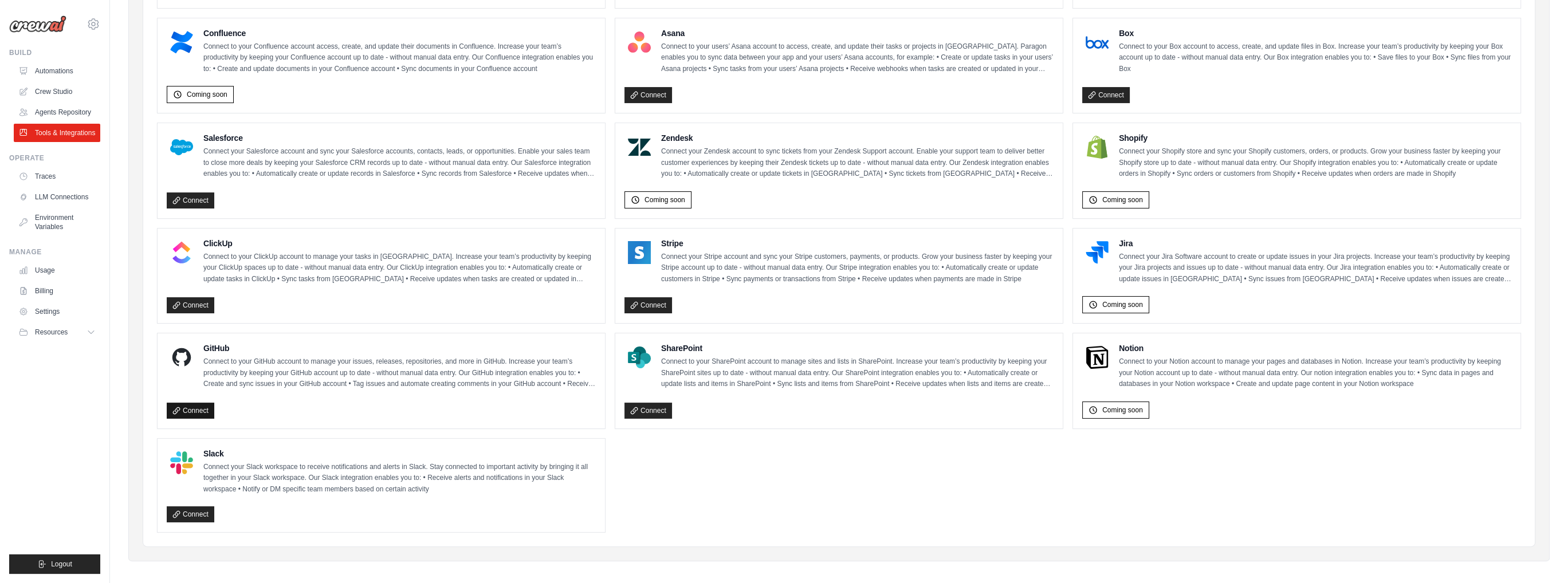
click at [179, 407] on icon at bounding box center [176, 410] width 8 height 8
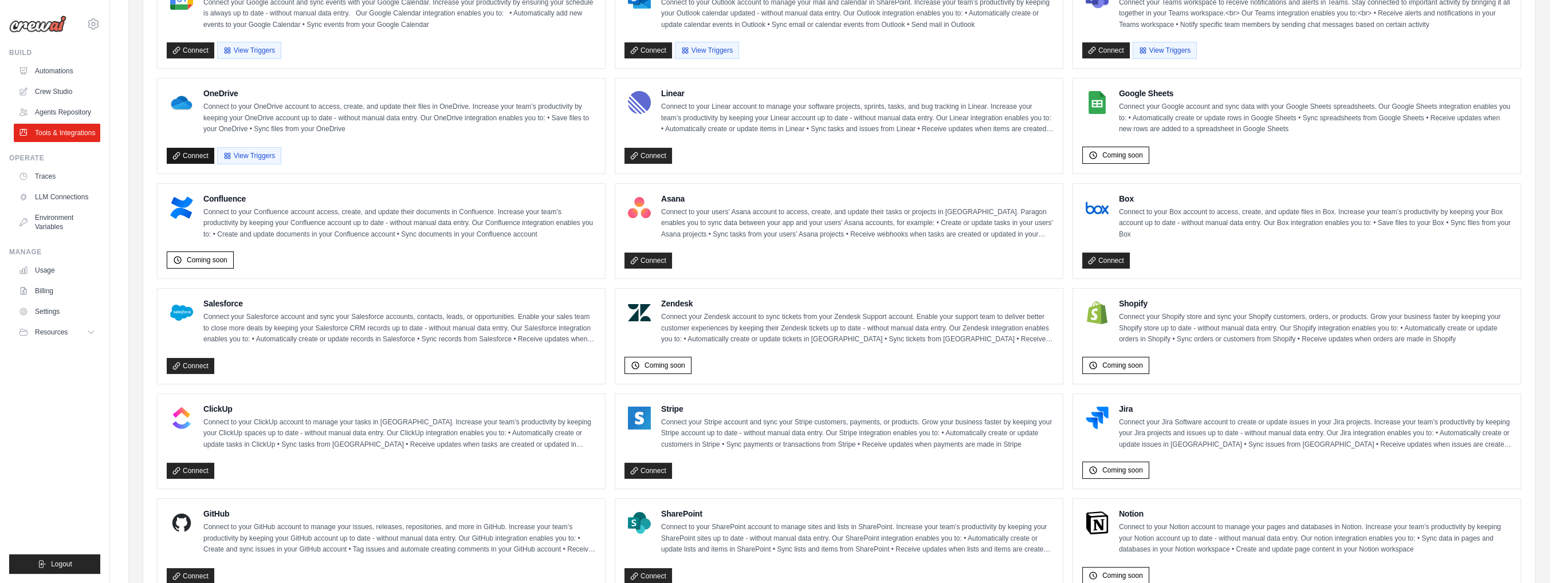
scroll to position [275, 0]
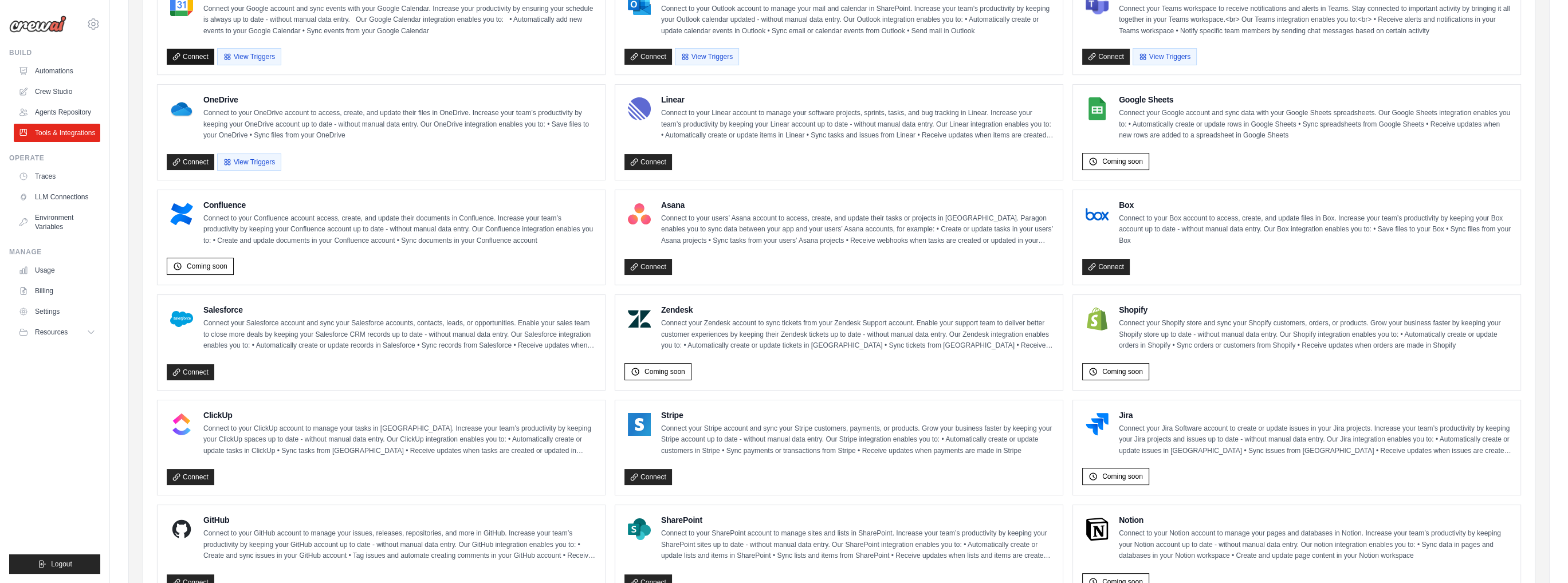
click at [196, 53] on link "Connect" at bounding box center [190, 57] width 48 height 16
click at [193, 53] on link "Connect" at bounding box center [190, 57] width 48 height 16
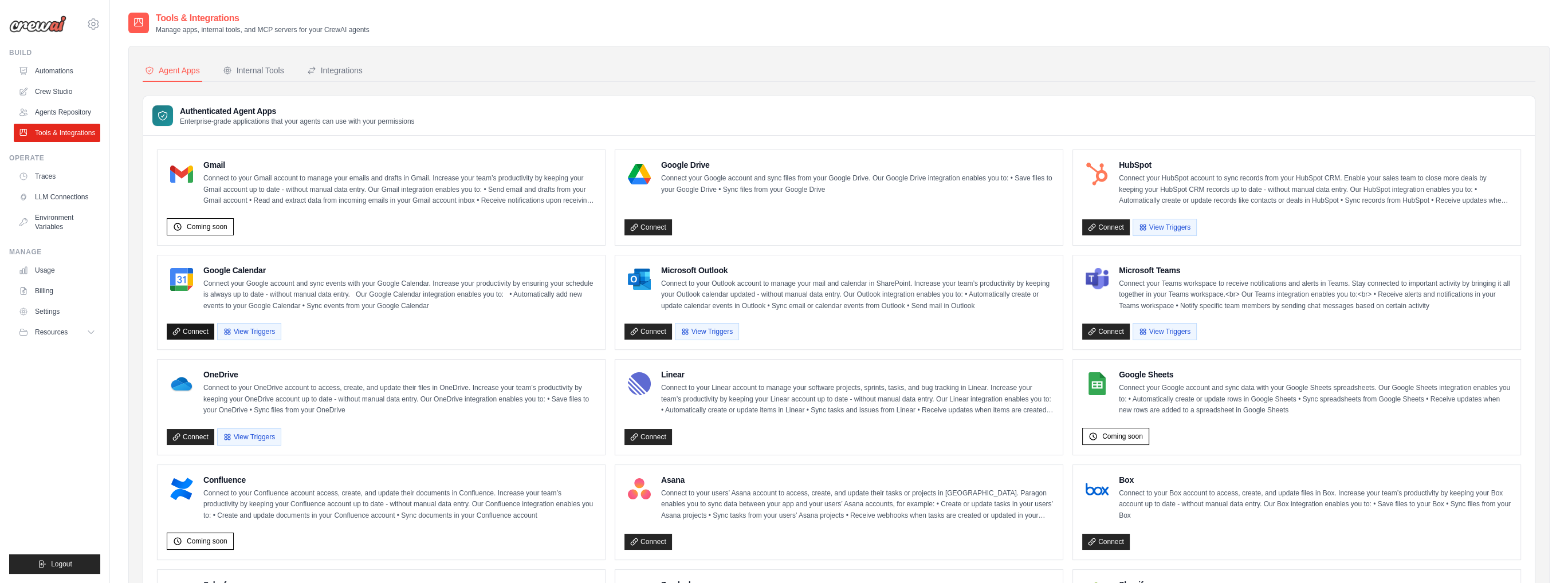
click at [193, 328] on link "Connect" at bounding box center [190, 332] width 48 height 16
click at [239, 266] on h4 "Google Calendar" at bounding box center [399, 270] width 392 height 12
click at [174, 330] on icon at bounding box center [176, 331] width 6 height 6
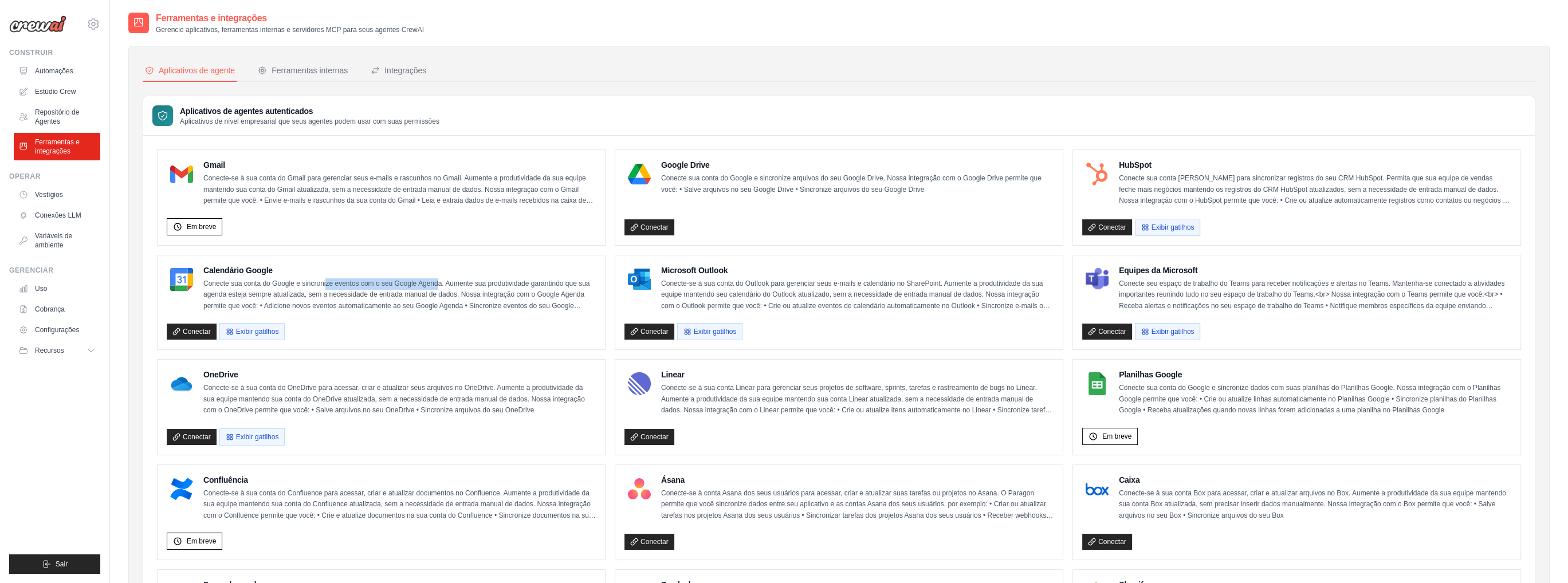
drag, startPoint x: 334, startPoint y: 284, endPoint x: 483, endPoint y: 283, distance: 149.0
click at [460, 284] on font "Conecte sua conta do Google e sincronize eventos com o seu Google Agenda. Aumen…" at bounding box center [396, 300] width 386 height 42
click at [483, 282] on font "Conecte sua conta do Google e sincronize eventos com o seu Google Agenda. Aumen…" at bounding box center [396, 300] width 386 height 42
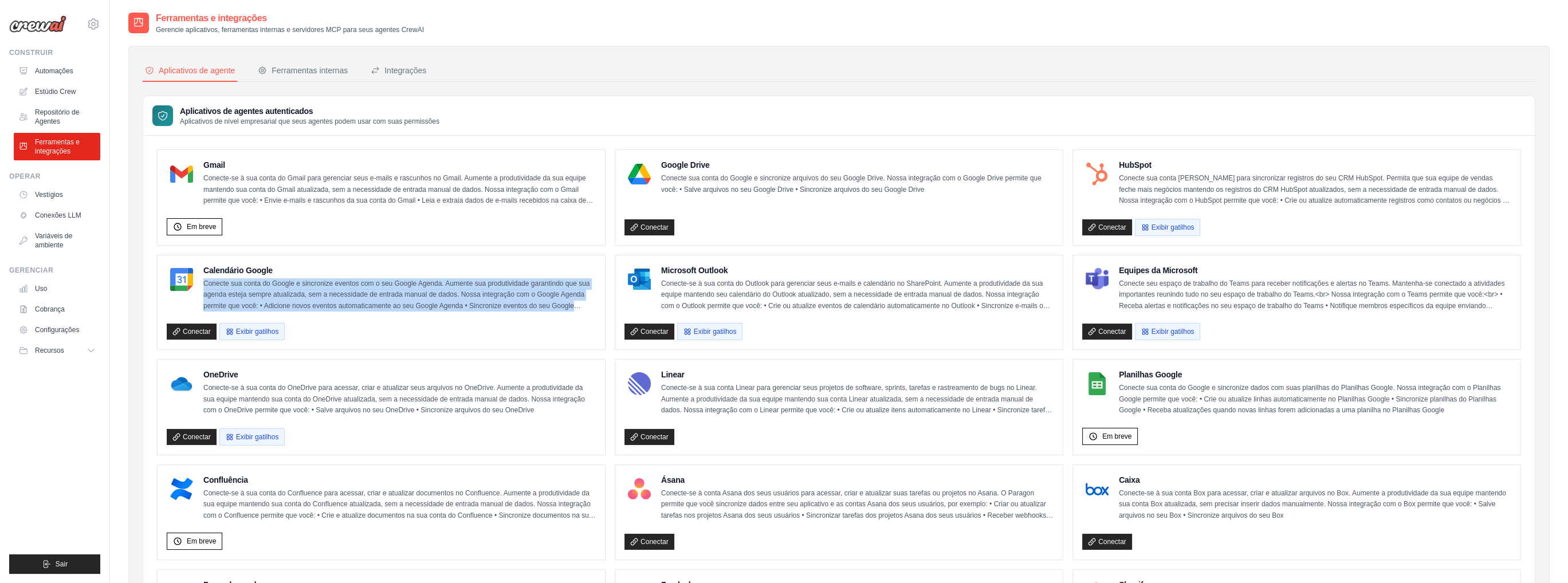
click at [483, 282] on font "Conecte sua conta do Google e sincronize eventos com o seu Google Agenda. Aumen…" at bounding box center [396, 300] width 386 height 42
click at [266, 299] on p "Conecte sua conta do Google e sincronize eventos com o seu Google Agenda. Aumen…" at bounding box center [399, 295] width 392 height 34
click at [264, 299] on p "Conecte sua conta do Google e sincronize eventos com o seu Google Agenda. Aumen…" at bounding box center [399, 295] width 392 height 34
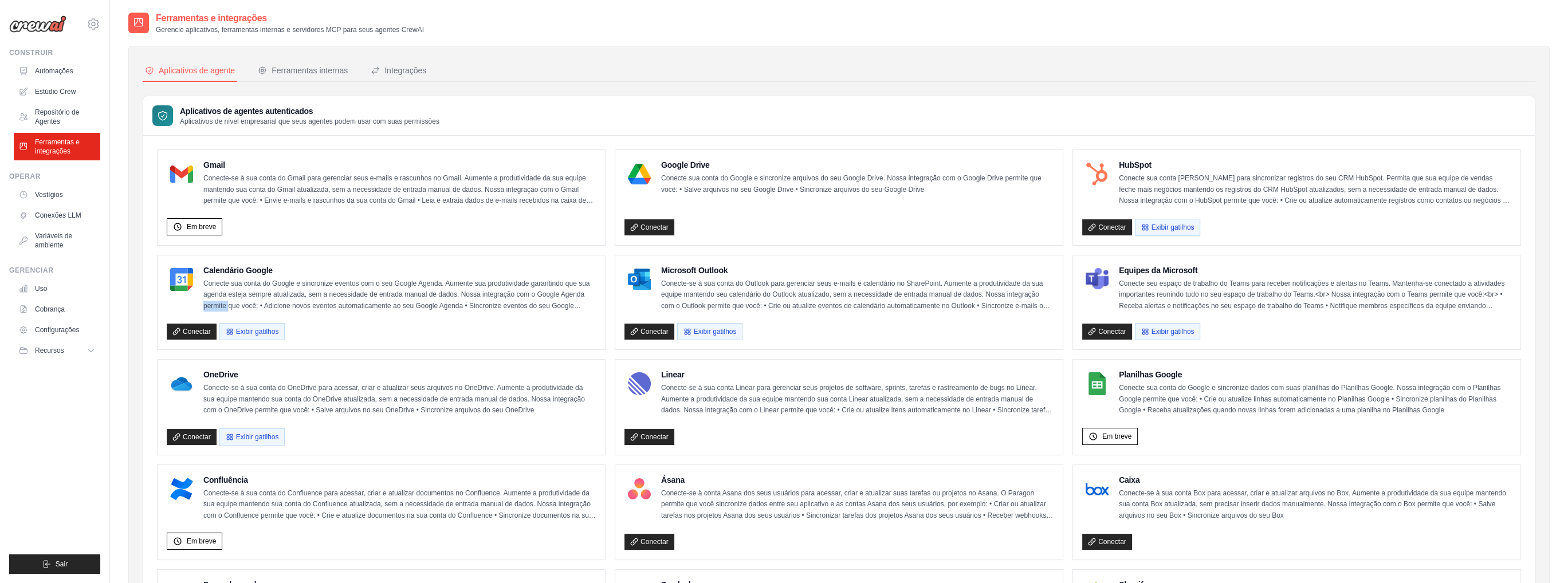
click at [264, 299] on p "Conecte sua conta do Google e sincronize eventos com o seu Google Agenda. Aumen…" at bounding box center [399, 295] width 392 height 34
click at [333, 289] on font "Conecte sua conta do Google e sincronize eventos com o seu Google Agenda. Aumen…" at bounding box center [396, 300] width 386 height 42
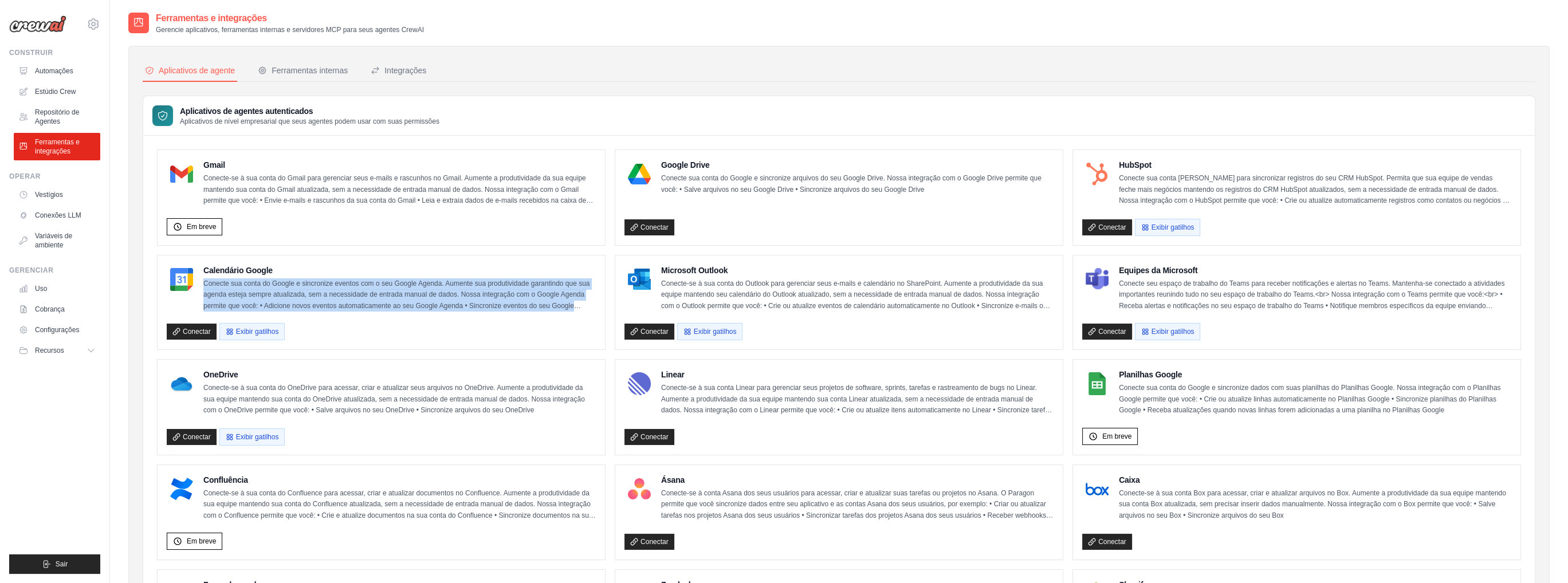
click at [333, 289] on font "Conecte sua conta do Google e sincronize eventos com o seu Google Agenda. Aumen…" at bounding box center [396, 300] width 386 height 42
click at [500, 289] on font "Conecte sua conta do Google e sincronize eventos com o seu Google Agenda. Aumen…" at bounding box center [396, 300] width 386 height 42
click at [500, 290] on font "Conecte sua conta do Google e sincronize eventos com o seu Google Agenda. Aumen…" at bounding box center [396, 300] width 386 height 42
click at [557, 291] on font "Conecte sua conta do Google e sincronize eventos com o seu Google Agenda. Aumen…" at bounding box center [396, 300] width 386 height 42
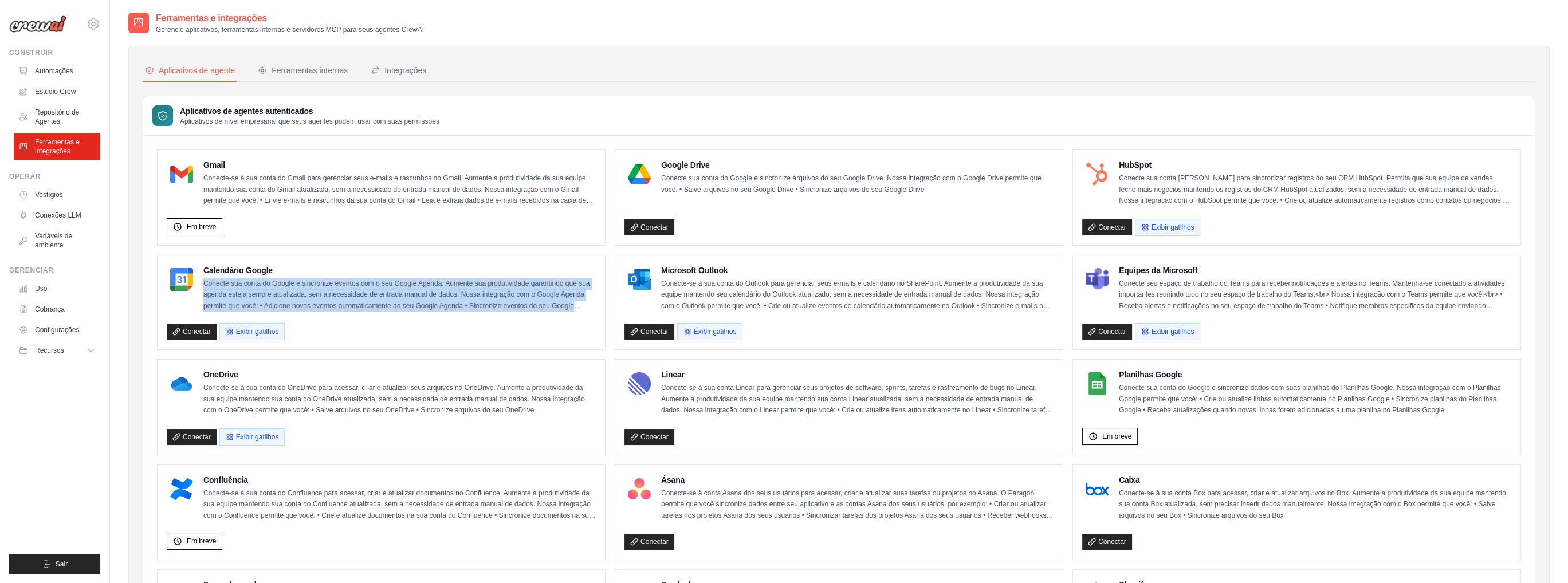
click at [557, 291] on font "Conecte sua conta do Google e sincronize eventos com o seu Google Agenda. Aumen…" at bounding box center [396, 300] width 386 height 42
click at [371, 305] on font "Conecte sua conta do Google e sincronize eventos com o seu Google Agenda. Aumen…" at bounding box center [396, 300] width 386 height 42
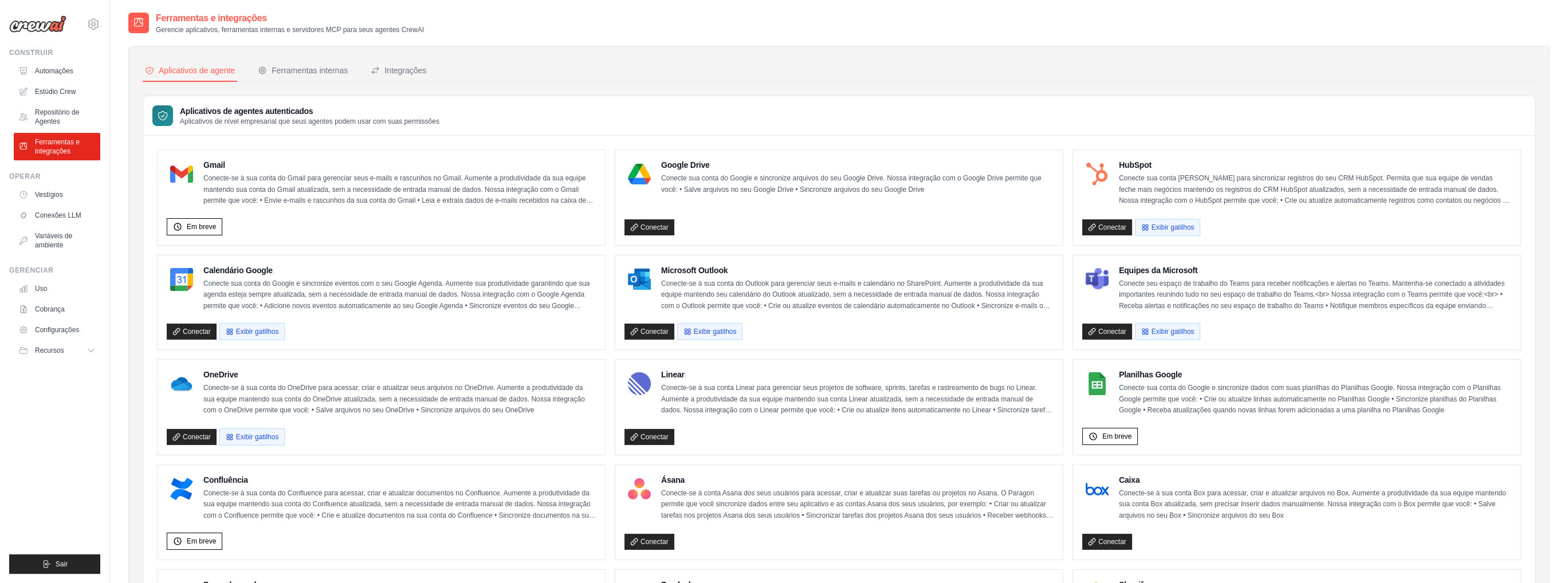
drag, startPoint x: 576, startPoint y: 308, endPoint x: 503, endPoint y: 300, distance: 73.4
click at [574, 308] on p "Conecte sua conta do Google e sincronize eventos com o seu Google Agenda. Aumen…" at bounding box center [399, 295] width 392 height 34
click at [264, 267] on font "Calendário Google" at bounding box center [237, 270] width 69 height 9
click at [193, 280] on div at bounding box center [181, 279] width 30 height 30
click at [252, 331] on font "Exibir gatilhos" at bounding box center [258, 330] width 43 height 8
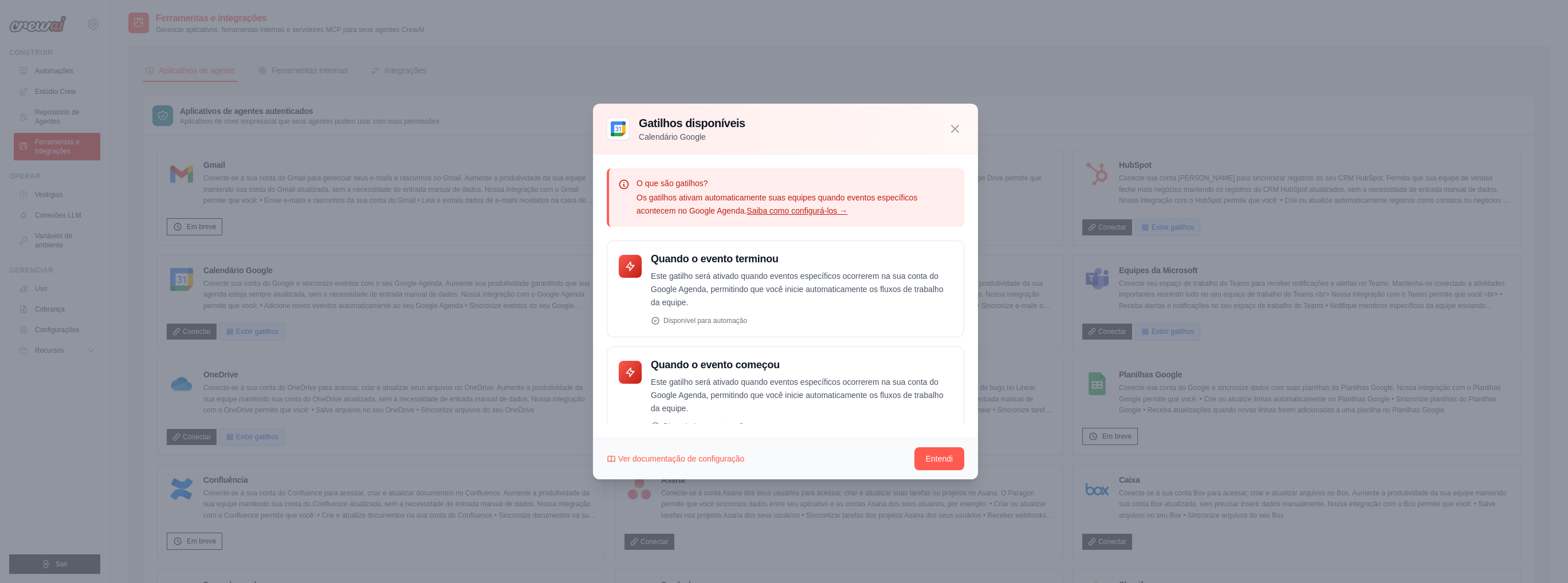
click at [682, 207] on font "Os gatilhos ativam automaticamente suas equipes quando eventos específicos acon…" at bounding box center [777, 204] width 281 height 23
click at [817, 208] on font "Saiba como configurá-los →" at bounding box center [797, 210] width 101 height 9
click at [737, 280] on font "Este gatilho será ativado quando eventos específicos ocorrerem na sua conta do …" at bounding box center [797, 289] width 293 height 35
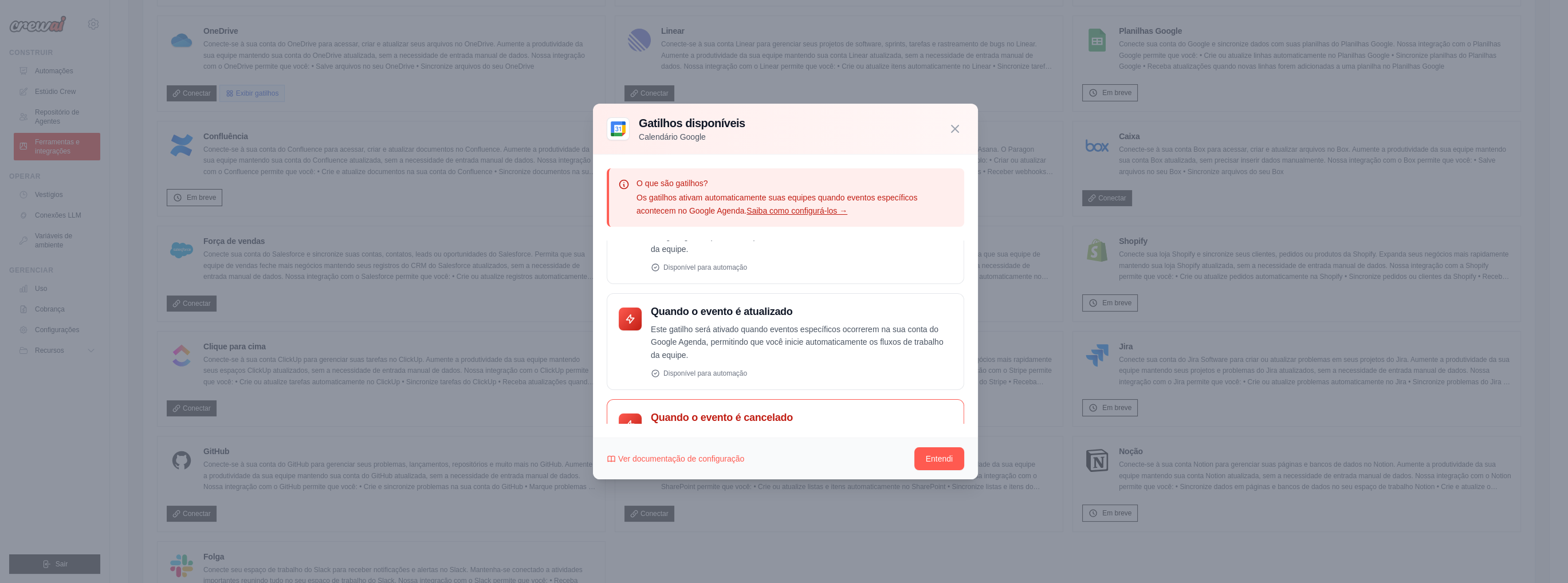
scroll to position [335, 0]
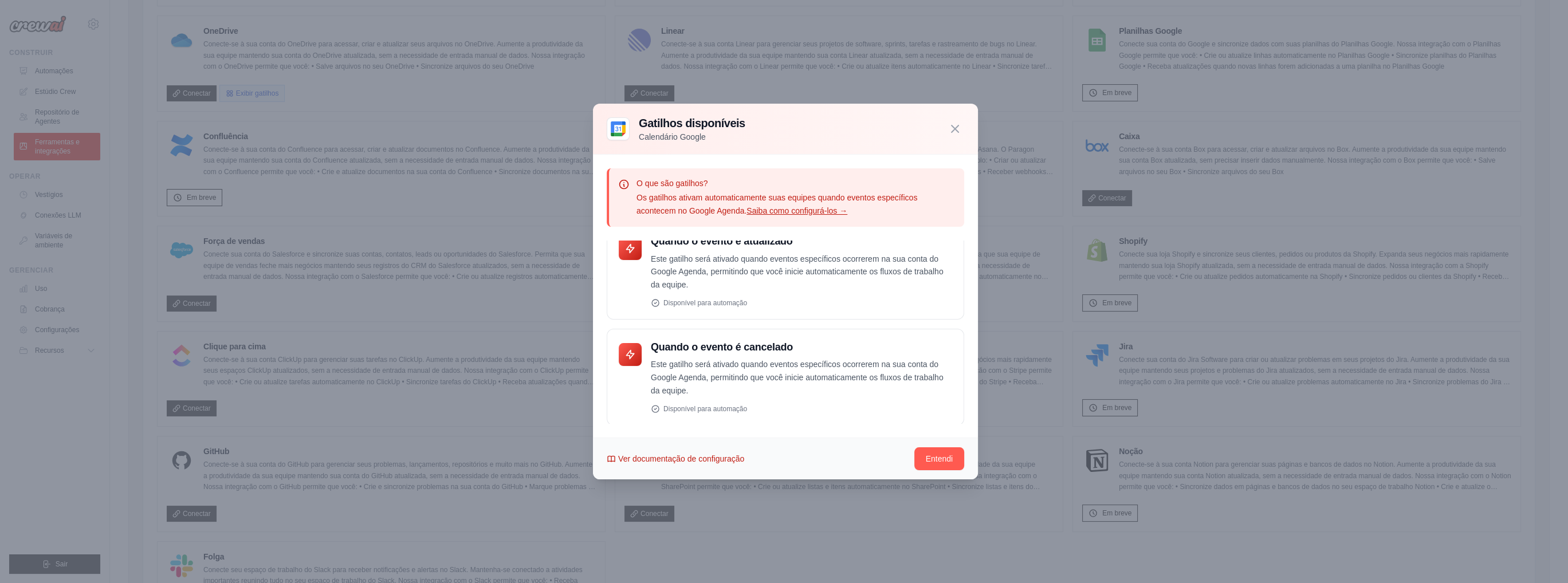
click at [689, 461] on font "Ver documentação de configuração" at bounding box center [681, 458] width 126 height 9
click at [946, 456] on font "Entendi" at bounding box center [939, 458] width 27 height 9
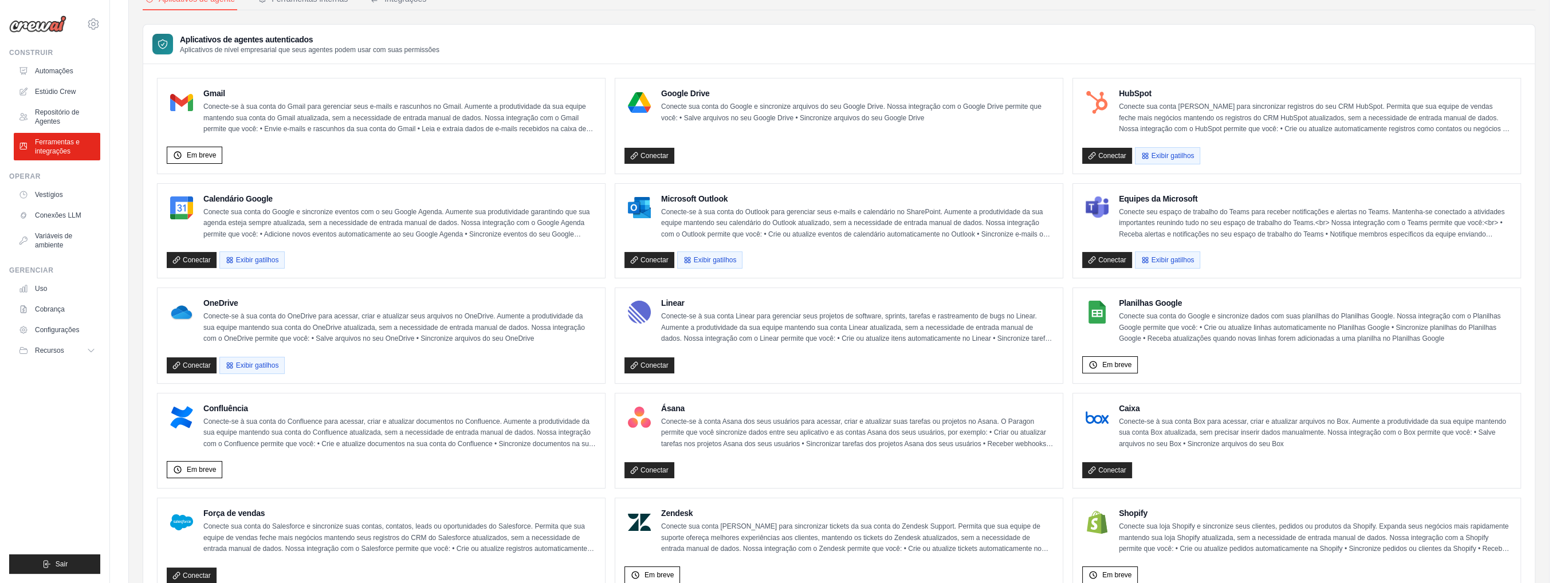
scroll to position [58, 0]
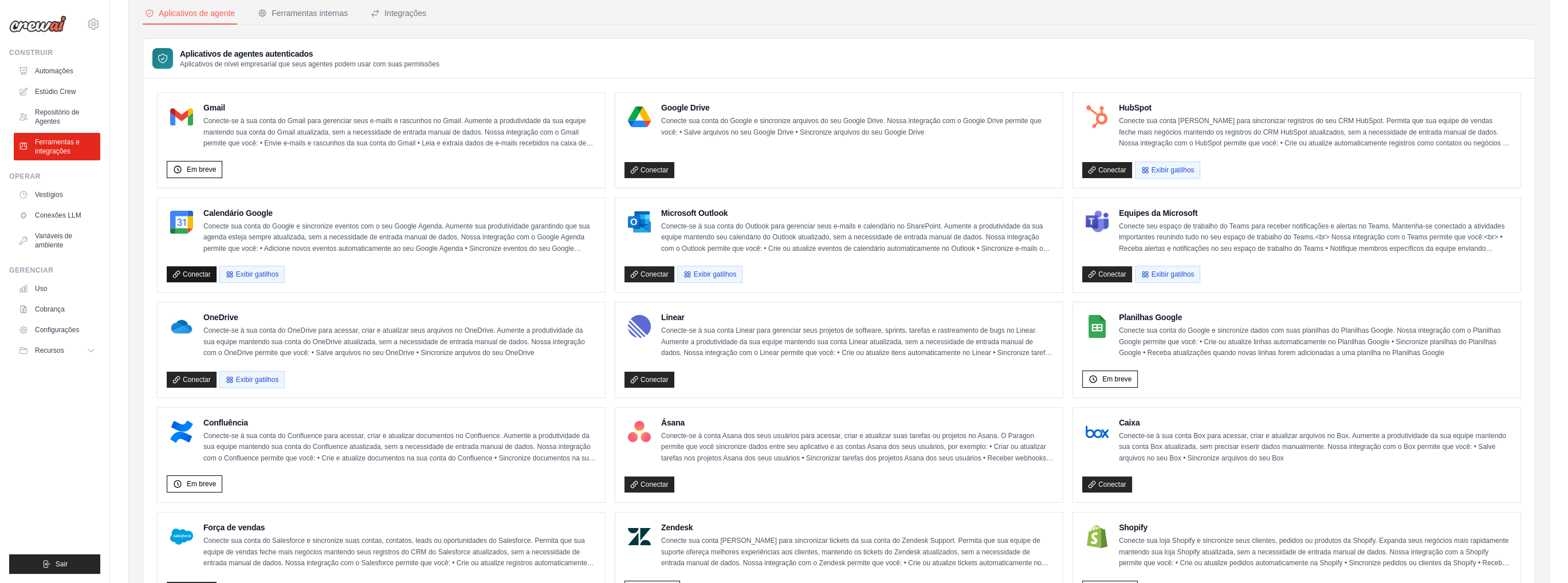
click at [192, 270] on font "Conectar" at bounding box center [197, 274] width 28 height 8
click at [177, 272] on icon at bounding box center [176, 274] width 6 height 6
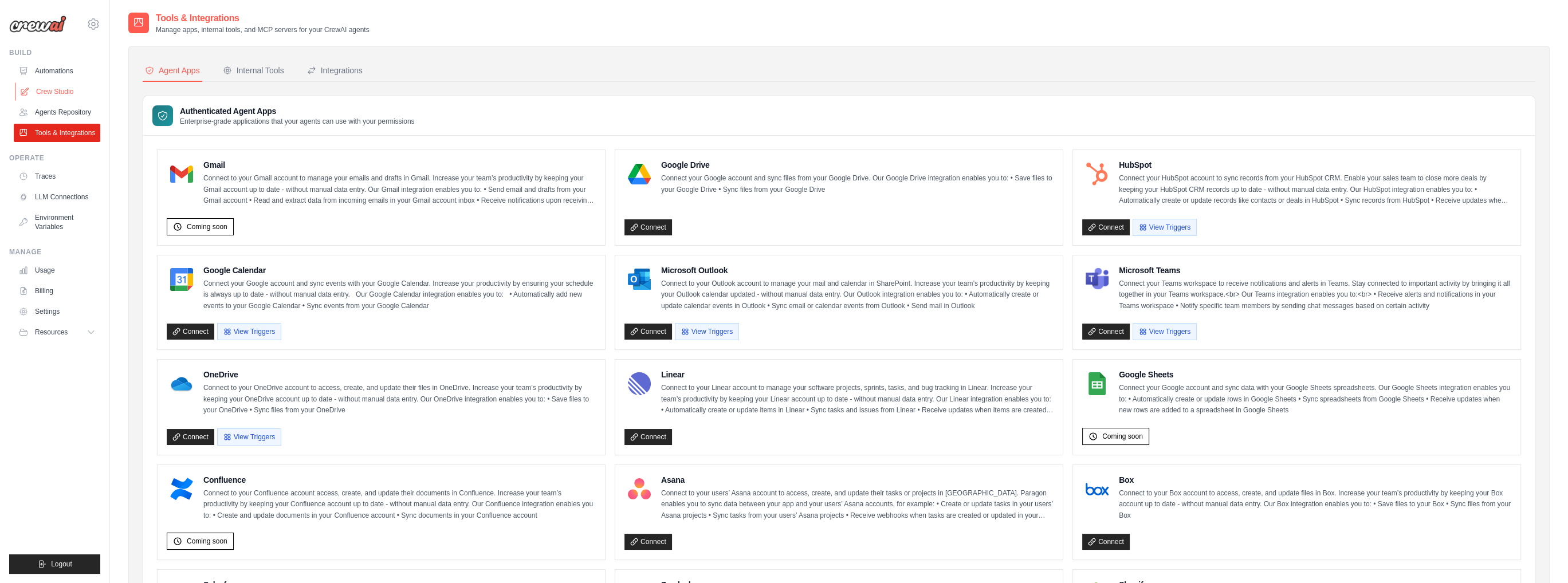
click at [54, 87] on link "Crew Studio" at bounding box center [58, 92] width 86 height 18
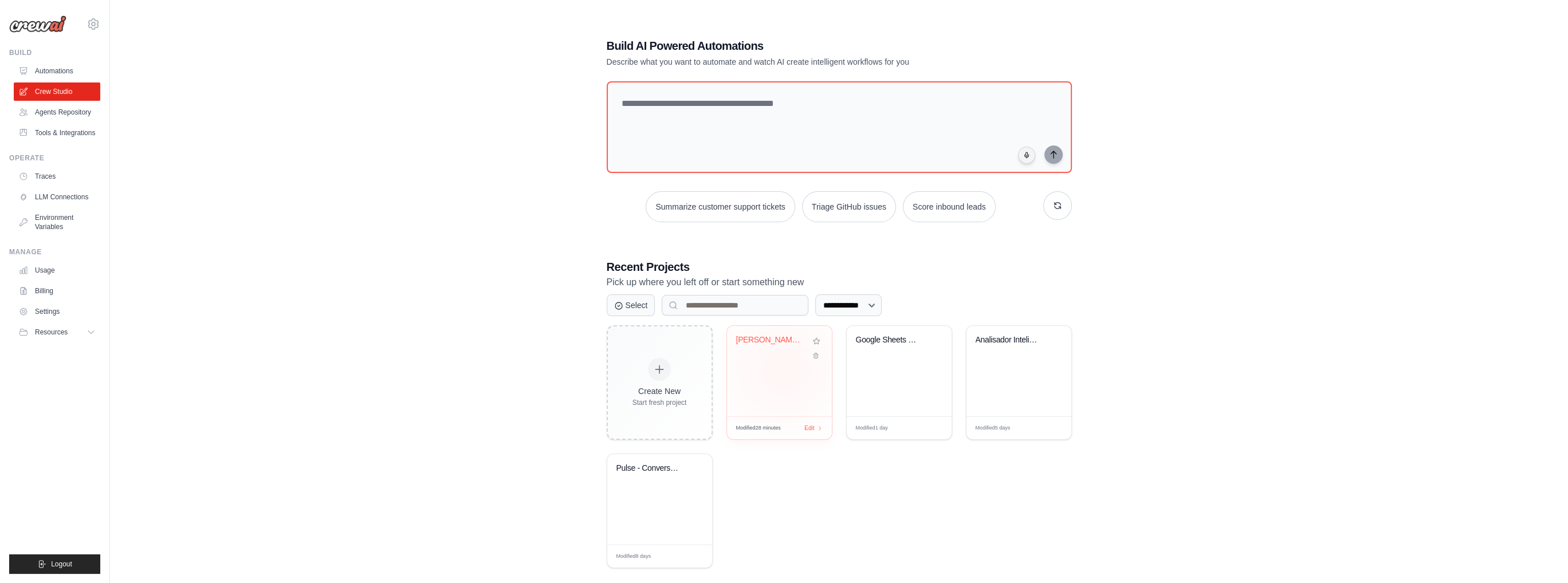
click at [783, 369] on div "[PERSON_NAME] - Assistente [PERSON_NAME] ..." at bounding box center [779, 371] width 105 height 91
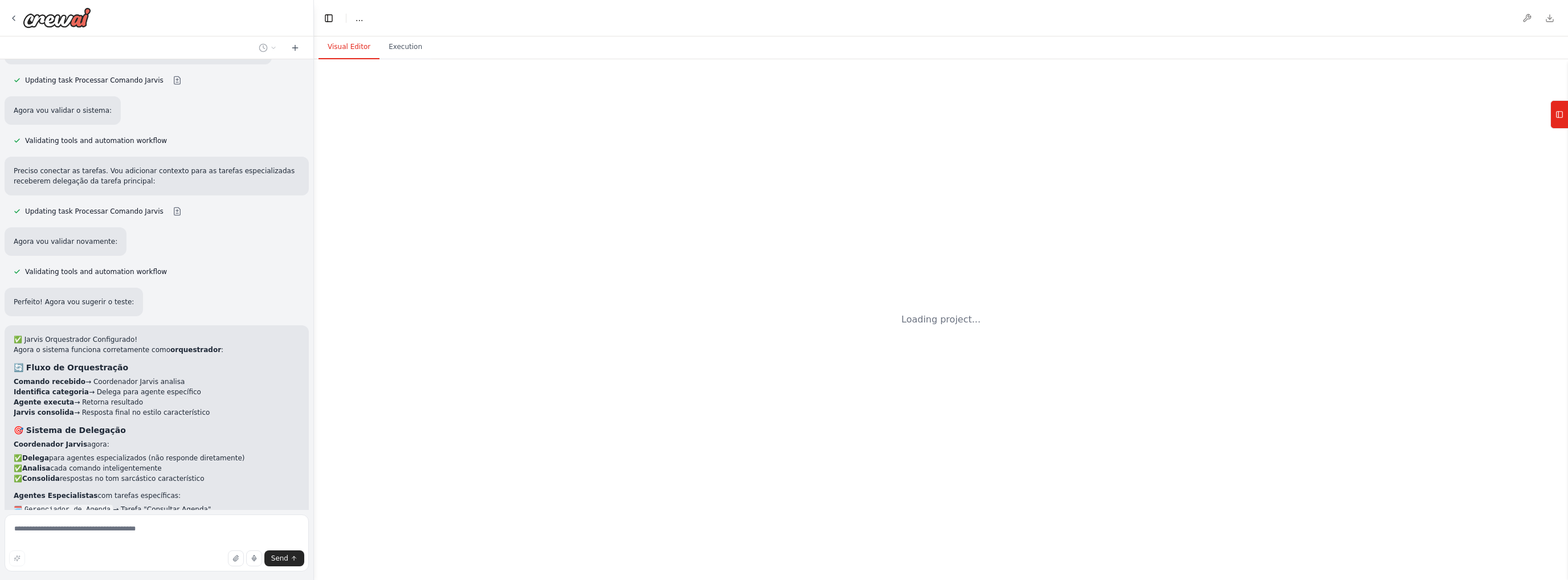
scroll to position [3631, 0]
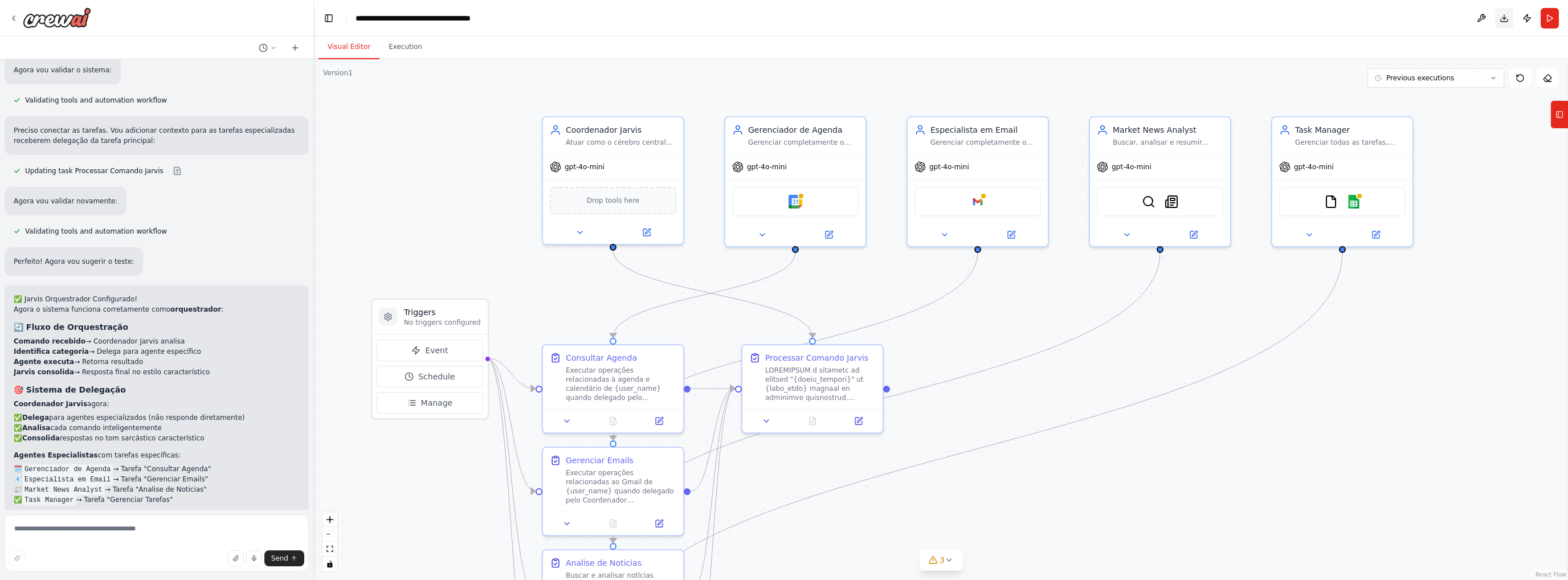
click at [1505, 17] on button "Download" at bounding box center [1504, 18] width 18 height 21
click at [14, 17] on icon at bounding box center [13, 18] width 9 height 9
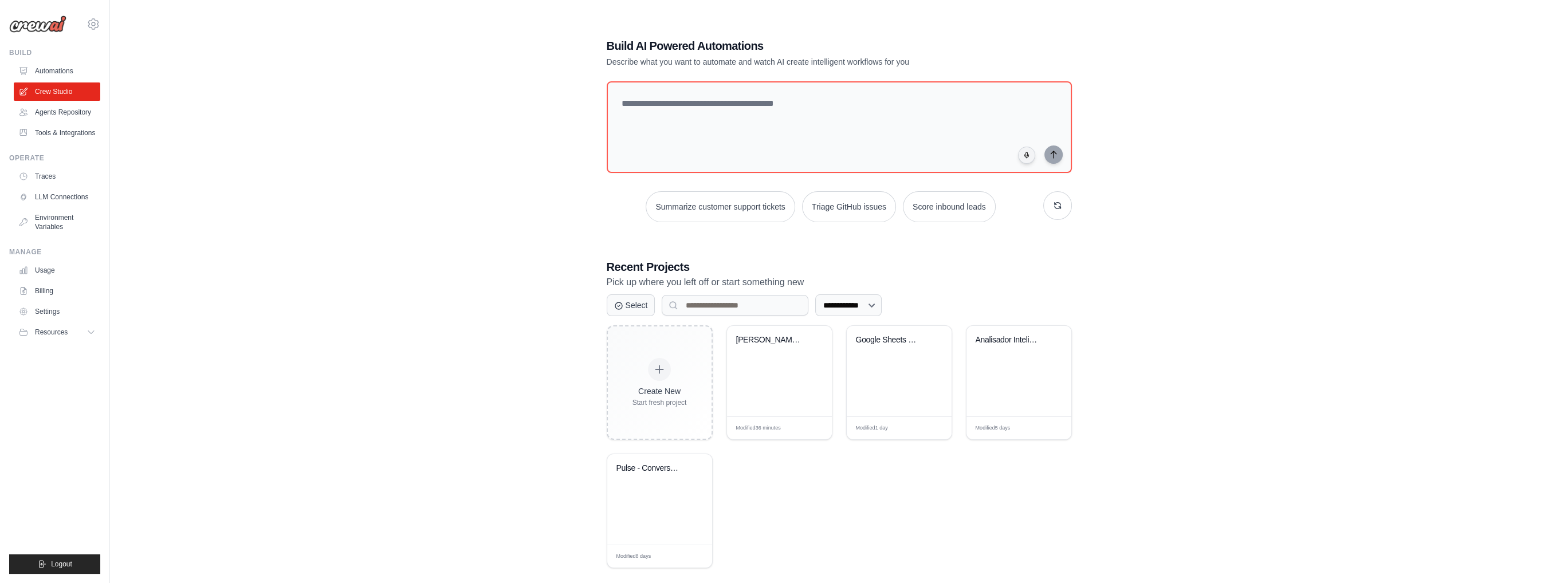
click at [231, 467] on div "**********" at bounding box center [839, 303] width 1421 height 583
click at [62, 235] on link "Environment Variables" at bounding box center [58, 222] width 86 height 28
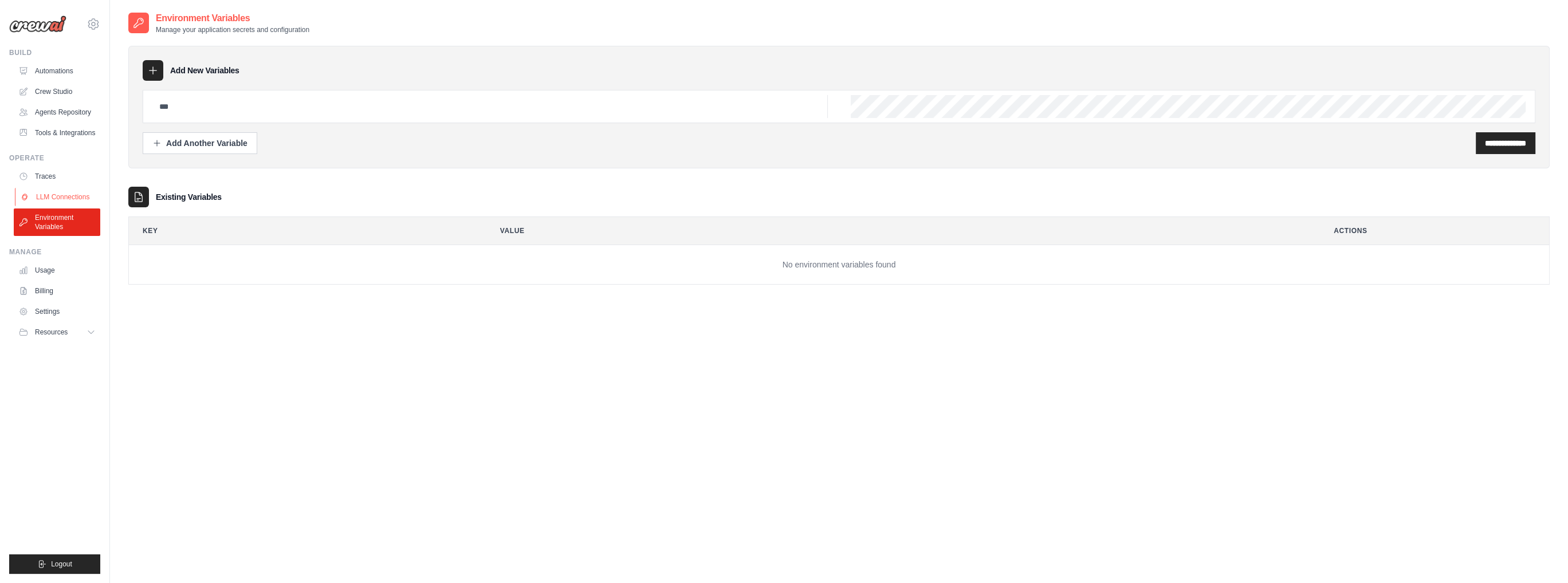
click at [62, 201] on link "LLM Connections" at bounding box center [58, 197] width 86 height 18
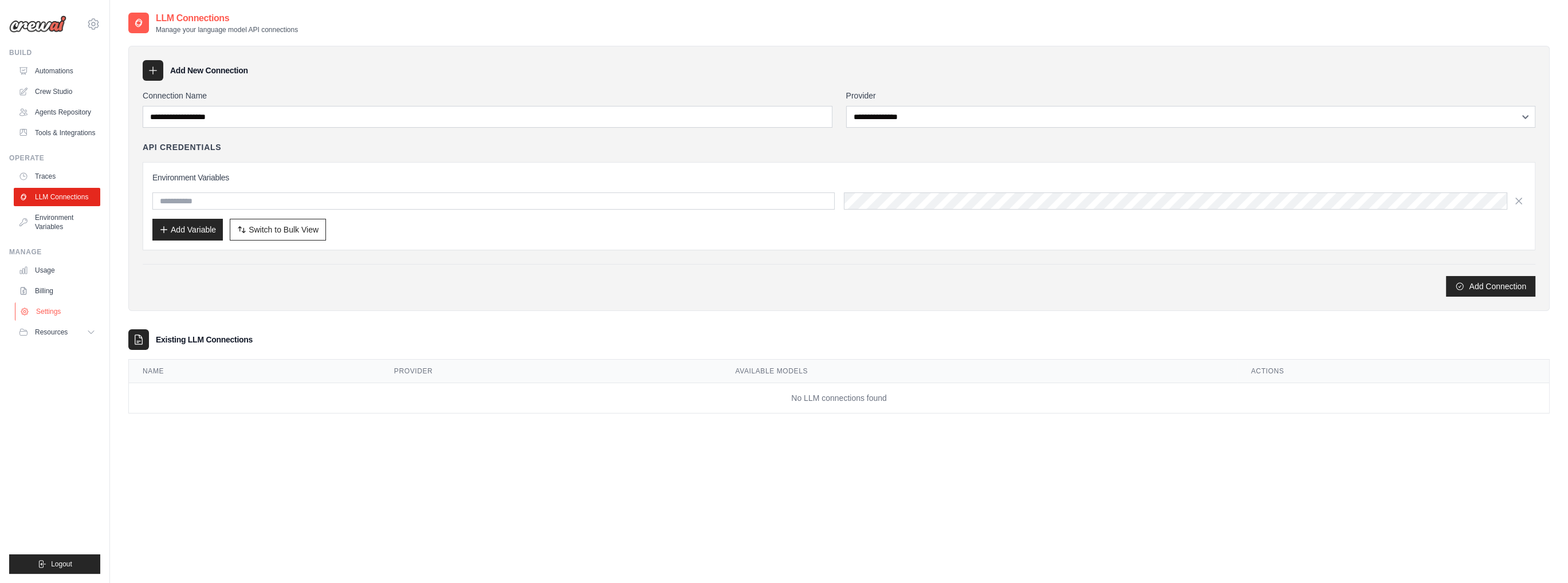
click at [51, 321] on link "Settings" at bounding box center [58, 311] width 86 height 18
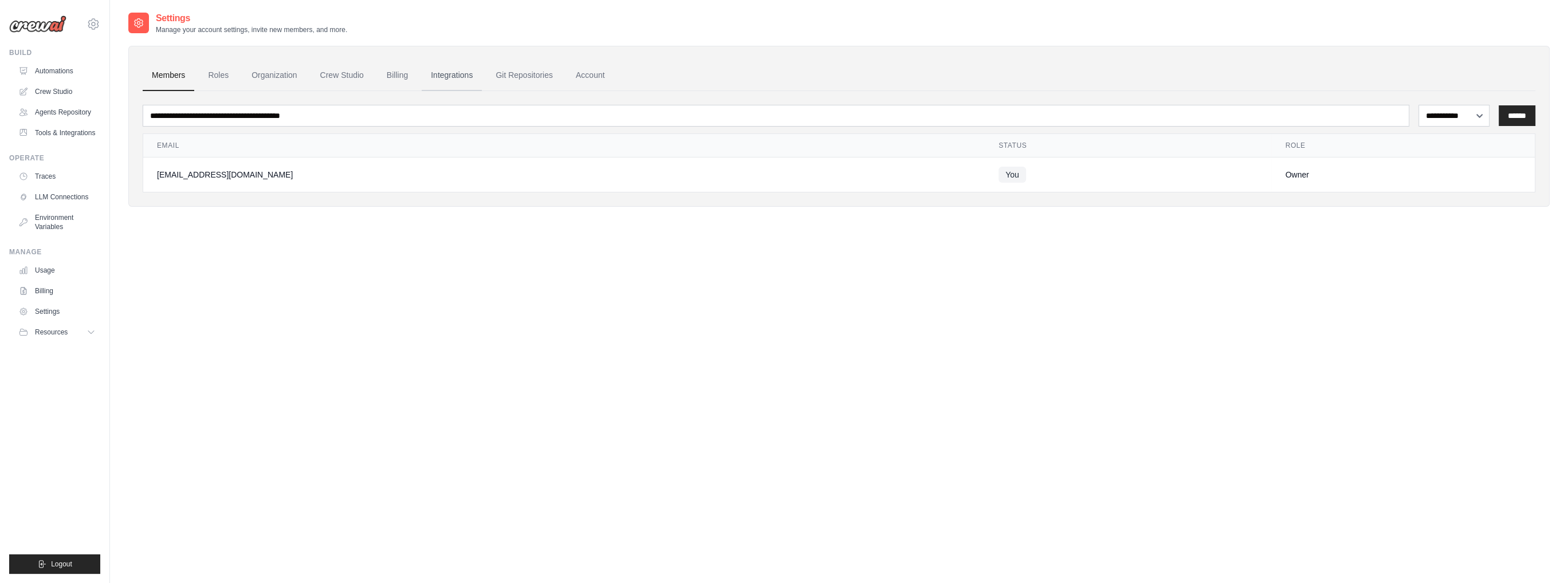
click at [446, 76] on link "Integrations" at bounding box center [452, 75] width 60 height 31
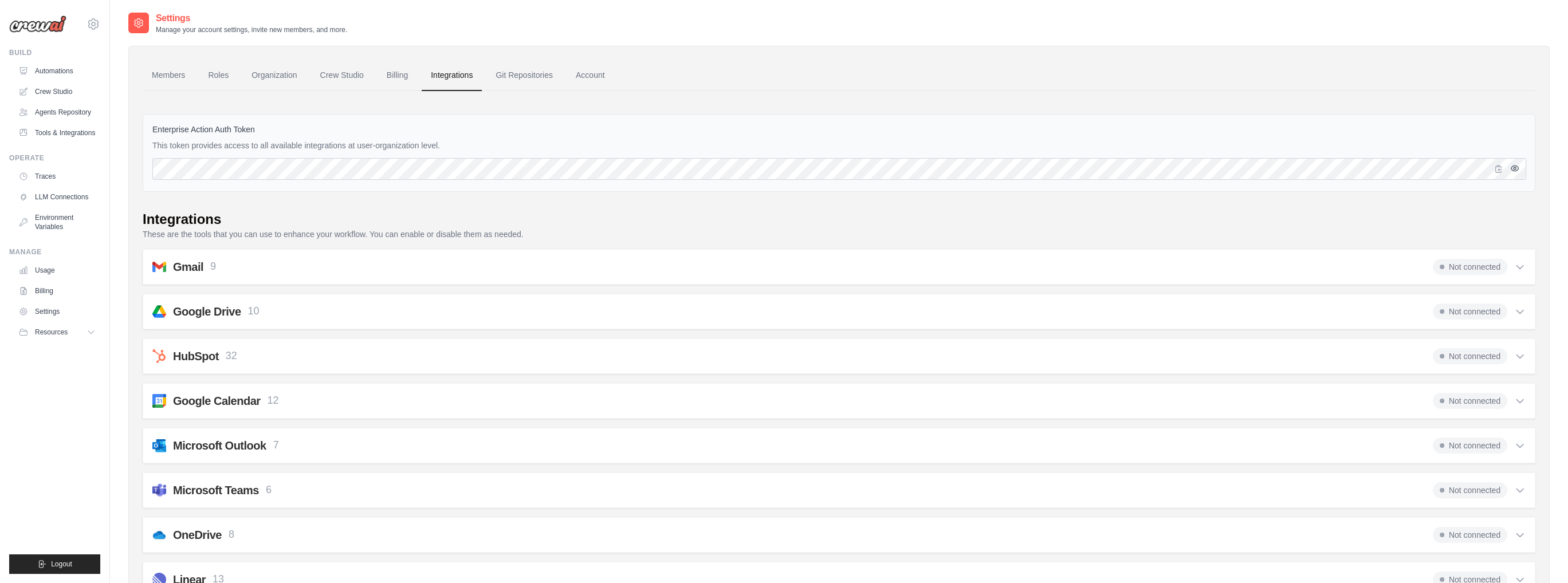
click at [1517, 169] on icon "button" at bounding box center [1514, 168] width 9 height 9
click at [1487, 268] on span "Not connected" at bounding box center [1470, 267] width 75 height 16
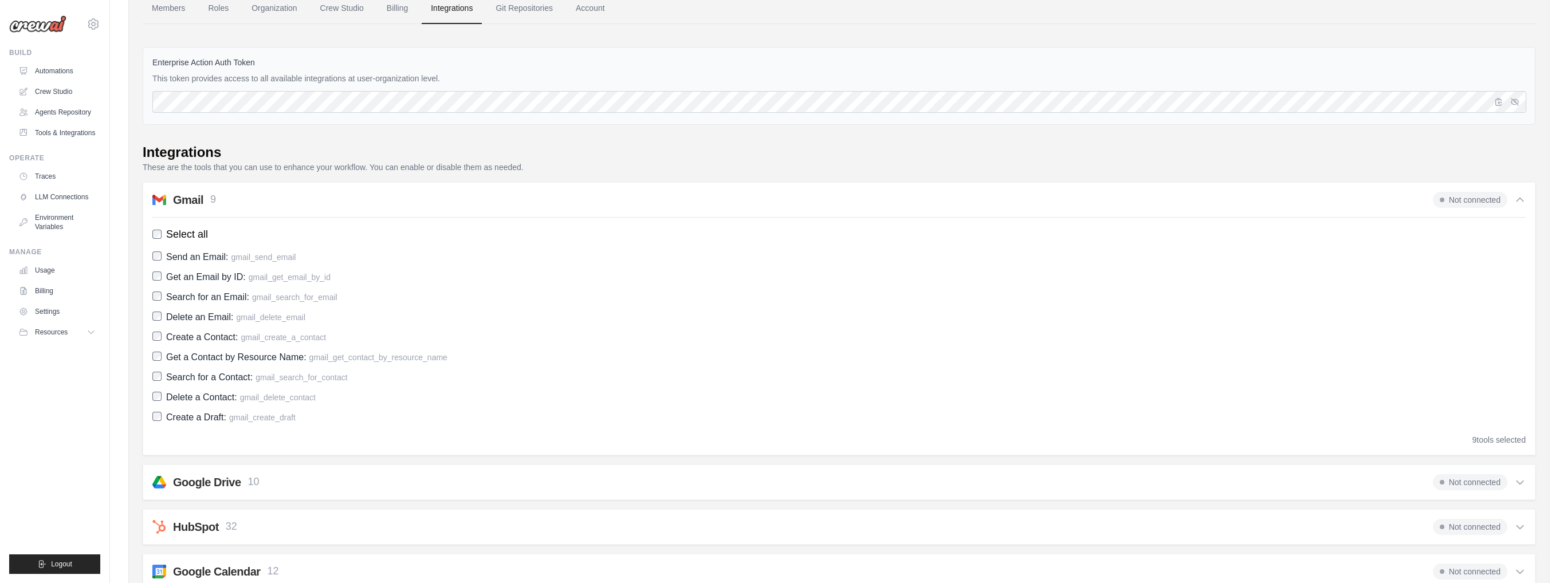
scroll to position [172, 0]
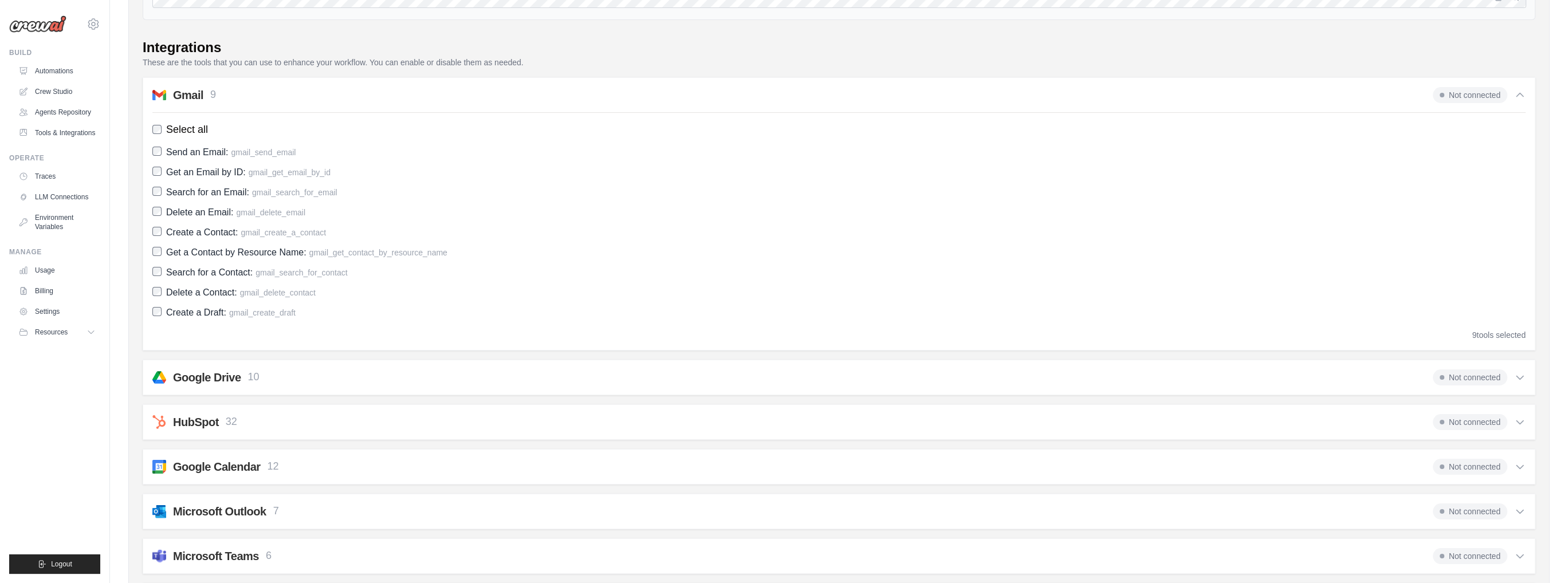
click at [1466, 375] on span "Not connected" at bounding box center [1470, 377] width 75 height 16
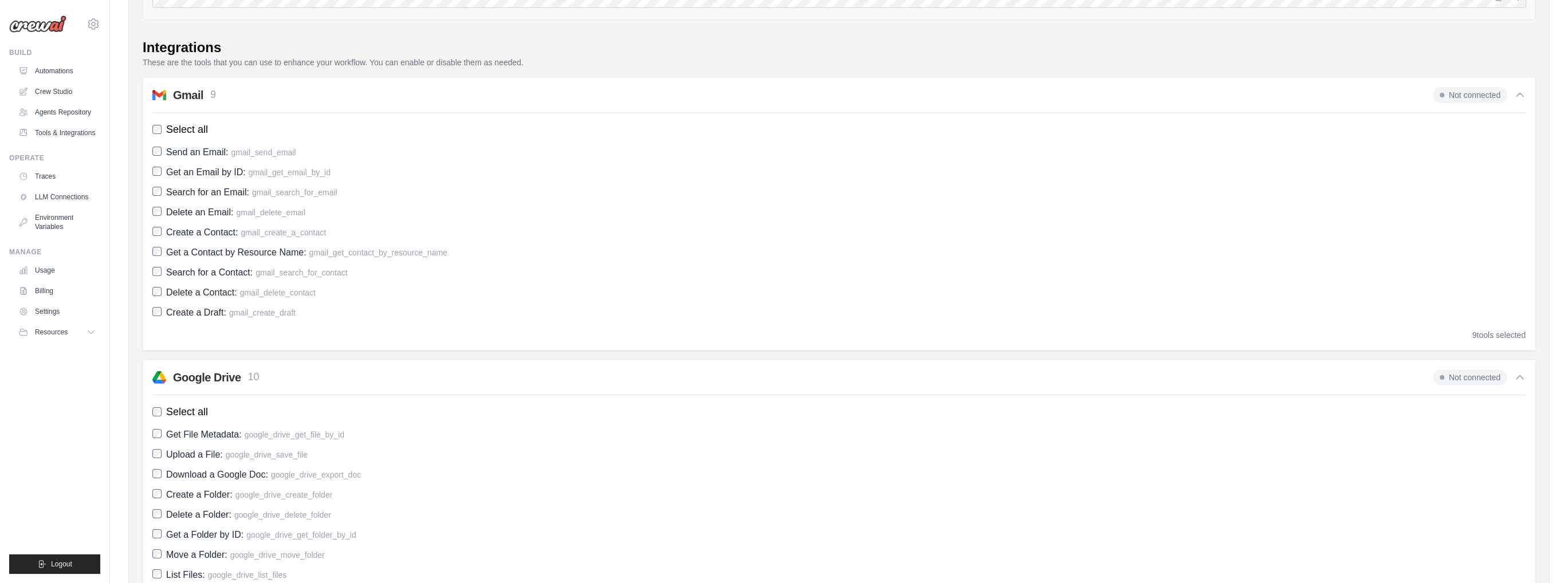
click at [1466, 375] on span "Not connected" at bounding box center [1470, 377] width 75 height 16
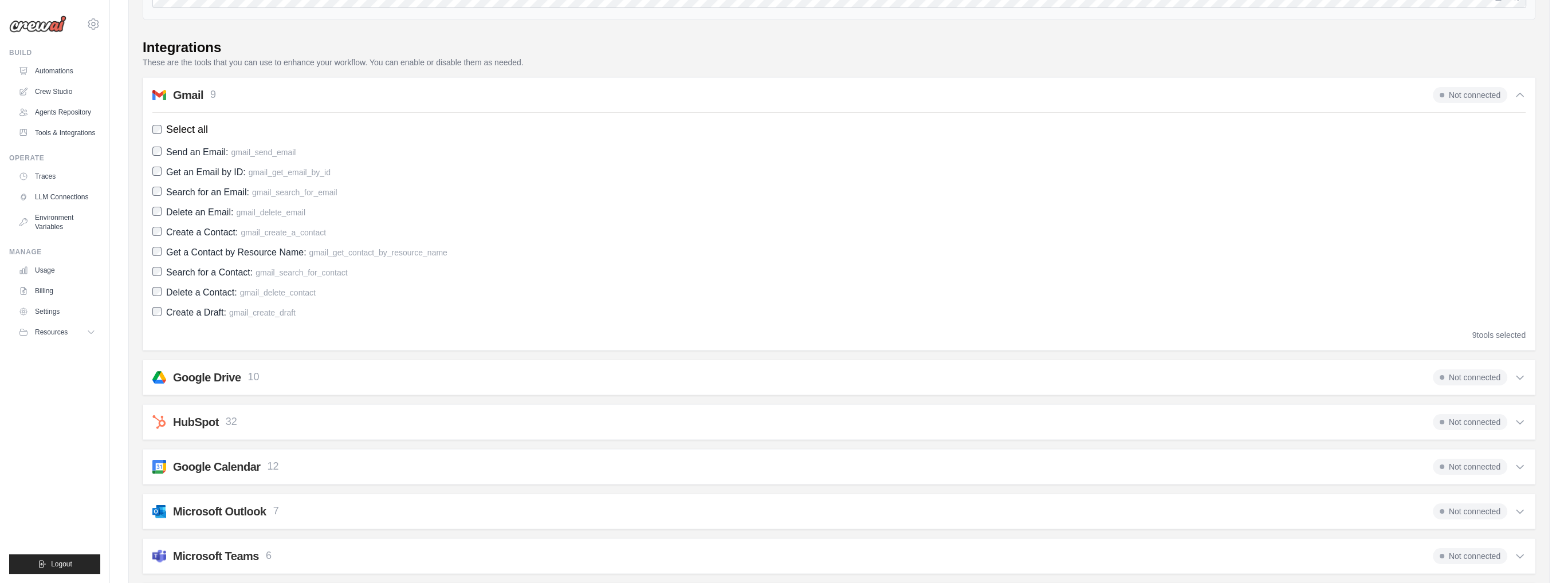
click at [1460, 88] on span "Not connected" at bounding box center [1470, 95] width 75 height 16
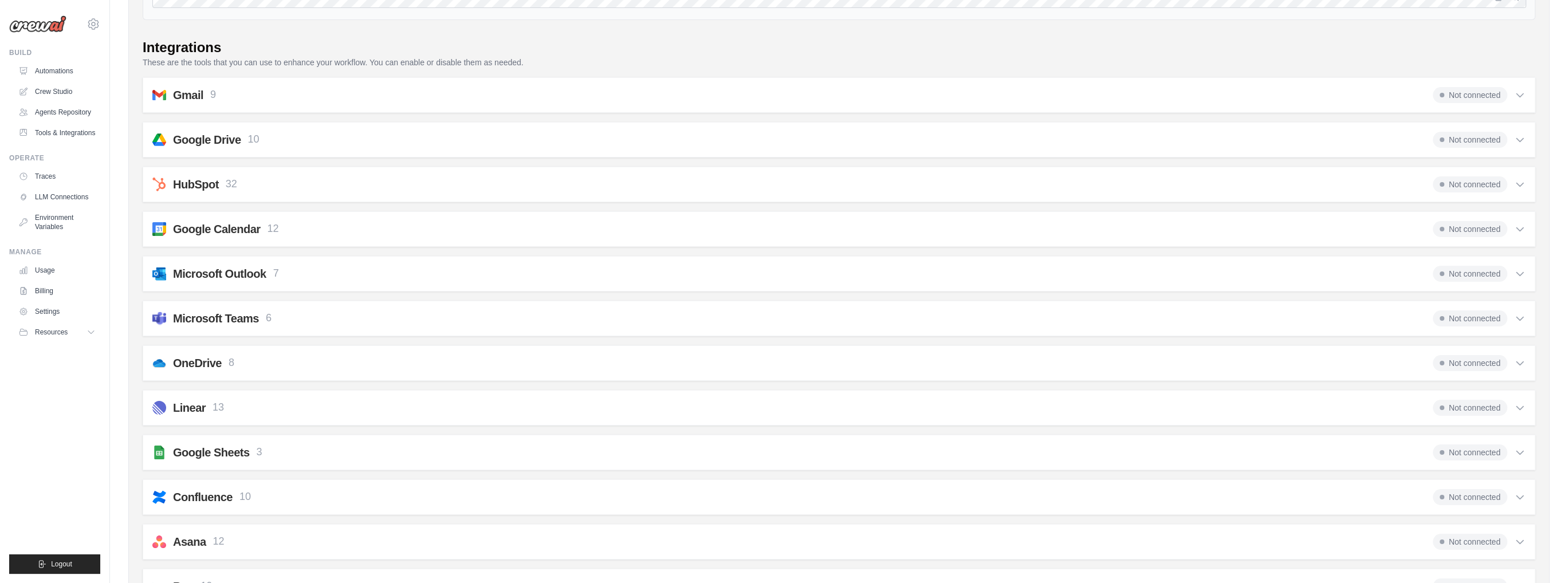
click at [1460, 88] on span "Not connected" at bounding box center [1470, 95] width 75 height 16
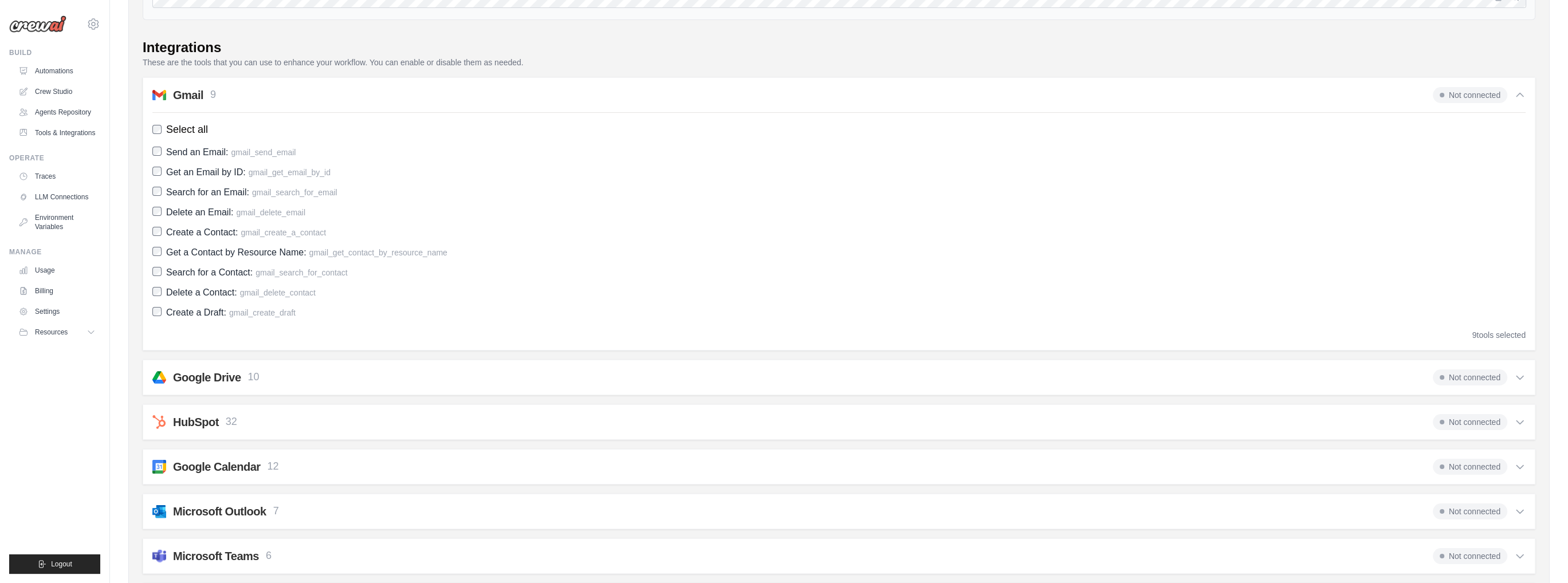
click at [1493, 337] on div "9 tools selected" at bounding box center [1499, 335] width 53 height 12
click at [1495, 336] on div "9 tools selected" at bounding box center [1499, 335] width 53 height 12
click at [181, 94] on h2 "Gmail" at bounding box center [189, 95] width 31 height 16
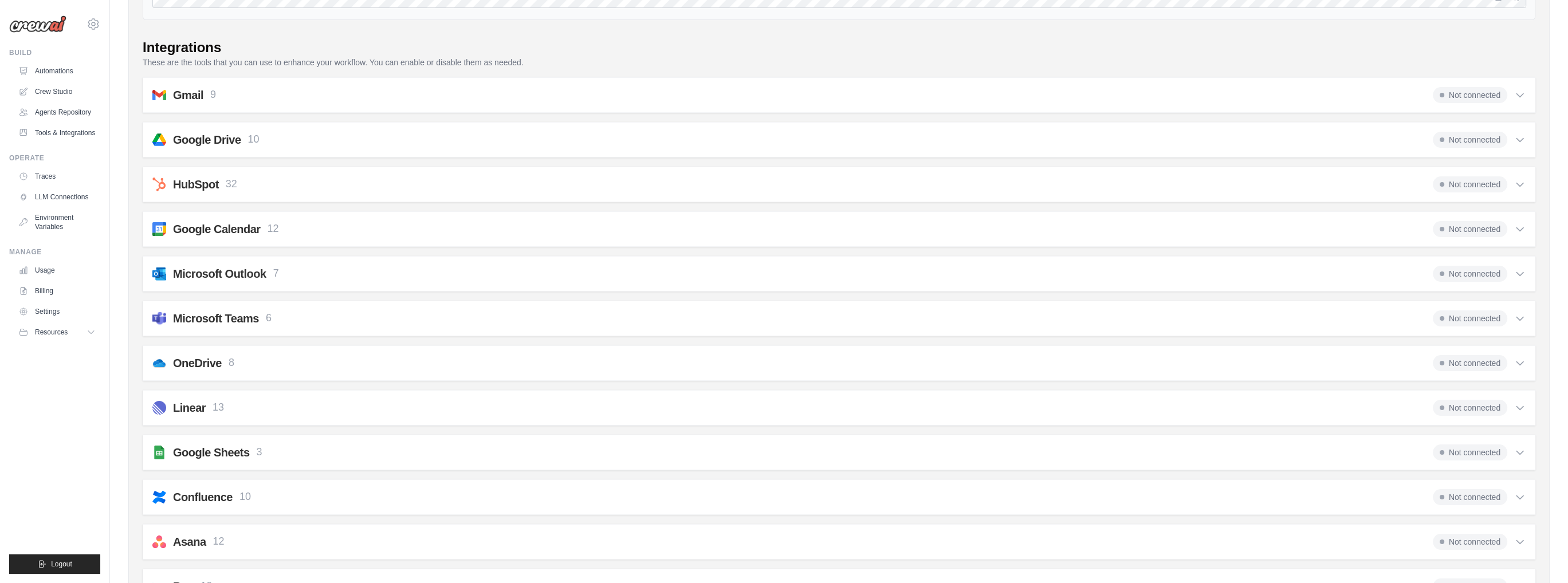
click at [185, 228] on h2 "Google Calendar" at bounding box center [217, 229] width 88 height 16
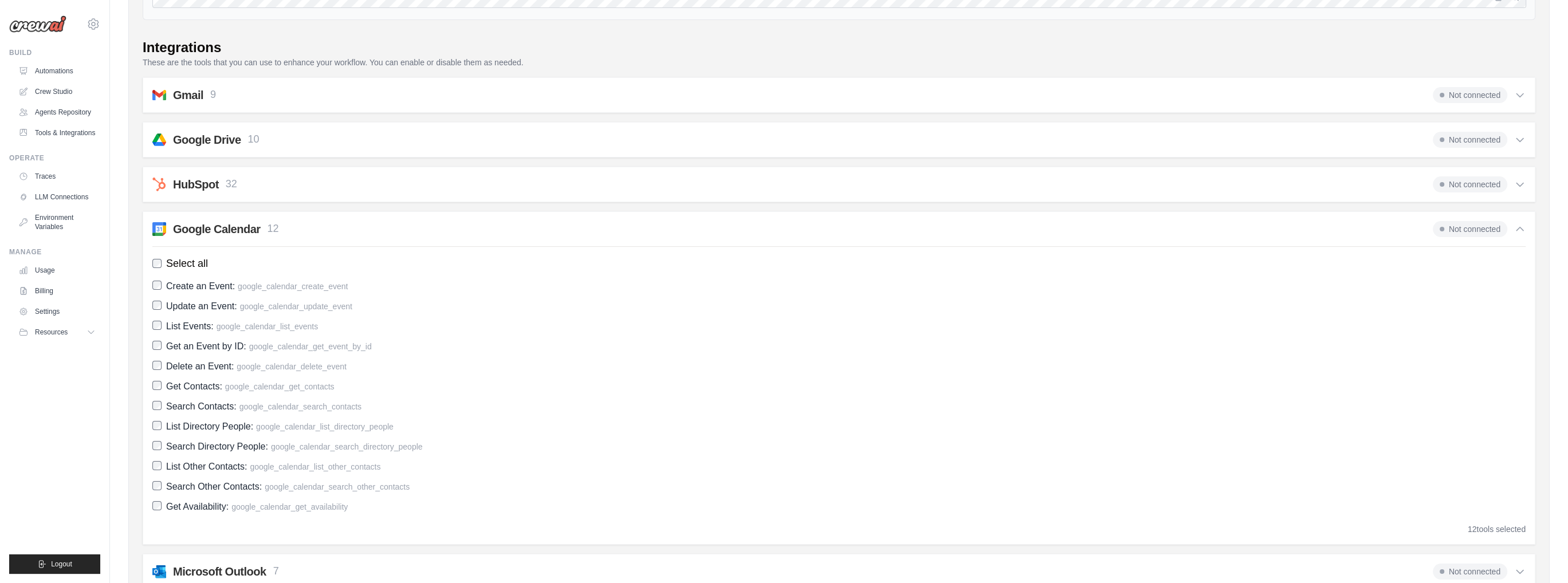
click at [158, 231] on img at bounding box center [159, 229] width 13 height 13
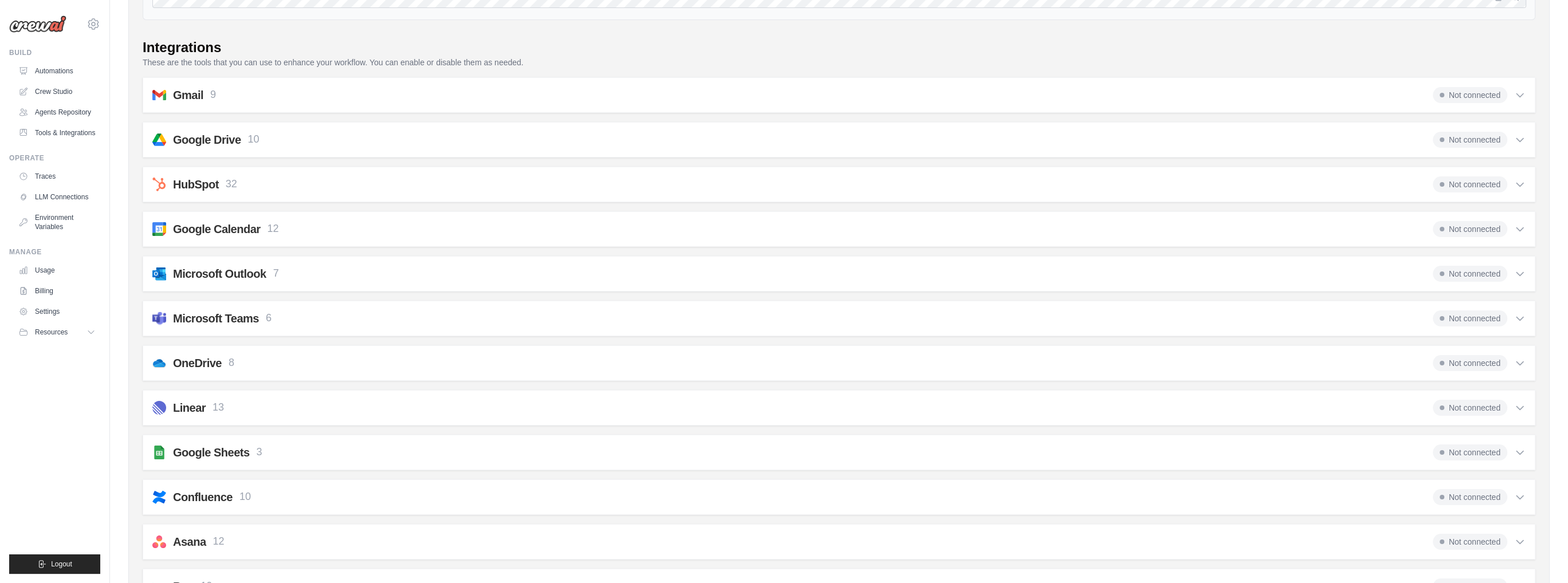
click at [157, 233] on img at bounding box center [159, 229] width 13 height 13
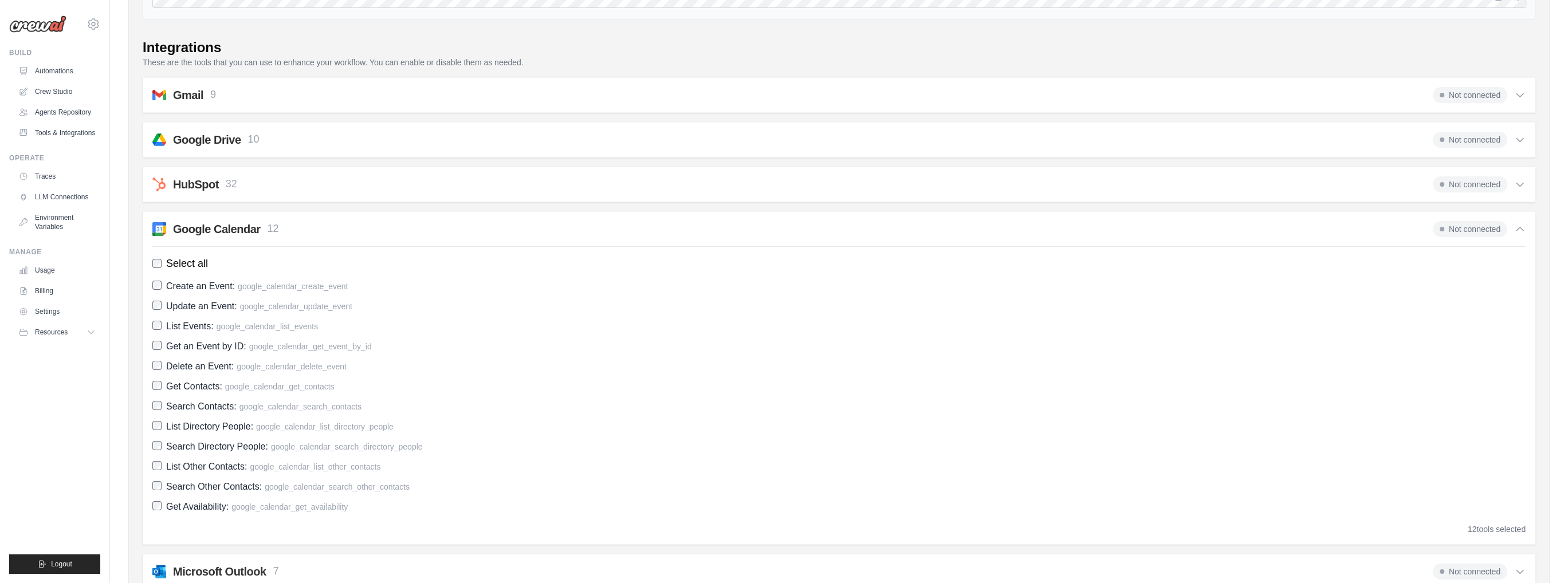
click at [228, 228] on h2 "Google Calendar" at bounding box center [217, 229] width 88 height 16
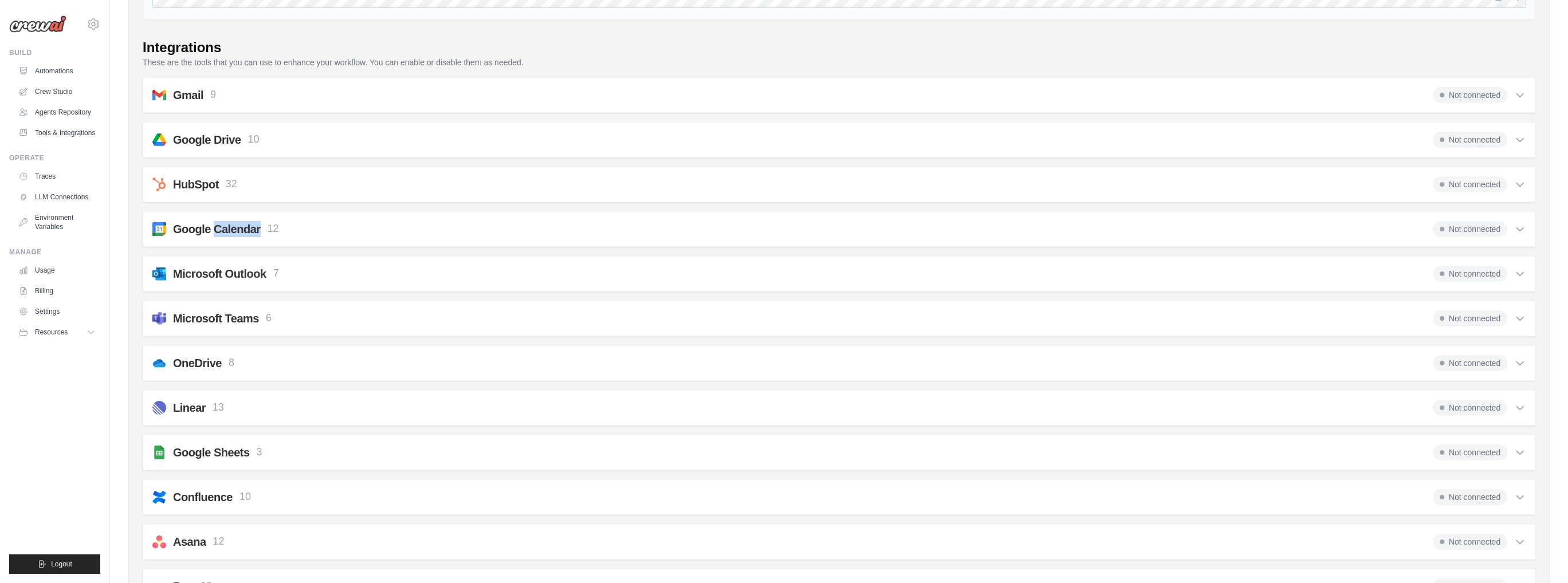
click at [228, 228] on h2 "Google Calendar" at bounding box center [217, 229] width 88 height 16
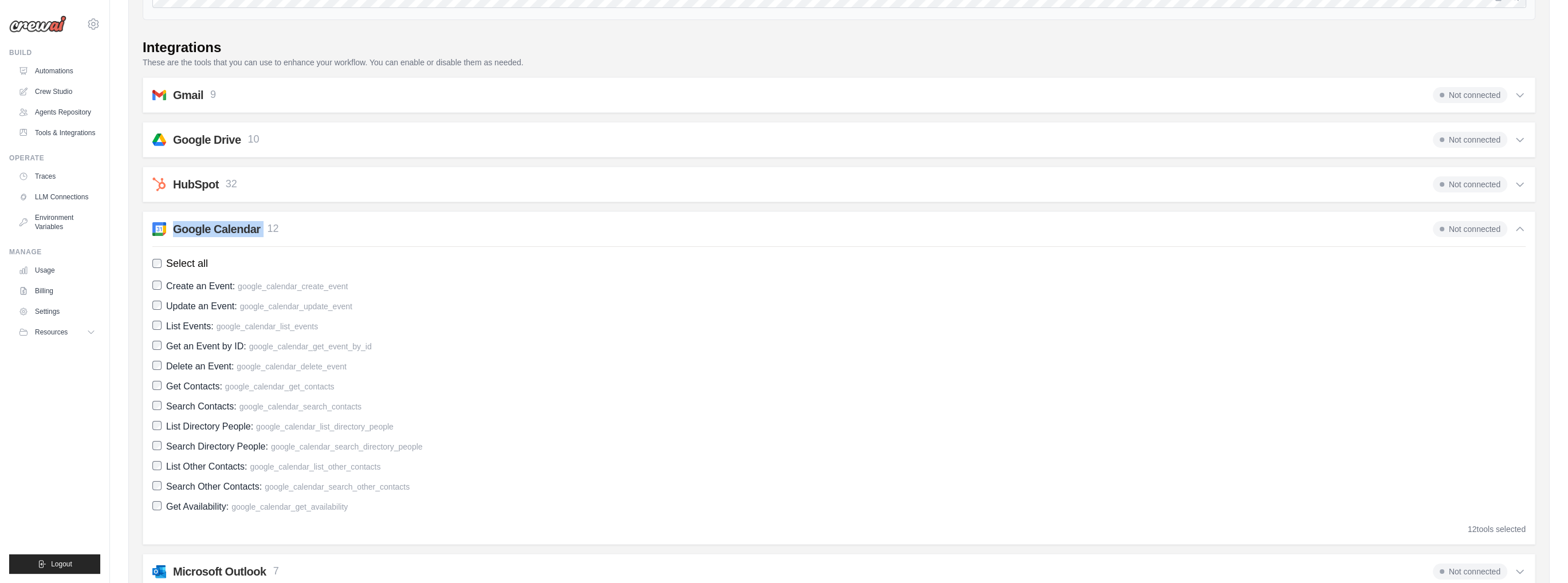
click at [228, 228] on h2 "Google Calendar" at bounding box center [217, 229] width 88 height 16
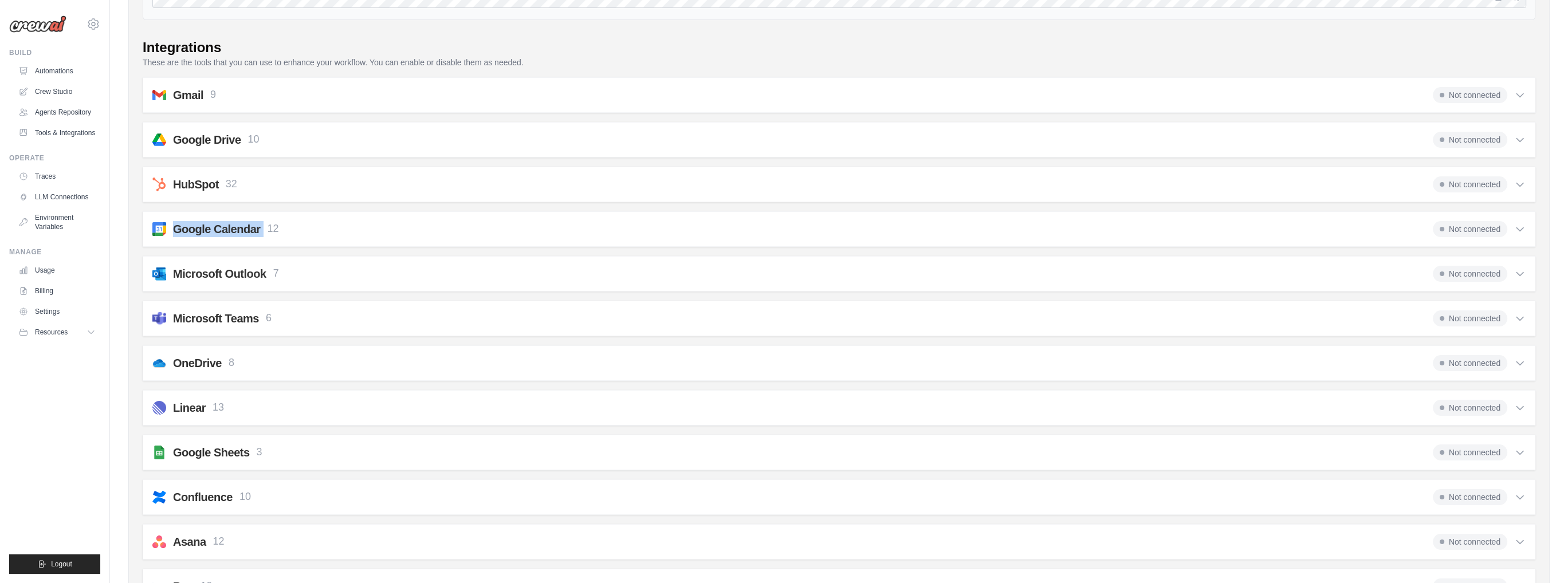
click at [228, 228] on h2 "Google Calendar" at bounding box center [217, 229] width 88 height 16
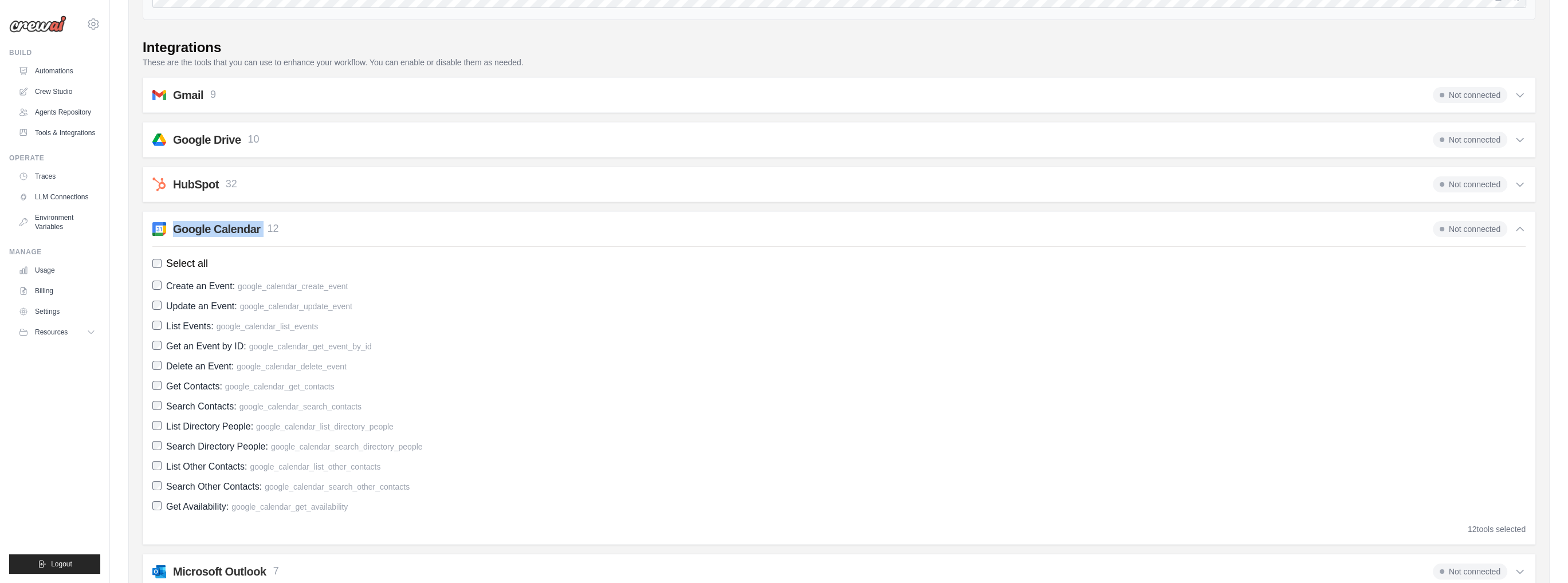
click at [157, 228] on img at bounding box center [159, 229] width 13 height 13
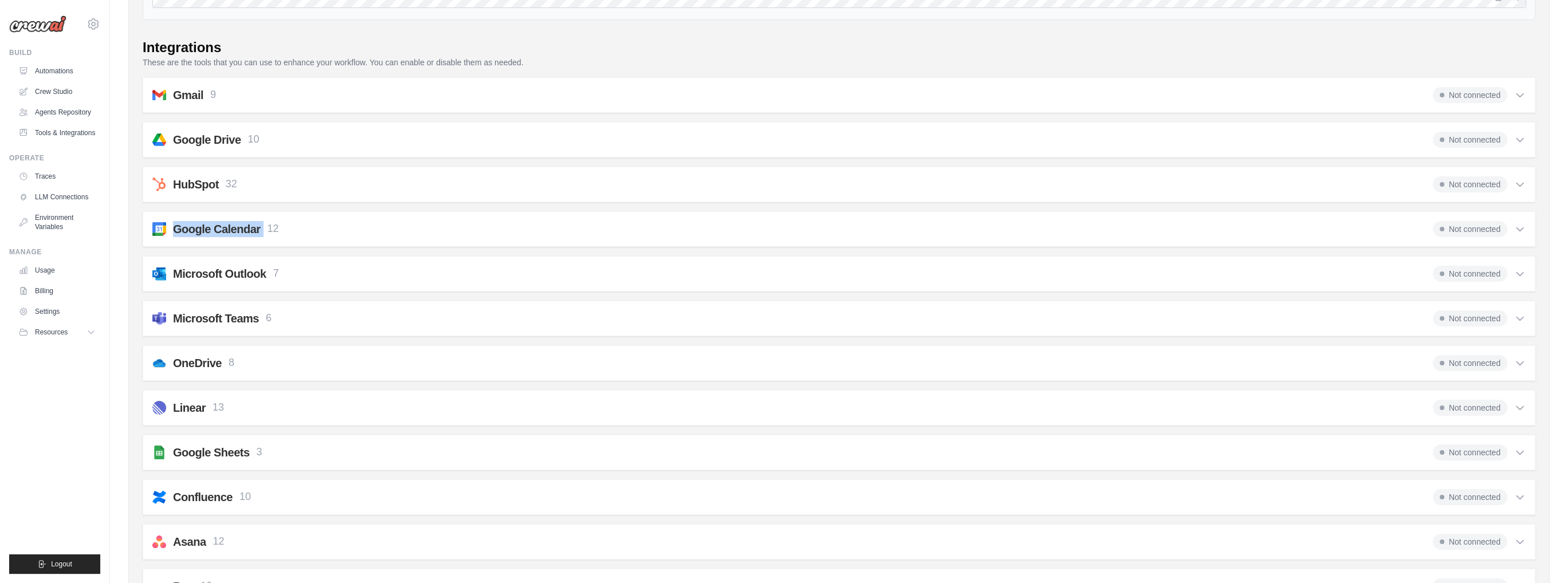
click at [157, 228] on img at bounding box center [159, 229] width 13 height 13
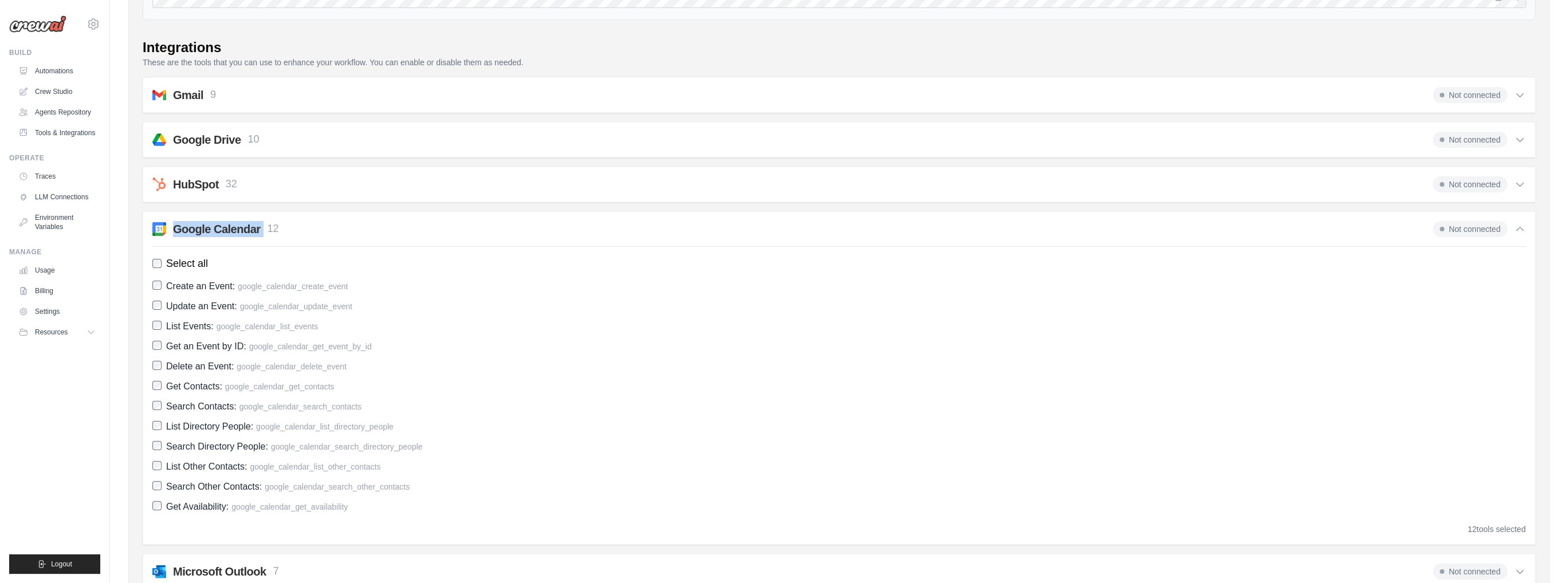
click at [157, 228] on img at bounding box center [159, 229] width 13 height 13
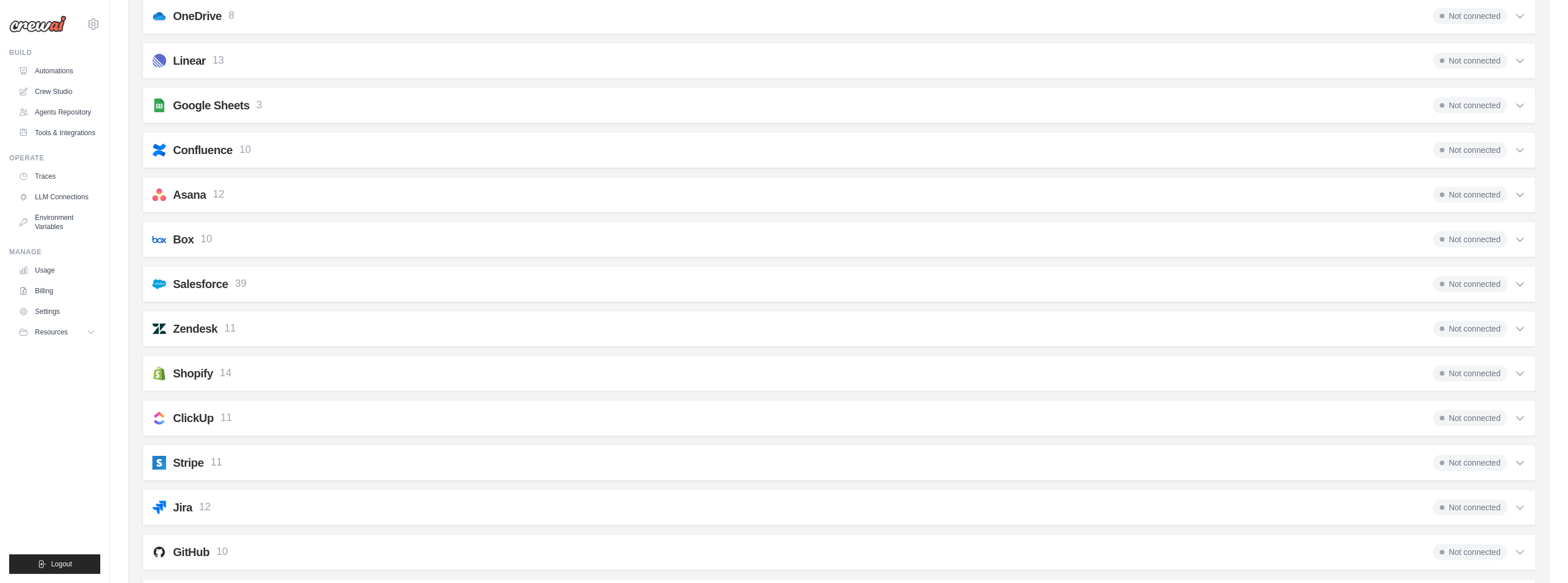
scroll to position [716, 0]
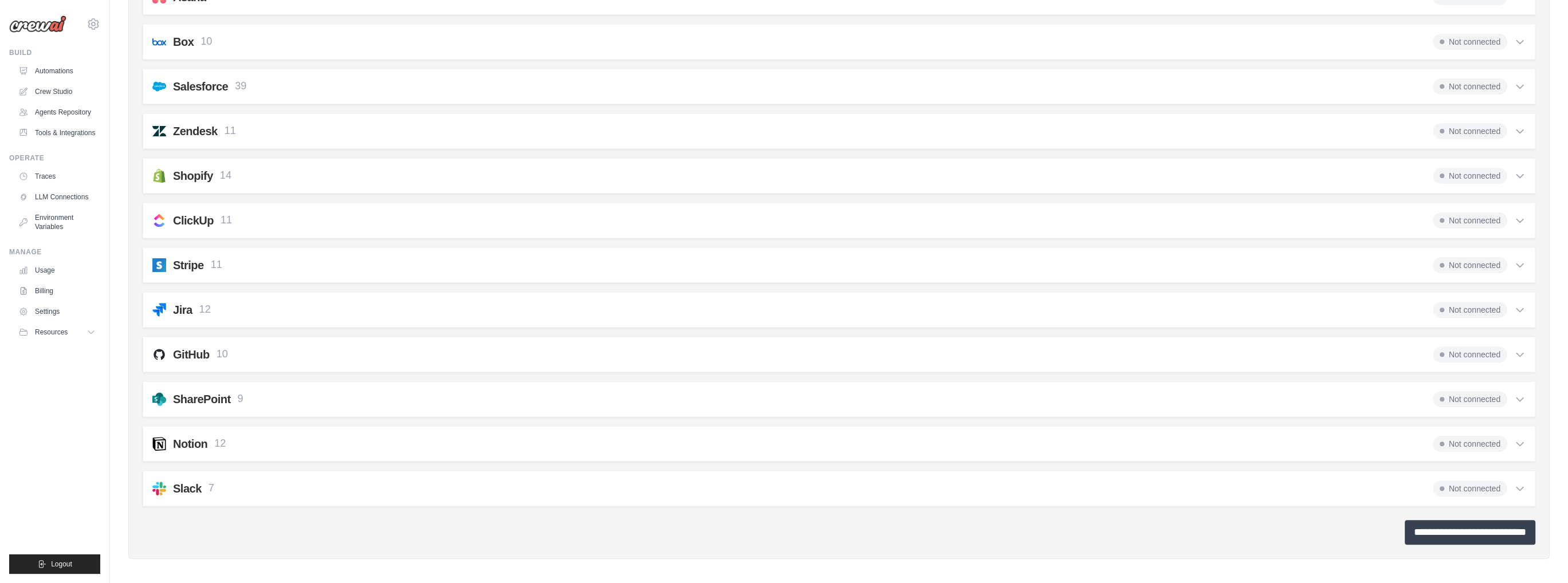
click at [1429, 530] on input "**********" at bounding box center [1469, 532] width 130 height 24
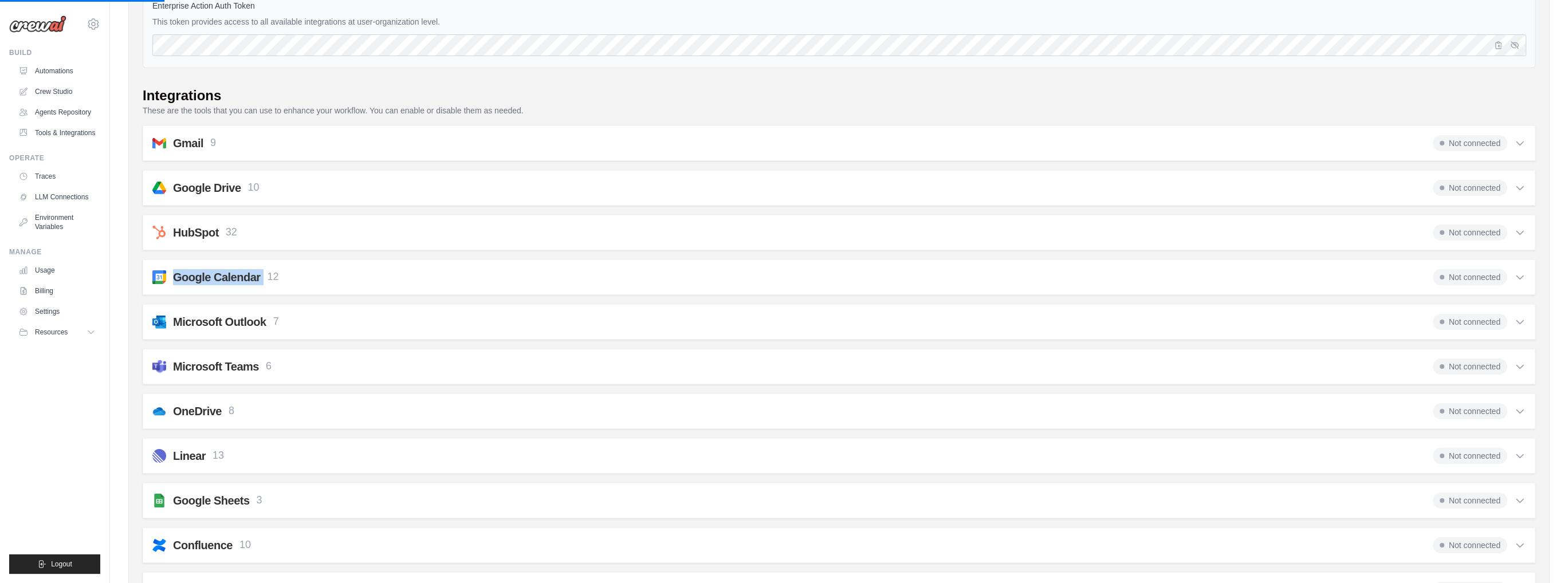
scroll to position [0, 0]
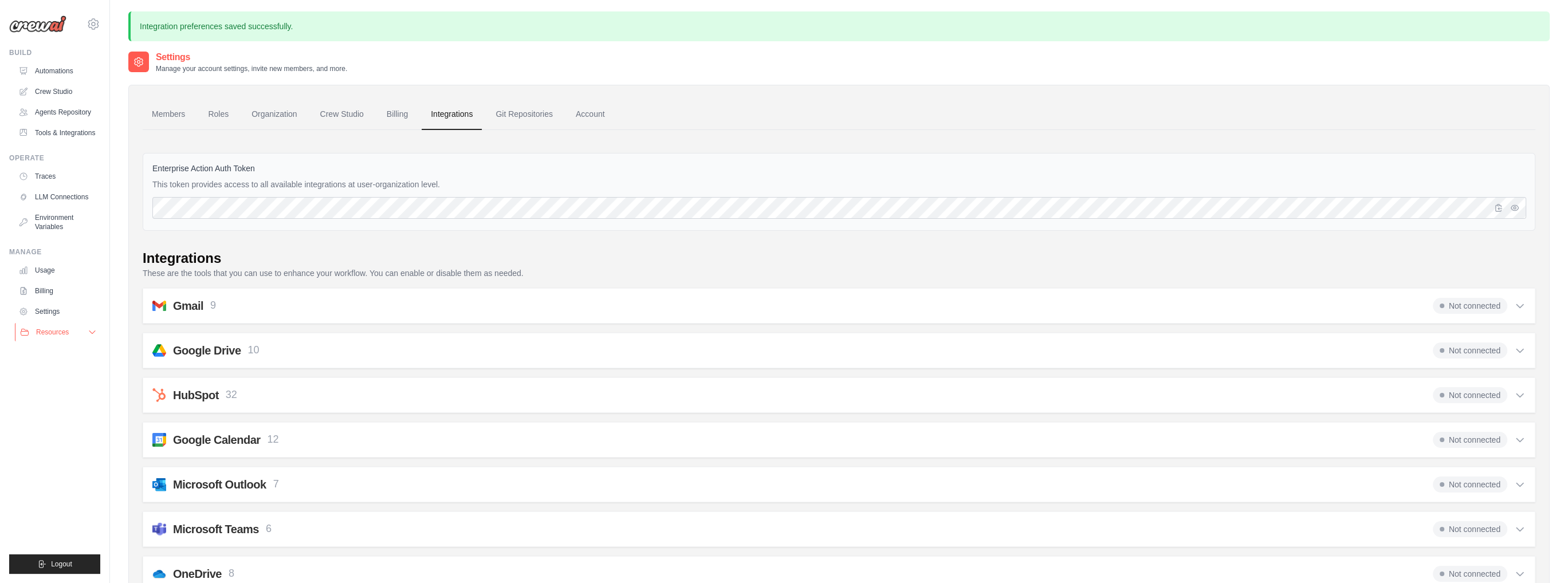
click at [72, 335] on button "Resources" at bounding box center [58, 332] width 86 height 18
click at [614, 120] on link "Account" at bounding box center [591, 114] width 48 height 31
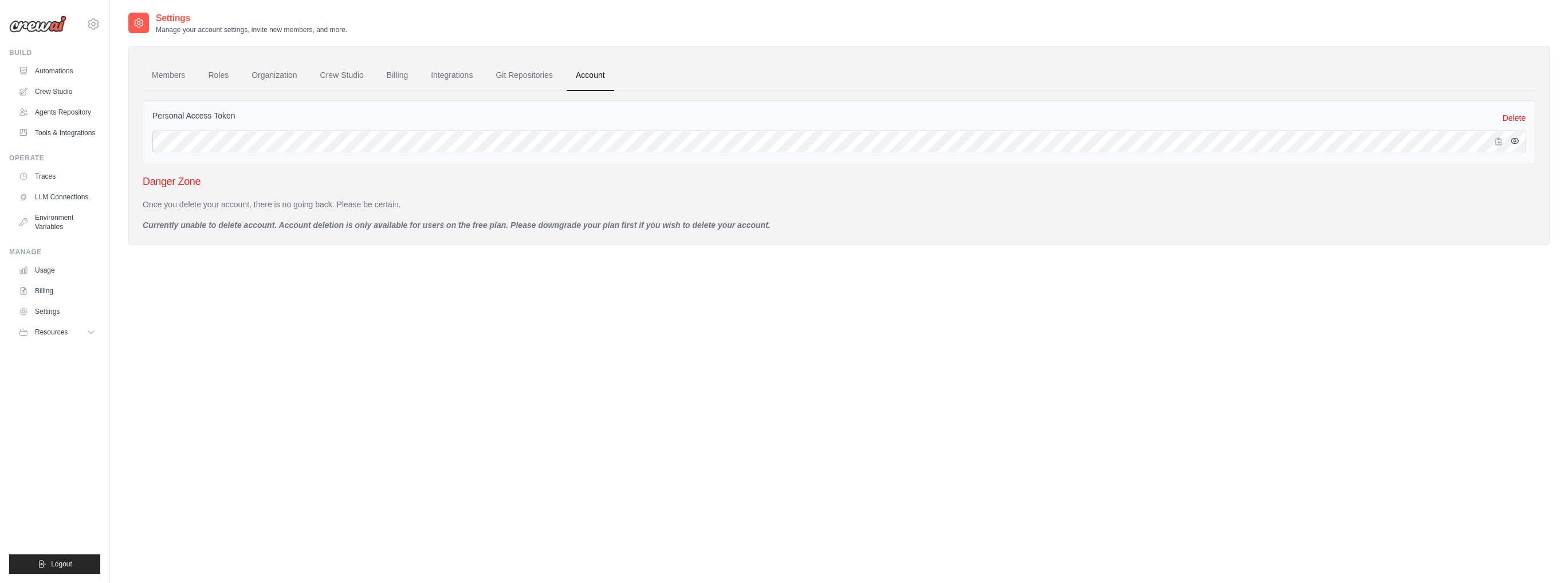
click at [1517, 140] on icon "button" at bounding box center [1514, 141] width 9 height 9
click at [338, 74] on link "Crew Studio" at bounding box center [342, 75] width 62 height 31
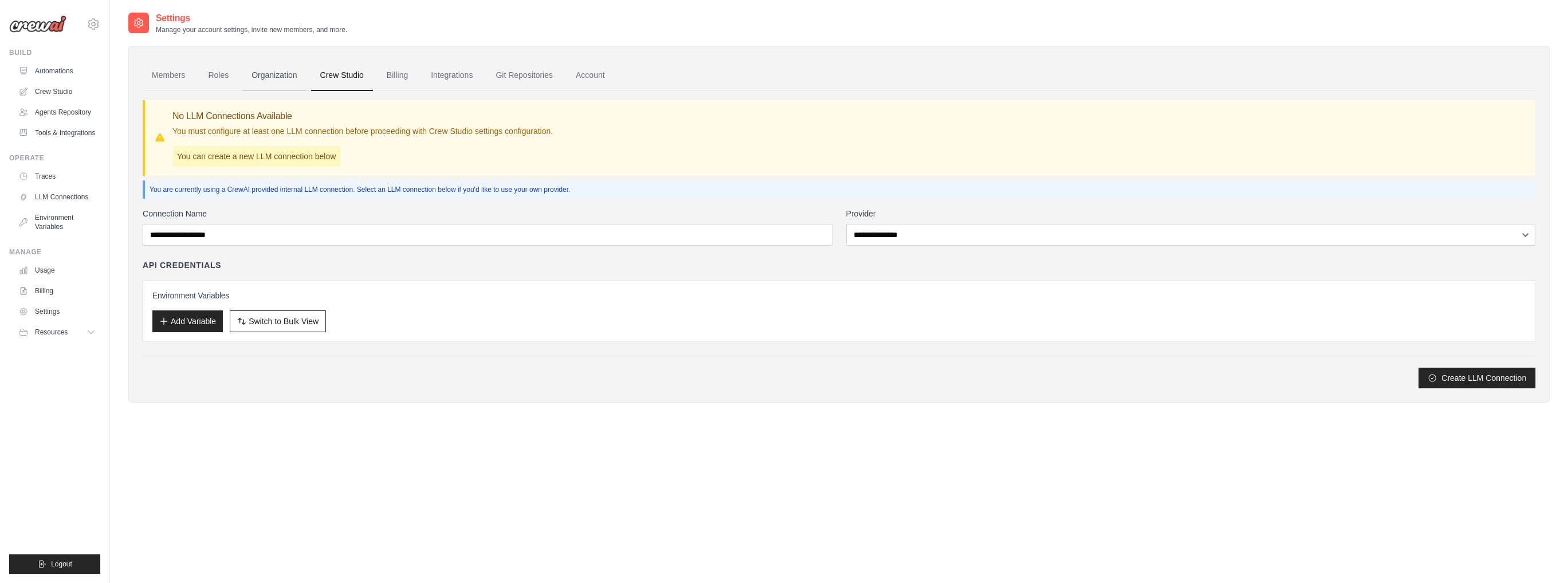
click at [282, 78] on link "Organization" at bounding box center [274, 75] width 64 height 31
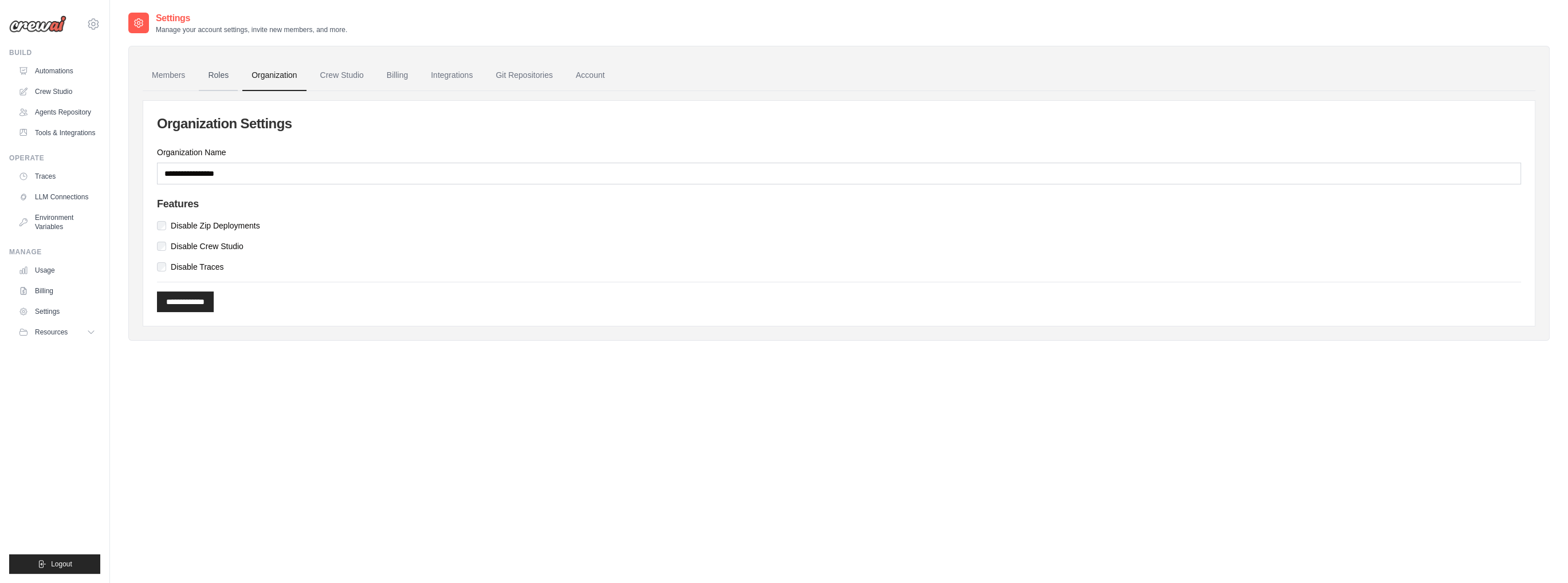
click at [217, 78] on link "Roles" at bounding box center [218, 75] width 39 height 31
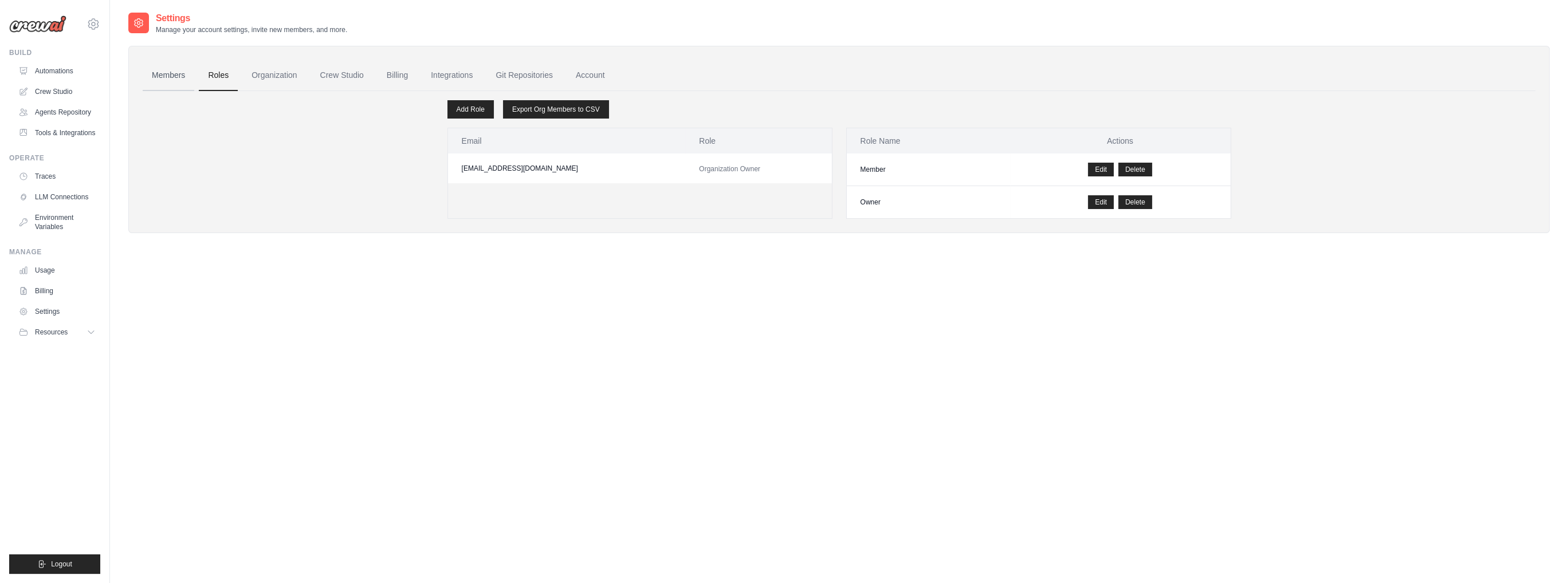
click at [167, 76] on link "Members" at bounding box center [168, 75] width 51 height 31
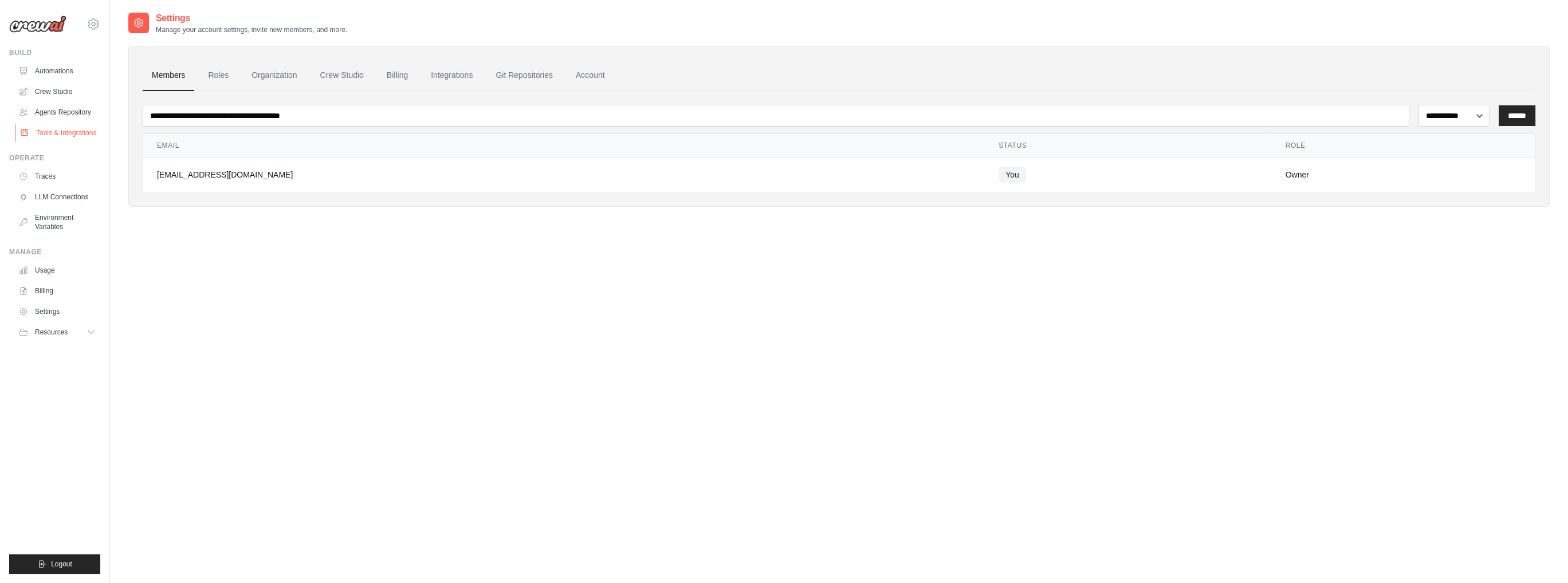
click at [45, 129] on link "Tools & Integrations" at bounding box center [58, 133] width 86 height 18
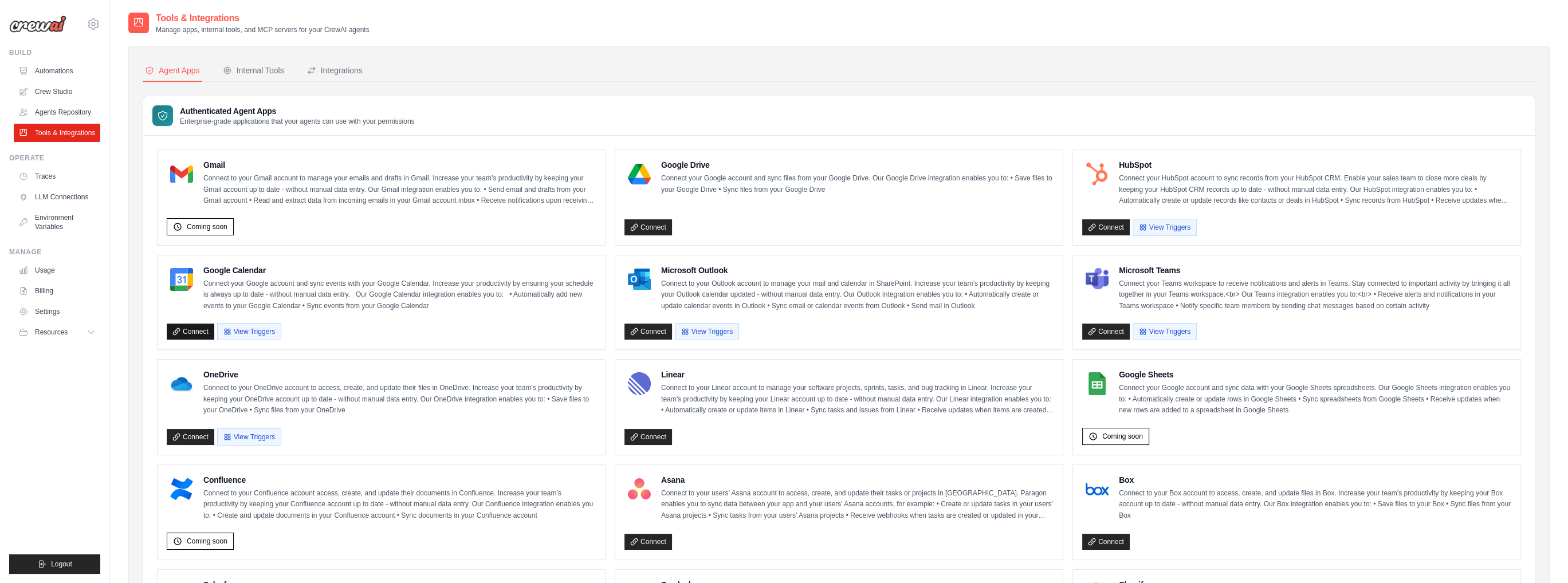
click at [178, 327] on icon at bounding box center [176, 331] width 8 height 8
drag, startPoint x: 118, startPoint y: 470, endPoint x: 115, endPoint y: 481, distance: 11.4
click at [118, 470] on div "Tools & Integrations Manage apps, internal tools, and MCP servers for your Crew…" at bounding box center [839, 519] width 1458 height 1015
click at [57, 92] on link "Crew Studio" at bounding box center [58, 92] width 86 height 18
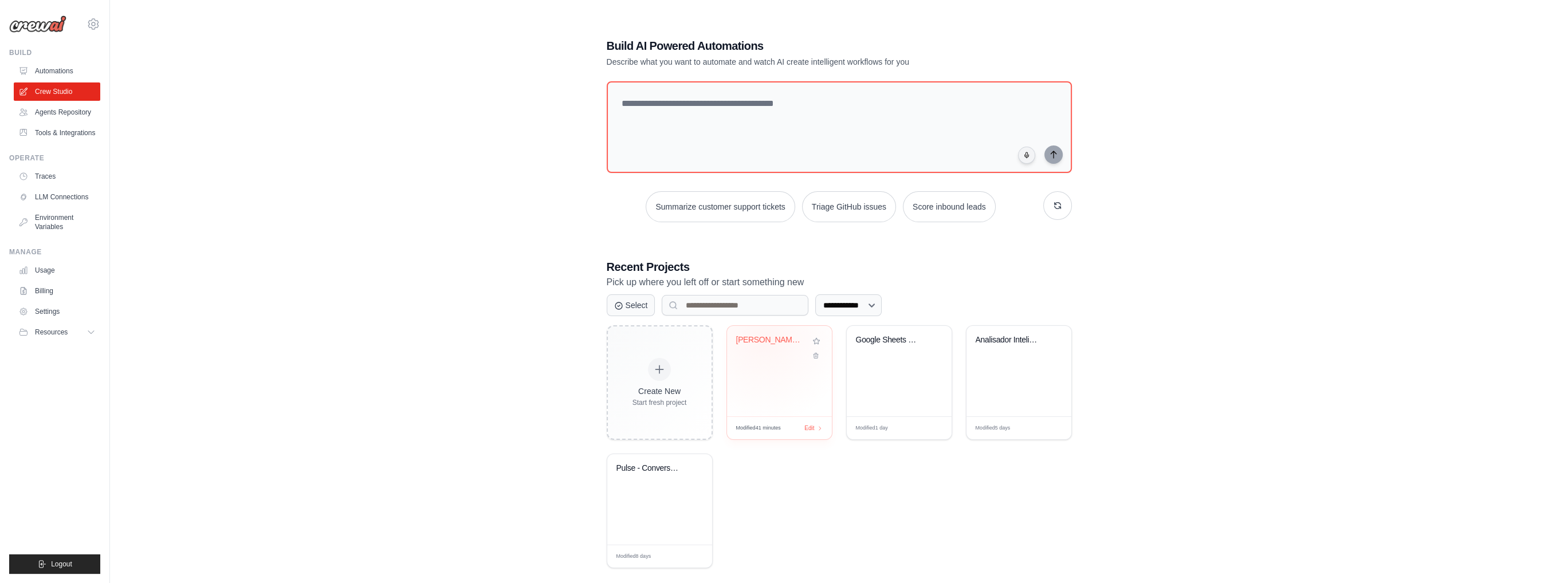
click at [764, 338] on div "[PERSON_NAME] - Assistente [PERSON_NAME] ..." at bounding box center [771, 340] width 69 height 10
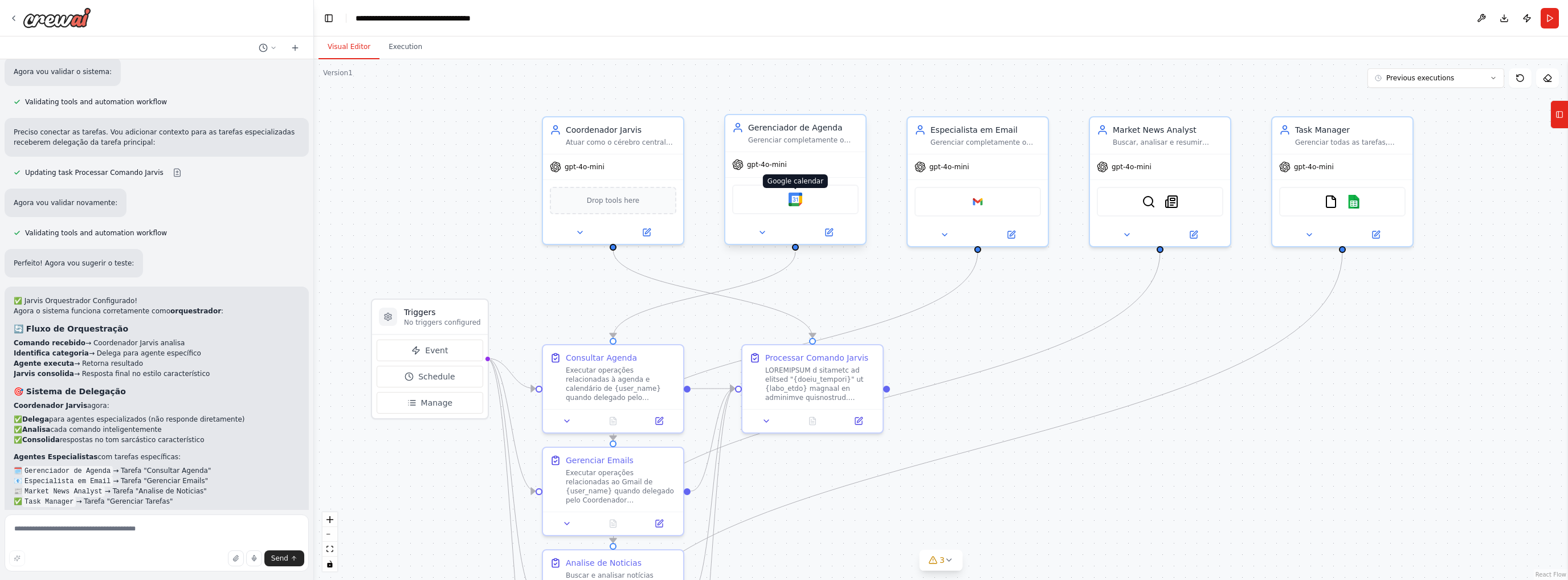
scroll to position [3631, 0]
click at [46, 21] on img at bounding box center [57, 18] width 68 height 21
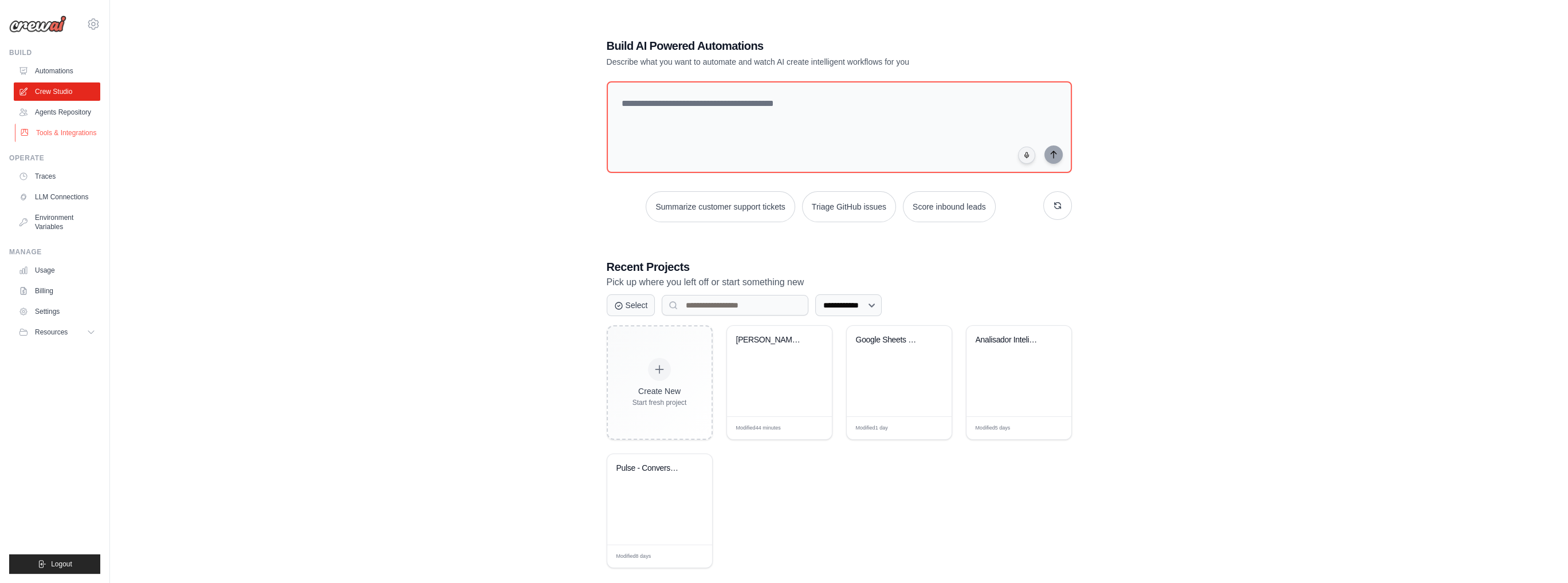
click at [49, 138] on link "Tools & Integrations" at bounding box center [58, 133] width 86 height 18
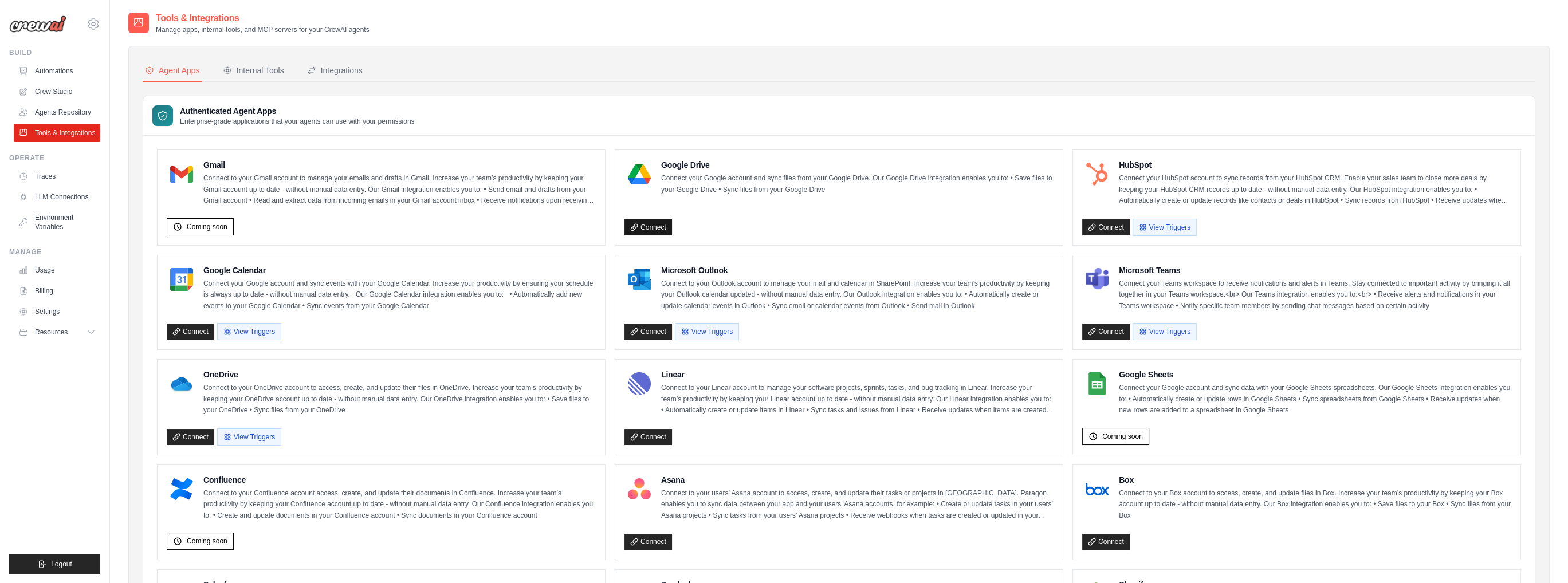
click at [646, 228] on link "Connect" at bounding box center [648, 228] width 48 height 16
click at [261, 69] on div "Internal Tools" at bounding box center [253, 70] width 61 height 12
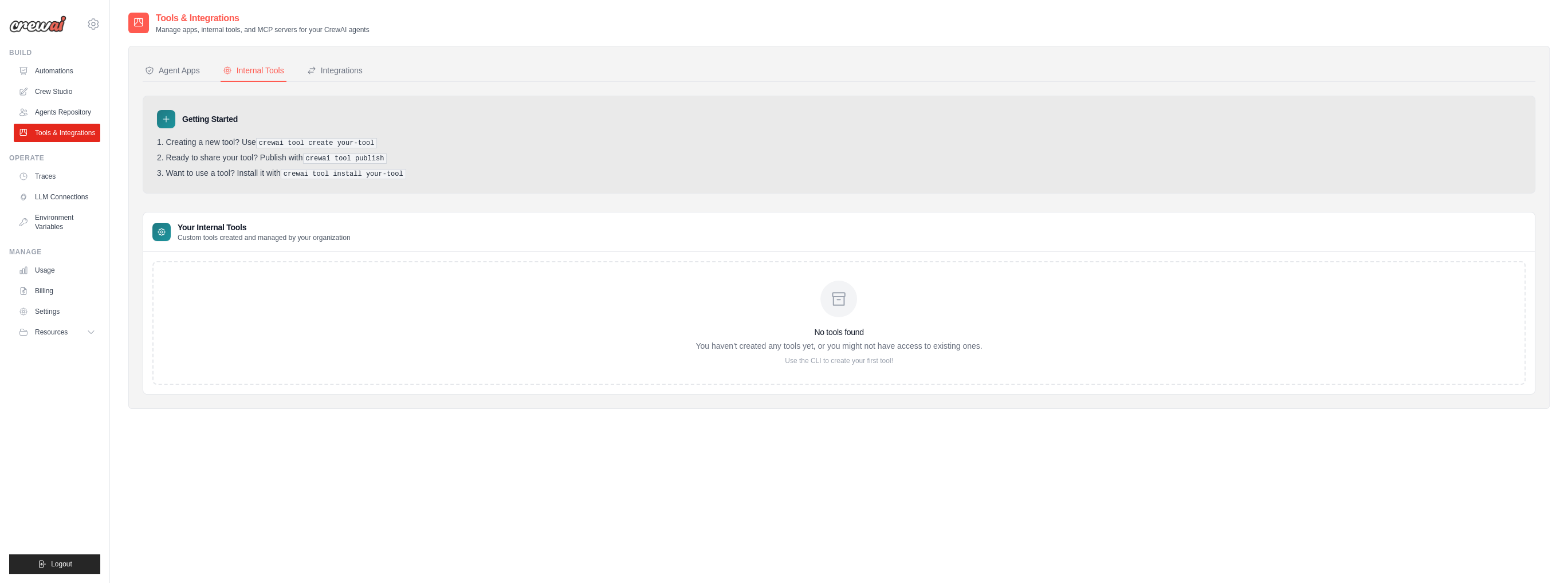
click at [299, 143] on pre "crewai tool create your-tool" at bounding box center [316, 143] width 121 height 10
drag, startPoint x: 237, startPoint y: 257, endPoint x: 244, endPoint y: 253, distance: 8.1
click at [242, 255] on div "No tools found You haven't created any tools yet, or you might not have access …" at bounding box center [839, 323] width 1392 height 142
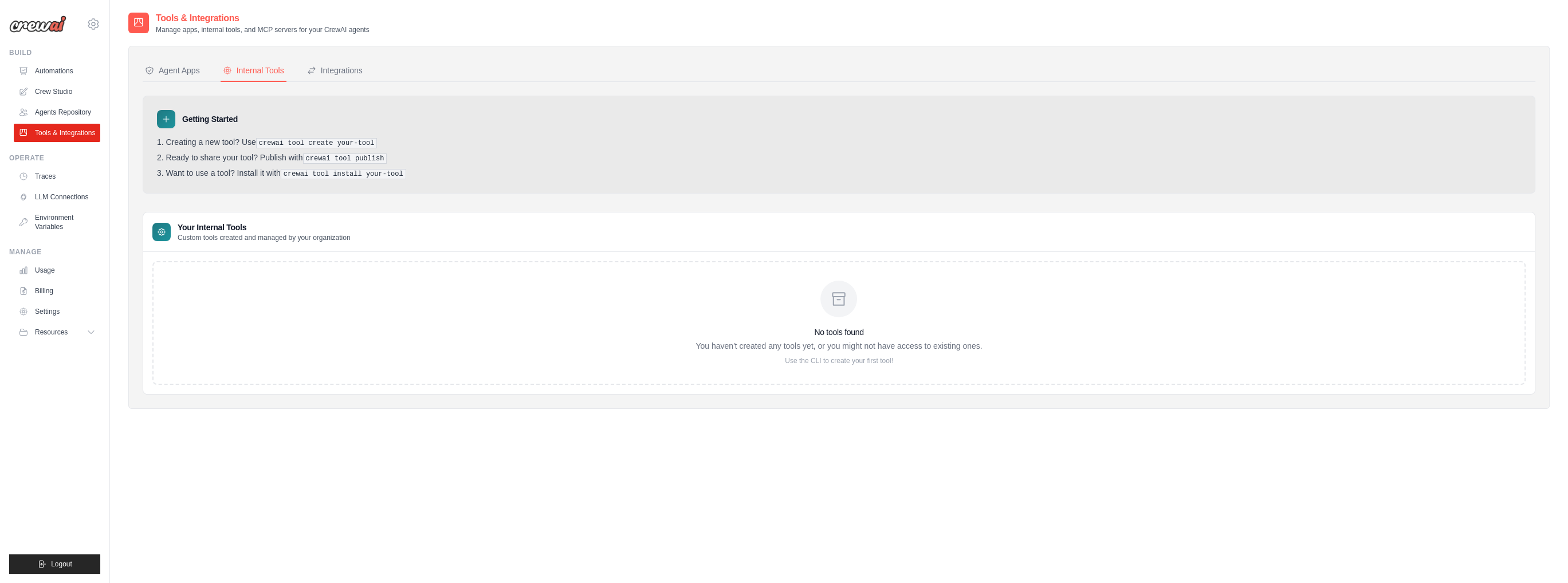
click at [835, 349] on div "No tools found You haven't created any tools yet, or you might not have access …" at bounding box center [838, 323] width 286 height 85
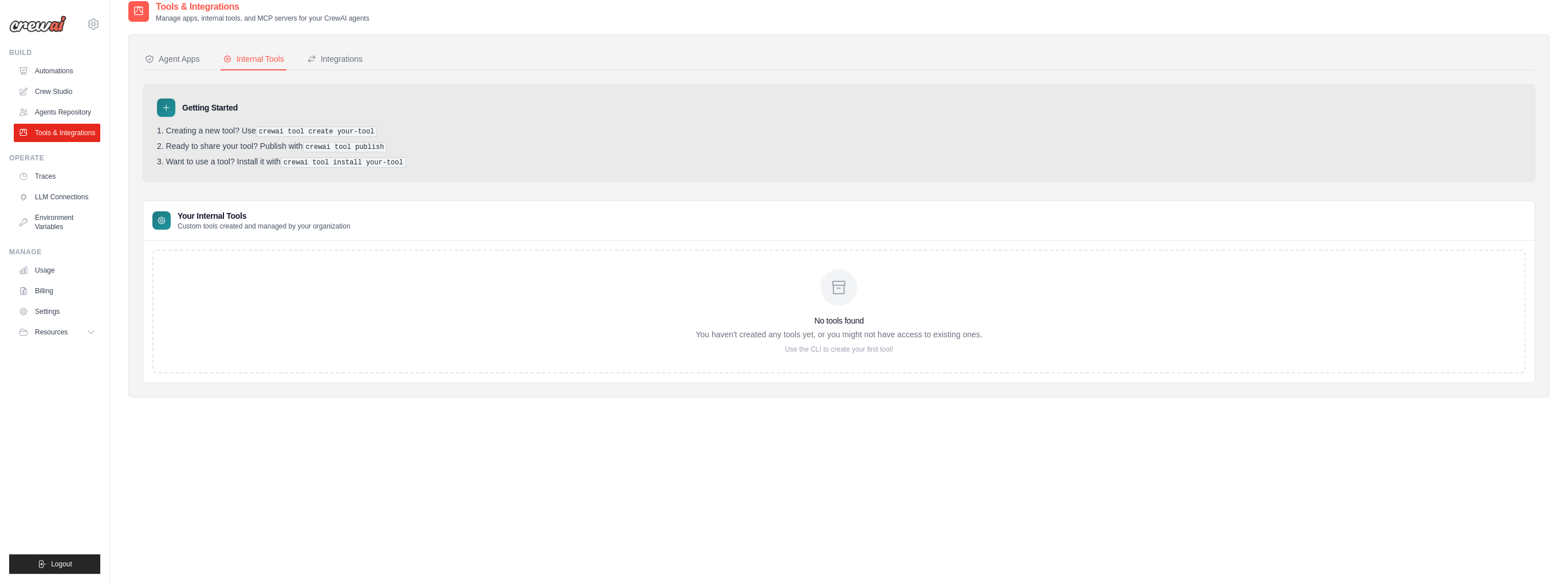
scroll to position [23, 0]
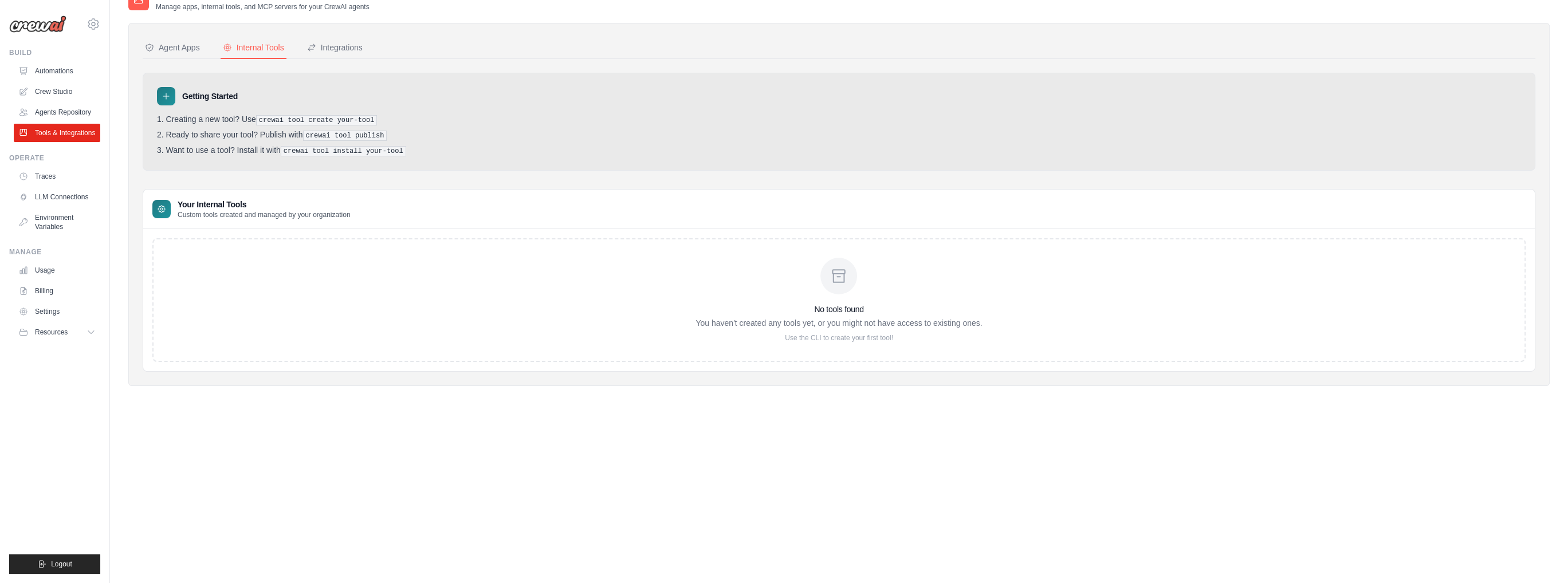
click at [784, 320] on p "You haven't created any tools yet, or you might not have access to existing one…" at bounding box center [838, 323] width 286 height 12
click at [784, 321] on p "You haven't created any tools yet, or you might not have access to existing one…" at bounding box center [838, 323] width 286 height 12
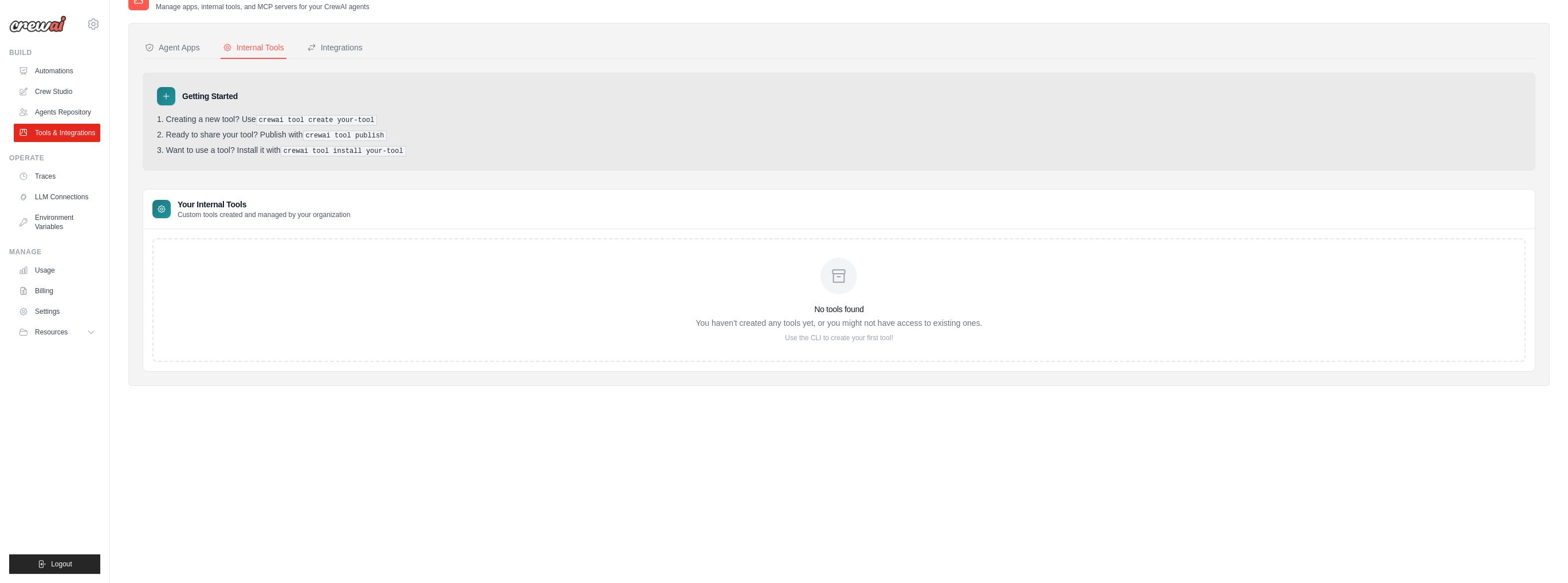
click at [811, 340] on div "No tools found You haven't created any tools yet, or you might not have access …" at bounding box center [839, 300] width 1373 height 124
click at [809, 333] on p "Use the CLI to create your first tool!" at bounding box center [838, 338] width 286 height 9
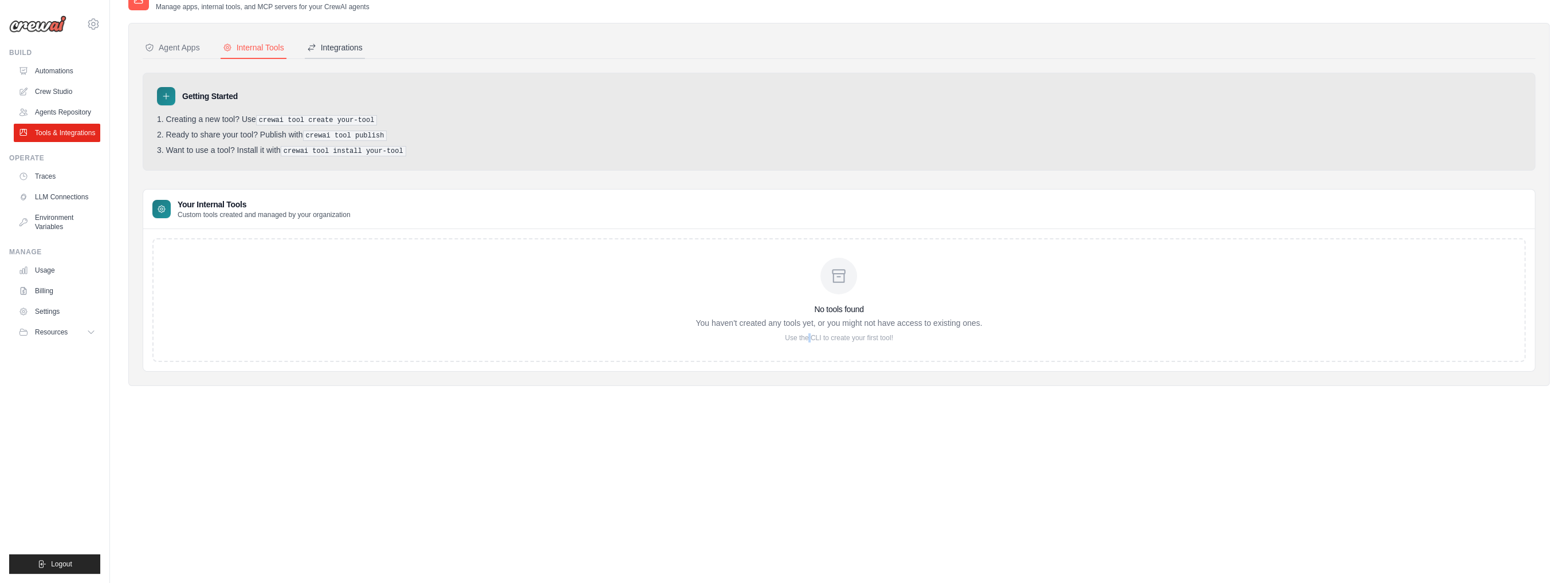
click at [315, 51] on icon at bounding box center [312, 47] width 9 height 9
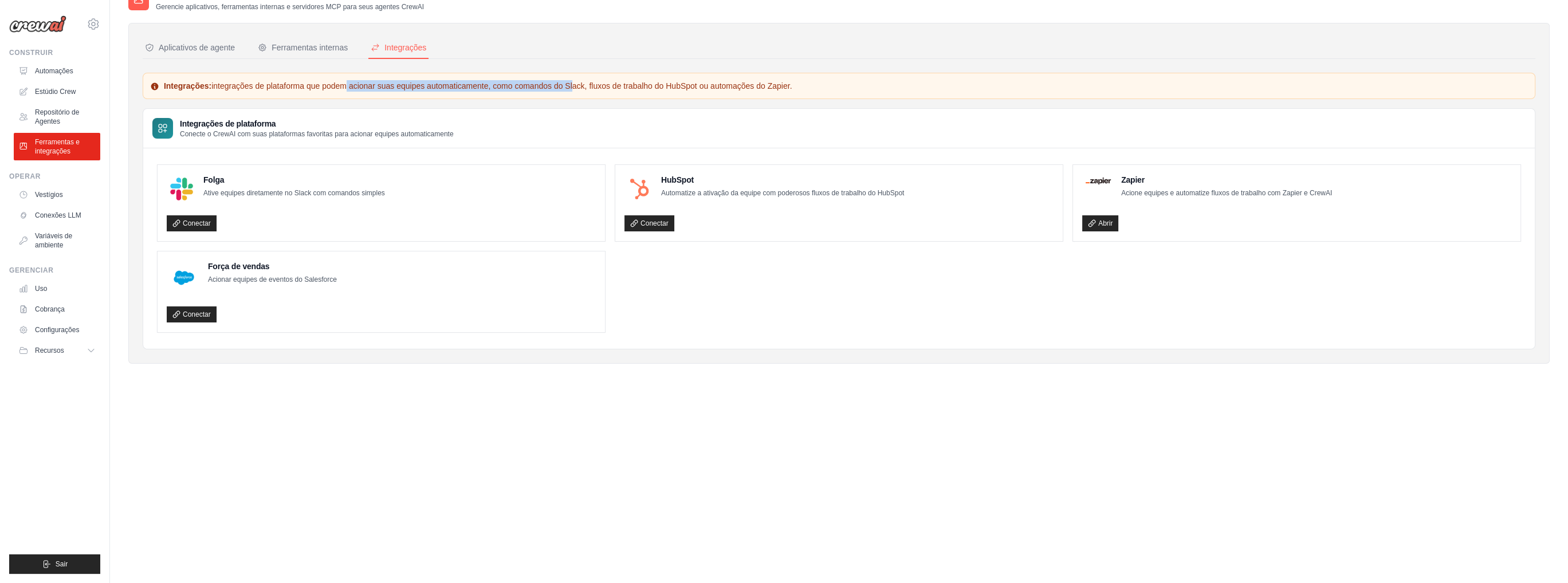
drag, startPoint x: 281, startPoint y: 87, endPoint x: 565, endPoint y: 85, distance: 284.0
click at [511, 92] on div "Integrações: integrações de plataforma que podem acionar suas equipes automatic…" at bounding box center [839, 86] width 1393 height 26
click at [564, 85] on font "integrações de plataforma que podem acionar suas equipes automaticamente, como …" at bounding box center [501, 86] width 580 height 9
click at [563, 85] on font "integrações de plataforma que podem acionar suas equipes automaticamente, como …" at bounding box center [501, 86] width 580 height 9
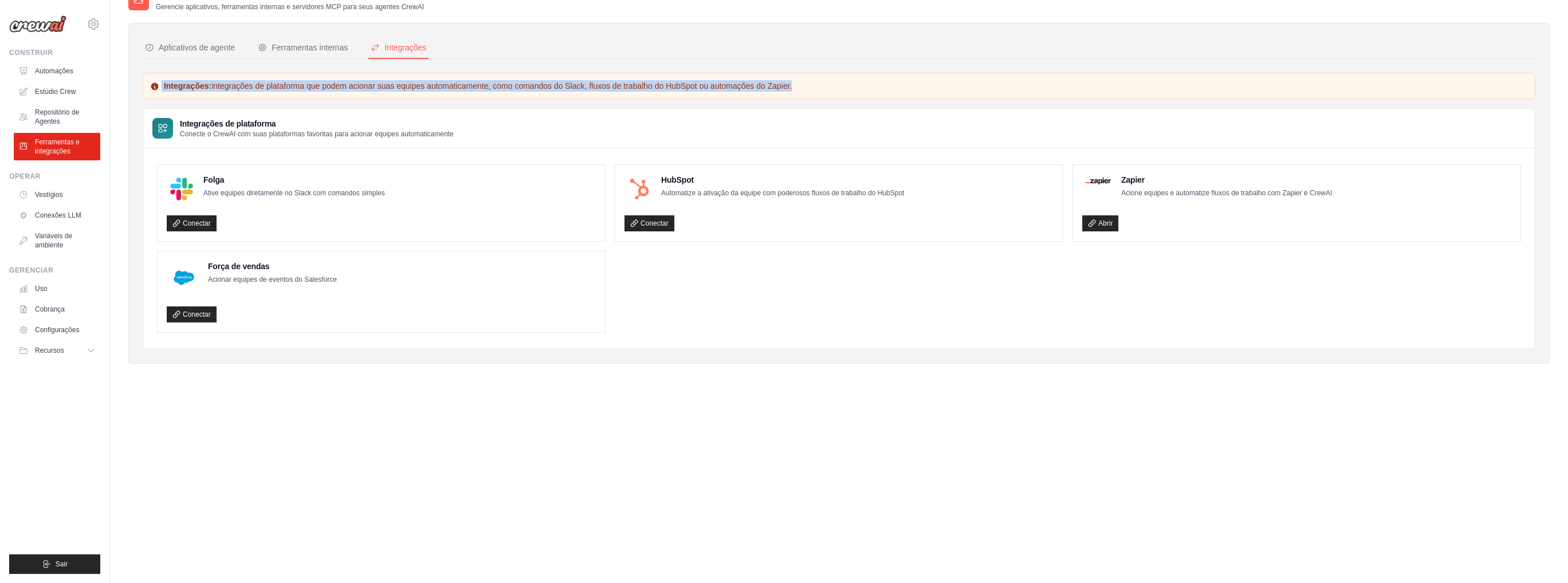
click at [563, 85] on font "integrações de plataforma que podem acionar suas equipes automaticamente, como …" at bounding box center [501, 86] width 580 height 9
click at [562, 85] on font "integrações de plataforma que podem acionar suas equipes automaticamente, como …" at bounding box center [501, 86] width 580 height 9
click at [185, 223] on font "Conectar" at bounding box center [197, 223] width 28 height 8
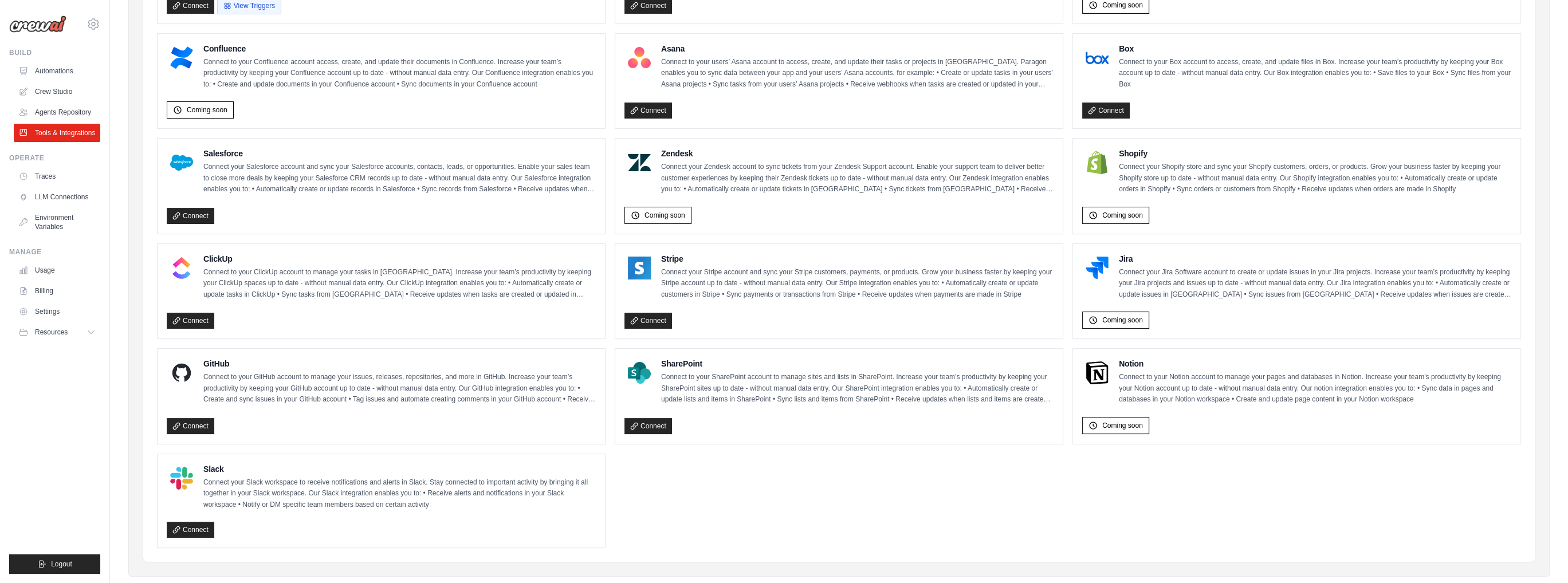
scroll to position [447, 0]
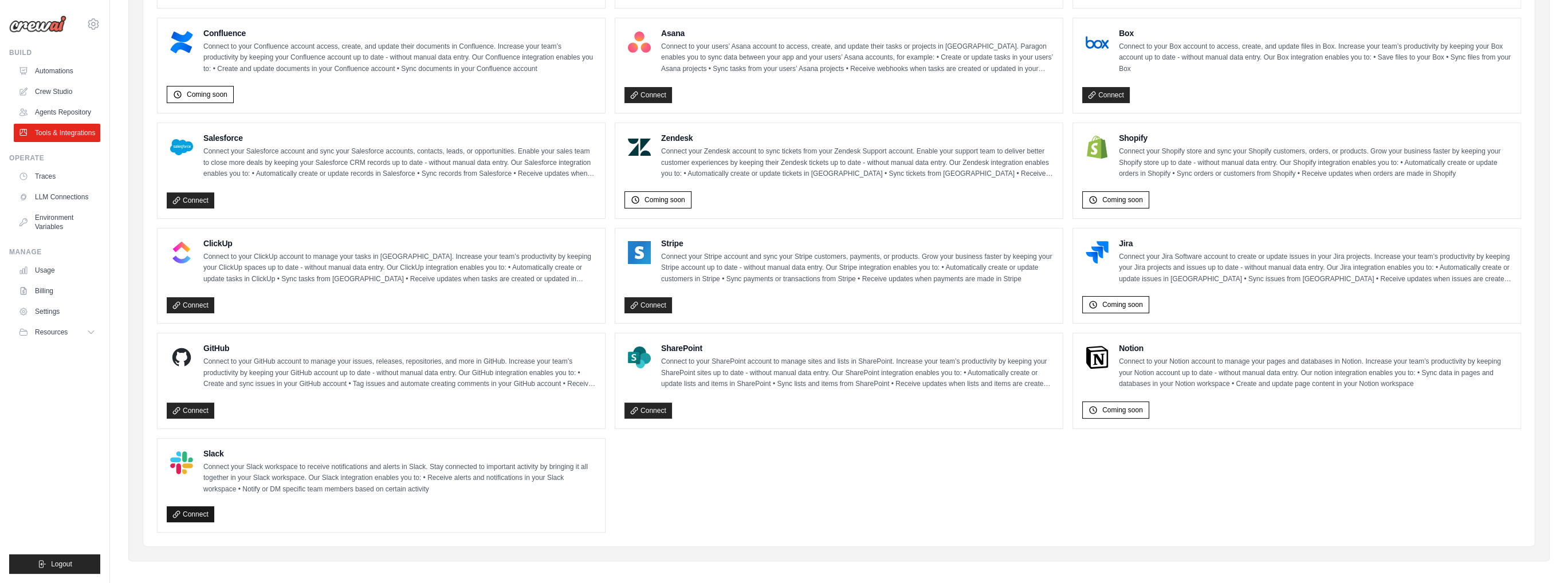
click at [193, 506] on link "Connect" at bounding box center [190, 514] width 48 height 16
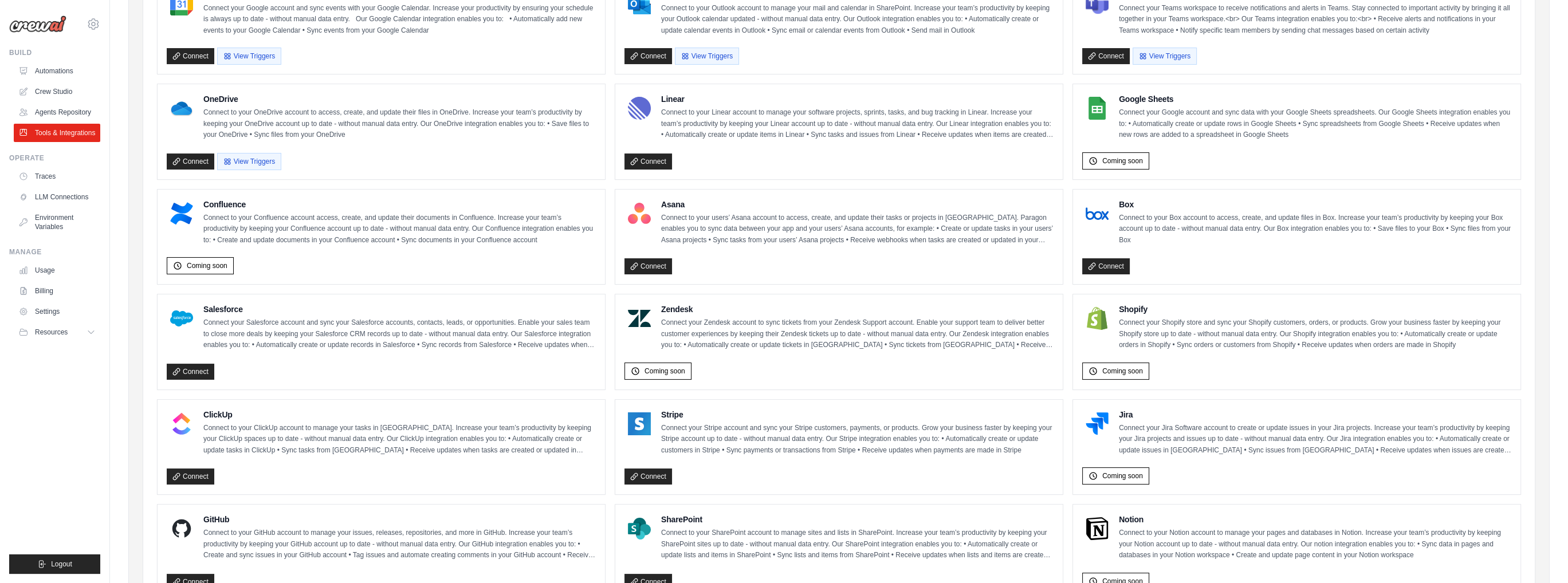
scroll to position [218, 0]
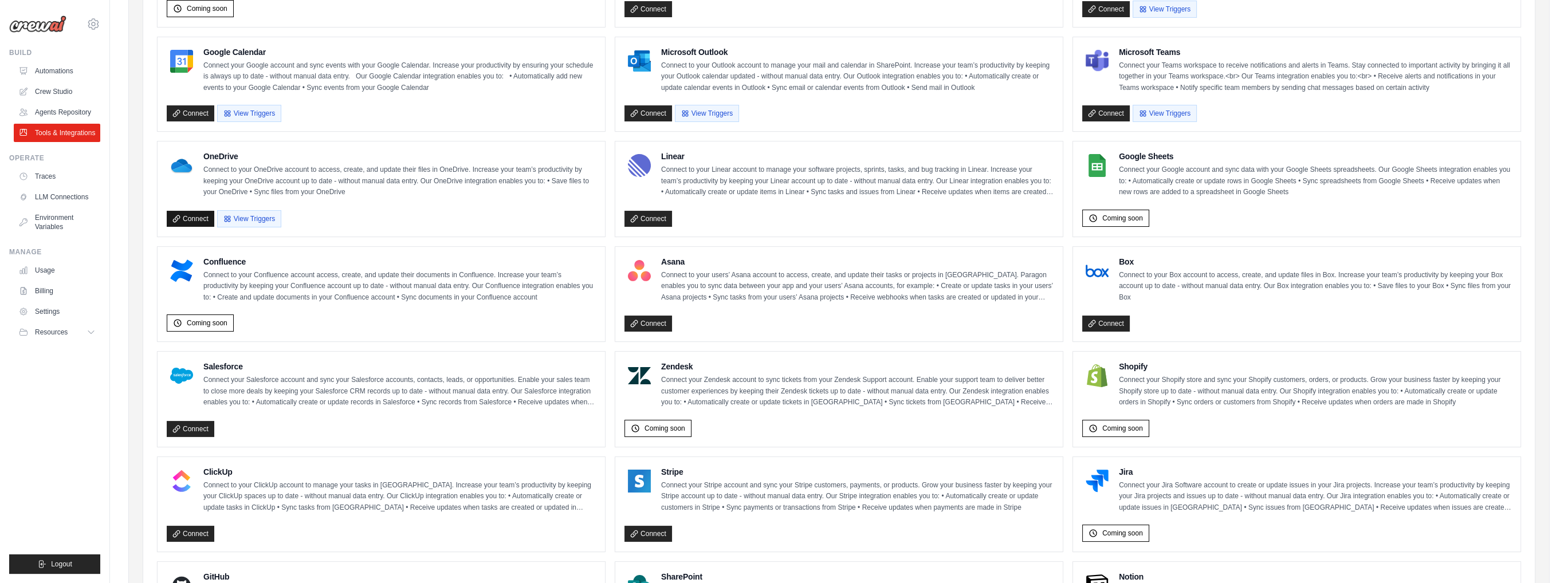
click at [195, 216] on link "Connect" at bounding box center [190, 218] width 48 height 16
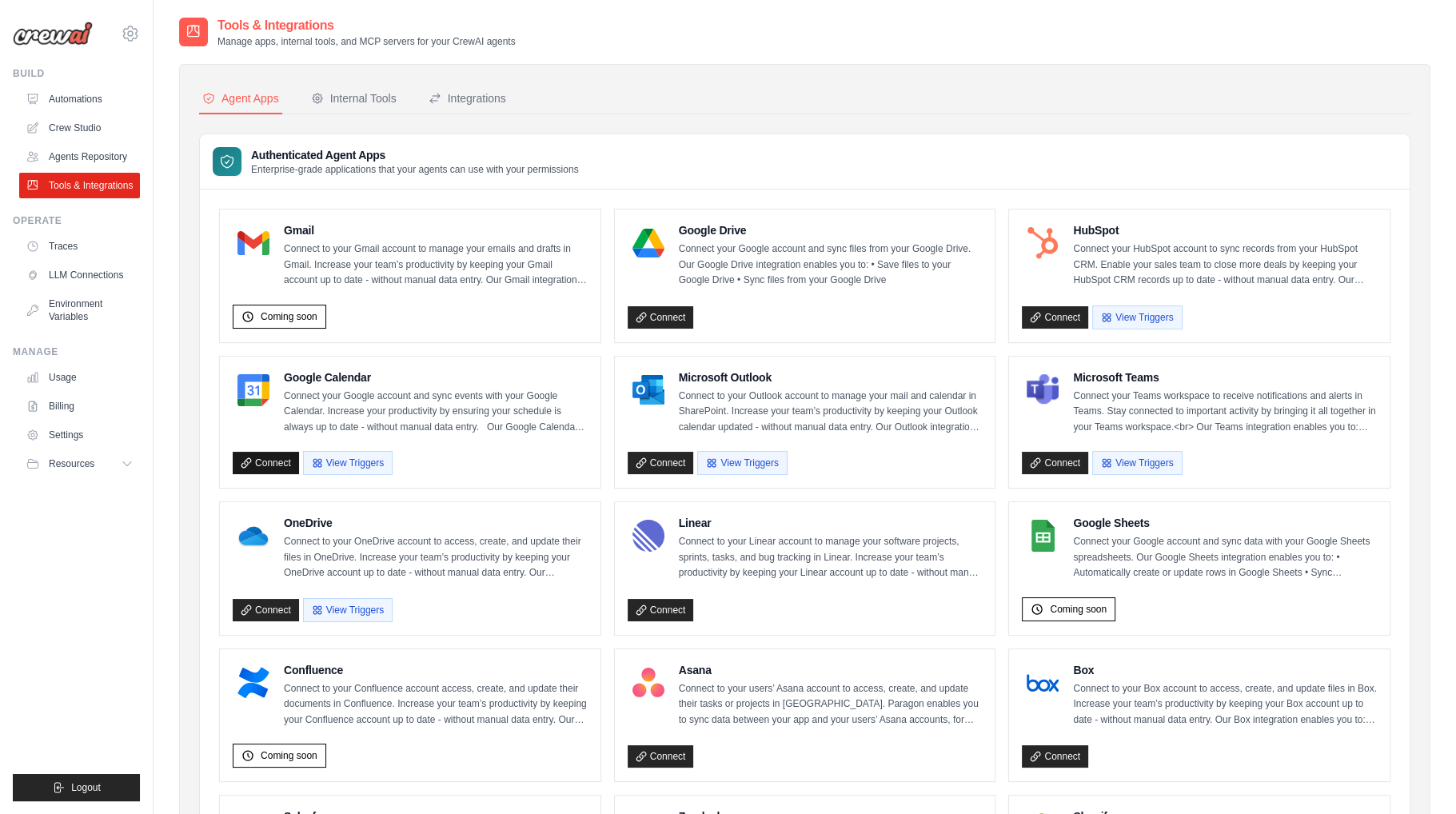
click at [264, 463] on link "Connect" at bounding box center [266, 463] width 67 height 22
